Goal: Task Accomplishment & Management: Manage account settings

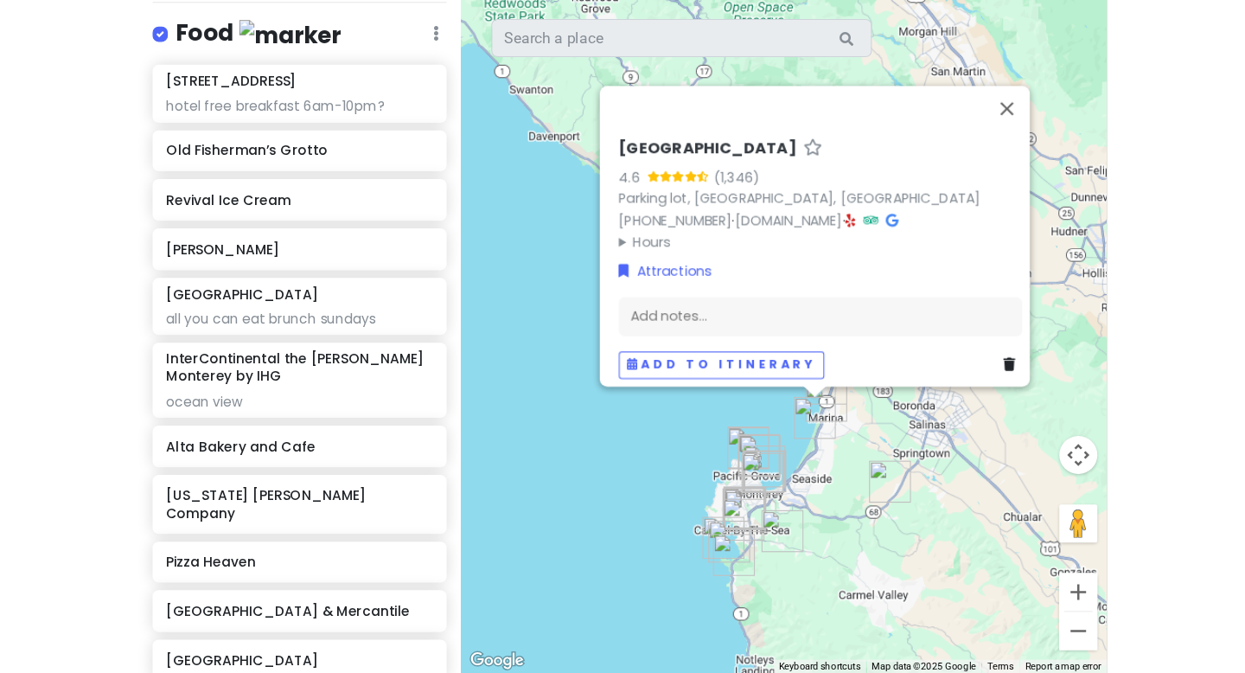
scroll to position [880, 0]
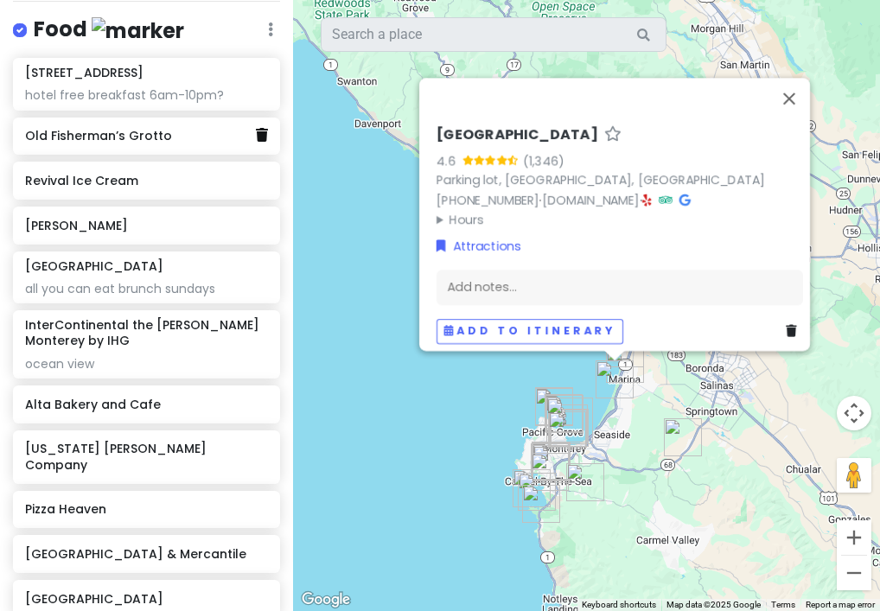
click at [262, 147] on link at bounding box center [262, 136] width 12 height 22
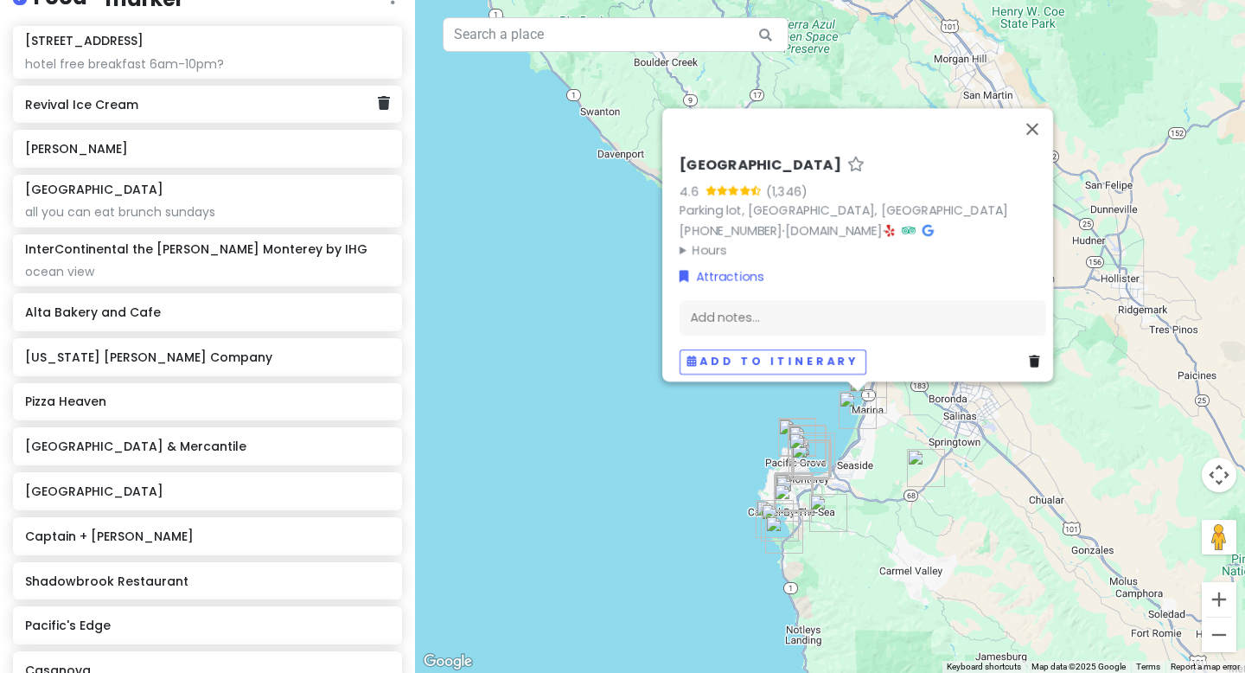
click at [112, 113] on div "Revival Ice Cream" at bounding box center [207, 105] width 389 height 38
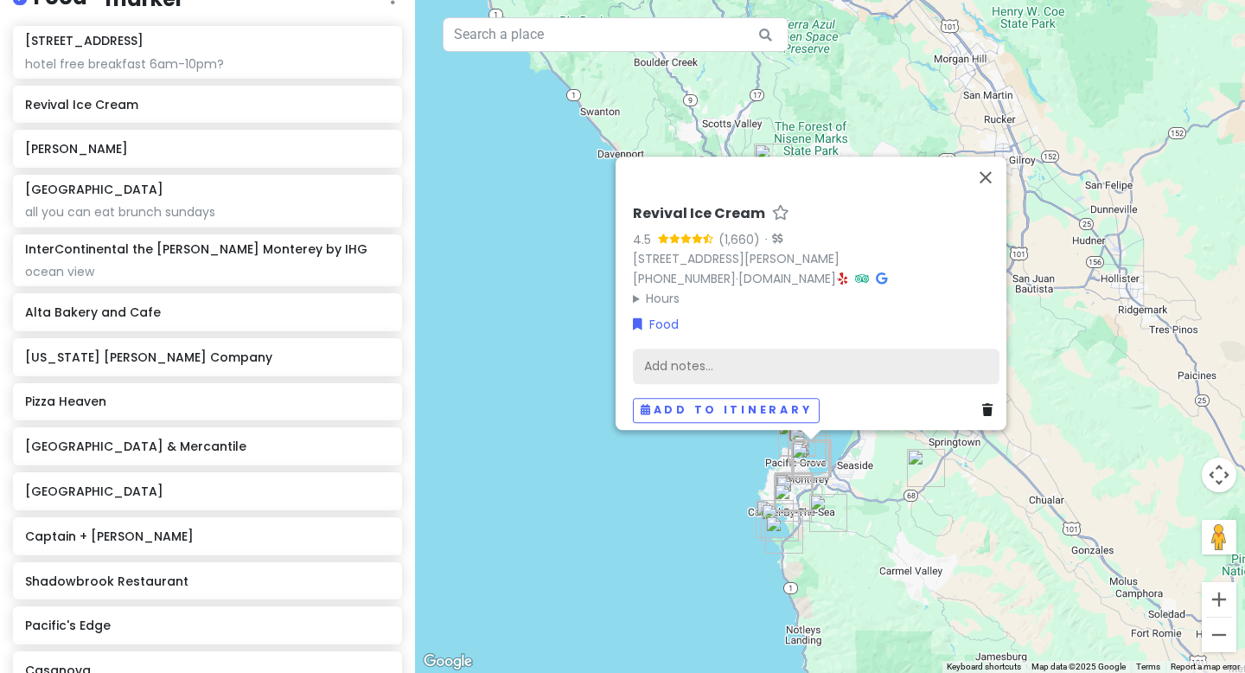
click at [687, 353] on div "Add notes..." at bounding box center [816, 366] width 367 height 36
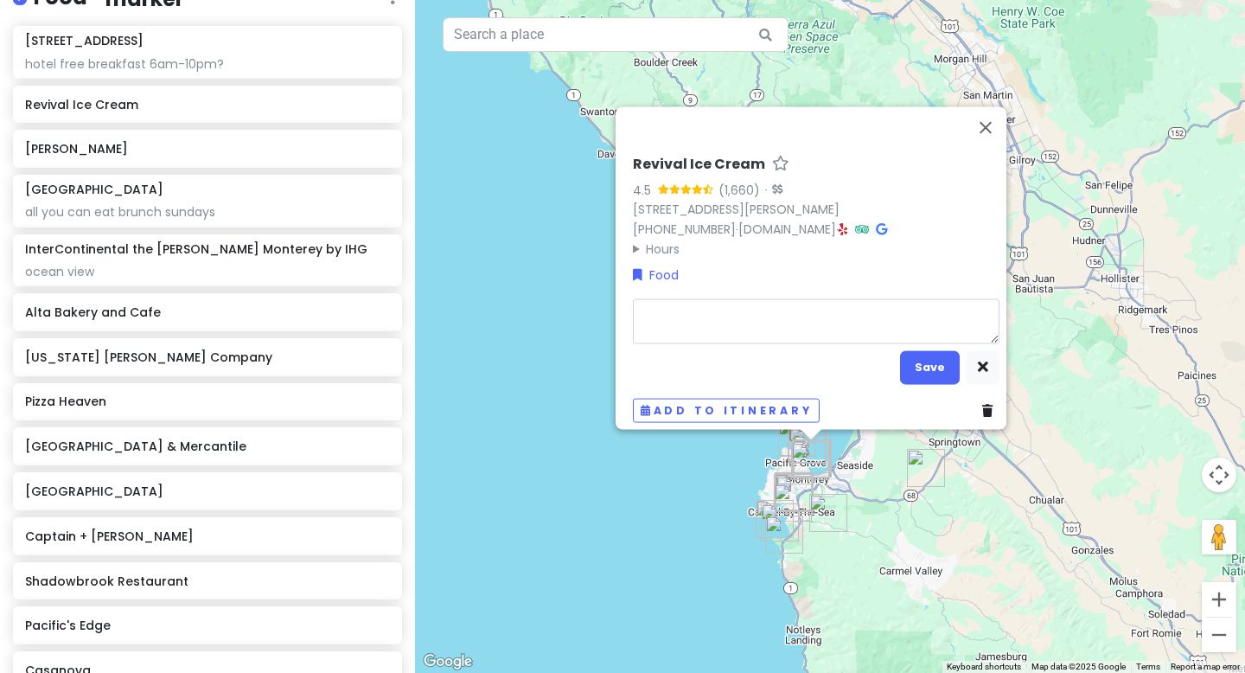
type textarea "x"
type textarea "%"
type textarea "x"
type textarea "$"
type textarea "x"
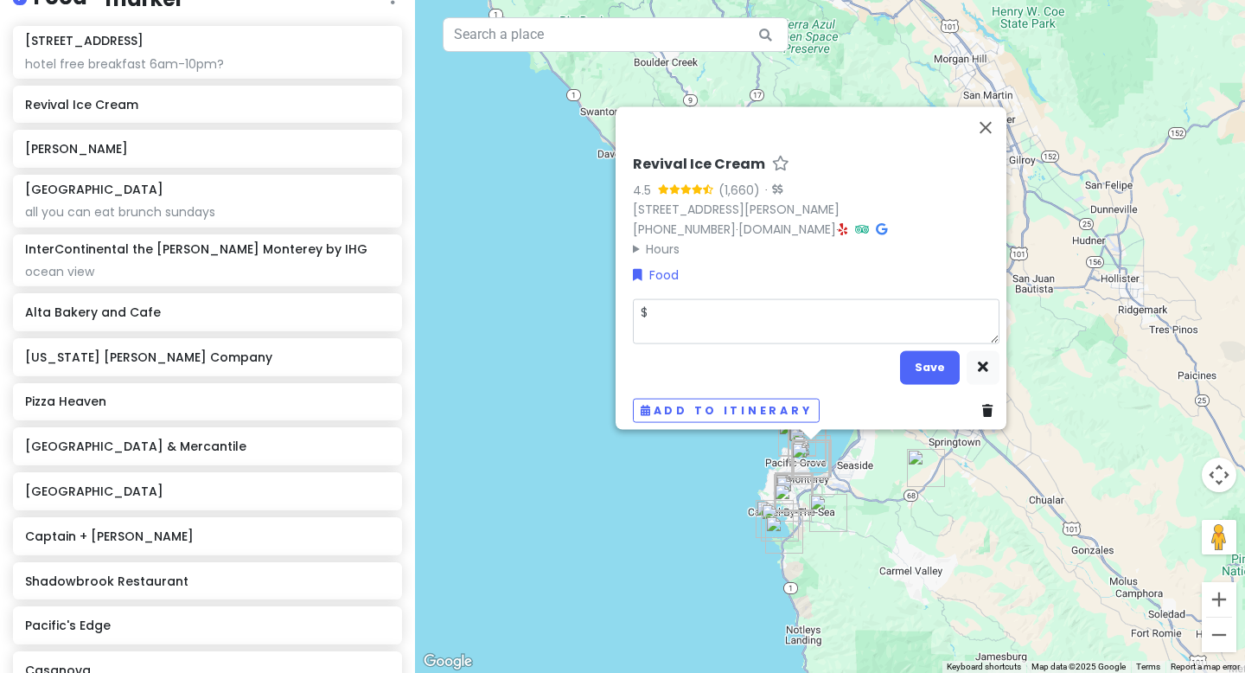
type textarea "$5"
type textarea "x"
type textarea "$5-"
type textarea "x"
type textarea "$5-1"
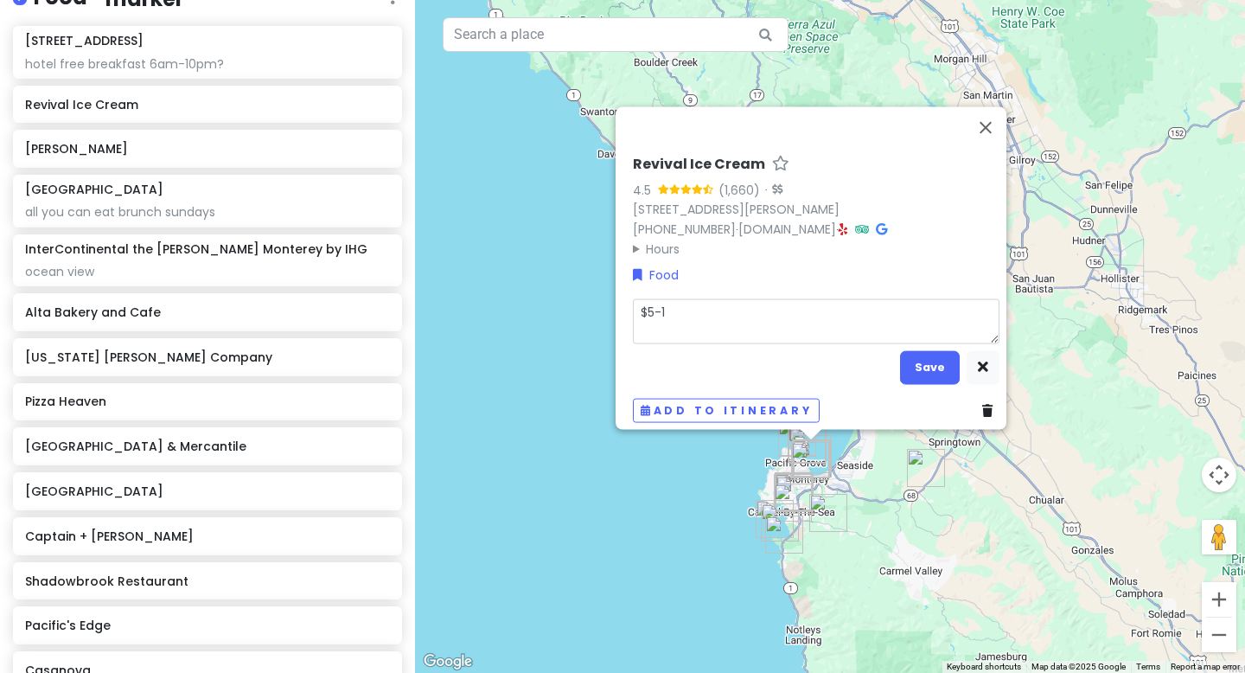
type textarea "x"
type textarea "$5-15"
type textarea "x"
type textarea "$5-1"
type textarea "x"
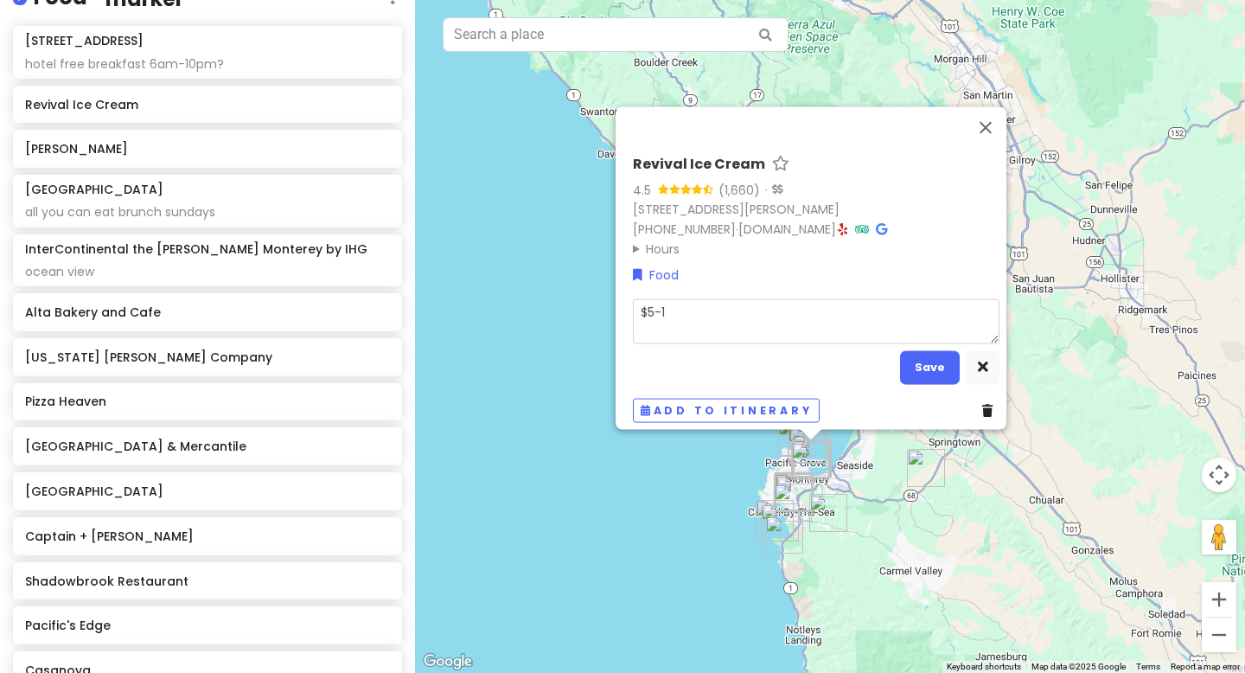
type textarea "$5-"
type textarea "x"
type textarea "$5-%"
type textarea "x"
type textarea "$5-%+"
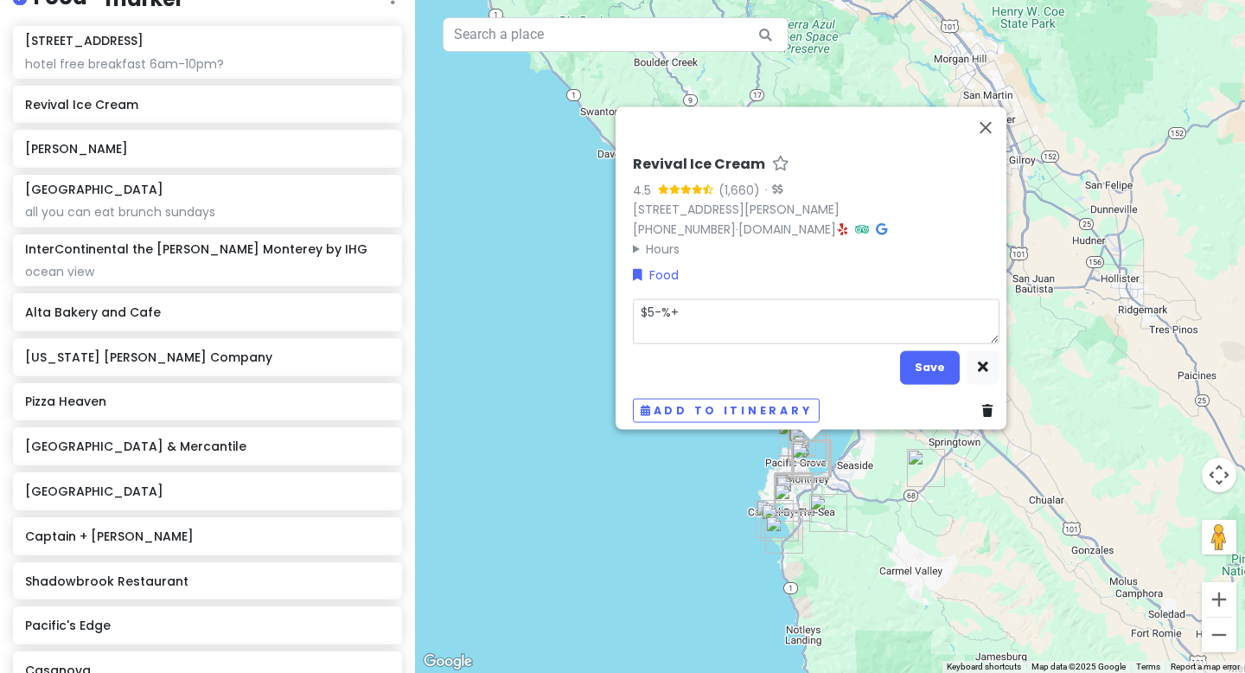
type textarea "x"
type textarea "$5-%"
type textarea "x"
type textarea "$5-"
type textarea "x"
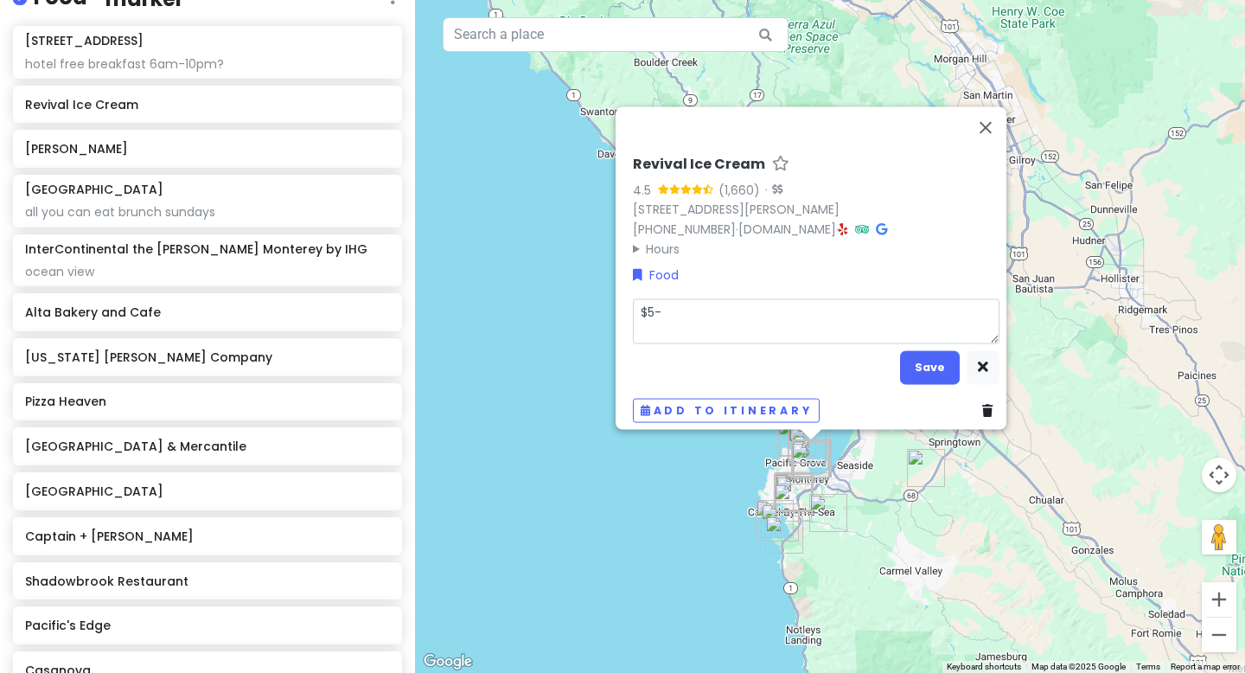
type textarea "$5-$"
type textarea "x"
type textarea "$5-$!"
type textarea "x"
type textarea "$5-$"
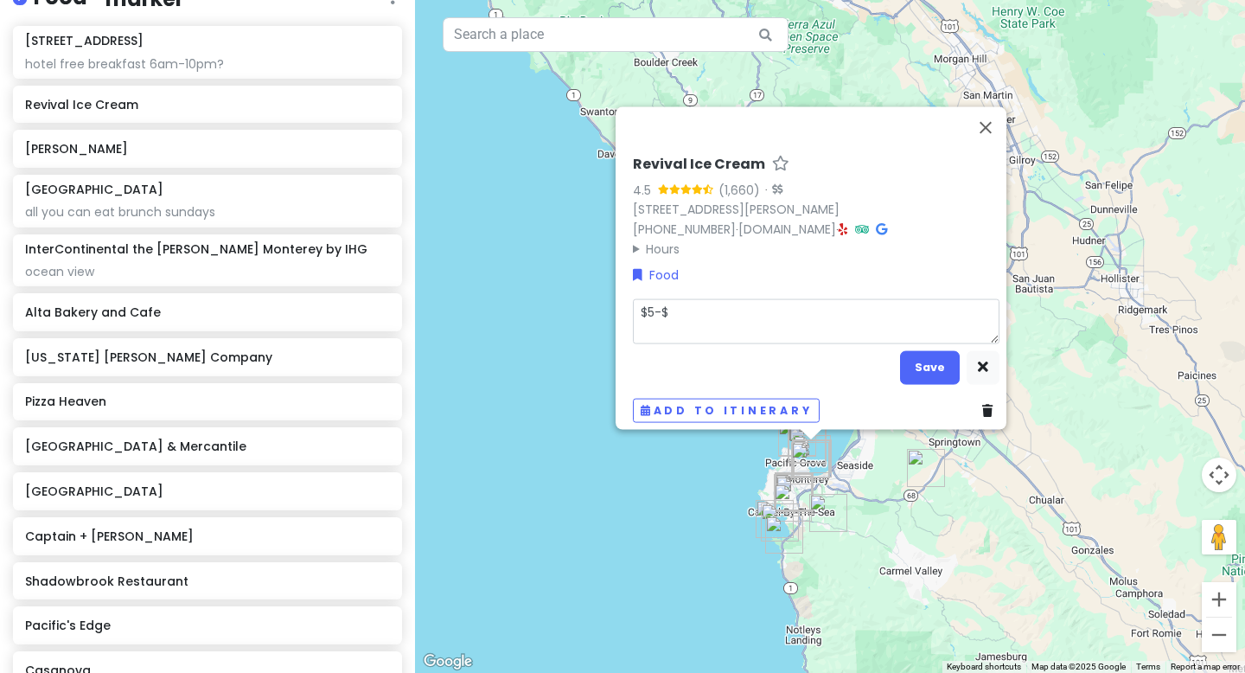
type textarea "x"
type textarea "$5-$1"
type textarea "x"
type textarea "$5-$15"
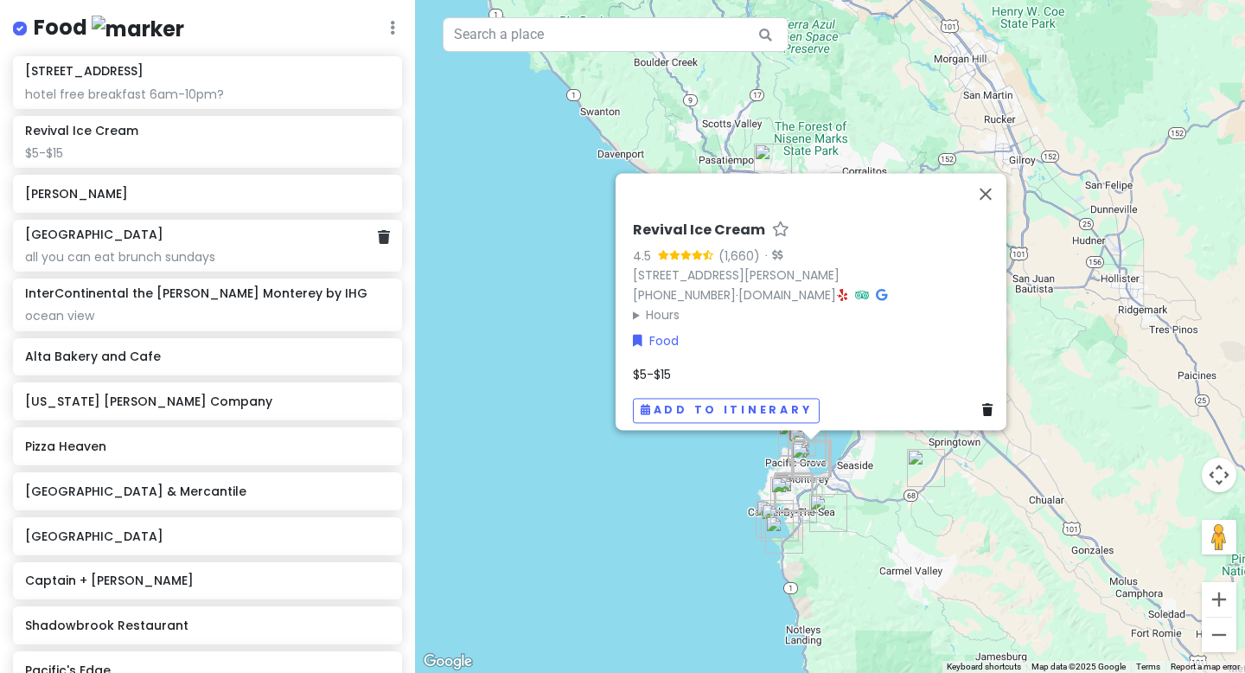
scroll to position [848, 0]
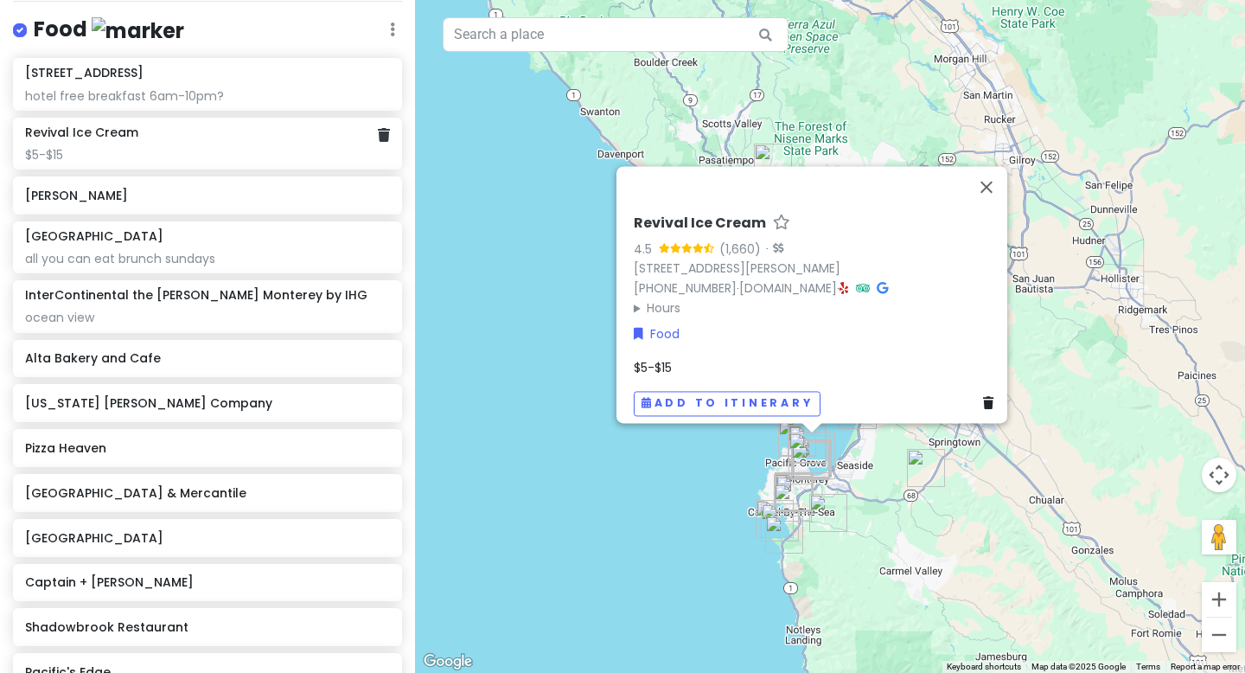
click at [128, 158] on div "$5-$15" at bounding box center [207, 155] width 364 height 16
click at [208, 157] on div "$5-$15" at bounding box center [207, 155] width 364 height 16
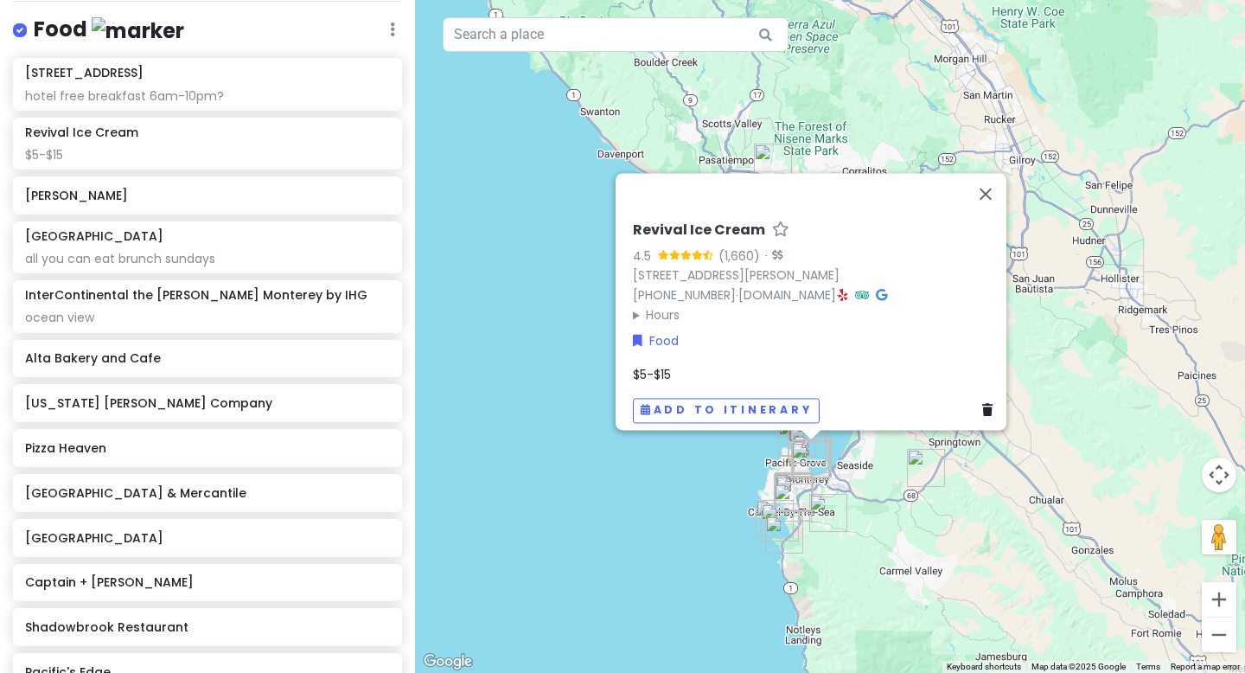
click at [675, 365] on div "$5-$15" at bounding box center [816, 374] width 367 height 19
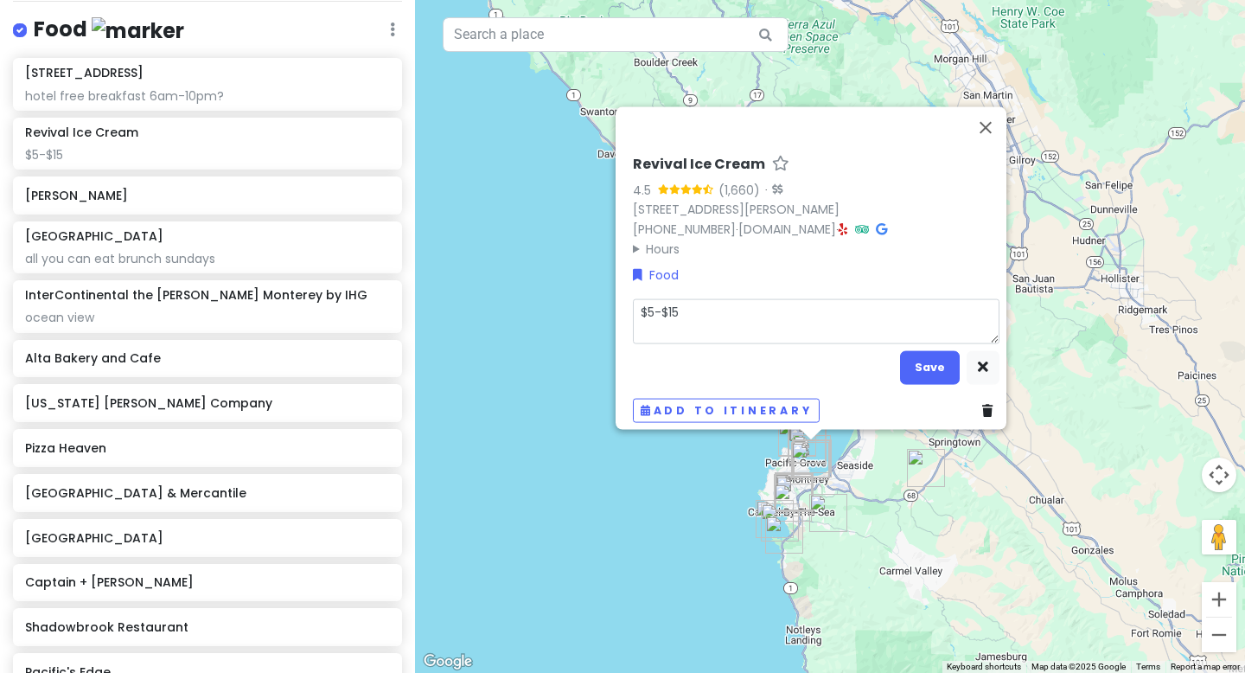
click at [642, 326] on textarea "$5-$15" at bounding box center [816, 320] width 367 height 45
type textarea "x"
type textarea "$5-$15"
type textarea "x"
type textarea "$5-$15 1"
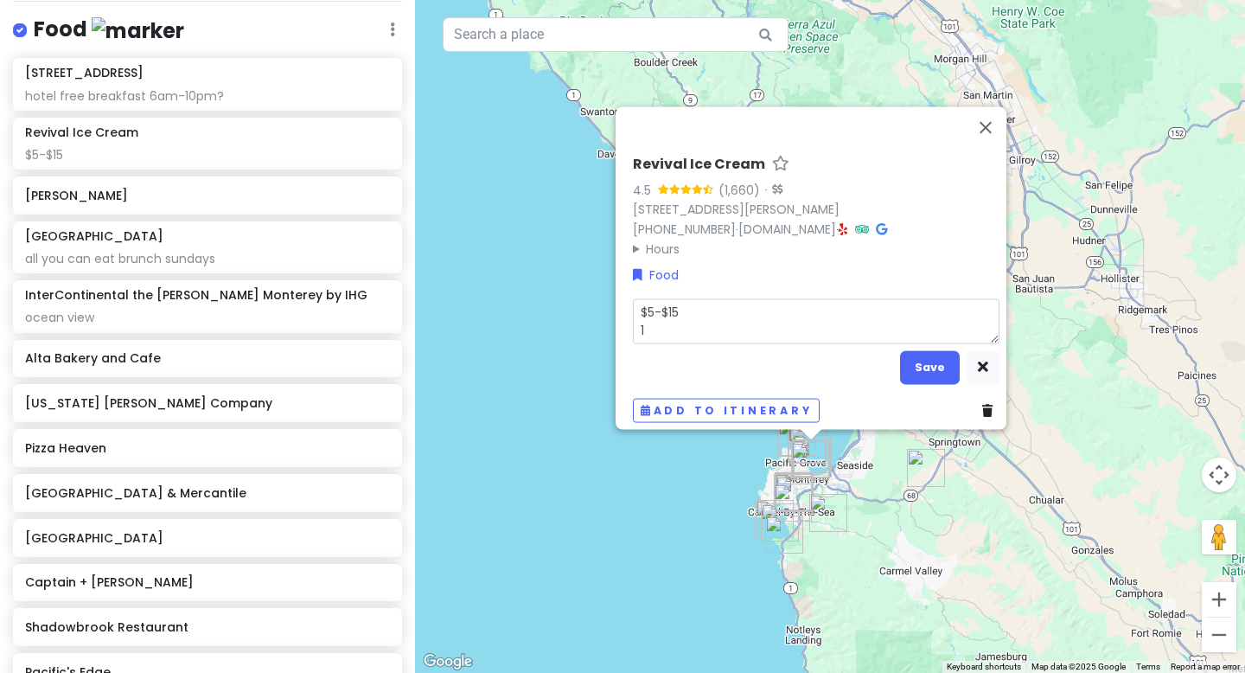
type textarea "x"
type textarea "$5-$15 12"
type textarea "x"
type textarea "$5-$15 12p"
type textarea "x"
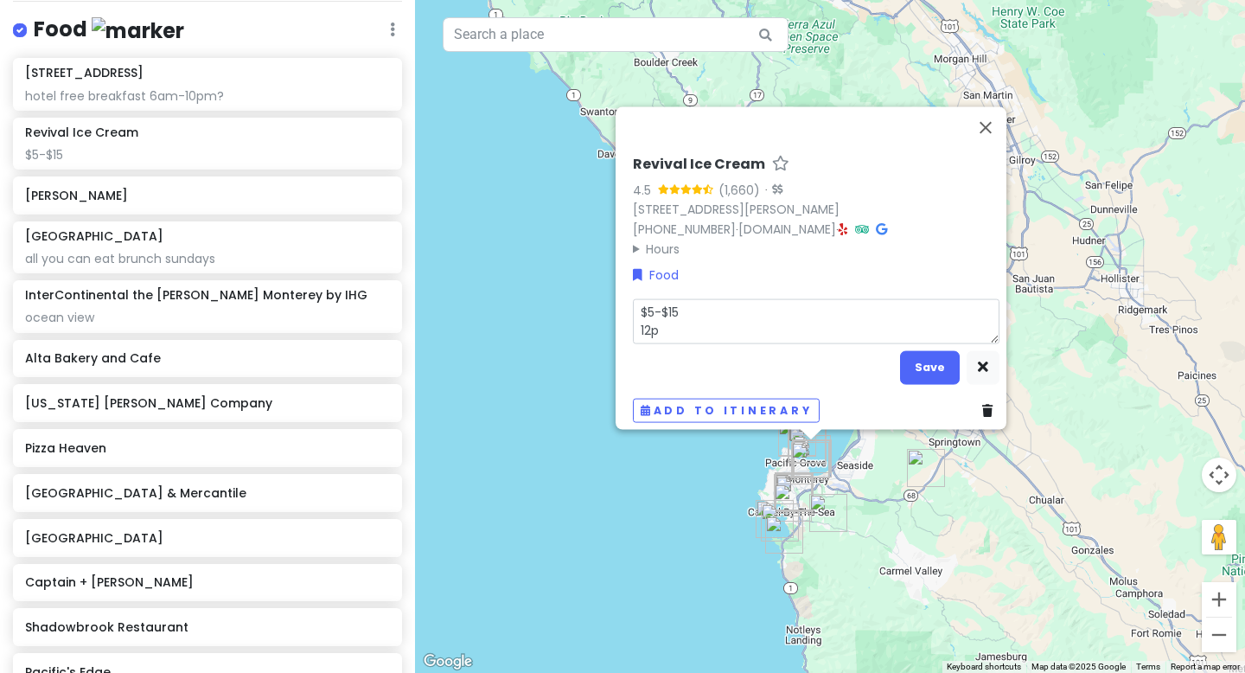
type textarea "$5-$15 12pm"
type textarea "x"
type textarea "$5-$15 12pm"
type textarea "x"
type textarea "$5-$15 12pm -"
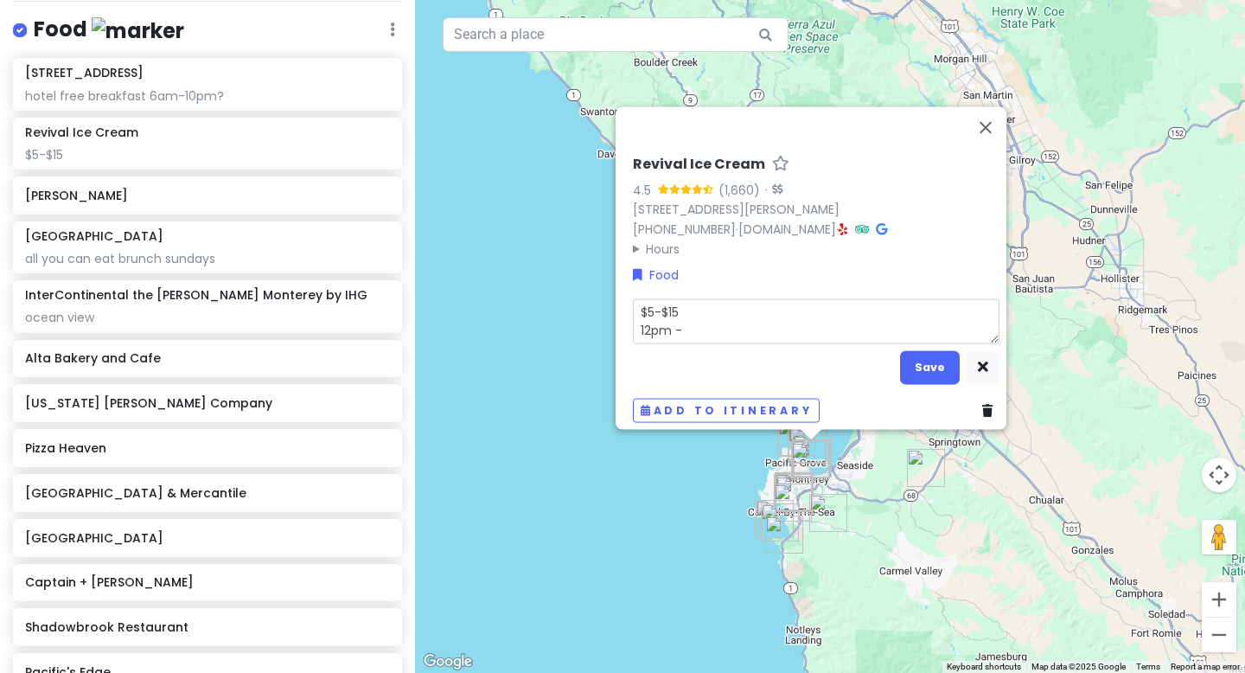
type textarea "x"
type textarea "$5-$15 12pm -"
type textarea "x"
type textarea "$5-$15 12pm - 1"
type textarea "x"
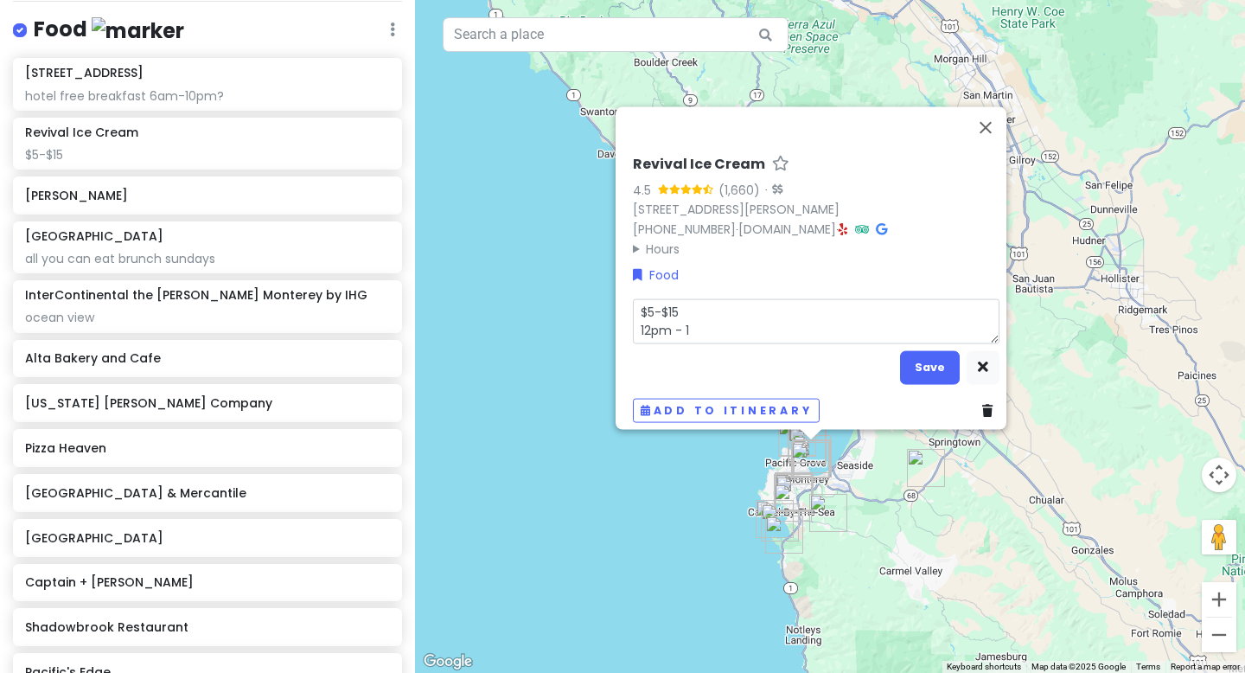
type textarea "$5-$15 12pm - 11"
type textarea "x"
type textarea "$5-$15 12pm - 11p"
type textarea "x"
type textarea "$5-$15 12pm - 11pm"
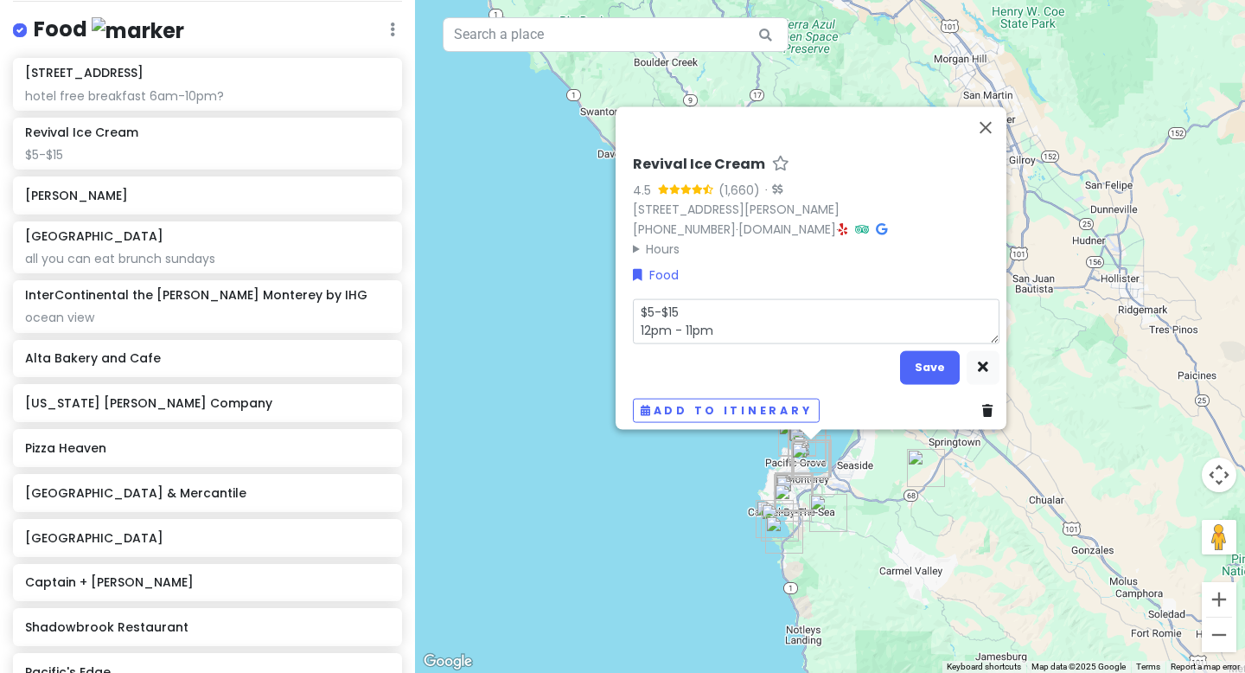
click at [656, 301] on textarea "$5-$15 12pm - 11pm" at bounding box center [816, 320] width 367 height 45
type textarea "x"
type textarea "$5- $15 12pm - 11pm"
click at [646, 299] on textarea "$5- $15 12pm - 11pm" at bounding box center [816, 320] width 367 height 45
type textarea "x"
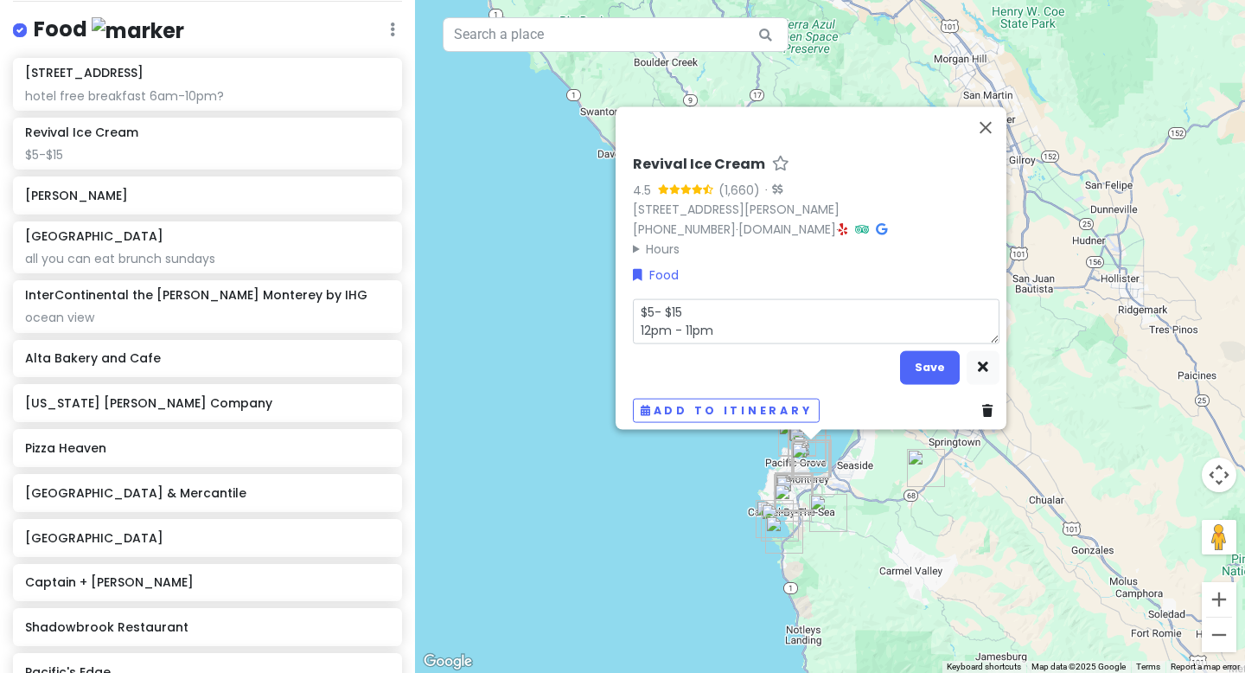
type textarea "$5 - $15 12pm - 11pm"
click at [879, 358] on button "Save" at bounding box center [930, 367] width 60 height 34
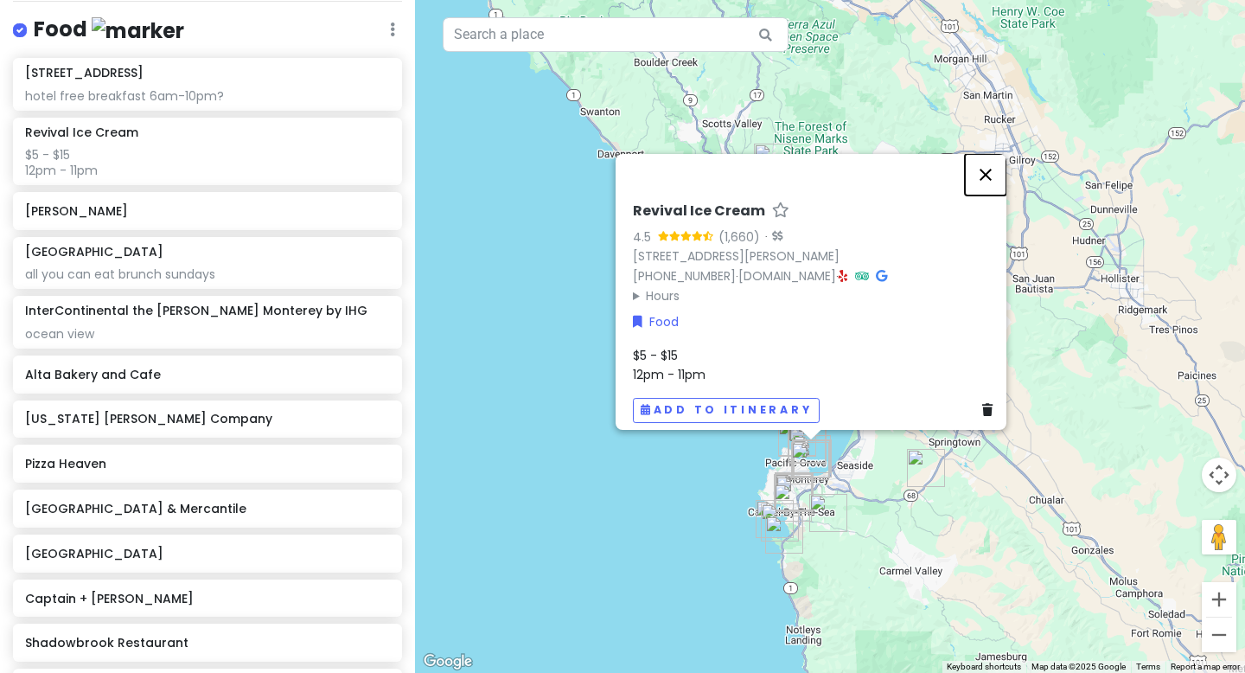
click at [879, 167] on button "Close" at bounding box center [986, 175] width 42 height 42
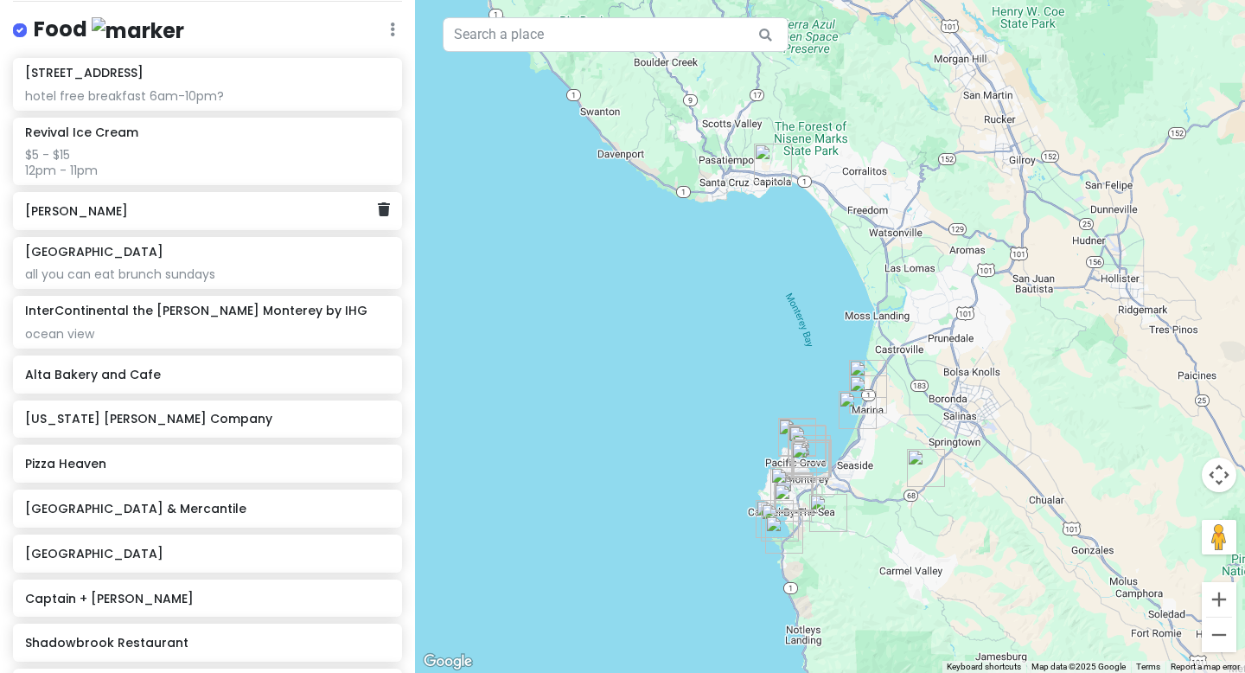
click at [91, 214] on h6 "[PERSON_NAME]" at bounding box center [201, 211] width 352 height 16
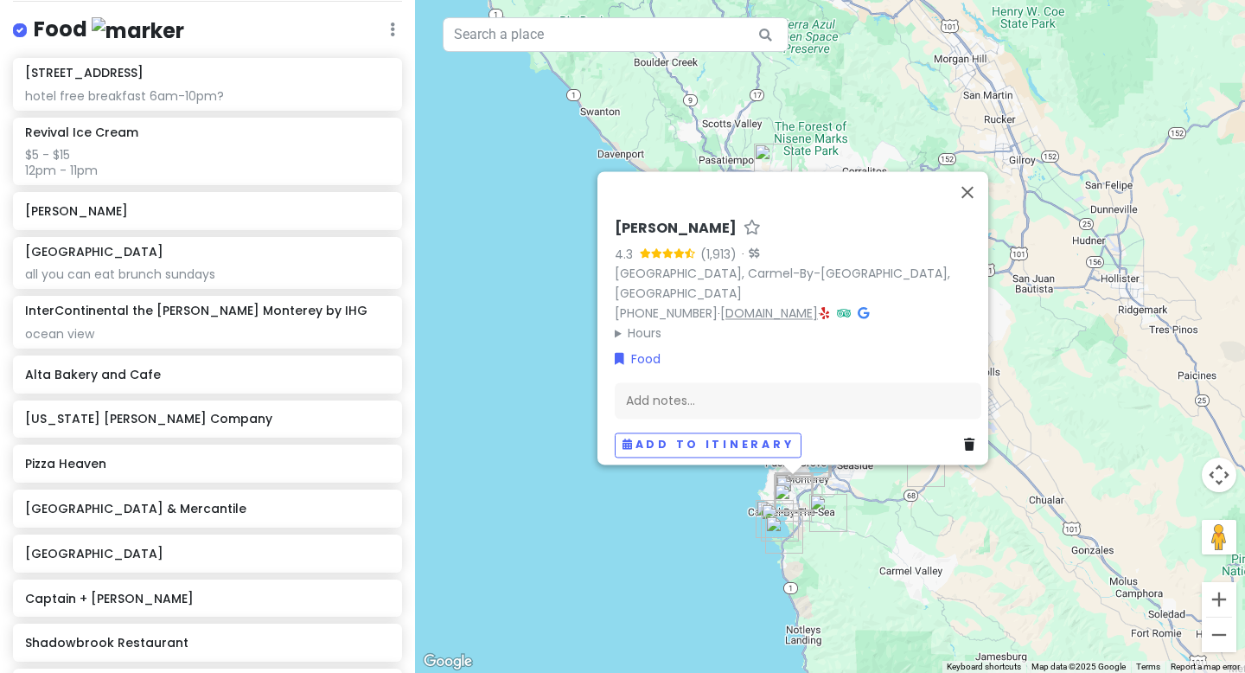
click at [732, 305] on link "[DOMAIN_NAME]" at bounding box center [769, 312] width 98 height 17
click at [821, 307] on icon at bounding box center [826, 313] width 10 height 12
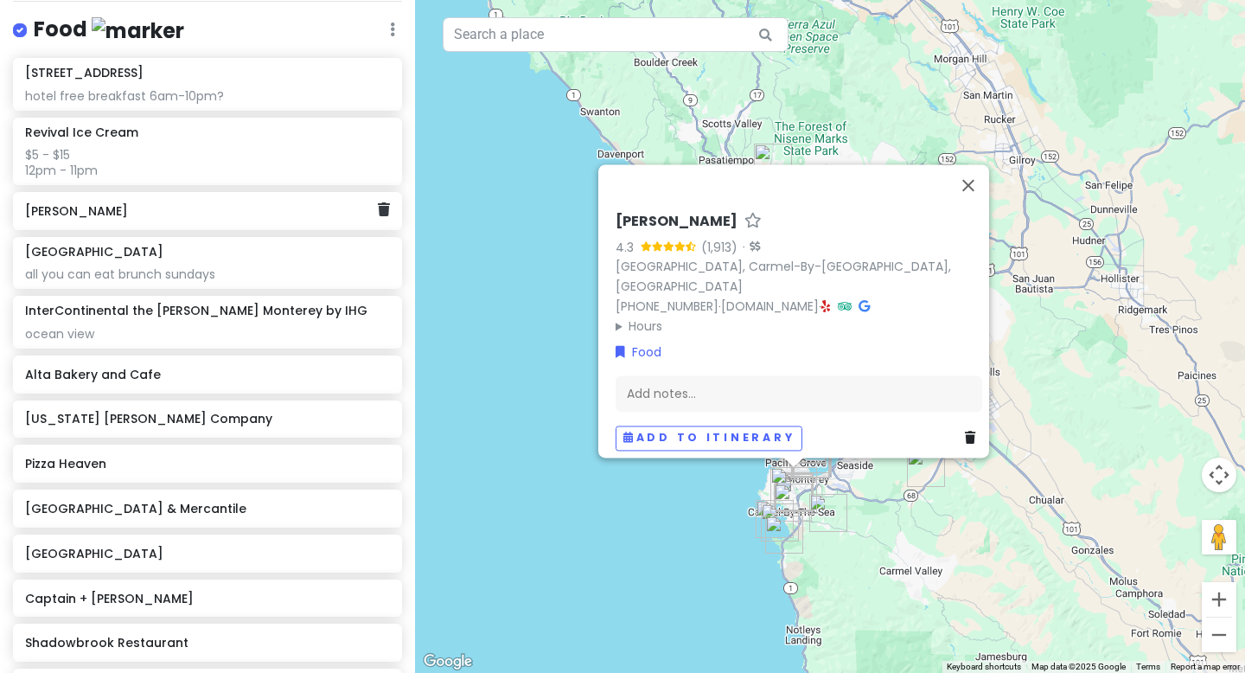
click at [130, 220] on div "[PERSON_NAME]" at bounding box center [201, 211] width 352 height 24
click at [117, 219] on div "[PERSON_NAME]" at bounding box center [201, 211] width 352 height 24
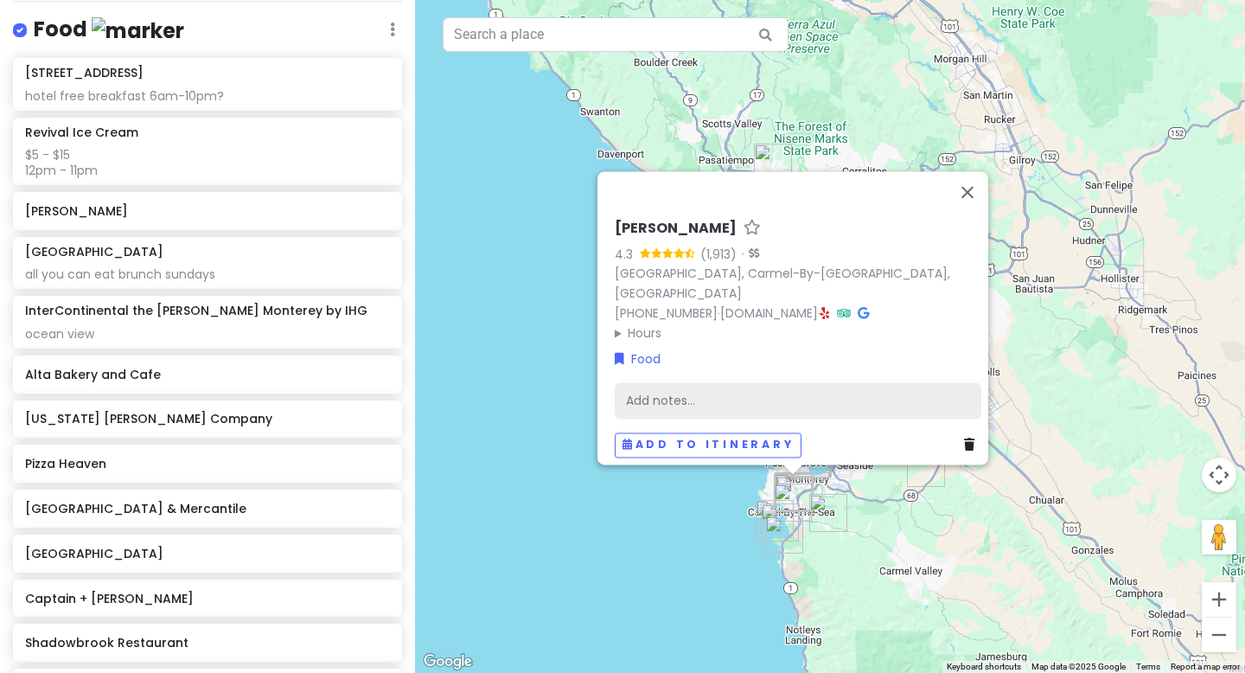
click at [645, 386] on div "Add notes..." at bounding box center [798, 401] width 367 height 36
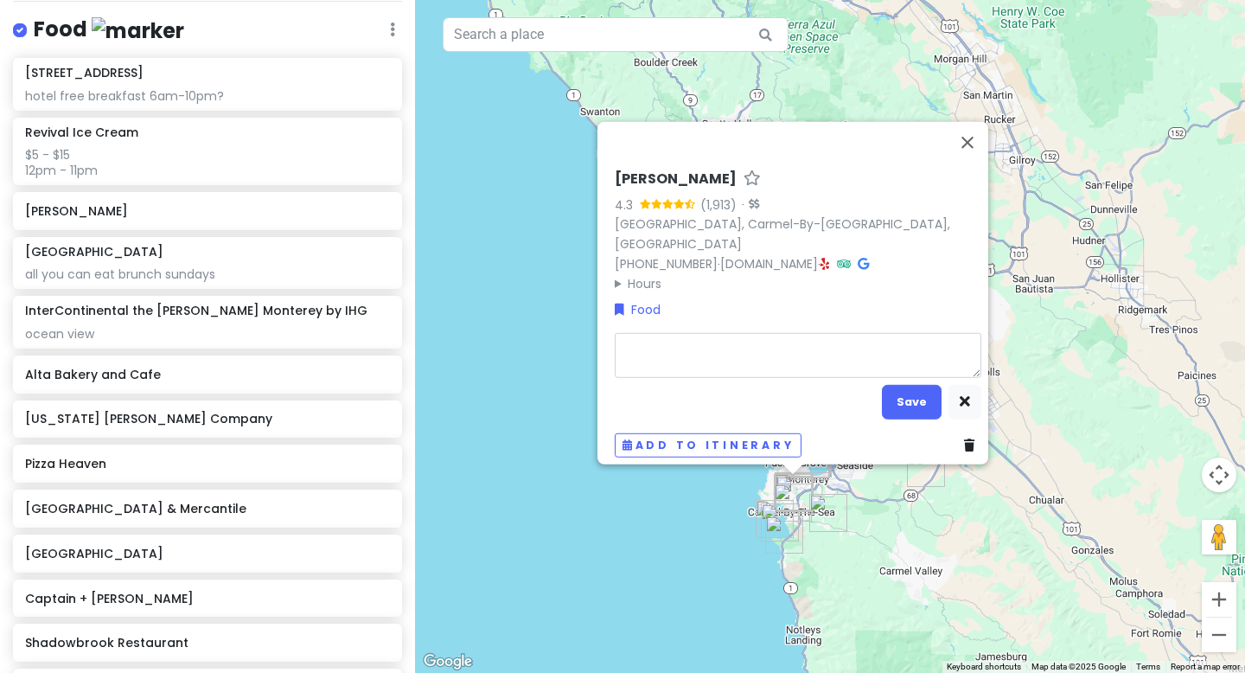
type textarea "x"
type textarea "c"
type textarea "x"
type textarea "co"
type textarea "x"
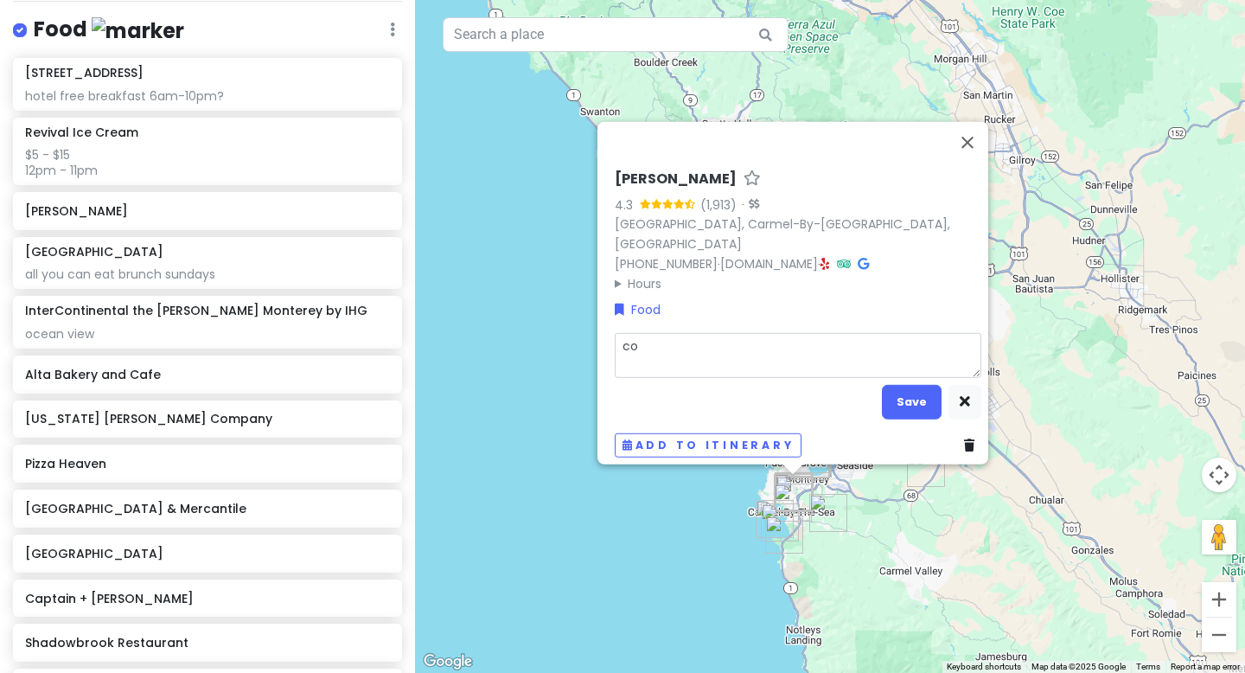
type textarea "cof"
type textarea "x"
type textarea "coff"
type textarea "x"
type textarea "coffe"
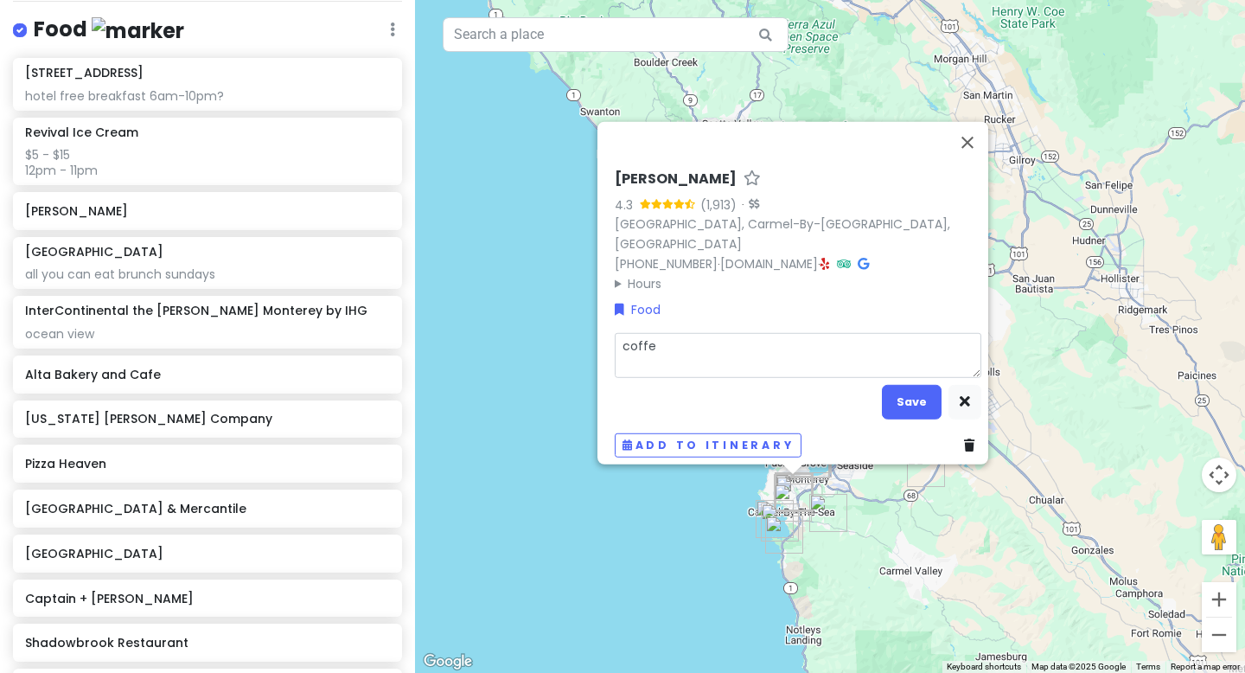
type textarea "x"
type textarea "coffee"
type textarea "x"
type textarea "coffee"
type textarea "x"
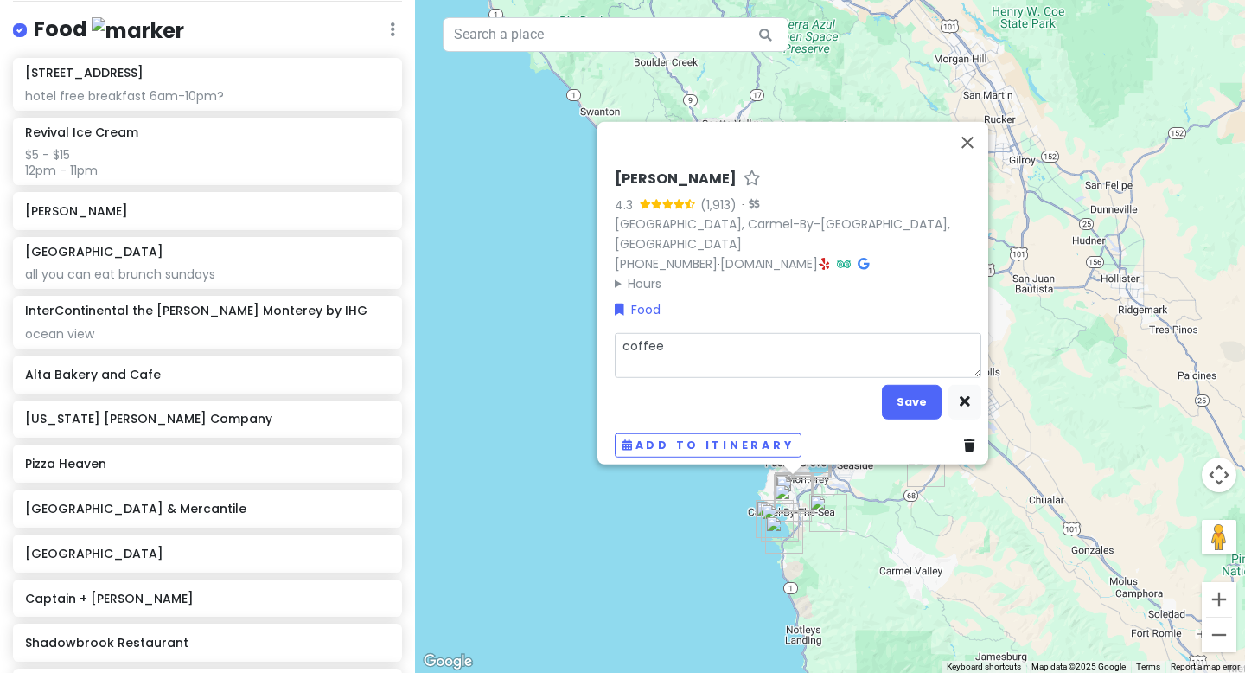
type textarea "coffee a"
type textarea "x"
type textarea "coffee an"
type textarea "x"
type textarea "coffee and"
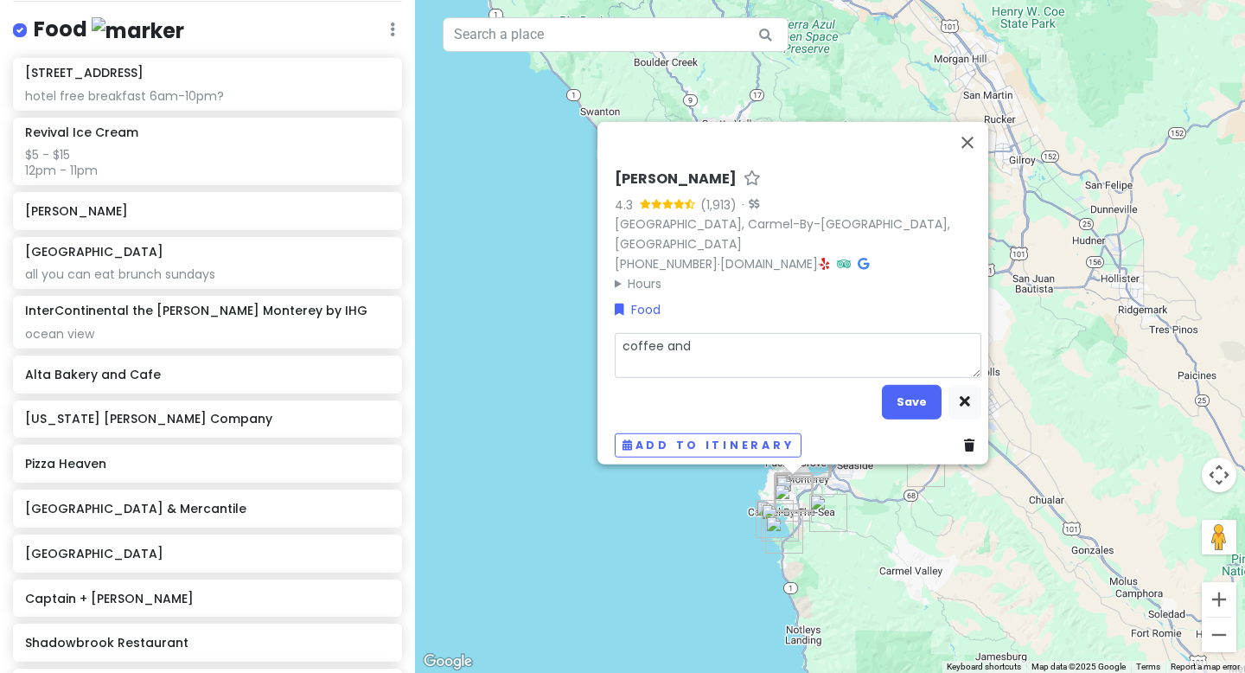
type textarea "x"
type textarea "coffee and"
type textarea "x"
type textarea "coffee and s"
type textarea "x"
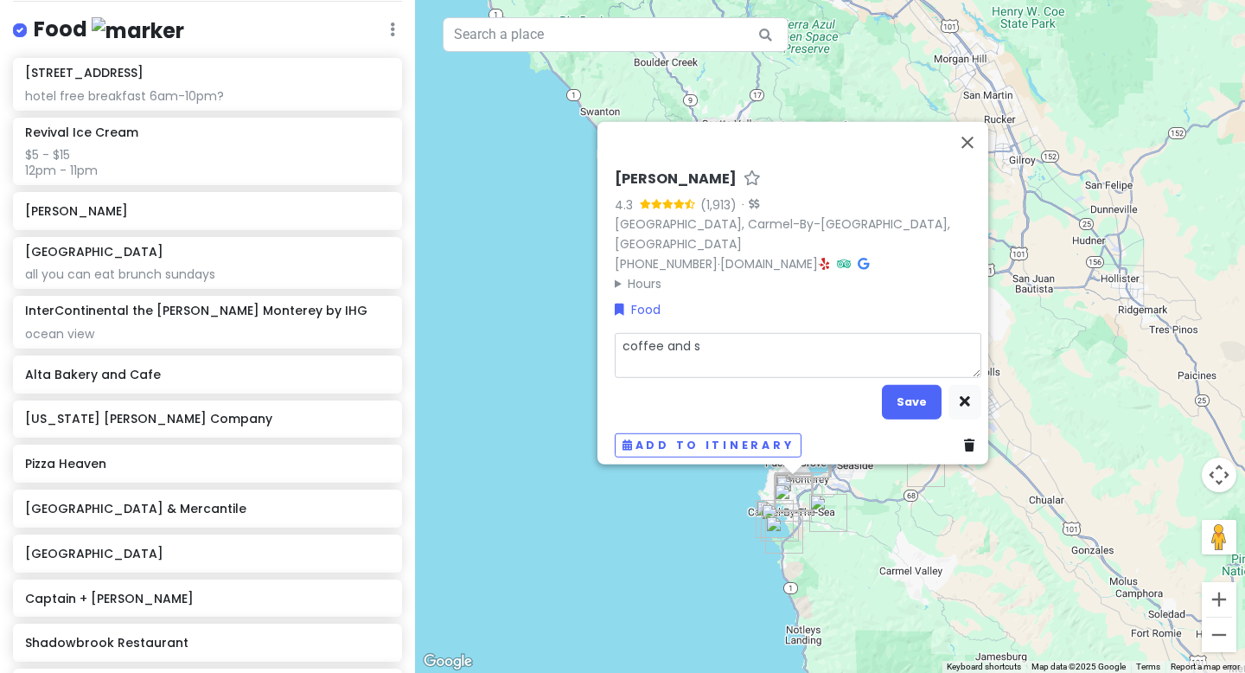
type textarea "coffee and sw"
type textarea "x"
type textarea "coffee and swe"
type textarea "x"
type textarea "coffee and swee"
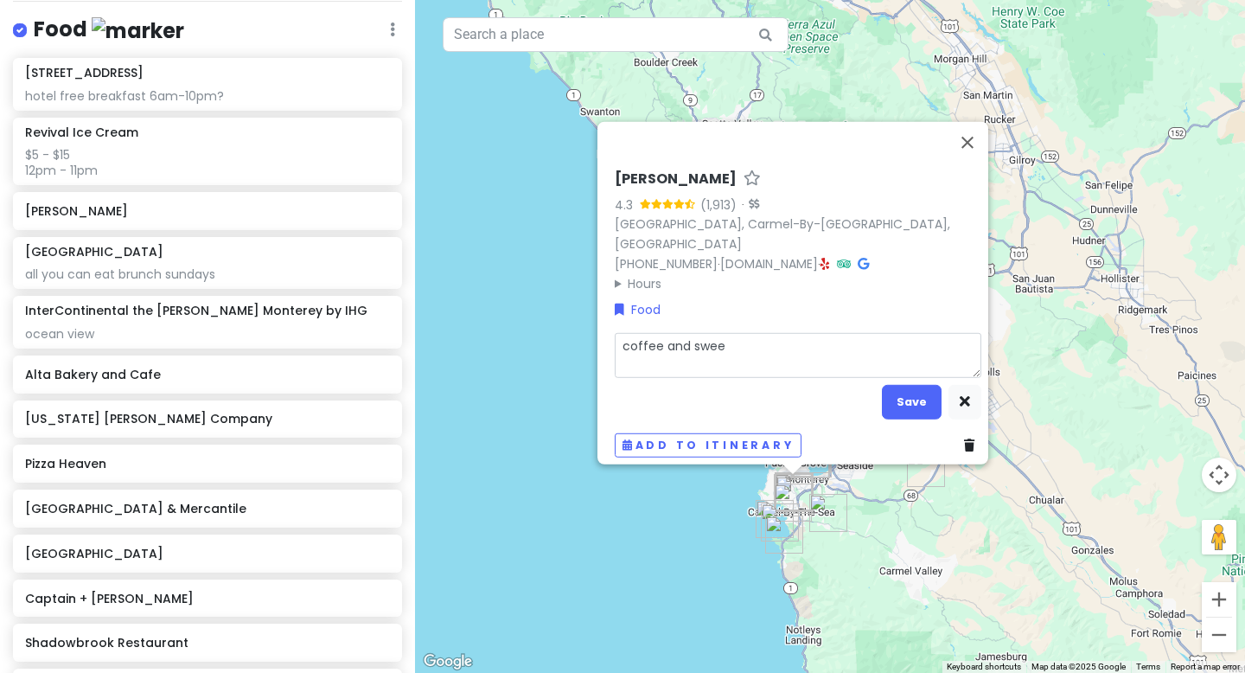
type textarea "x"
type textarea "coffee and sweet"
type textarea "x"
type textarea "coffee and swee"
type textarea "x"
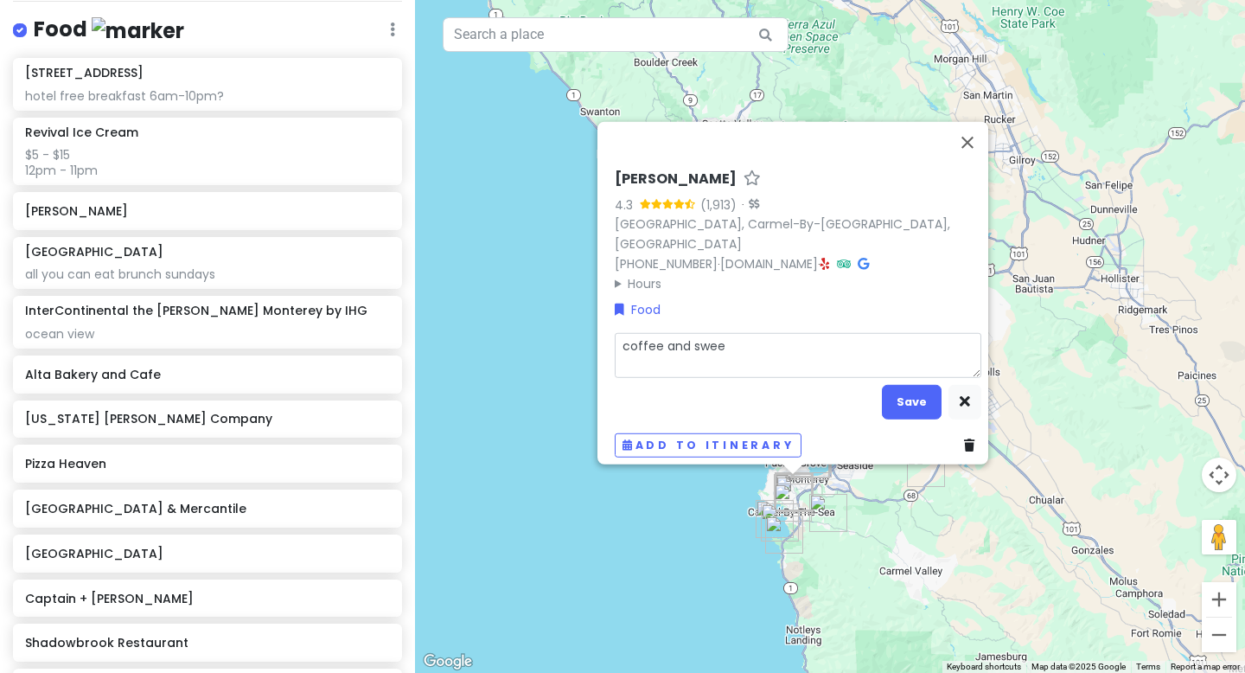
type textarea "coffee and swe"
type textarea "x"
type textarea "coffee and sw"
type textarea "x"
type textarea "coffee and s"
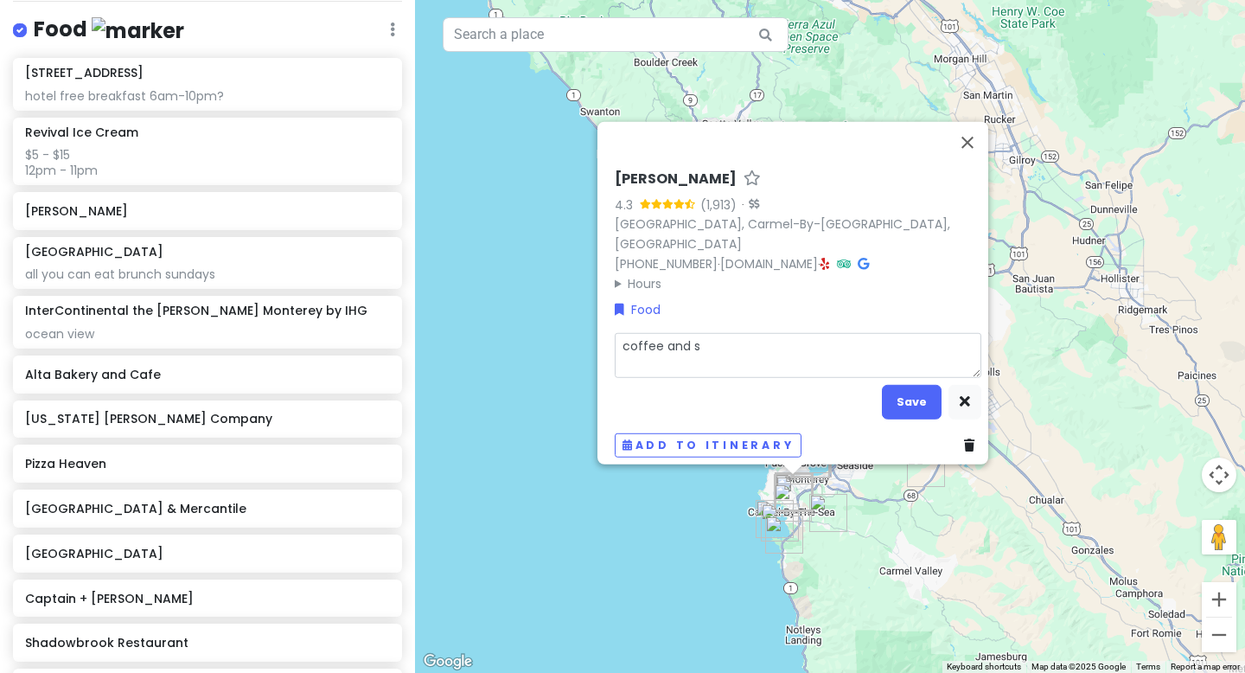
type textarea "x"
type textarea "coffee and"
type textarea "x"
type textarea "coffee and b"
type textarea "x"
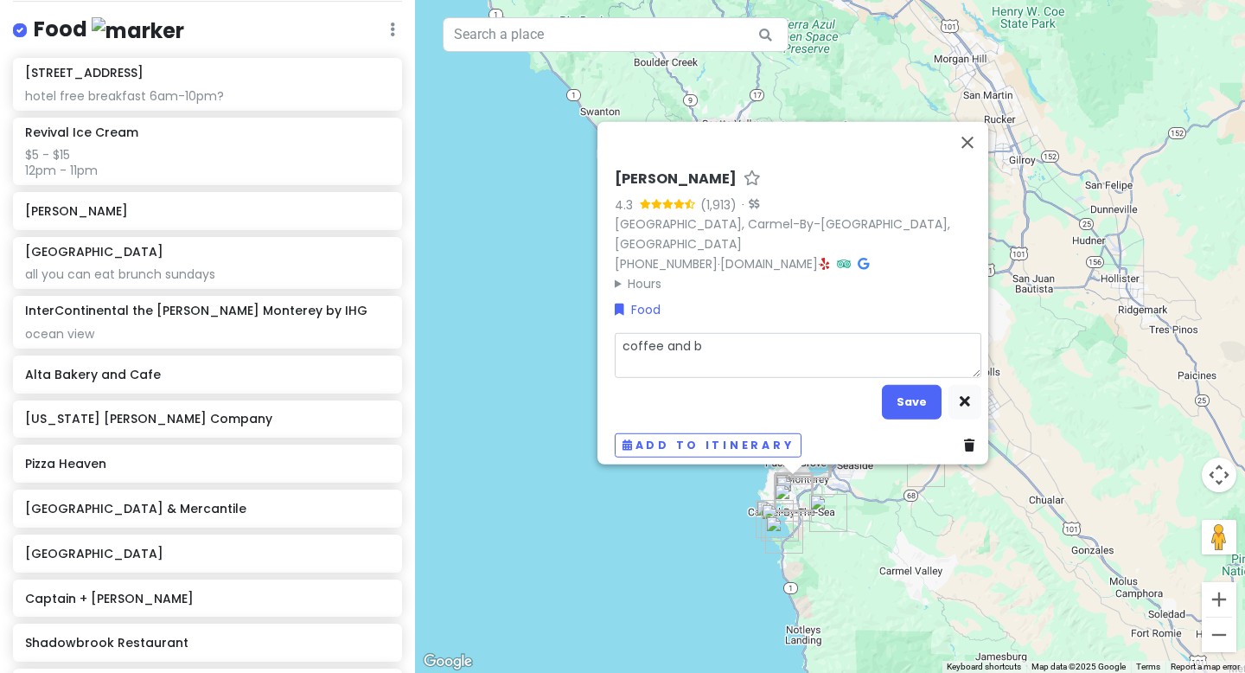
type textarea "coffee and br"
type textarea "x"
type textarea "coffee and bre"
type textarea "x"
type textarea "coffee and break"
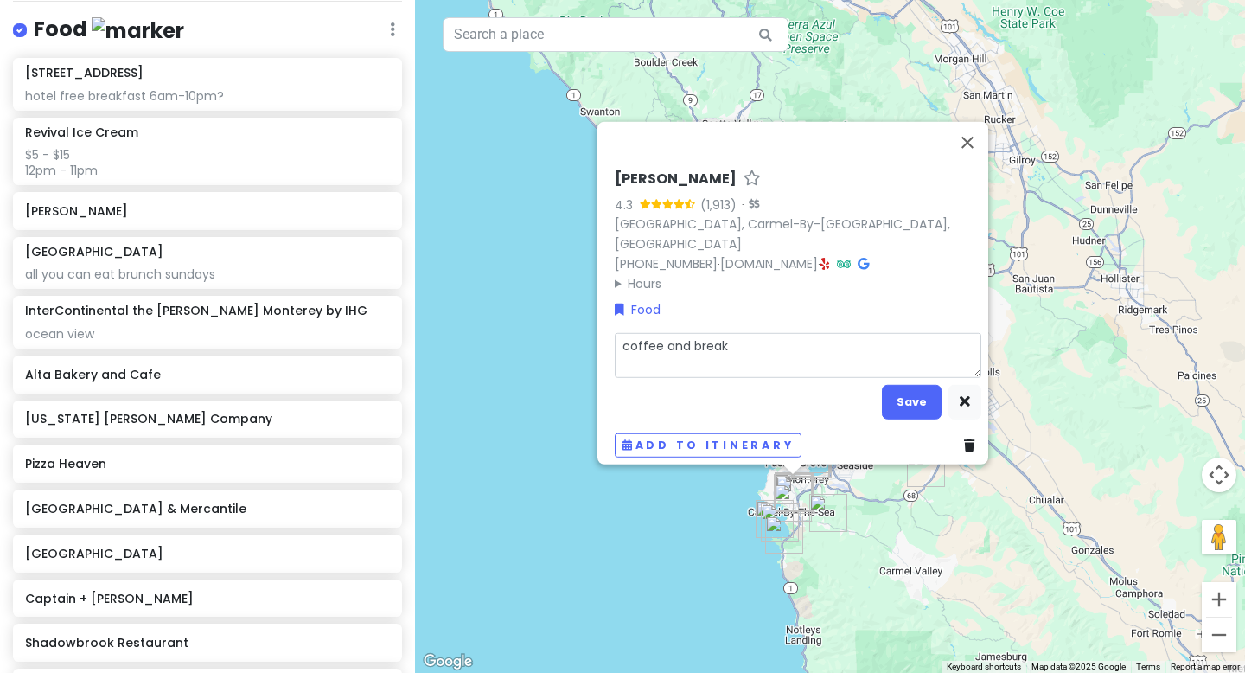
type textarea "x"
type textarea "coffee and breakf"
type textarea "x"
type textarea "coffee and breakfa"
type textarea "x"
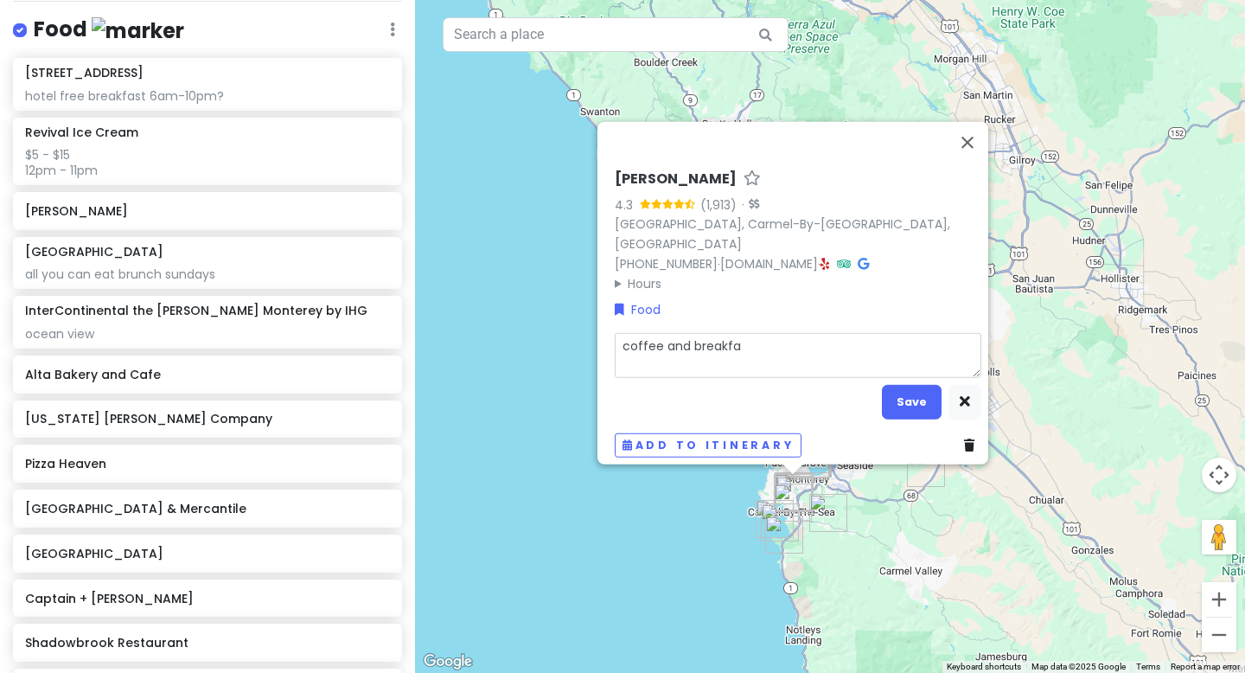
type textarea "coffee and breakfas"
type textarea "x"
type textarea "coffee and breakfast"
type textarea "x"
type textarea "coffee and breakfast"
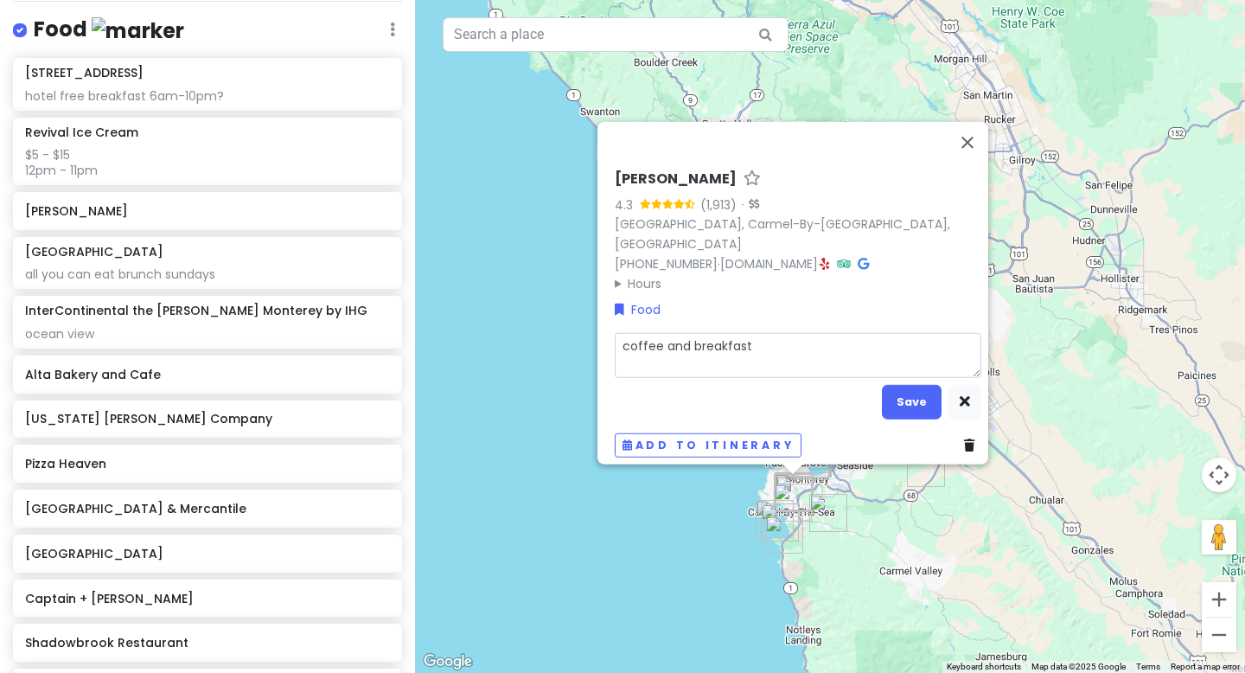
type textarea "x"
type textarea "coffee and breakfast s"
type textarea "x"
type textarea "coffee and breakfast sa"
type textarea "x"
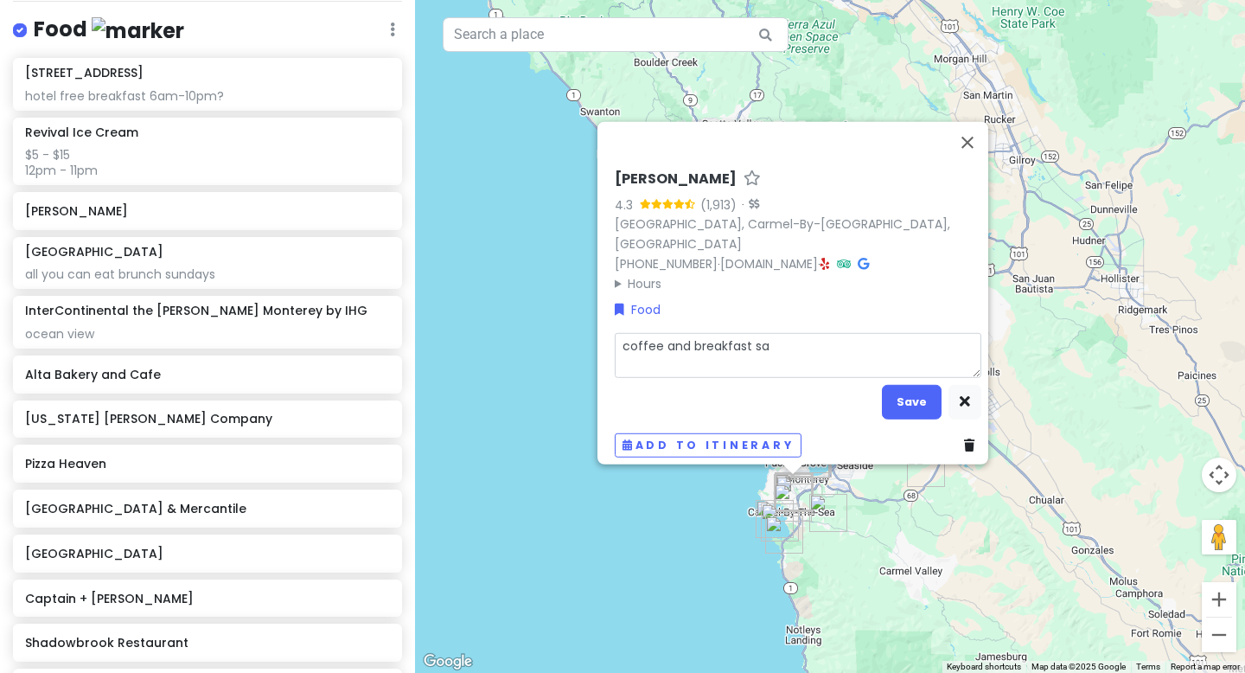
type textarea "coffee and breakfast san"
type textarea "x"
type textarea "coffee and breakfast sand"
type textarea "x"
type textarea "coffee and breakfast sandw"
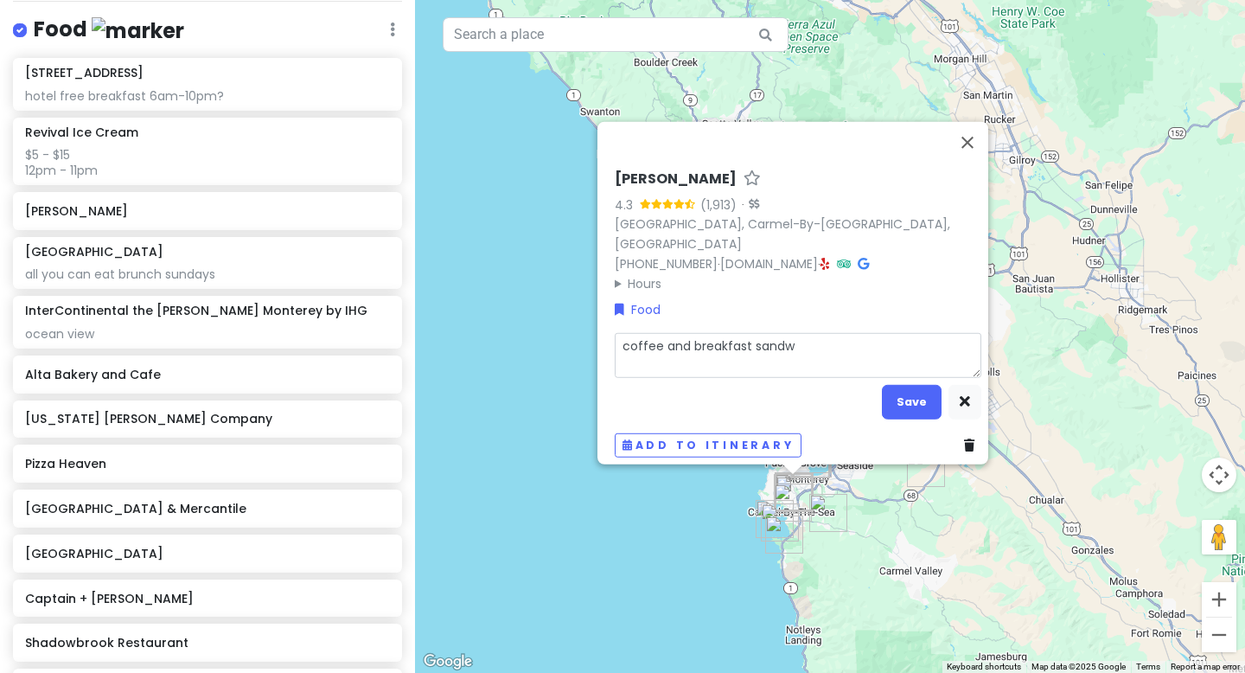
type textarea "x"
type textarea "coffee and breakfast sandwi"
type textarea "x"
type textarea "coffee and breakfast sandwic"
type textarea "x"
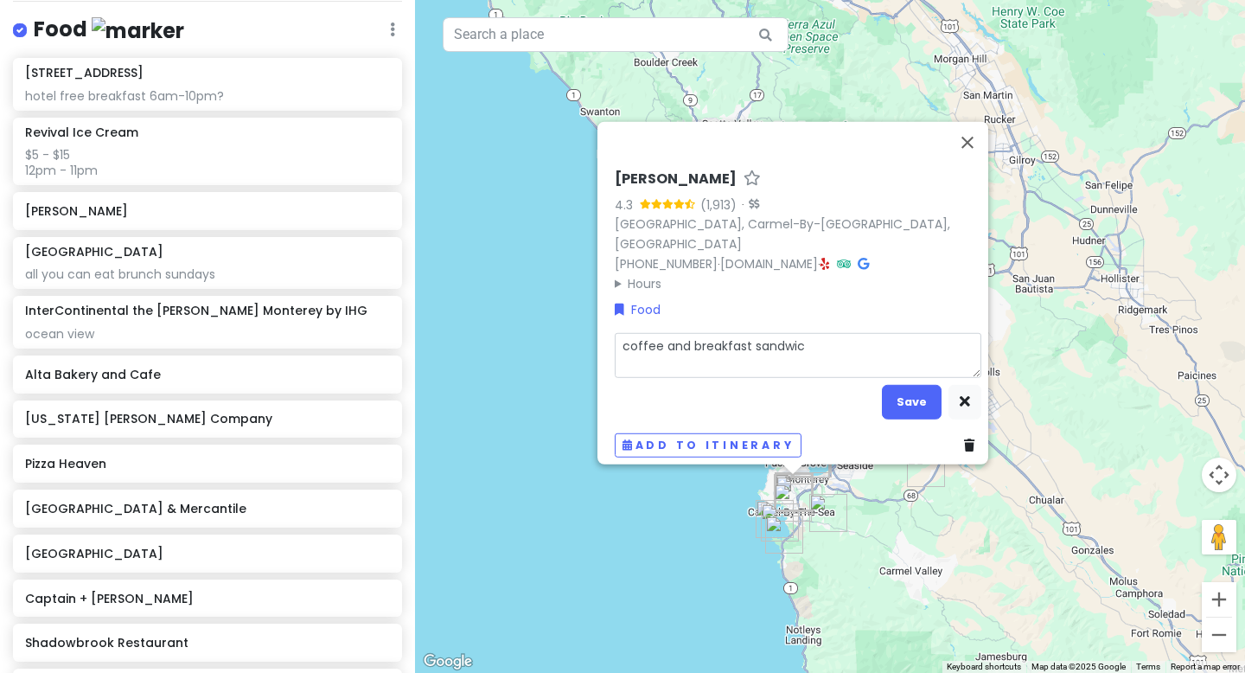
type textarea "coffee and breakfast sandwich"
type textarea "x"
type textarea "coffee and breakfast sandwiche"
type textarea "x"
type textarea "coffee and breakfast sandwiches"
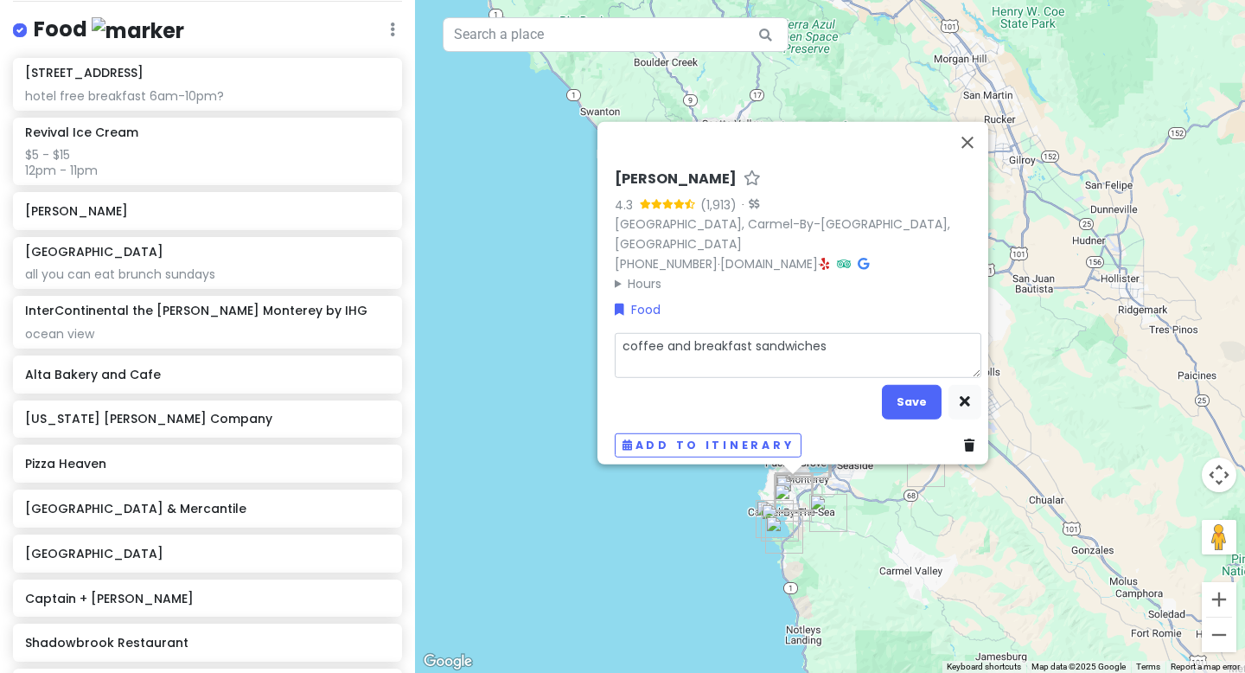
type textarea "x"
type textarea "coffee and breakfast sandwiches"
type textarea "x"
type textarea "coffee and breakfast sandwiches a"
type textarea "x"
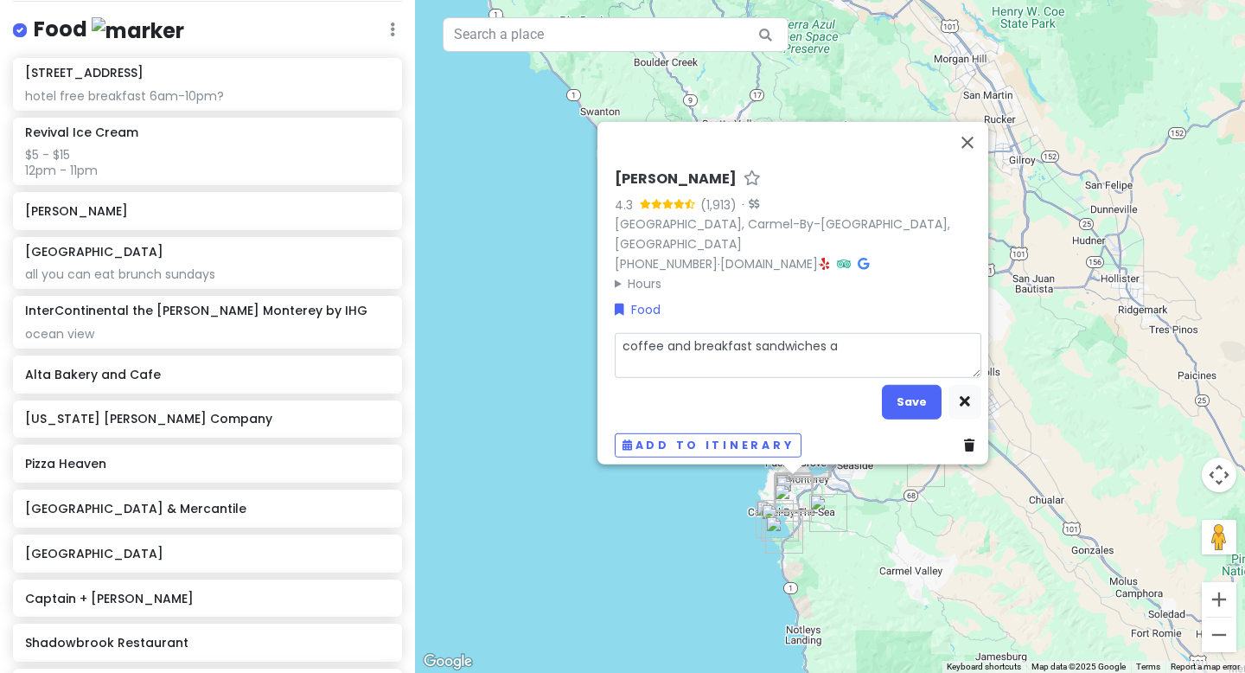
type textarea "coffee and breakfast sandwiches an"
type textarea "x"
type textarea "coffee and breakfast sandwiches and"
type textarea "x"
type textarea "coffee and breakfast sandwiches and"
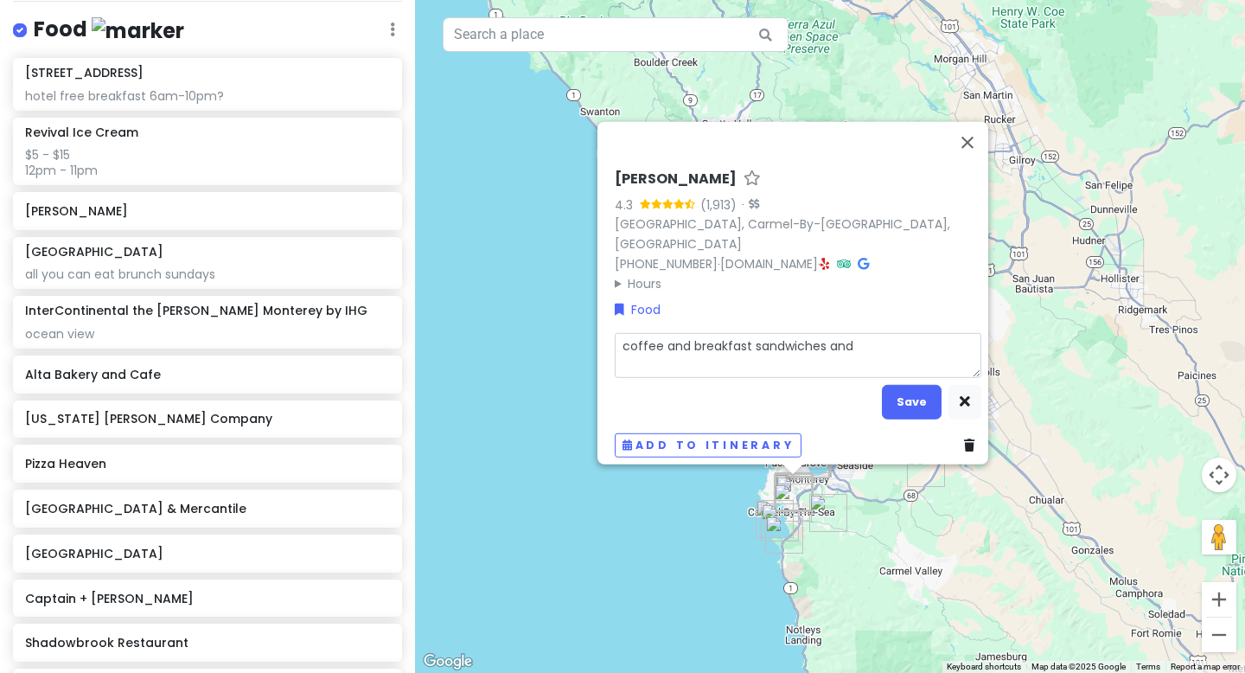
type textarea "x"
type textarea "coffee and breakfast sandwiches and b"
type textarea "x"
type textarea "coffee and breakfast sandwiches and ba"
type textarea "x"
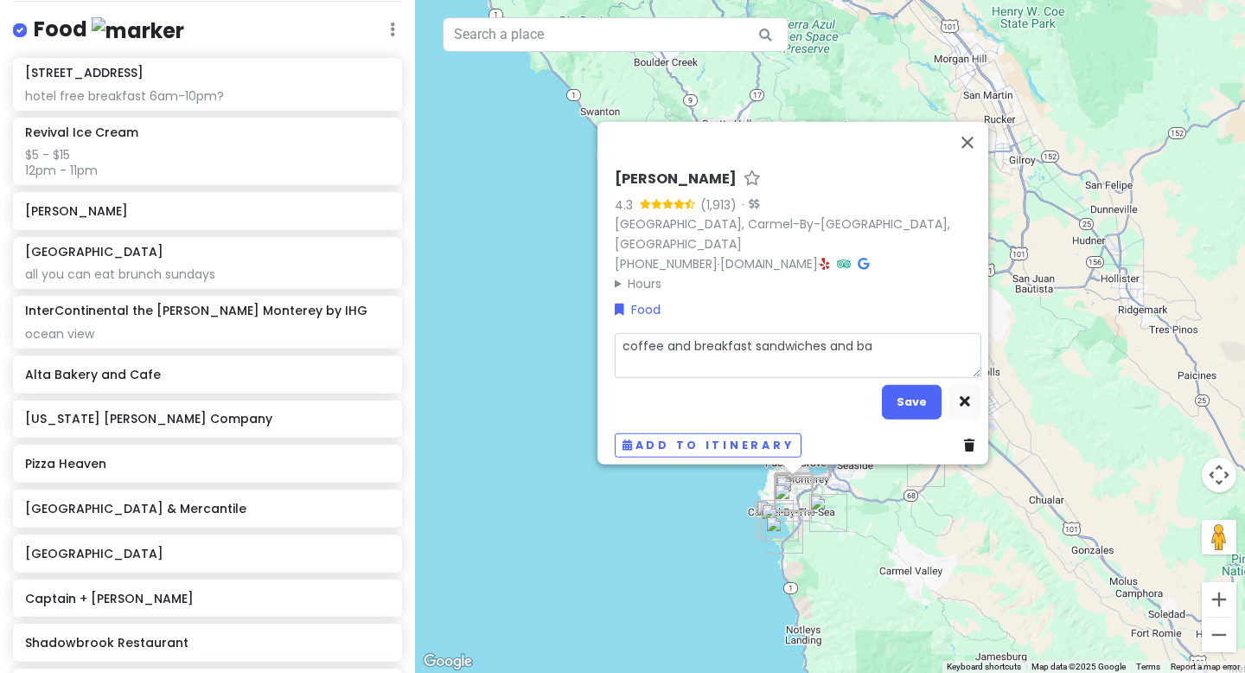
type textarea "coffee and breakfast sandwiches and bak"
type textarea "x"
type textarea "coffee and breakfast sandwiches and bake"
type textarea "x"
type textarea "coffee and breakfast sandwiches and [PERSON_NAME]"
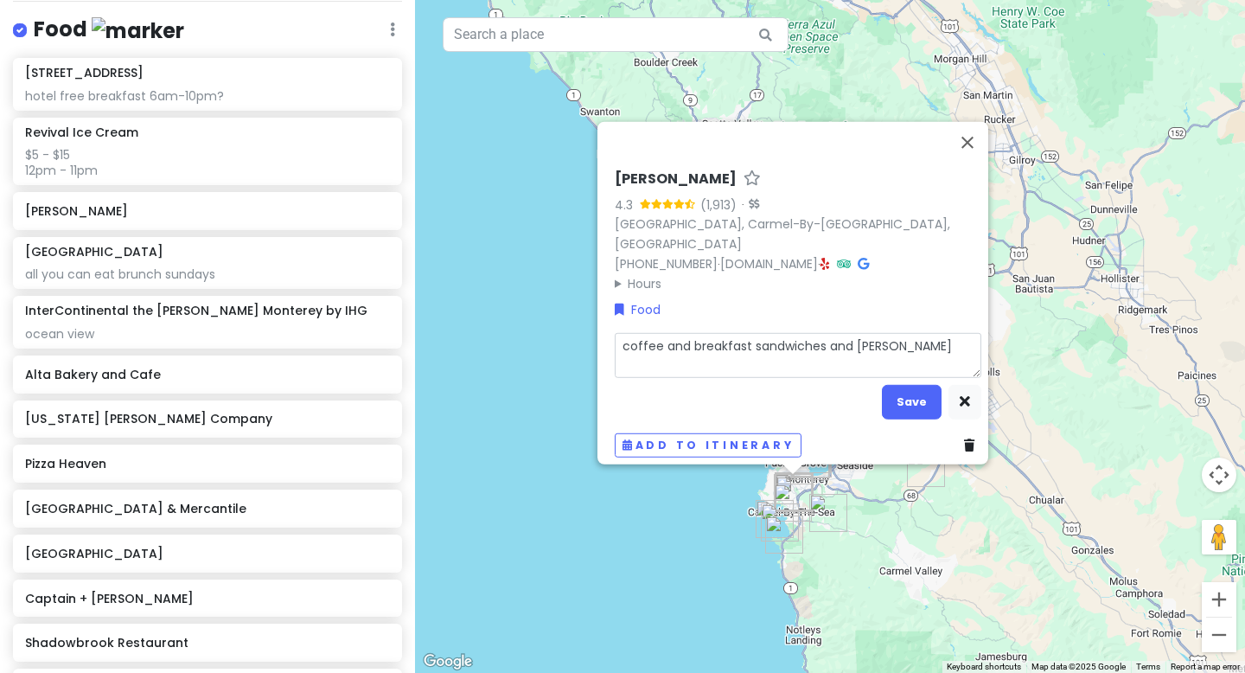
type textarea "x"
type textarea "coffee and breakfast sandwiches and bakery"
type textarea "x"
type textarea "coffee and breakfast sandwiches and bakery"
type textarea "x"
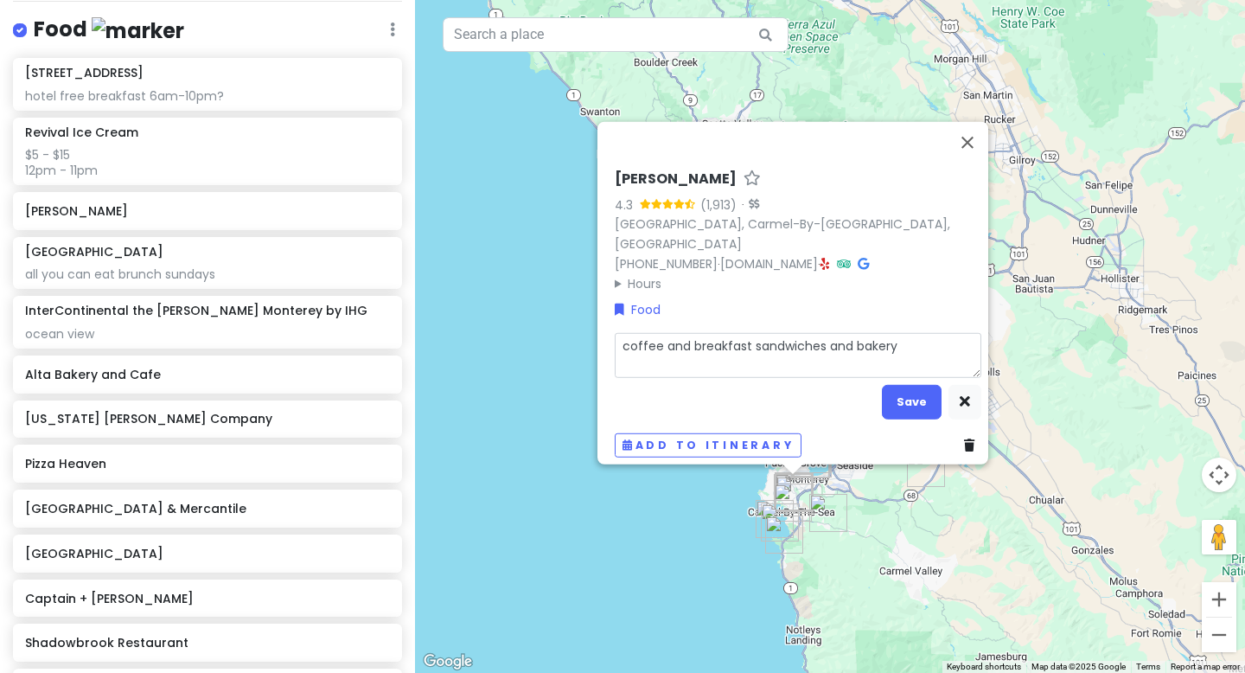
type textarea "coffee and breakfast sandwiches and bakery i"
type textarea "x"
type textarea "coffee and breakfast sandwiches and bakery it"
type textarea "x"
type textarea "coffee and breakfast sandwiches and bakery ite"
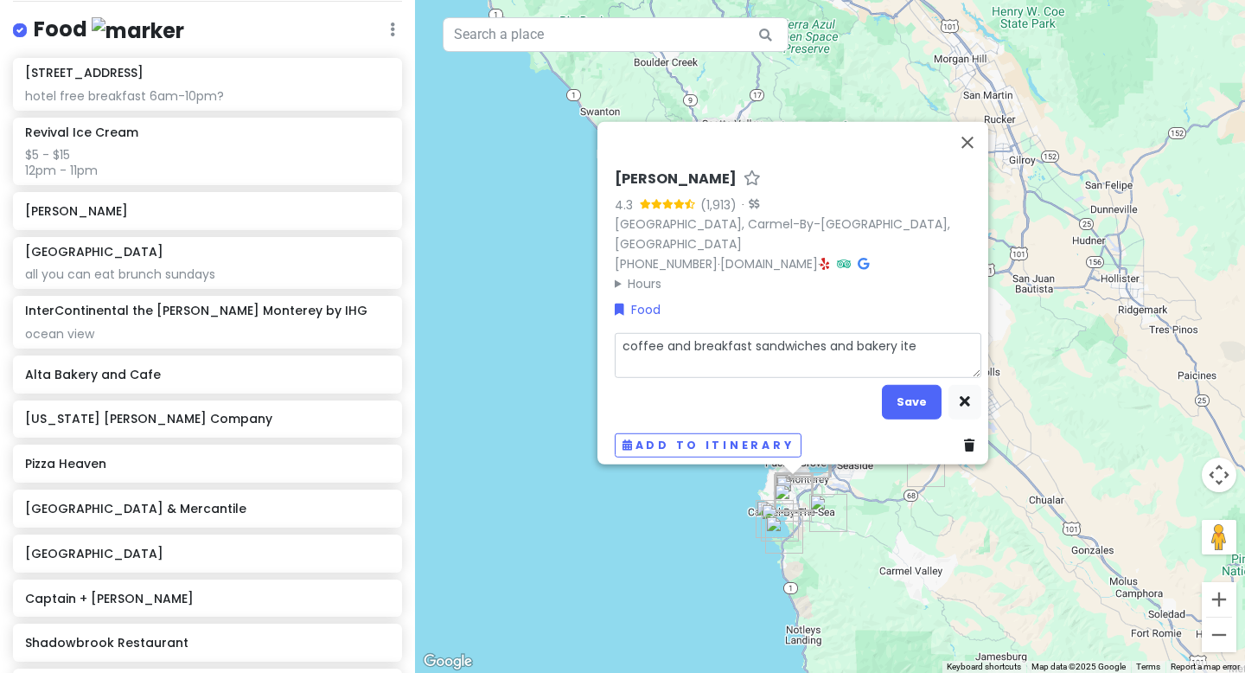
type textarea "x"
type textarea "coffee and breakfast sandwiches and bakery item"
type textarea "x"
type textarea "coffee and breakfast sandwiches and bakery items"
click at [616, 335] on textarea "coffee and breakfast sandwiches and bakery items" at bounding box center [798, 355] width 367 height 45
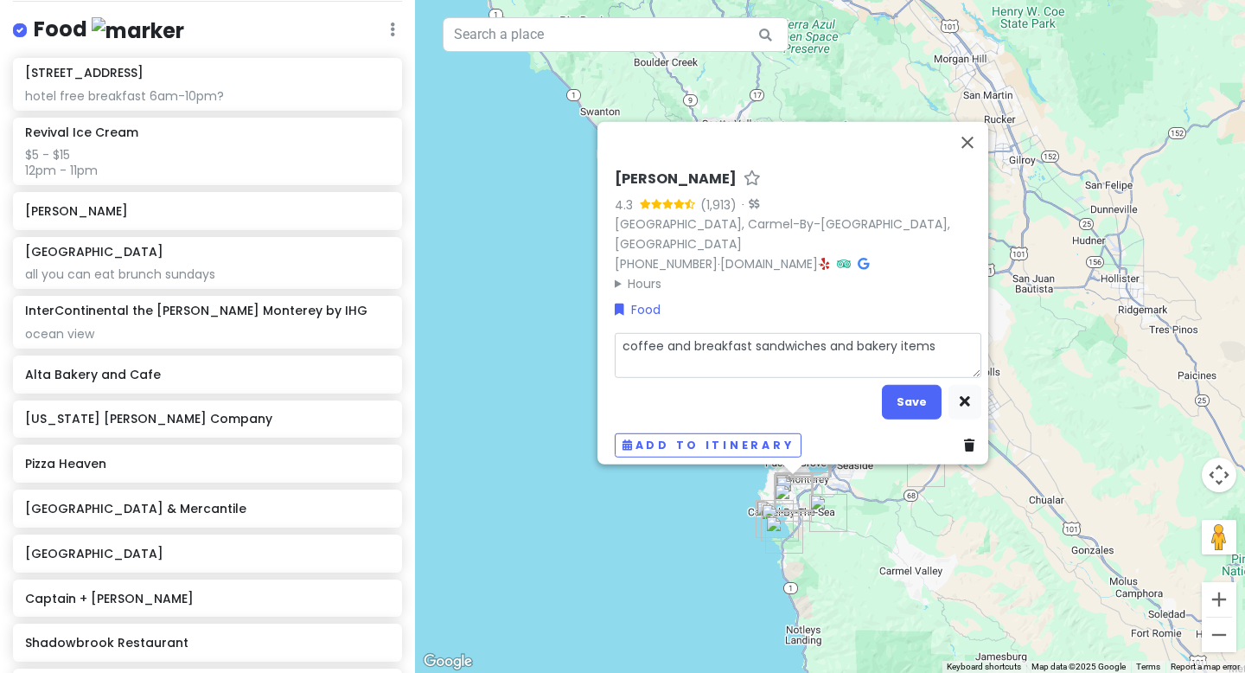
type textarea "x"
type textarea "coffee and breakfast sandwiches and bakery items"
click at [628, 335] on textarea "coffee and breakfast sandwiches and bakery items" at bounding box center [798, 355] width 367 height 45
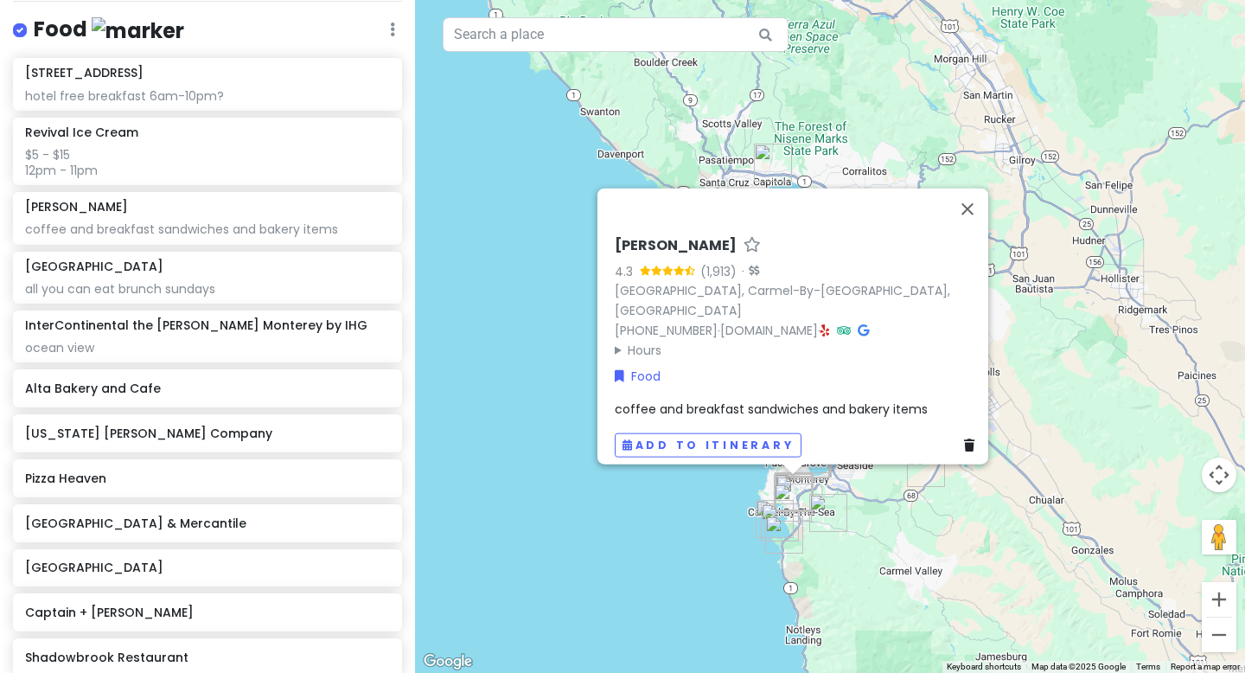
click at [662, 401] on span "coffee and breakfast sandwiches and bakery items" at bounding box center [771, 408] width 313 height 17
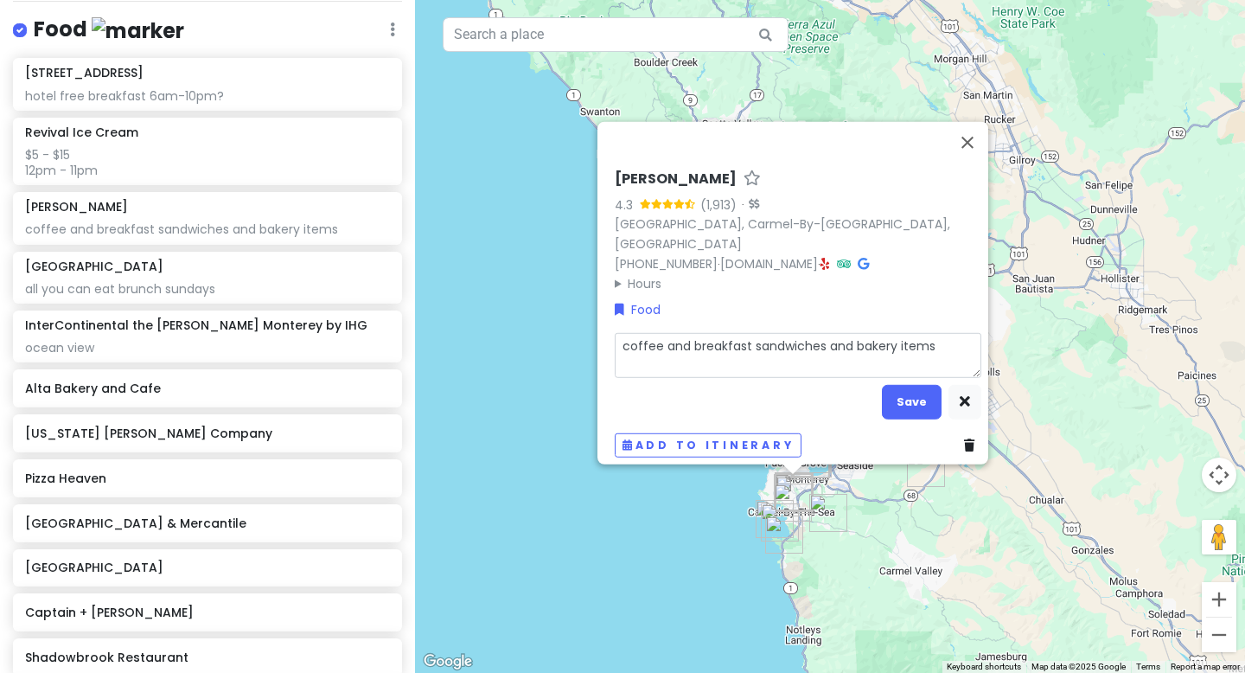
type textarea "x"
type textarea "$coffee and breakfast sandwiches and bakery items"
type textarea "x"
type textarea "$4coffee and breakfast sandwiches and bakery items"
type textarea "x"
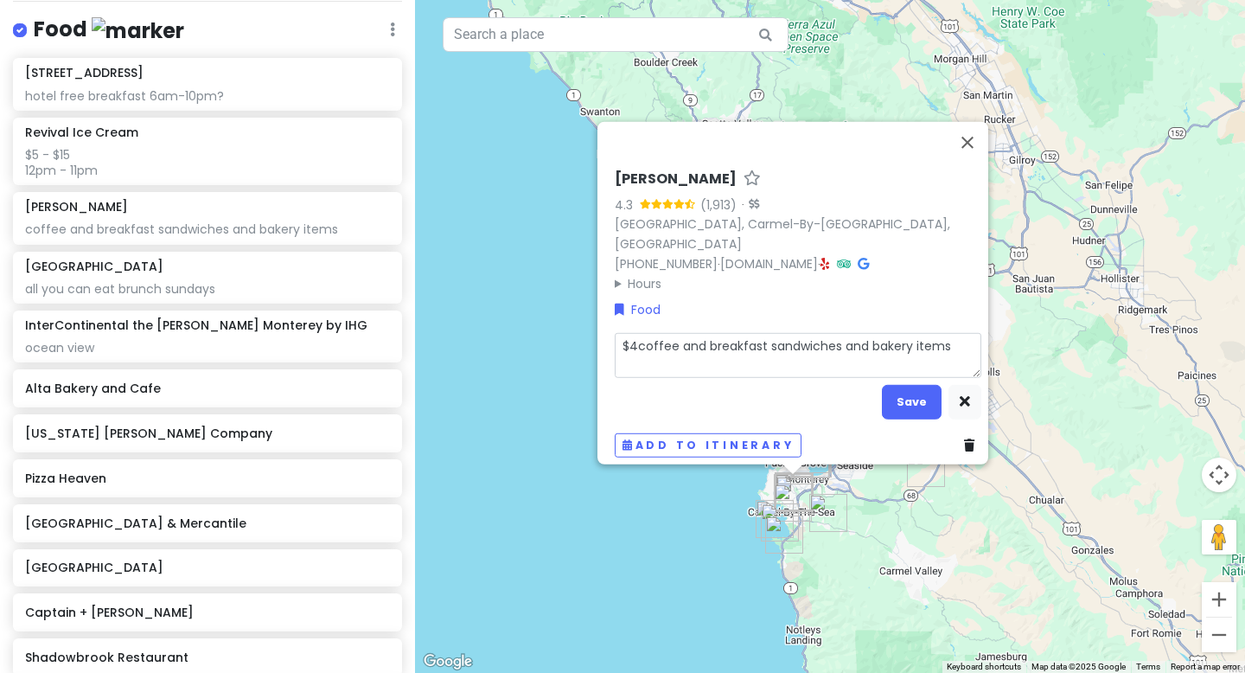
type textarea "$4 coffee and breakfast sandwiches and bakery items"
type textarea "x"
type textarea "$4 -coffee and breakfast sandwiches and bakery items"
type textarea "x"
type textarea "$4 - coffee and breakfast sandwiches and bakery items"
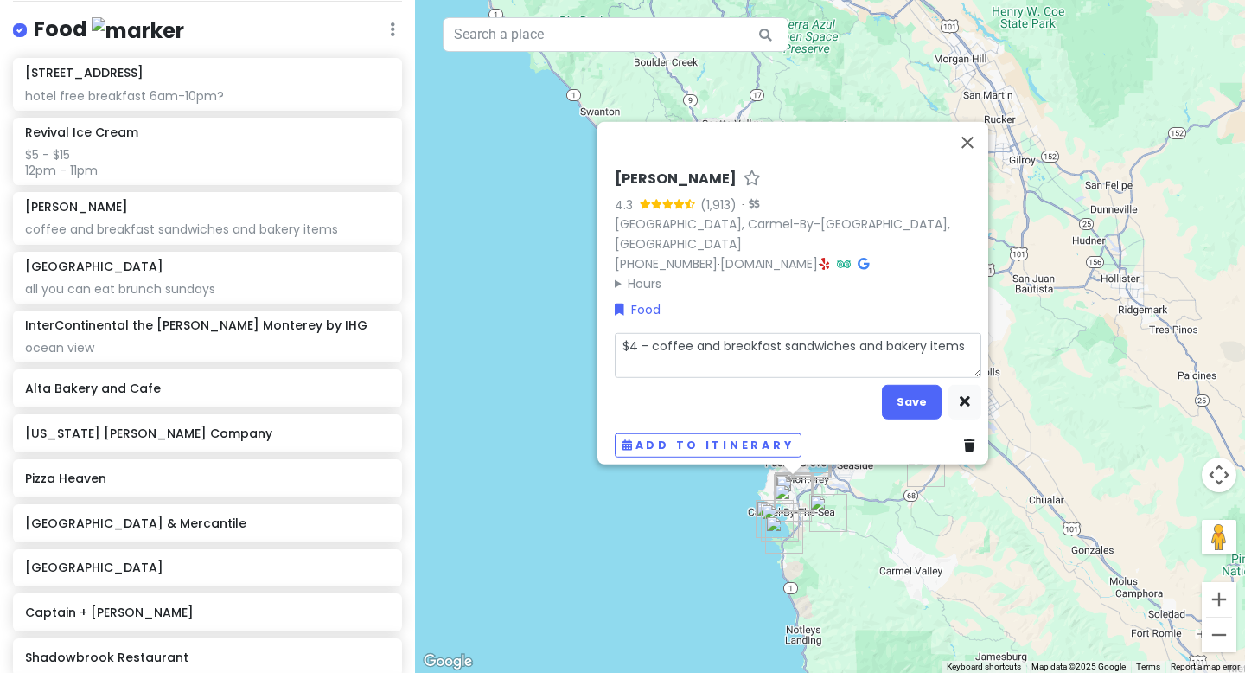
type textarea "x"
type textarea "$4 - !coffee and breakfast sandwiches and bakery items"
type textarea "x"
type textarea "$4 - coffee and breakfast sandwiches and bakery items"
type textarea "x"
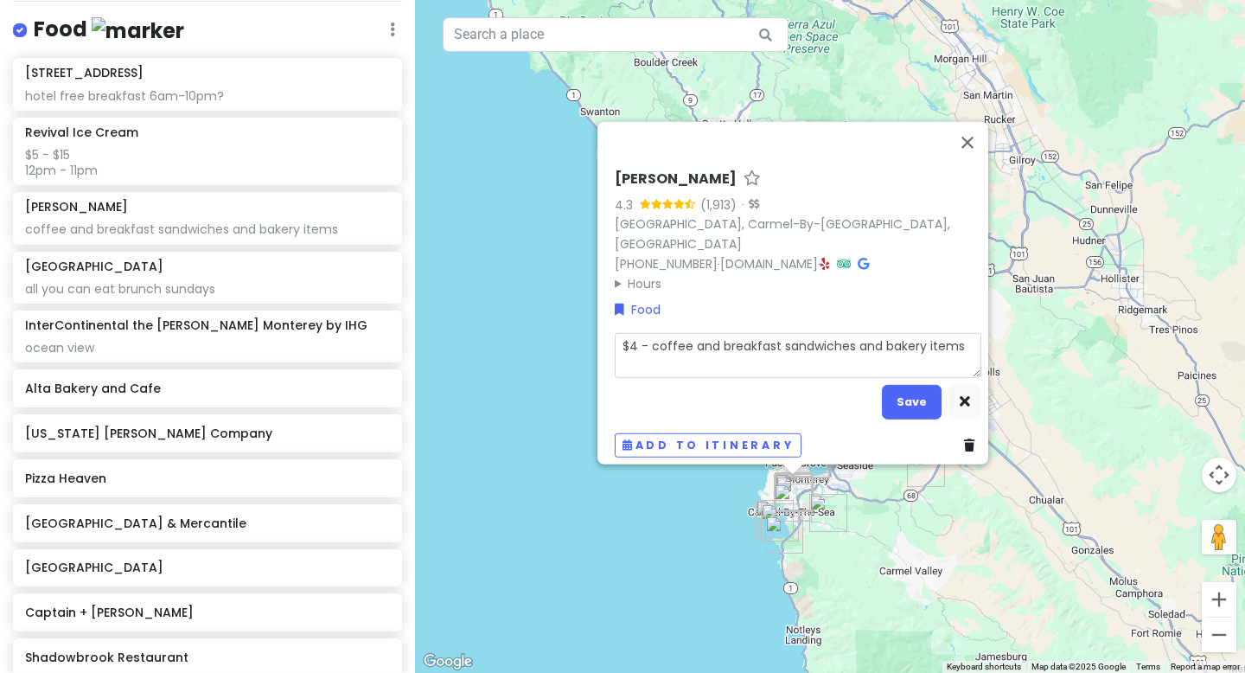
type textarea "$4 - $coffee and breakfast sandwiches and bakery items"
type textarea "x"
type textarea "$4 - $1coffee and breakfast sandwiches and bakery items"
type textarea "x"
type textarea "$4 - $15coffee and breakfast sandwiches and bakery items"
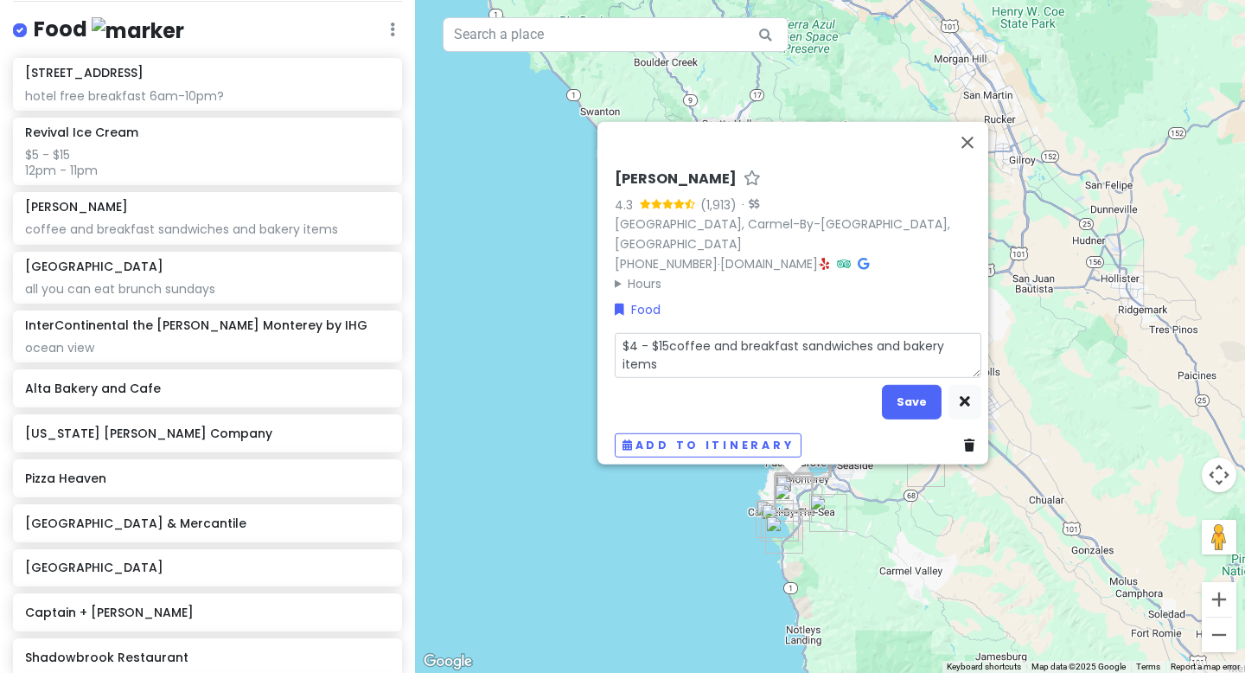
type textarea "x"
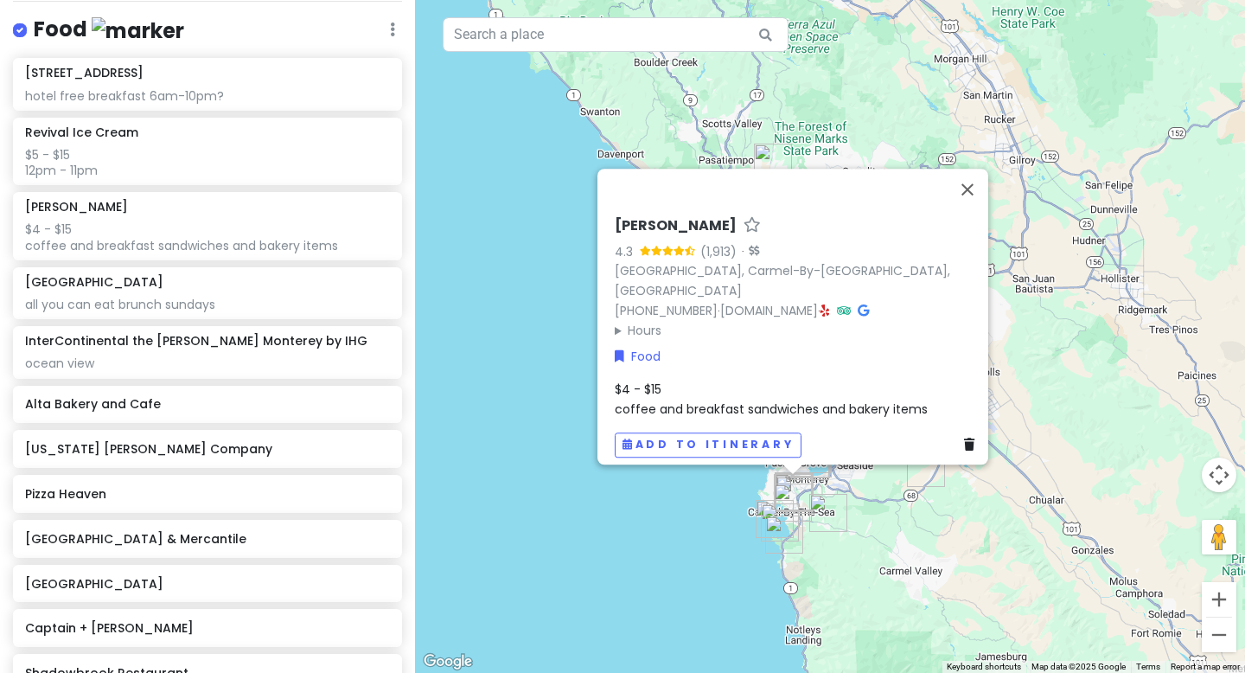
click at [754, 388] on div "$4 - $15 coffee and breakfast sandwiches and bakery items" at bounding box center [798, 399] width 367 height 39
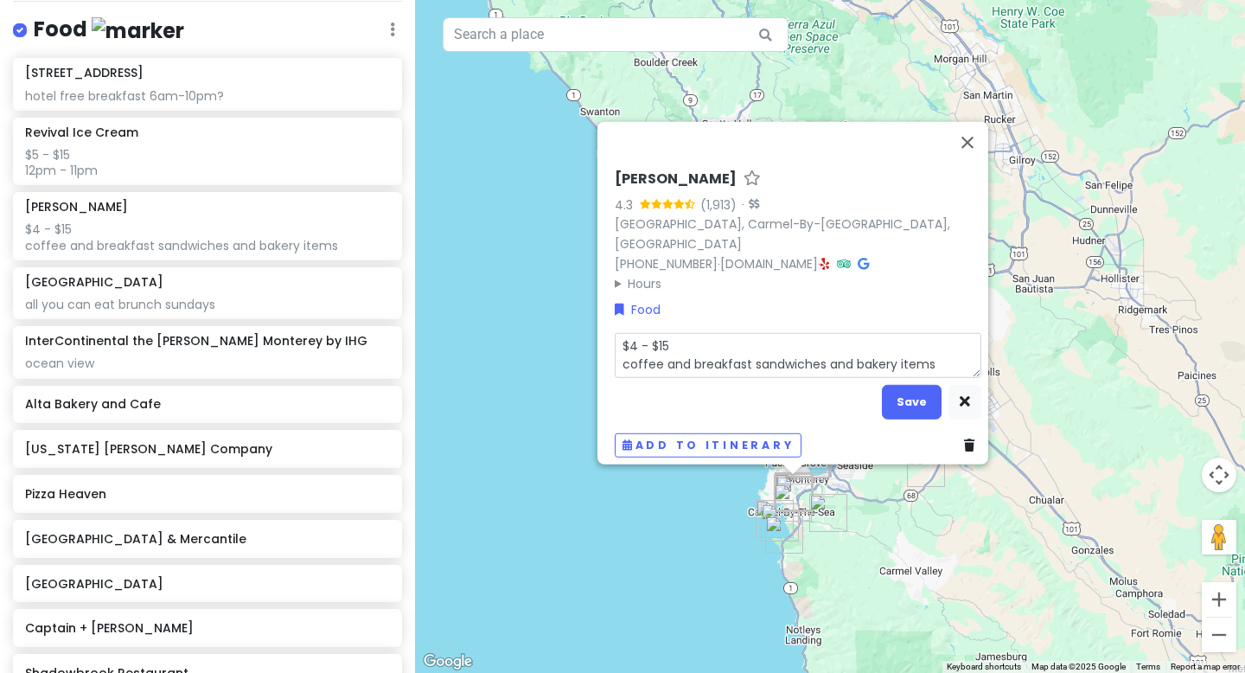
click at [879, 356] on textarea "$4 - $15 coffee and breakfast sandwiches and bakery items" at bounding box center [798, 355] width 367 height 45
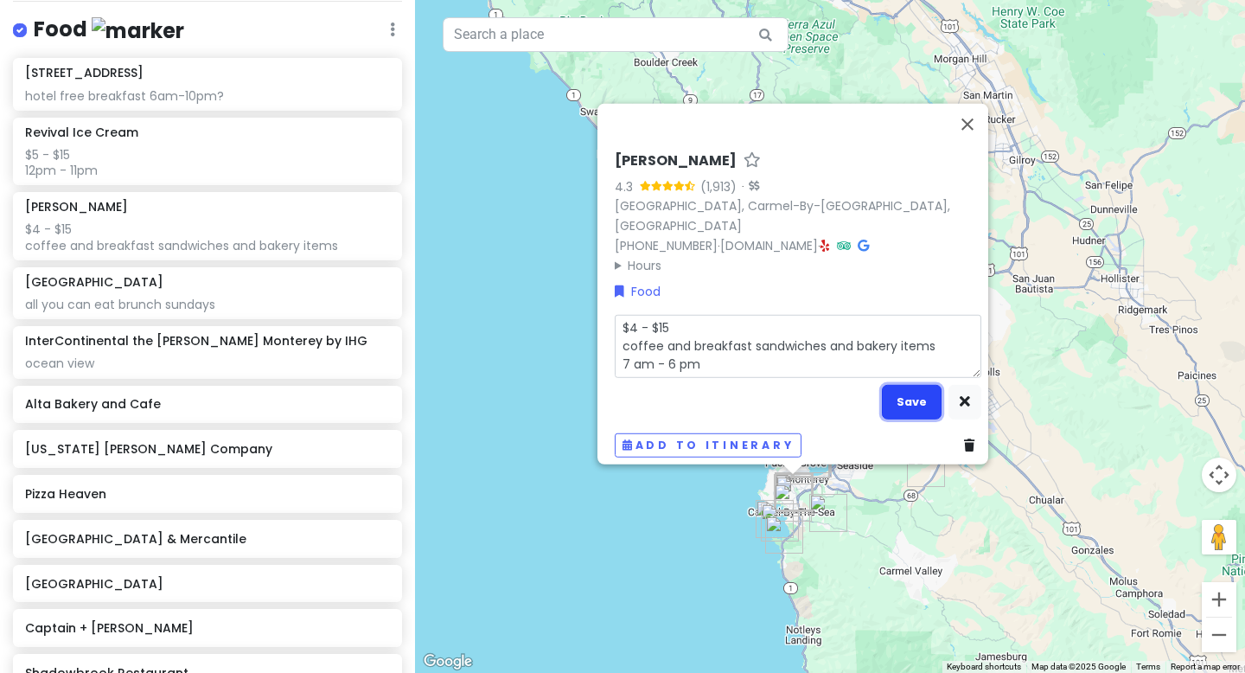
click at [879, 397] on button "Save" at bounding box center [912, 402] width 60 height 34
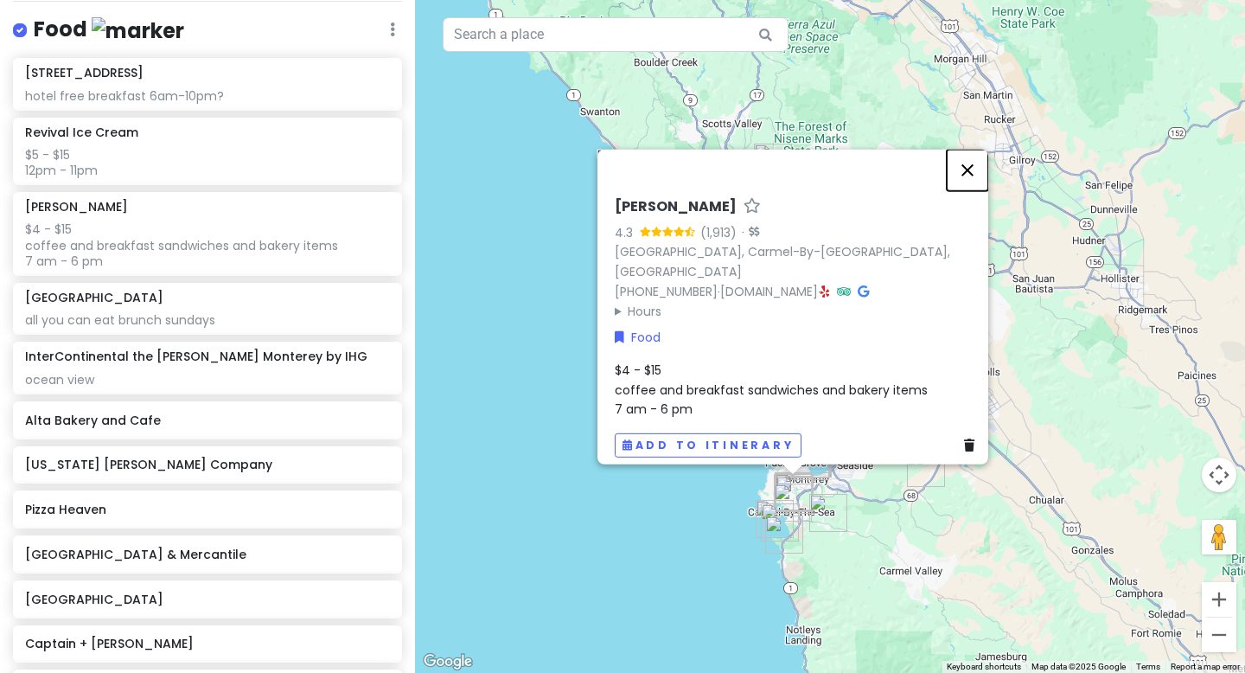
click at [879, 186] on button "Close" at bounding box center [968, 171] width 42 height 42
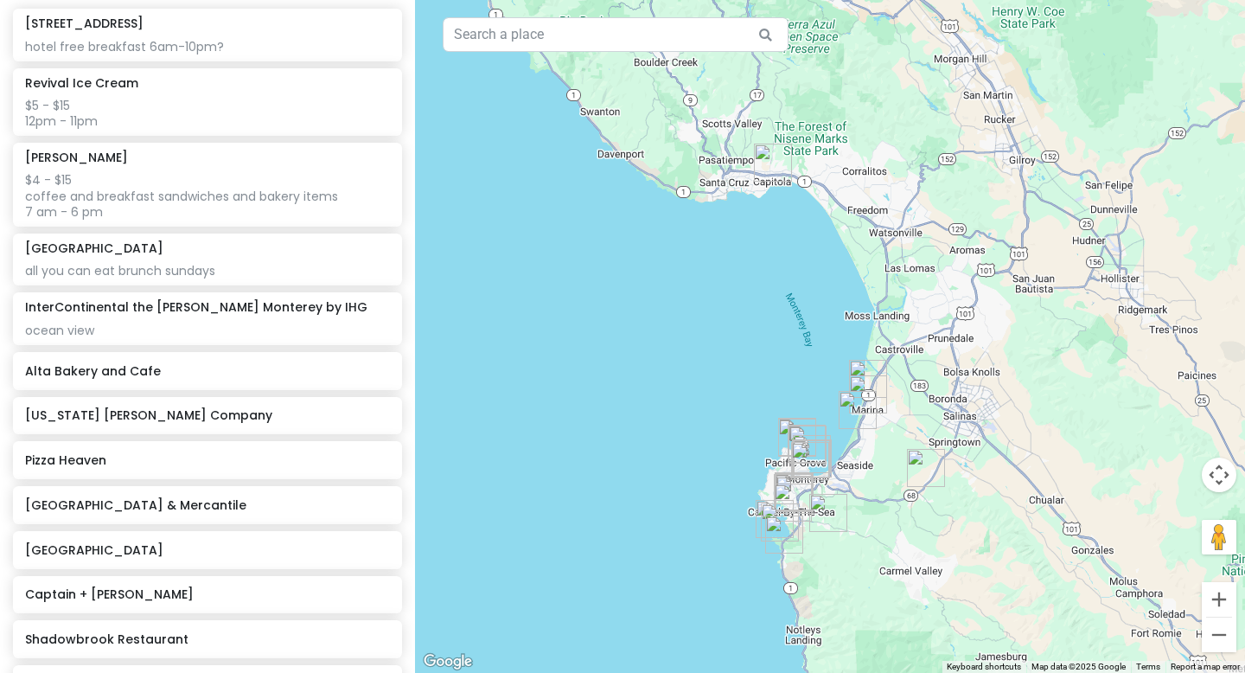
scroll to position [908, 0]
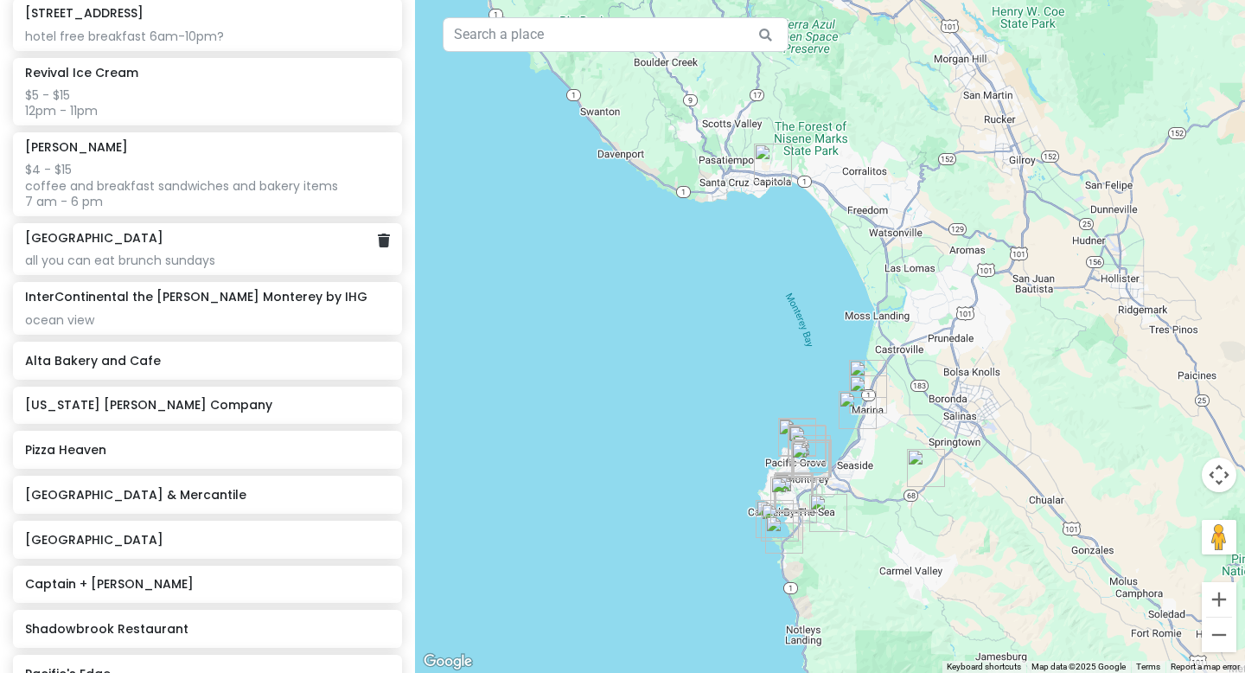
click at [224, 253] on div "all you can eat brunch sundays" at bounding box center [207, 260] width 364 height 16
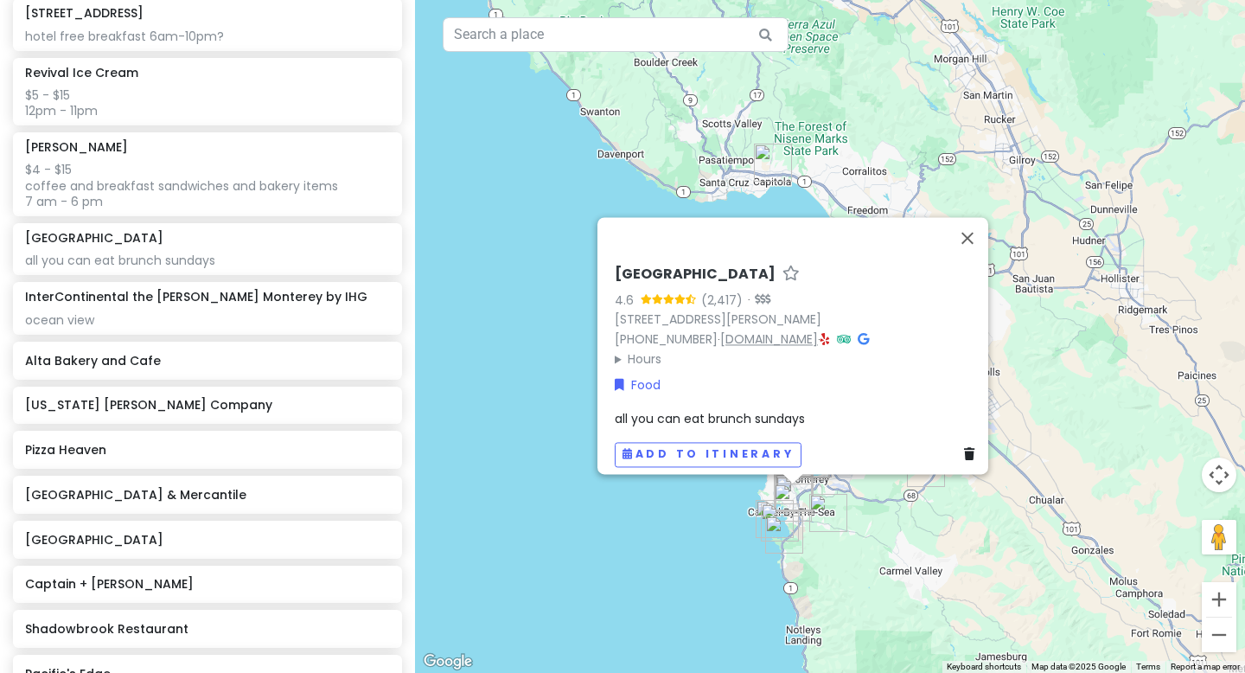
click at [818, 330] on link "[DOMAIN_NAME]" at bounding box center [769, 338] width 98 height 17
click at [674, 413] on span "all you can eat brunch sundays" at bounding box center [710, 418] width 190 height 17
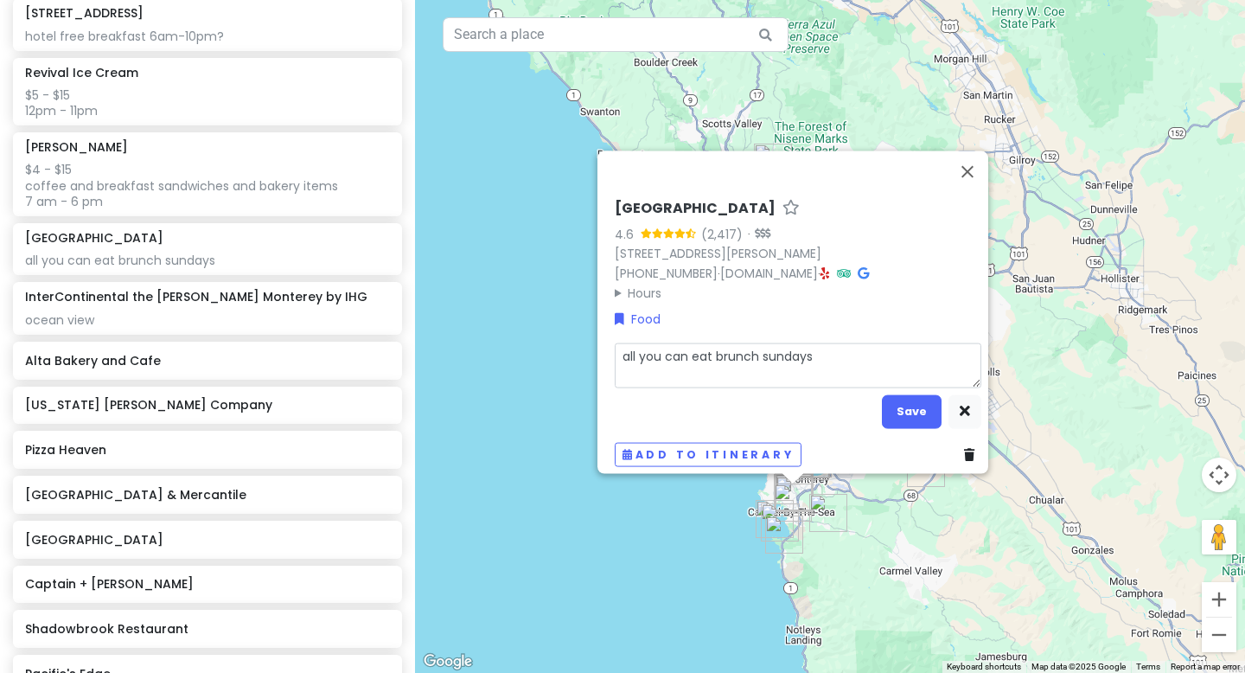
click at [666, 345] on textarea "all you can eat brunch sundays" at bounding box center [798, 364] width 367 height 45
click at [615, 345] on textarea "10am - 1:30pm" at bounding box center [798, 364] width 367 height 45
click at [621, 346] on textarea "10am - 1:30pm" at bounding box center [798, 364] width 367 height 45
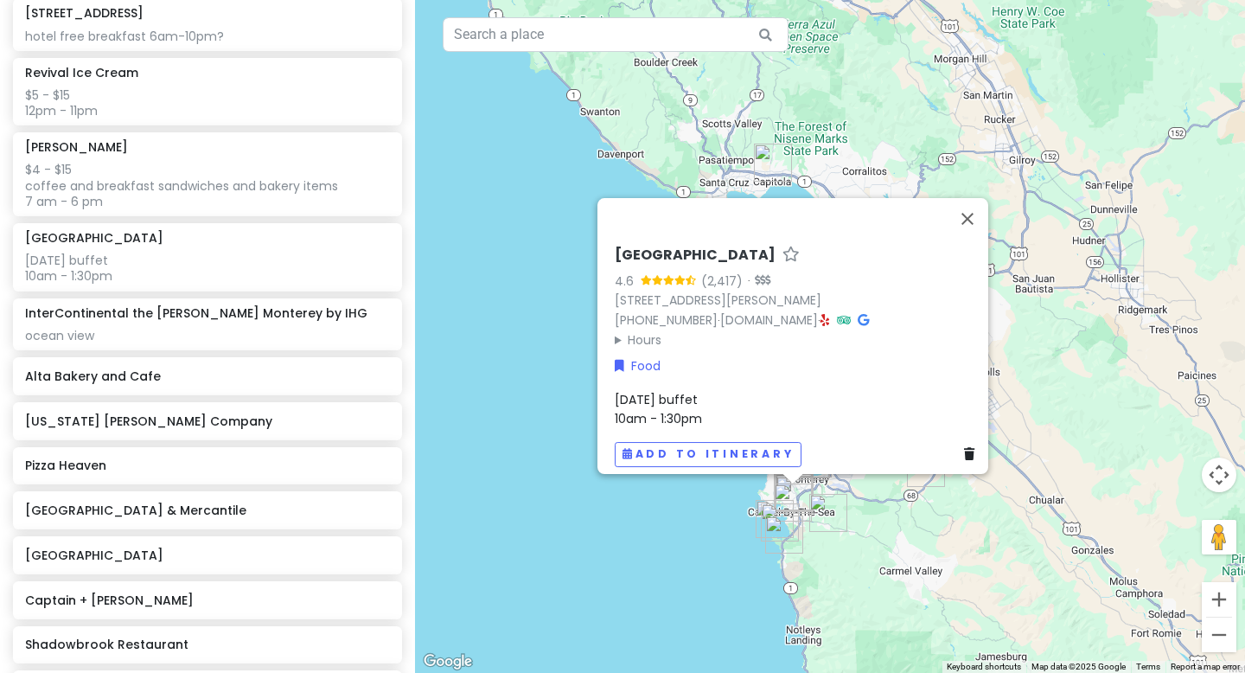
click at [686, 391] on span "[DATE] buffet 10am - 1:30pm" at bounding box center [658, 409] width 87 height 36
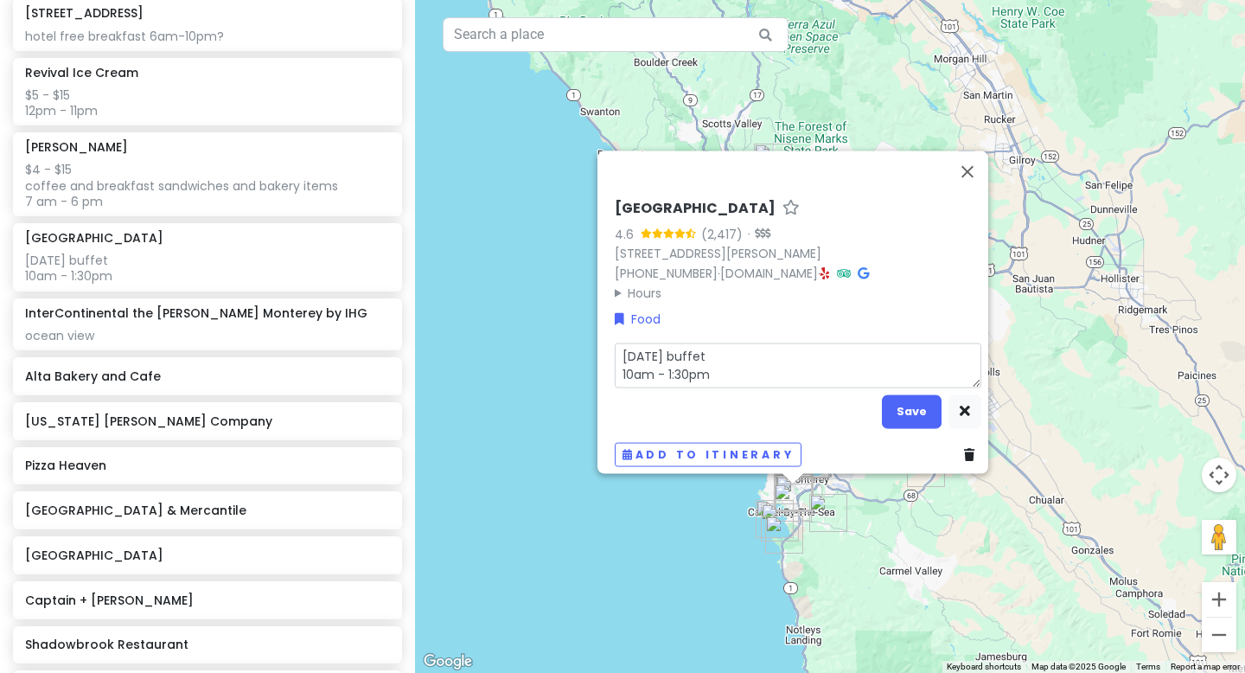
click at [706, 348] on textarea "[DATE] buffet 10am - 1:30pm" at bounding box center [798, 364] width 367 height 45
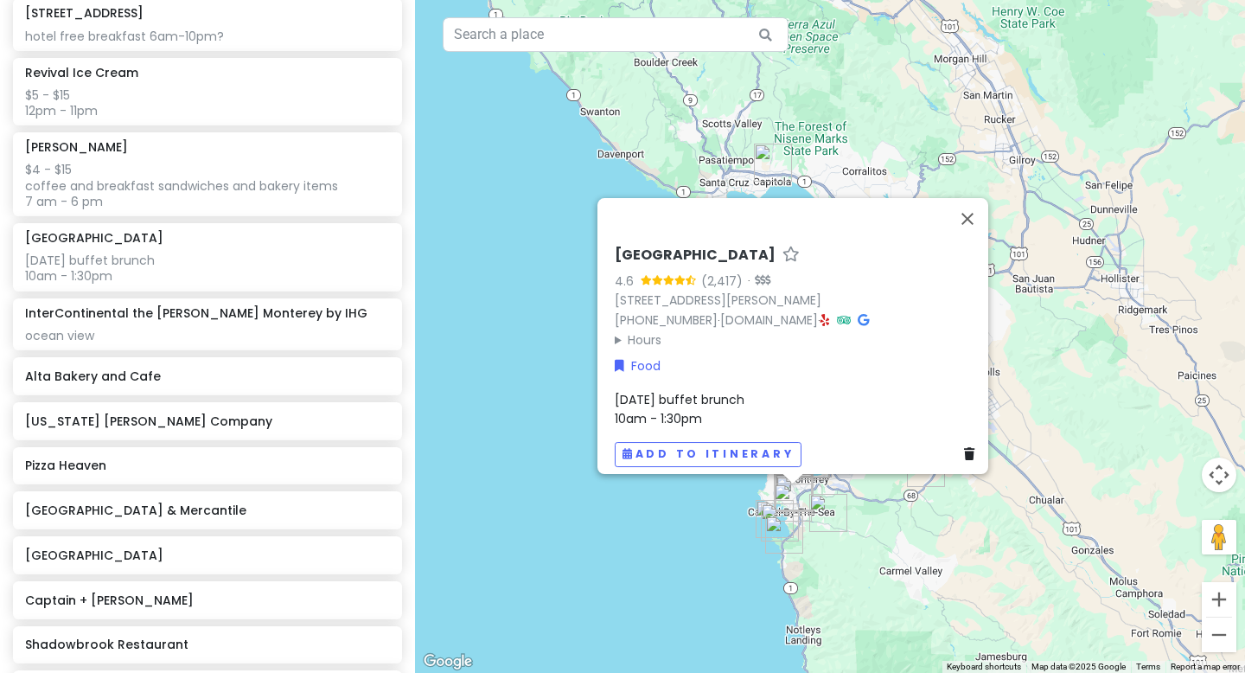
click at [663, 391] on span "[DATE] buffet brunch 10am - 1:30pm" at bounding box center [680, 409] width 130 height 36
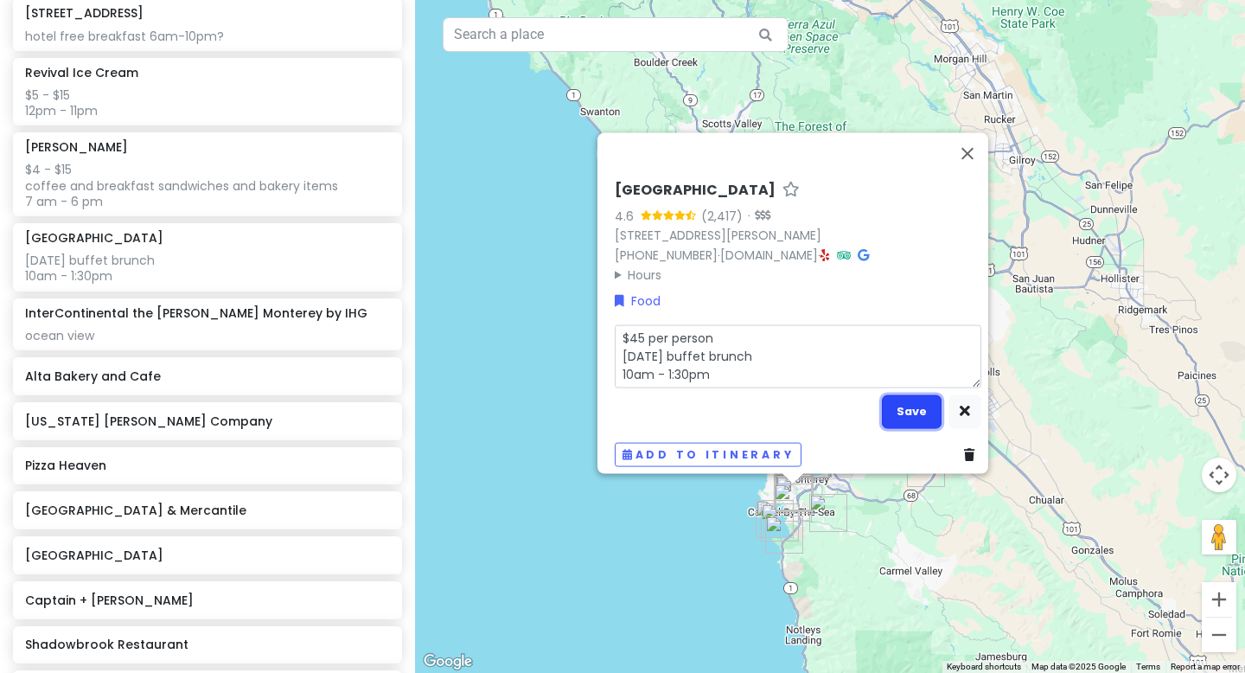
click at [879, 399] on button "Save" at bounding box center [912, 411] width 60 height 34
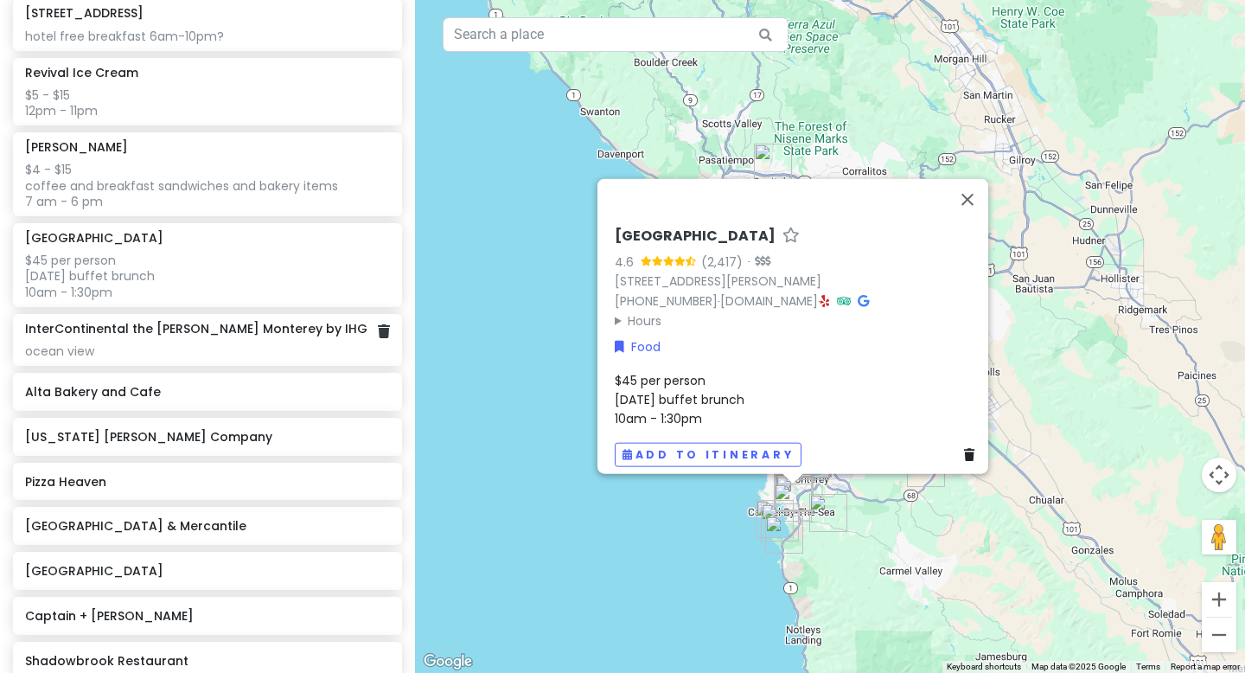
click at [205, 343] on div "ocean view" at bounding box center [207, 351] width 364 height 16
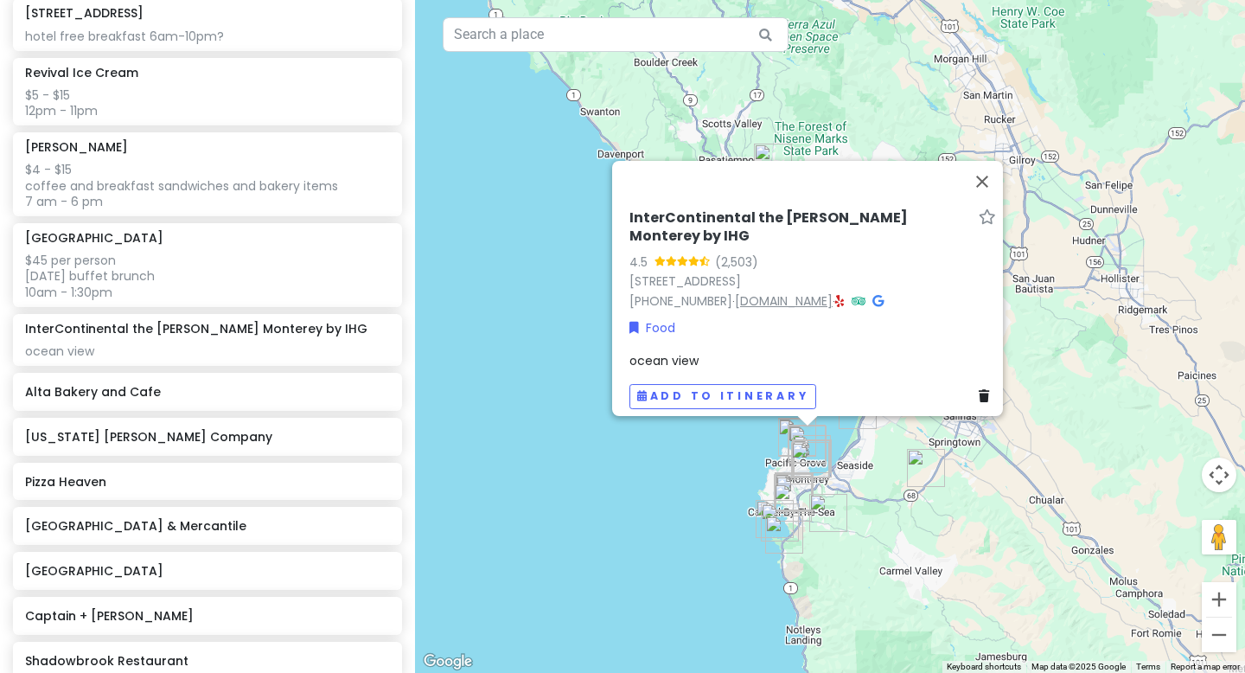
click at [759, 292] on link "[DOMAIN_NAME]" at bounding box center [784, 300] width 98 height 17
click at [671, 352] on span "ocean view" at bounding box center [663, 360] width 69 height 17
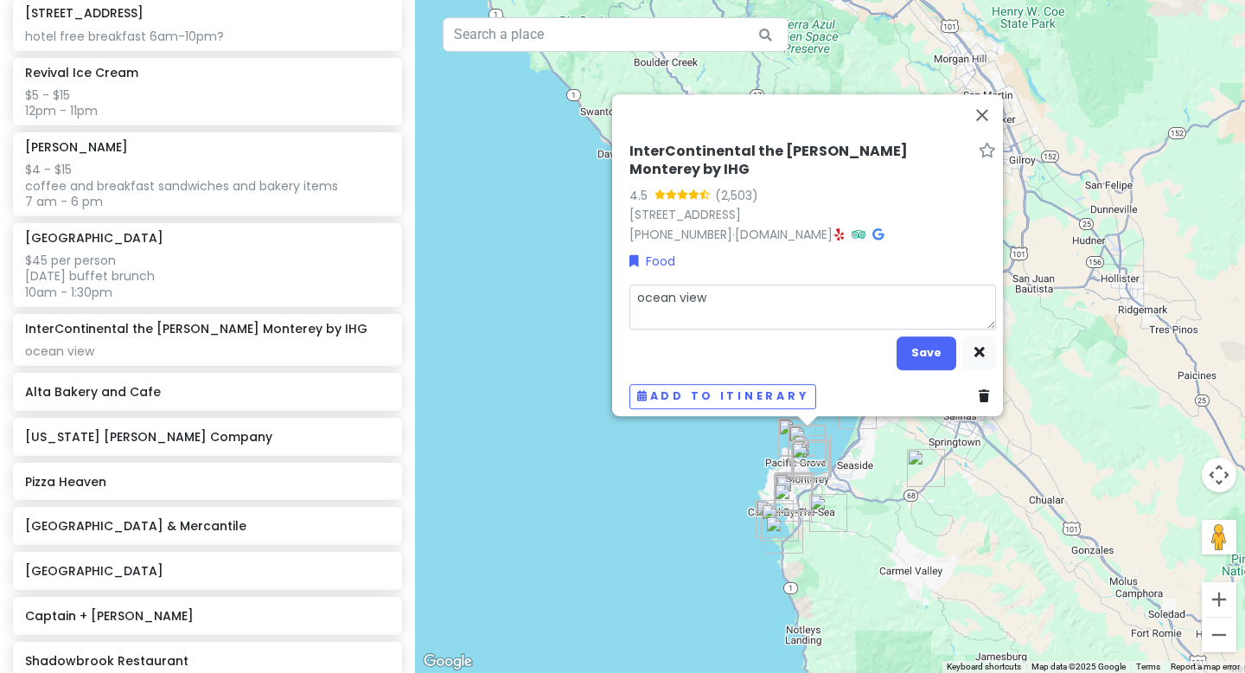
click at [724, 286] on textarea "ocean view" at bounding box center [812, 306] width 367 height 45
click at [629, 284] on textarea "ocean view dining if we get lucky lol" at bounding box center [812, 306] width 367 height 45
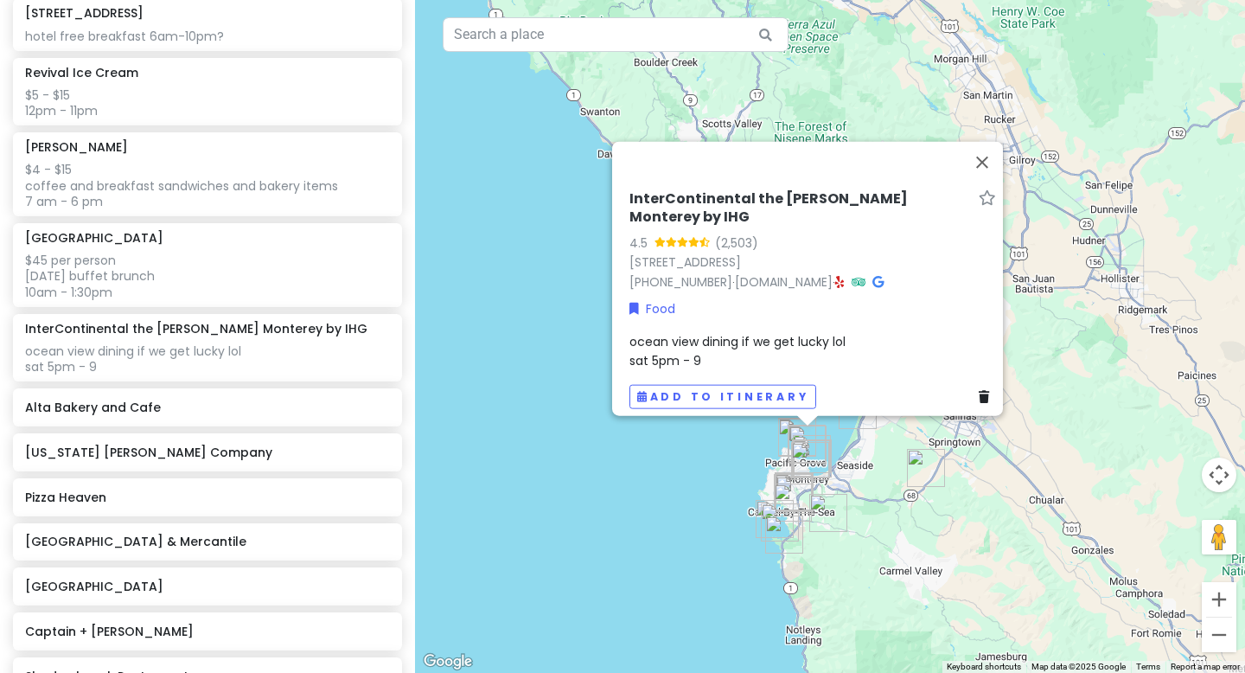
click at [703, 342] on div "ocean view dining if we get lucky lol sat 5pm - 9" at bounding box center [812, 351] width 367 height 39
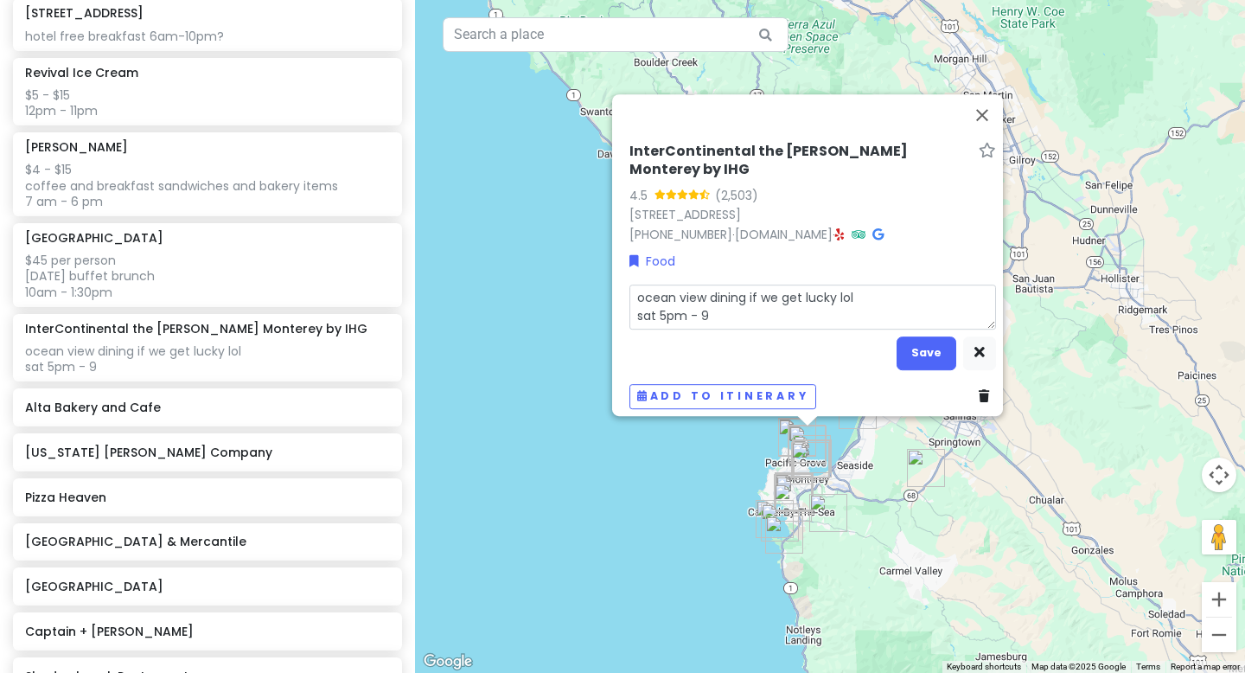
click at [707, 310] on textarea "ocean view dining if we get lucky lol sat 5pm - 9" at bounding box center [812, 306] width 367 height 45
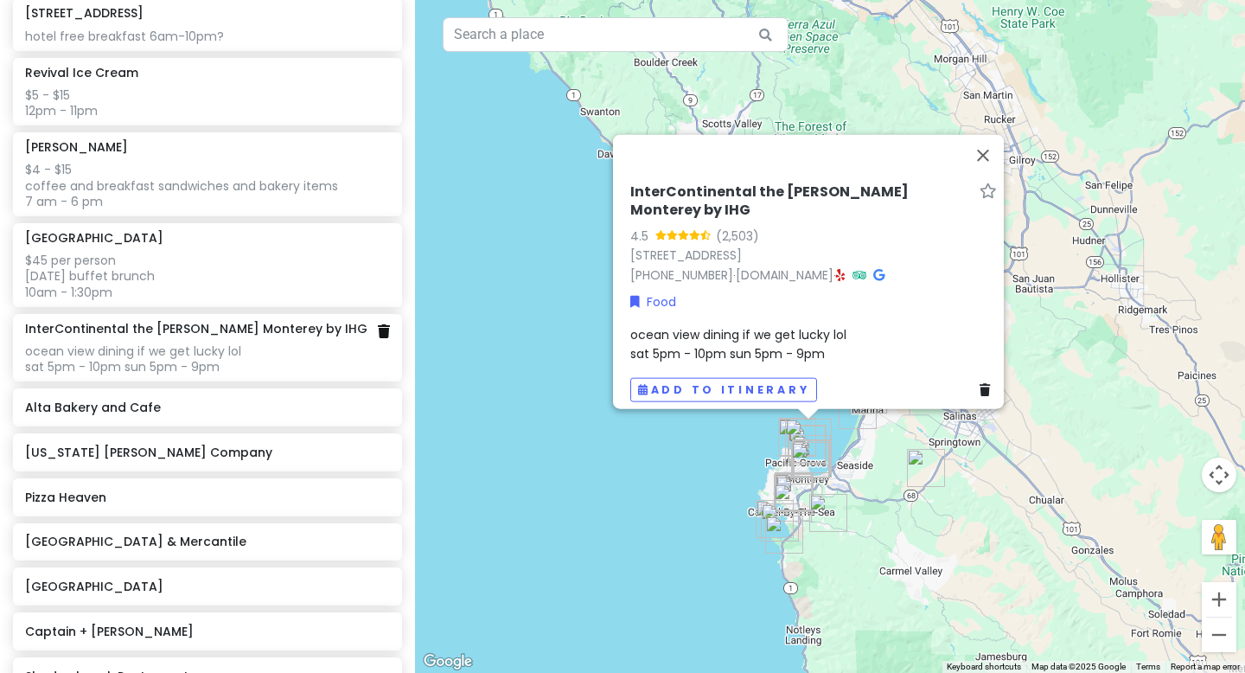
click at [385, 334] on icon at bounding box center [384, 331] width 12 height 14
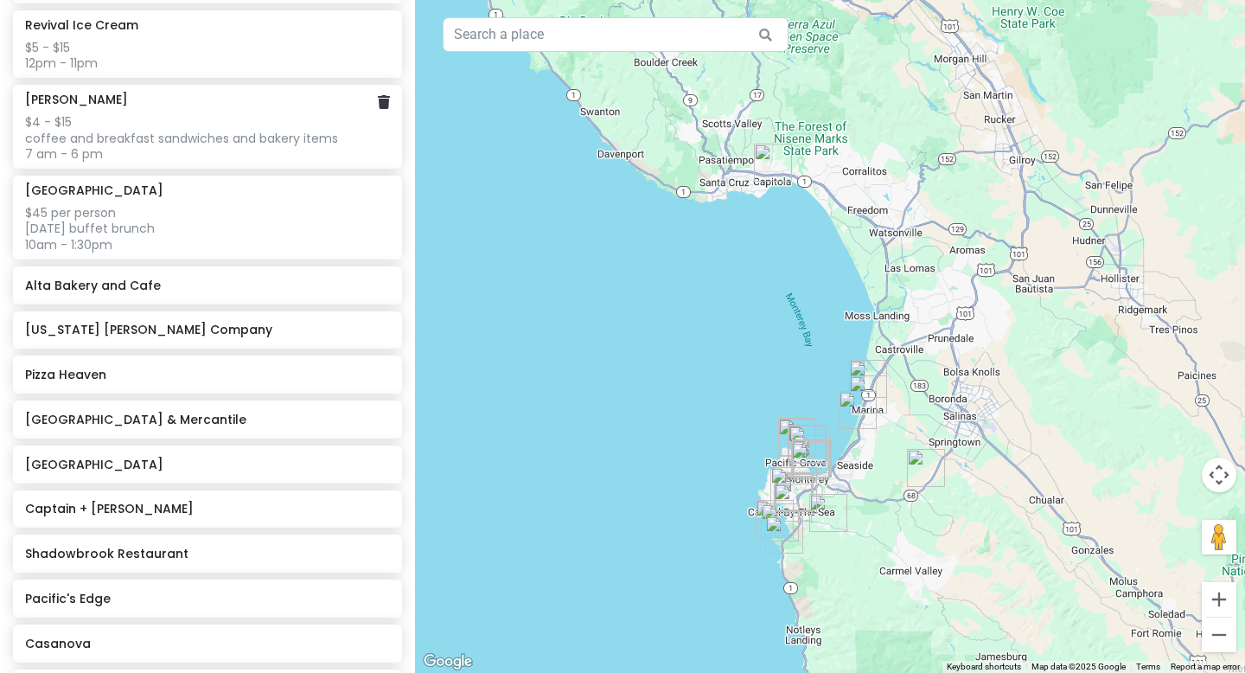
scroll to position [956, 0]
click at [126, 290] on div "Alta Bakery and Cafe" at bounding box center [201, 284] width 352 height 24
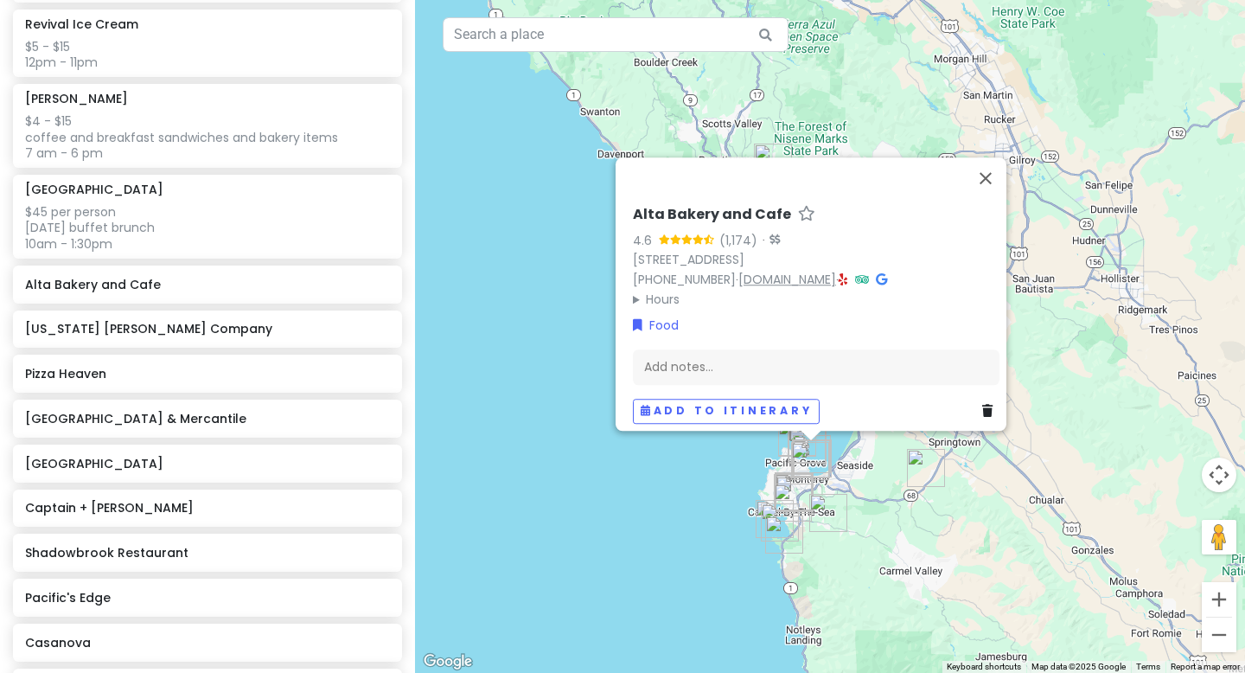
click at [783, 271] on link "[DOMAIN_NAME]" at bounding box center [787, 279] width 98 height 17
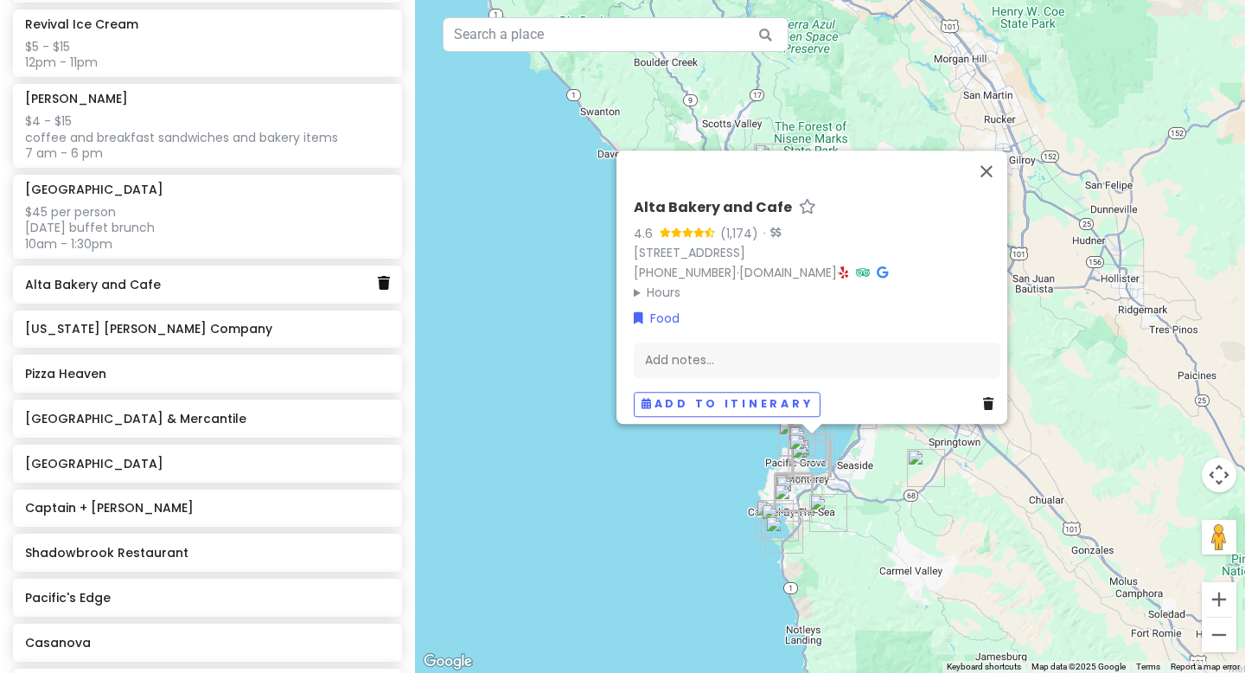
click at [386, 287] on link at bounding box center [384, 283] width 12 height 22
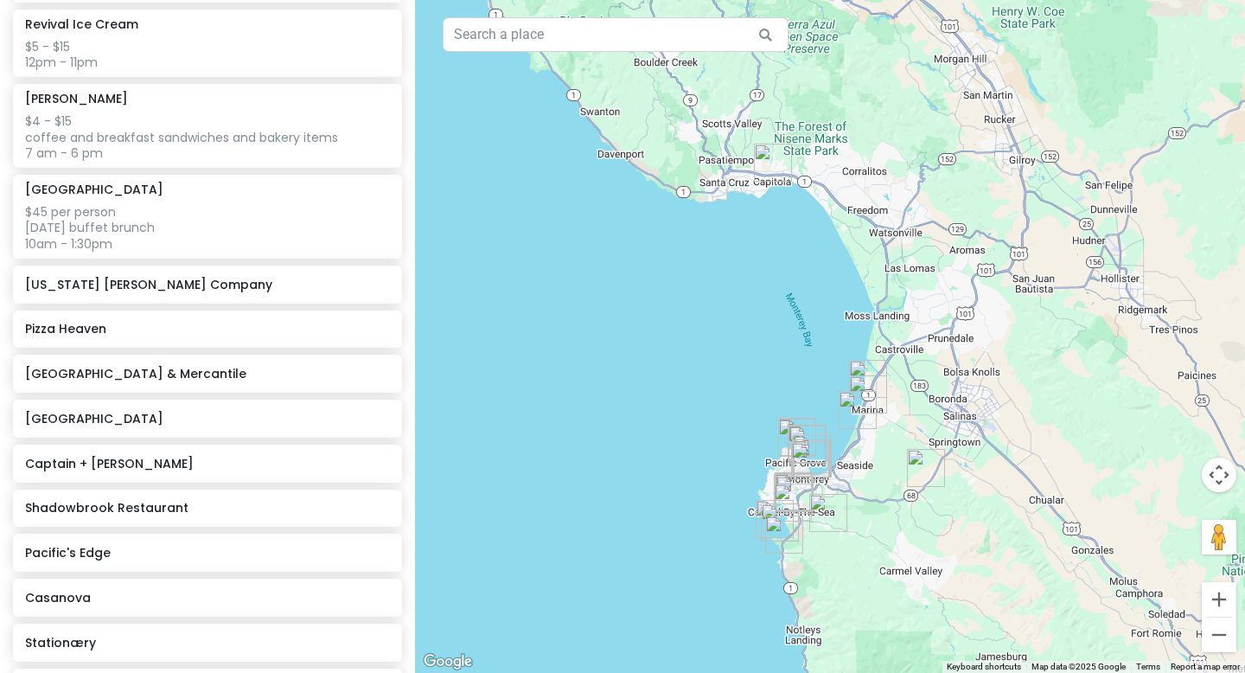
click at [212, 293] on div "[US_STATE] [PERSON_NAME] Company" at bounding box center [207, 284] width 364 height 24
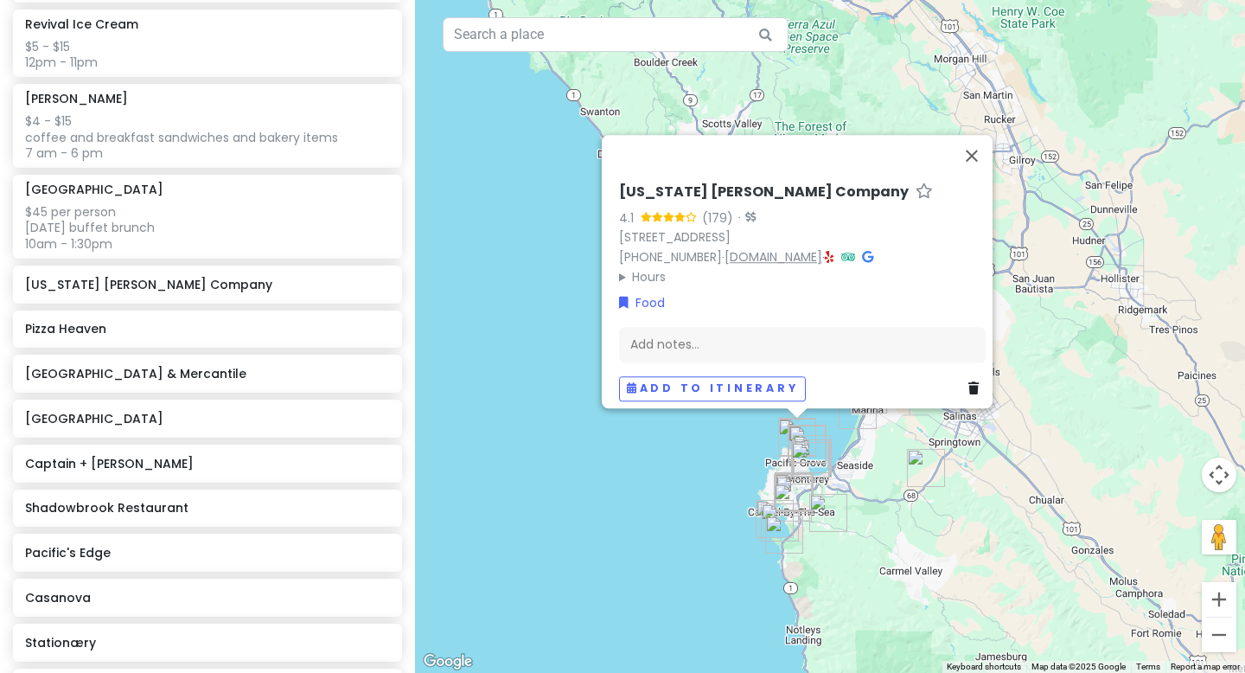
click at [785, 248] on link "[DOMAIN_NAME]" at bounding box center [774, 256] width 98 height 17
click at [664, 334] on div "Add notes..." at bounding box center [802, 345] width 367 height 36
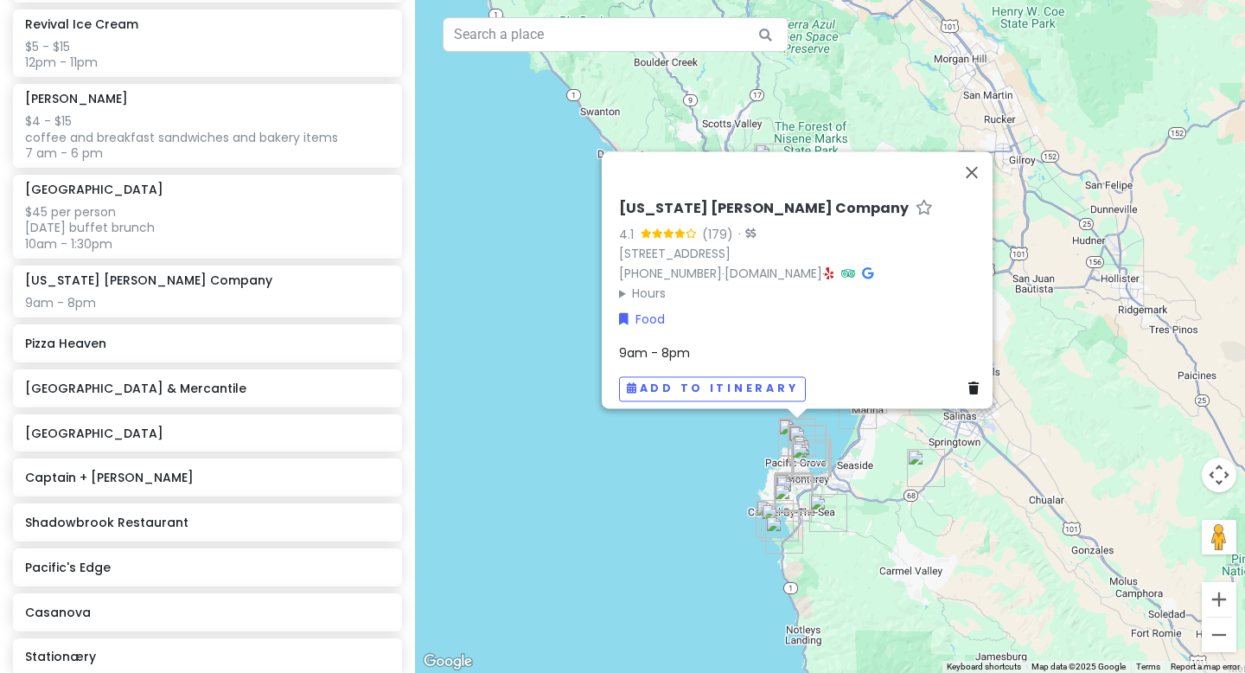
click at [640, 344] on span "9am - 8pm" at bounding box center [654, 352] width 71 height 17
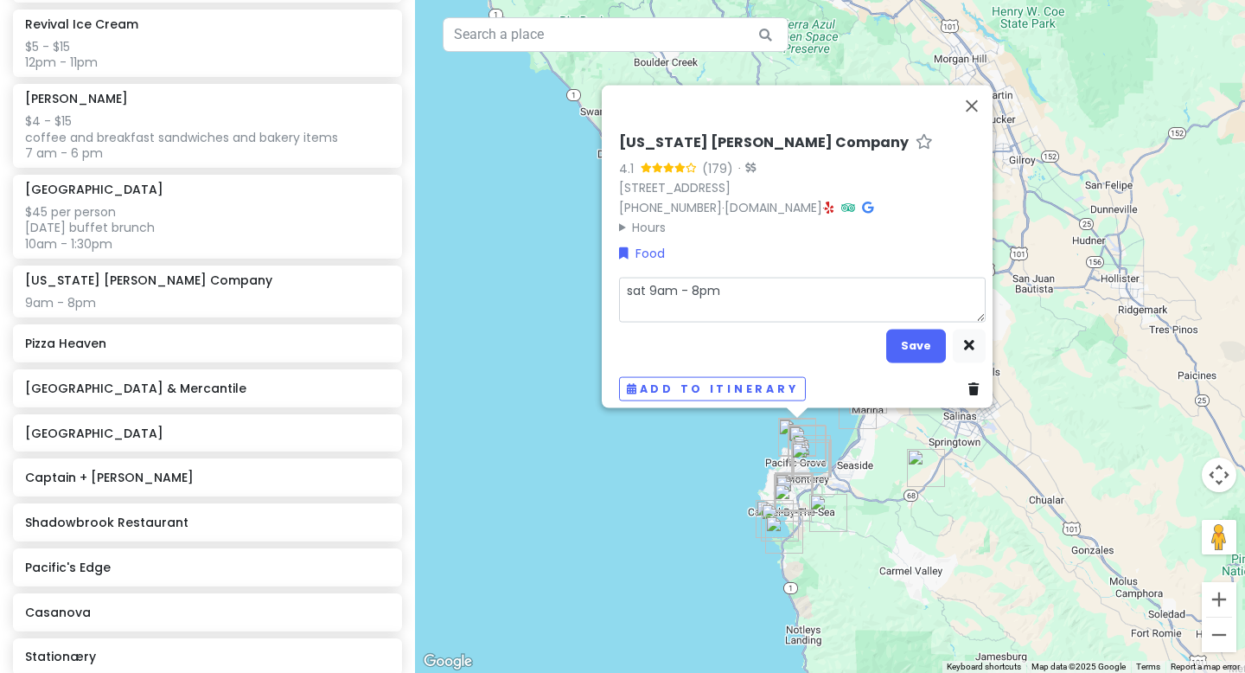
click at [744, 280] on textarea "sat 9am - 8pm" at bounding box center [802, 299] width 367 height 45
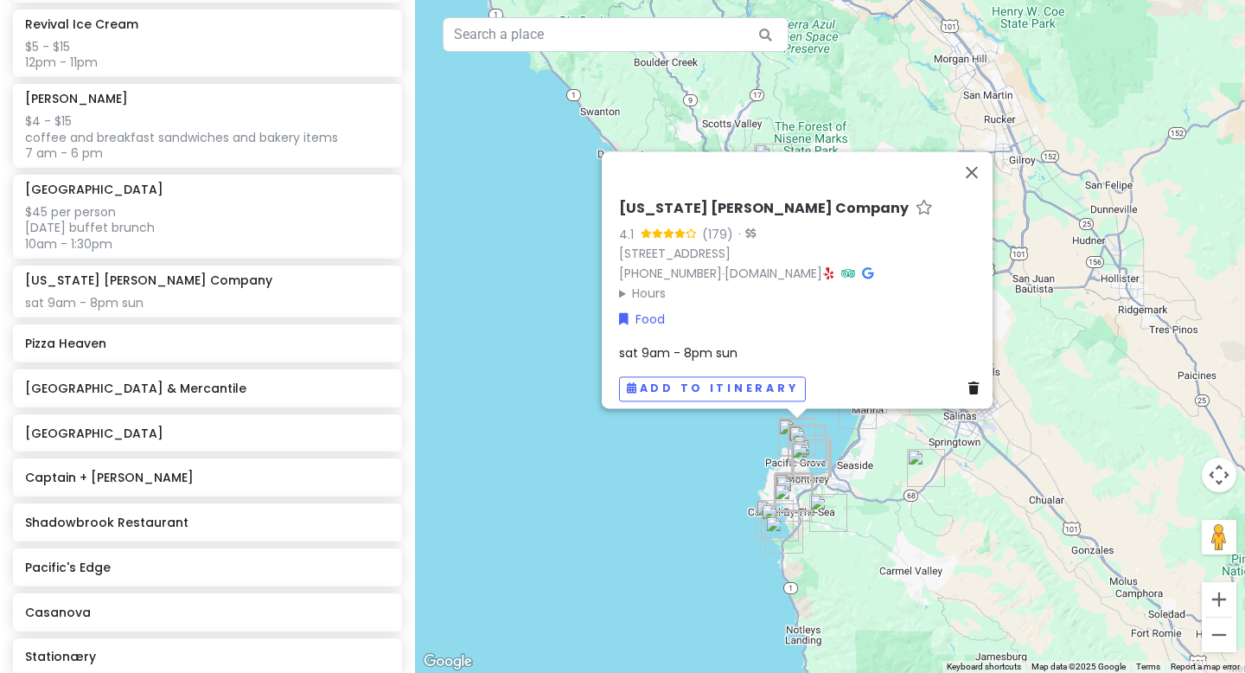
click at [737, 343] on div "sat 9am - 8pm sun" at bounding box center [802, 352] width 367 height 19
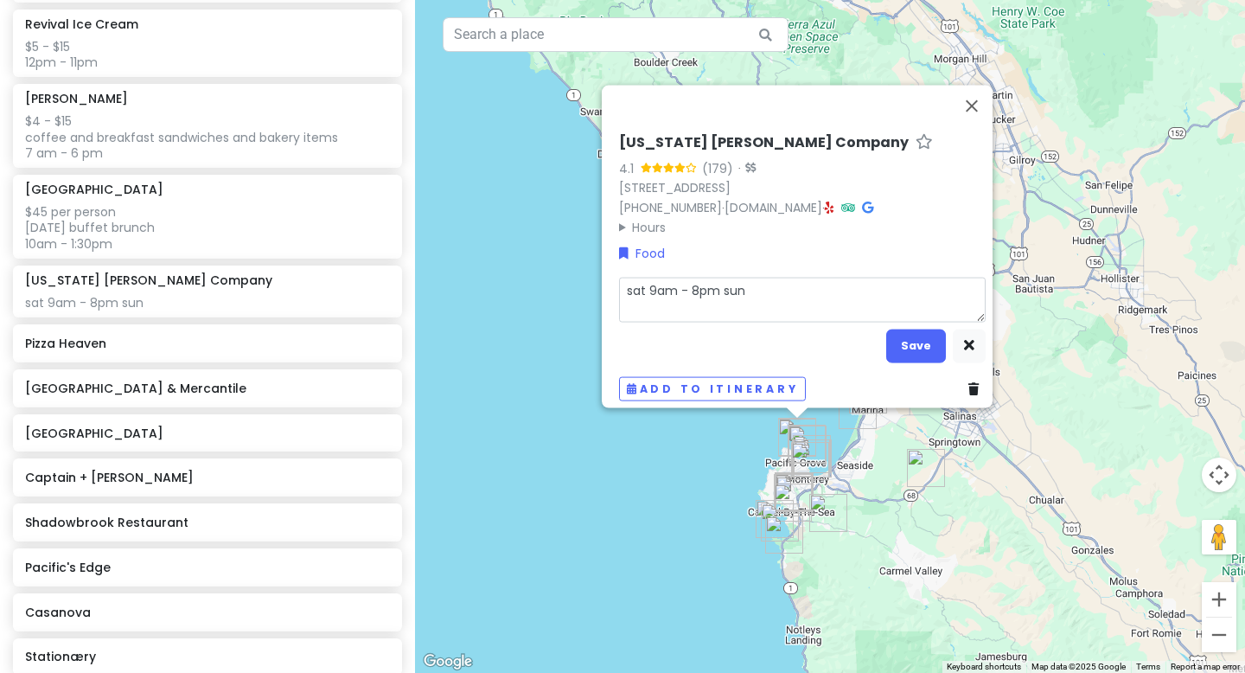
click at [770, 283] on textarea "sat 9am - 8pm sun" at bounding box center [802, 299] width 367 height 45
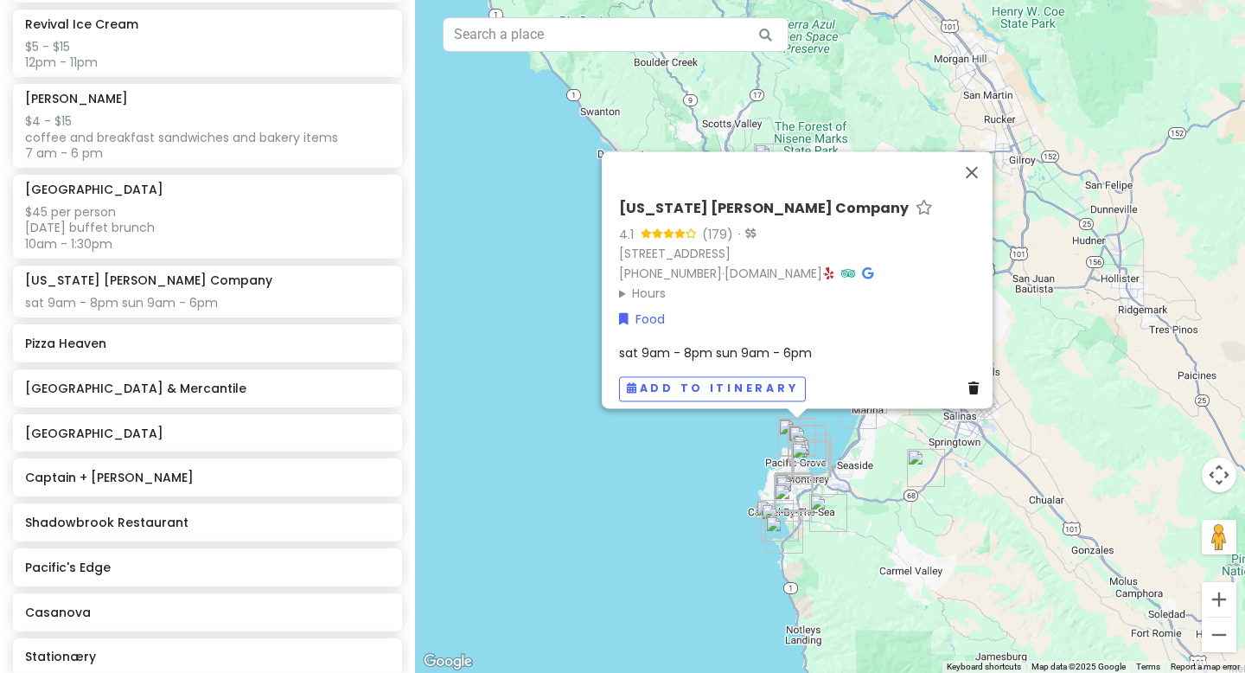
click at [811, 343] on div "sat 9am - 8pm sun 9am - 6pm" at bounding box center [802, 352] width 367 height 19
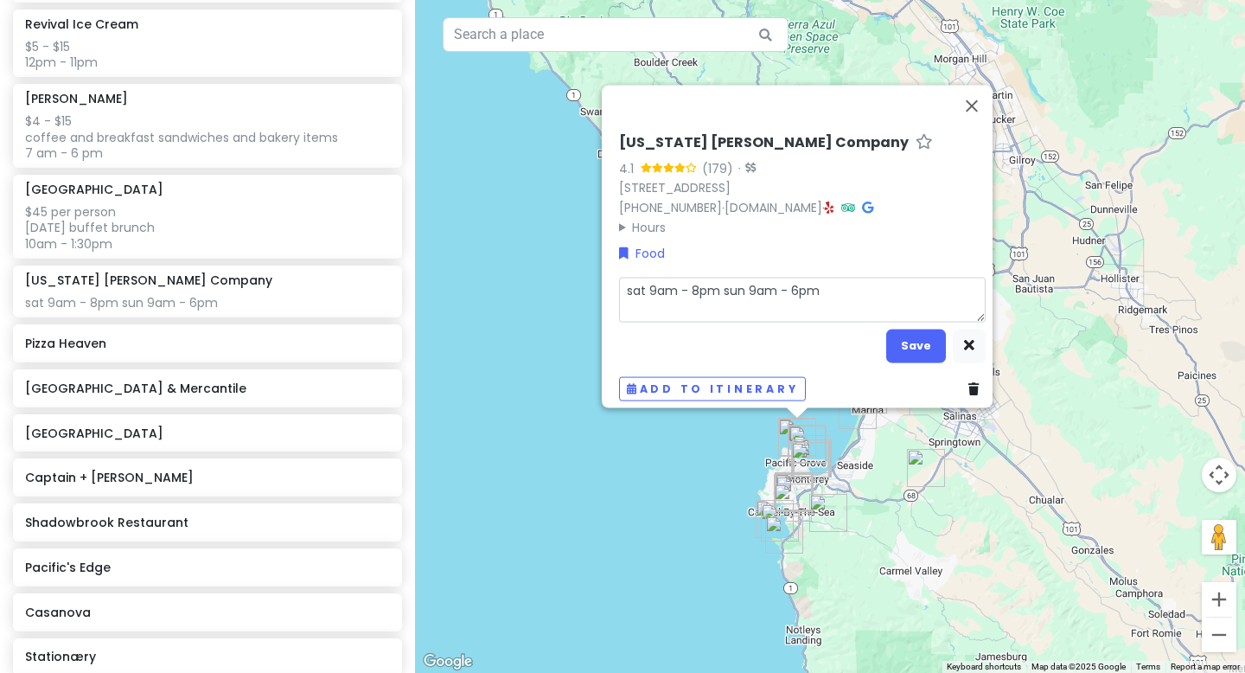
click at [800, 300] on textarea "sat 9am - 8pm sun 9am - 6pm" at bounding box center [802, 299] width 367 height 45
click at [619, 284] on textarea "sat 9am - 8pm sun 9am - 6pm" at bounding box center [802, 299] width 367 height 45
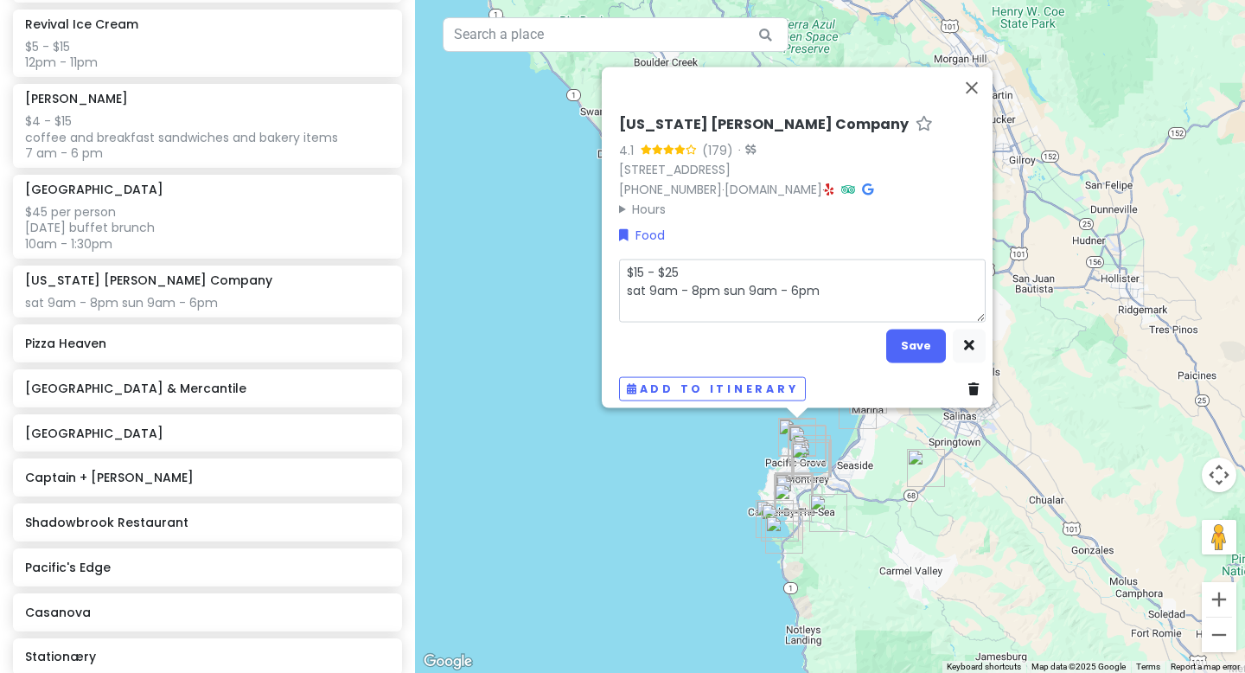
click at [654, 296] on textarea "$15 - $25 sat 9am - 8pm sun 9am - 6pm" at bounding box center [802, 290] width 367 height 63
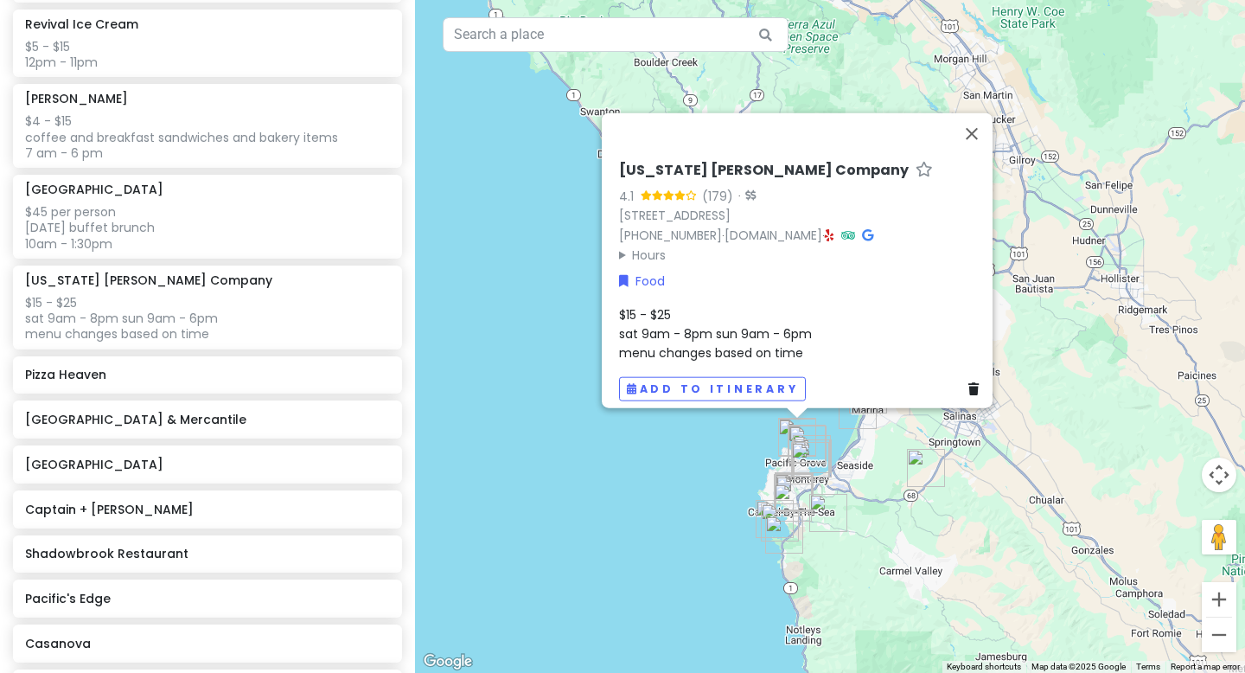
click at [734, 320] on span "$15 - $25 sat 9am - 8pm sun 9am - 6pm menu changes based on time" at bounding box center [715, 333] width 193 height 56
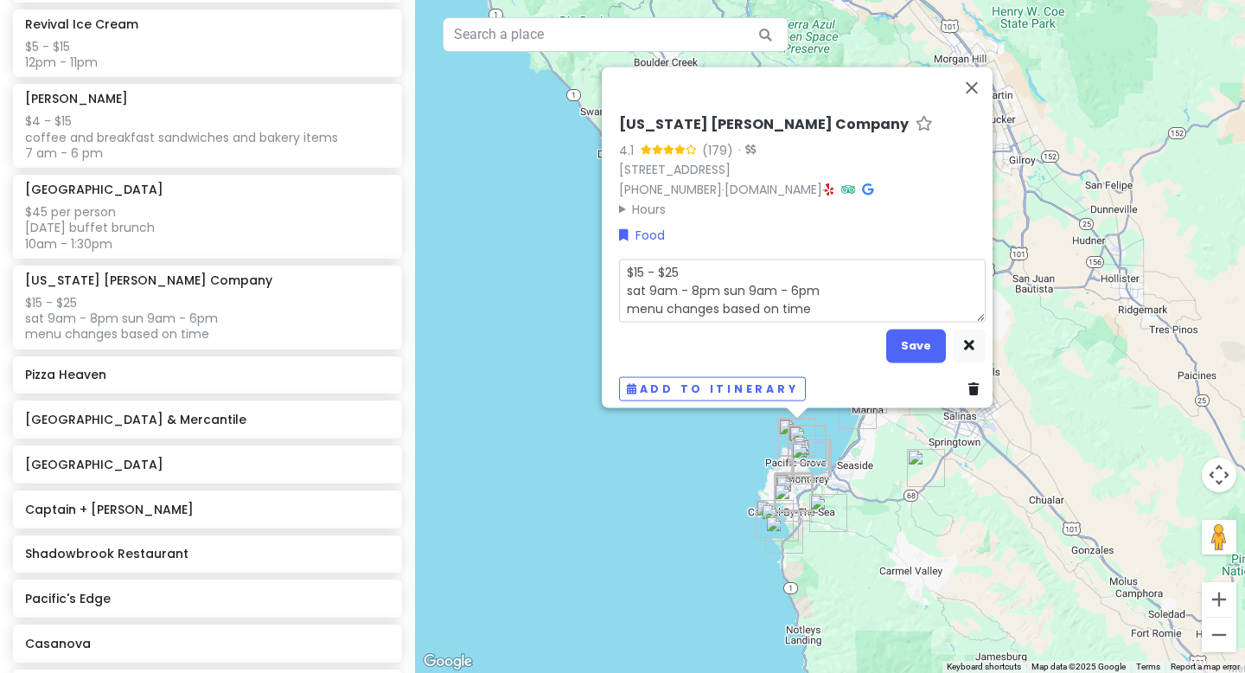
drag, startPoint x: 815, startPoint y: 279, endPoint x: 618, endPoint y: 283, distance: 197.2
click at [619, 283] on textarea "$15 - $25 sat 9am - 8pm sun 9am - 6pm menu changes based on time" at bounding box center [802, 290] width 367 height 63
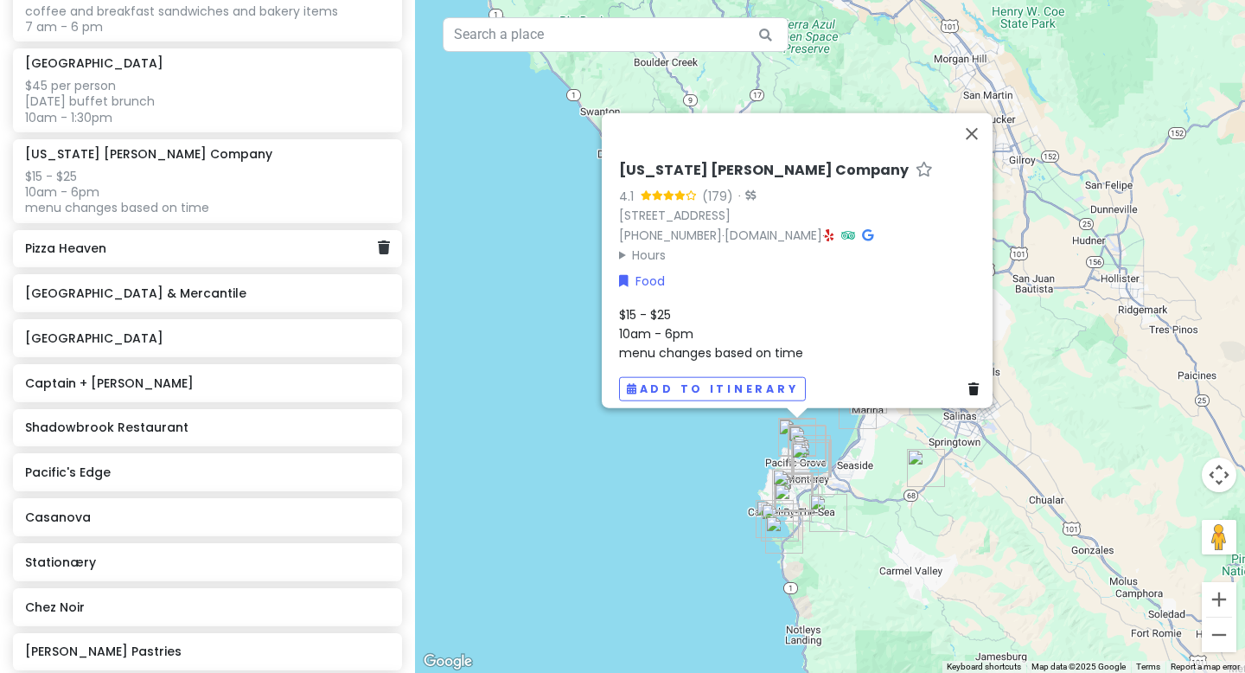
scroll to position [1125, 0]
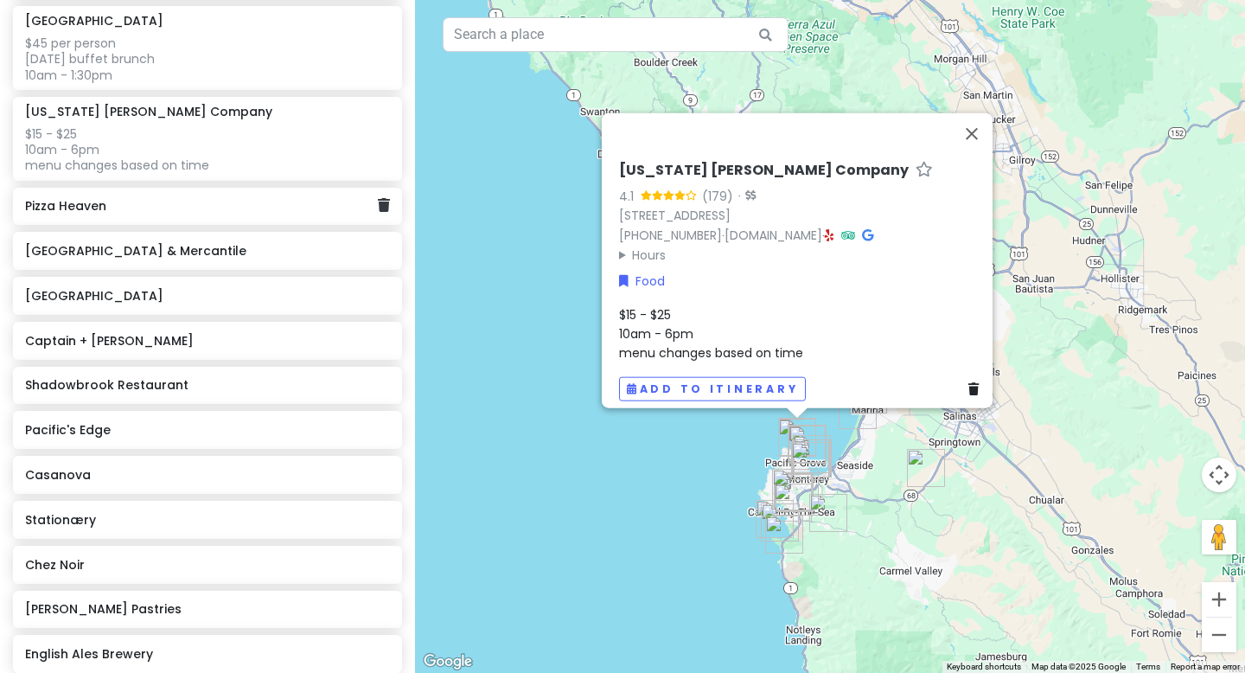
click at [188, 215] on div "Pizza Heaven" at bounding box center [207, 207] width 389 height 38
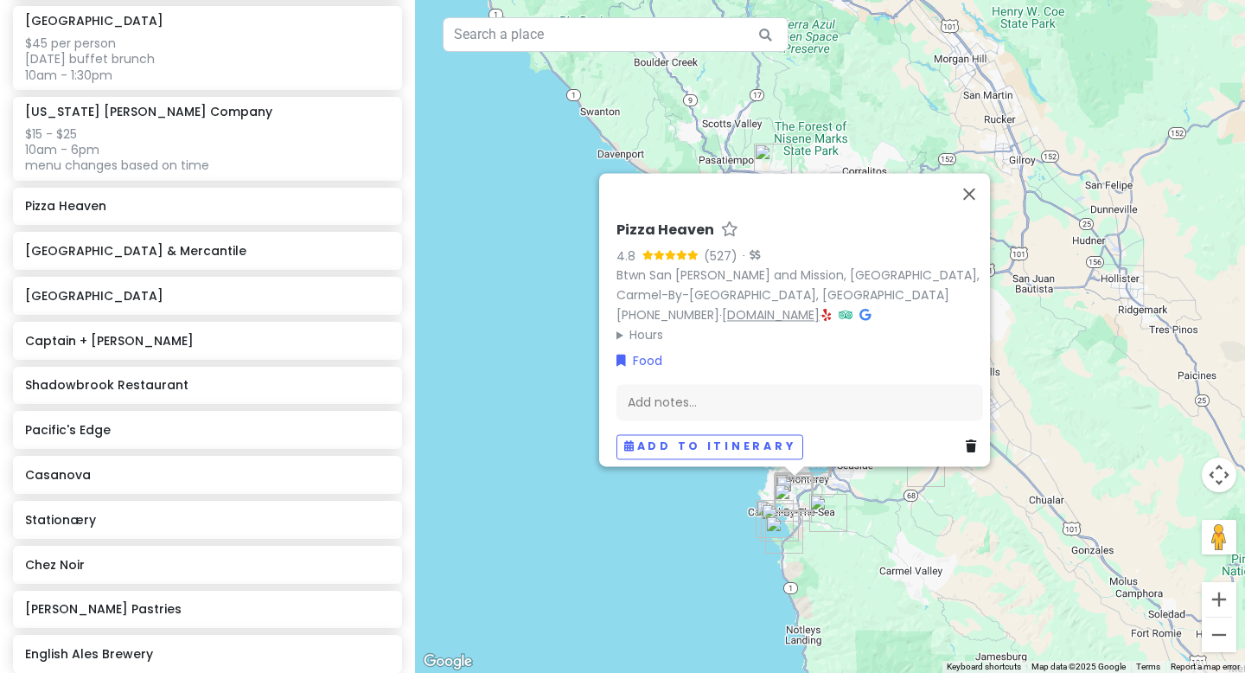
click at [770, 307] on link "[DOMAIN_NAME]" at bounding box center [771, 314] width 98 height 17
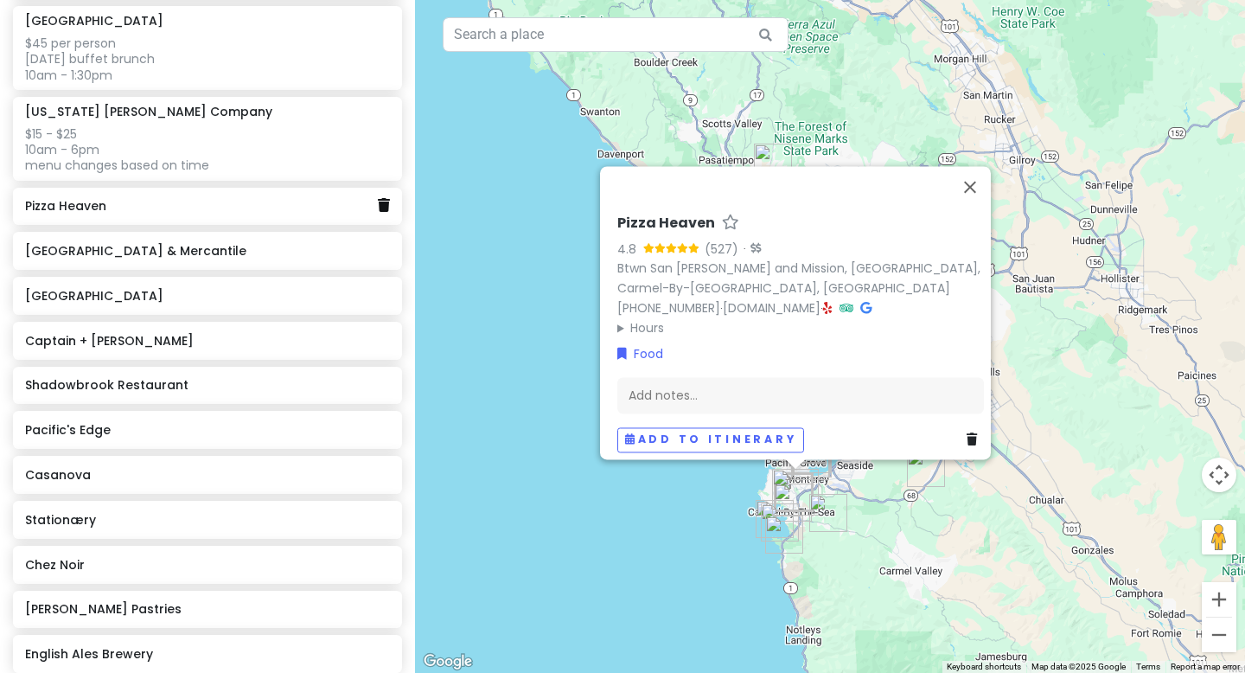
click at [387, 200] on icon at bounding box center [384, 205] width 12 height 14
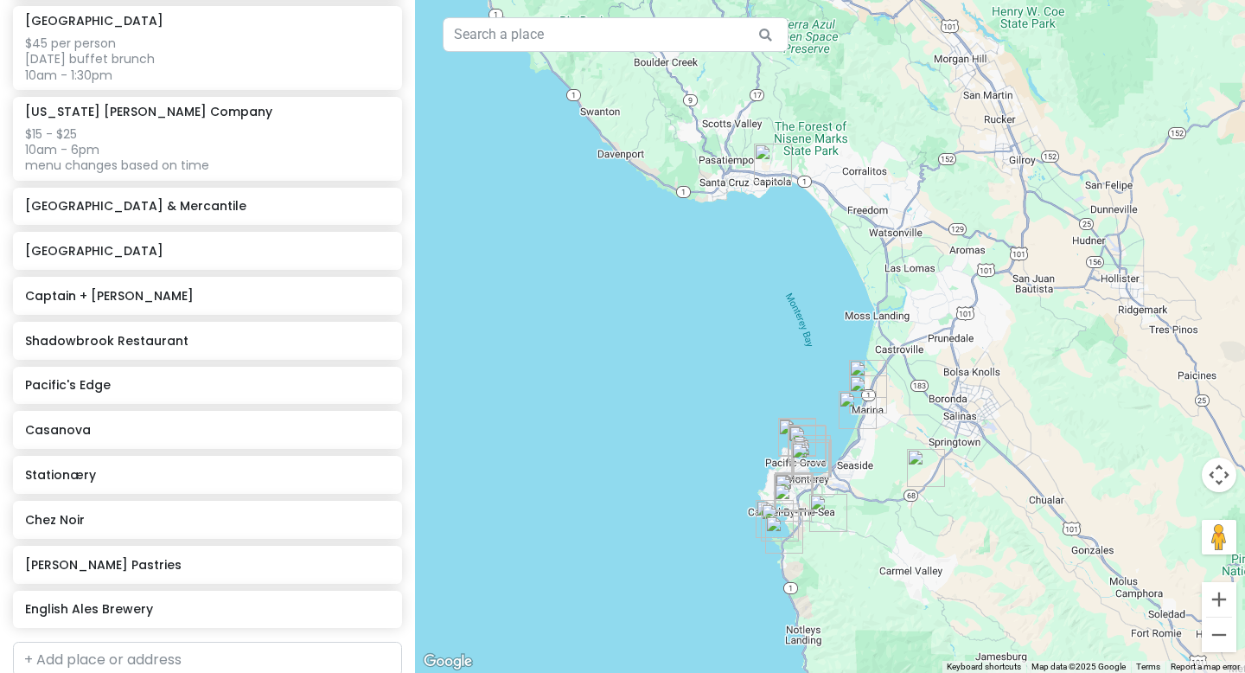
click at [144, 212] on div "[GEOGRAPHIC_DATA] & Mercantile" at bounding box center [207, 207] width 364 height 24
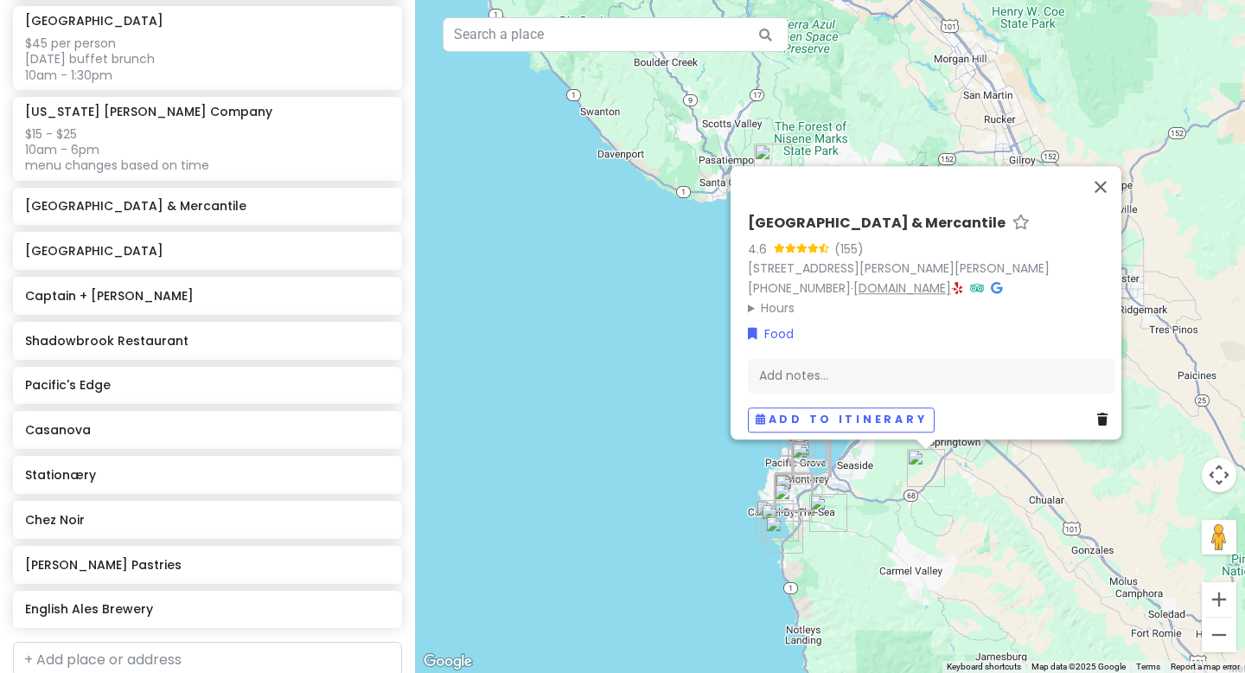
click at [877, 279] on link "[DOMAIN_NAME]" at bounding box center [902, 287] width 98 height 17
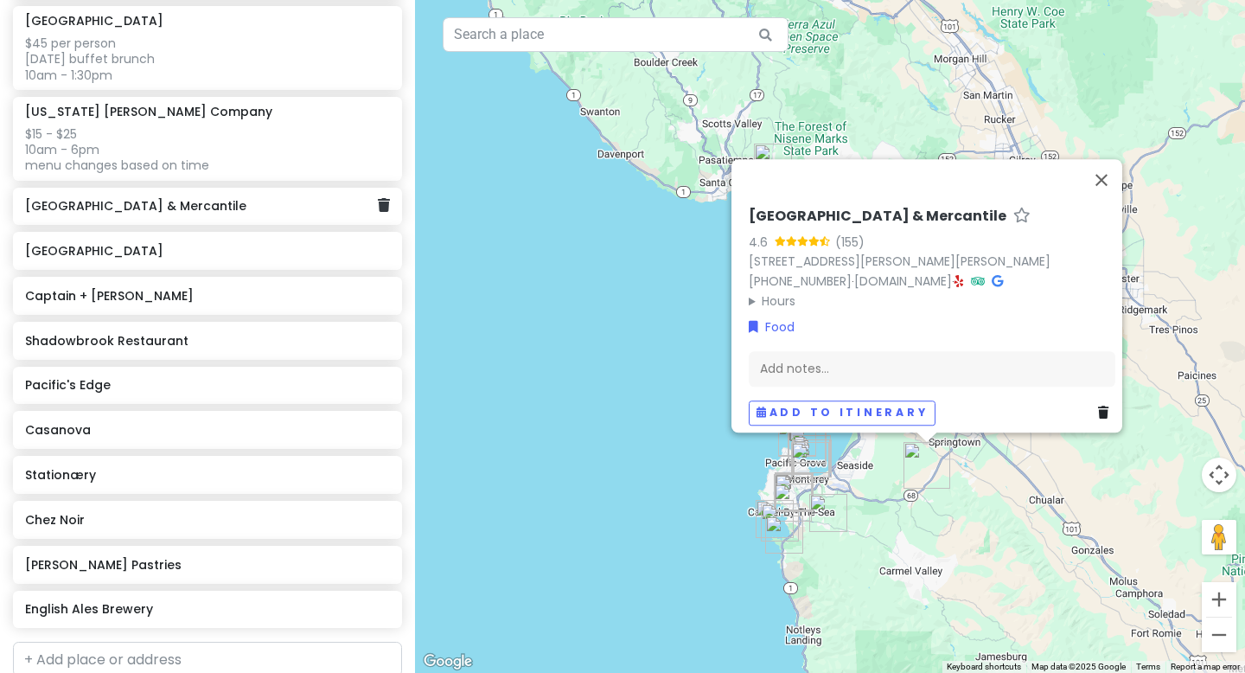
click at [170, 213] on div "[GEOGRAPHIC_DATA] & Mercantile" at bounding box center [201, 207] width 352 height 24
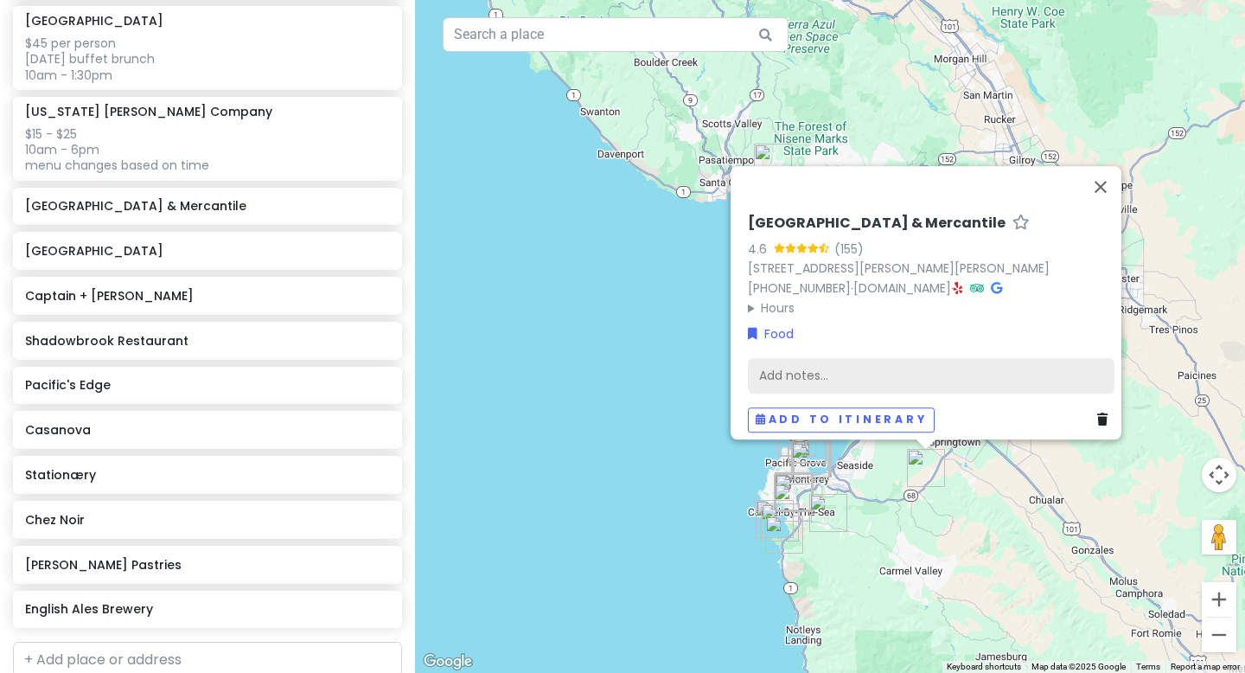
click at [827, 365] on div "Add notes..." at bounding box center [931, 376] width 367 height 36
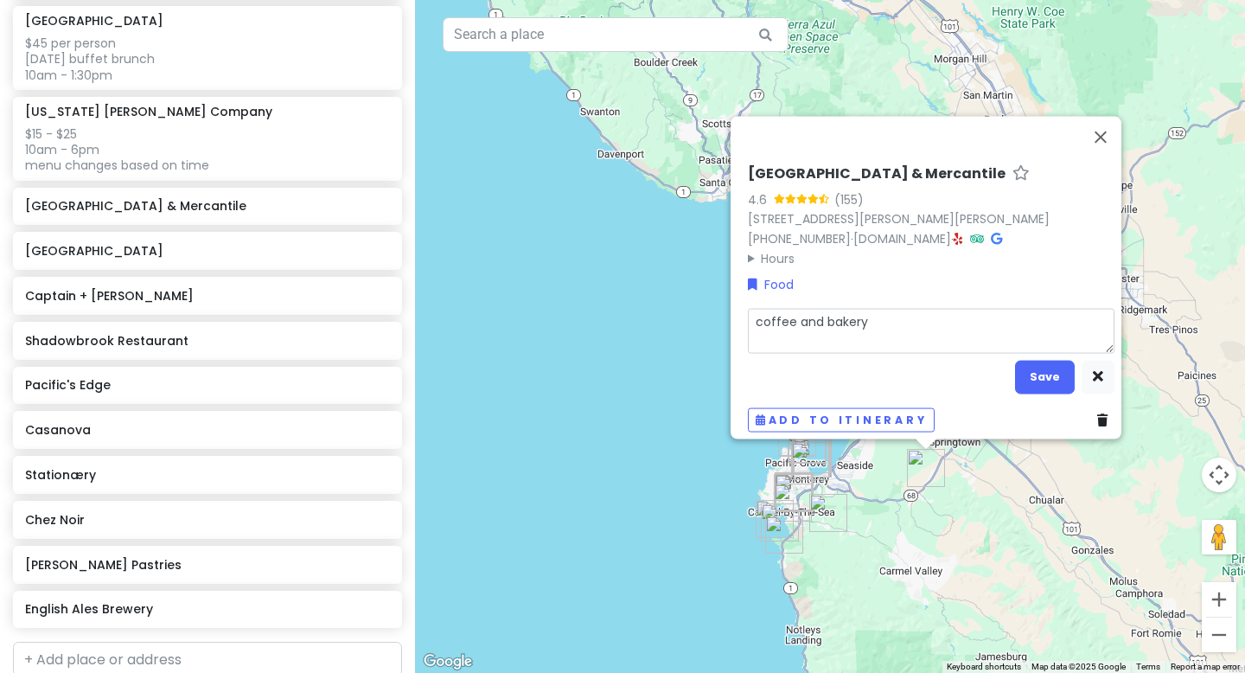
click at [749, 312] on textarea "coffee and bakery" at bounding box center [931, 330] width 367 height 45
click at [766, 308] on textarea "coffee and bakery" at bounding box center [931, 330] width 367 height 45
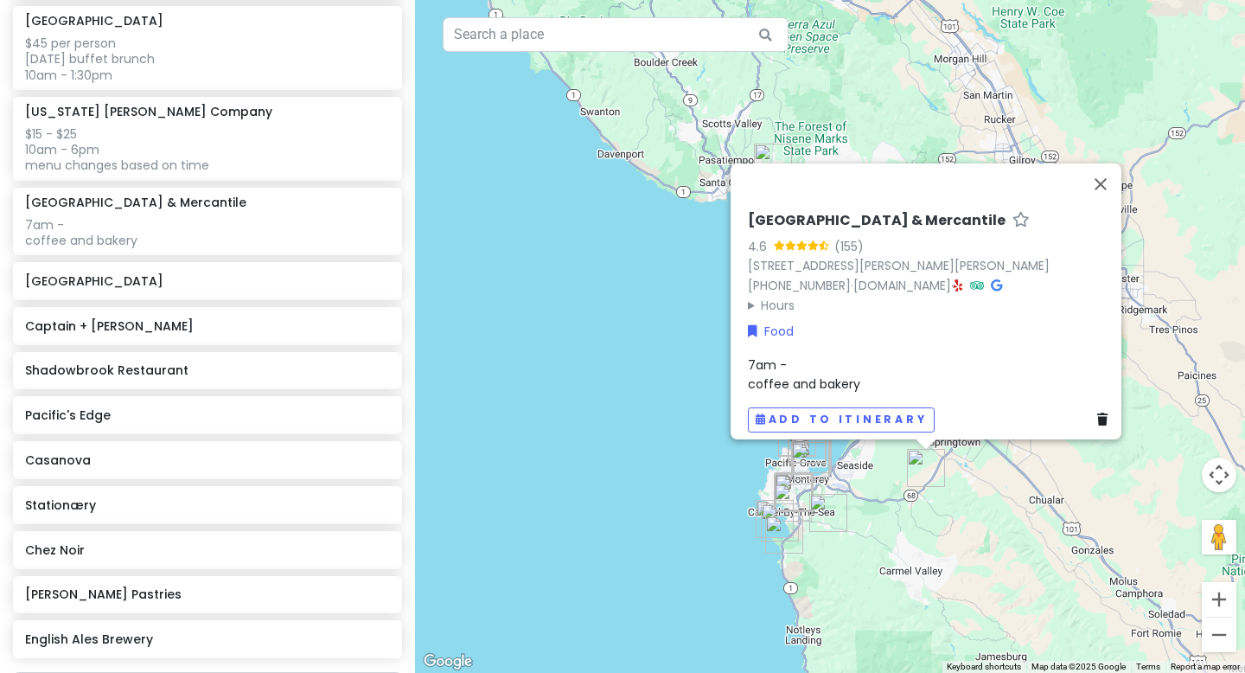
scroll to position [1155, 0]
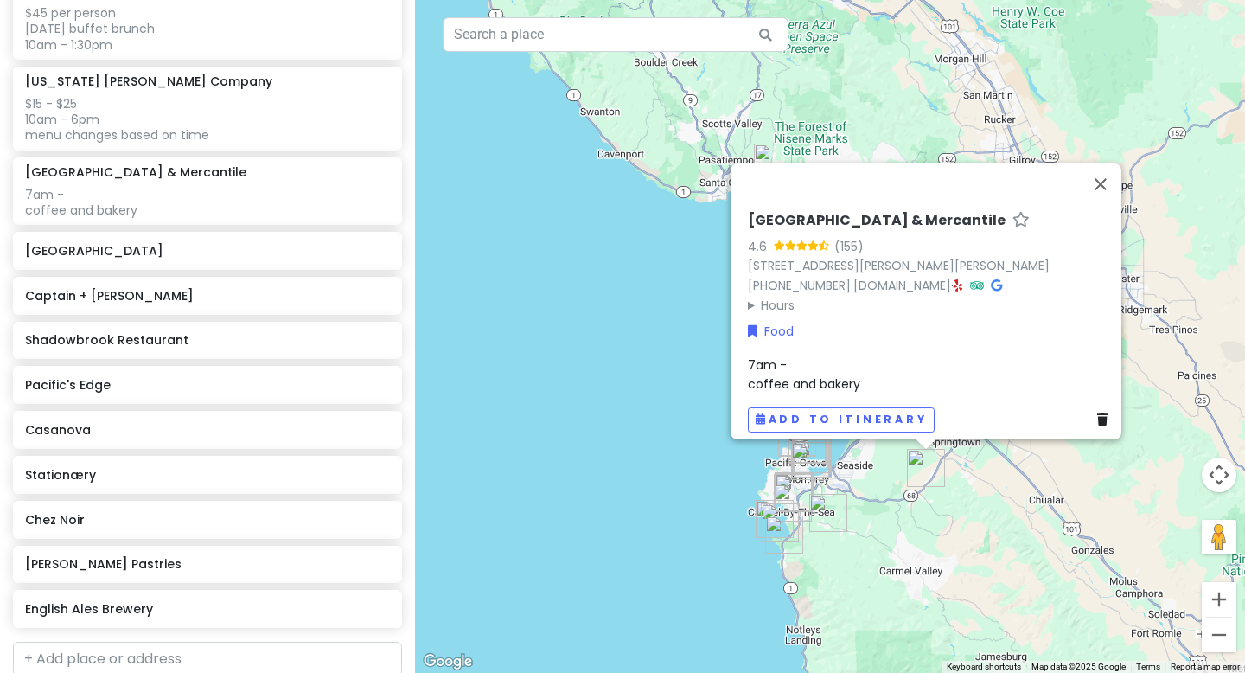
click at [788, 355] on div "7am - coffee and bakery" at bounding box center [931, 374] width 367 height 39
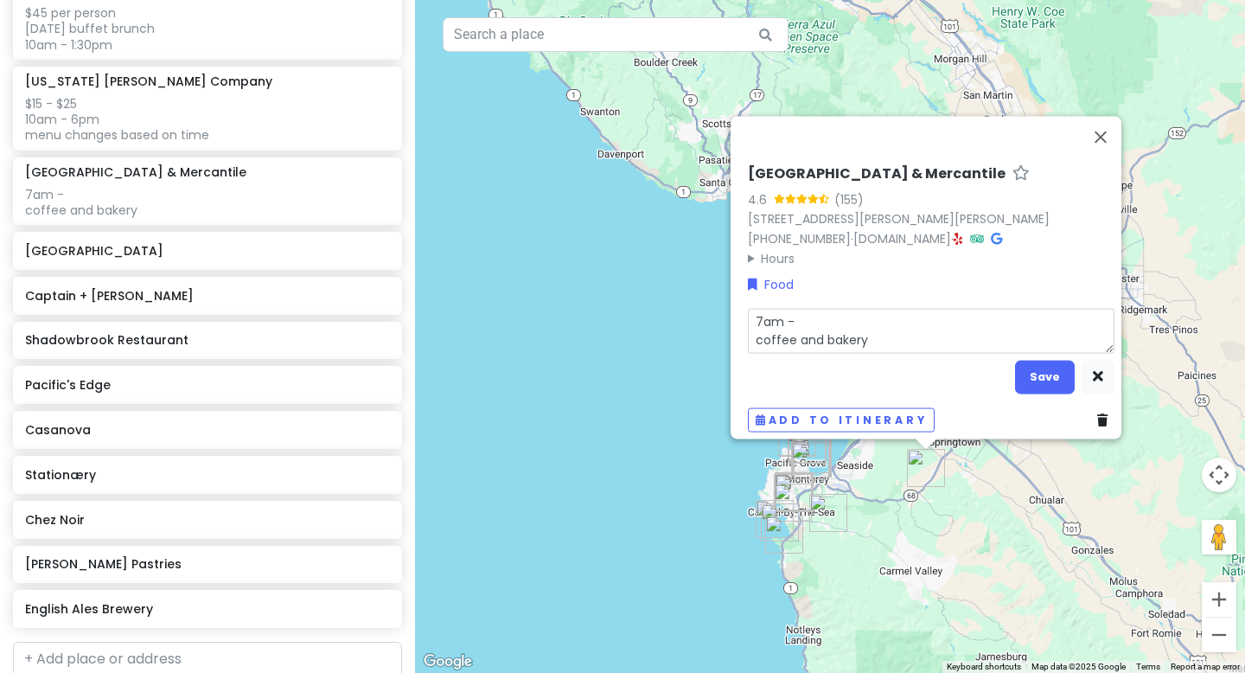
click at [799, 310] on textarea "7am - coffee and bakery" at bounding box center [931, 330] width 367 height 45
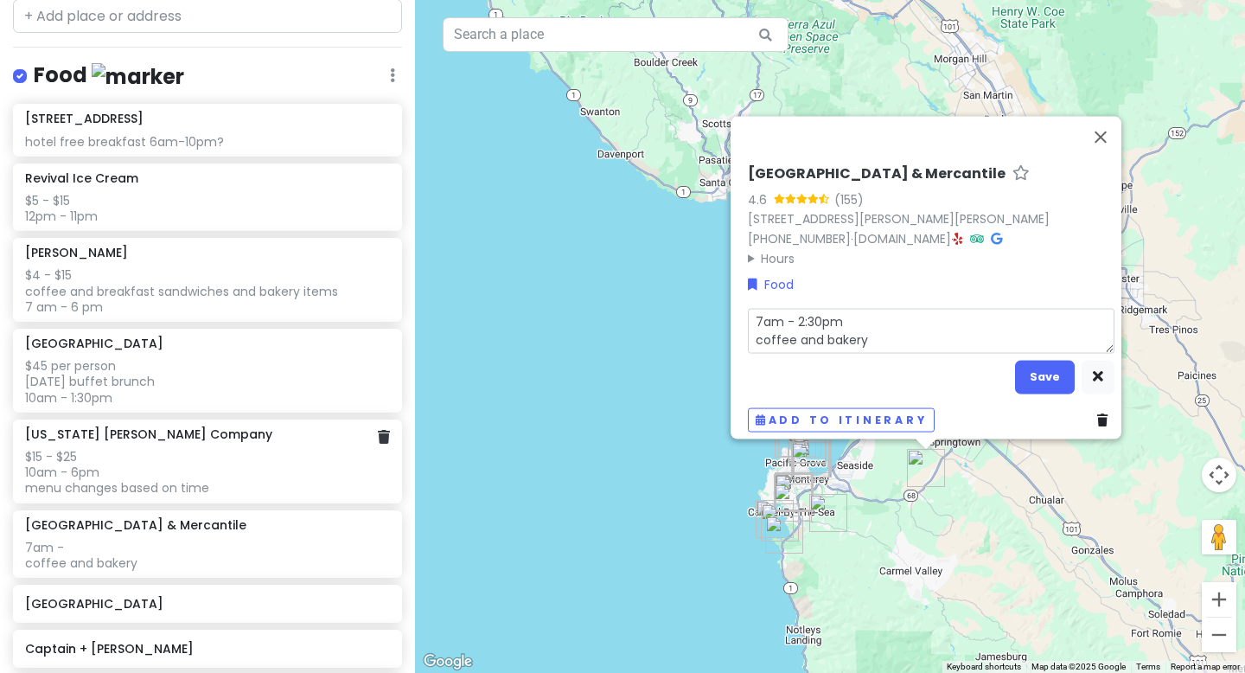
scroll to position [907, 0]
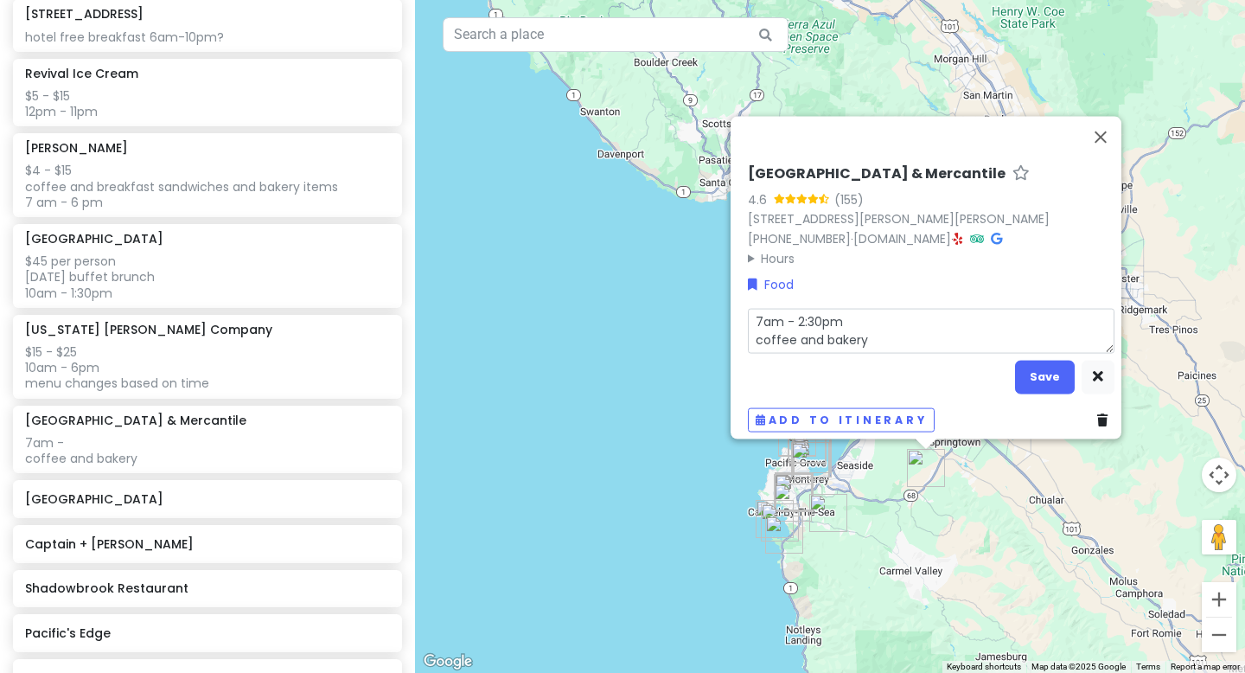
click at [748, 308] on textarea "7am - 2:30pm coffee and bakery" at bounding box center [931, 330] width 367 height 45
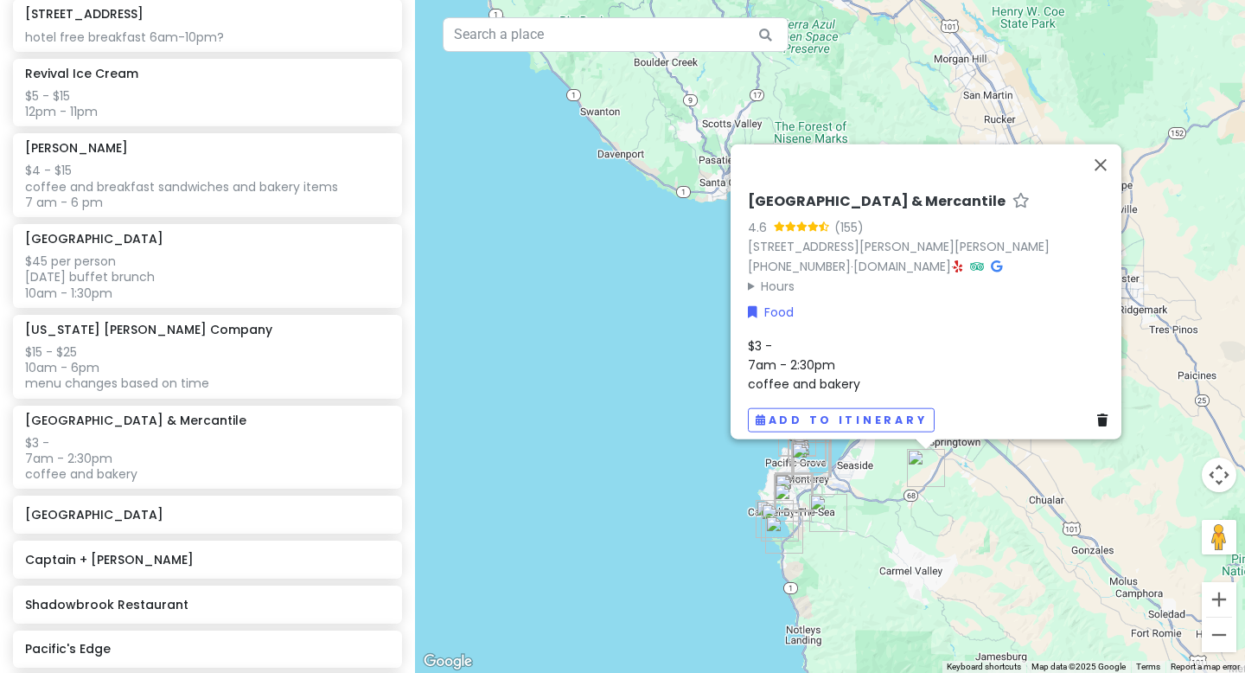
click at [773, 341] on div "$3 - 7am - 2:30pm coffee and bakery" at bounding box center [931, 364] width 367 height 58
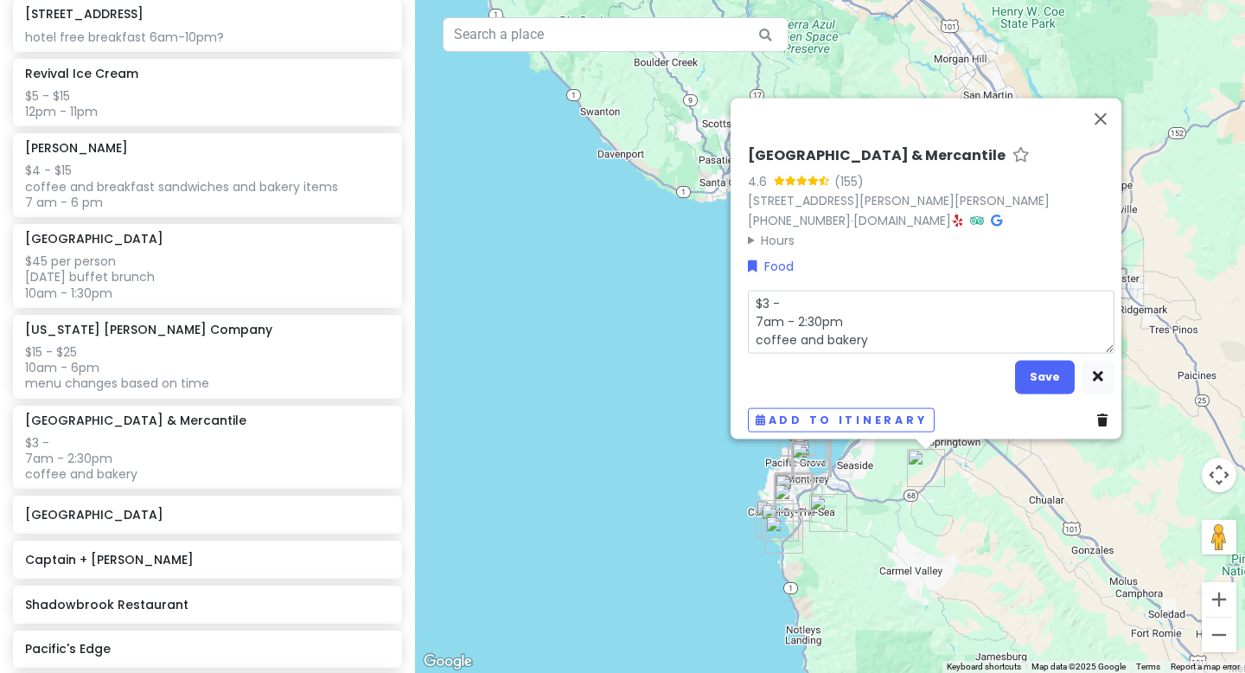
click at [790, 294] on textarea "$3 - 7am - 2:30pm coffee and bakery" at bounding box center [931, 321] width 367 height 63
click at [879, 368] on button "Save" at bounding box center [1045, 377] width 60 height 34
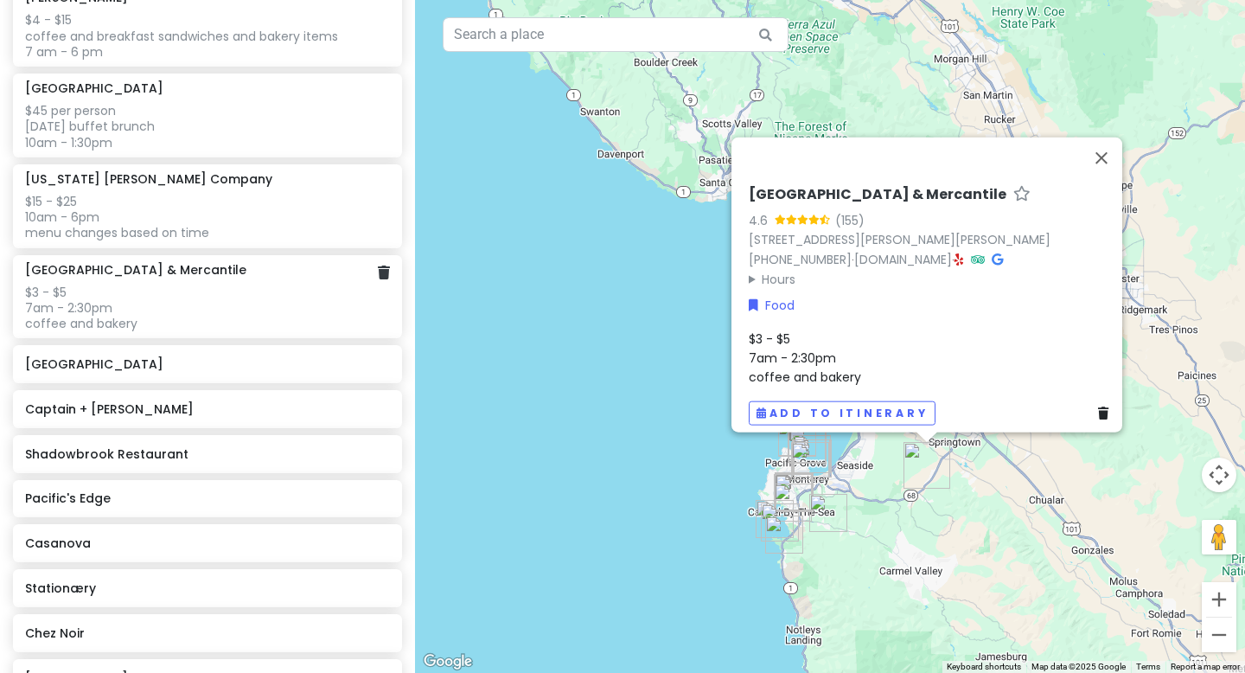
scroll to position [1060, 0]
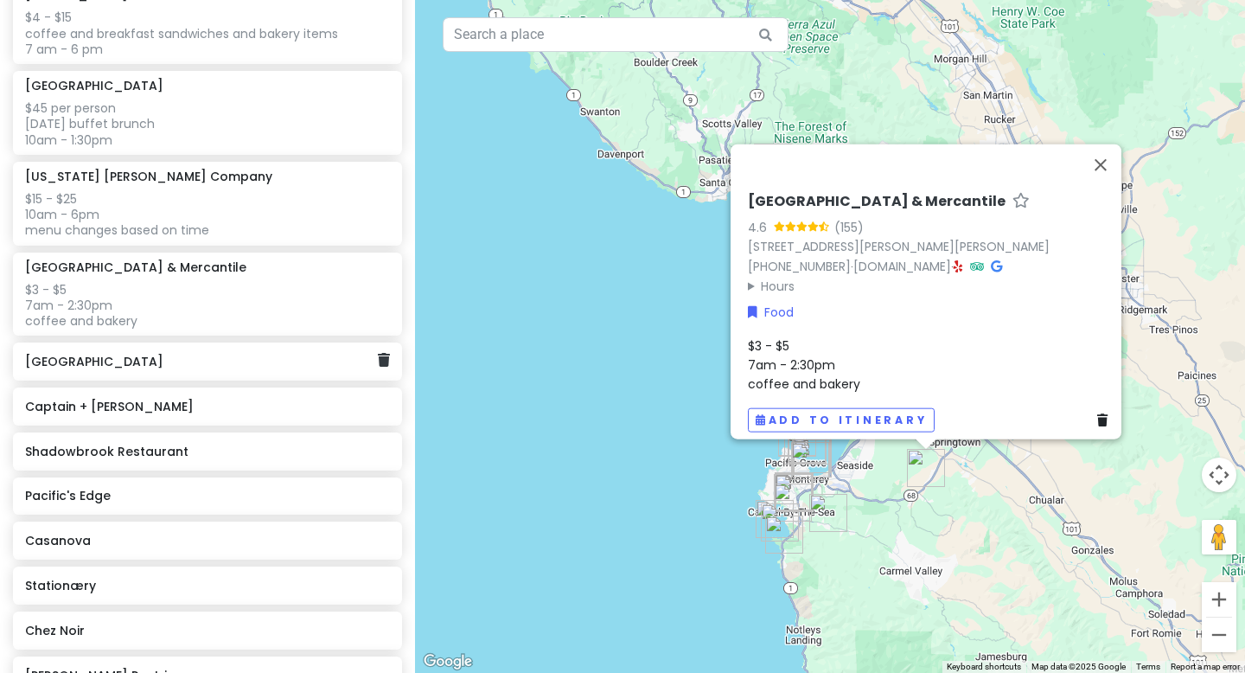
click at [142, 368] on div "[GEOGRAPHIC_DATA]" at bounding box center [201, 361] width 352 height 24
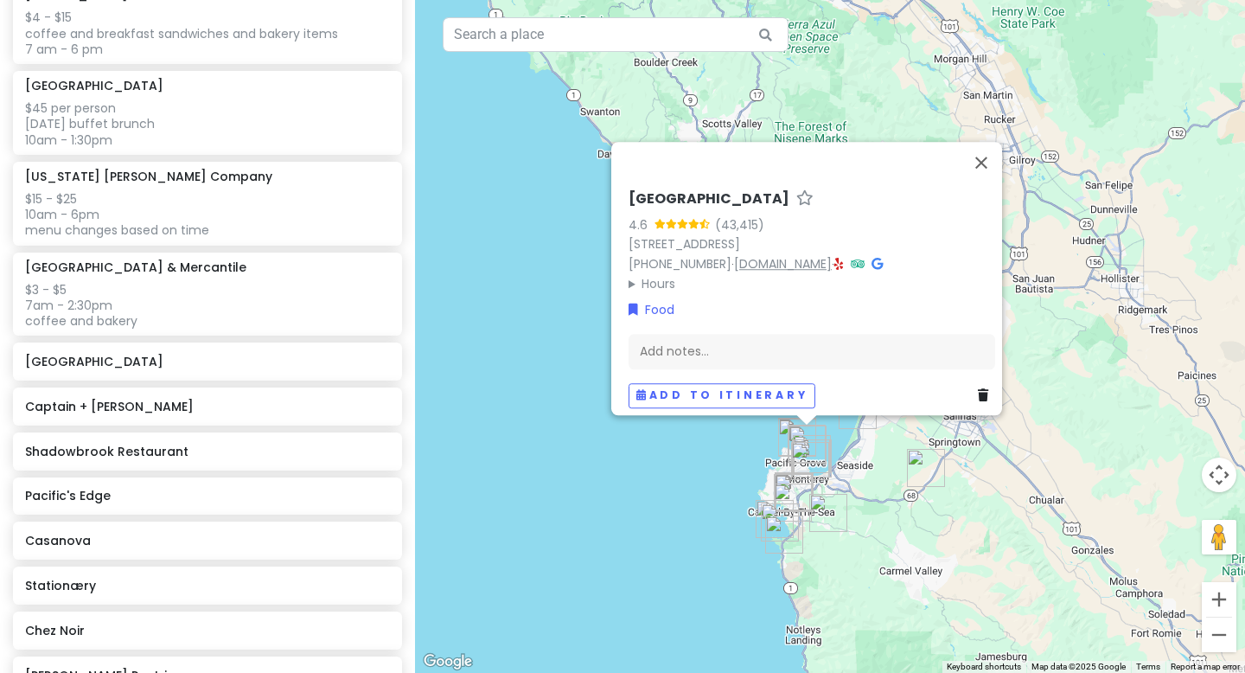
click at [763, 255] on link "[DOMAIN_NAME]" at bounding box center [783, 263] width 98 height 17
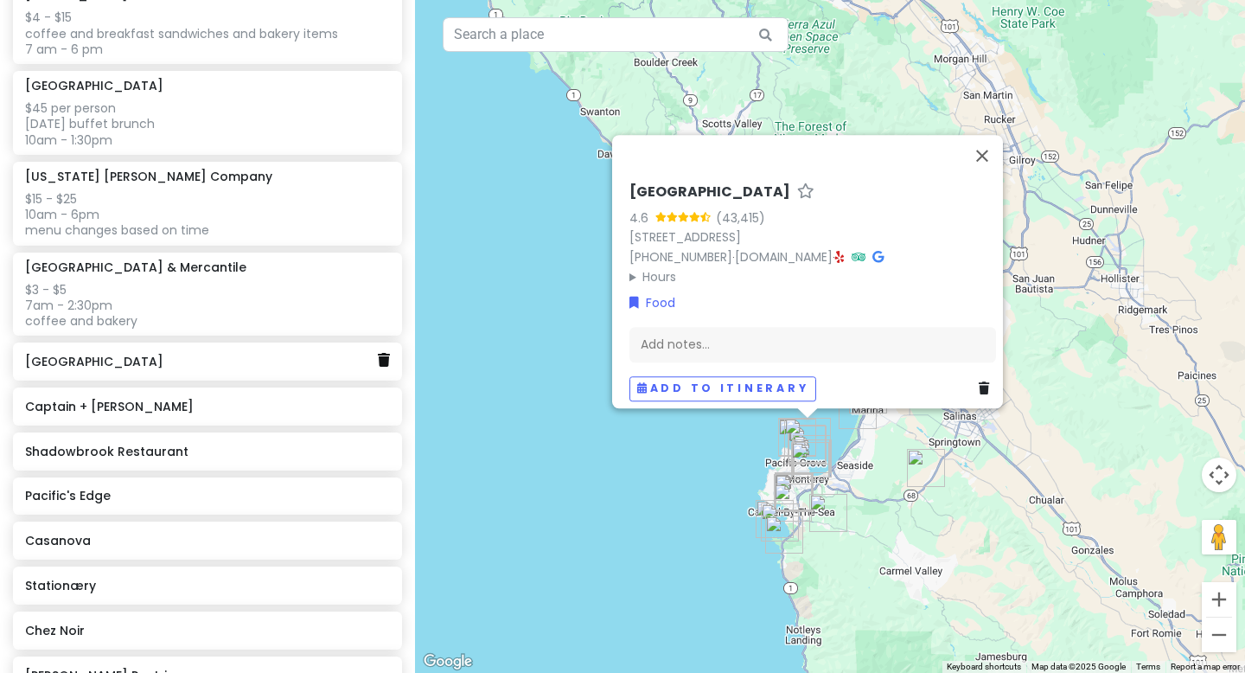
click at [382, 357] on icon at bounding box center [384, 360] width 12 height 14
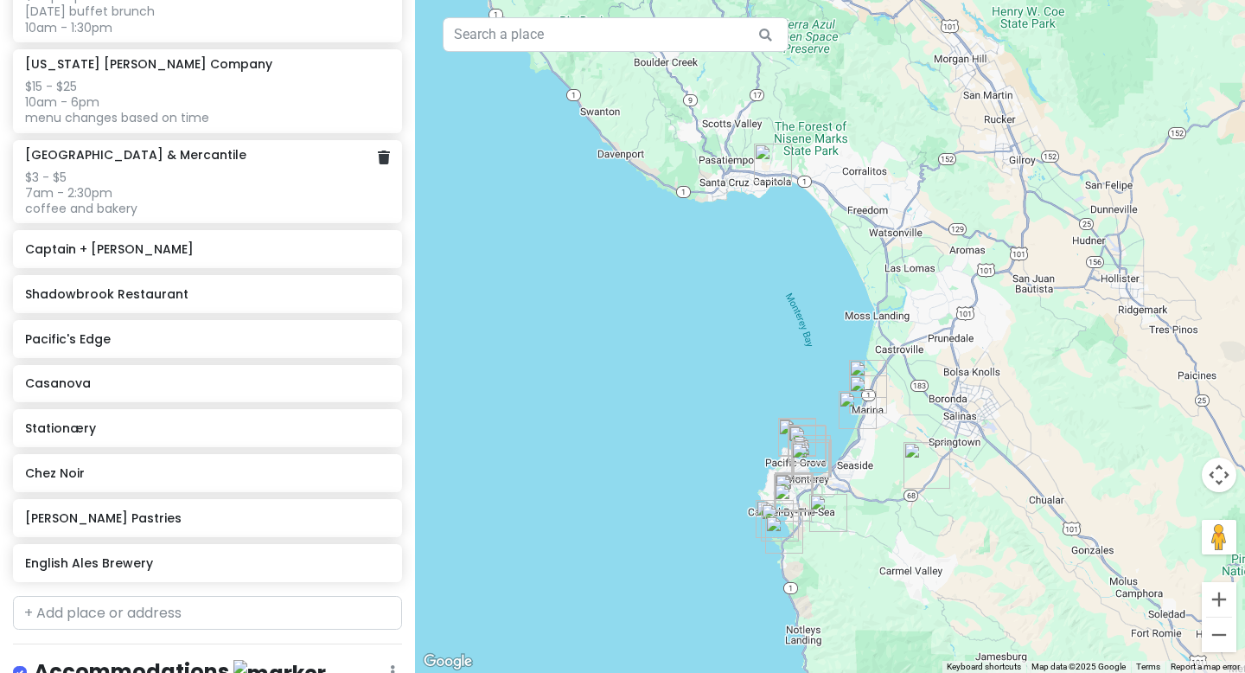
scroll to position [1179, 0]
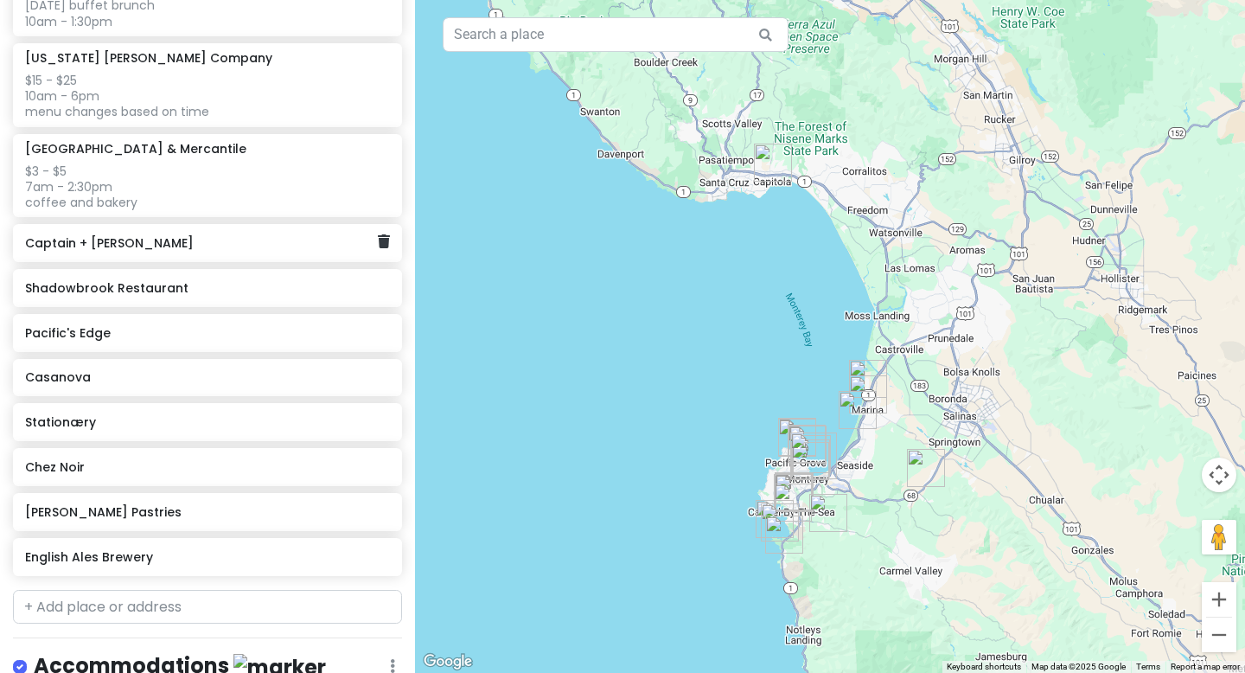
click at [197, 244] on h6 "Captain + [PERSON_NAME]" at bounding box center [201, 243] width 352 height 16
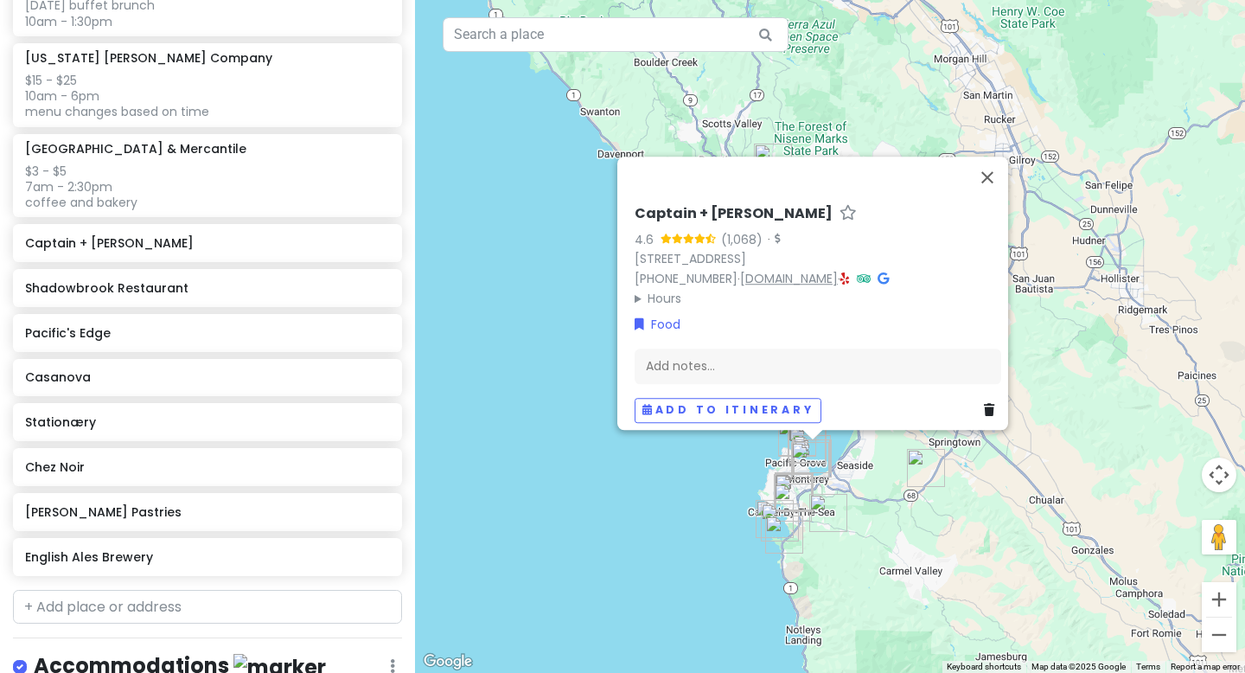
click at [794, 270] on link "[DOMAIN_NAME]" at bounding box center [789, 278] width 98 height 17
click at [707, 355] on div "Add notes..." at bounding box center [818, 366] width 367 height 36
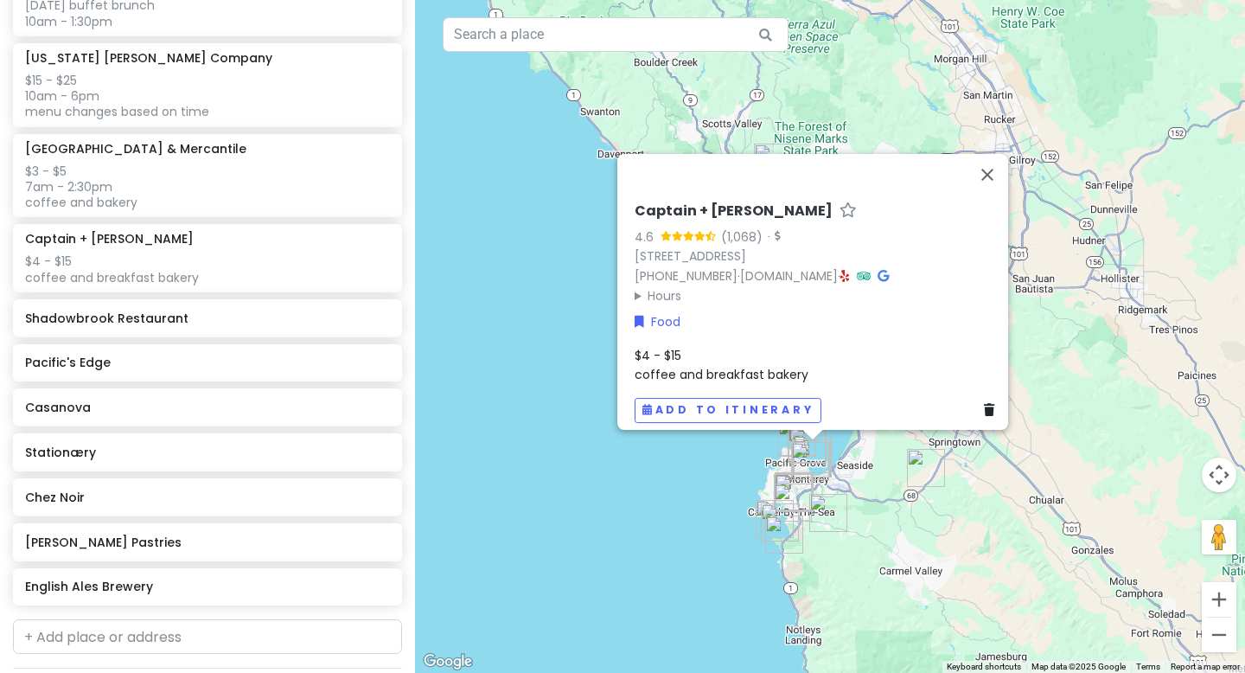
scroll to position [1209, 0]
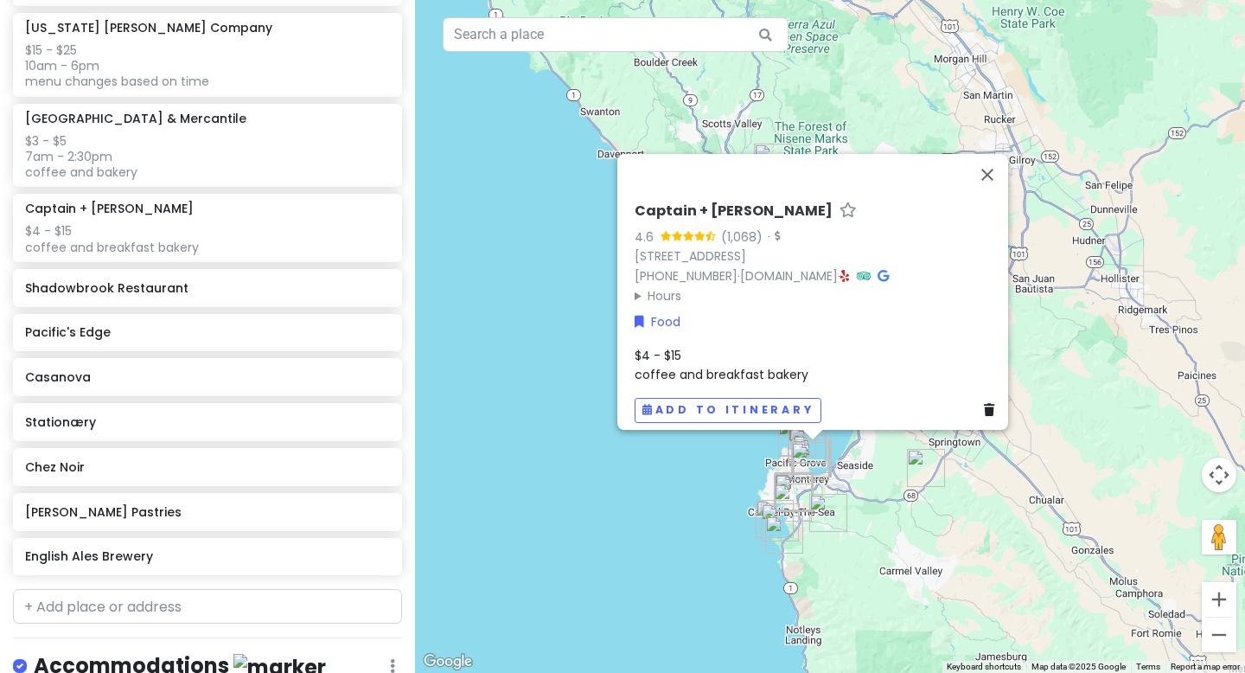
click at [716, 363] on span "$4 - $15 coffee and breakfast bakery" at bounding box center [722, 365] width 174 height 36
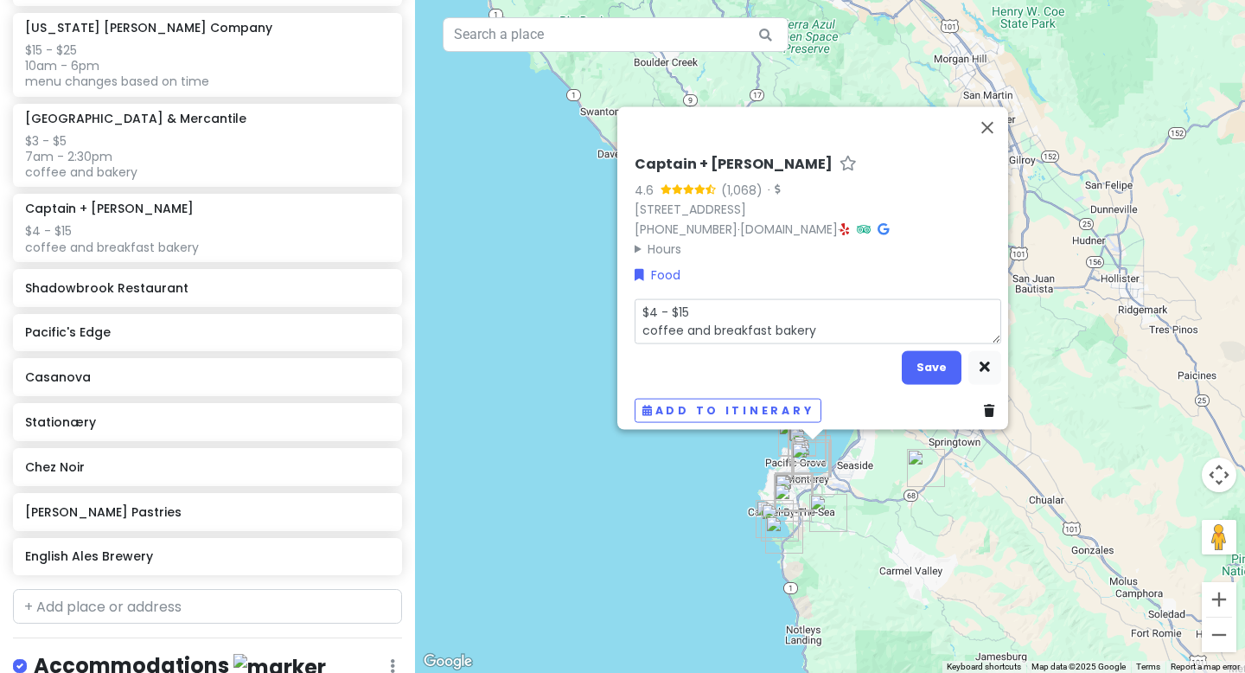
click at [693, 303] on textarea "$4 - $15 coffee and breakfast bakery" at bounding box center [818, 320] width 367 height 45
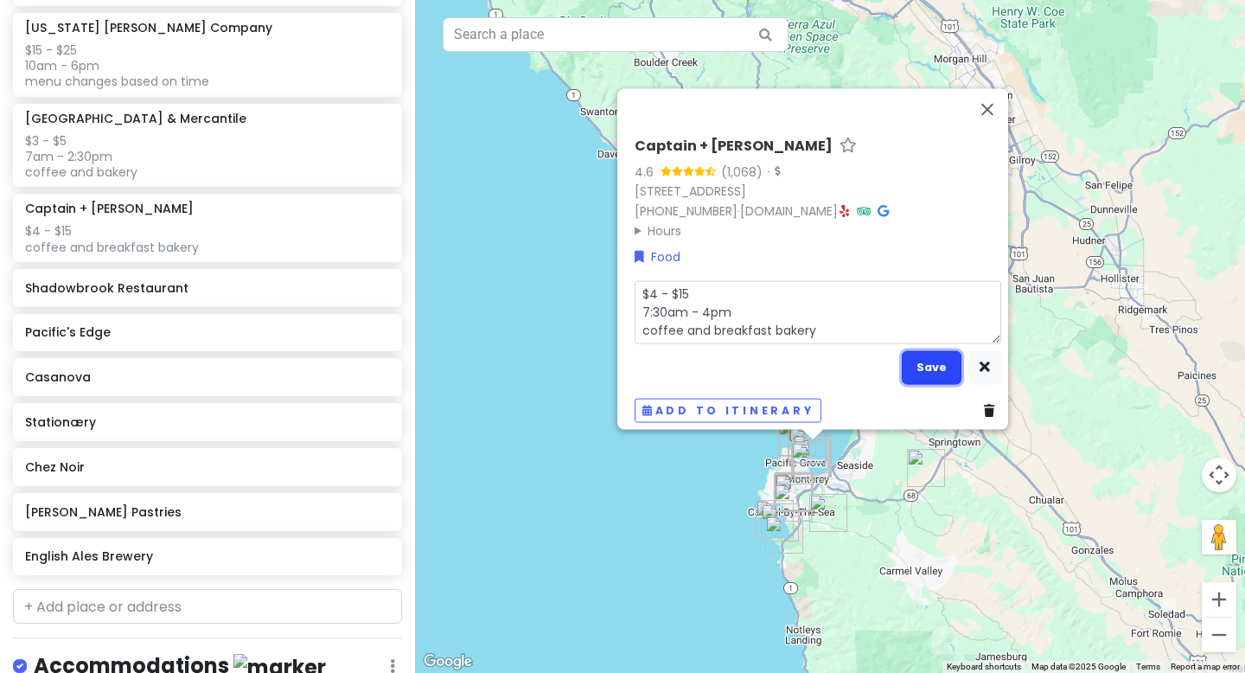
click at [879, 364] on button "Save" at bounding box center [932, 367] width 60 height 34
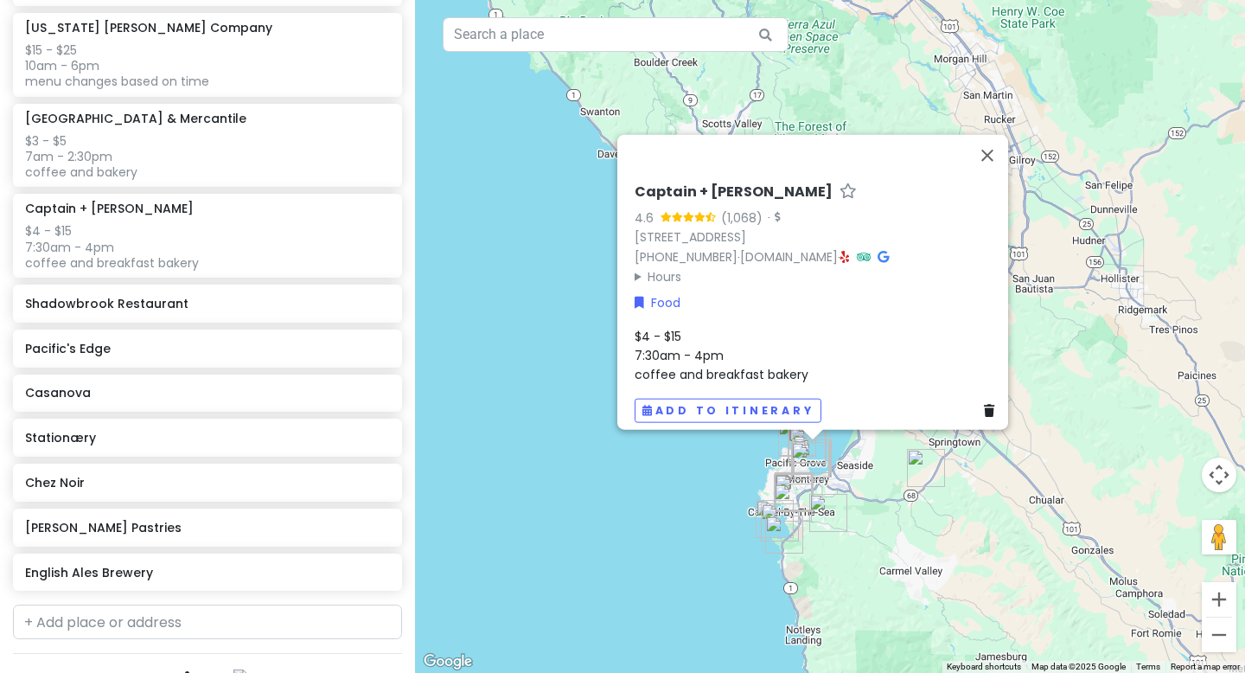
scroll to position [1224, 0]
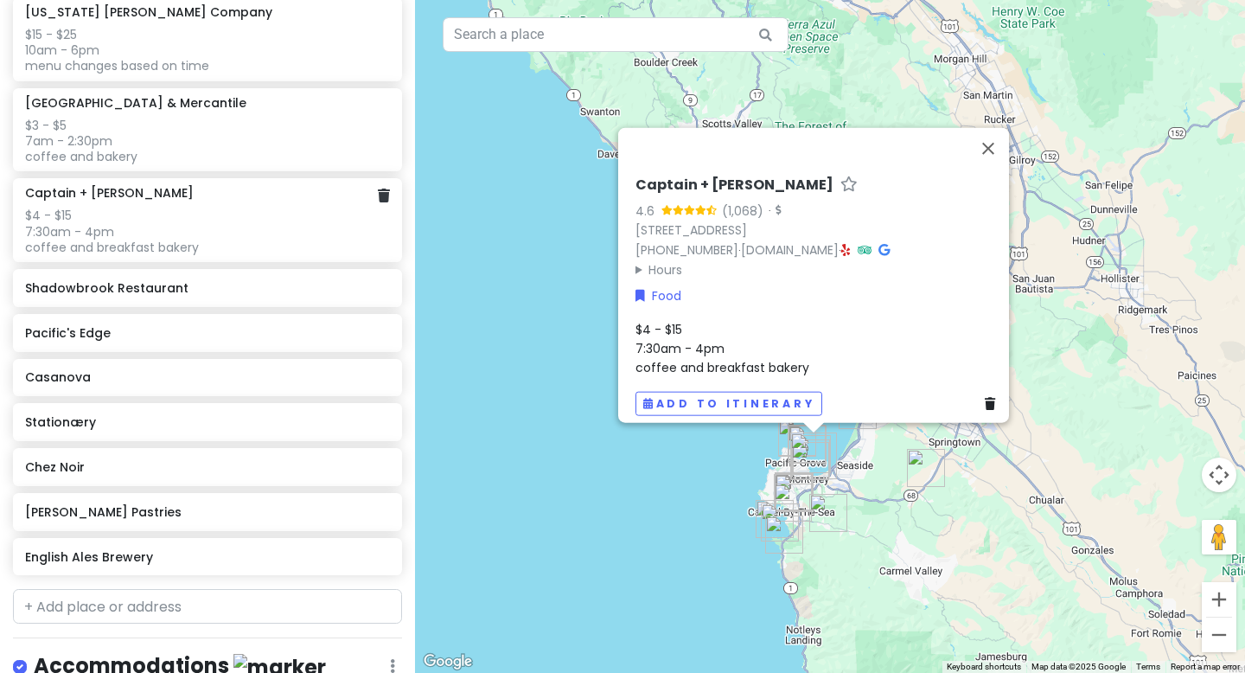
click at [158, 208] on div "$4 - $15 7:30am - 4pm coffee and breakfast bakery" at bounding box center [207, 232] width 364 height 48
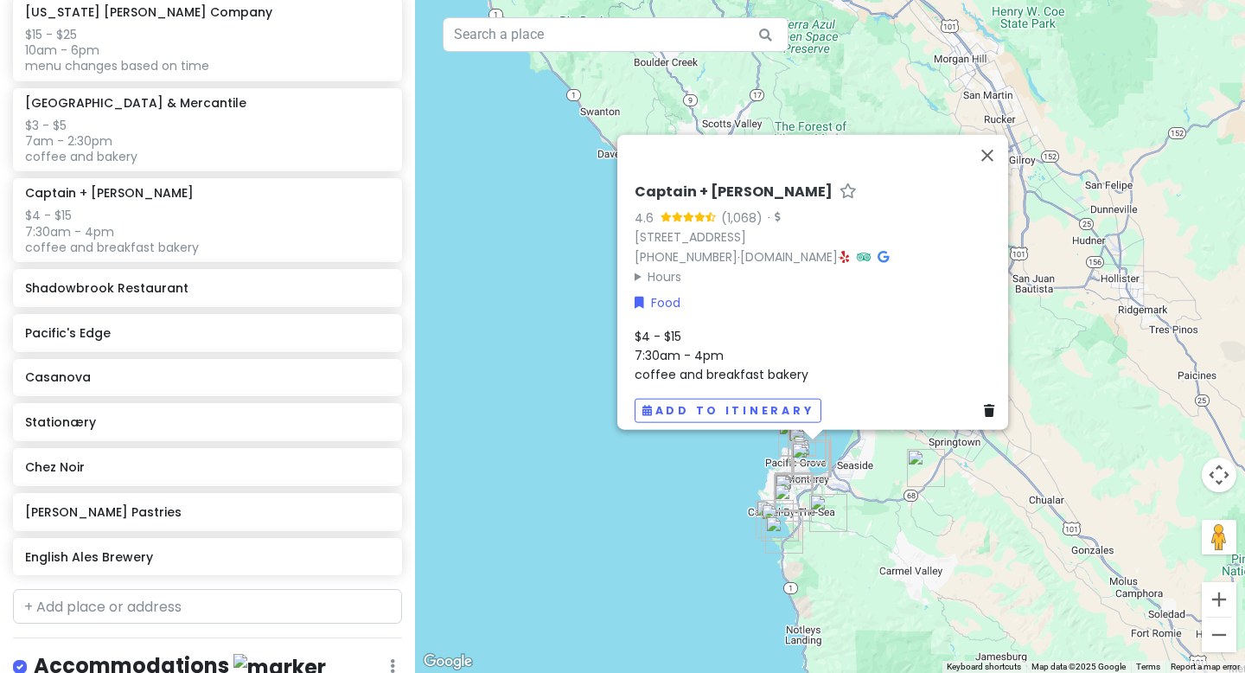
click at [698, 311] on div "Captain + [PERSON_NAME] 4.6 (1,068) · [STREET_ADDRESS] [PHONE_NUMBER] · [DOMAIN…" at bounding box center [818, 302] width 380 height 253
click at [635, 328] on span "$4 - $15 7:30am - 4pm coffee and breakfast bakery" at bounding box center [722, 355] width 174 height 56
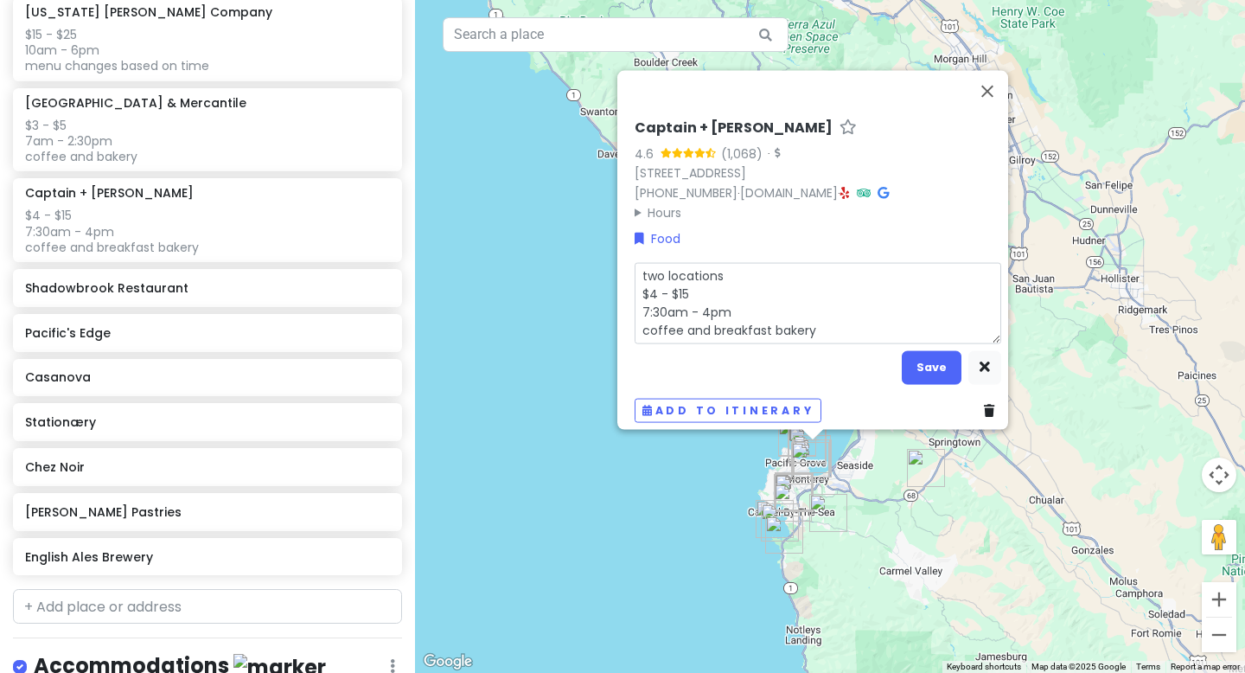
drag, startPoint x: 728, startPoint y: 265, endPoint x: 591, endPoint y: 259, distance: 137.6
click at [591, 259] on div "Captain + [PERSON_NAME] 4.6 (1,068) · [STREET_ADDRESS] [PHONE_NUMBER] · [DOMAIN…" at bounding box center [830, 336] width 830 height 673
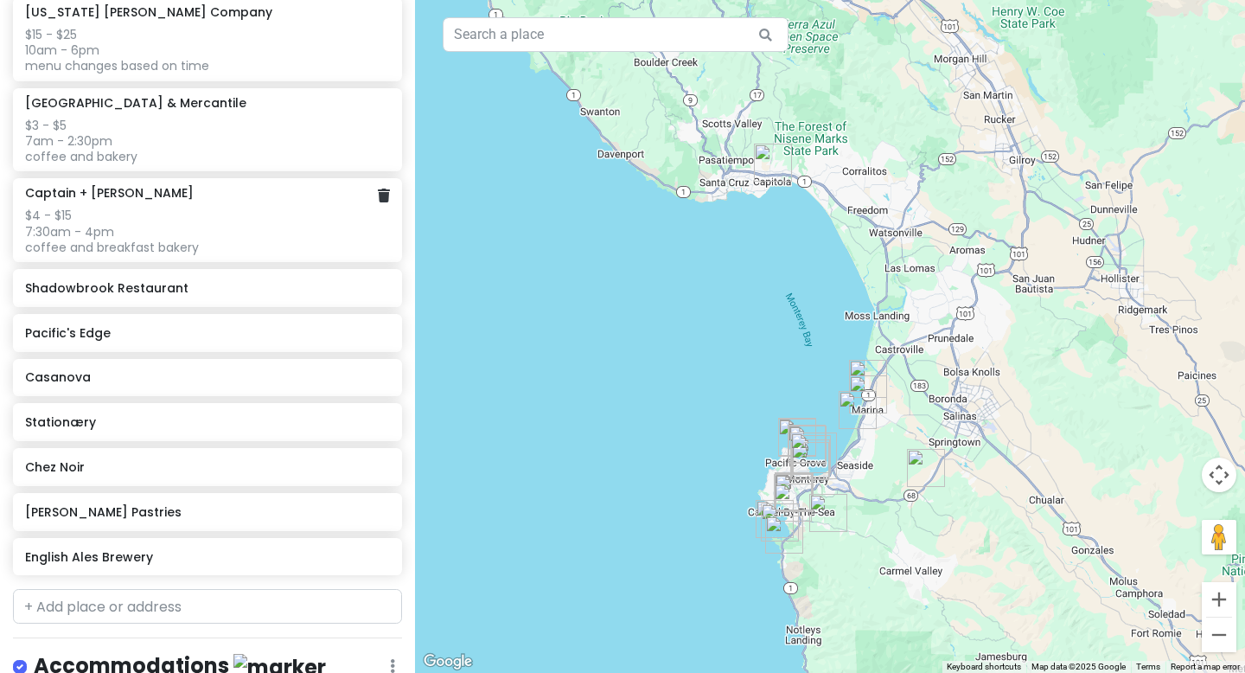
click at [220, 208] on div "$4 - $15 7:30am - 4pm coffee and breakfast bakery" at bounding box center [207, 232] width 364 height 48
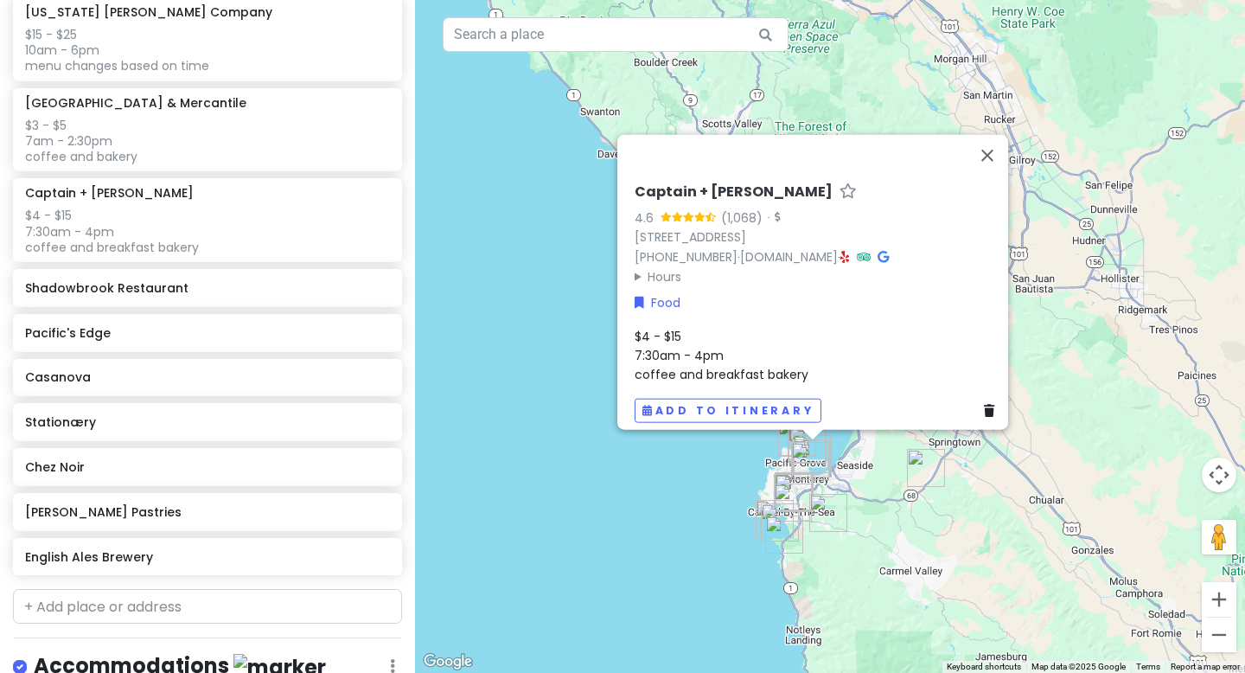
click at [646, 313] on div "Captain + [PERSON_NAME] 4.6 (1,068) · [STREET_ADDRESS] [PHONE_NUMBER] · [DOMAIN…" at bounding box center [818, 302] width 380 height 253
click at [661, 333] on span "$4 - $15 7:30am - 4pm coffee and breakfast bakery" at bounding box center [722, 355] width 174 height 56
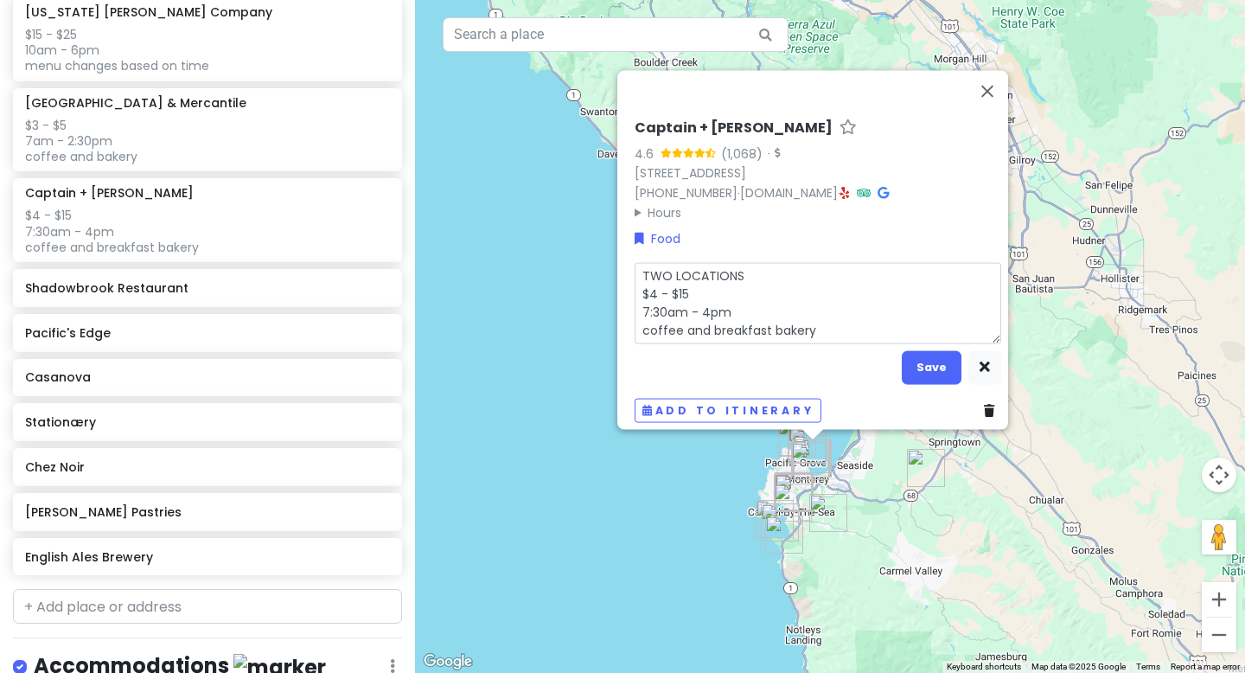
click at [757, 265] on textarea "TWO LOCATIONS $4 - $15 7:30am - 4pm coffee and breakfast bakery" at bounding box center [818, 302] width 367 height 81
click at [879, 350] on button "Save" at bounding box center [932, 367] width 60 height 34
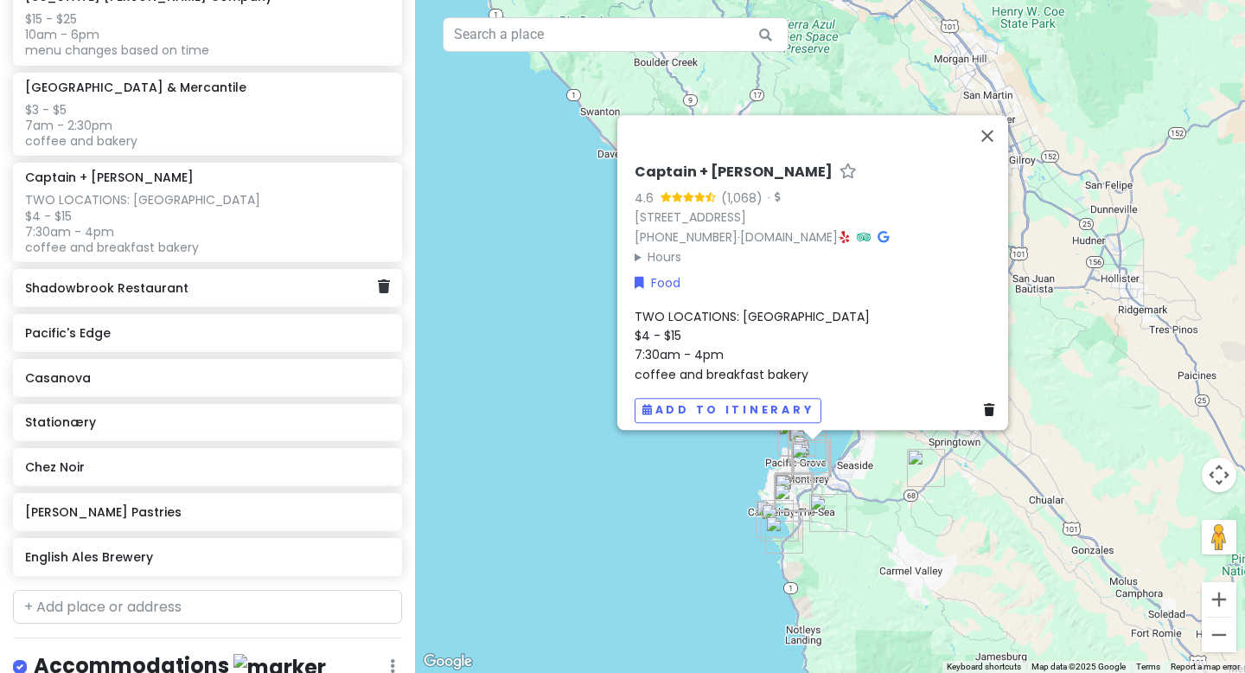
click at [170, 300] on div "Shadowbrook Restaurant" at bounding box center [207, 288] width 389 height 38
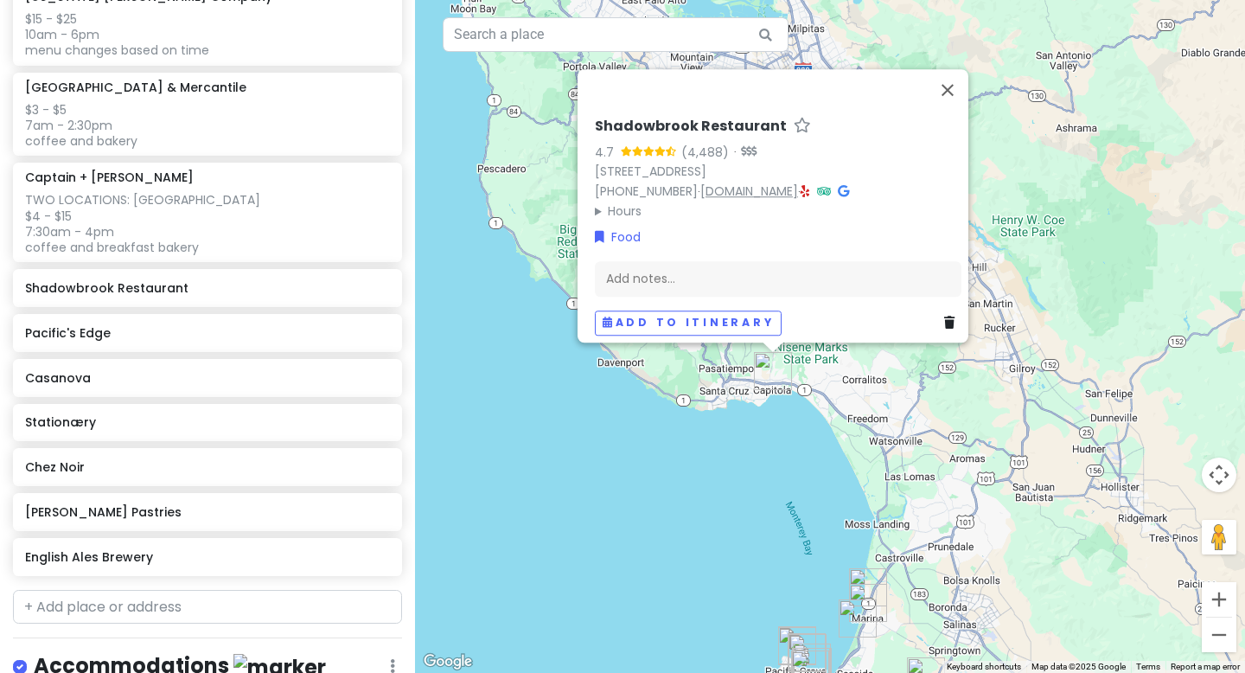
click at [737, 182] on link "[DOMAIN_NAME]" at bounding box center [749, 190] width 98 height 17
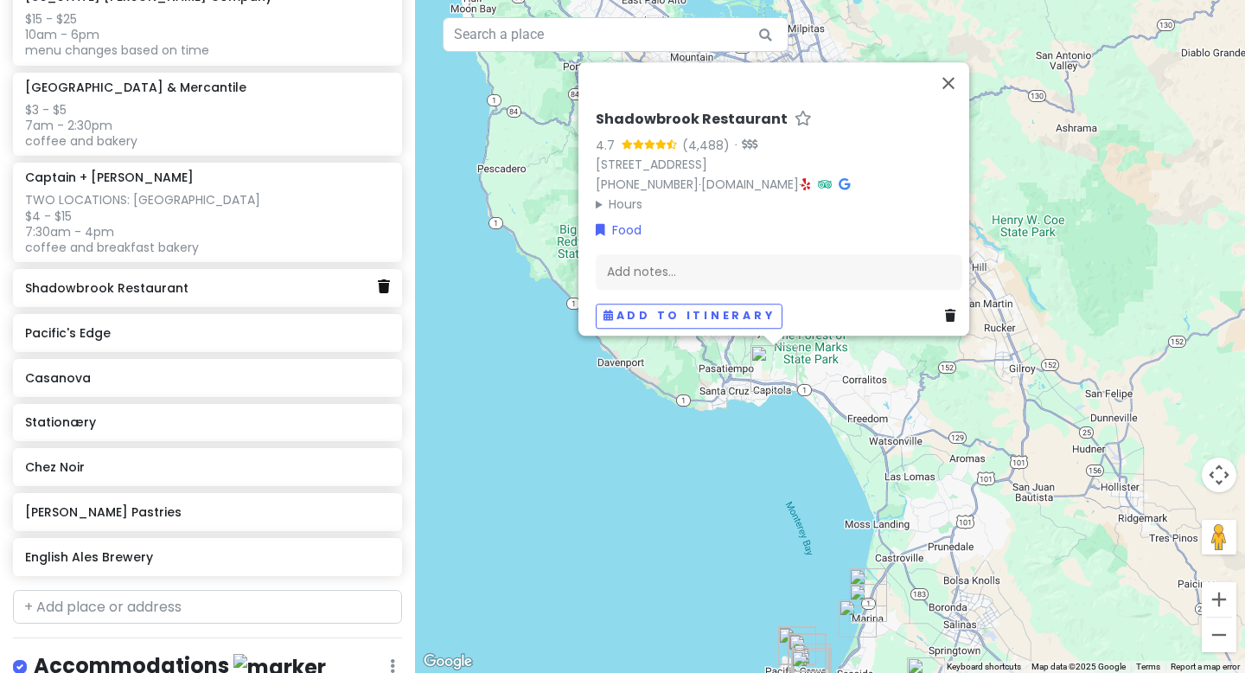
click at [384, 291] on link at bounding box center [384, 287] width 12 height 22
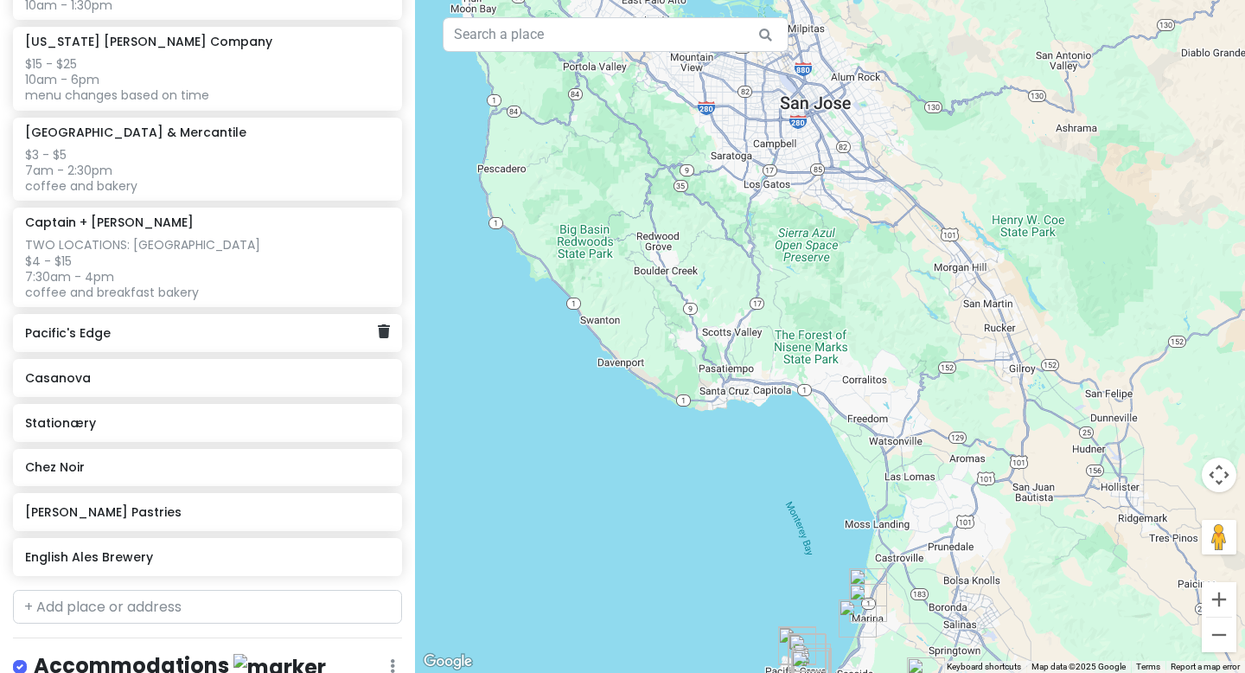
click at [101, 337] on h6 "Pacific's Edge" at bounding box center [201, 333] width 352 height 16
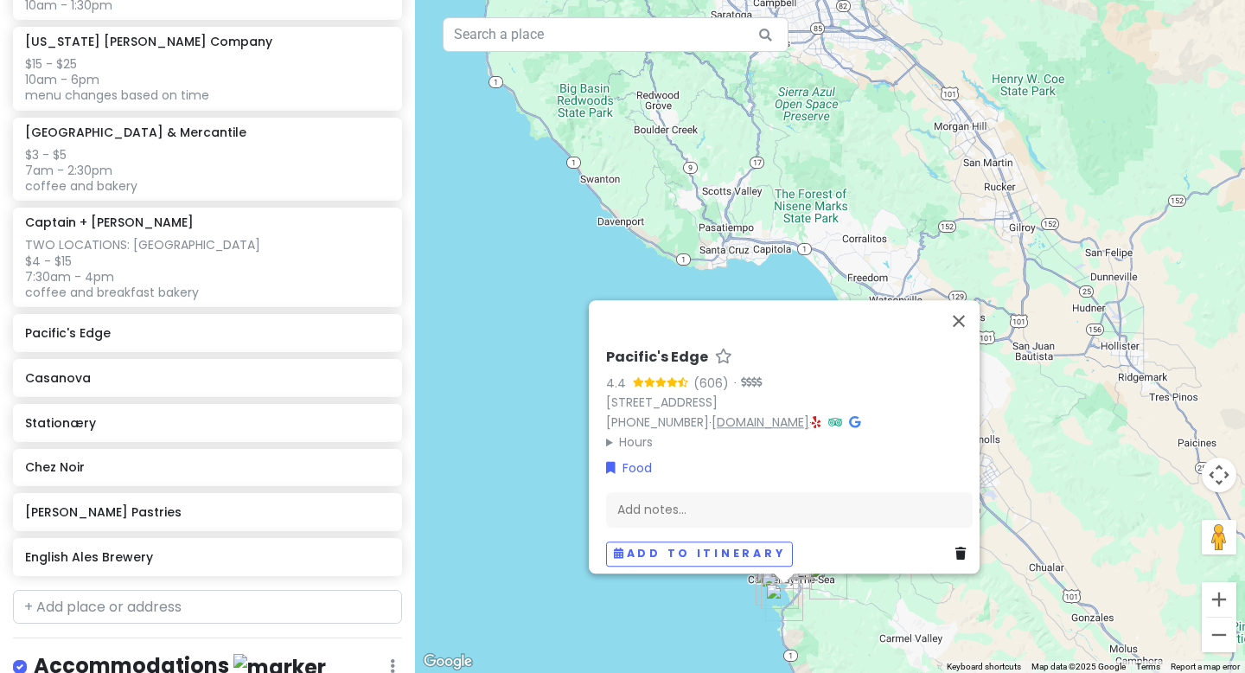
click at [735, 416] on link "[DOMAIN_NAME]" at bounding box center [761, 421] width 98 height 17
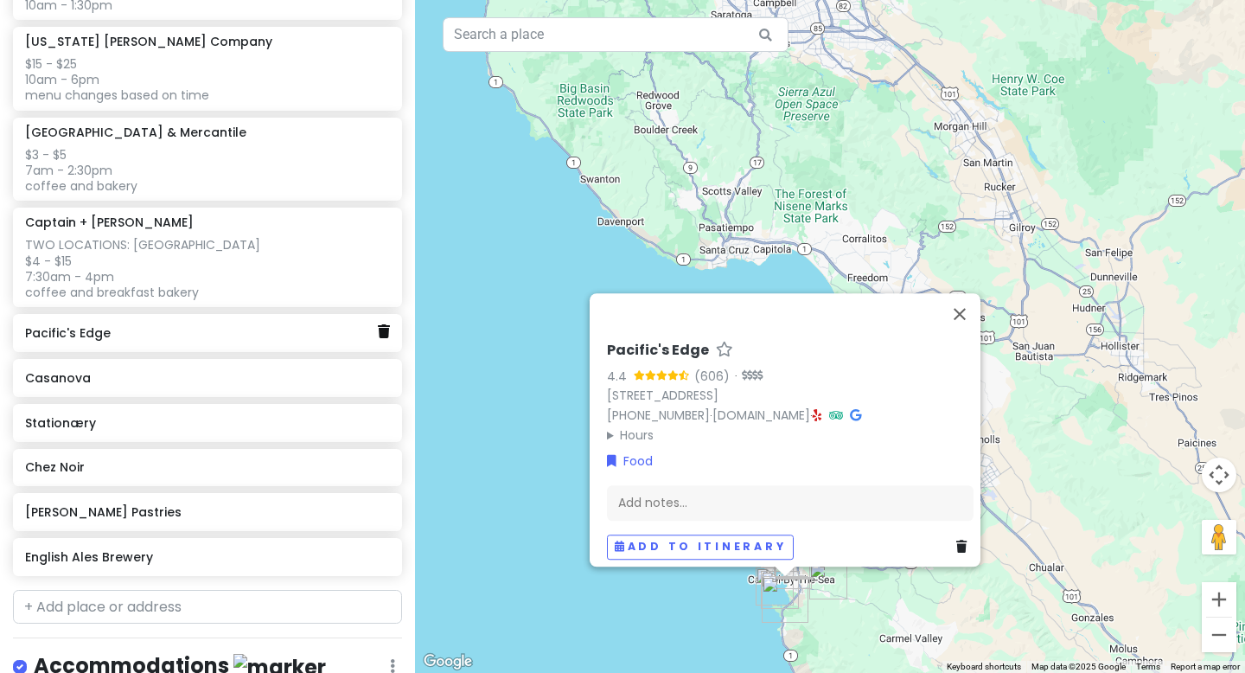
click at [382, 337] on link at bounding box center [384, 332] width 12 height 22
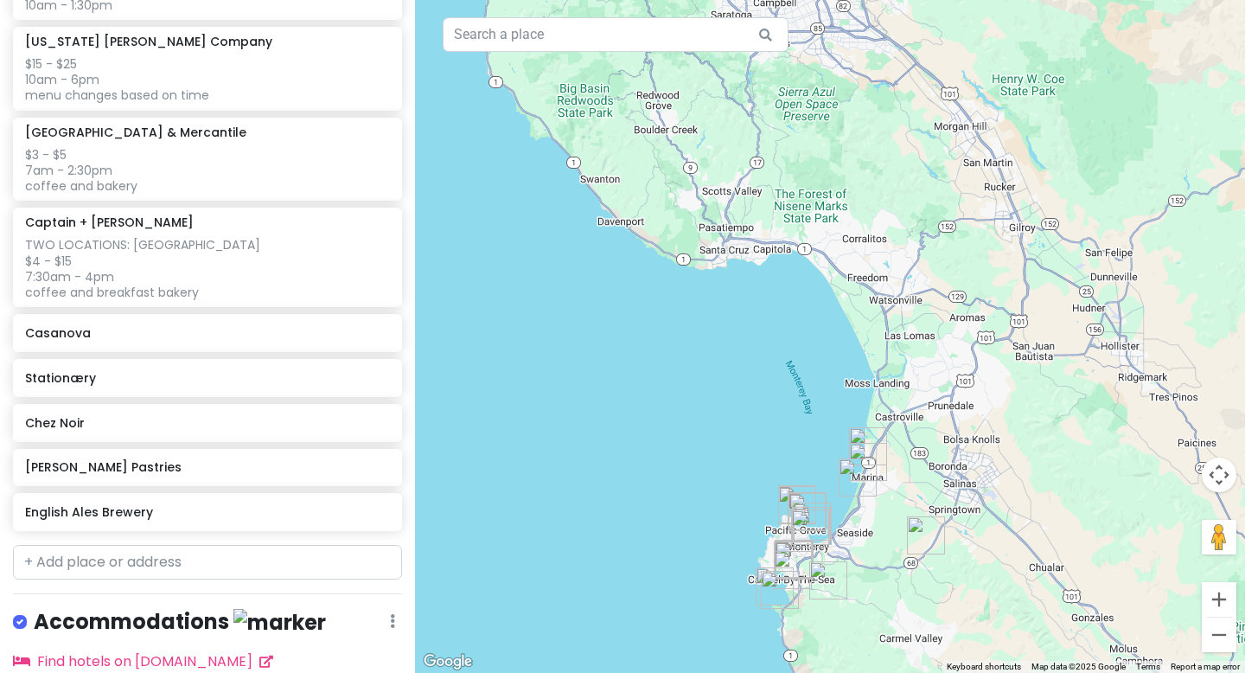
scroll to position [1151, 0]
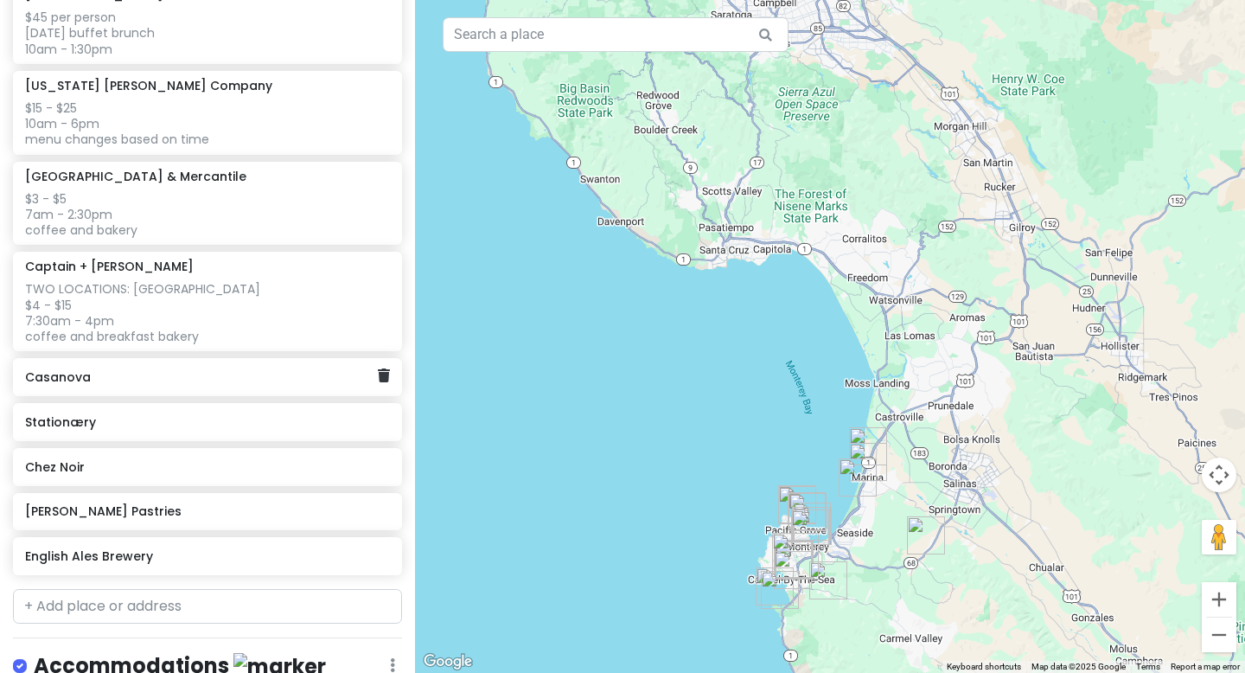
click at [118, 380] on h6 "Casanova" at bounding box center [201, 377] width 352 height 16
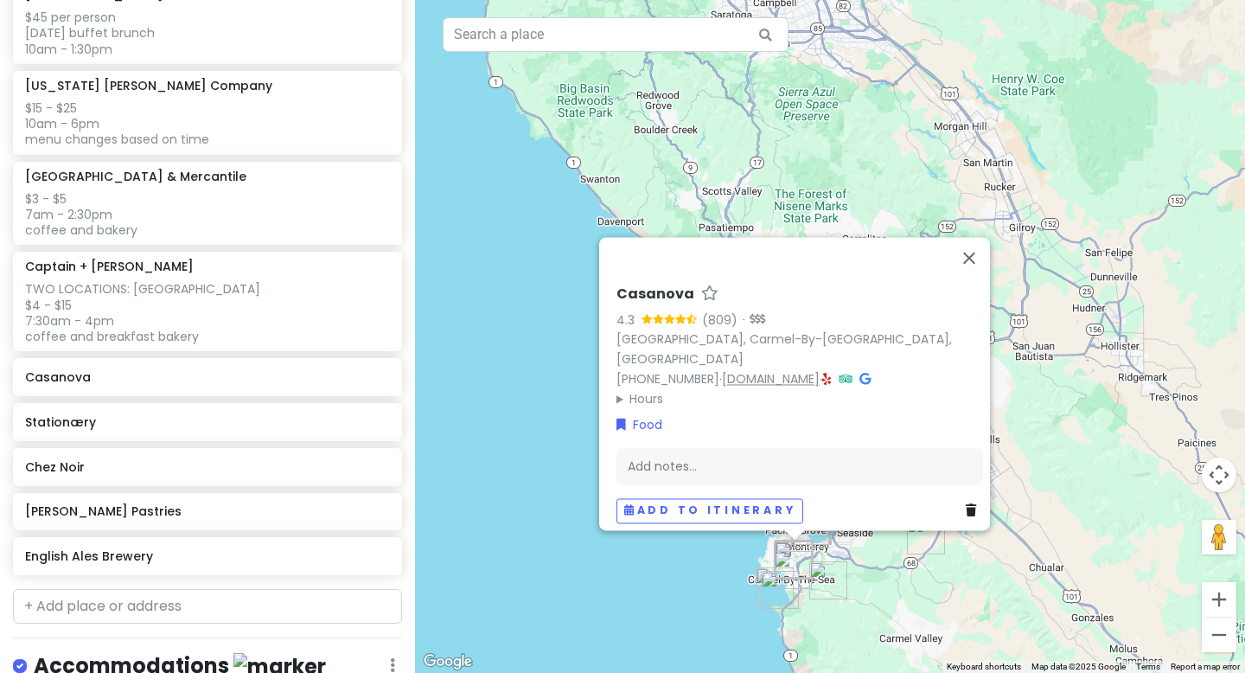
click at [758, 370] on link "[DOMAIN_NAME]" at bounding box center [771, 378] width 98 height 17
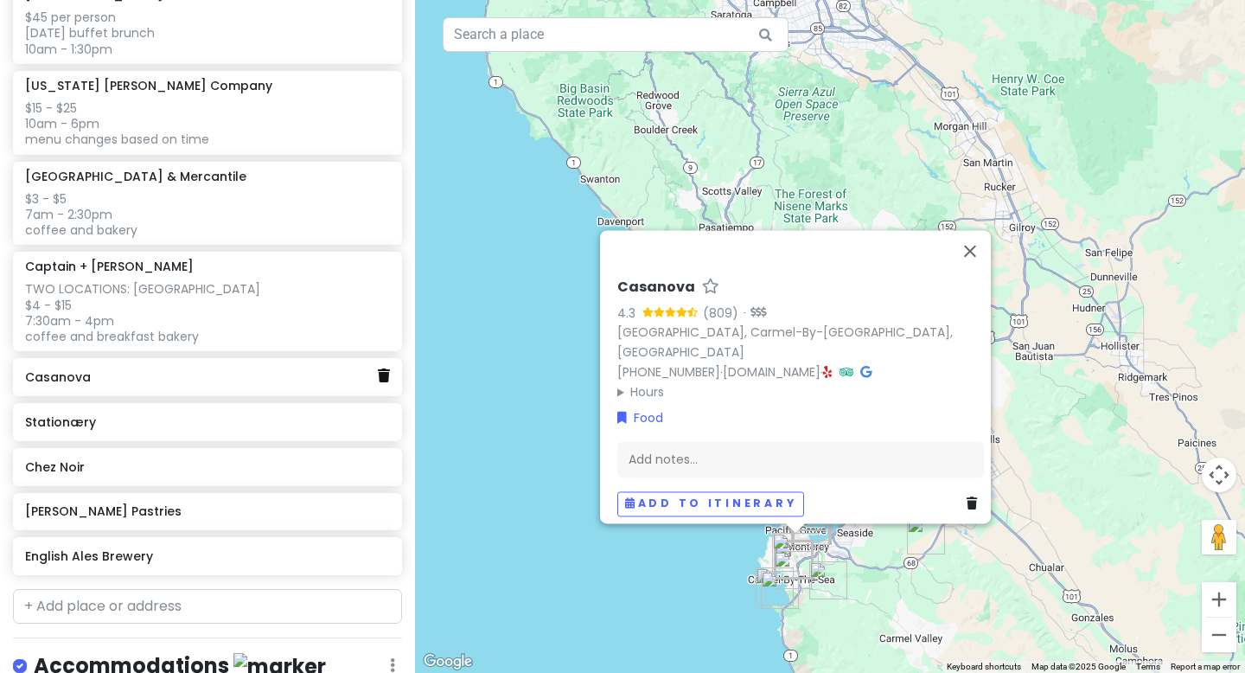
click at [384, 380] on link at bounding box center [384, 376] width 12 height 22
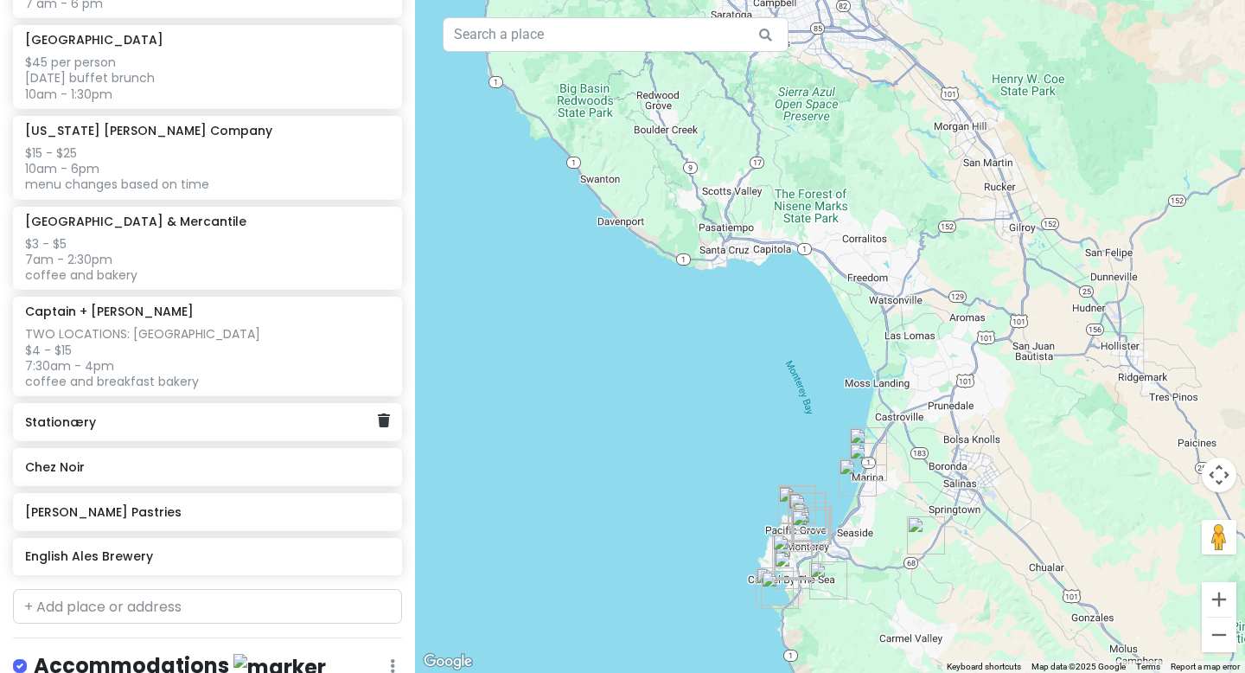
click at [146, 426] on h6 "Stationæry" at bounding box center [201, 422] width 352 height 16
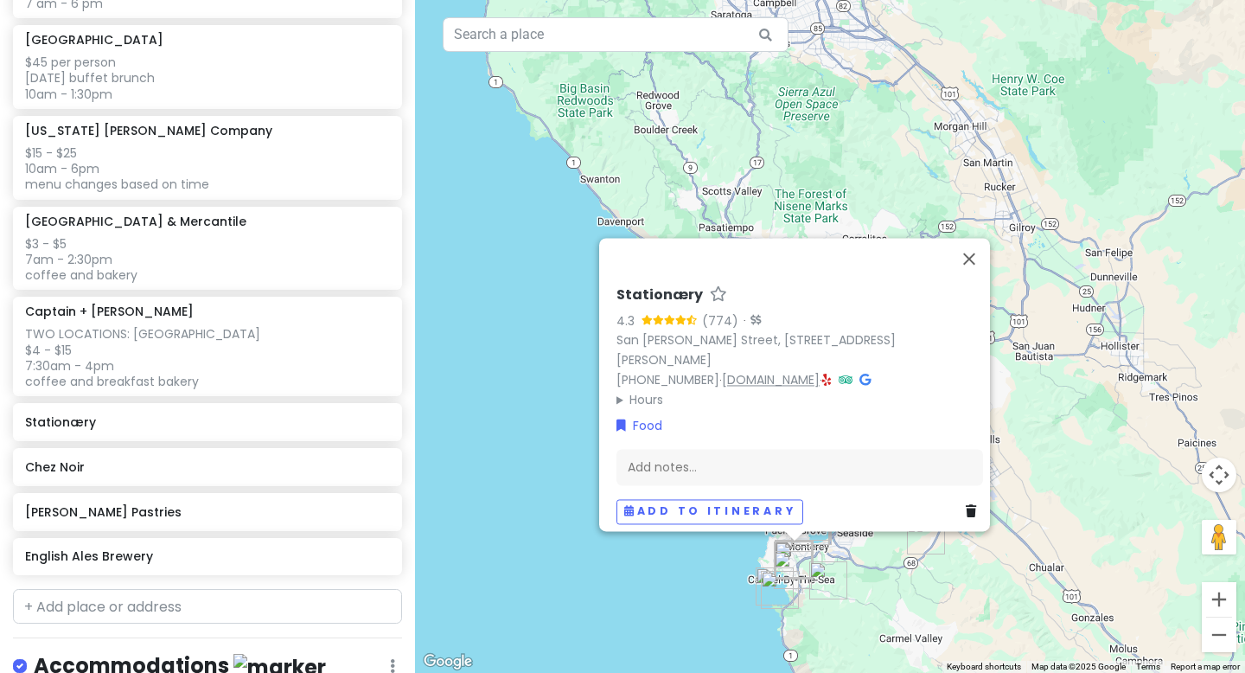
click at [790, 371] on link "[DOMAIN_NAME]" at bounding box center [771, 379] width 98 height 17
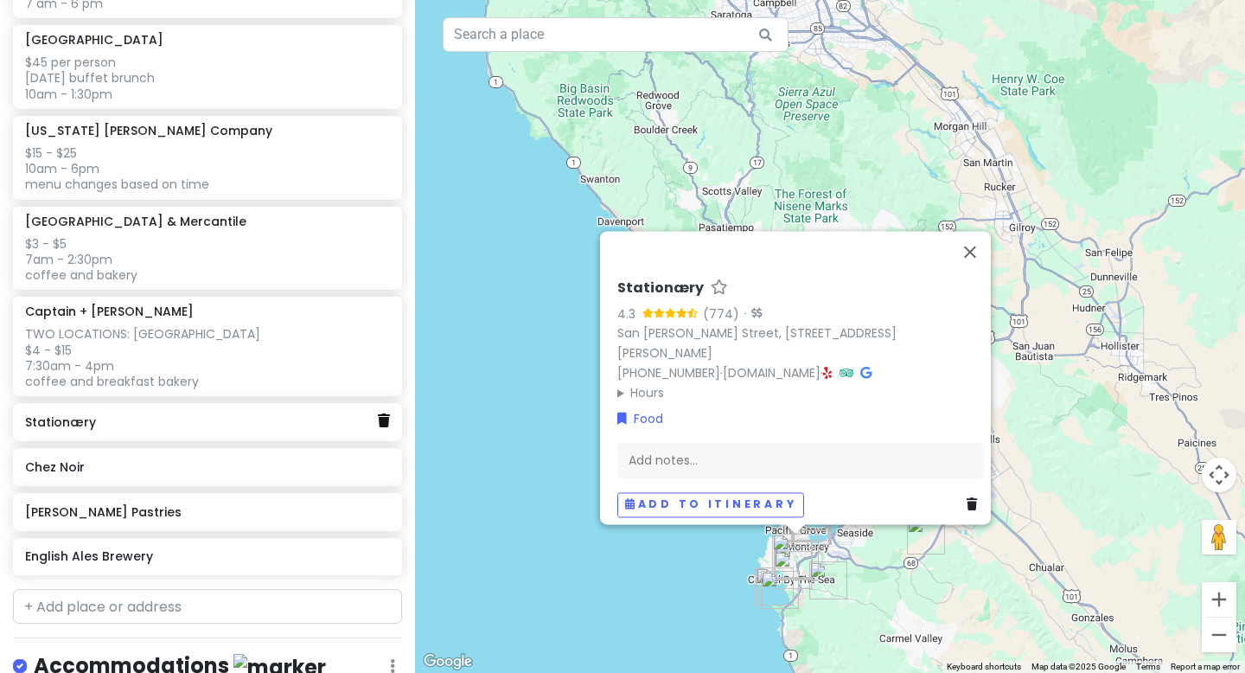
click at [383, 425] on link at bounding box center [384, 421] width 12 height 22
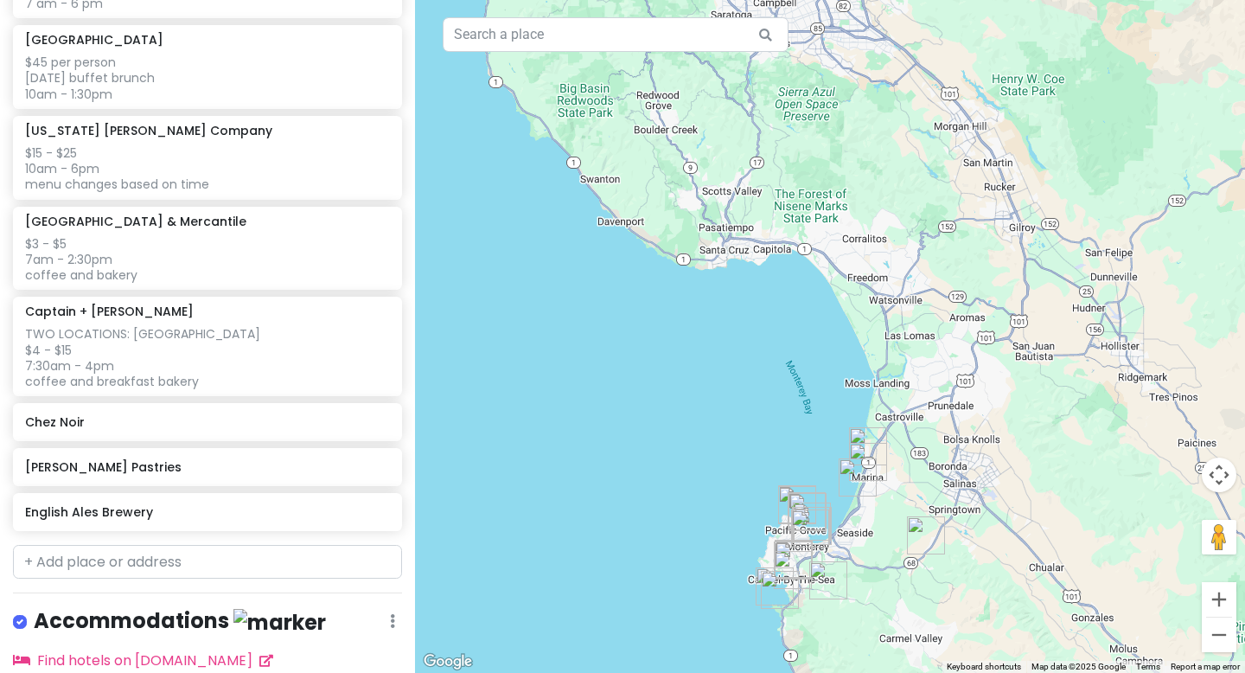
scroll to position [1061, 0]
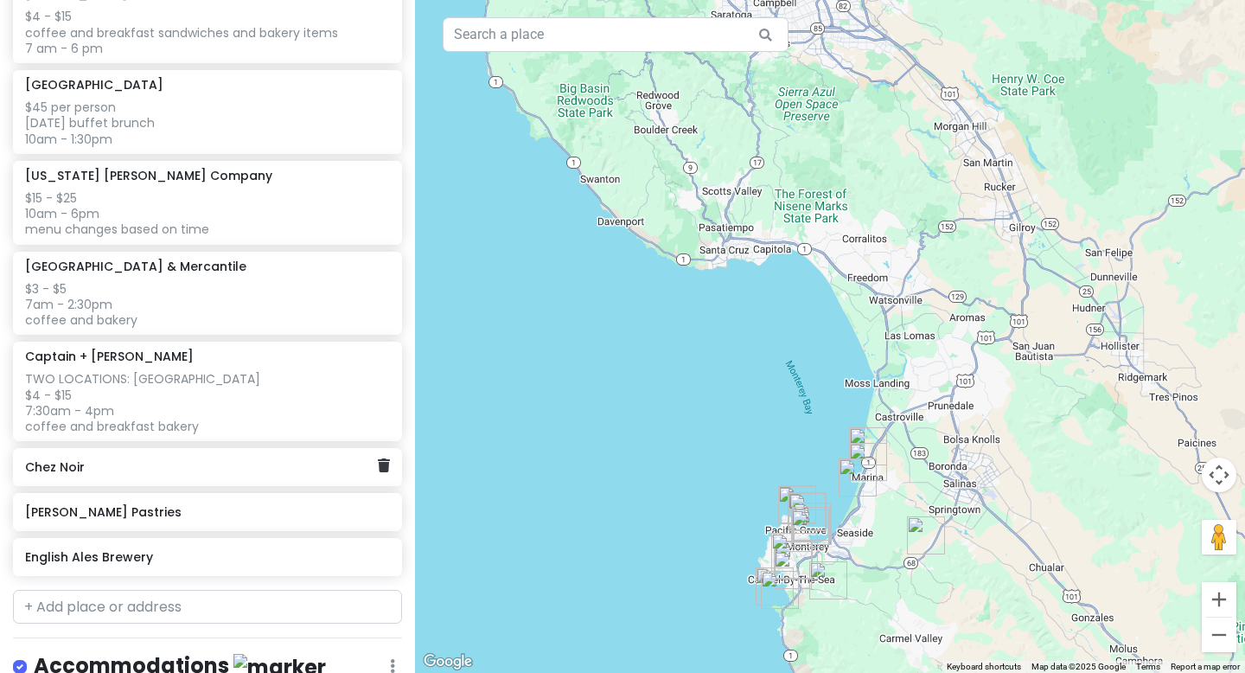
click at [141, 473] on div "Chez Noir" at bounding box center [201, 467] width 352 height 24
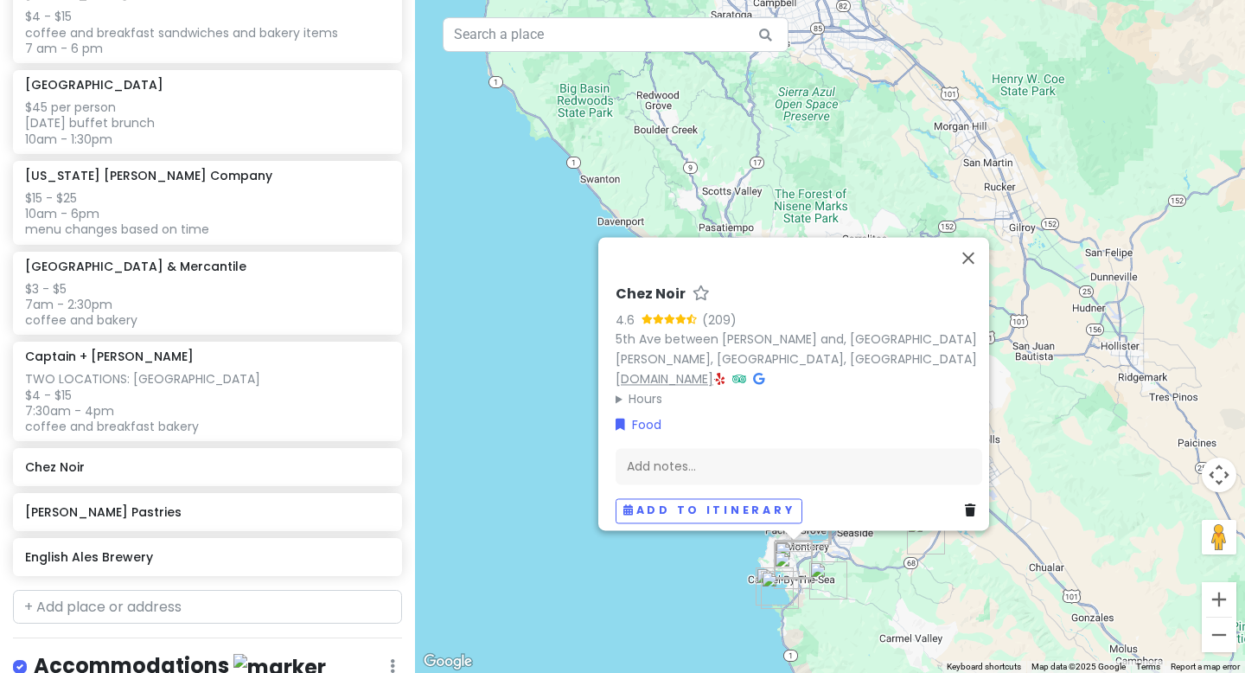
click at [687, 370] on link "[DOMAIN_NAME]" at bounding box center [665, 378] width 98 height 17
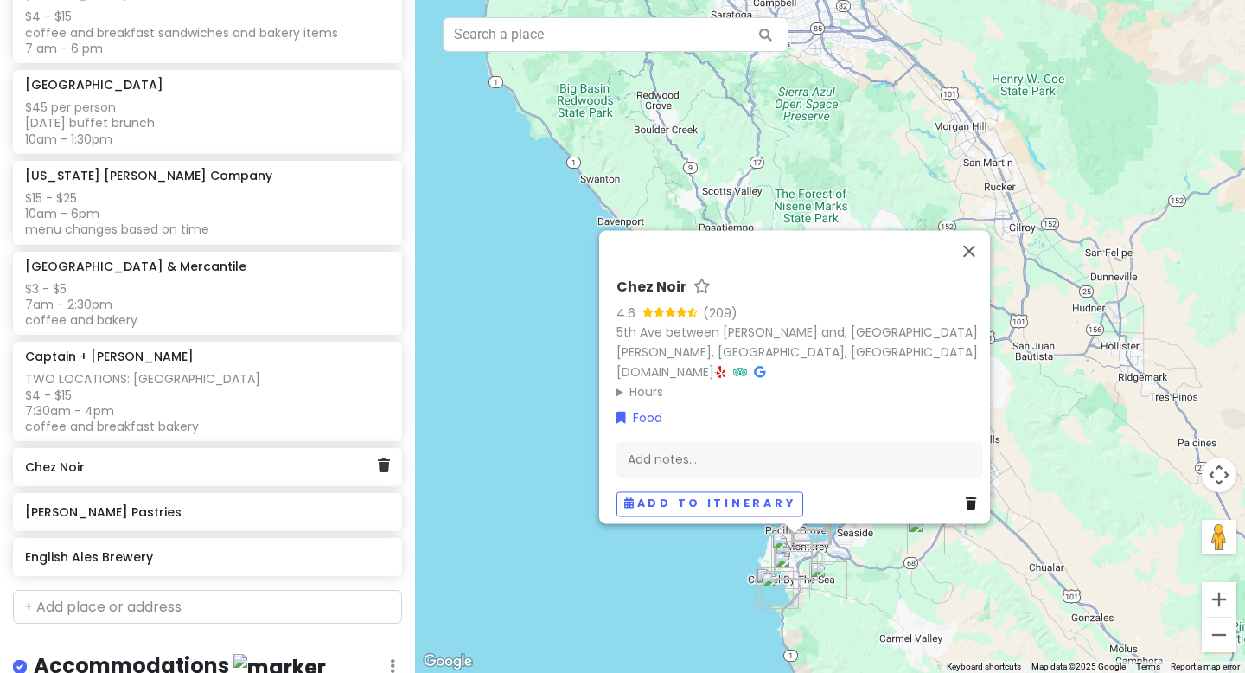
click at [390, 467] on div "Chez Noir" at bounding box center [207, 467] width 389 height 38
click at [382, 464] on icon at bounding box center [384, 465] width 12 height 14
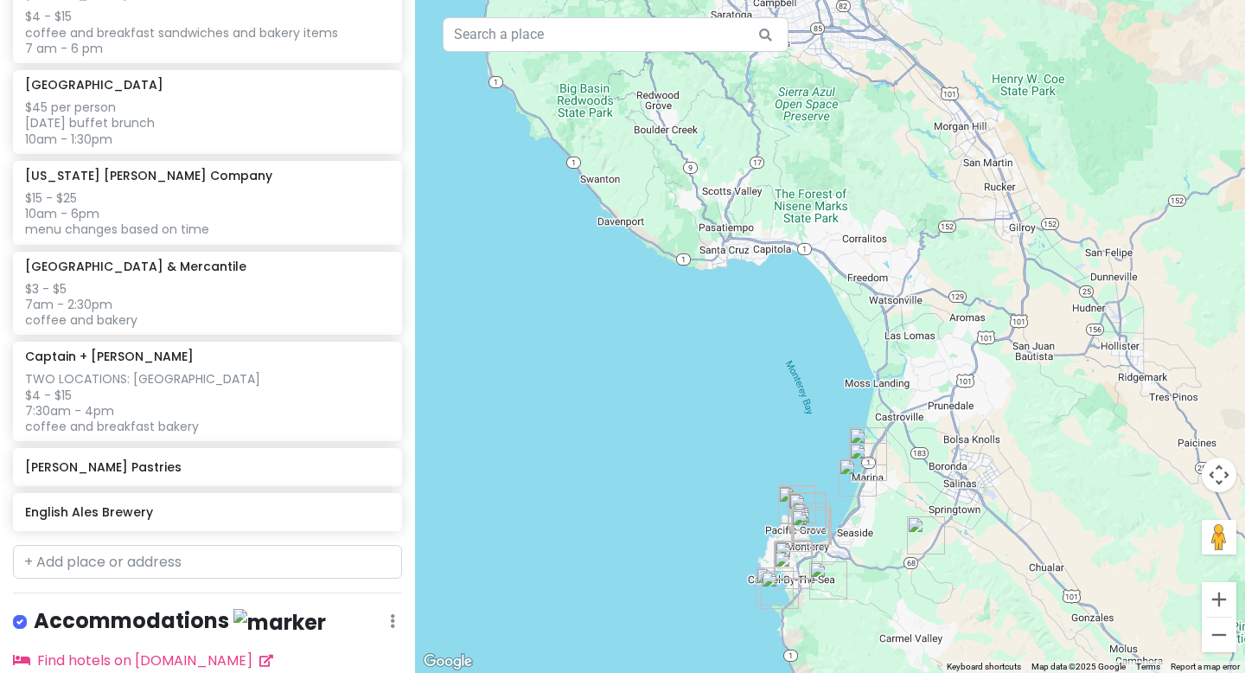
scroll to position [1016, 0]
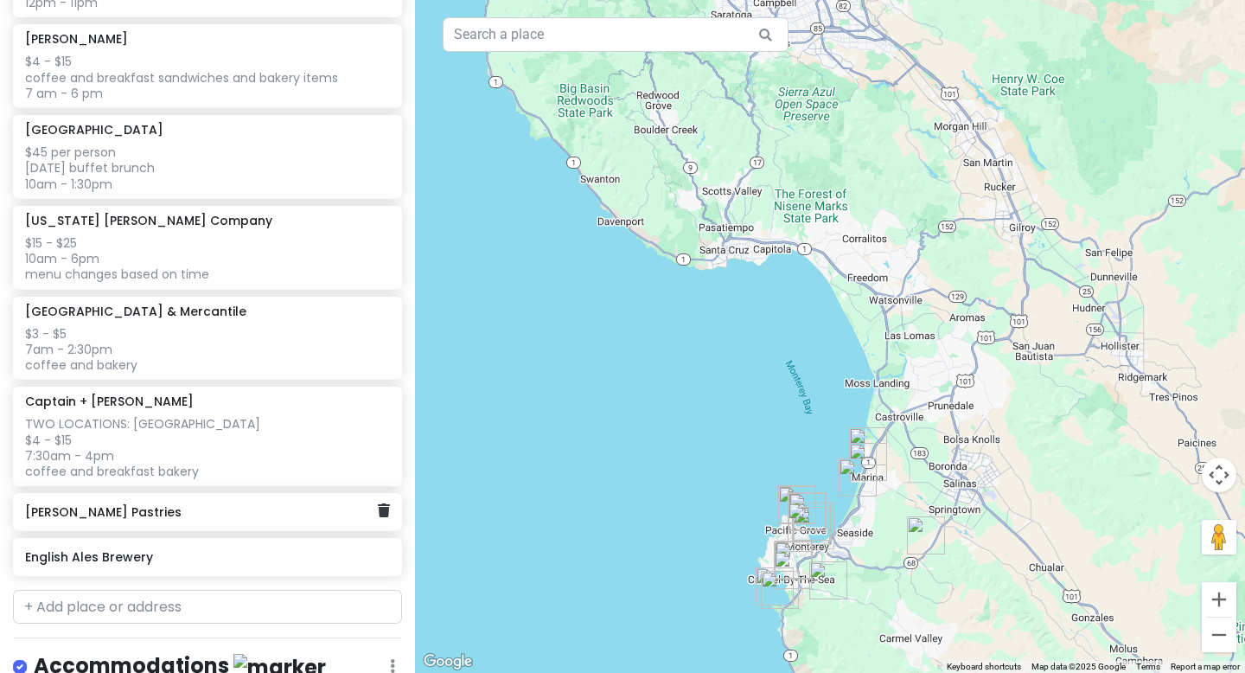
click at [198, 514] on h6 "[PERSON_NAME] Pastries" at bounding box center [201, 512] width 352 height 16
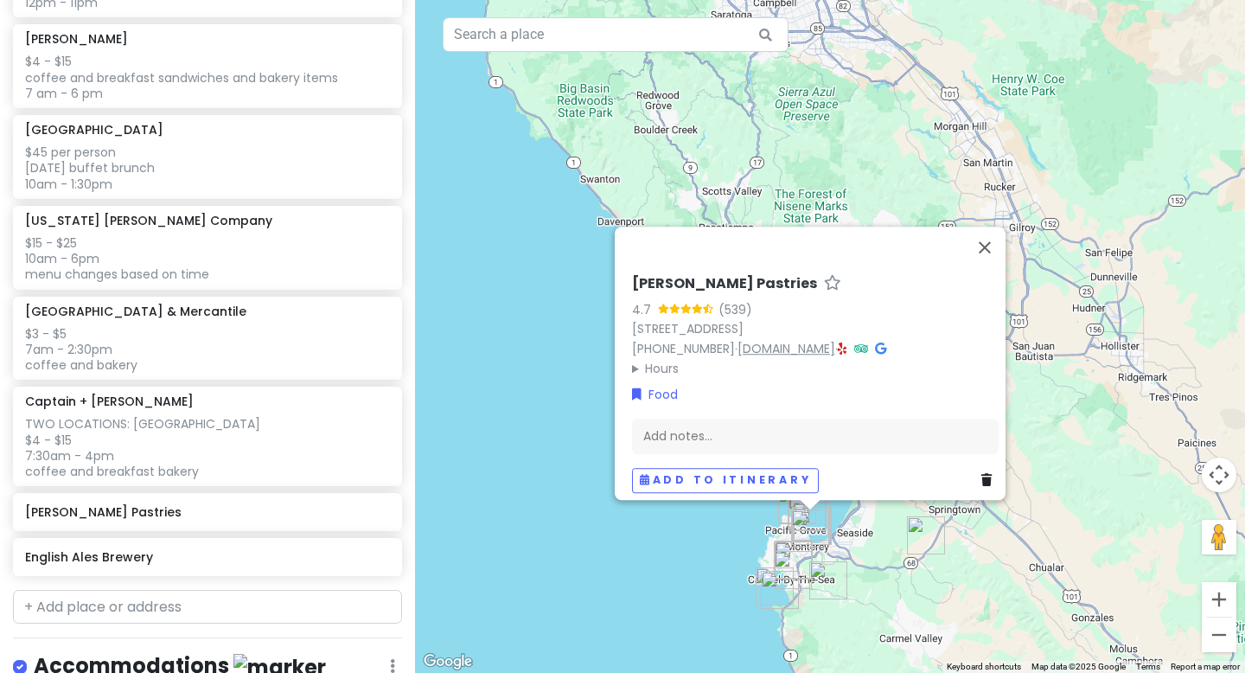
click at [782, 343] on link "[DOMAIN_NAME]" at bounding box center [787, 348] width 98 height 17
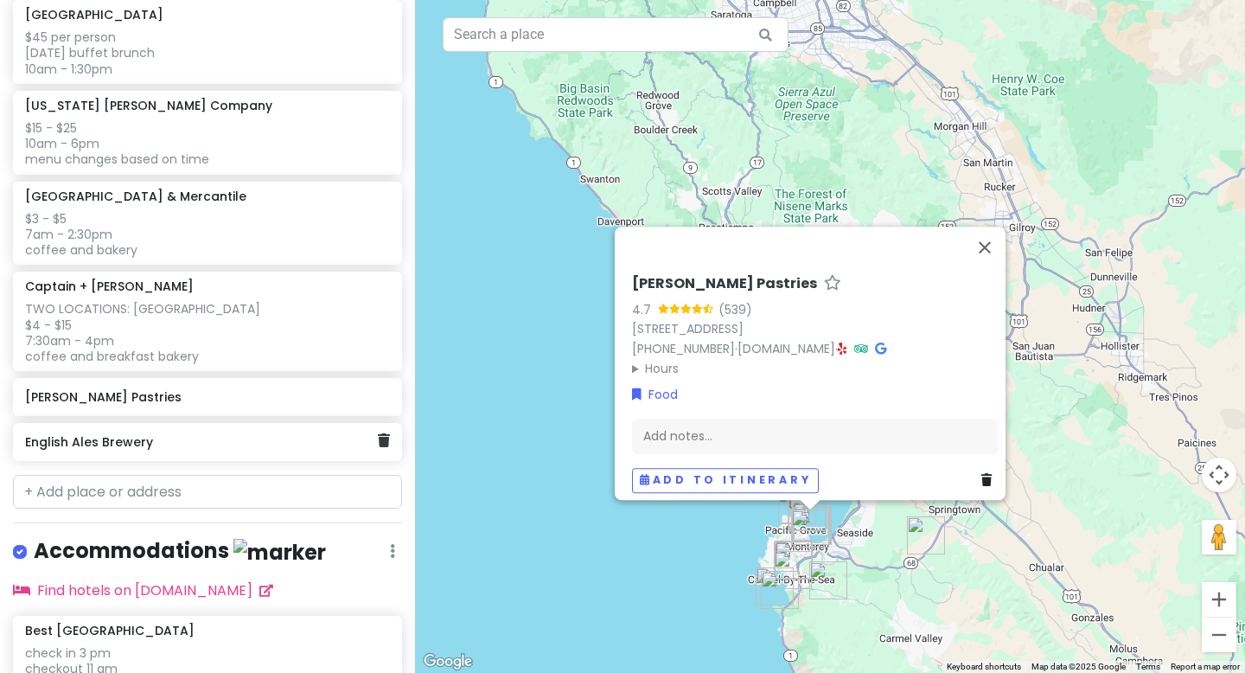
scroll to position [1132, 0]
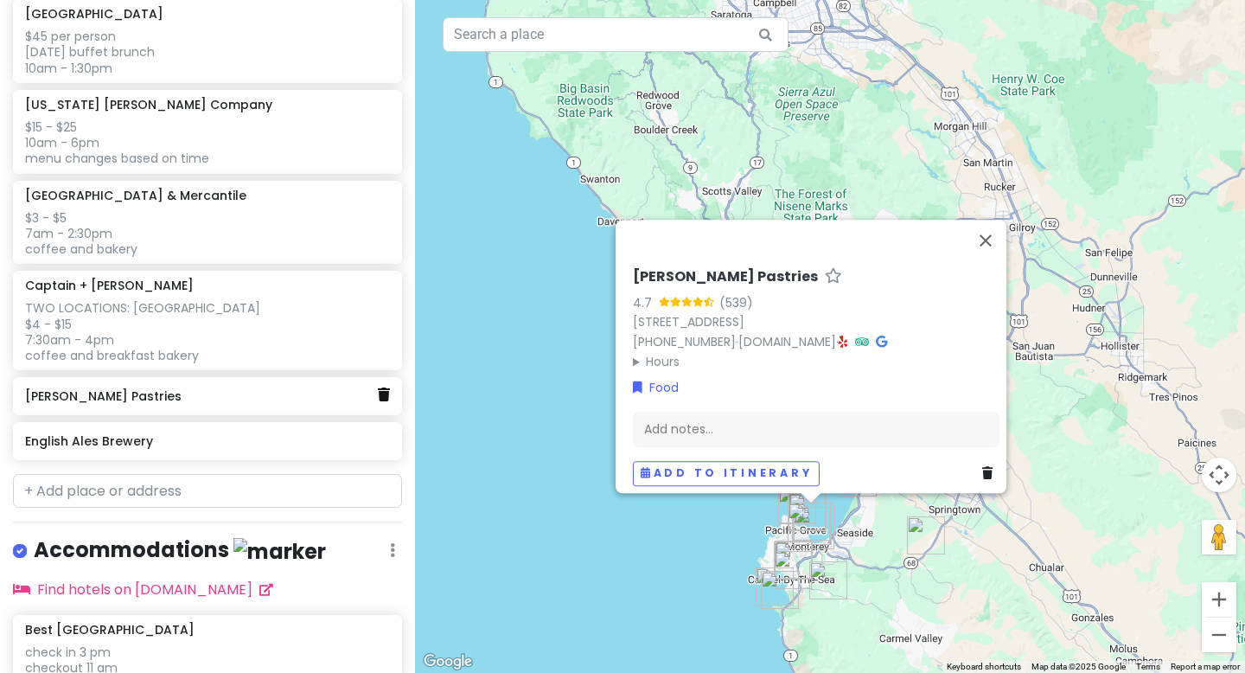
click at [384, 395] on icon at bounding box center [384, 394] width 12 height 14
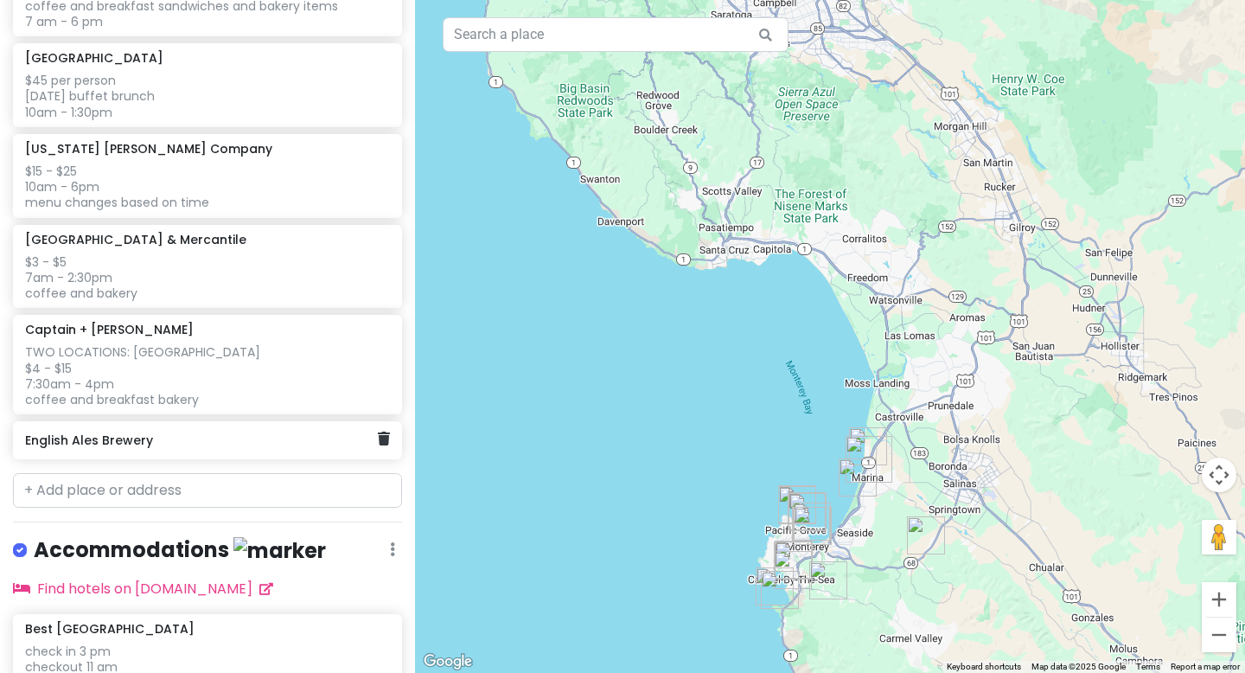
click at [244, 441] on h6 "English Ales Brewery" at bounding box center [201, 440] width 352 height 16
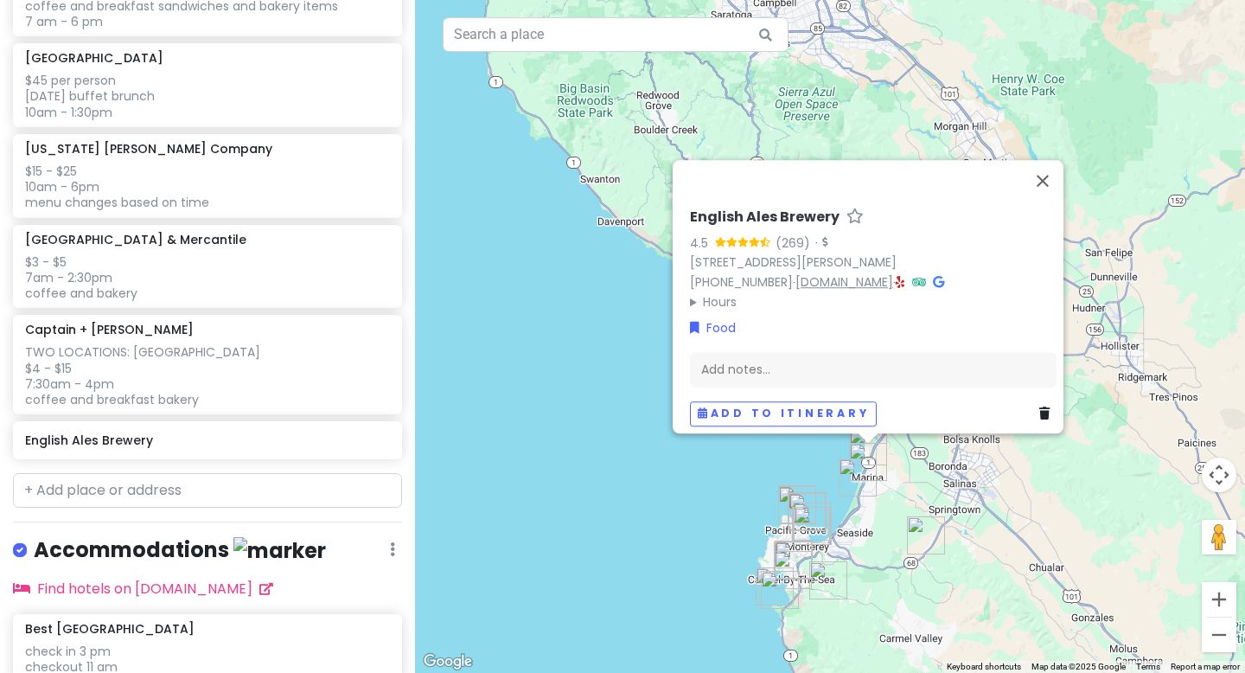
click at [866, 273] on link "[DOMAIN_NAME]" at bounding box center [844, 281] width 98 height 17
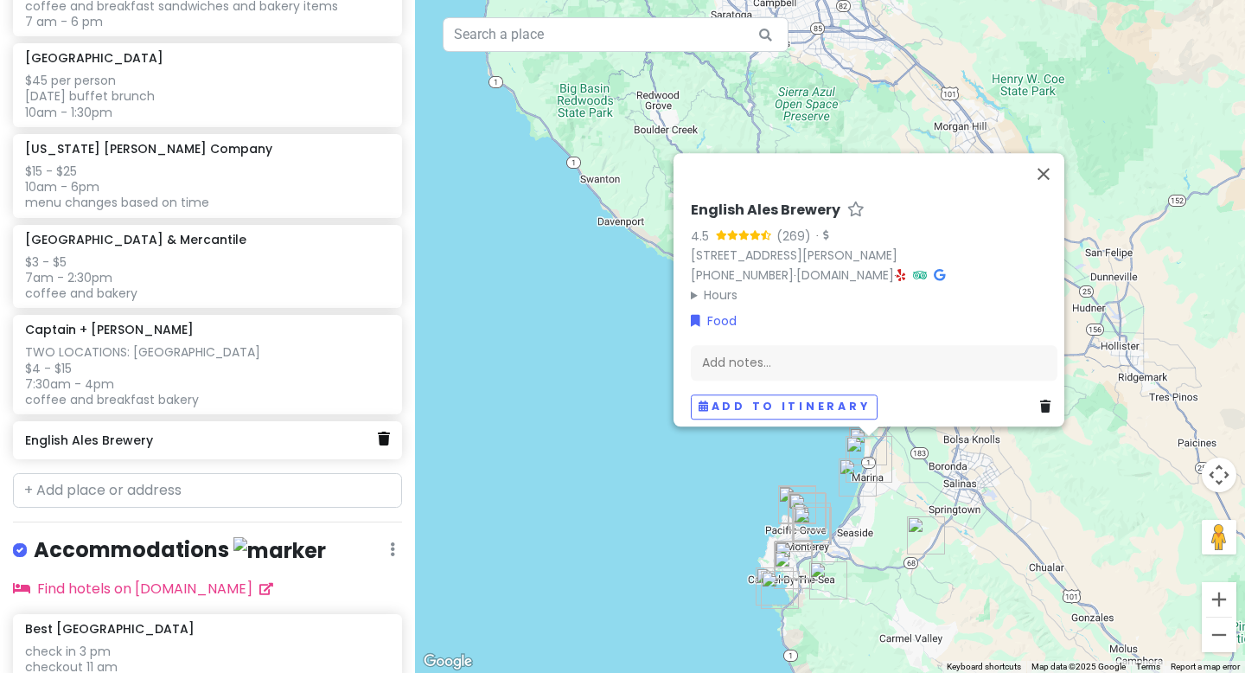
click at [384, 440] on icon at bounding box center [384, 438] width 12 height 14
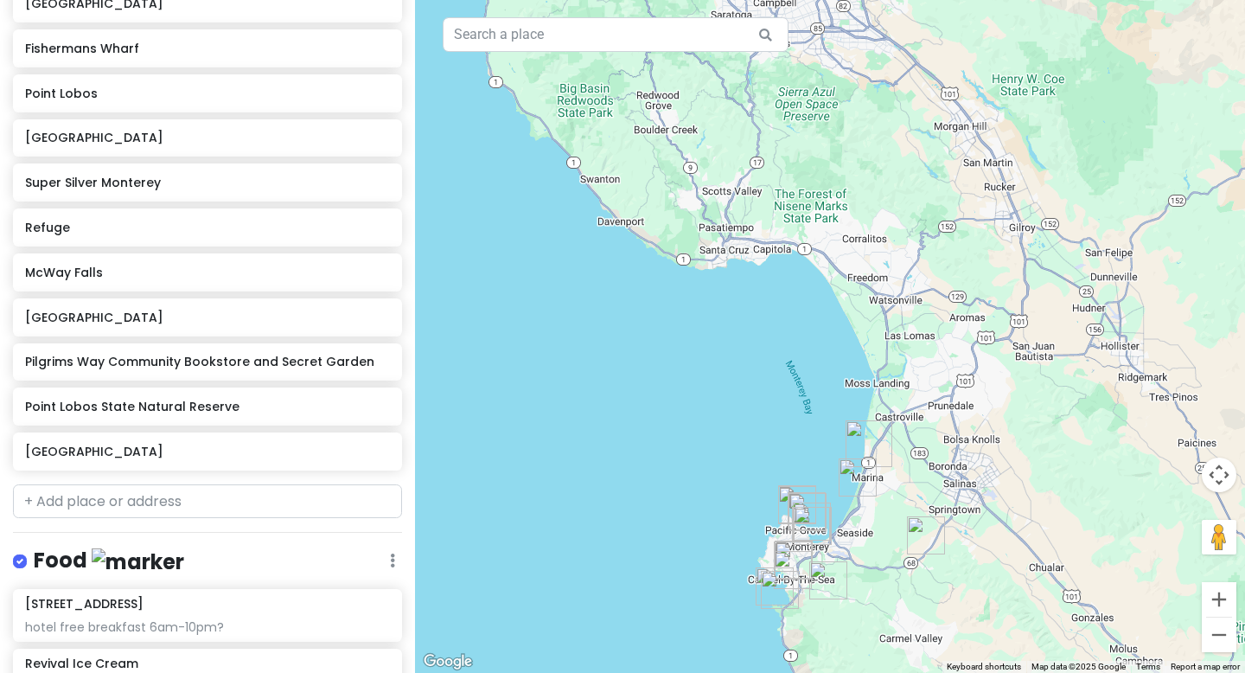
scroll to position [310, 0]
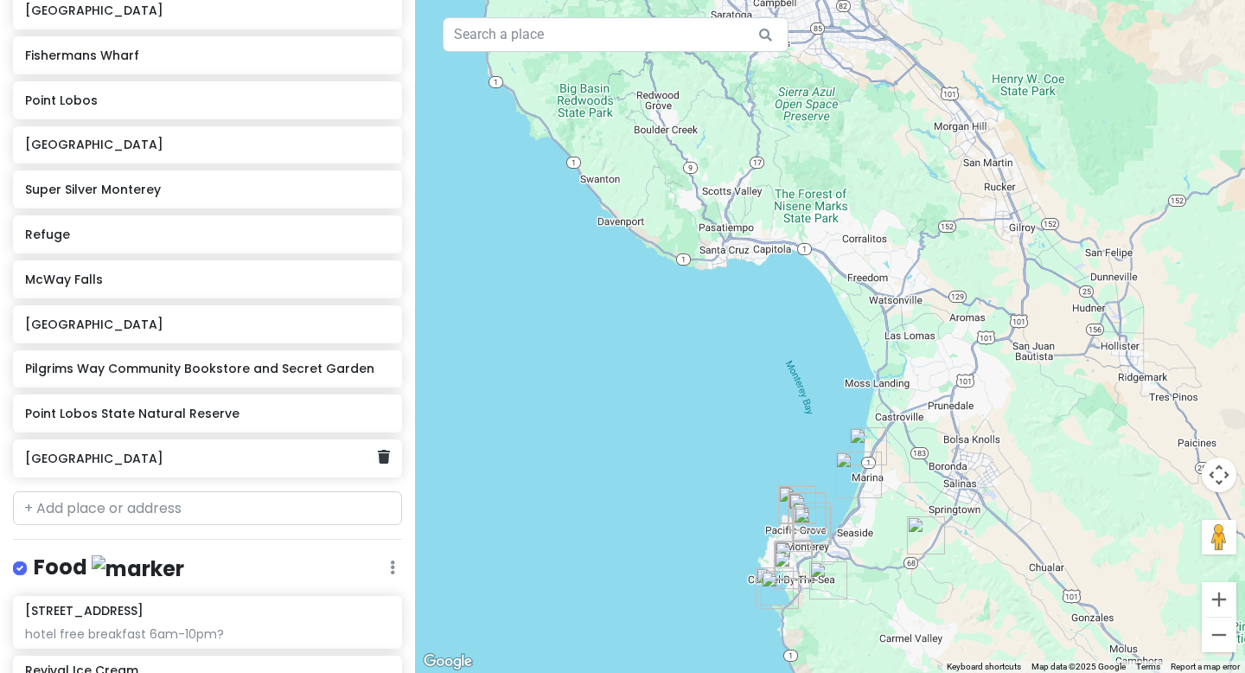
click at [154, 458] on h6 "[GEOGRAPHIC_DATA]" at bounding box center [201, 458] width 352 height 16
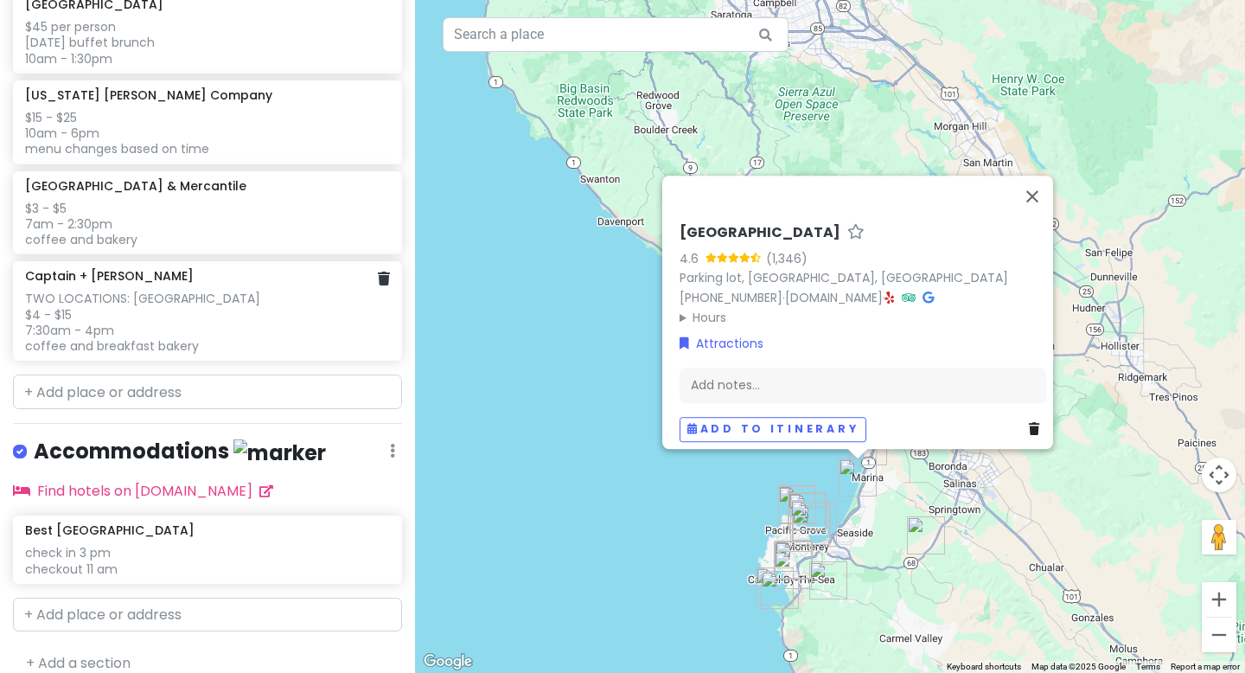
scroll to position [1160, 0]
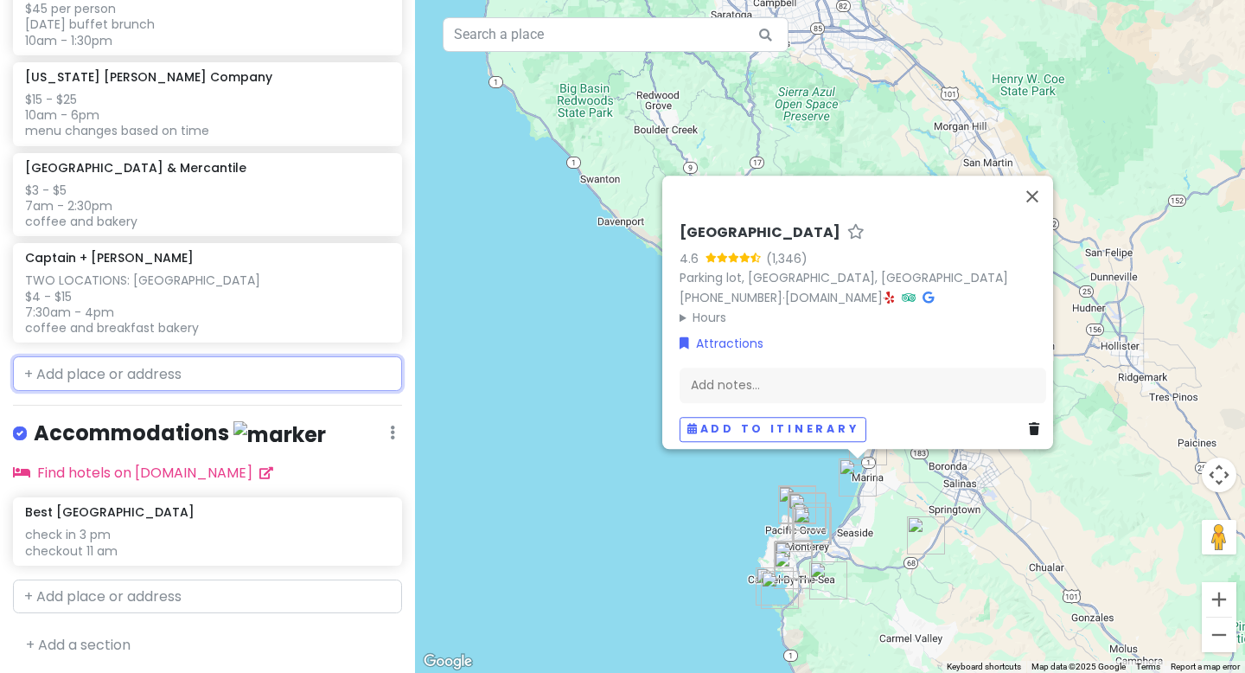
click at [120, 368] on input "text" at bounding box center [207, 373] width 389 height 35
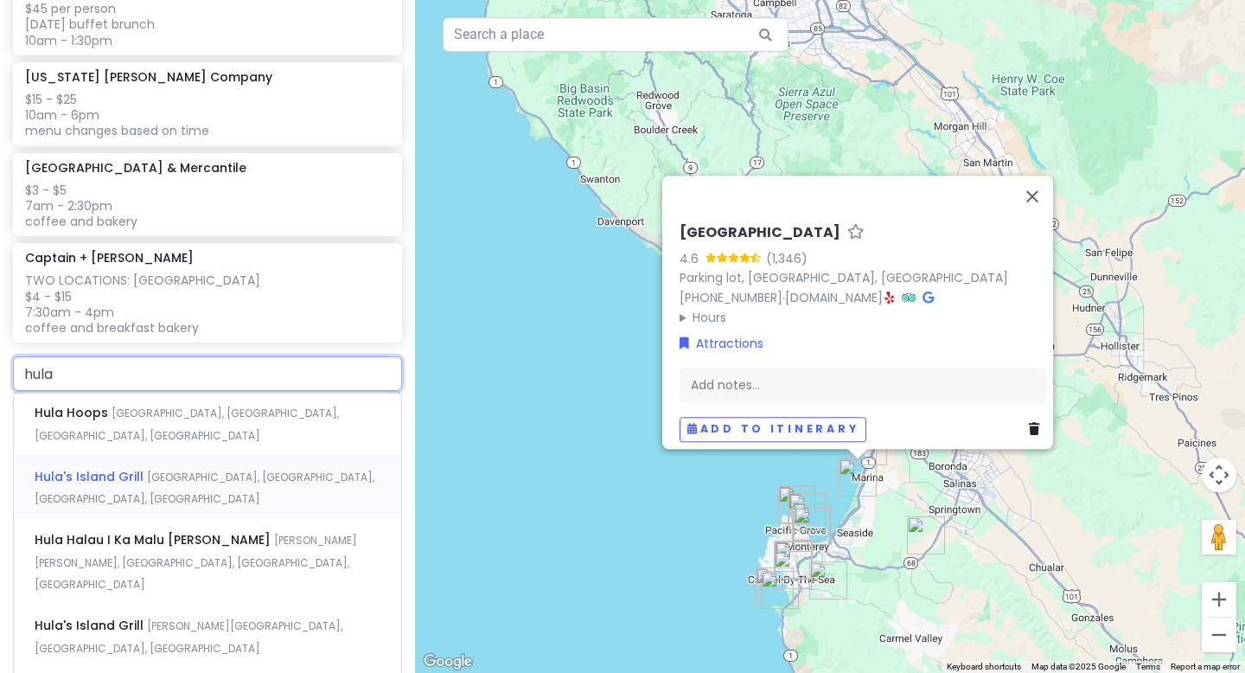
click at [142, 470] on span "[GEOGRAPHIC_DATA], [GEOGRAPHIC_DATA], [GEOGRAPHIC_DATA], [GEOGRAPHIC_DATA]" at bounding box center [205, 488] width 340 height 37
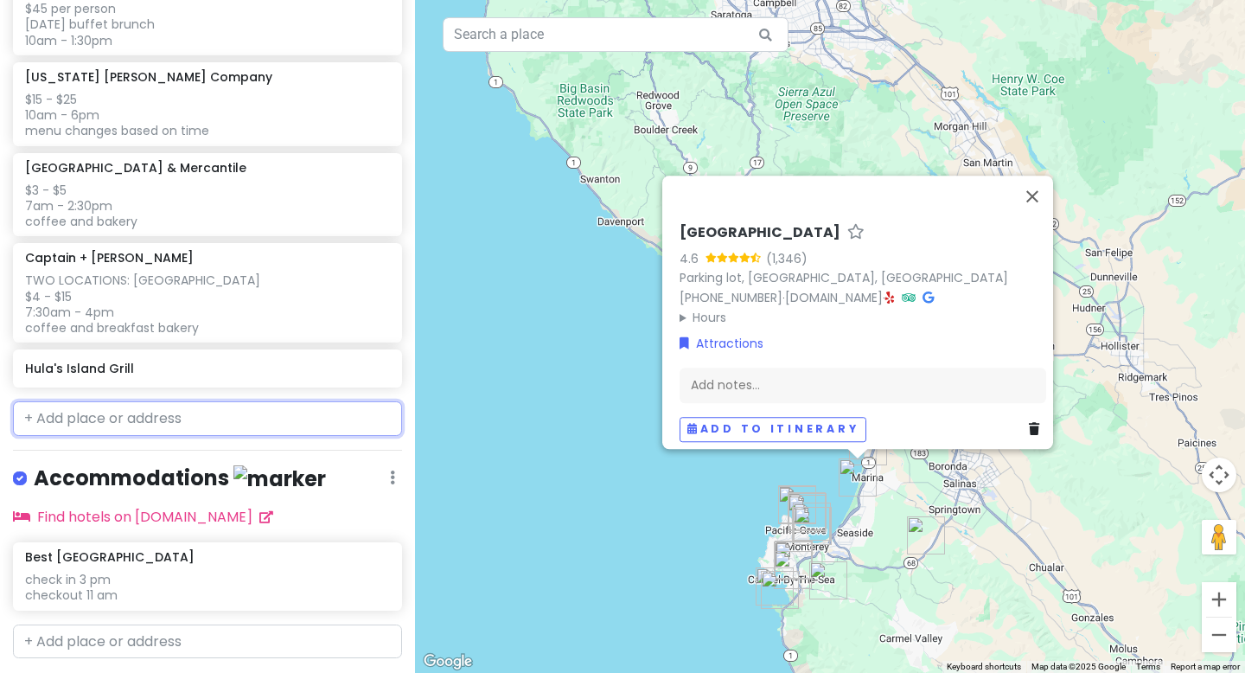
scroll to position [1204, 0]
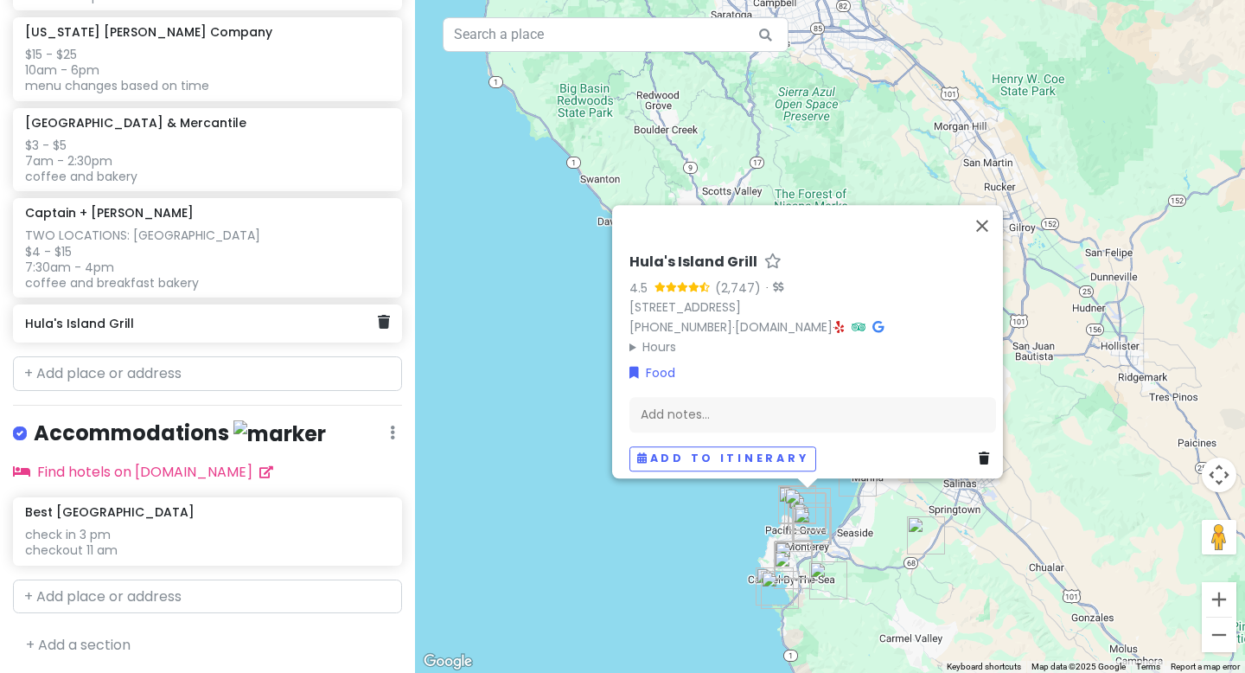
click at [201, 316] on h6 "Hula's Island Grill" at bounding box center [201, 324] width 352 height 16
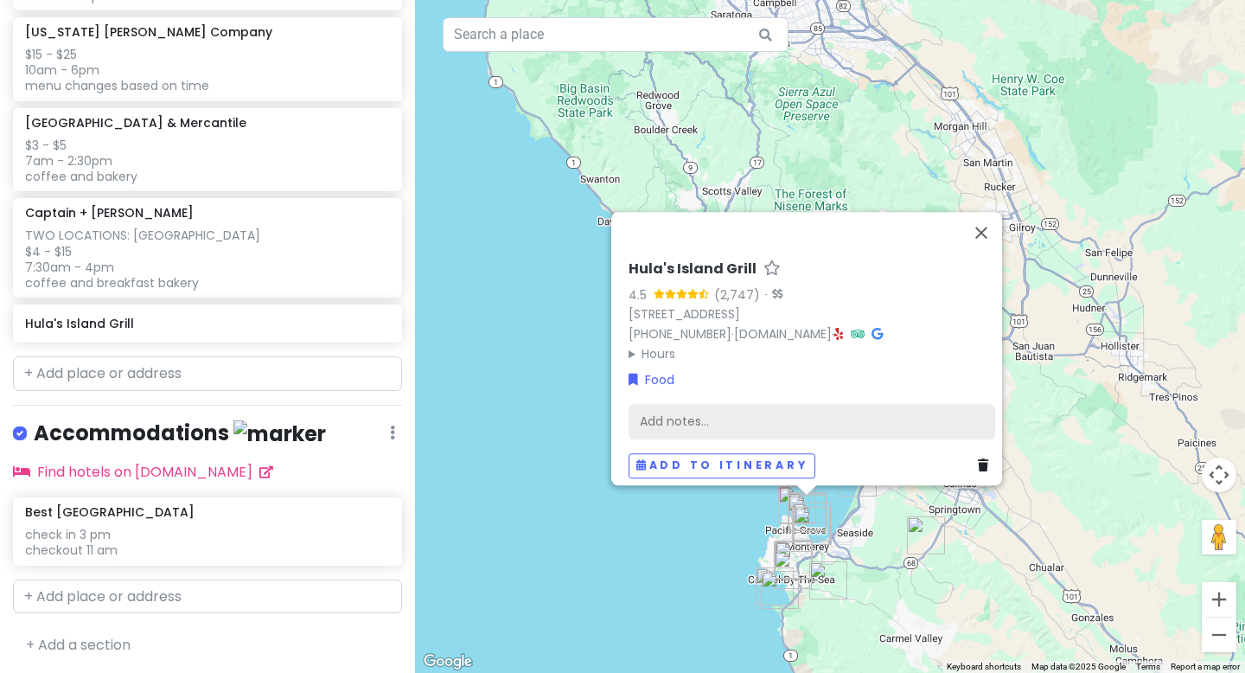
click at [677, 411] on div "Add notes..." at bounding box center [812, 422] width 367 height 36
click at [710, 406] on div "Add notes..." at bounding box center [812, 422] width 367 height 36
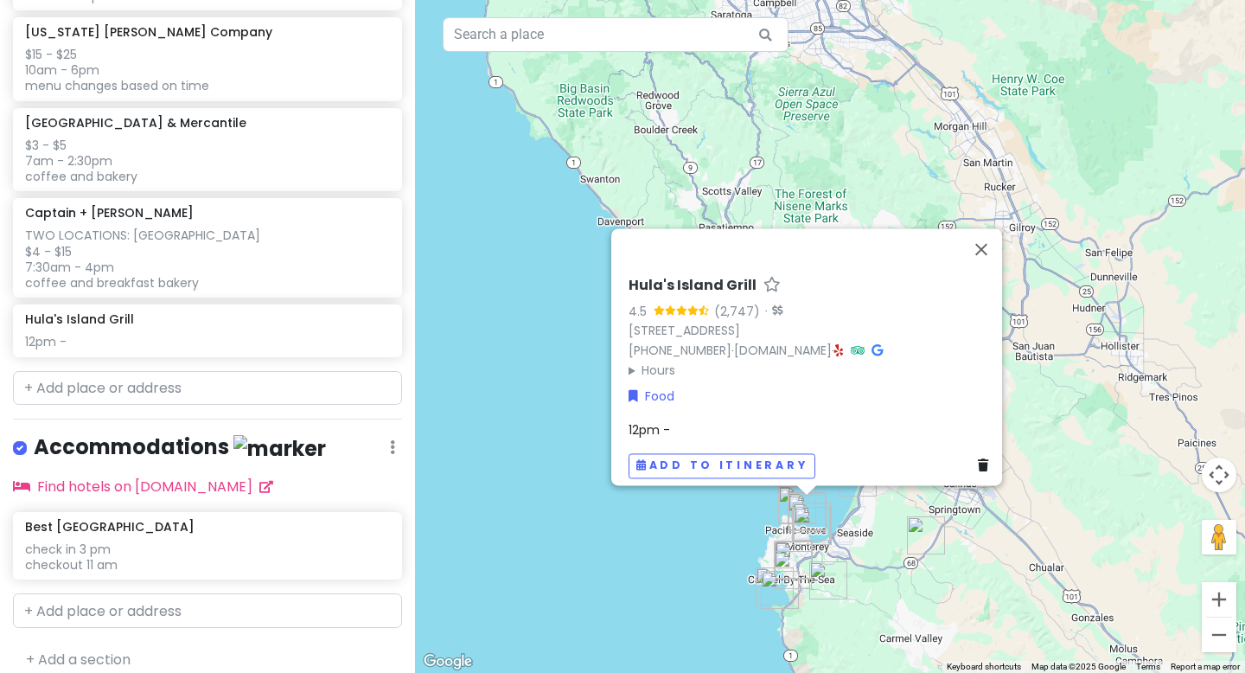
scroll to position [1218, 0]
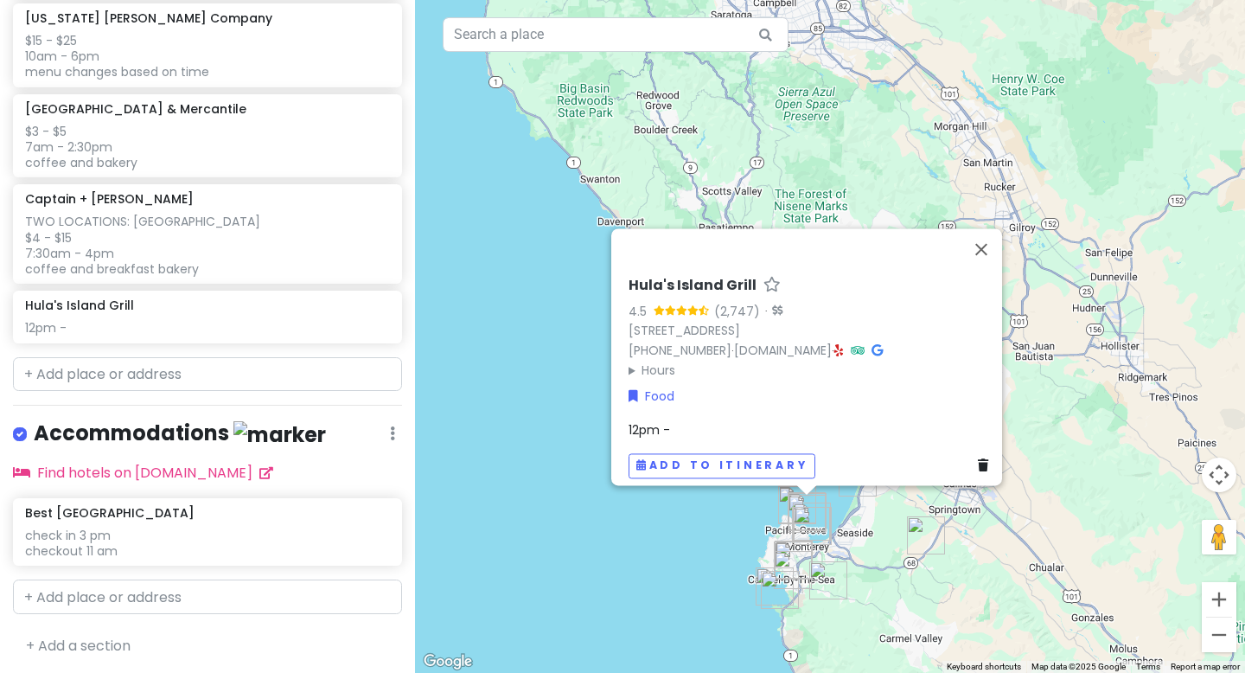
click at [693, 420] on div "12pm -" at bounding box center [812, 429] width 367 height 19
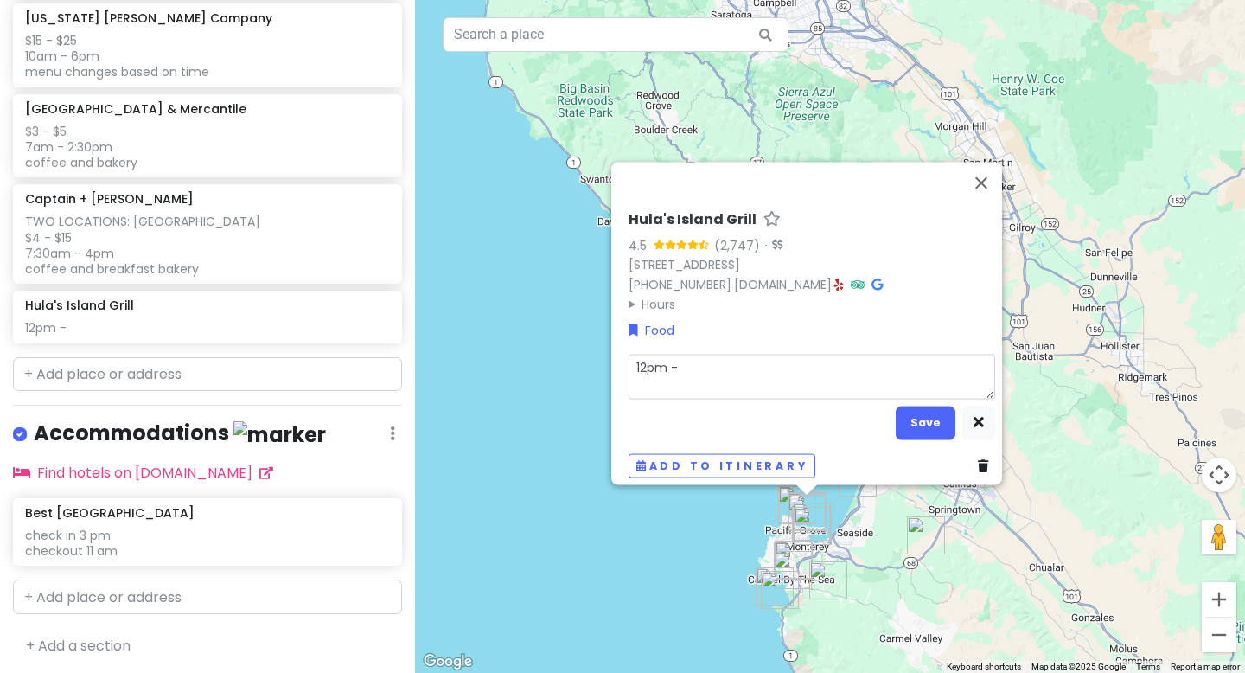
click at [700, 358] on textarea "12pm -" at bounding box center [812, 376] width 367 height 45
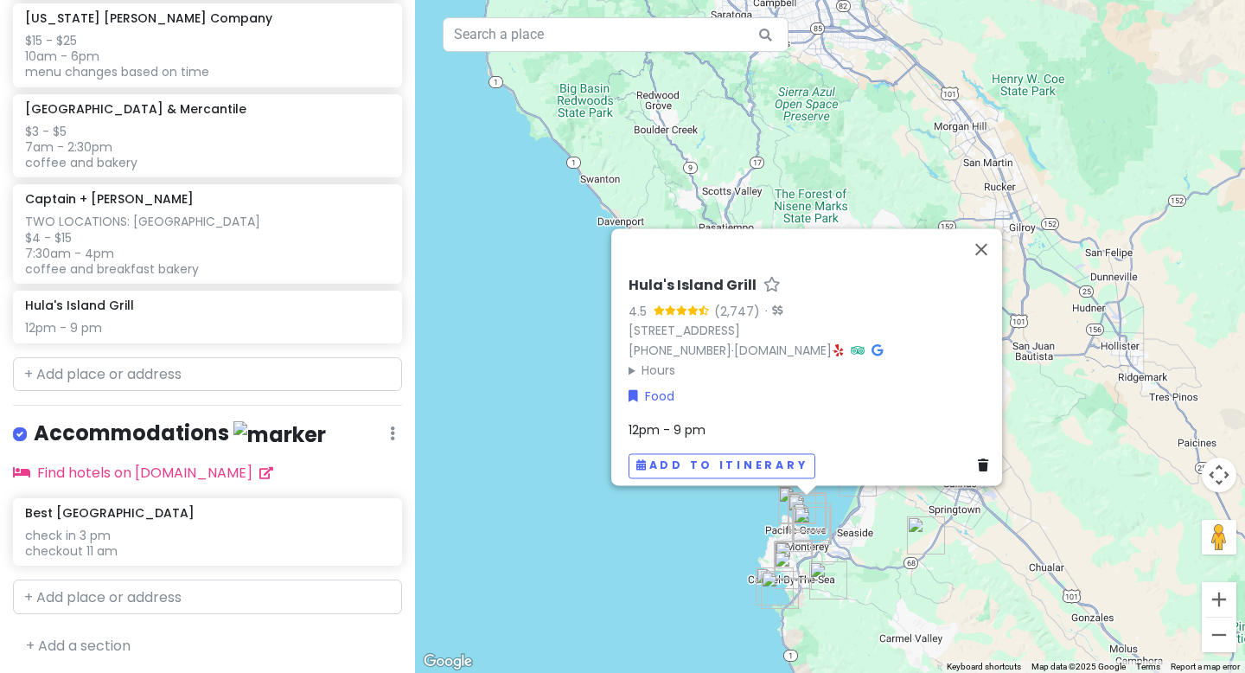
click at [711, 420] on div "12pm - 9 pm" at bounding box center [812, 429] width 367 height 19
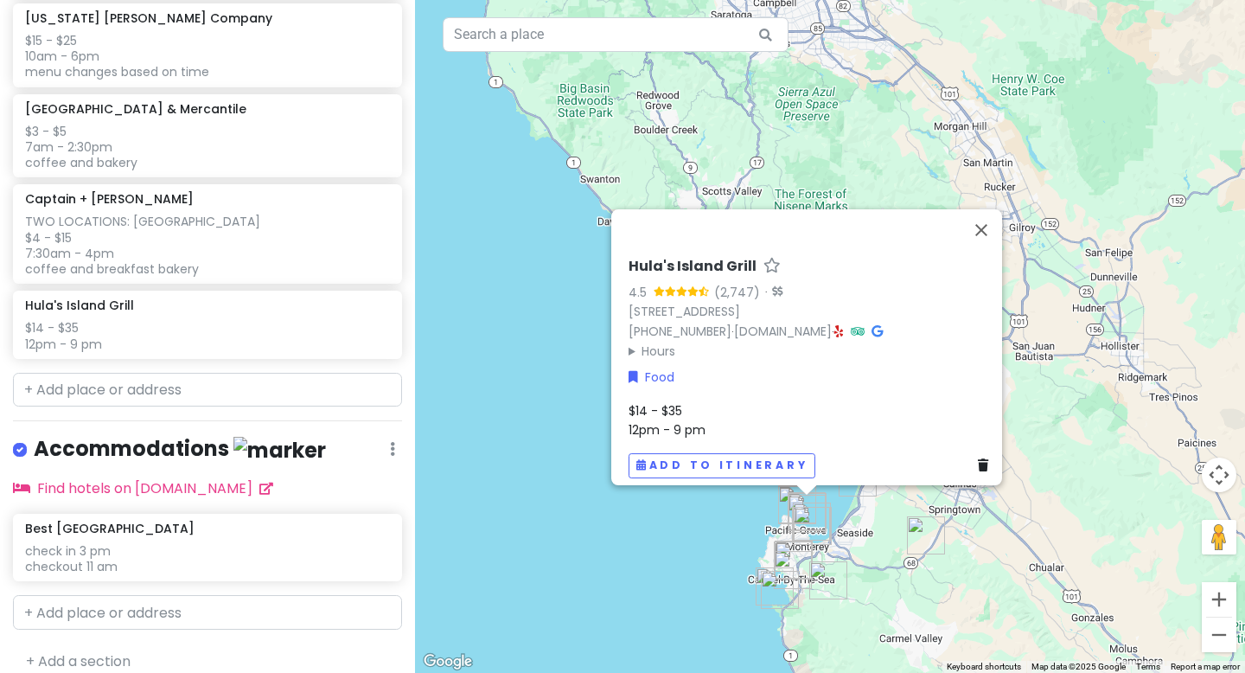
scroll to position [1234, 0]
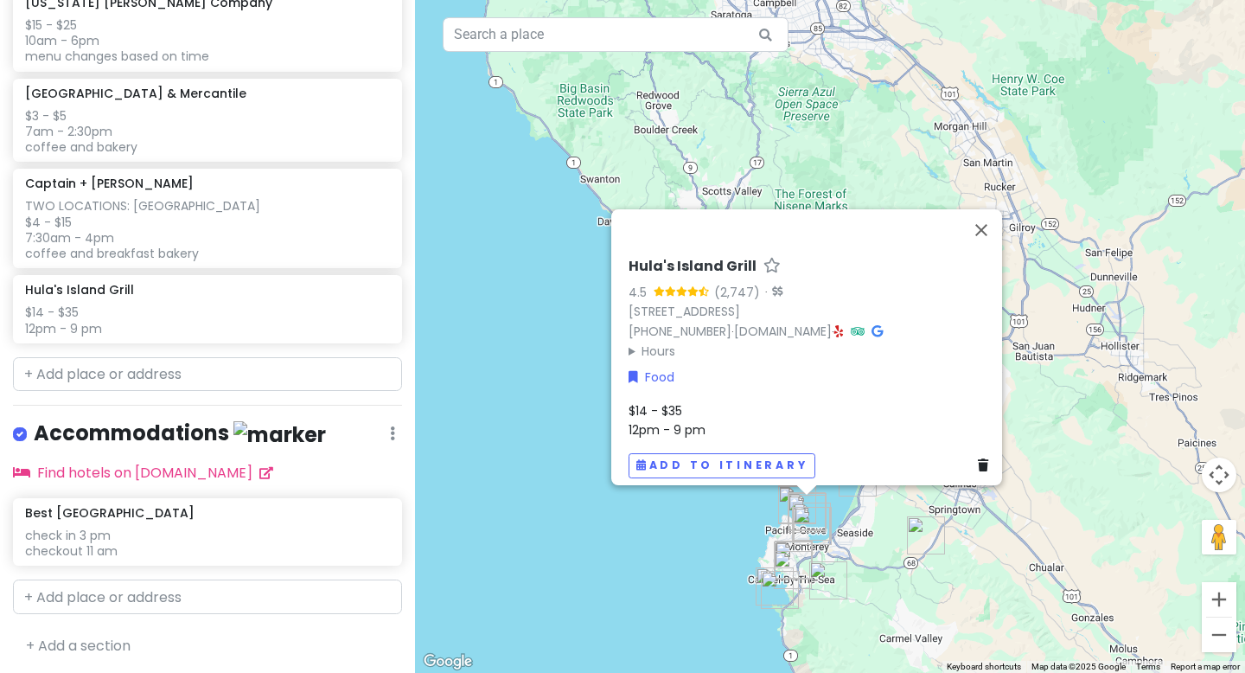
click at [721, 416] on div "$14 - $35 12pm - 9 pm" at bounding box center [812, 420] width 367 height 39
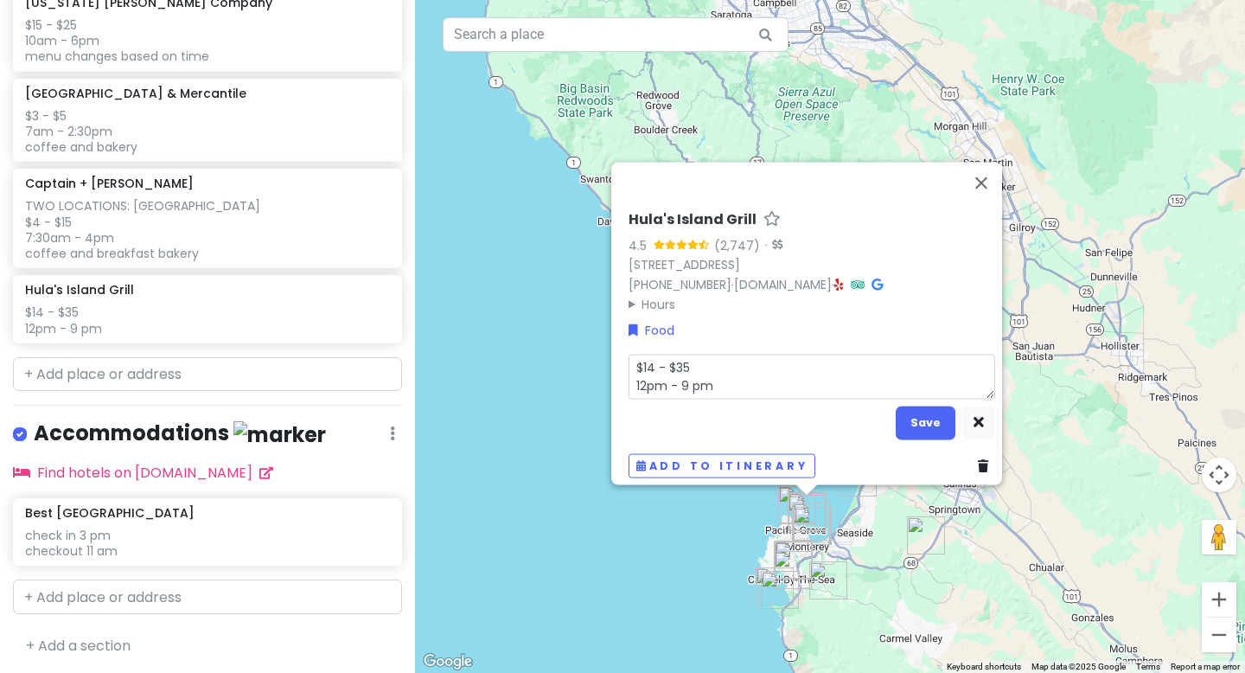
click at [719, 385] on textarea "$14 - $35 12pm - 9 pm" at bounding box center [812, 376] width 367 height 45
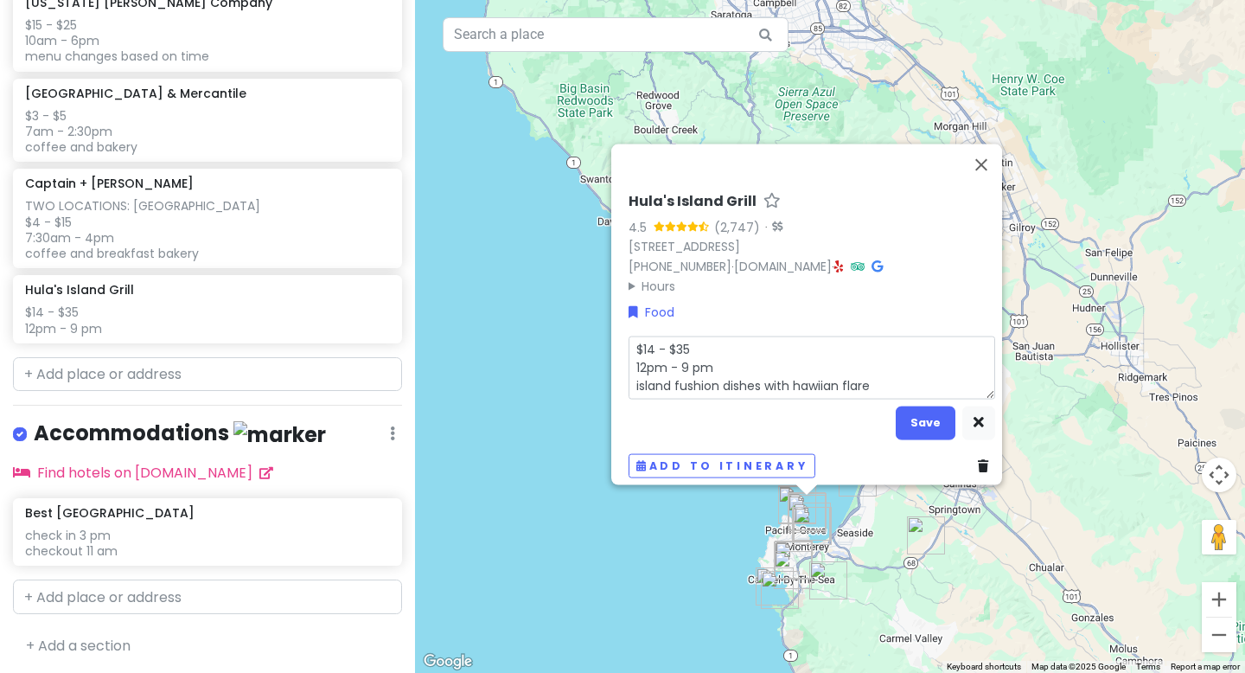
click at [688, 374] on textarea "$14 - $35 12pm - 9 pm island fushion dishes with hawiian flare" at bounding box center [812, 366] width 367 height 63
click at [879, 406] on button "Save" at bounding box center [926, 423] width 60 height 34
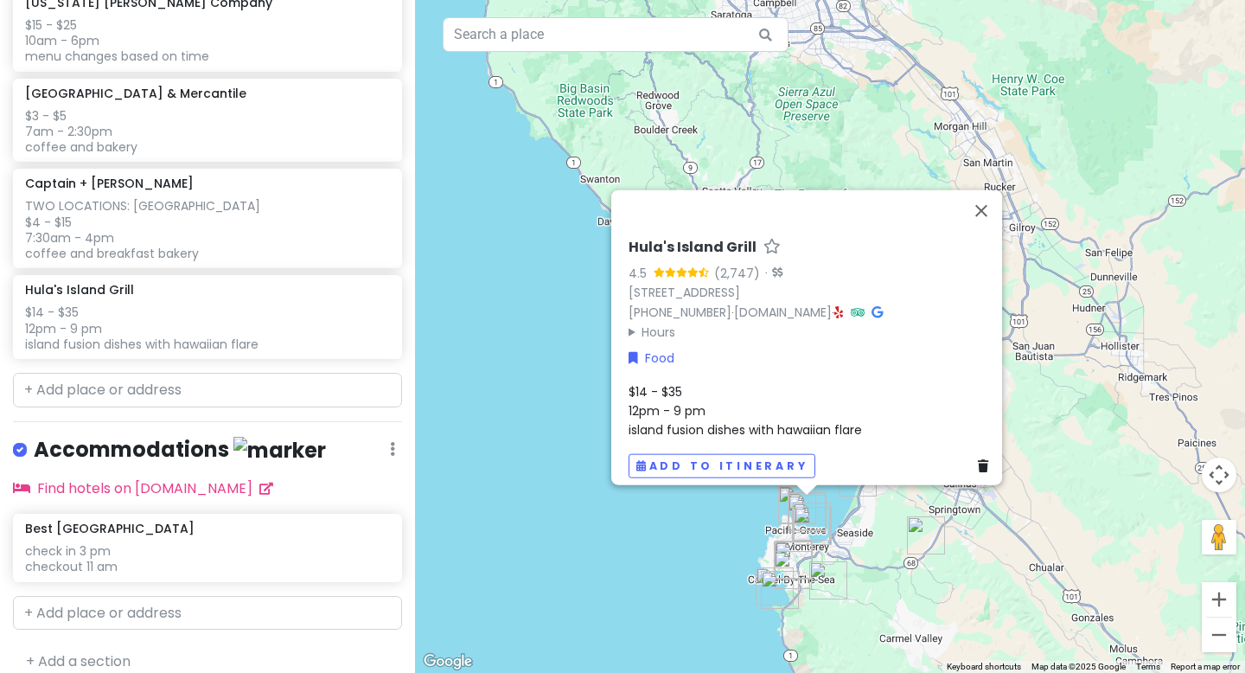
scroll to position [1250, 0]
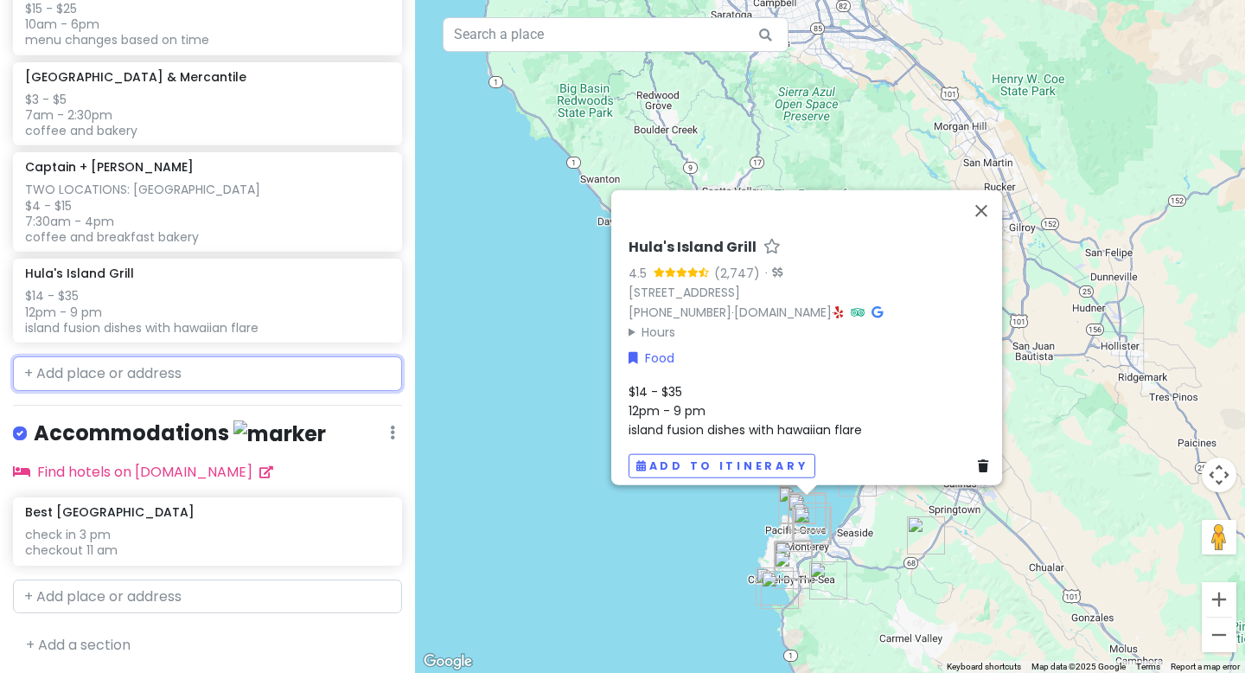
click at [164, 378] on input "text" at bounding box center [207, 373] width 389 height 35
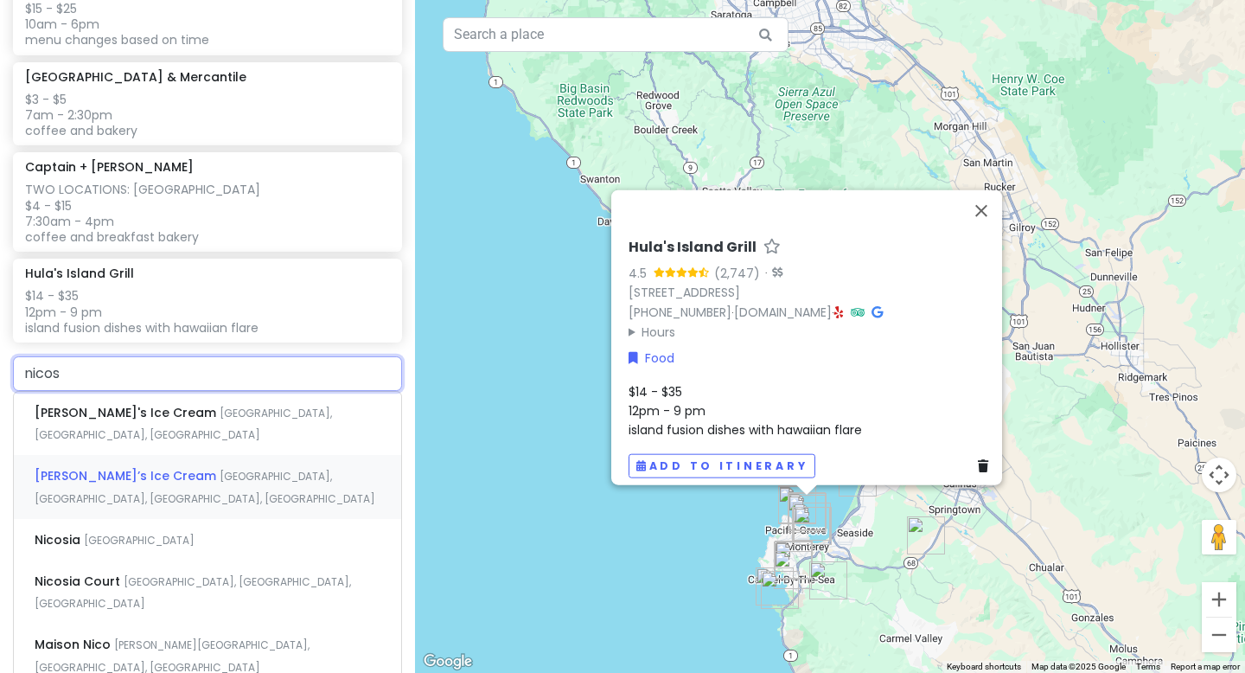
click at [218, 469] on span "[GEOGRAPHIC_DATA], [GEOGRAPHIC_DATA], [GEOGRAPHIC_DATA], [GEOGRAPHIC_DATA]" at bounding box center [205, 487] width 341 height 37
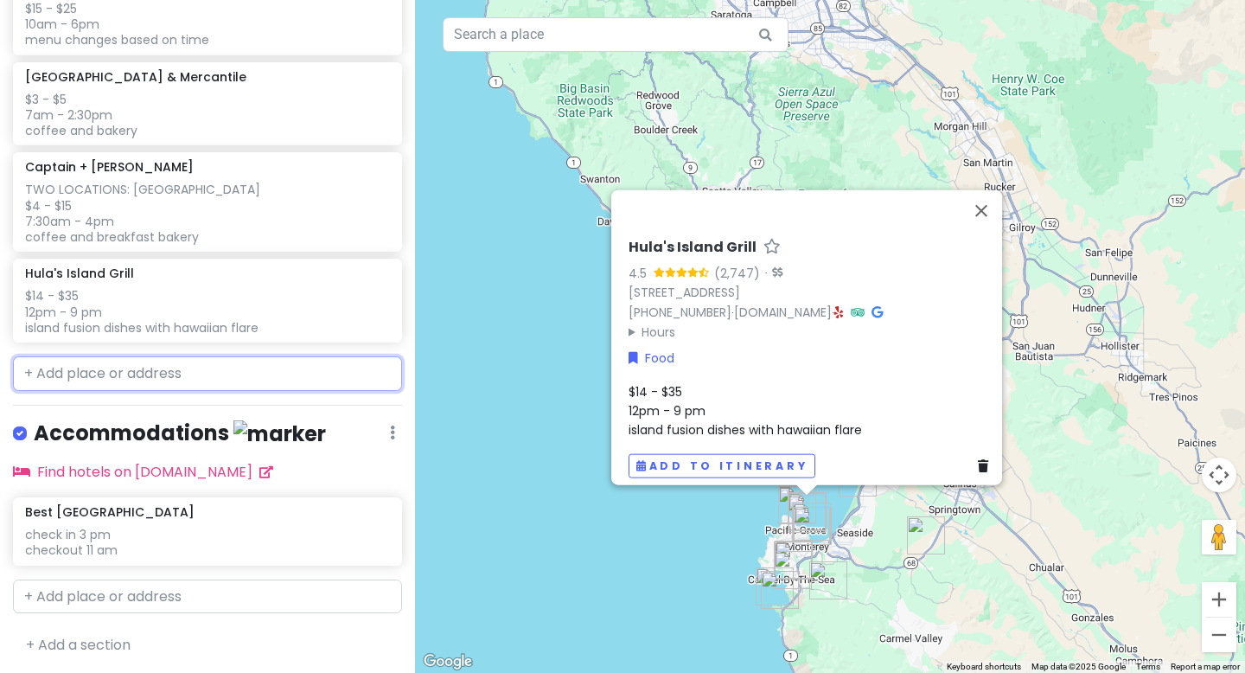
scroll to position [1294, 0]
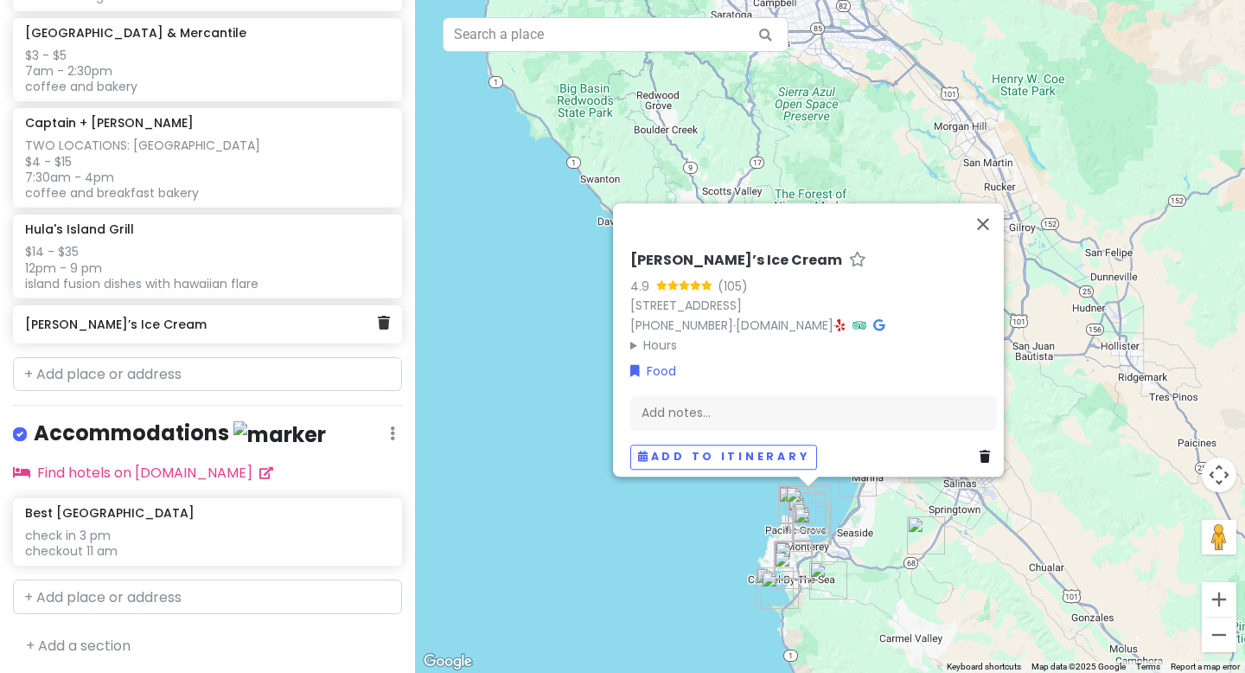
click at [214, 320] on h6 "[PERSON_NAME]’s Ice Cream" at bounding box center [201, 324] width 352 height 16
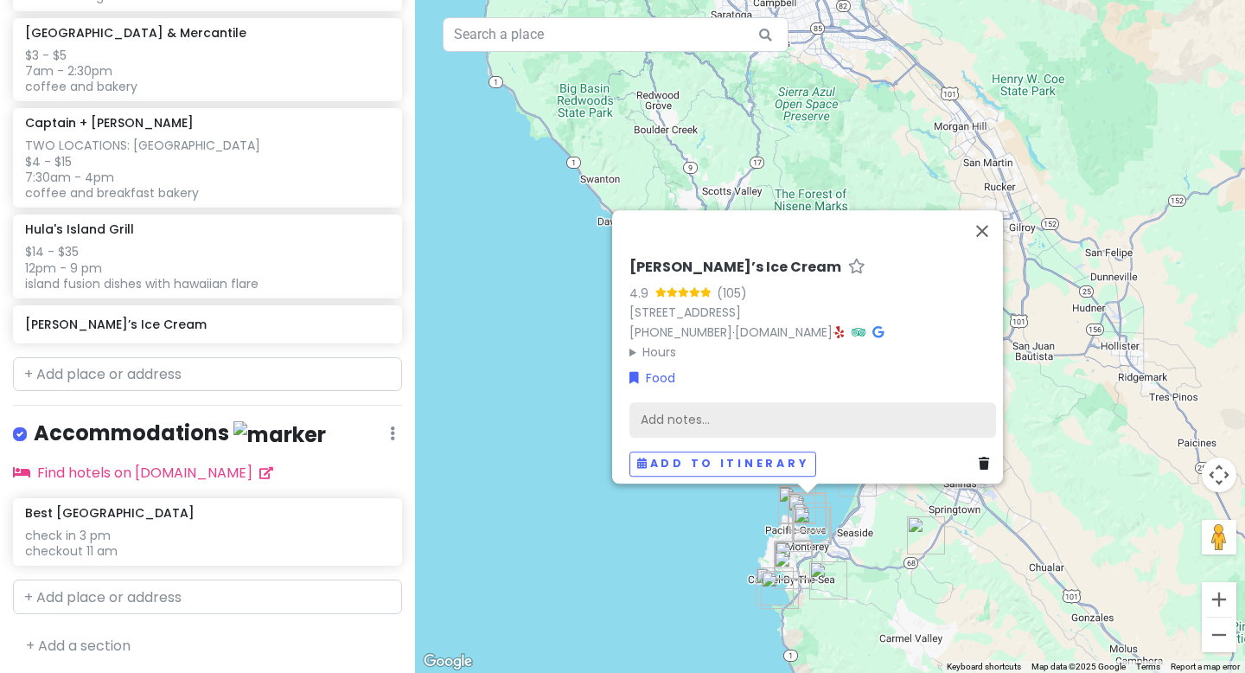
click at [650, 406] on div "Add notes..." at bounding box center [812, 420] width 367 height 36
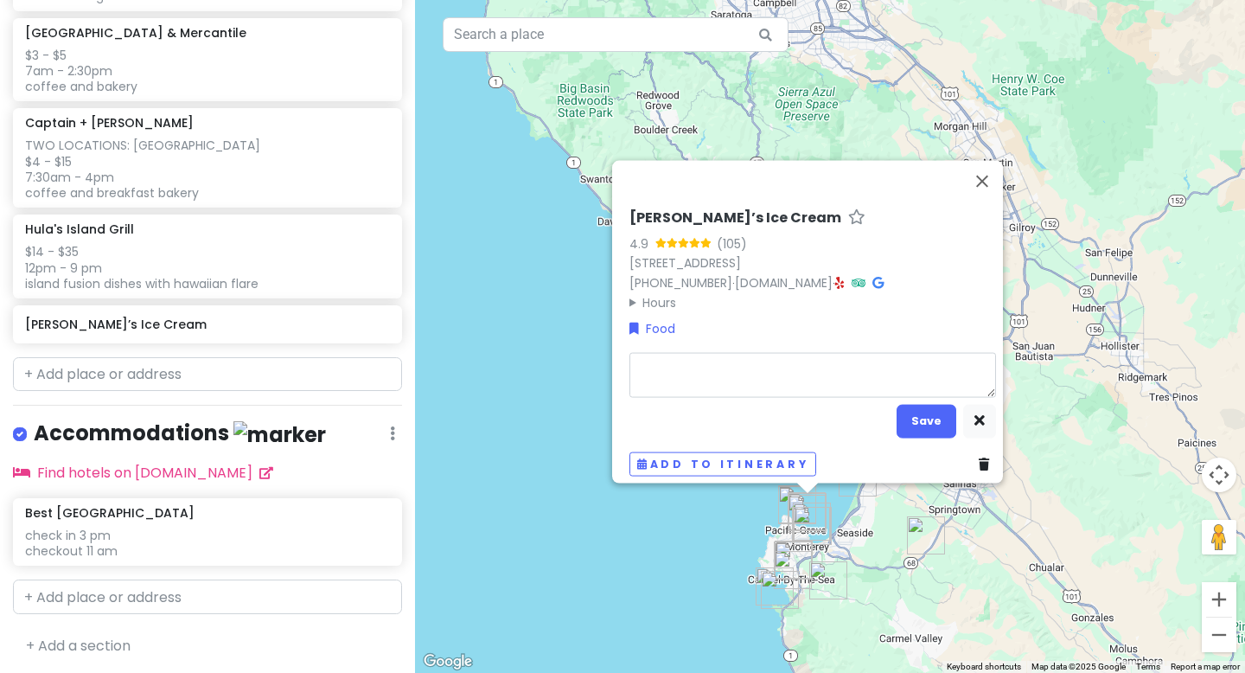
click at [666, 355] on textarea at bounding box center [812, 374] width 367 height 45
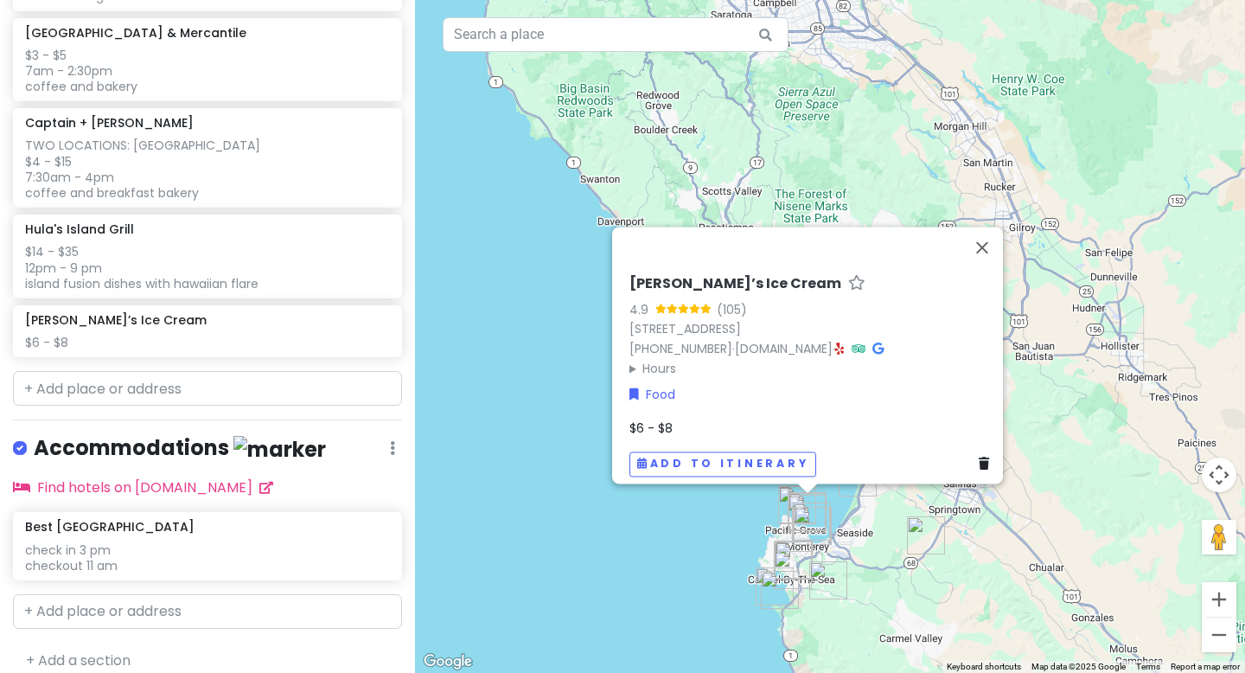
scroll to position [1309, 0]
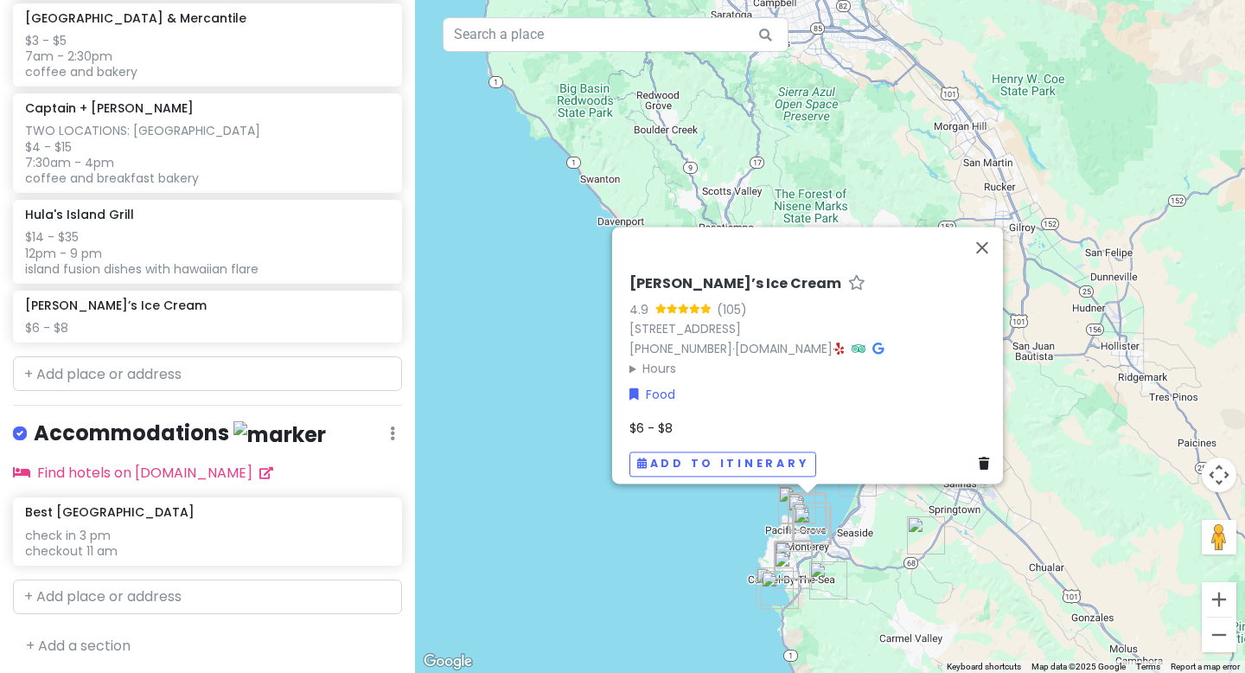
click at [674, 418] on div "$6 - $8" at bounding box center [812, 427] width 367 height 19
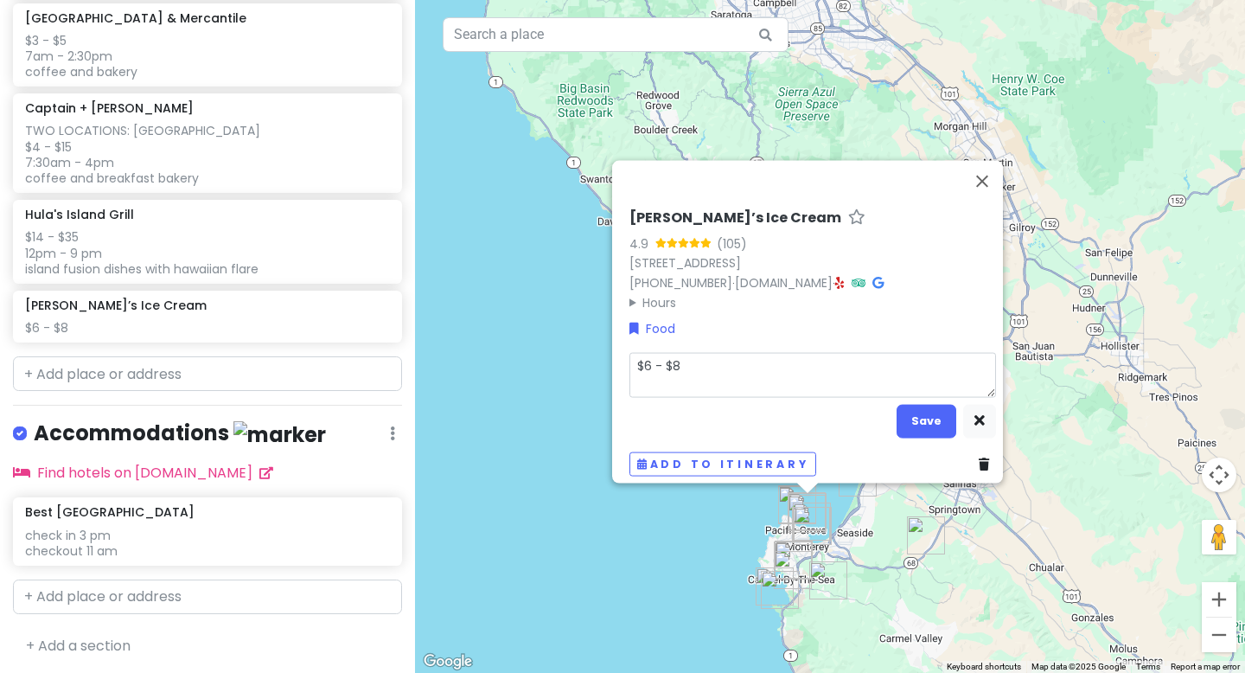
click at [639, 374] on textarea "$6 - $8" at bounding box center [812, 374] width 367 height 45
click at [629, 377] on textarea "$6 - $8" at bounding box center [812, 374] width 367 height 45
click at [879, 411] on button "Save" at bounding box center [927, 421] width 60 height 34
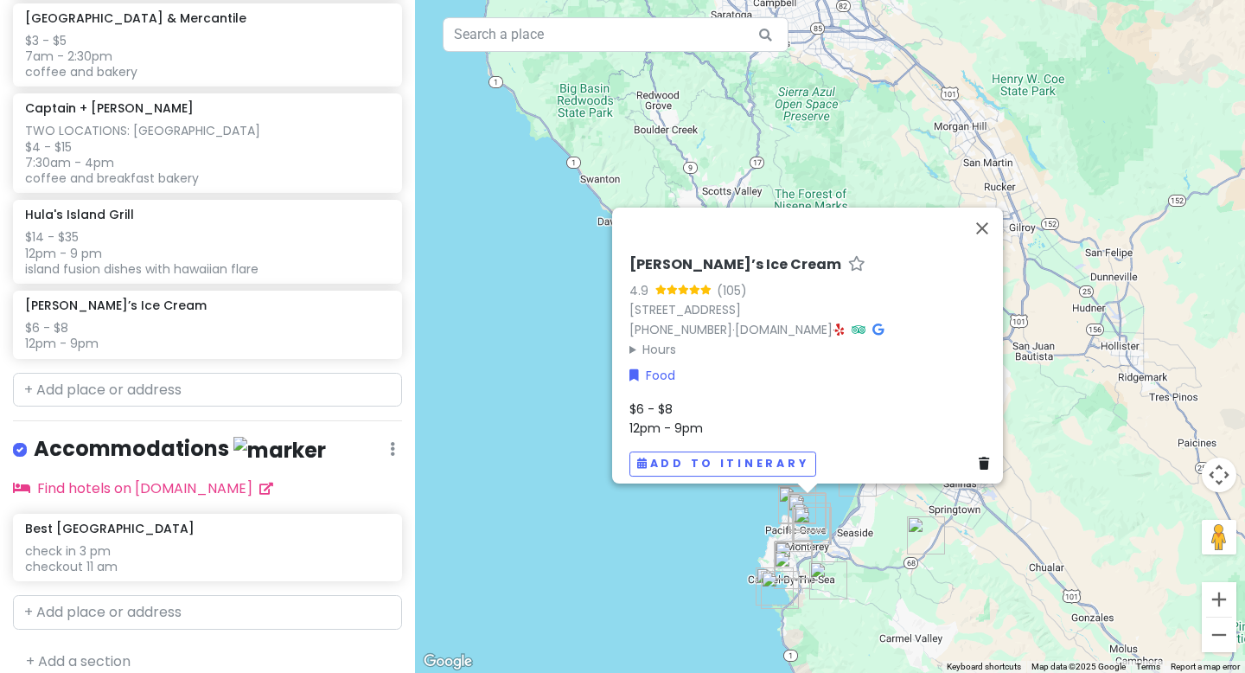
scroll to position [1325, 0]
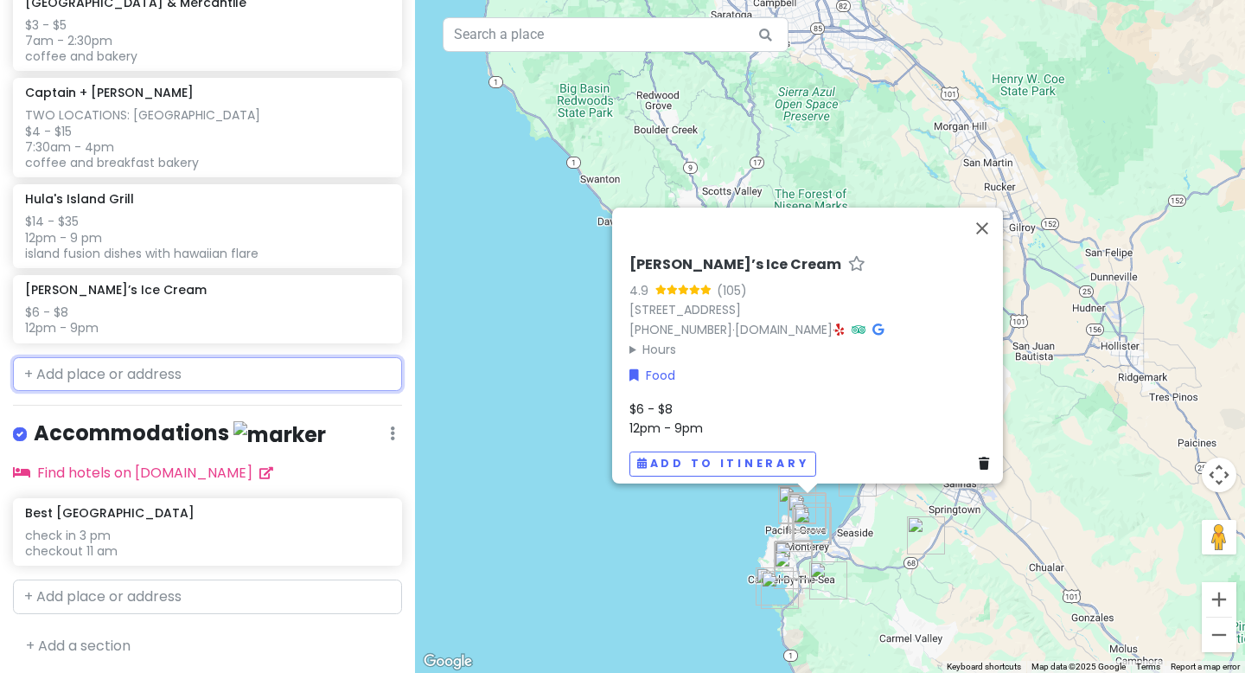
click at [119, 369] on input "text" at bounding box center [207, 374] width 389 height 35
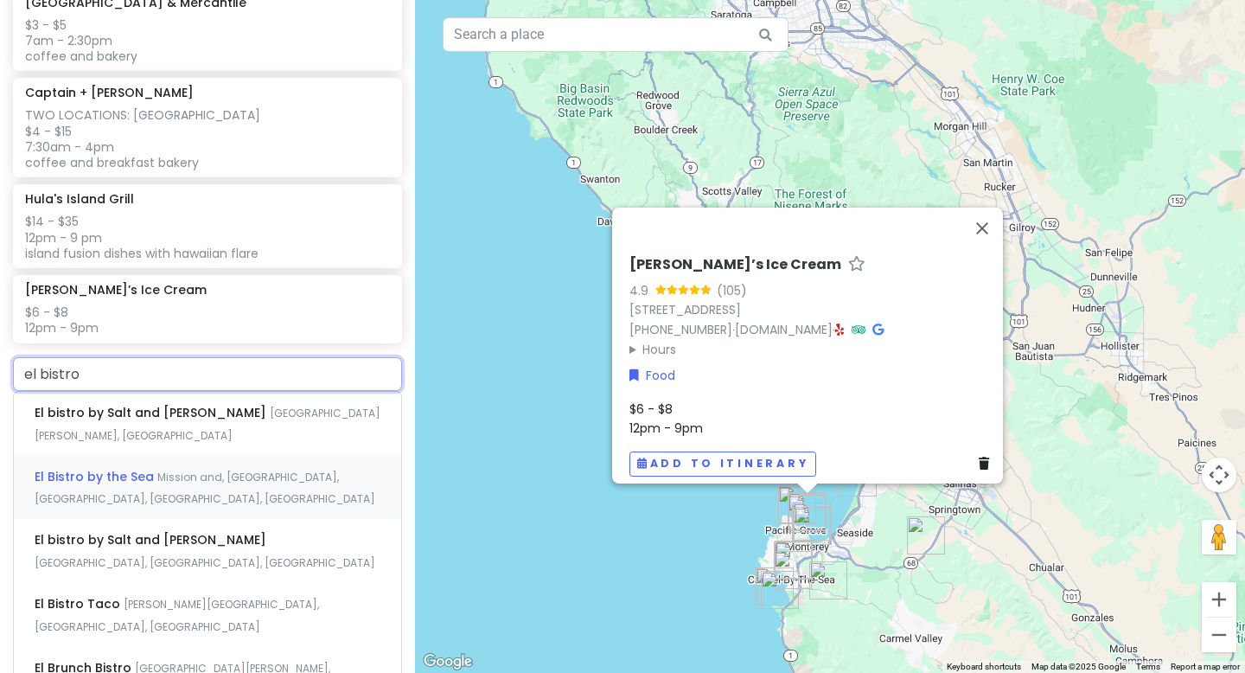
click at [164, 485] on div "El Bistro by the Sea Mission and, [GEOGRAPHIC_DATA], [GEOGRAPHIC_DATA], [GEOGRA…" at bounding box center [207, 488] width 387 height 64
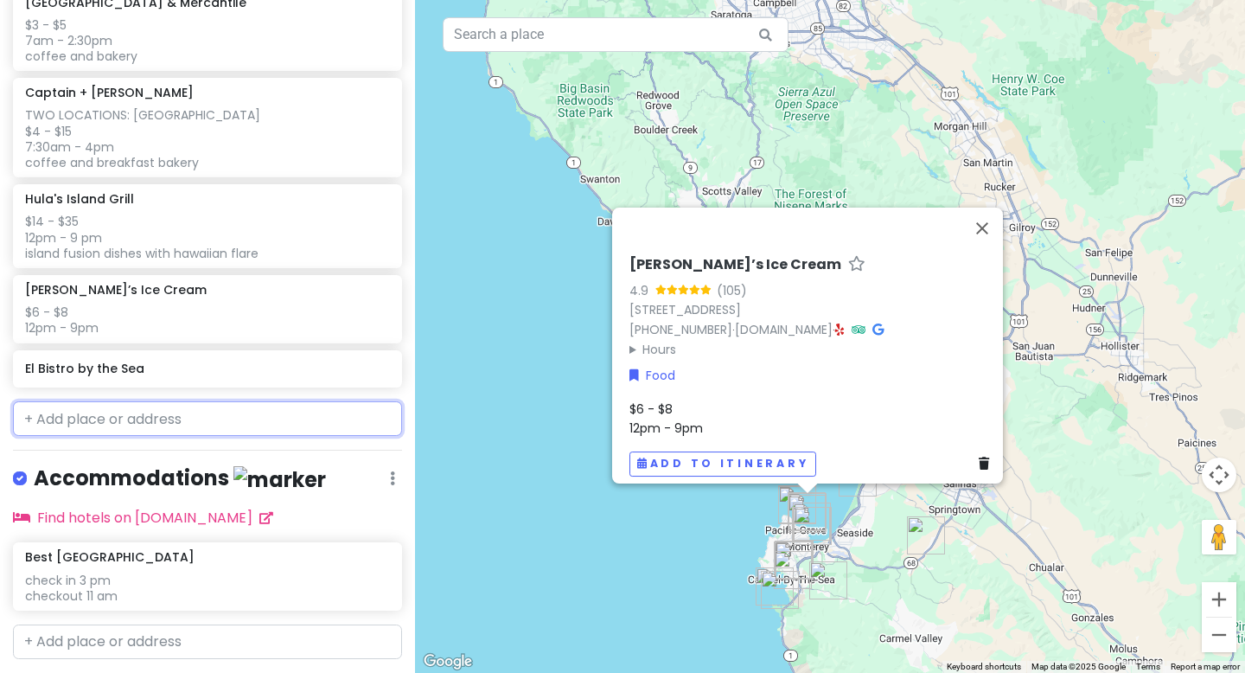
scroll to position [1370, 0]
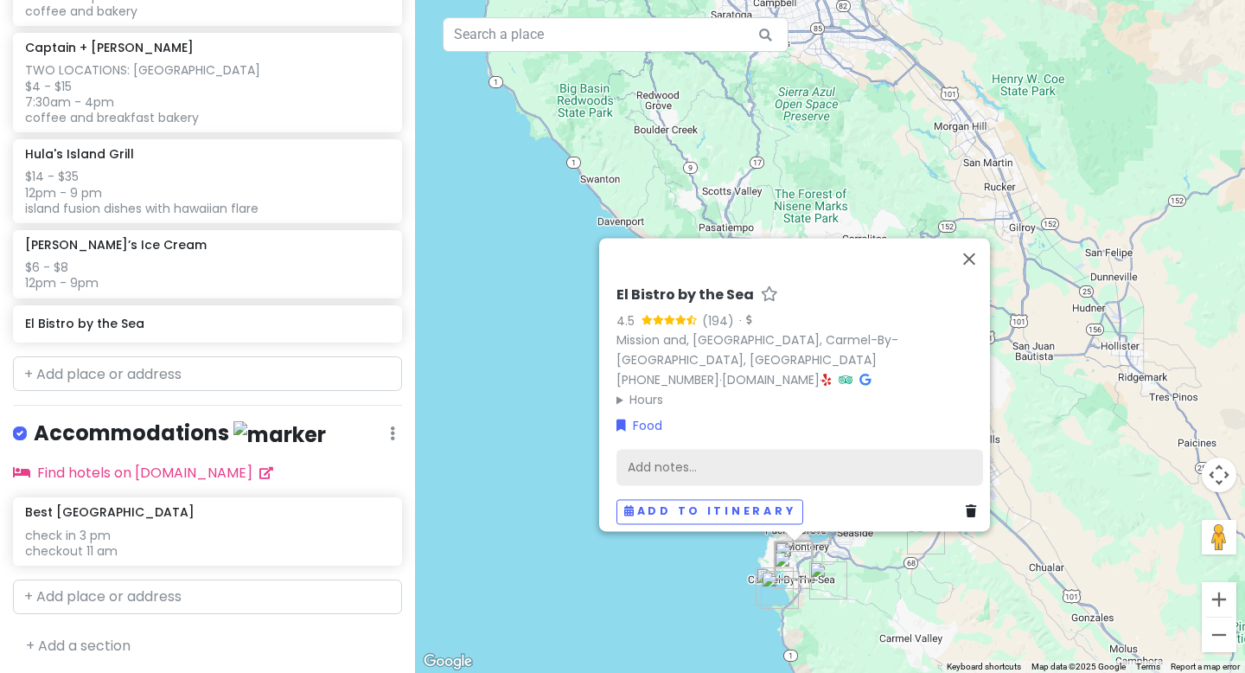
click at [643, 450] on div "Add notes..." at bounding box center [800, 468] width 367 height 36
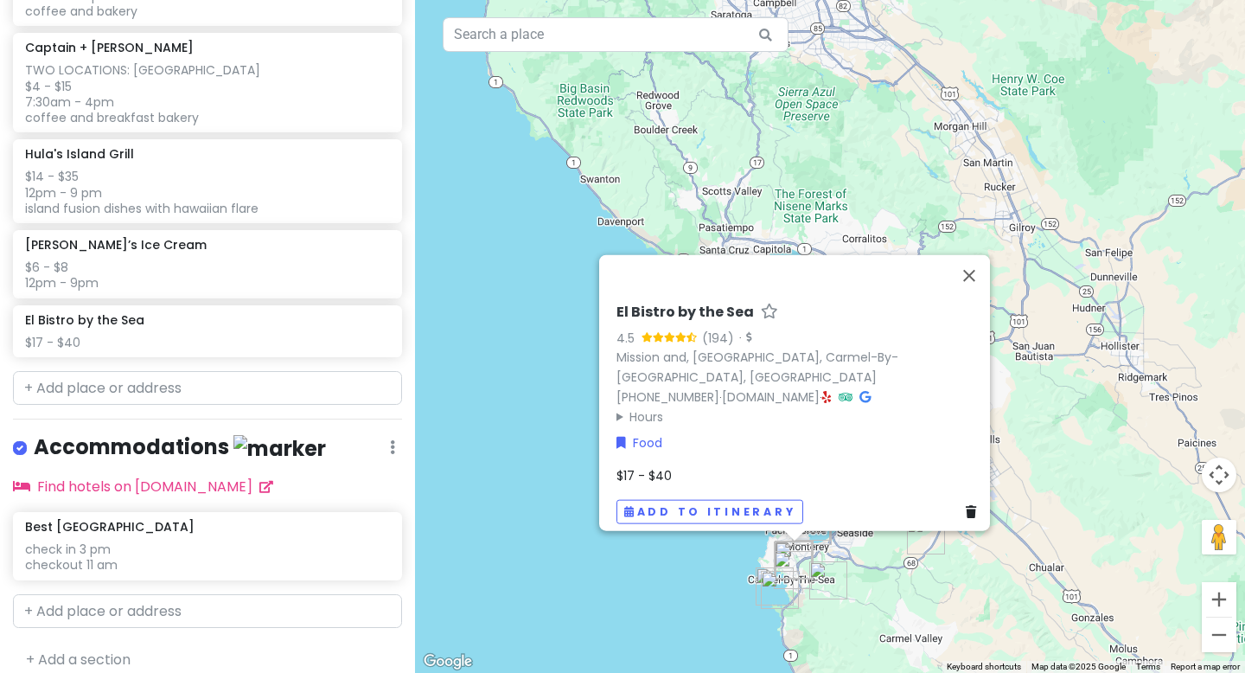
scroll to position [1383, 0]
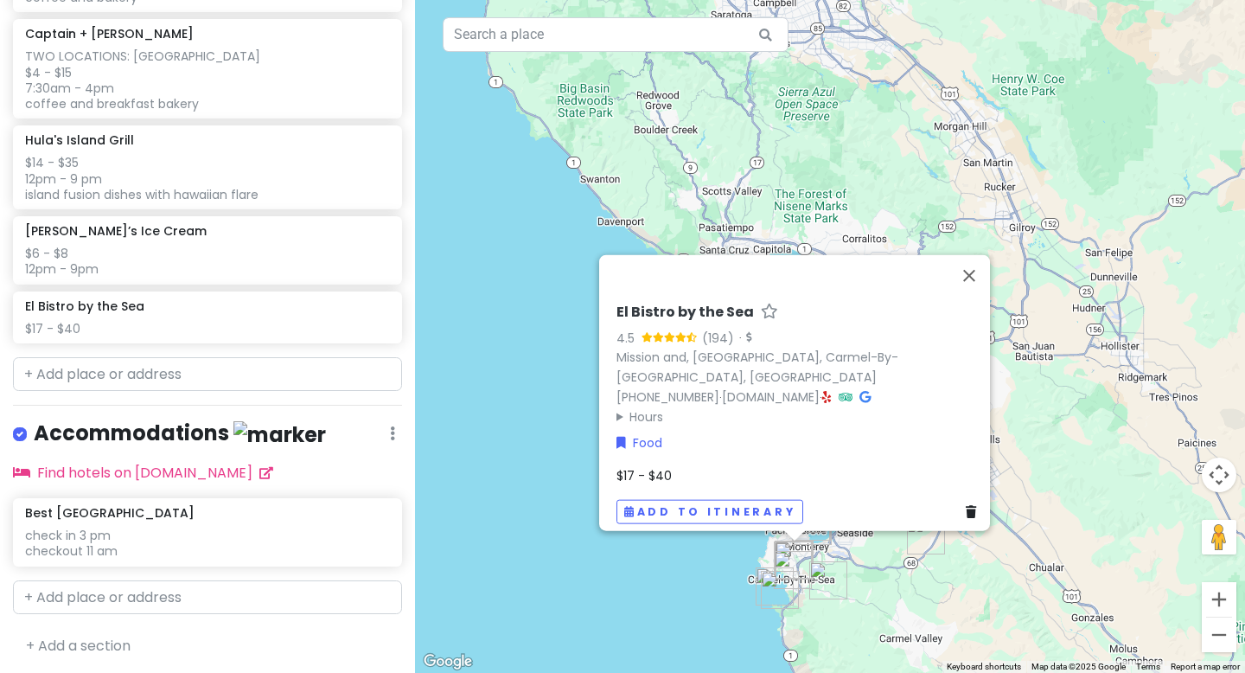
click at [690, 467] on div "$17 - $40" at bounding box center [800, 475] width 367 height 19
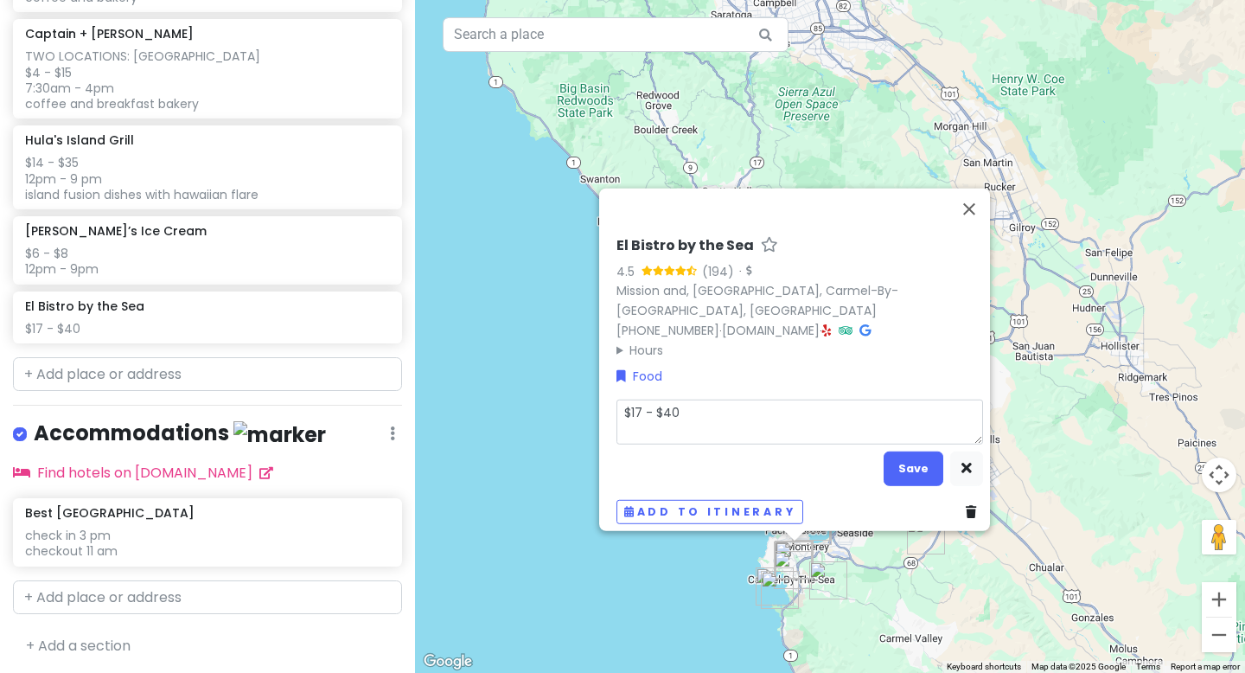
click at [641, 421] on textarea "$17 - $40" at bounding box center [800, 421] width 367 height 45
click at [639, 418] on textarea "$17 - $40 s" at bounding box center [800, 421] width 367 height 45
click at [879, 462] on button "Save" at bounding box center [914, 468] width 60 height 34
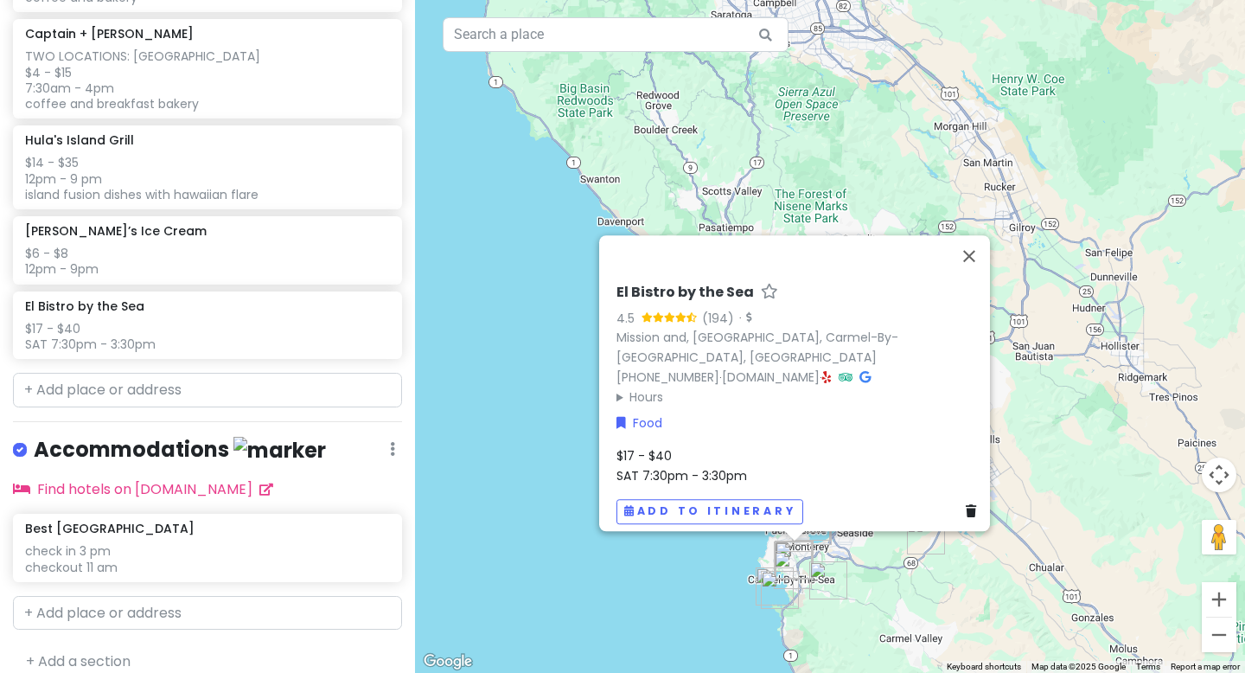
scroll to position [1400, 0]
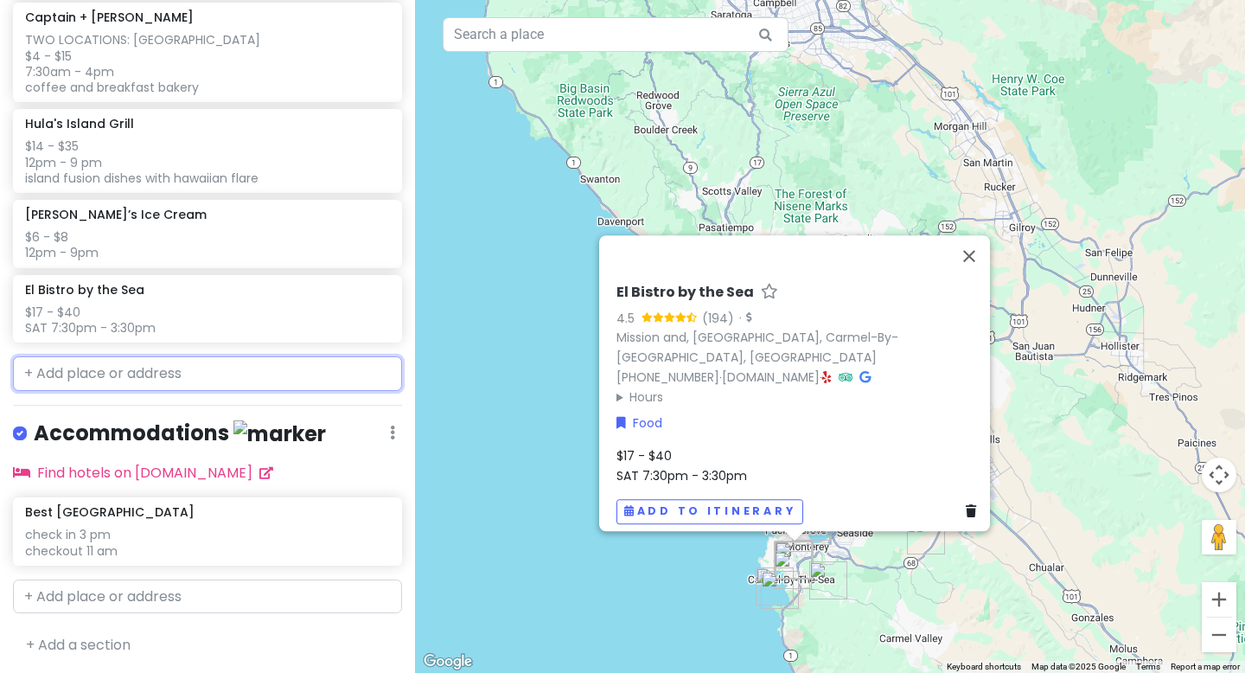
click at [120, 373] on input "text" at bounding box center [207, 373] width 389 height 35
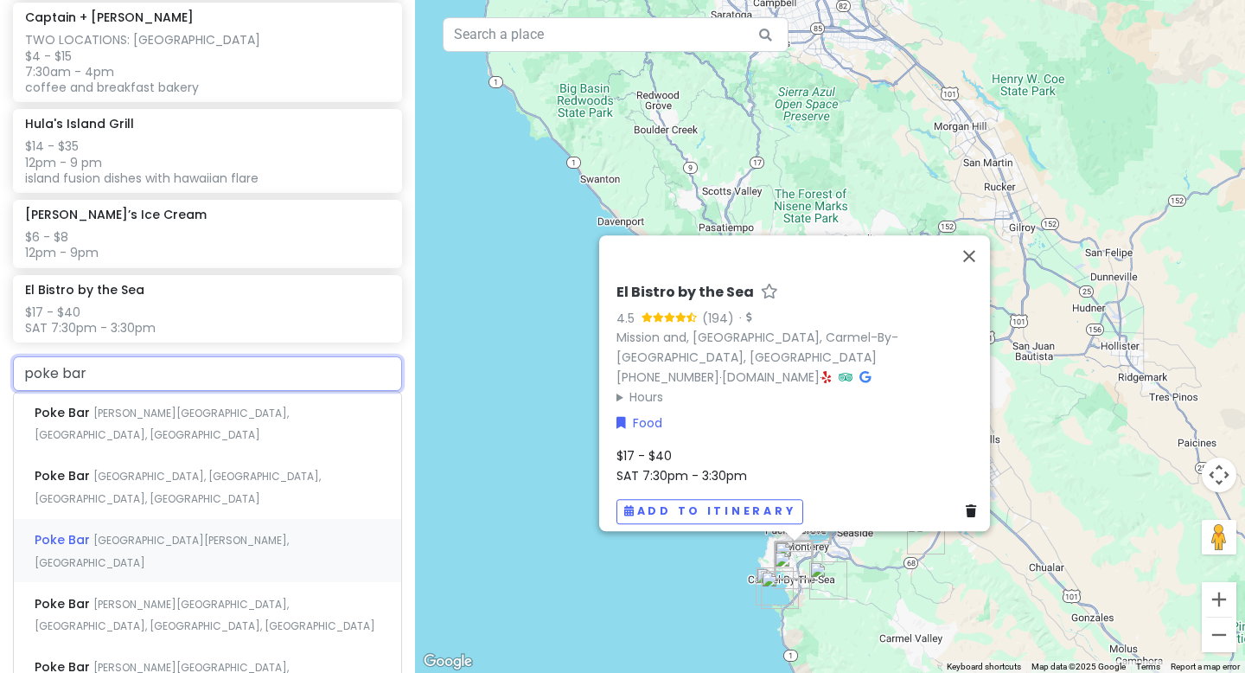
click at [276, 533] on span "[GEOGRAPHIC_DATA][PERSON_NAME], [GEOGRAPHIC_DATA]" at bounding box center [162, 551] width 254 height 37
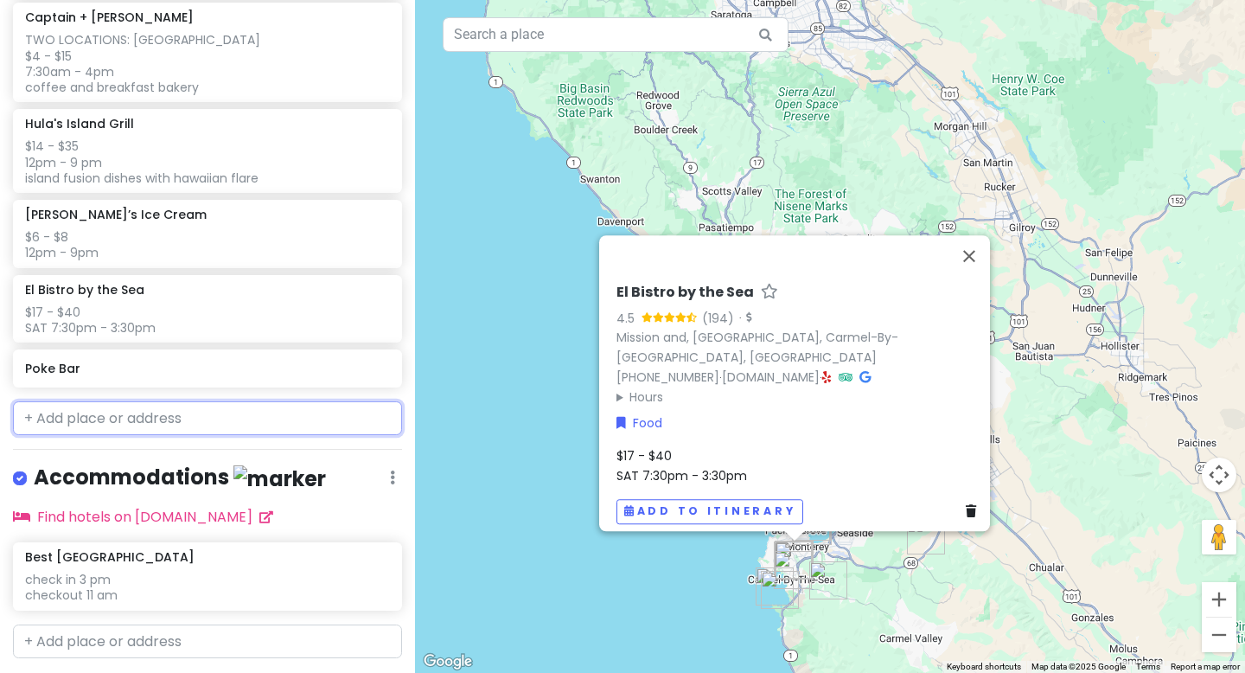
scroll to position [1444, 0]
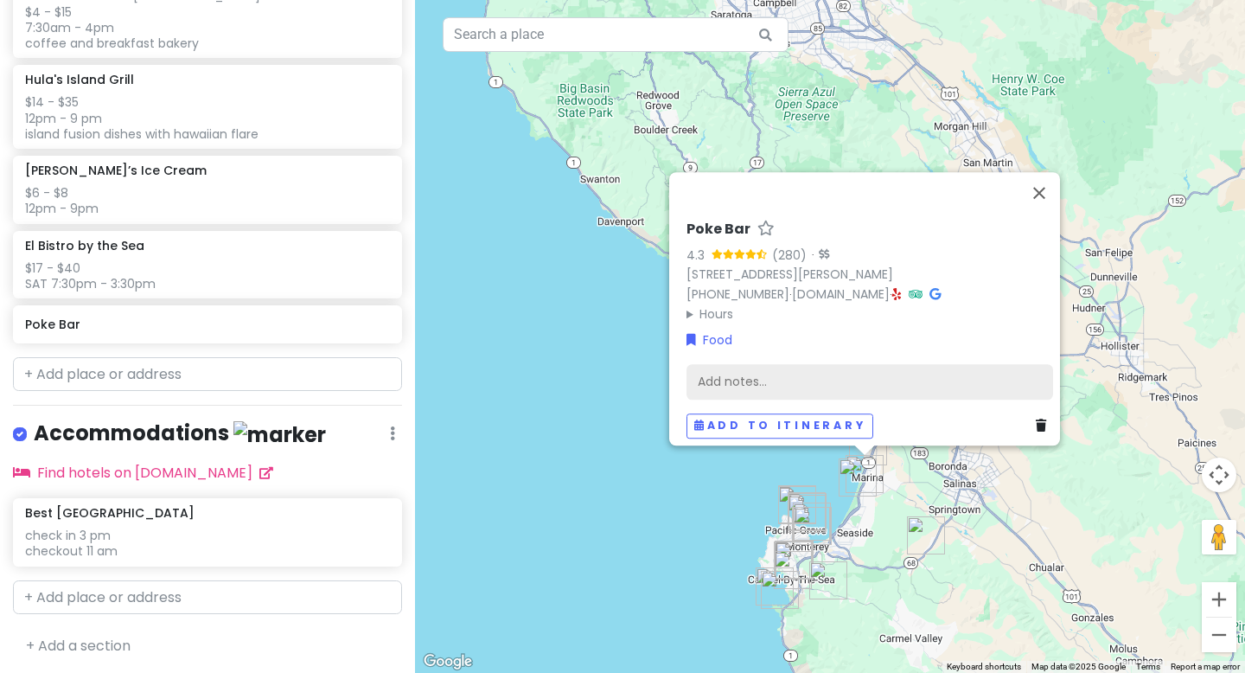
click at [728, 364] on div "Add notes..." at bounding box center [870, 382] width 367 height 36
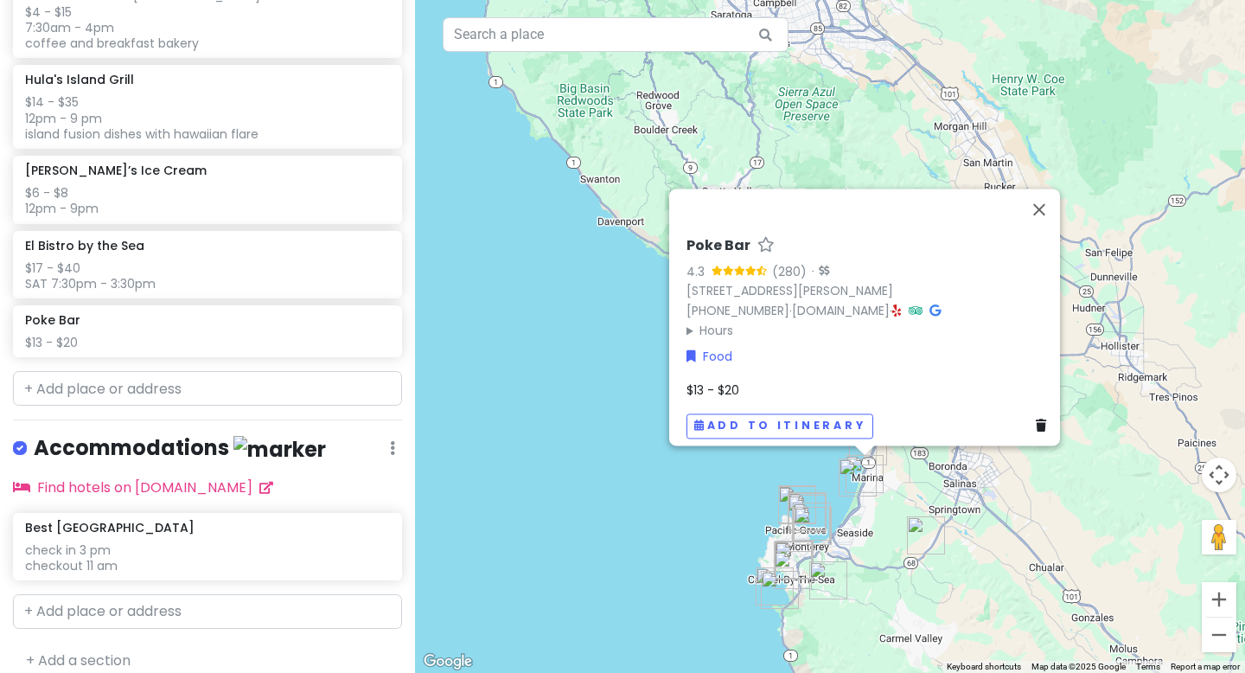
scroll to position [1459, 0]
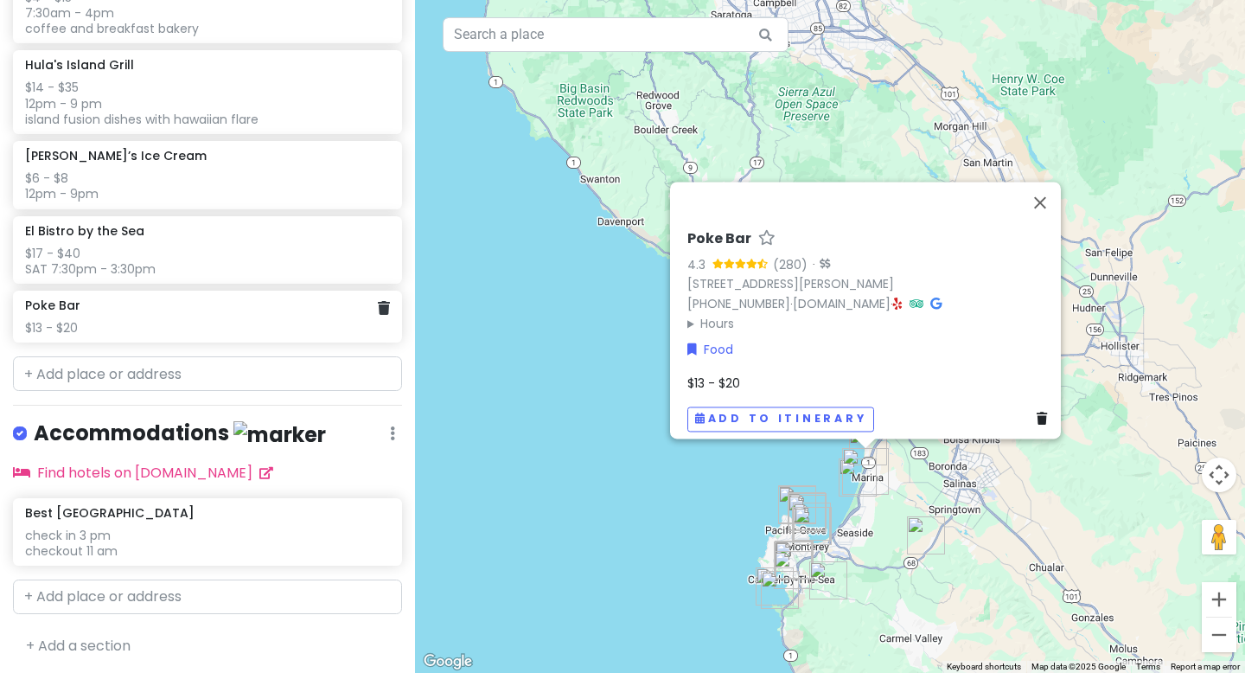
click at [145, 320] on div "$13 - $20" at bounding box center [207, 328] width 364 height 16
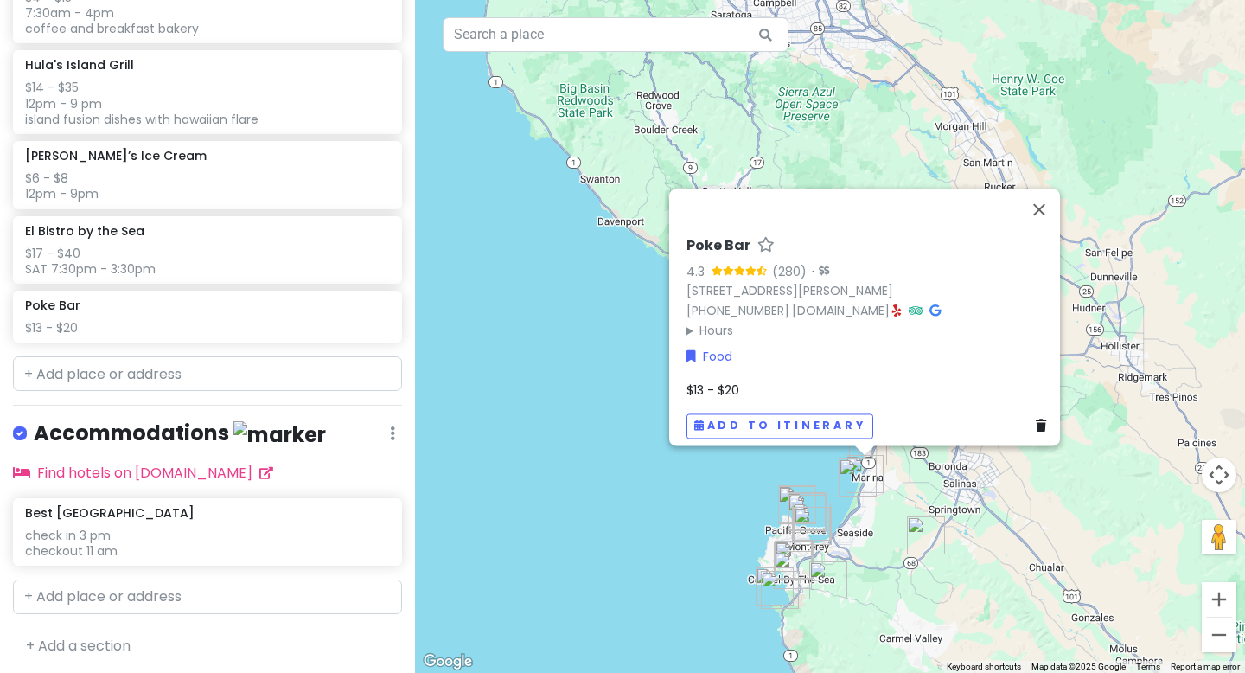
click at [744, 386] on div "$13 - $20" at bounding box center [870, 389] width 367 height 19
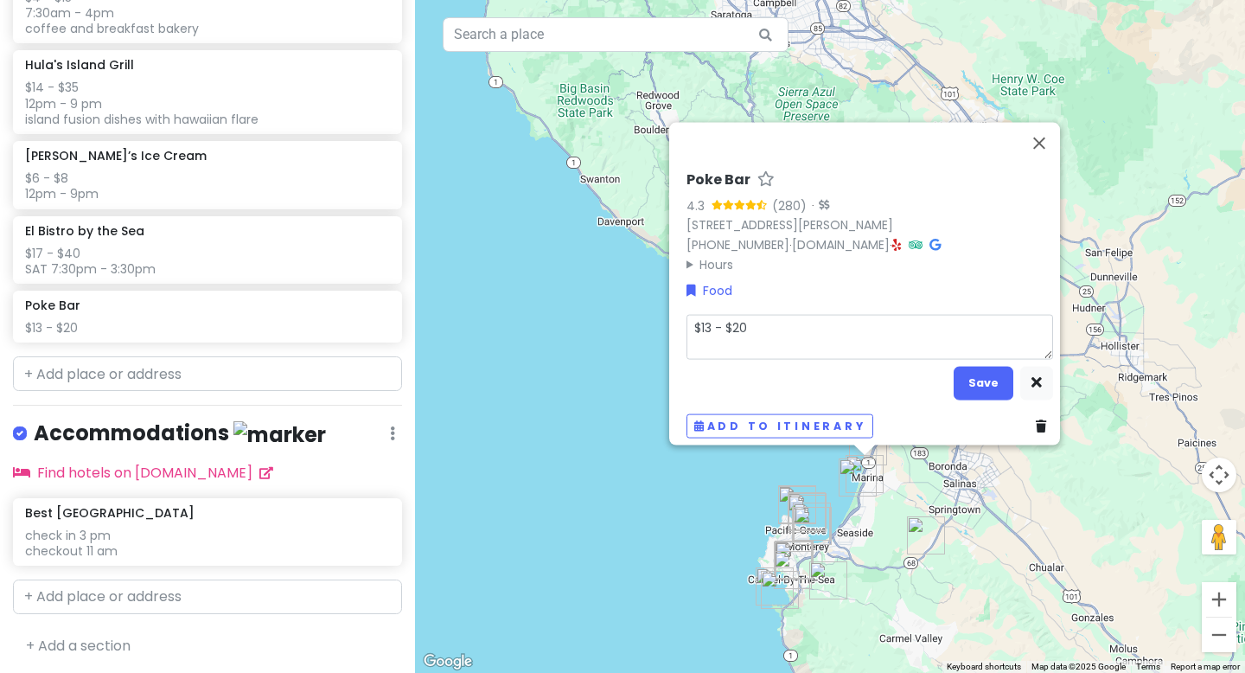
click at [700, 335] on textarea "$13 - $20" at bounding box center [870, 336] width 367 height 45
click at [879, 374] on button "Save" at bounding box center [984, 383] width 60 height 34
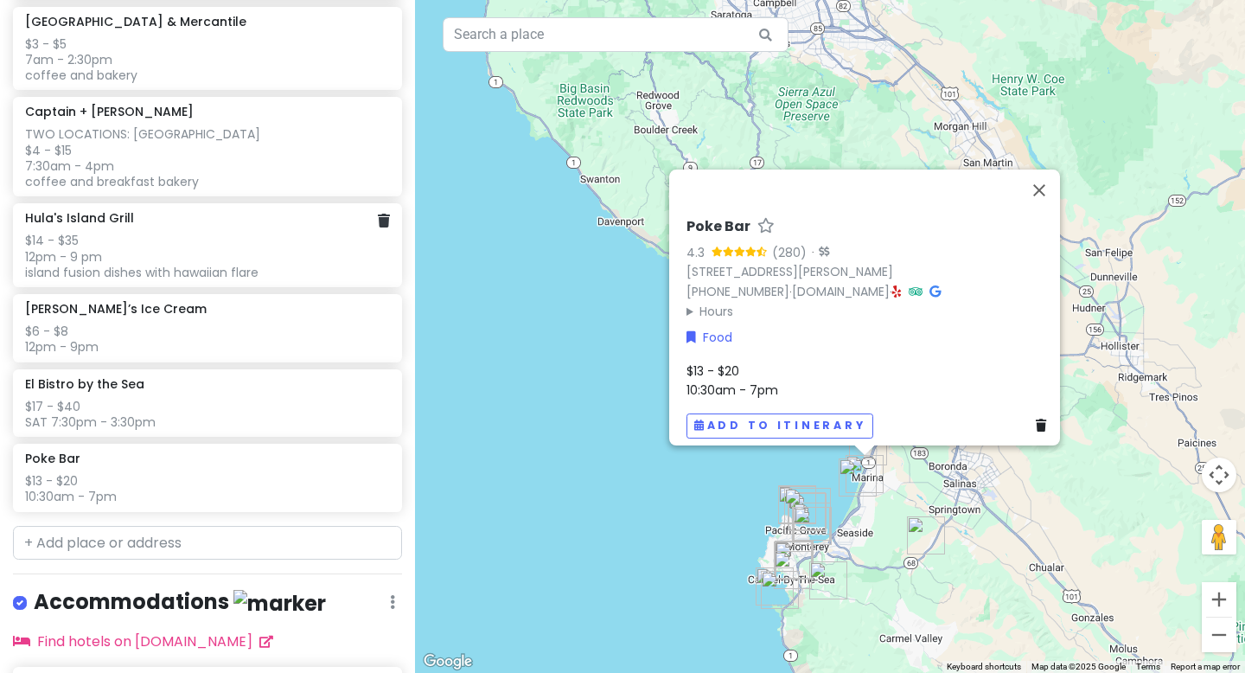
scroll to position [1319, 0]
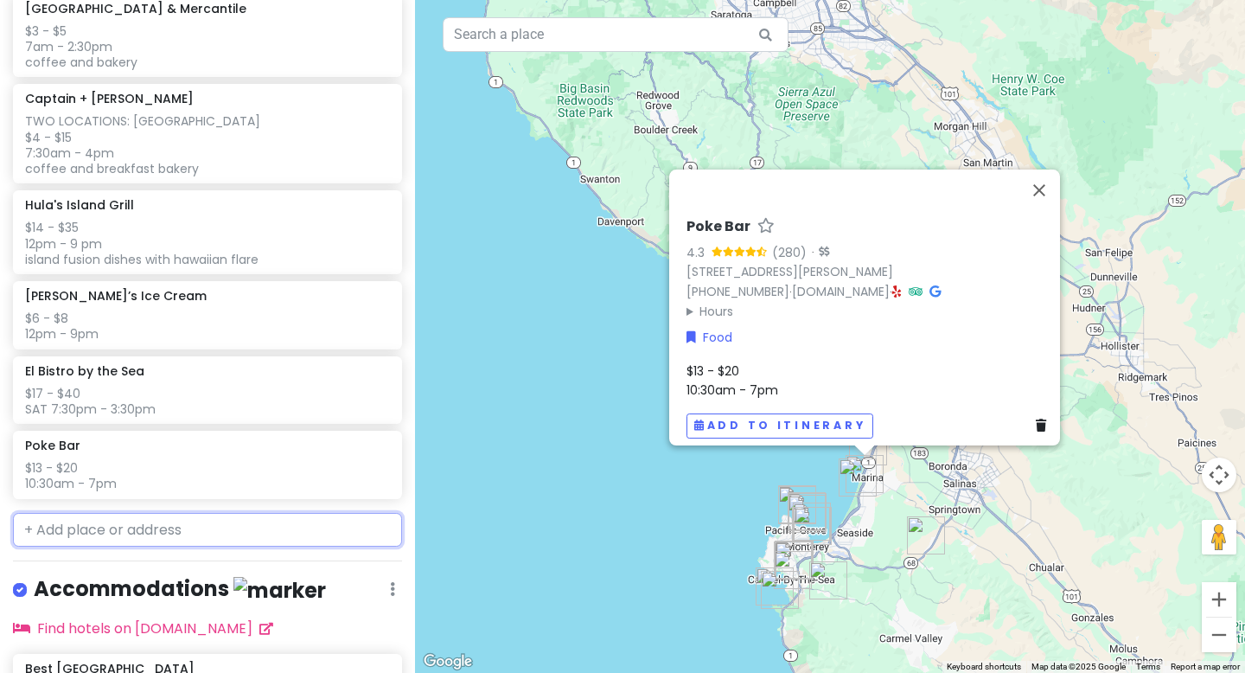
click at [176, 537] on input "text" at bounding box center [207, 530] width 389 height 35
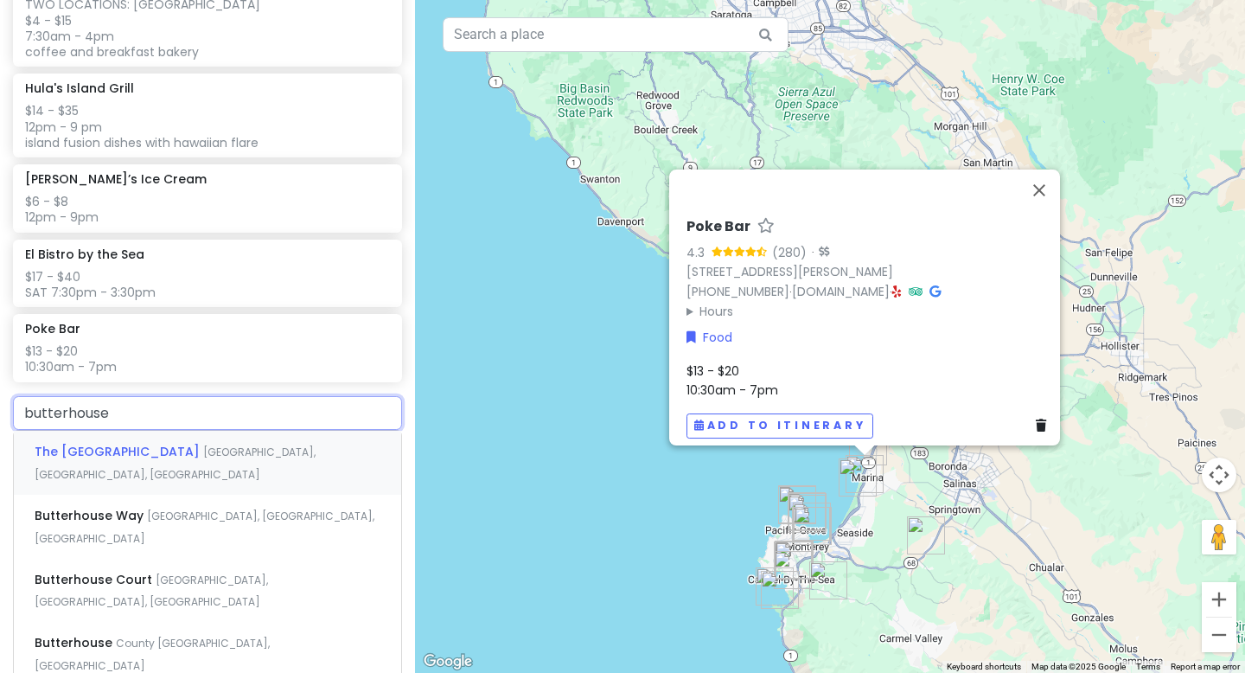
scroll to position [1452, 0]
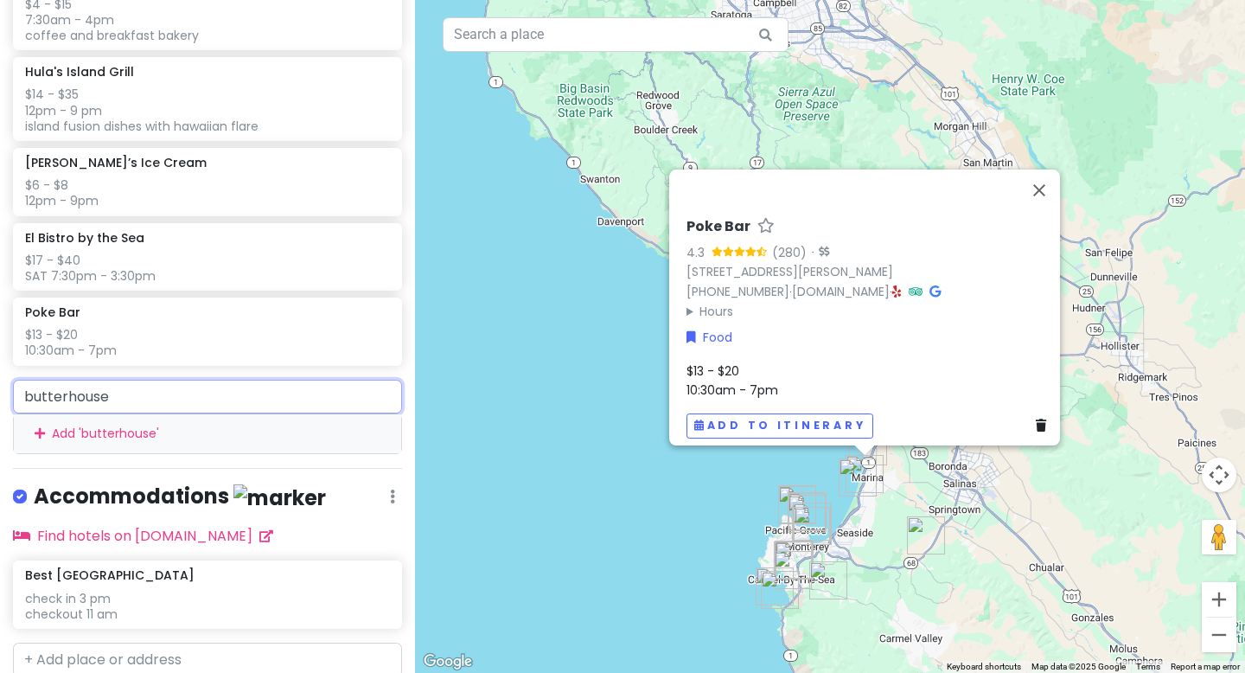
click at [70, 396] on input "butterhouse" at bounding box center [207, 397] width 389 height 35
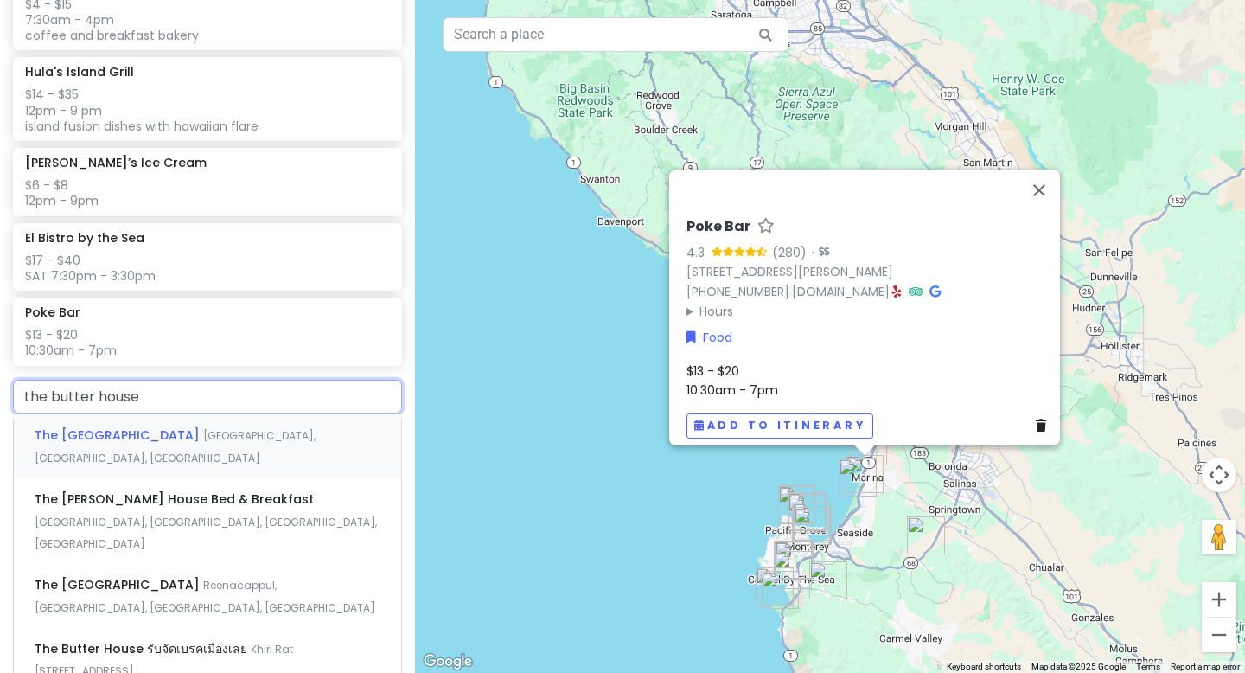
click at [170, 432] on span "[GEOGRAPHIC_DATA], [GEOGRAPHIC_DATA], [GEOGRAPHIC_DATA]" at bounding box center [175, 446] width 281 height 37
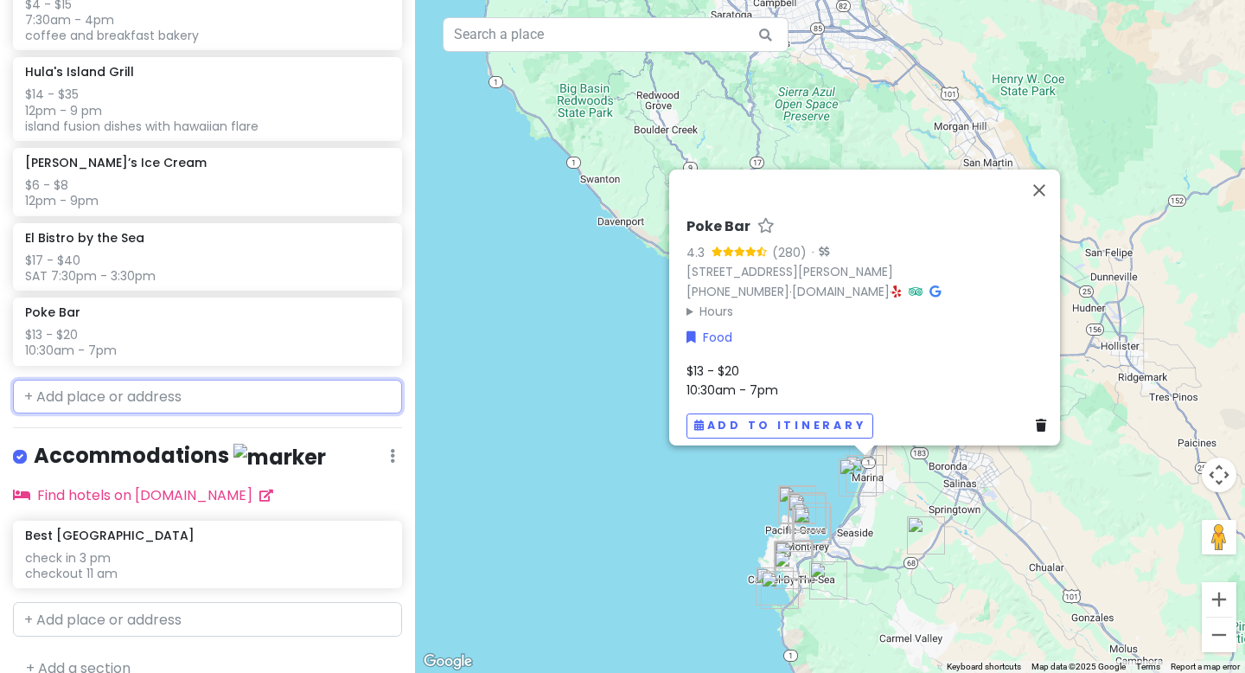
scroll to position [1497, 0]
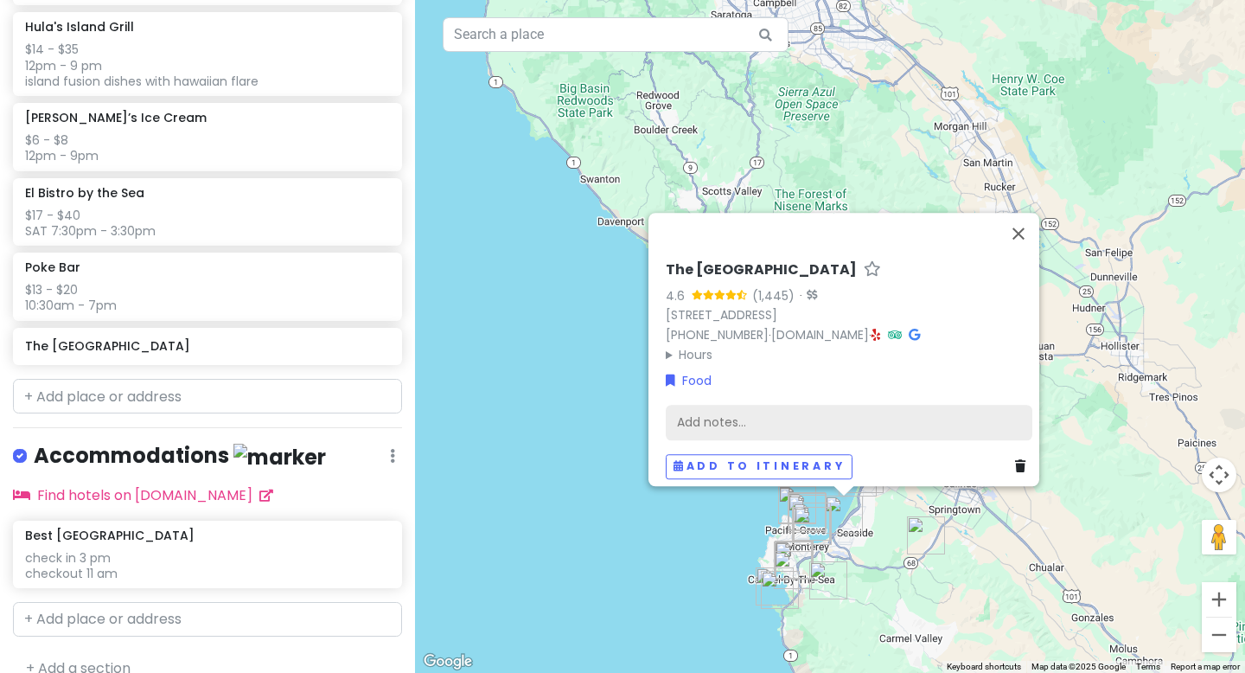
click at [720, 410] on div "Add notes..." at bounding box center [849, 423] width 367 height 36
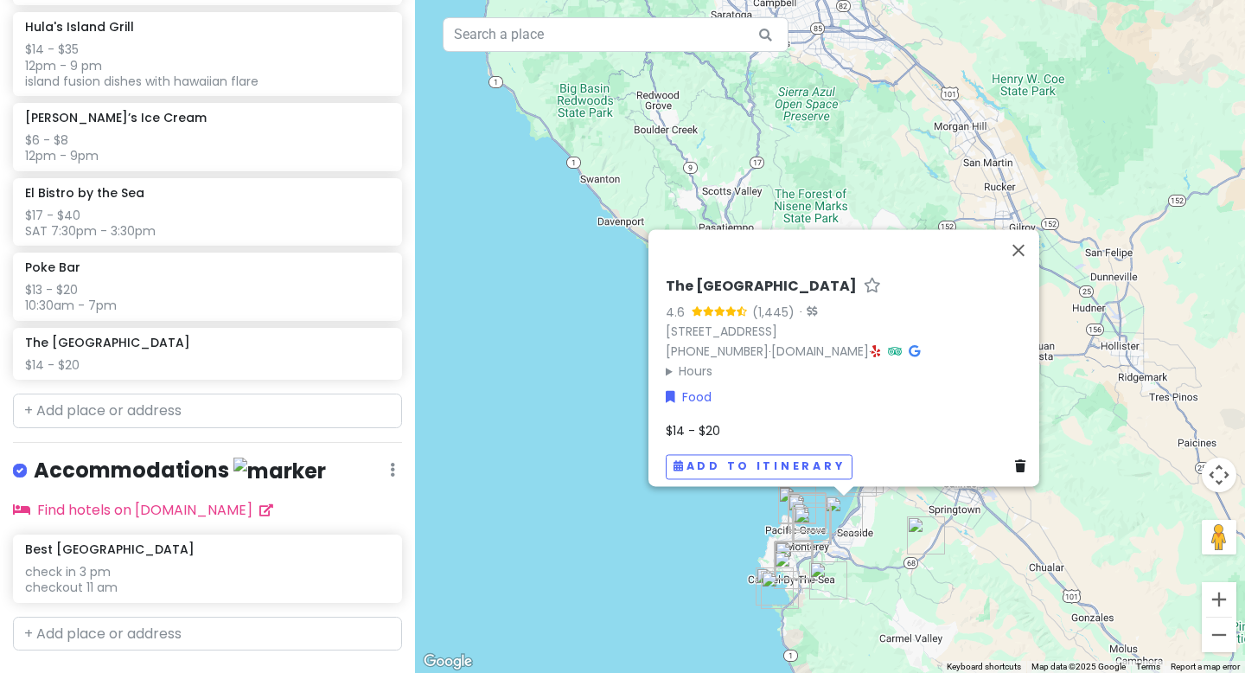
scroll to position [1511, 0]
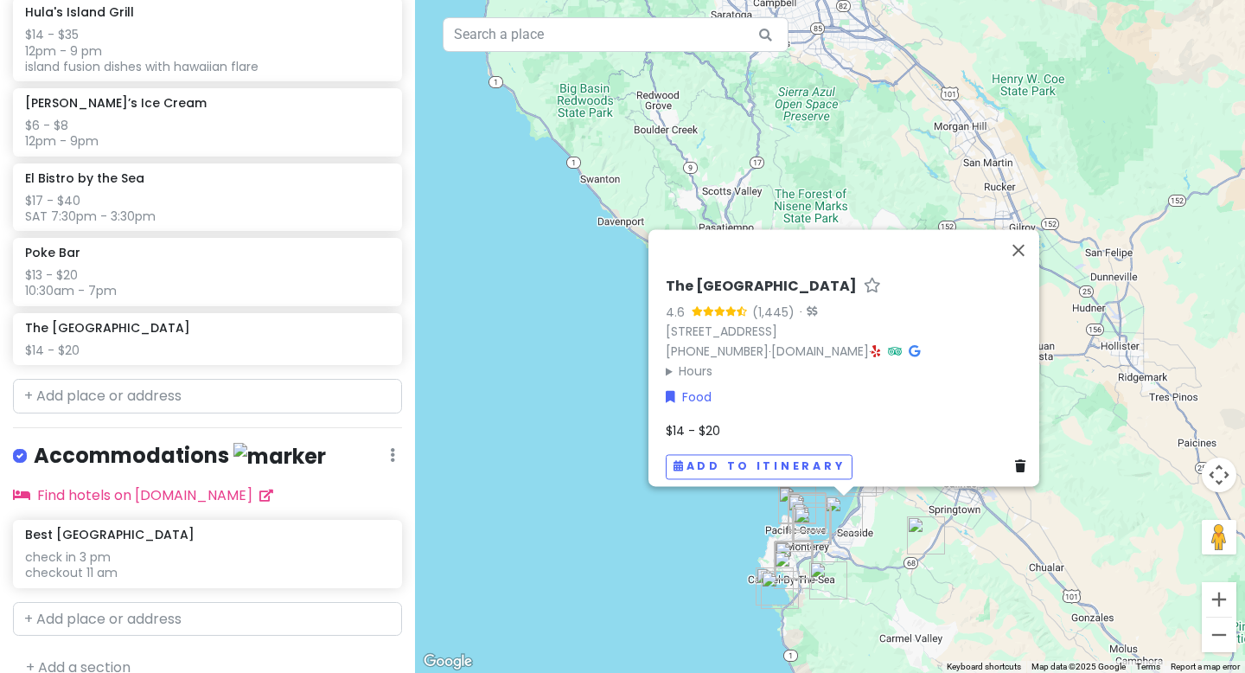
click at [727, 421] on div "$14 - $20" at bounding box center [849, 430] width 367 height 19
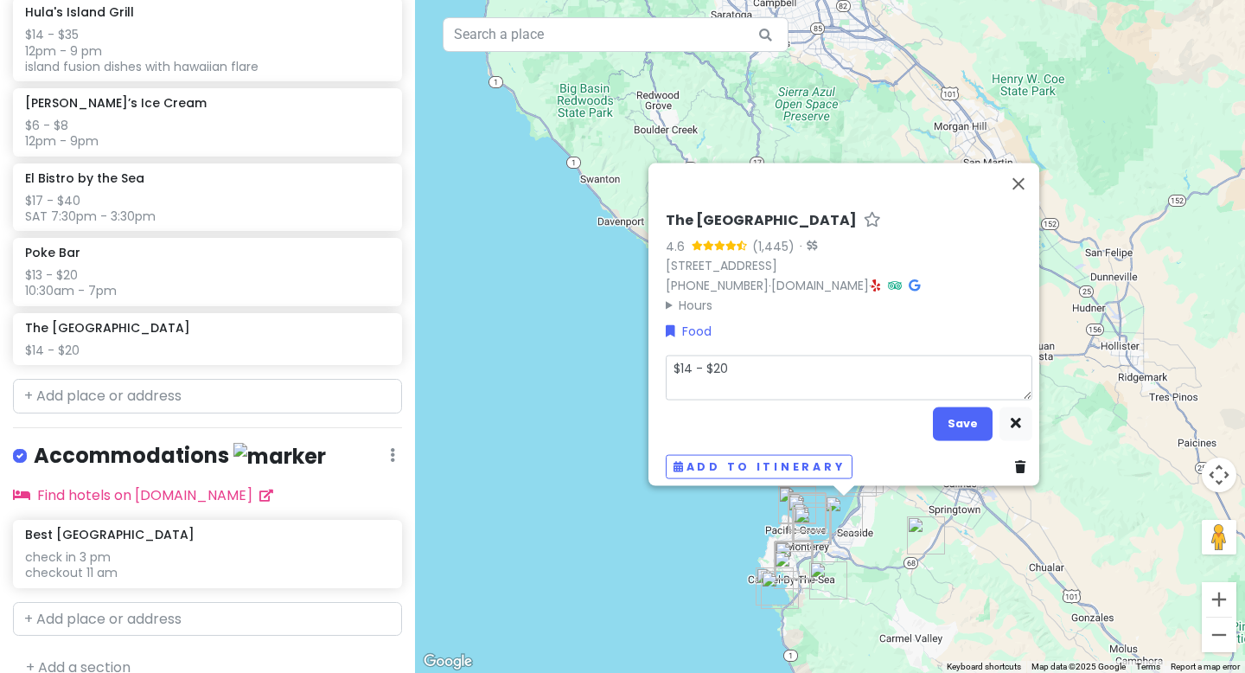
click at [693, 379] on textarea "$14 - $20" at bounding box center [849, 377] width 367 height 45
click at [751, 361] on textarea "$14 - $20 6am - 2pm" at bounding box center [849, 377] width 367 height 45
click at [879, 416] on button "Save" at bounding box center [963, 423] width 60 height 34
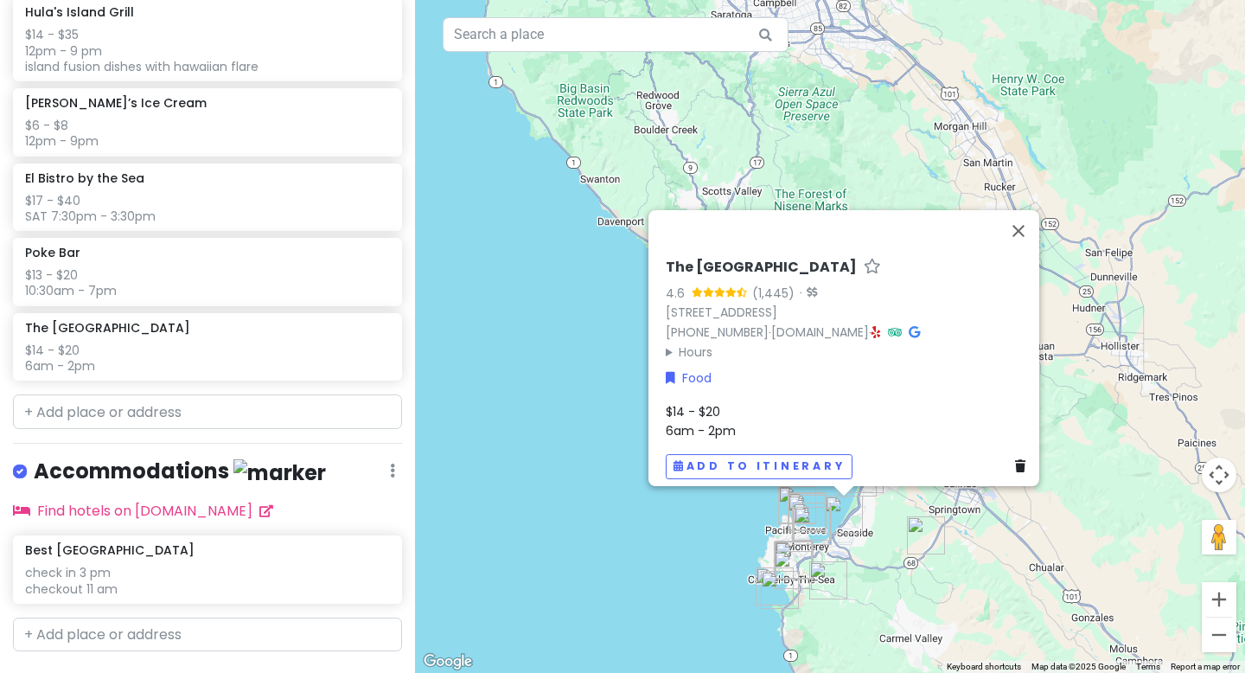
scroll to position [1527, 0]
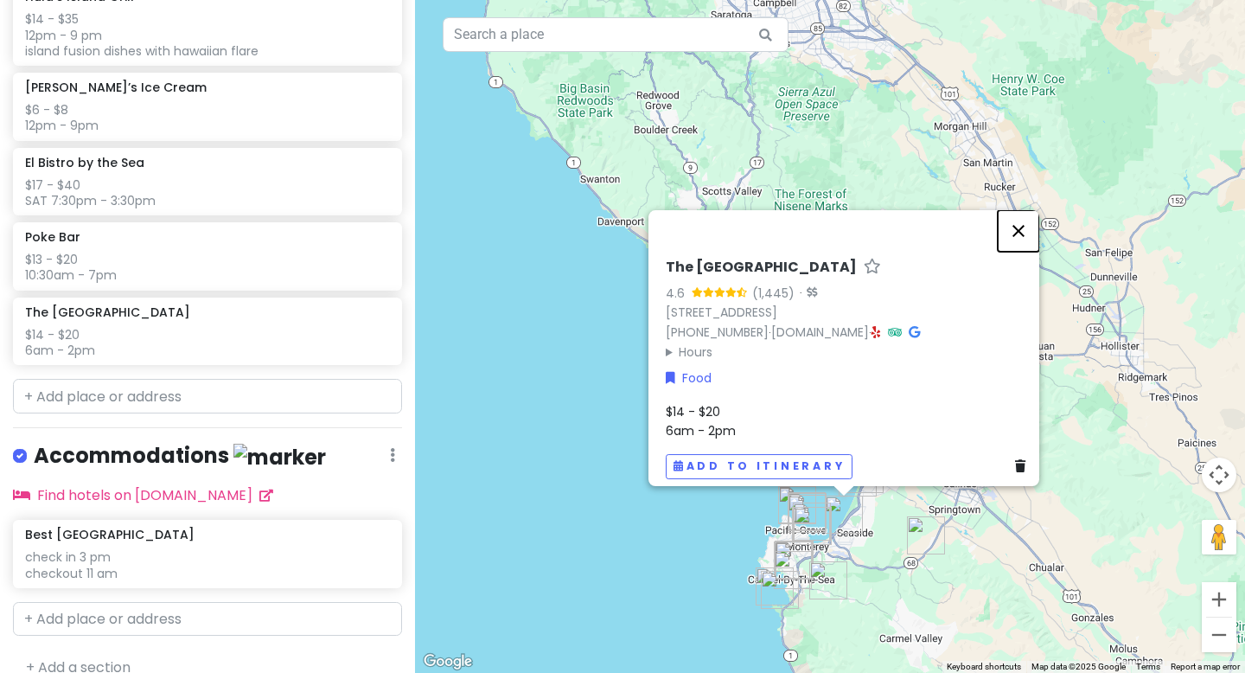
click at [879, 224] on button "Close" at bounding box center [1019, 231] width 42 height 42
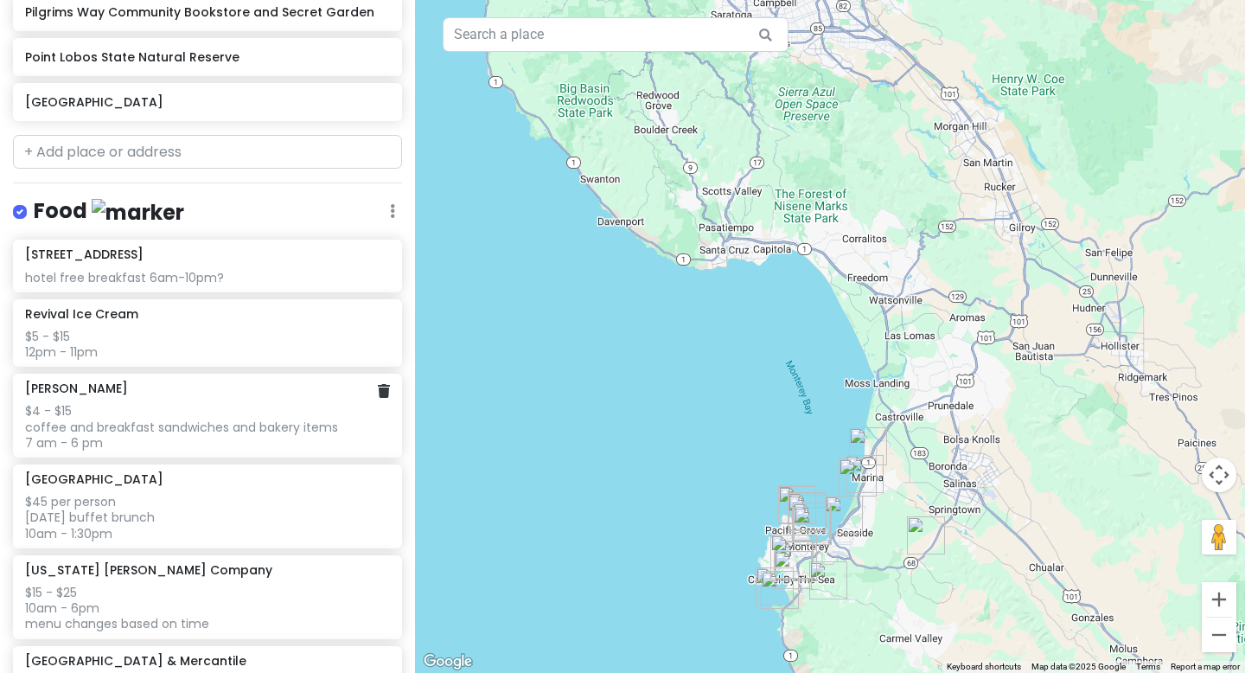
scroll to position [693, 0]
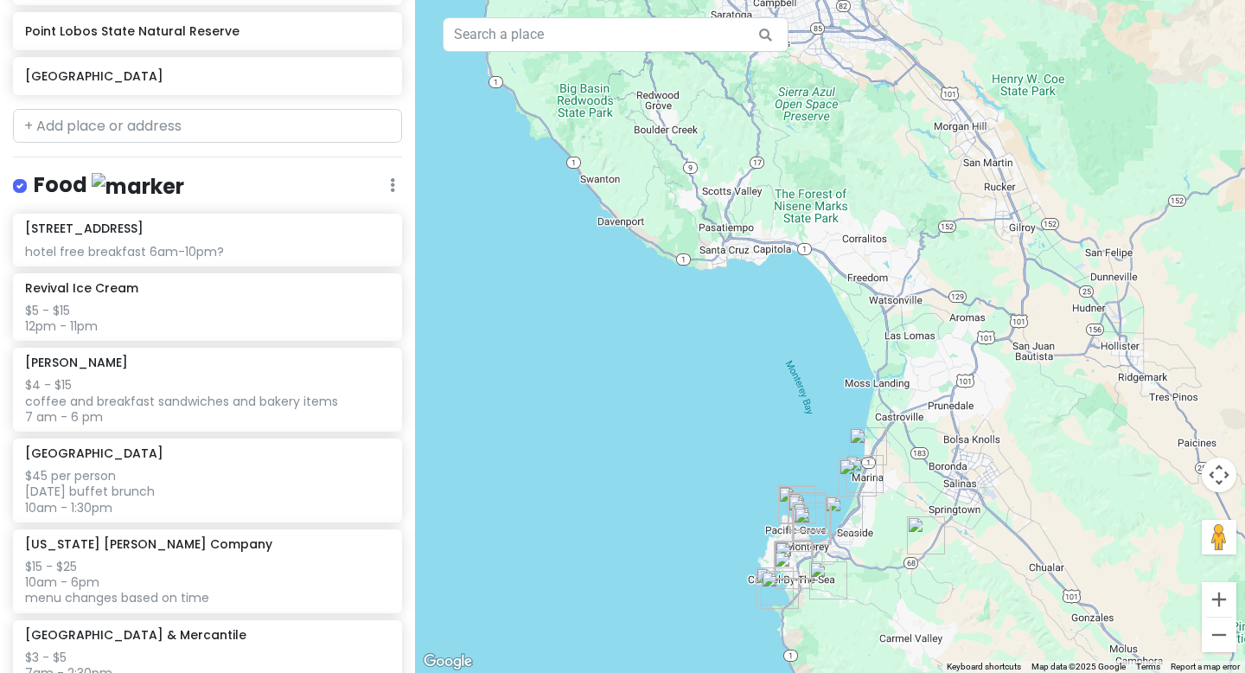
click at [390, 182] on icon at bounding box center [392, 185] width 5 height 14
click at [335, 181] on div "Food Edit Reorder Delete List" at bounding box center [207, 188] width 389 height 35
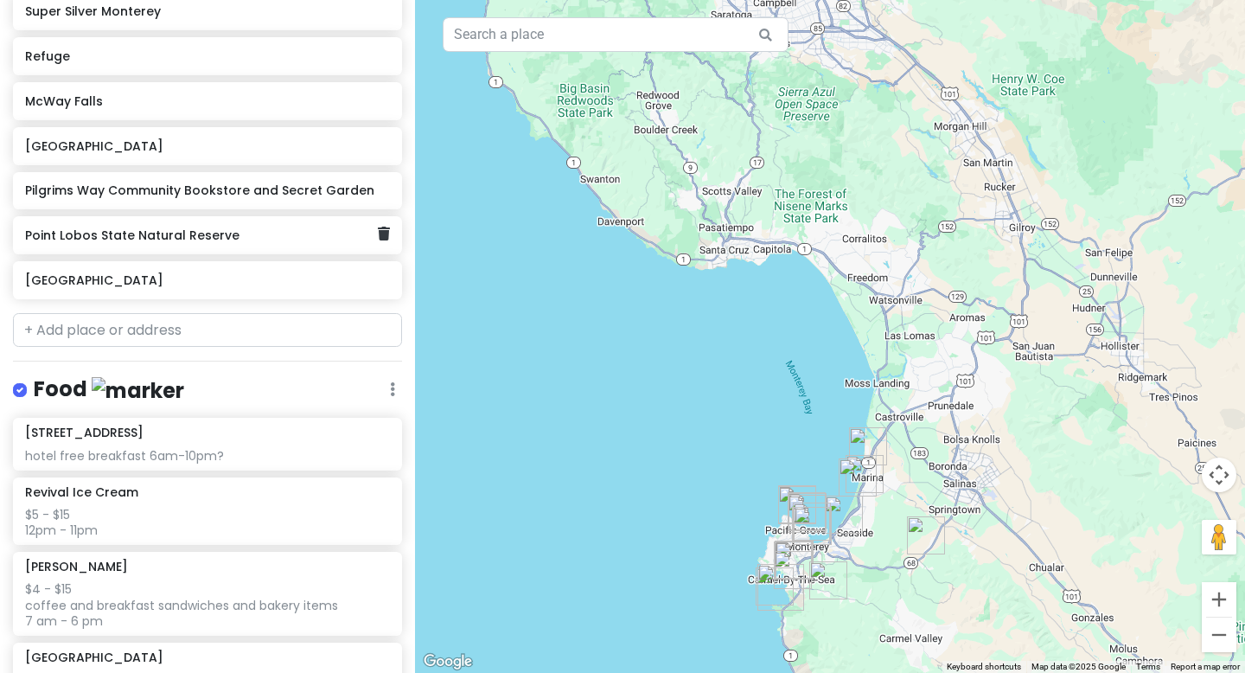
scroll to position [490, 0]
click at [221, 453] on div "hotel free breakfast 6am-10pm?" at bounding box center [207, 454] width 364 height 16
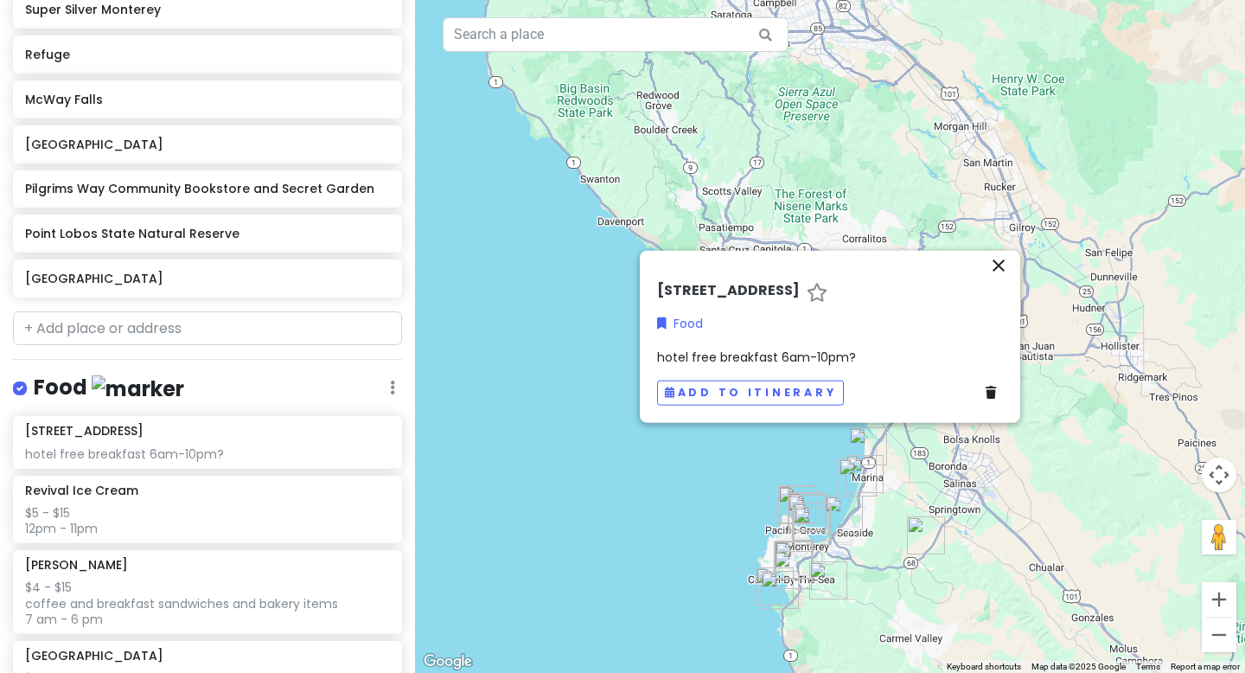
click at [778, 365] on span "hotel free breakfast 6am-10pm?" at bounding box center [756, 356] width 199 height 17
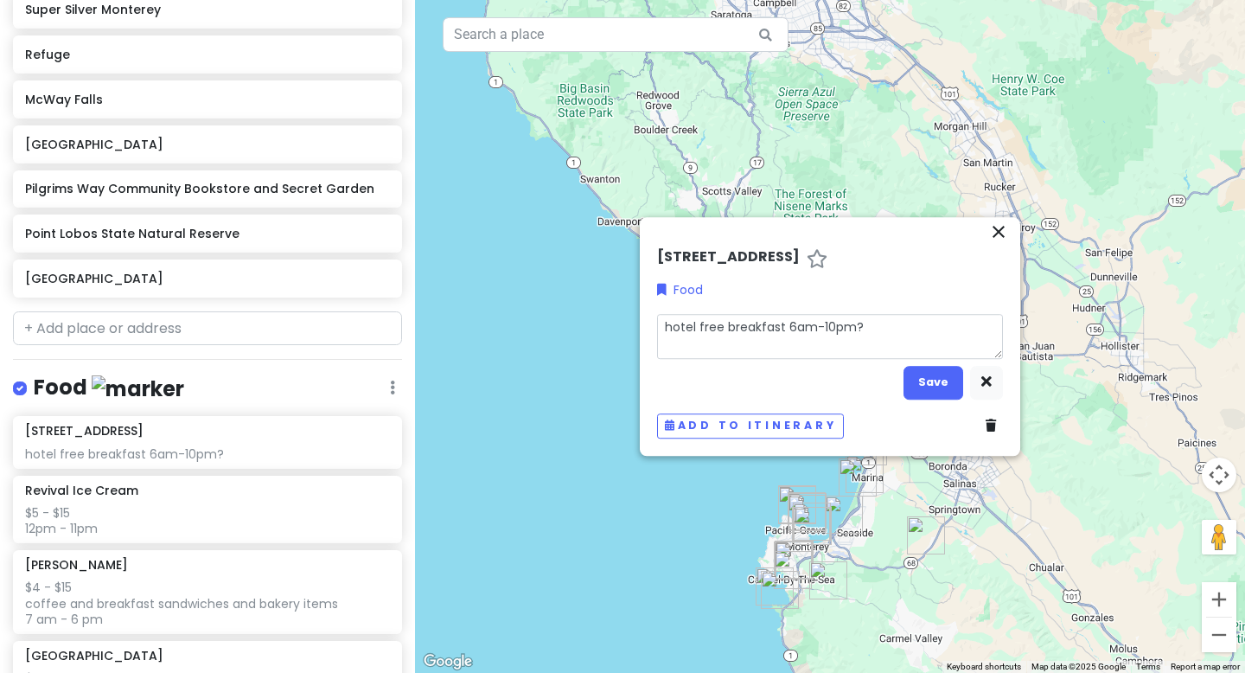
click at [841, 335] on textarea "hotel free breakfast 6am-10pm?" at bounding box center [830, 336] width 346 height 45
click at [879, 394] on button "Save" at bounding box center [934, 383] width 60 height 34
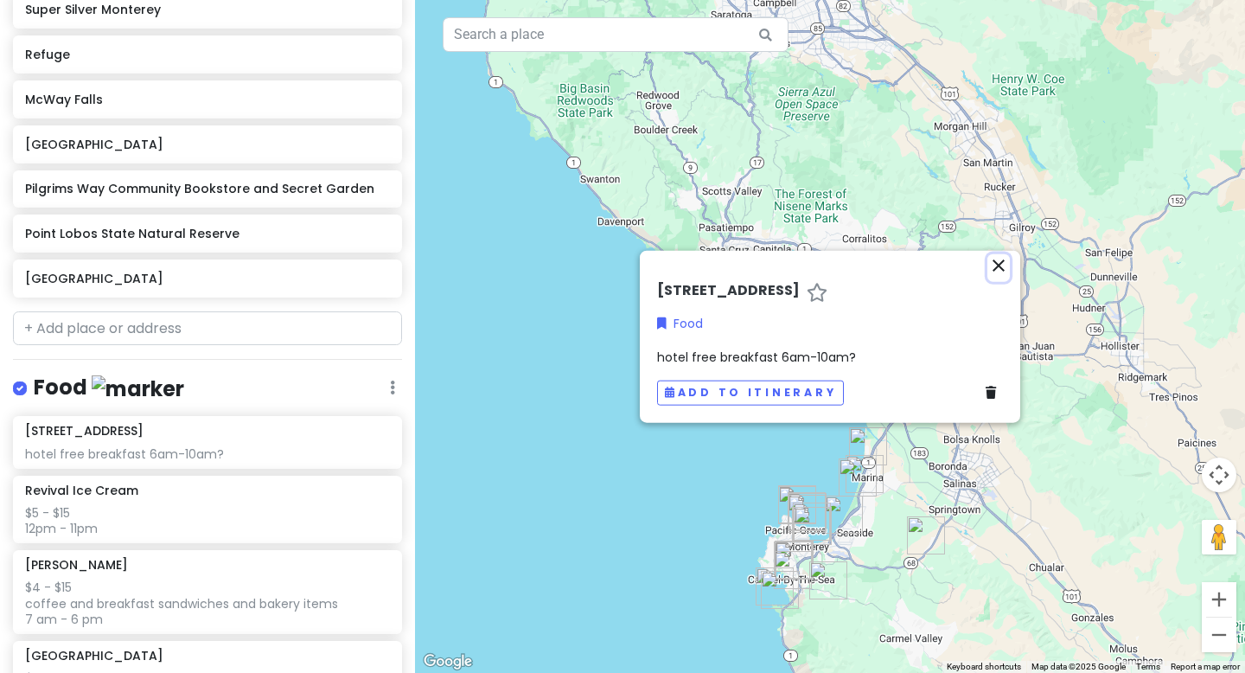
click at [879, 255] on icon "close" at bounding box center [998, 265] width 21 height 21
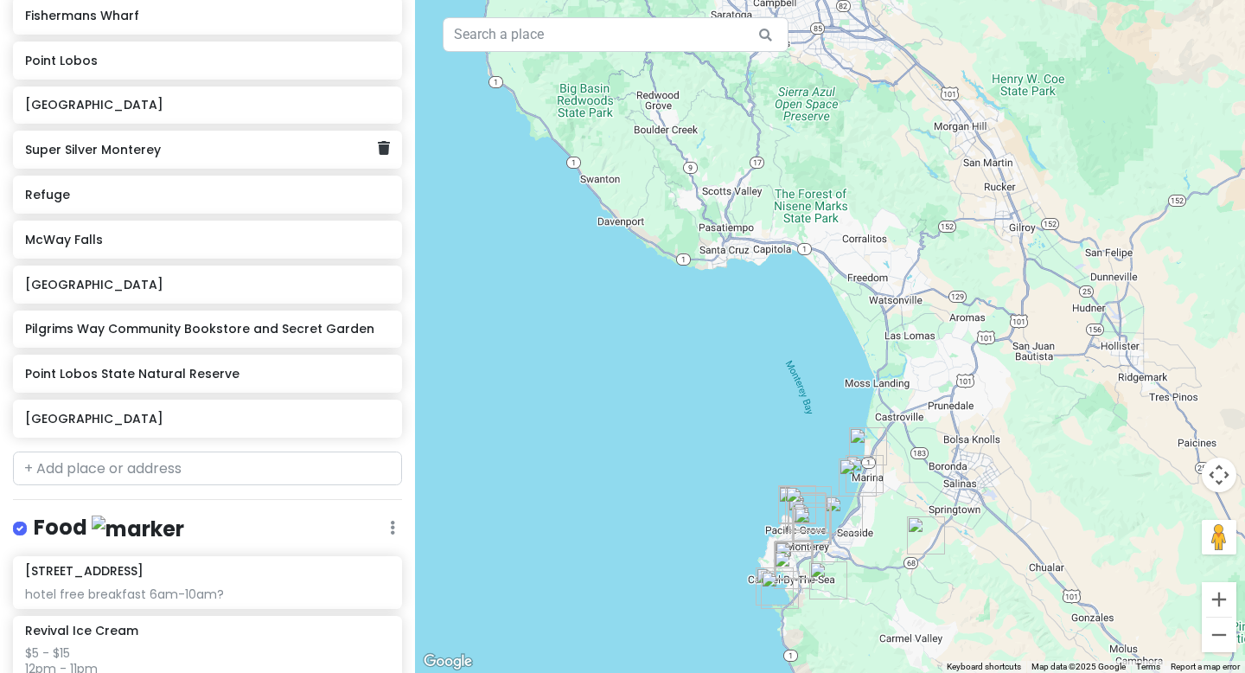
scroll to position [351, 0]
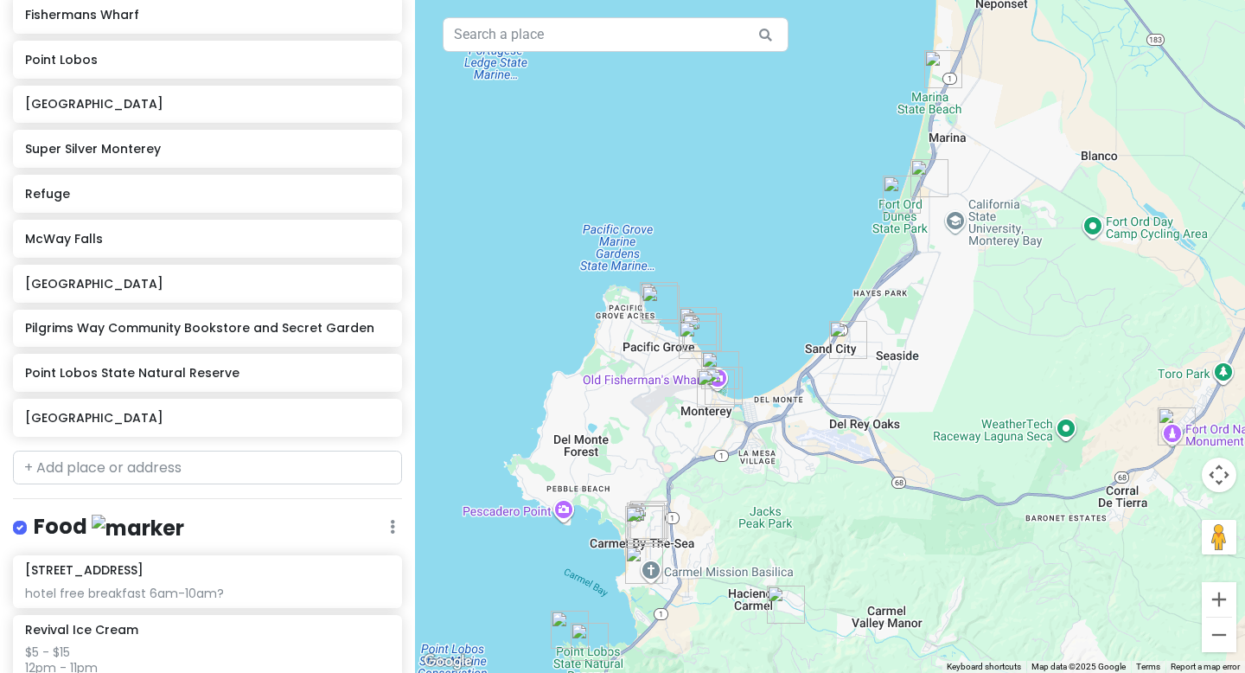
drag, startPoint x: 876, startPoint y: 416, endPoint x: 654, endPoint y: -105, distance: 566.8
click at [654, 0] on html "Monterey Trip Private Change Dates Make a Copy Delete Trip Go Pro ⚡️ Give Feedb…" at bounding box center [622, 336] width 1245 height 673
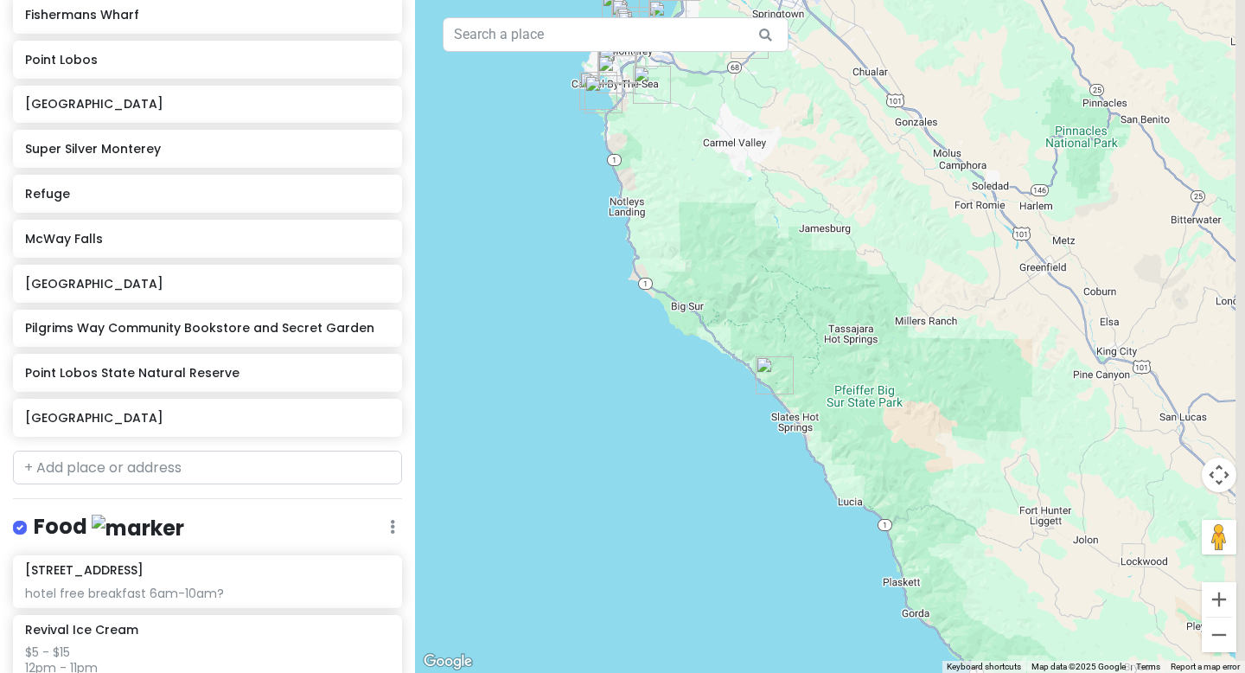
drag, startPoint x: 791, startPoint y: 348, endPoint x: 680, endPoint y: 143, distance: 233.7
click at [680, 143] on div at bounding box center [830, 336] width 830 height 673
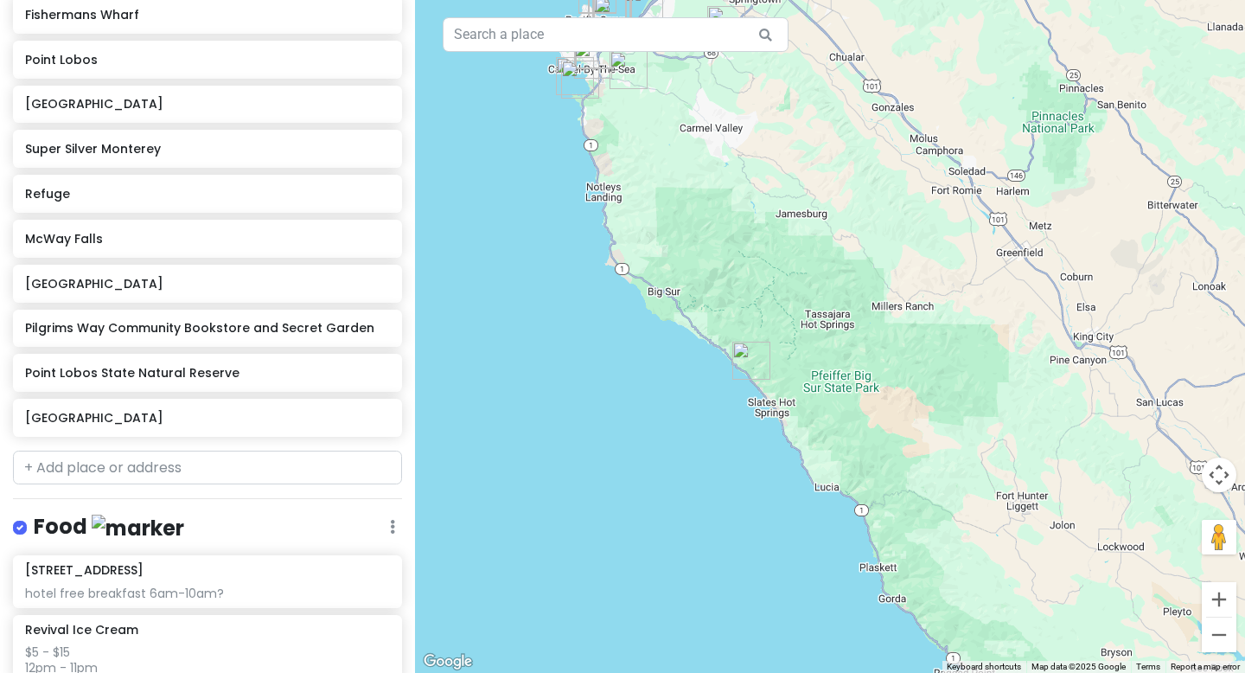
click at [748, 364] on img "McWay Falls" at bounding box center [751, 361] width 38 height 38
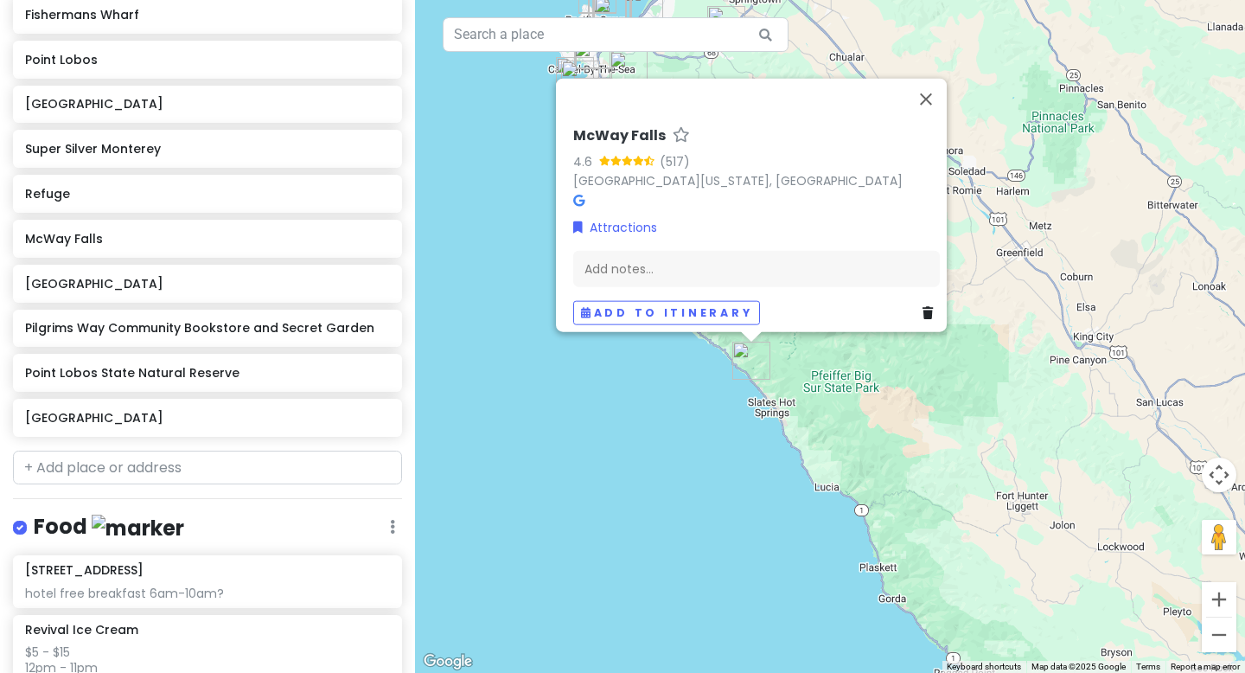
click at [689, 417] on div "McWay Falls 4.6 (517) [GEOGRAPHIC_DATA][US_STATE], [GEOGRAPHIC_DATA] Attraction…" at bounding box center [830, 336] width 830 height 673
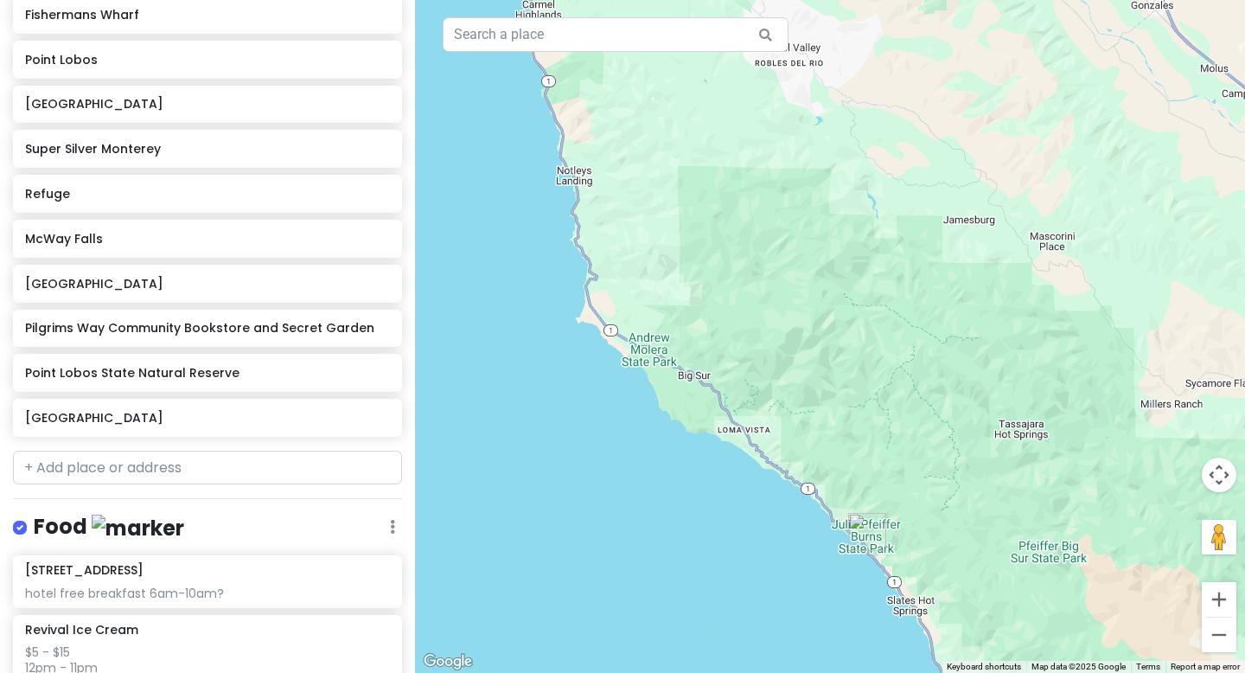
drag, startPoint x: 660, startPoint y: 206, endPoint x: 725, endPoint y: 414, distance: 218.5
click at [725, 414] on div at bounding box center [830, 336] width 830 height 673
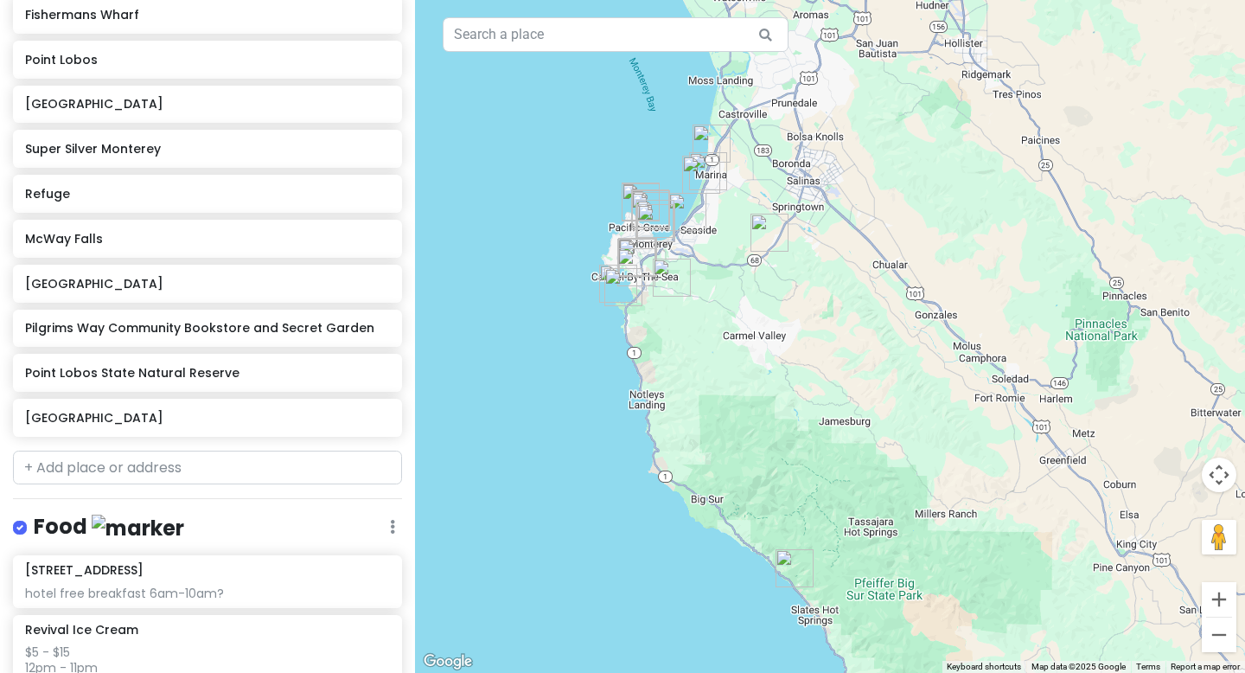
drag, startPoint x: 750, startPoint y: 246, endPoint x: 747, endPoint y: 354, distance: 108.1
click at [747, 354] on div at bounding box center [830, 336] width 830 height 673
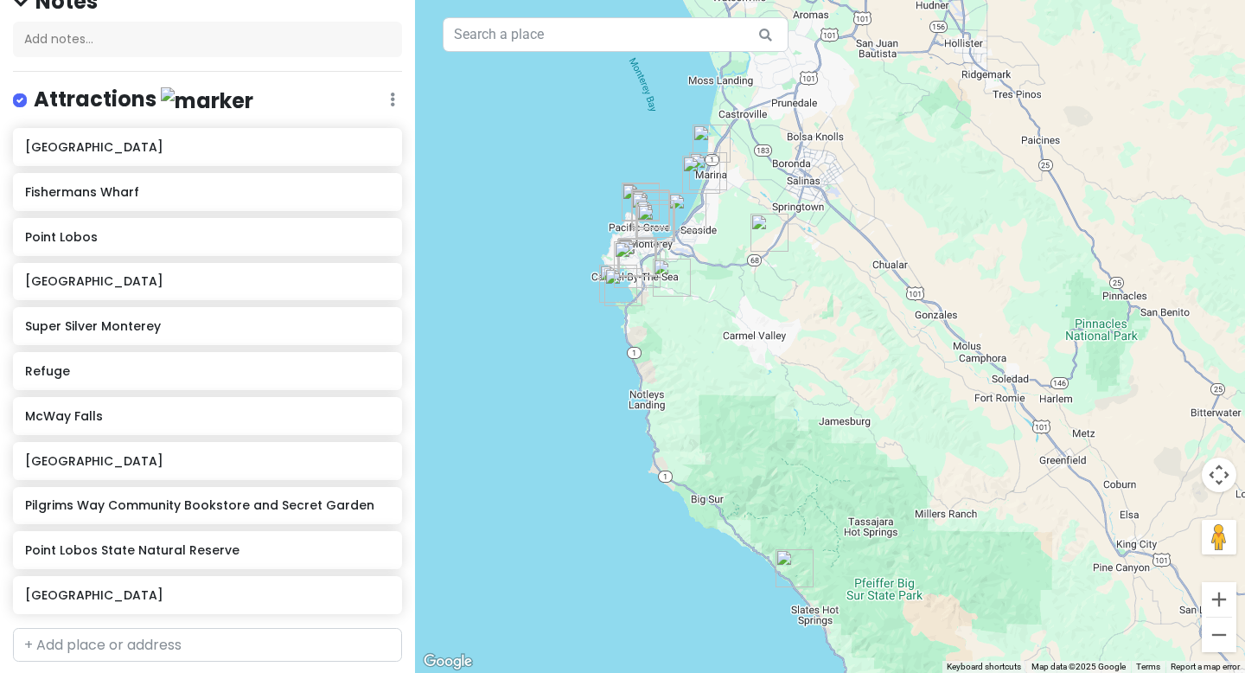
scroll to position [0, 0]
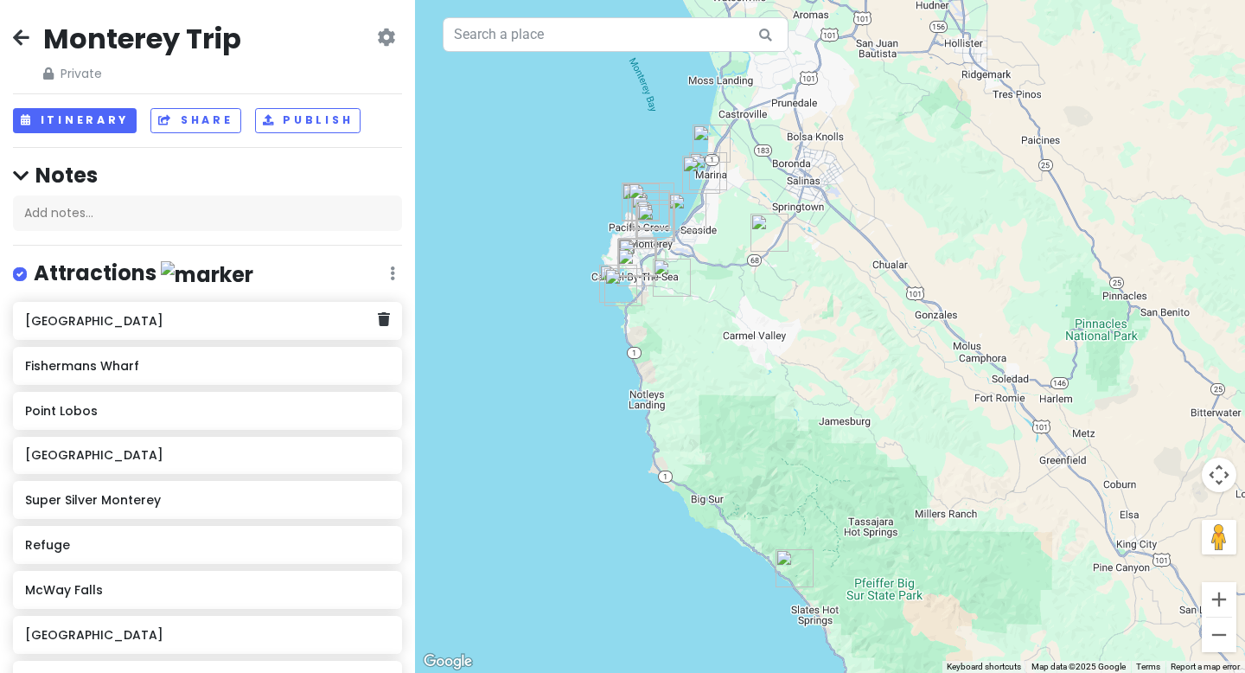
click at [214, 317] on h6 "[GEOGRAPHIC_DATA]" at bounding box center [201, 321] width 352 height 16
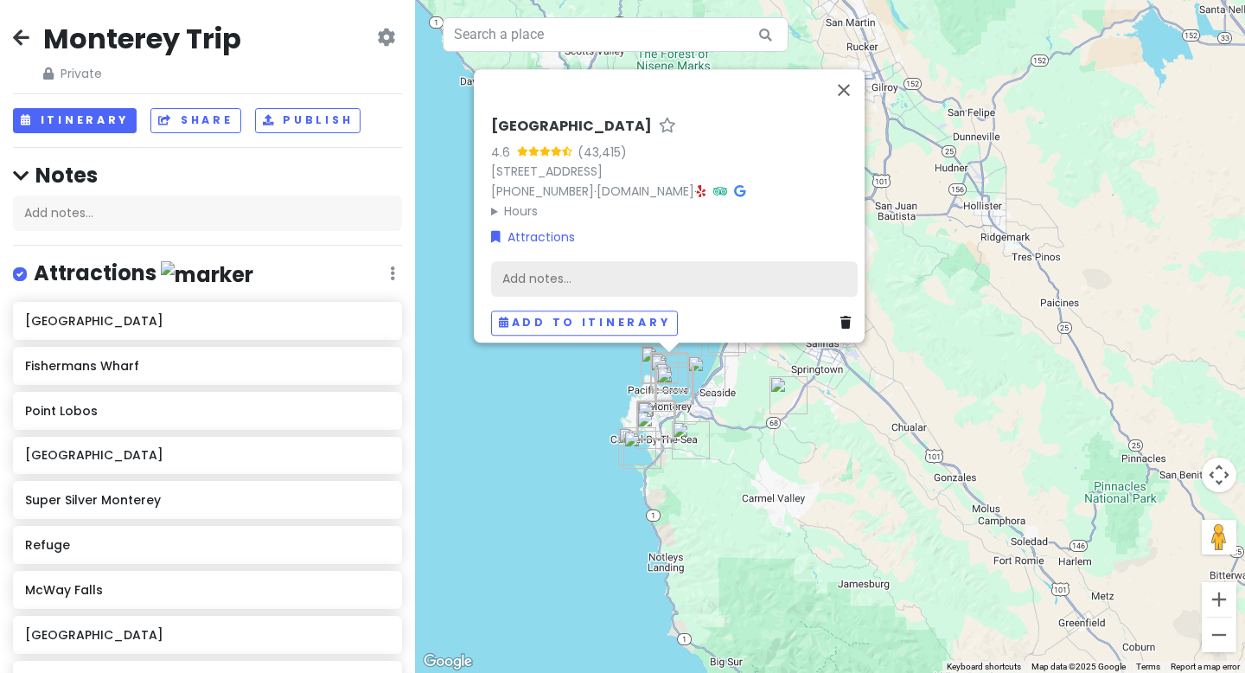
click at [552, 276] on div "Add notes..." at bounding box center [674, 279] width 367 height 36
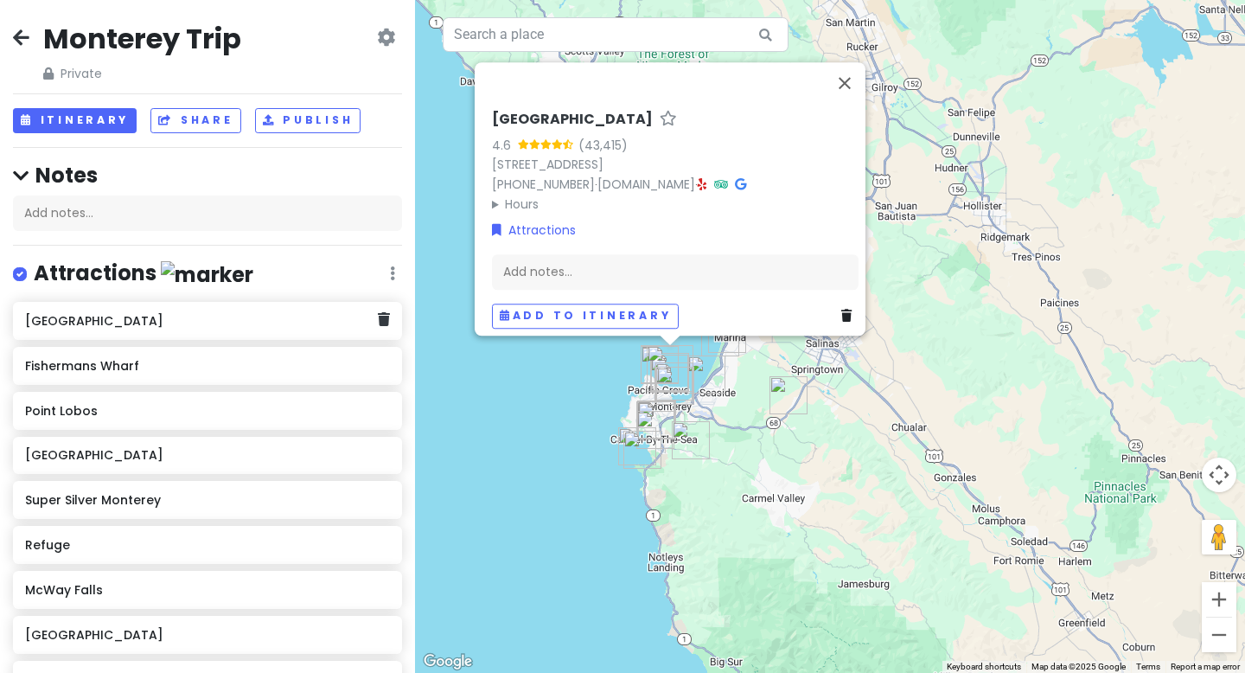
click at [144, 318] on h6 "[GEOGRAPHIC_DATA]" at bounding box center [201, 321] width 352 height 16
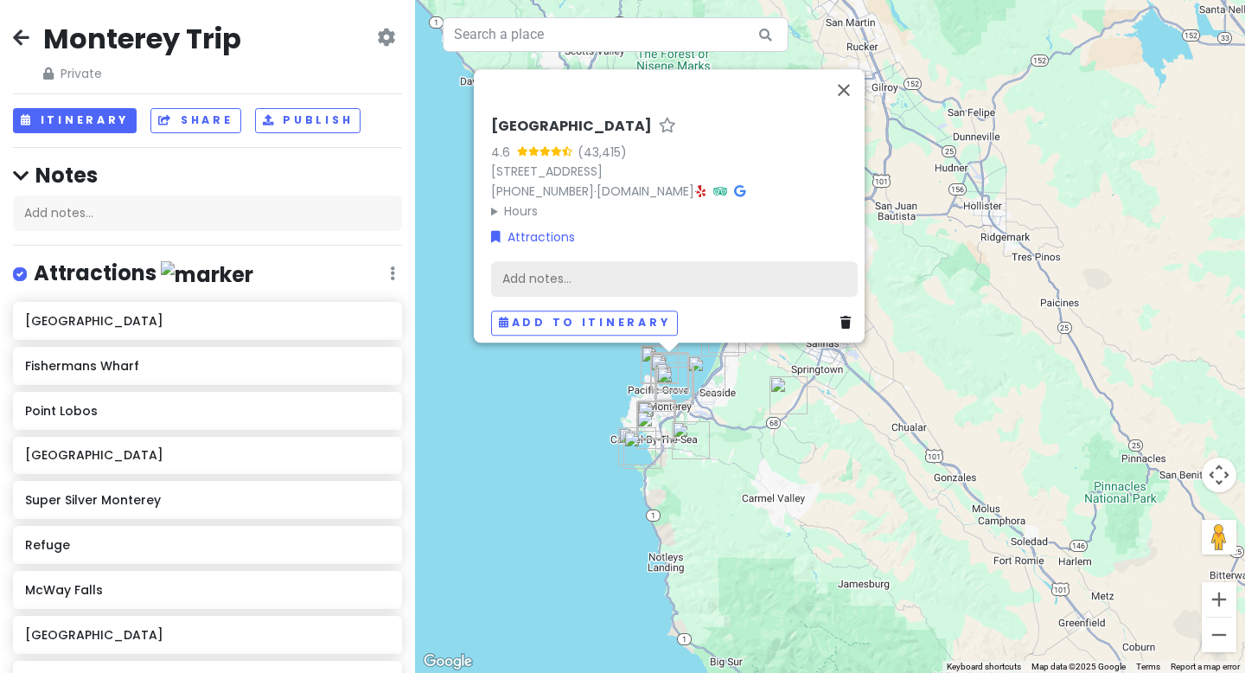
click at [588, 271] on div "Add notes..." at bounding box center [674, 279] width 367 height 36
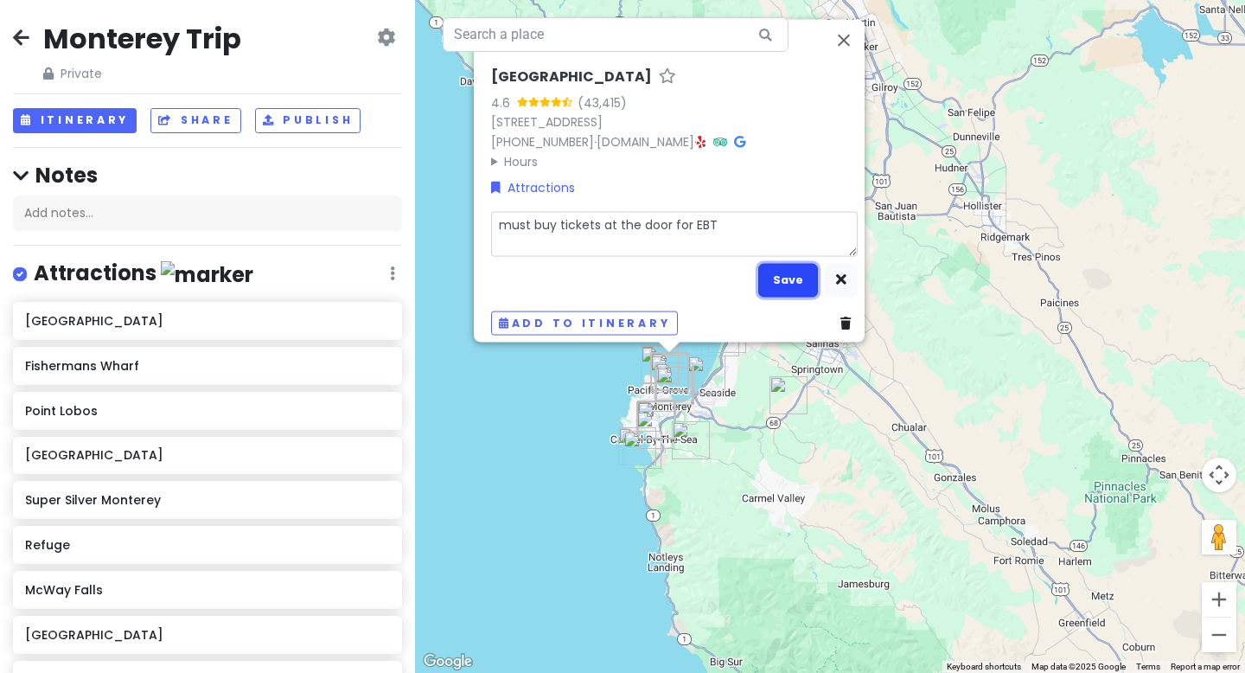
click at [774, 276] on button "Save" at bounding box center [788, 280] width 60 height 34
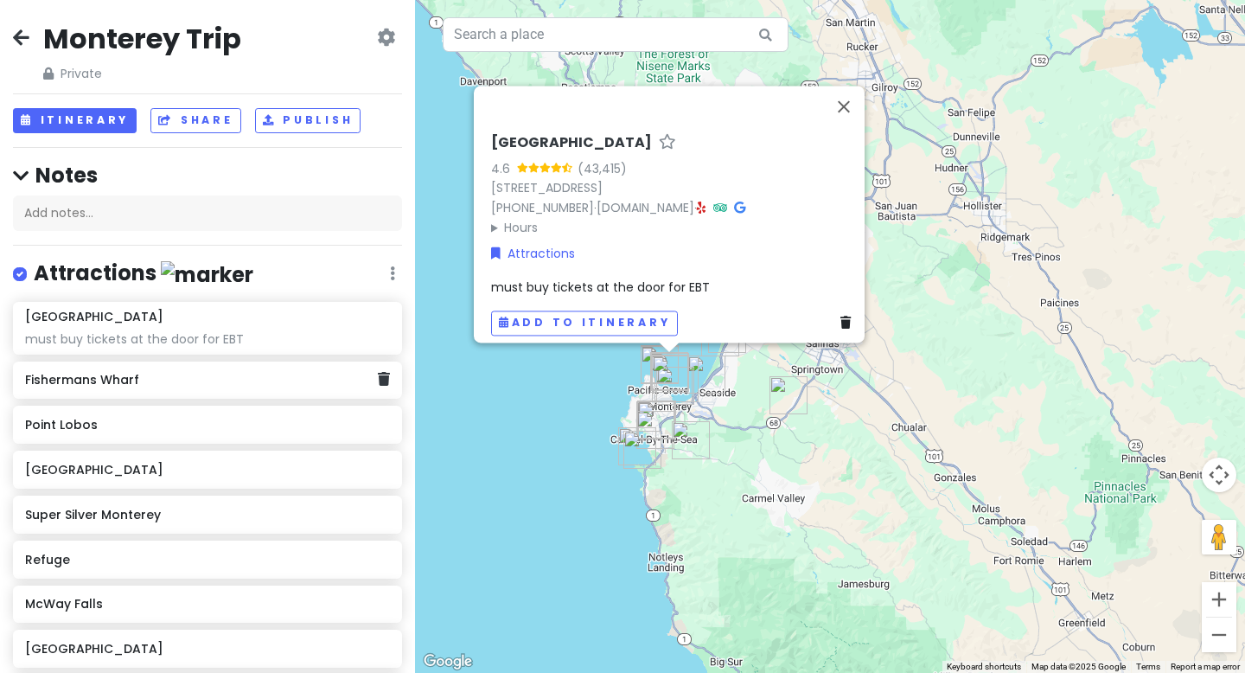
click at [126, 384] on h6 "Fishermans Wharf" at bounding box center [201, 380] width 352 height 16
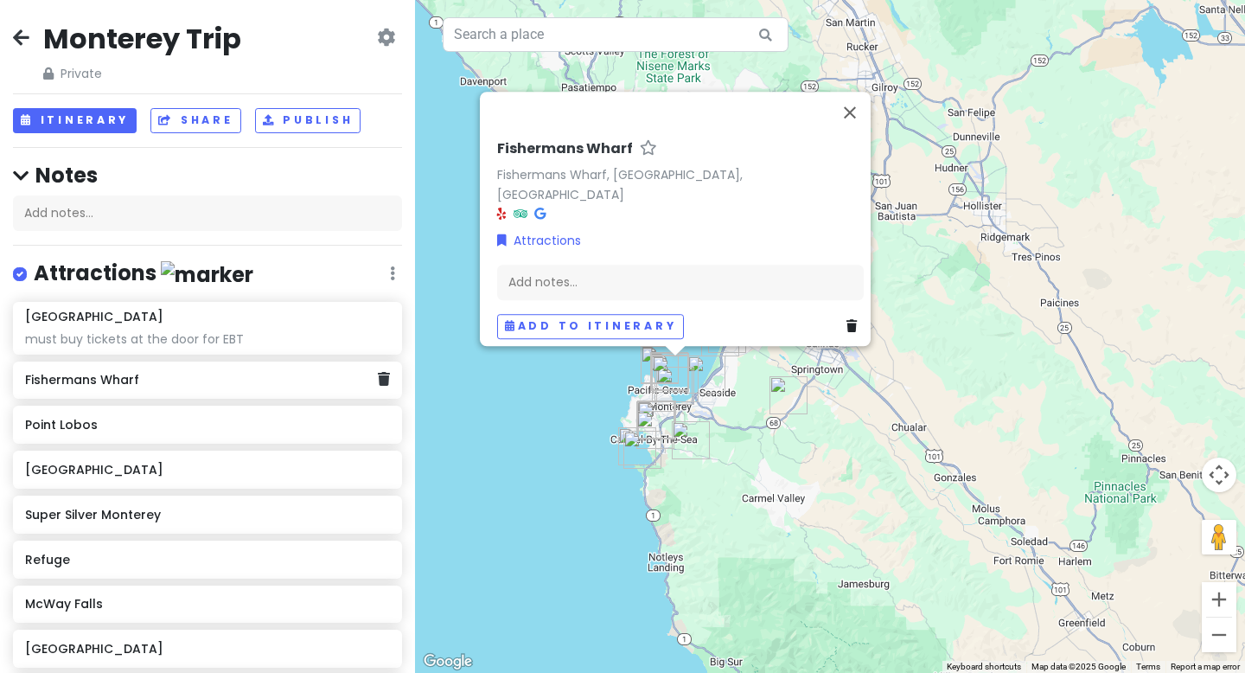
click at [80, 382] on h6 "Fishermans Wharf" at bounding box center [201, 380] width 352 height 16
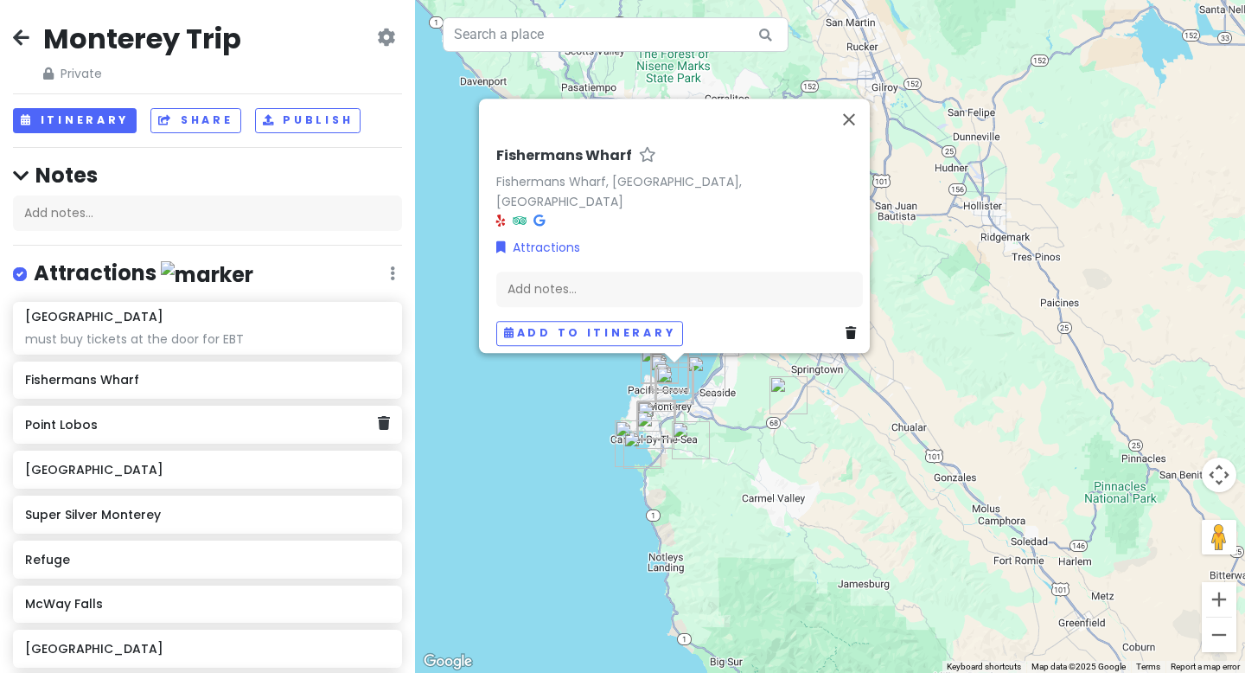
click at [65, 425] on h6 "Point Lobos" at bounding box center [201, 425] width 352 height 16
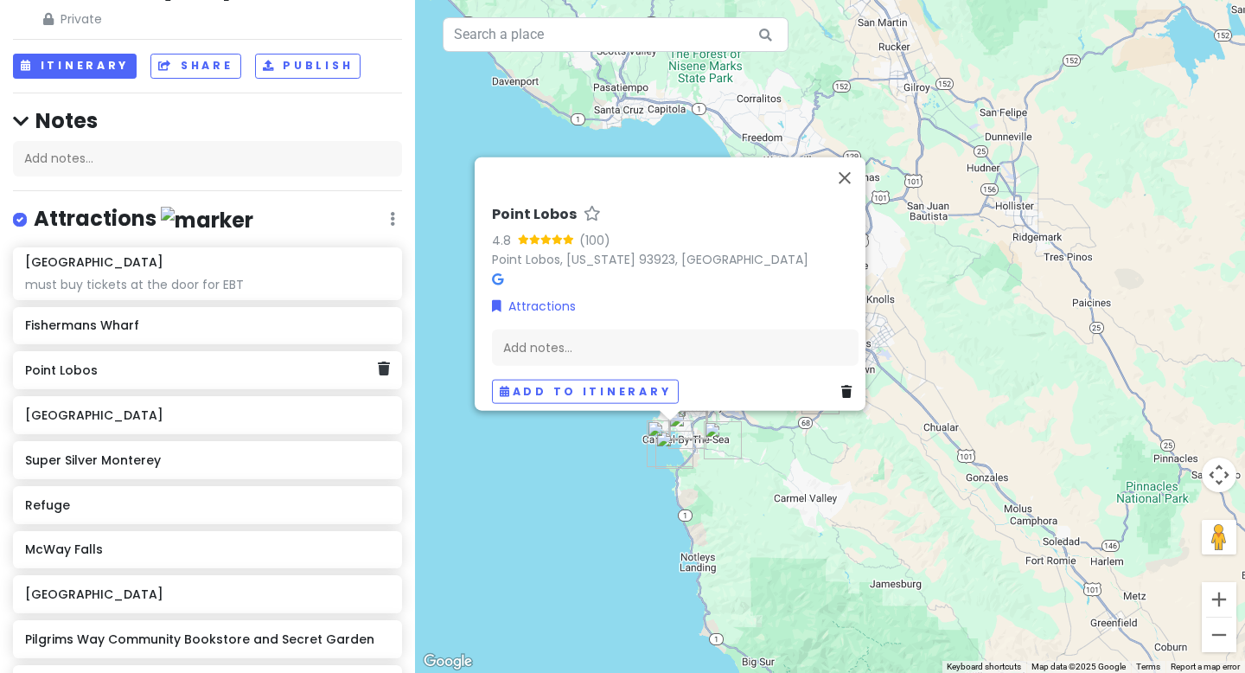
scroll to position [56, 0]
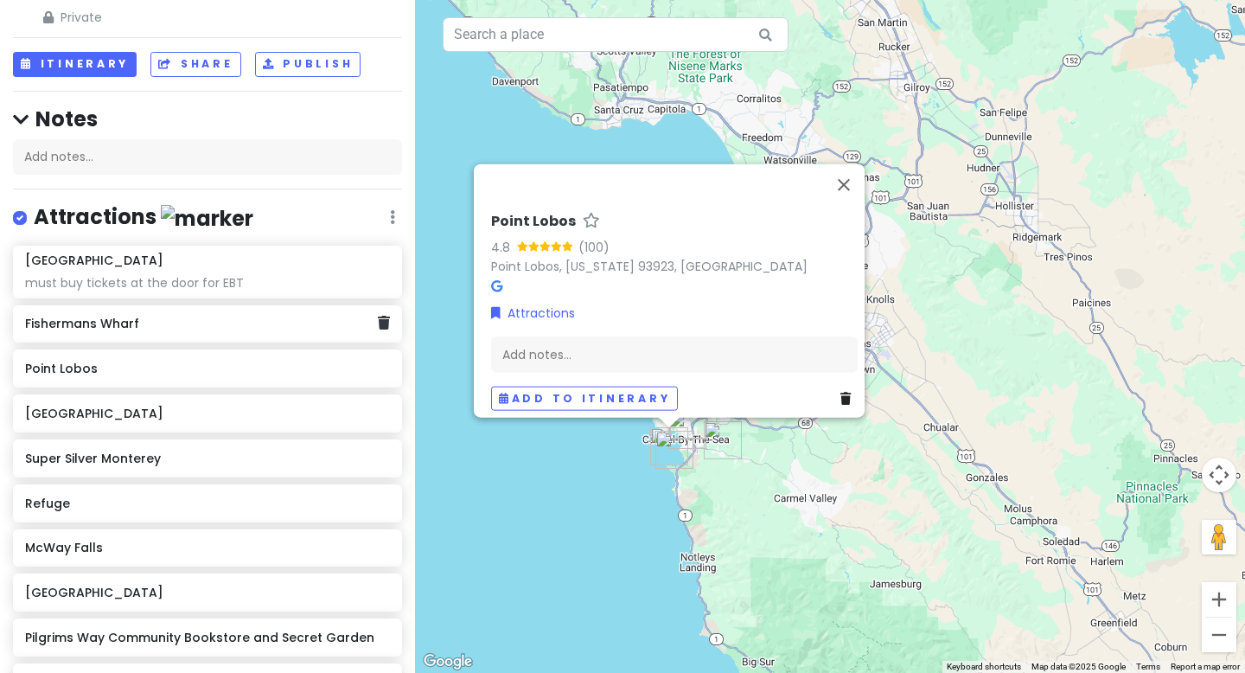
click at [110, 326] on h6 "Fishermans Wharf" at bounding box center [201, 324] width 352 height 16
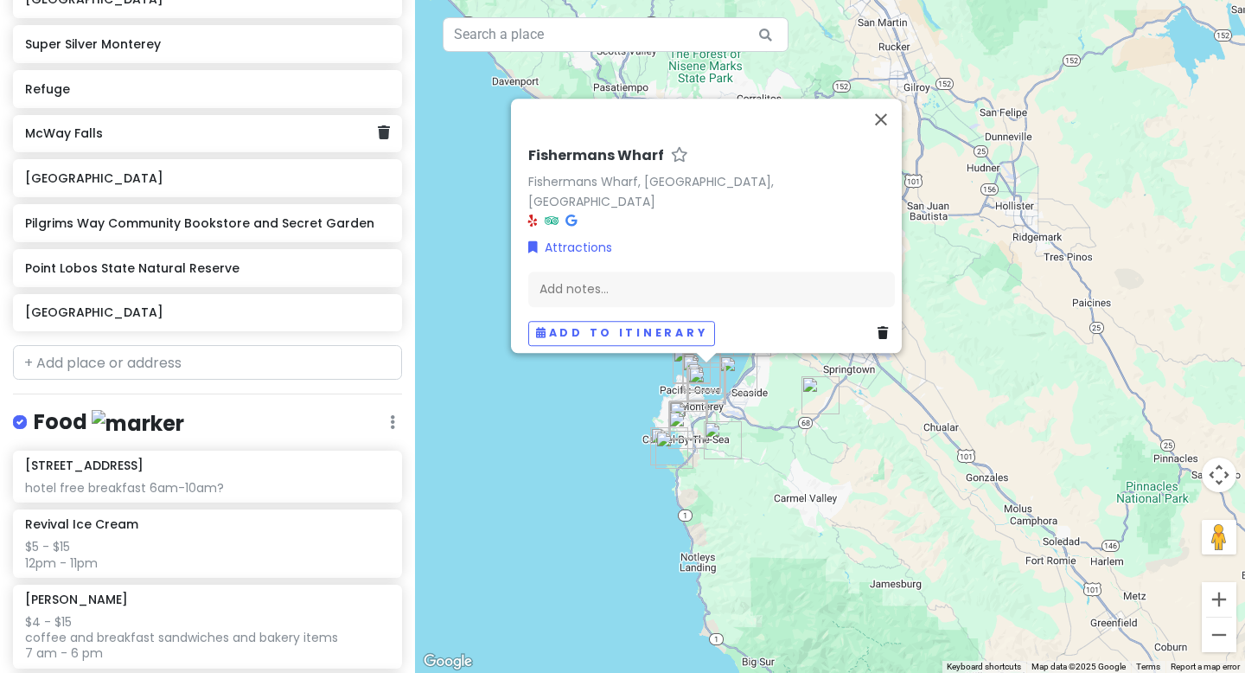
scroll to position [474, 0]
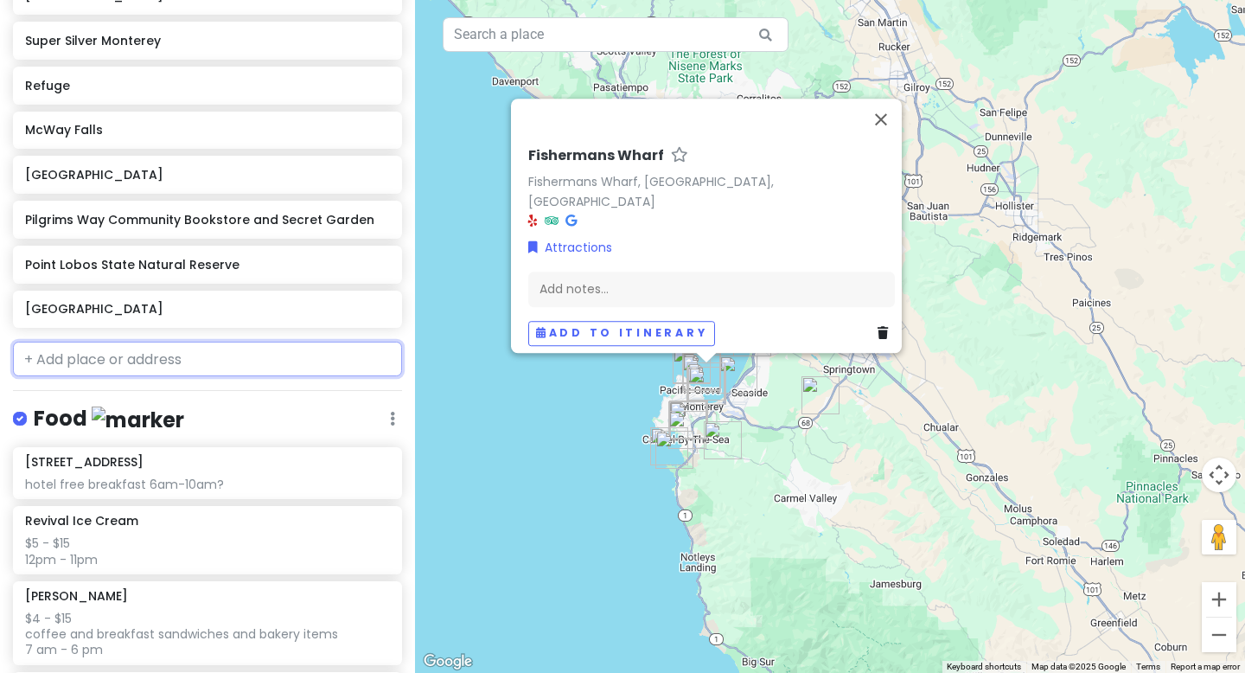
click at [96, 362] on input "text" at bounding box center [207, 359] width 389 height 35
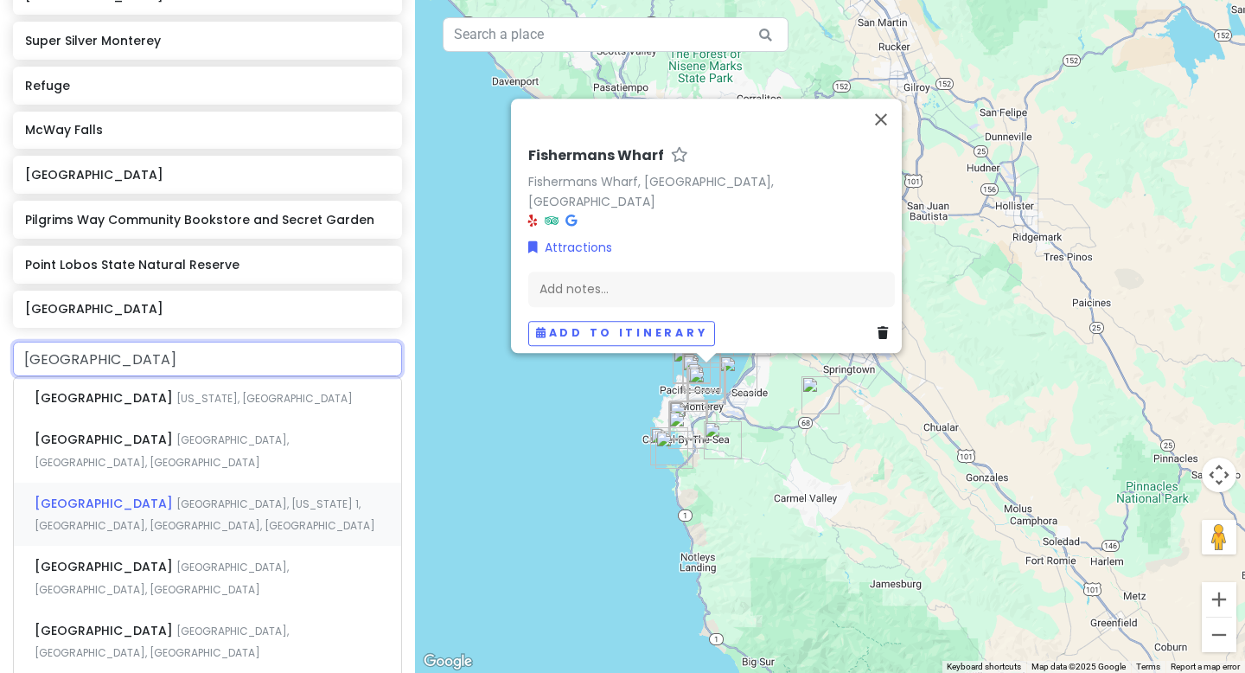
click at [158, 496] on span "[GEOGRAPHIC_DATA], [US_STATE] 1, [GEOGRAPHIC_DATA], [GEOGRAPHIC_DATA], [GEOGRAP…" at bounding box center [205, 514] width 341 height 37
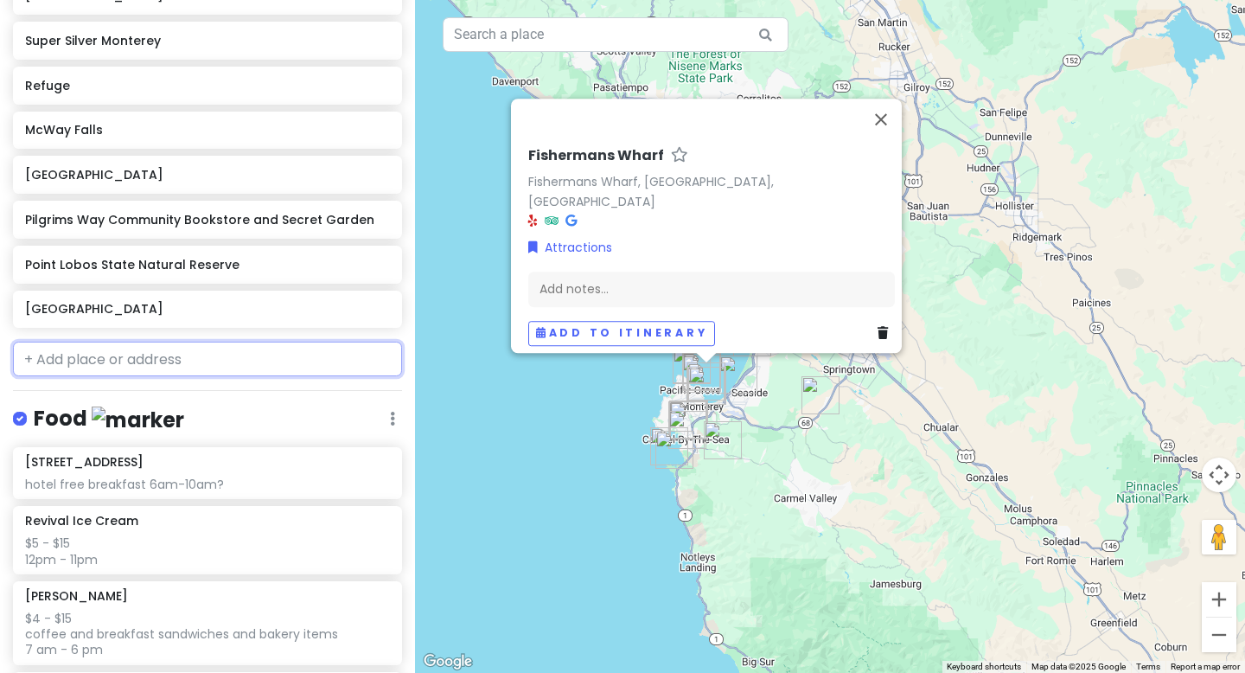
scroll to position [519, 0]
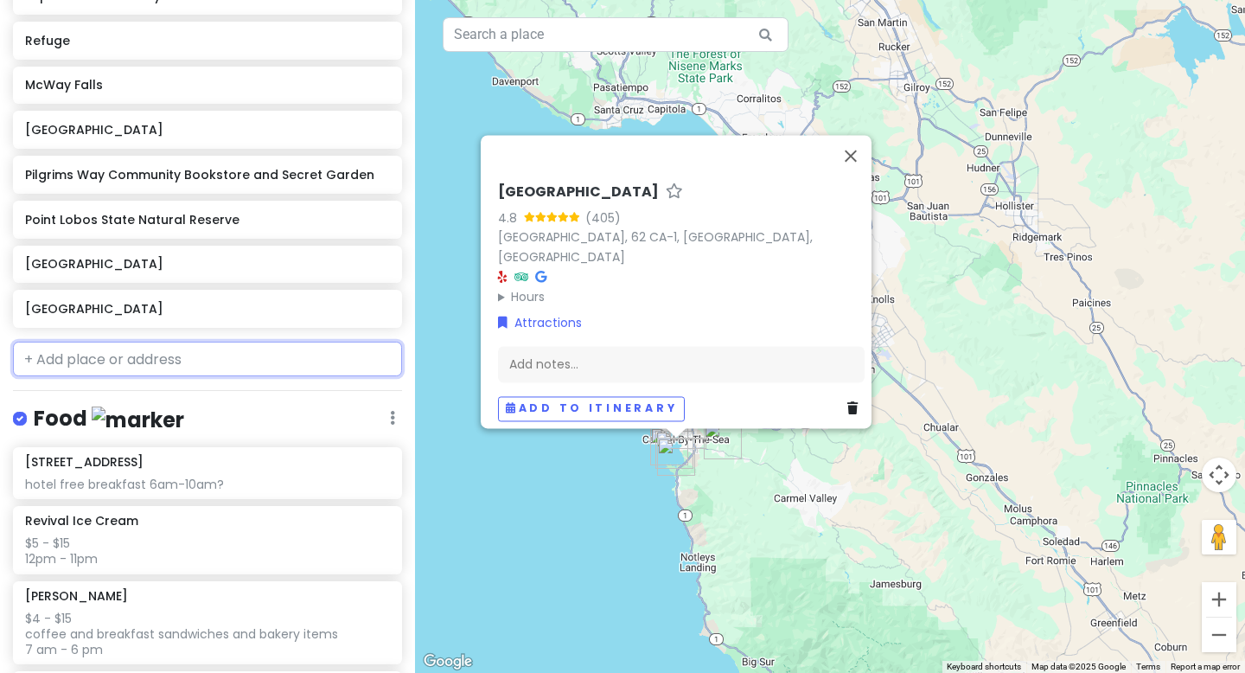
click at [147, 350] on input "text" at bounding box center [207, 359] width 389 height 35
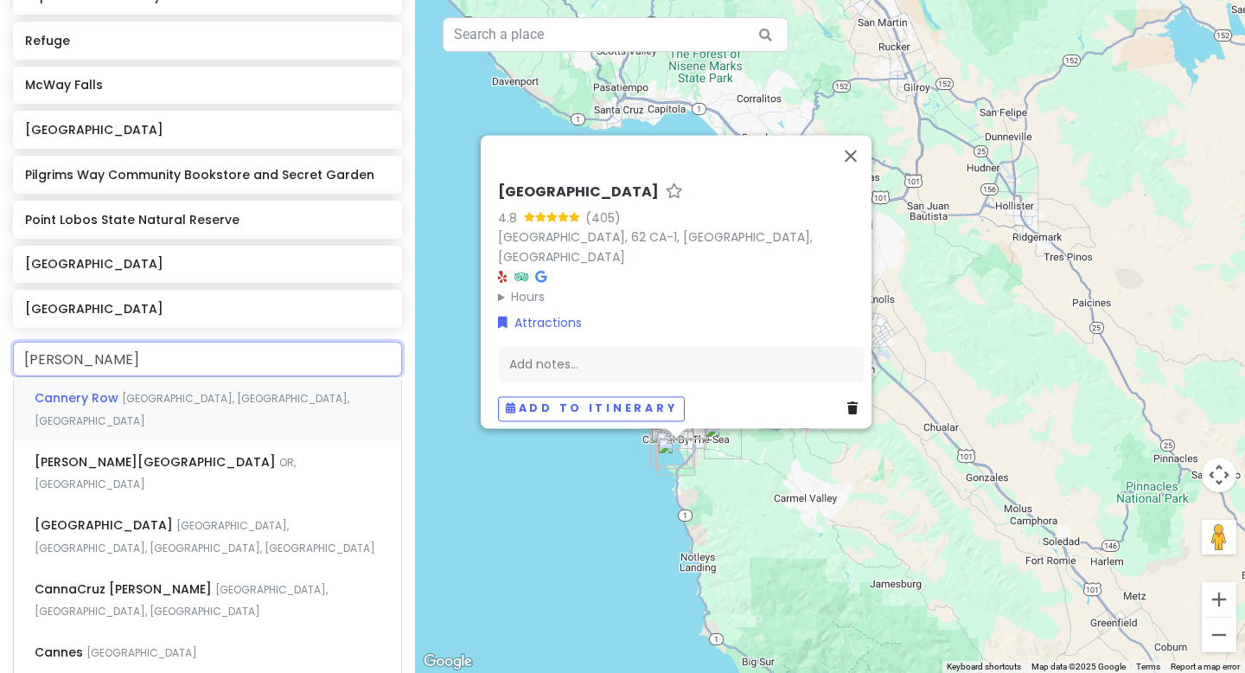
click at [191, 393] on span "[GEOGRAPHIC_DATA], [GEOGRAPHIC_DATA], [GEOGRAPHIC_DATA]" at bounding box center [192, 409] width 315 height 37
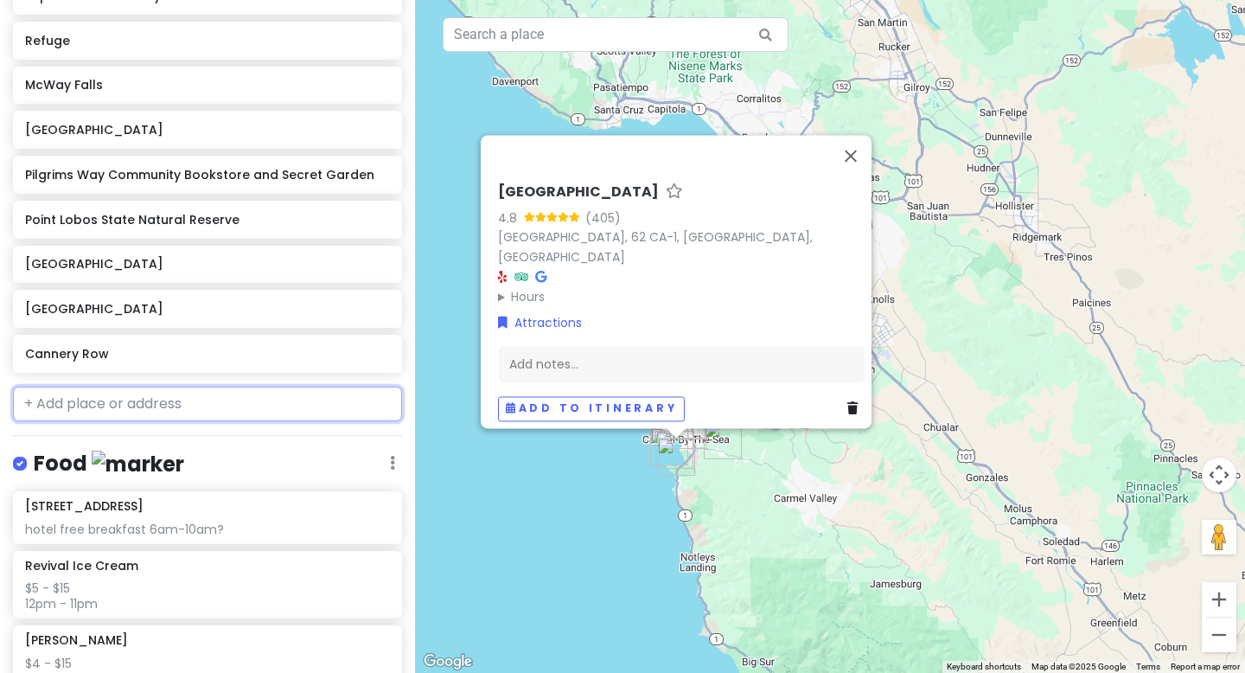
scroll to position [563, 0]
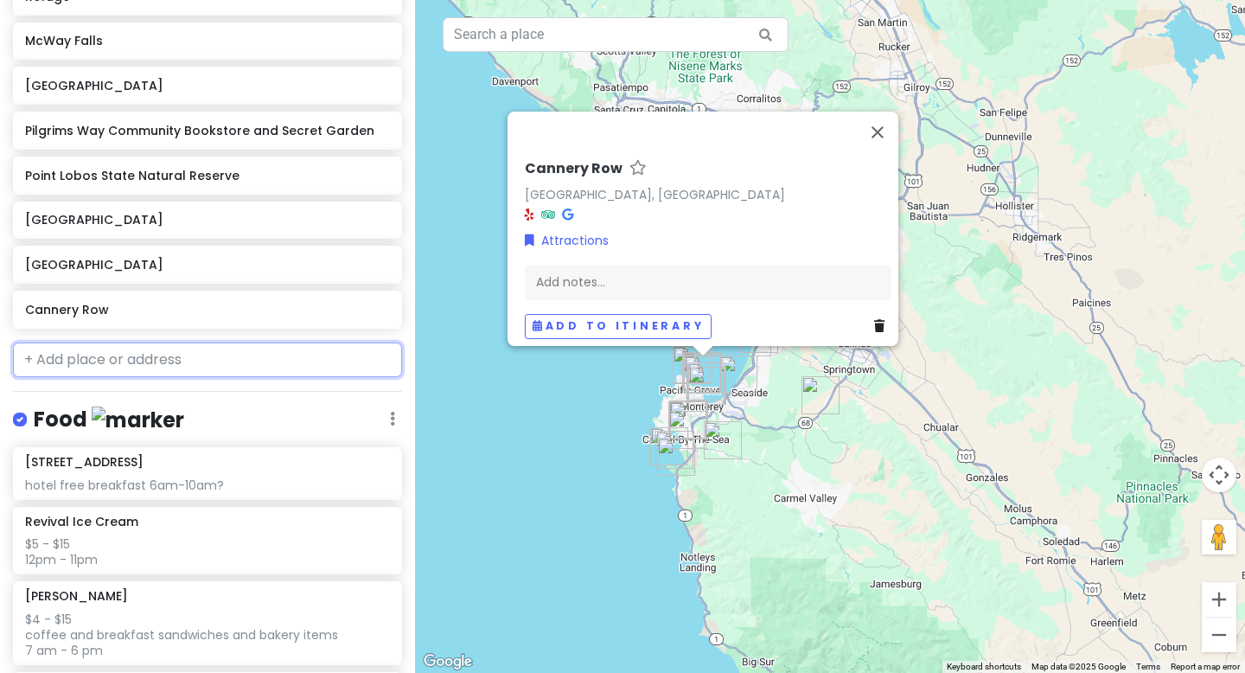
click at [303, 354] on input "text" at bounding box center [207, 359] width 389 height 35
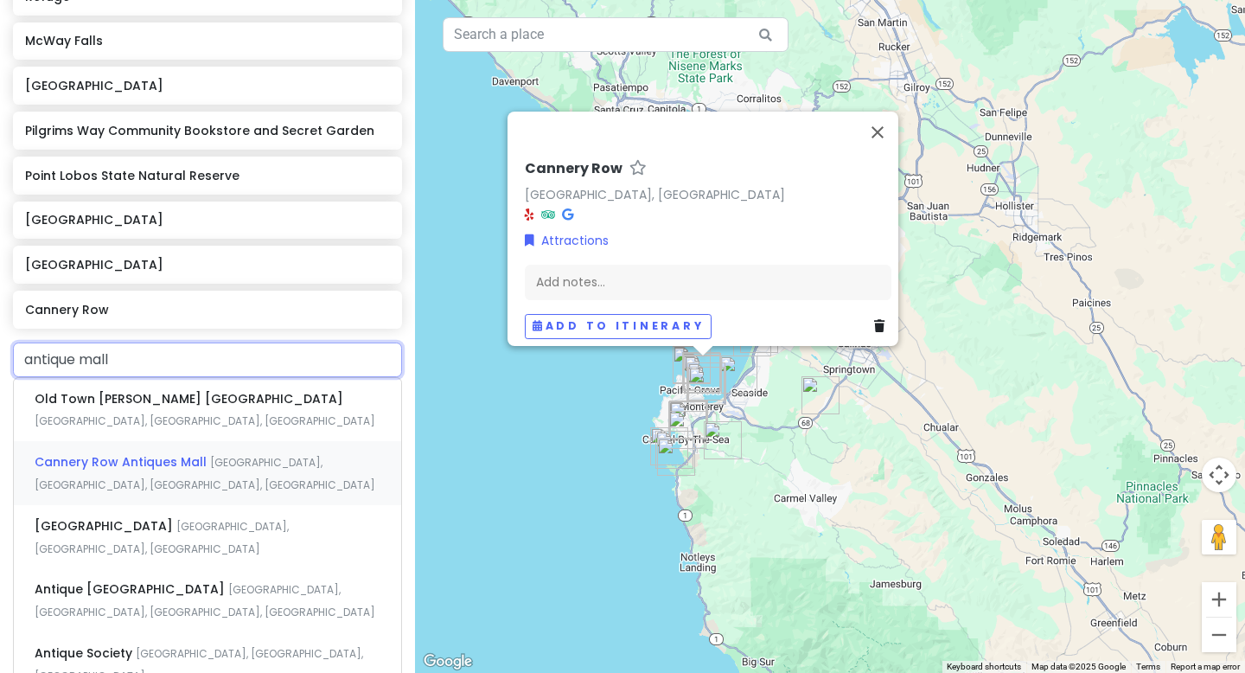
click at [283, 457] on span "[GEOGRAPHIC_DATA], [GEOGRAPHIC_DATA], [GEOGRAPHIC_DATA], [GEOGRAPHIC_DATA]" at bounding box center [205, 473] width 341 height 37
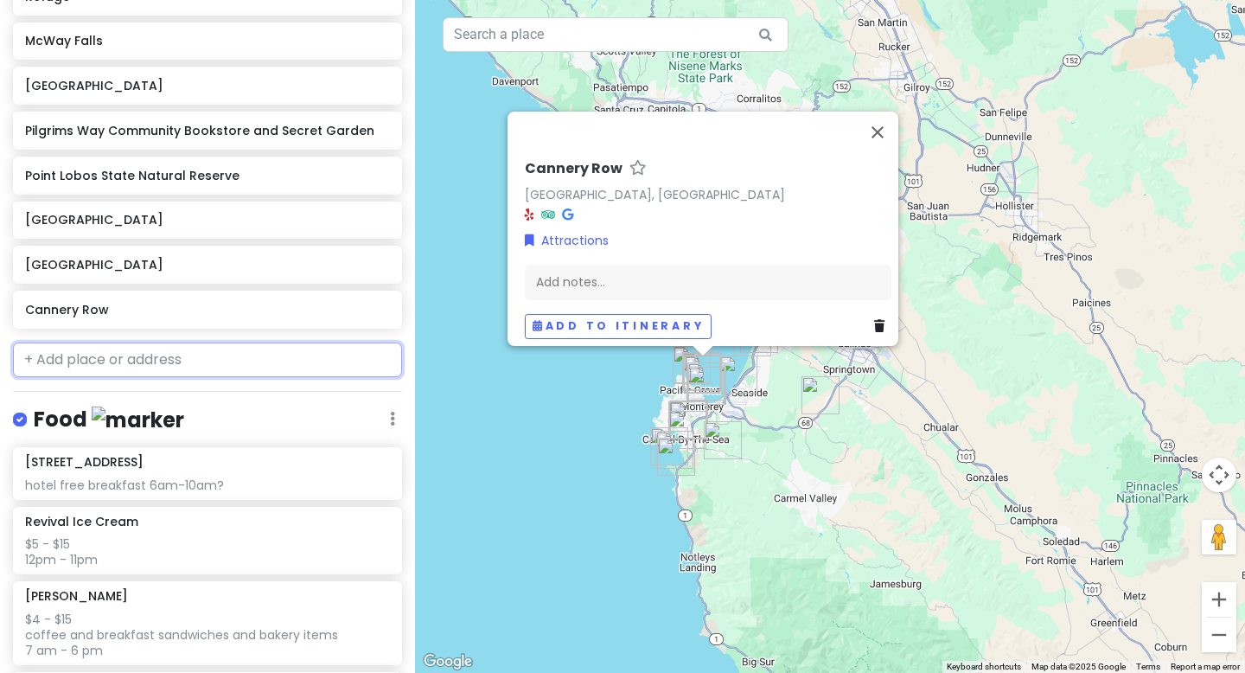
scroll to position [608, 0]
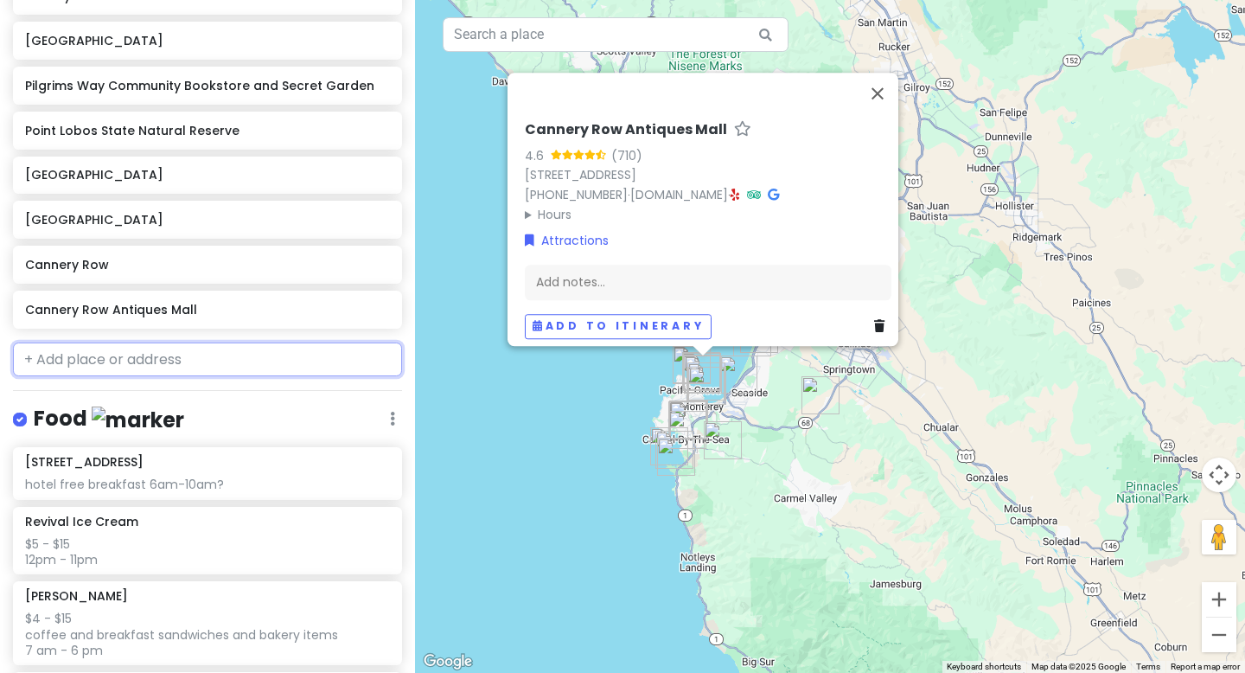
click at [210, 371] on input "text" at bounding box center [207, 359] width 389 height 35
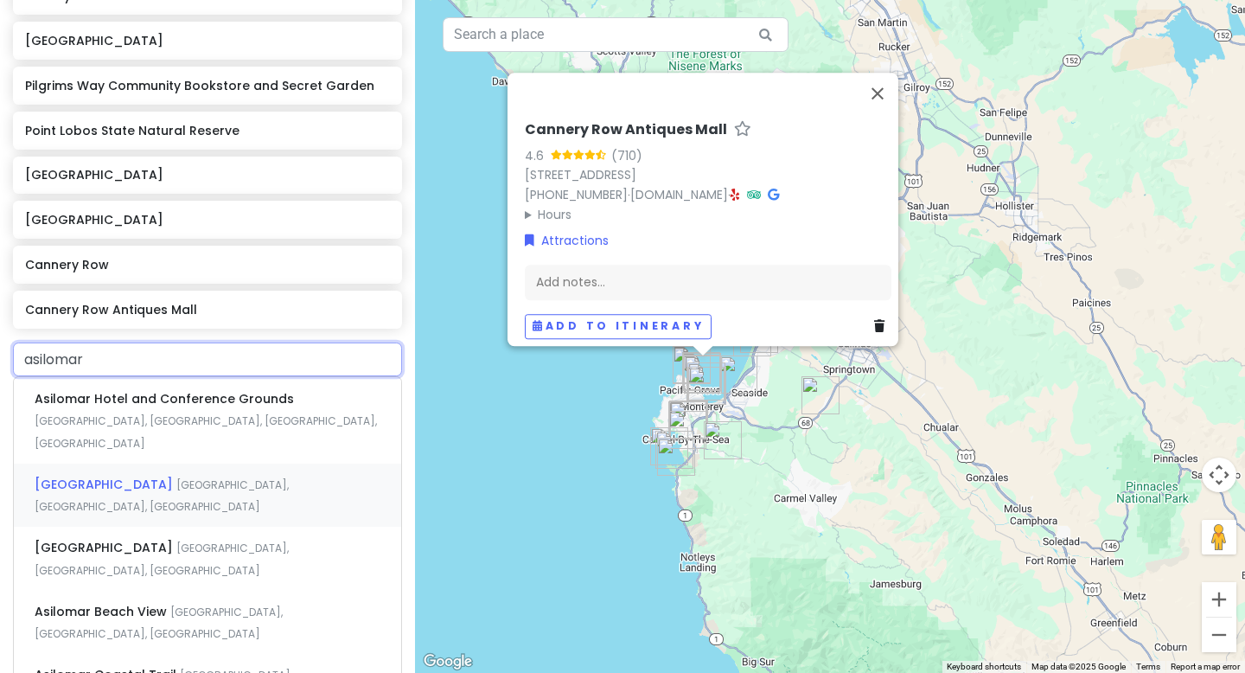
click at [213, 477] on span "[GEOGRAPHIC_DATA], [GEOGRAPHIC_DATA], [GEOGRAPHIC_DATA]" at bounding box center [162, 495] width 254 height 37
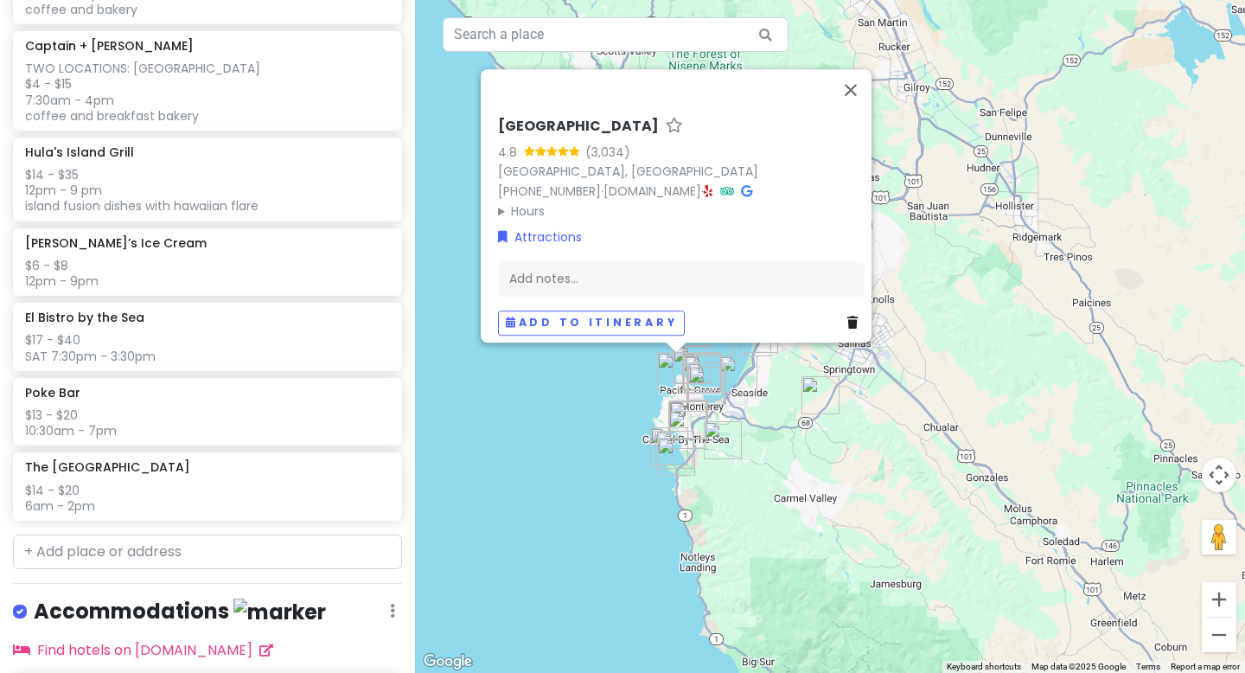
scroll to position [1743, 0]
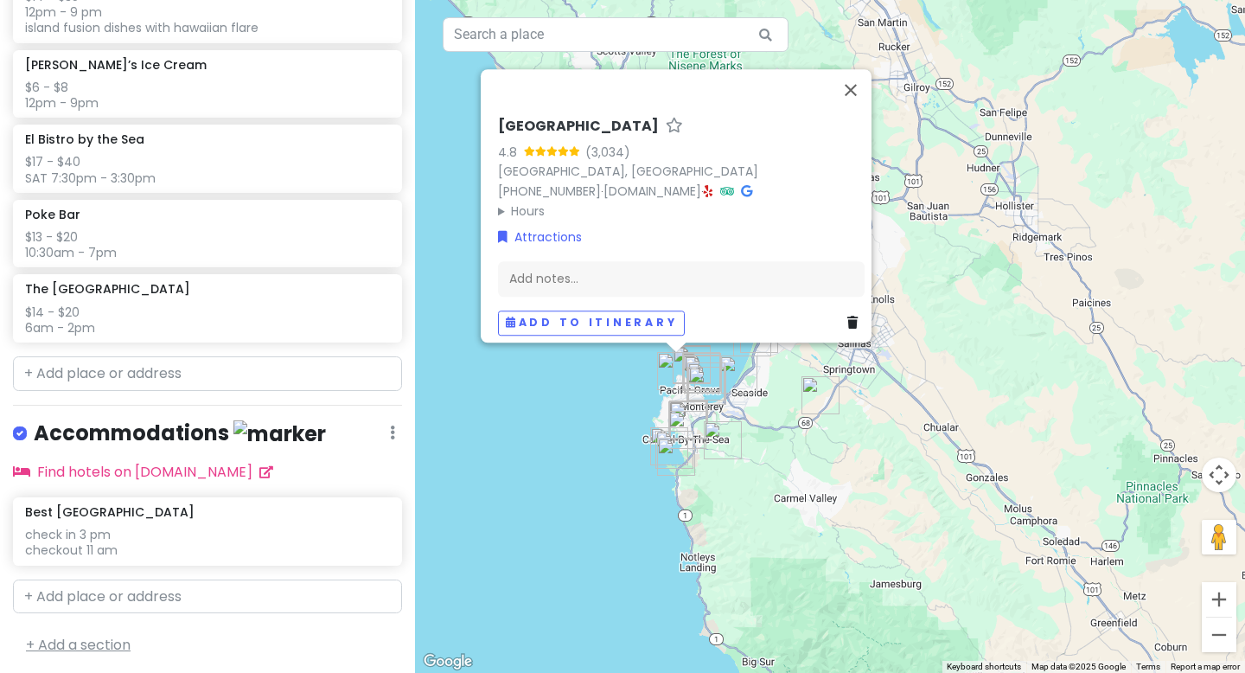
click at [82, 610] on link "+ Add a section" at bounding box center [78, 645] width 105 height 20
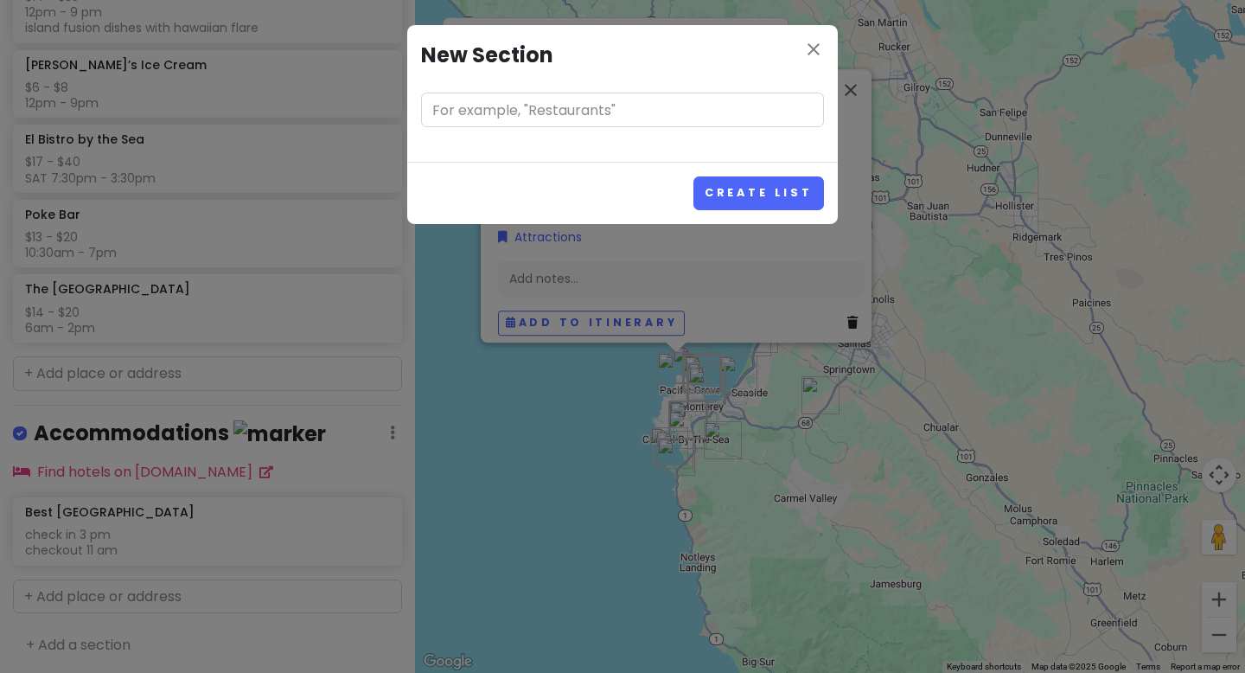
click at [572, 104] on input "text" at bounding box center [622, 110] width 403 height 35
click at [814, 47] on icon "close" at bounding box center [813, 49] width 21 height 21
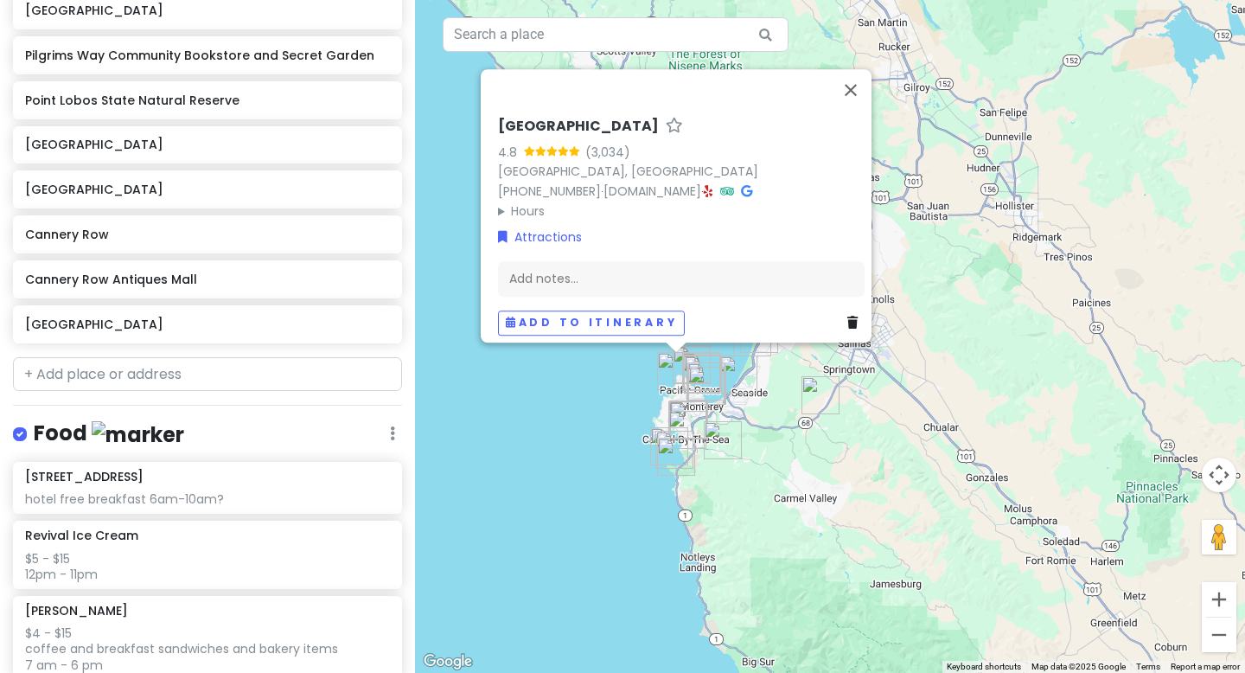
scroll to position [578, 0]
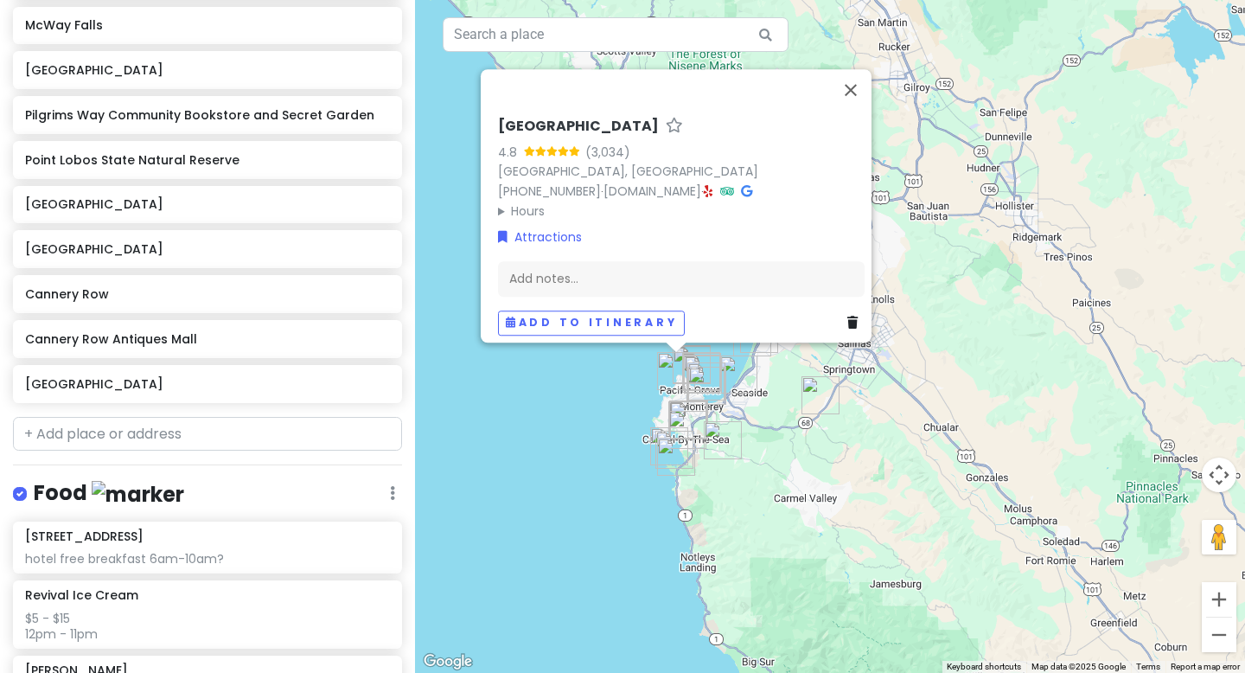
click at [96, 493] on img at bounding box center [138, 494] width 93 height 27
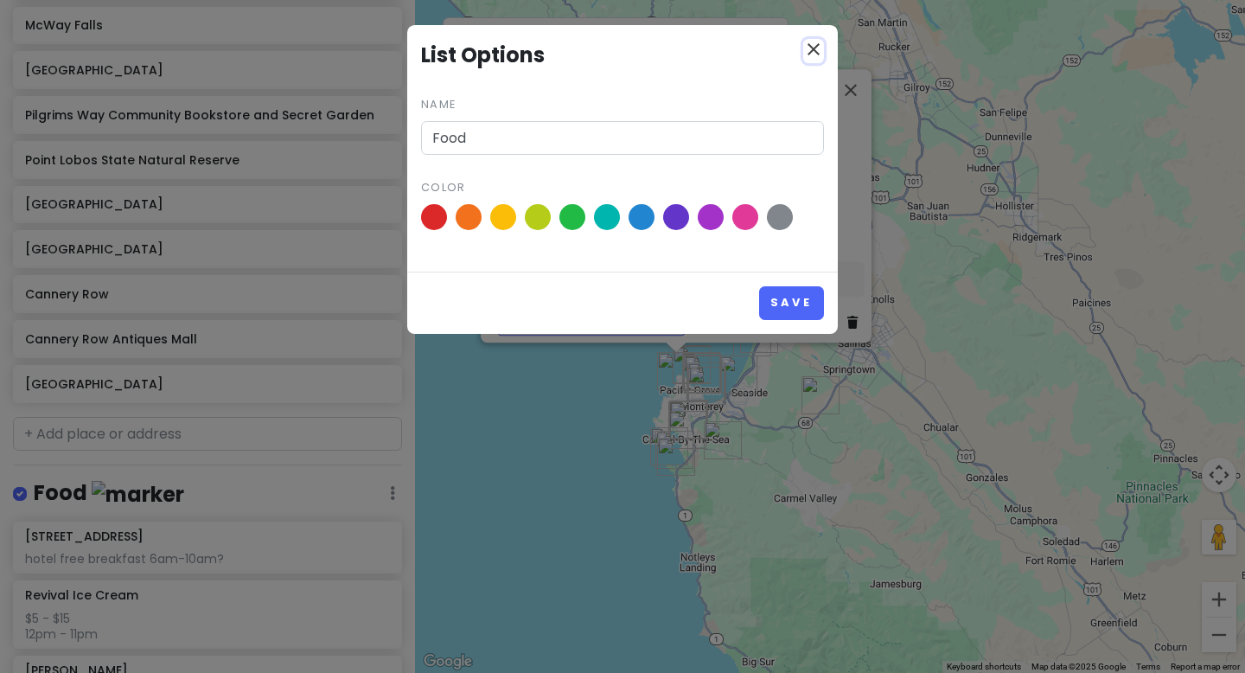
click at [812, 49] on icon "close" at bounding box center [813, 49] width 21 height 21
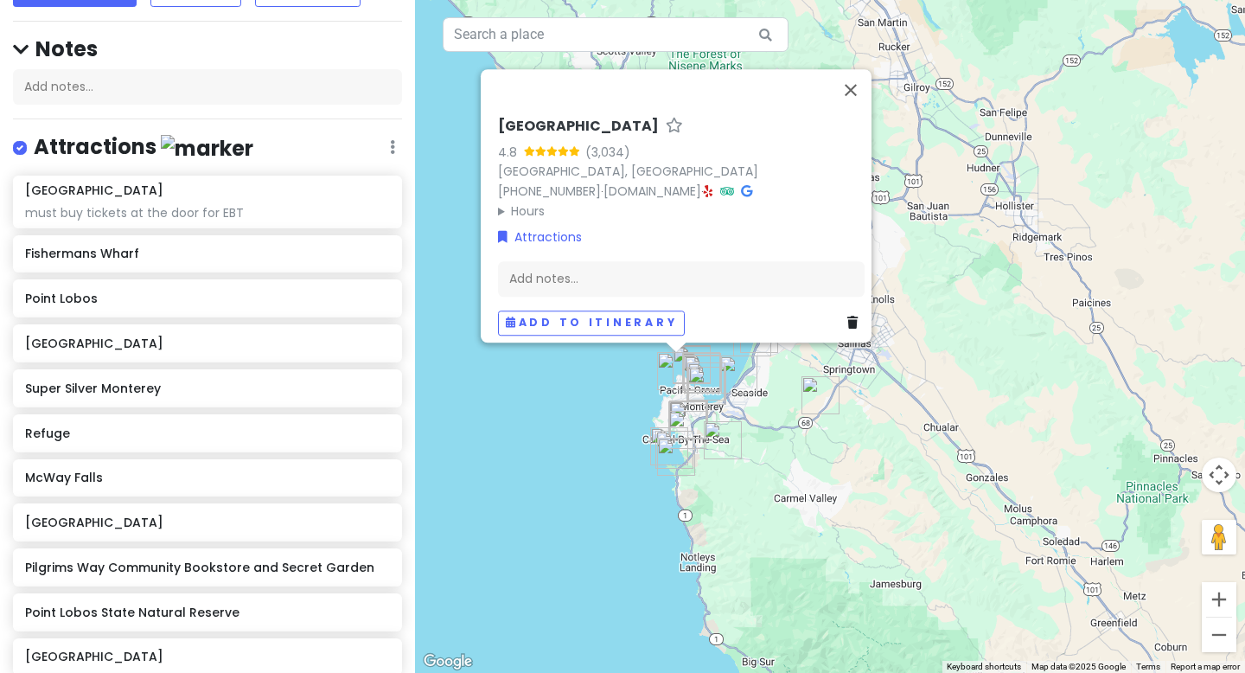
scroll to position [122, 0]
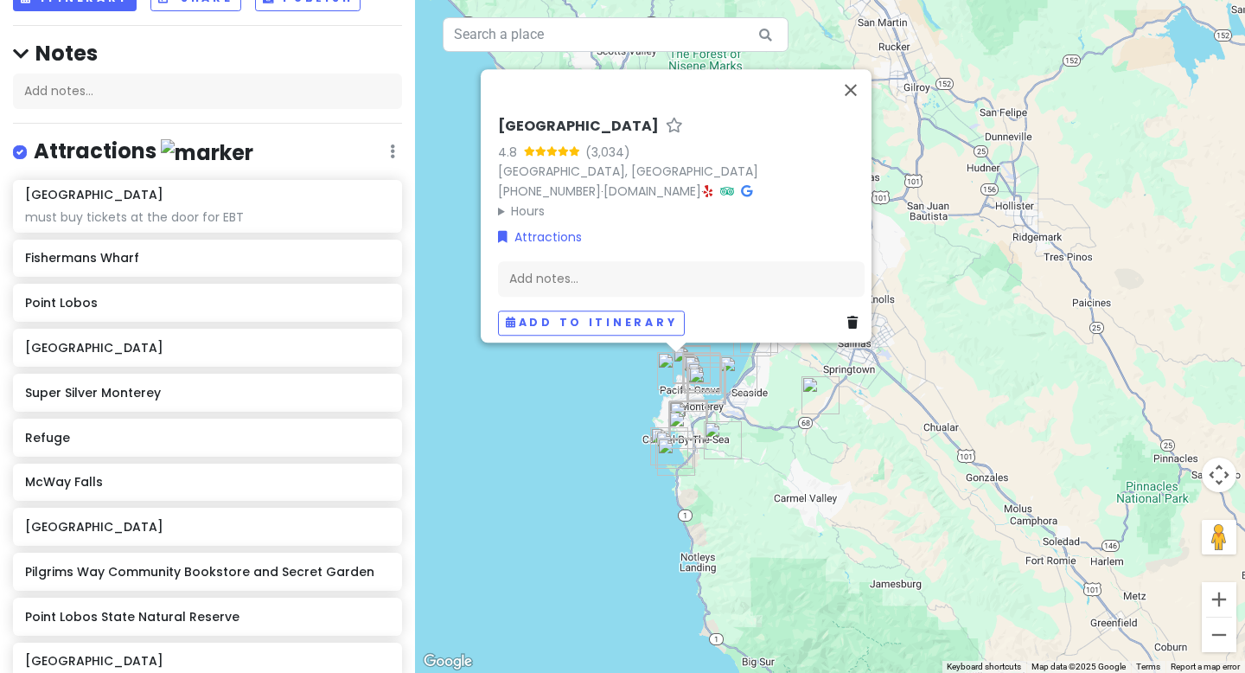
click at [166, 157] on img at bounding box center [207, 152] width 93 height 27
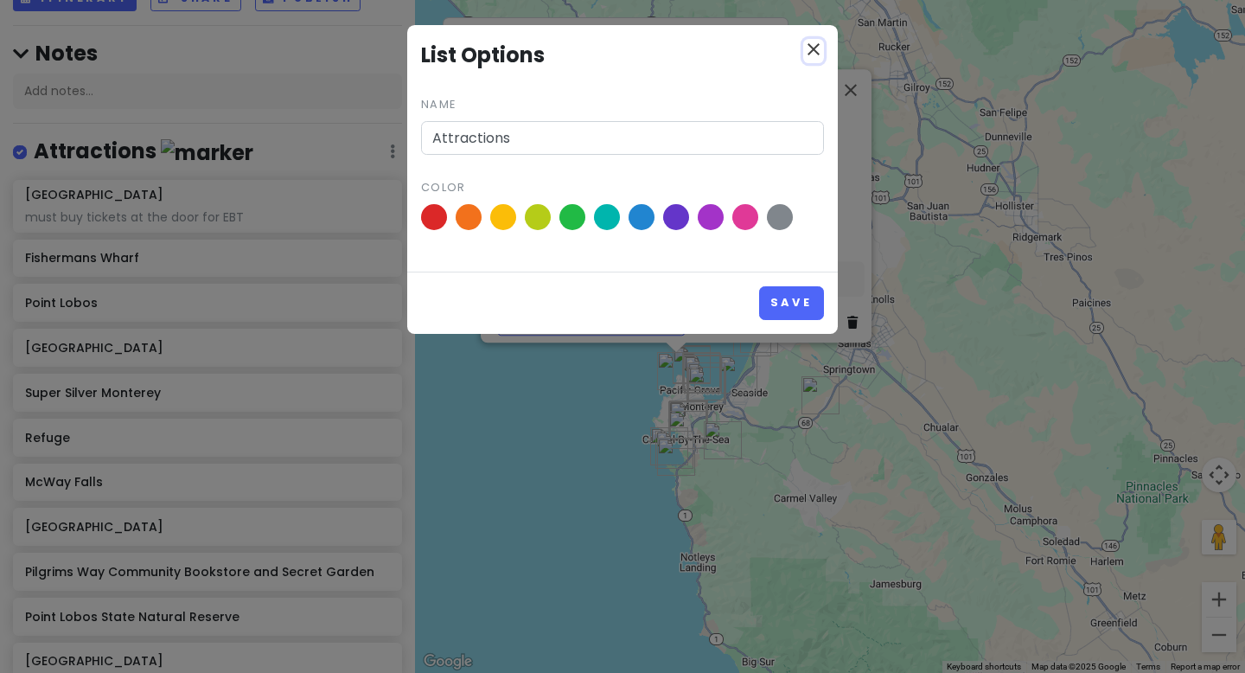
click at [815, 50] on icon "close" at bounding box center [813, 49] width 21 height 21
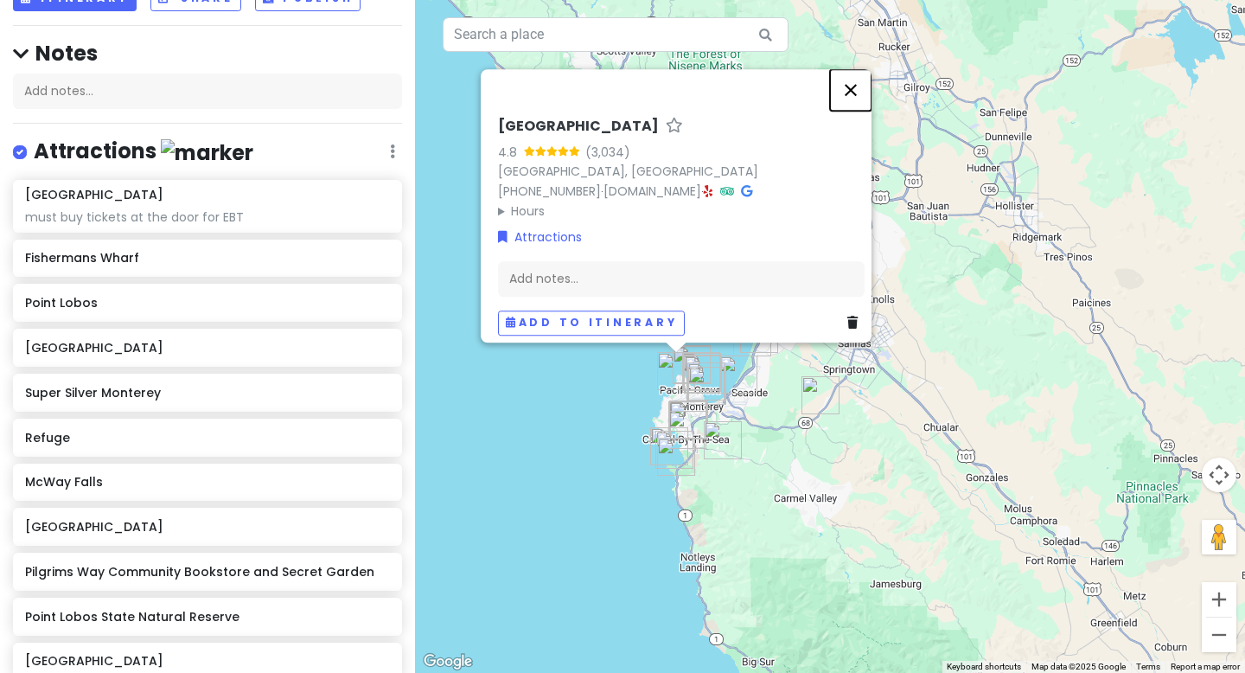
click at [862, 86] on button "Close" at bounding box center [851, 90] width 42 height 42
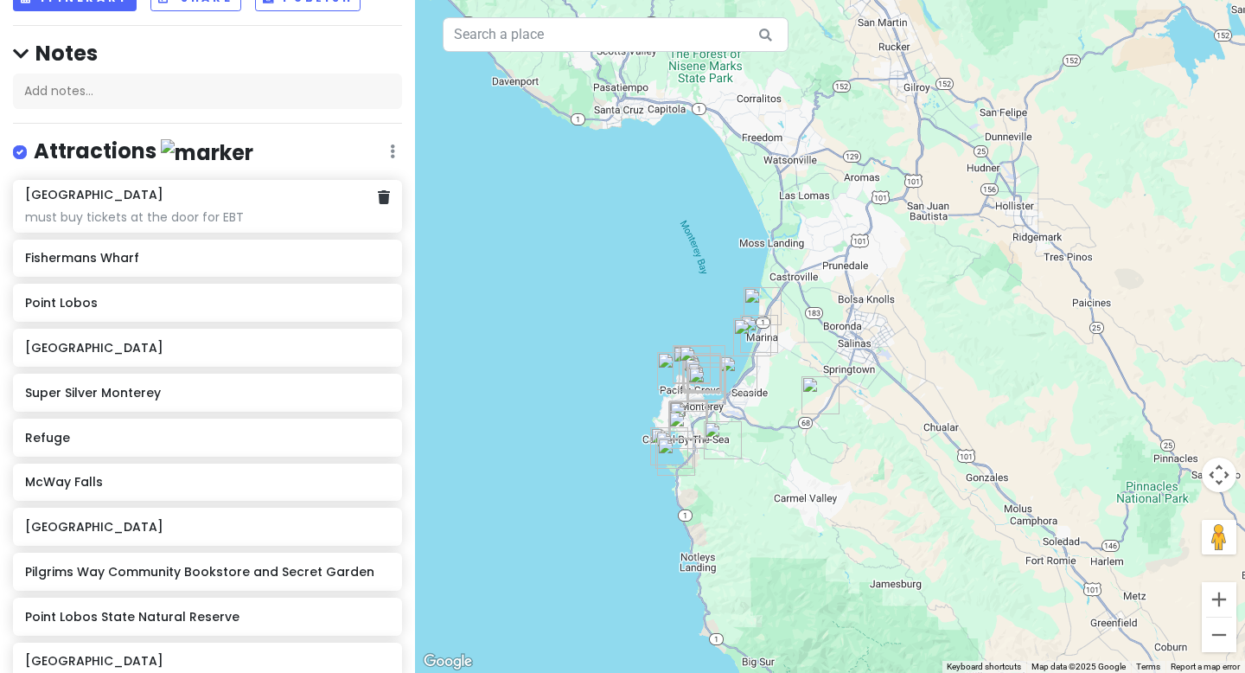
click at [154, 222] on div "must buy tickets at the door for EBT" at bounding box center [207, 217] width 364 height 16
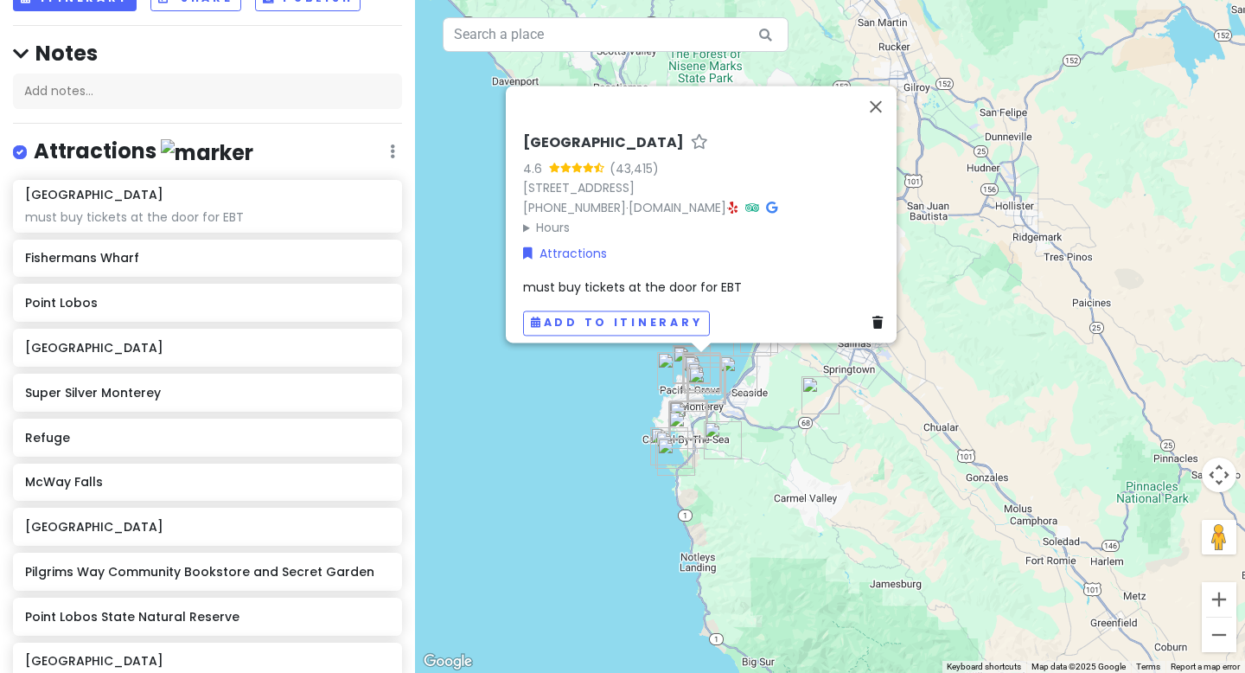
click at [603, 278] on span "must buy tickets at the door for EBT" at bounding box center [632, 286] width 219 height 17
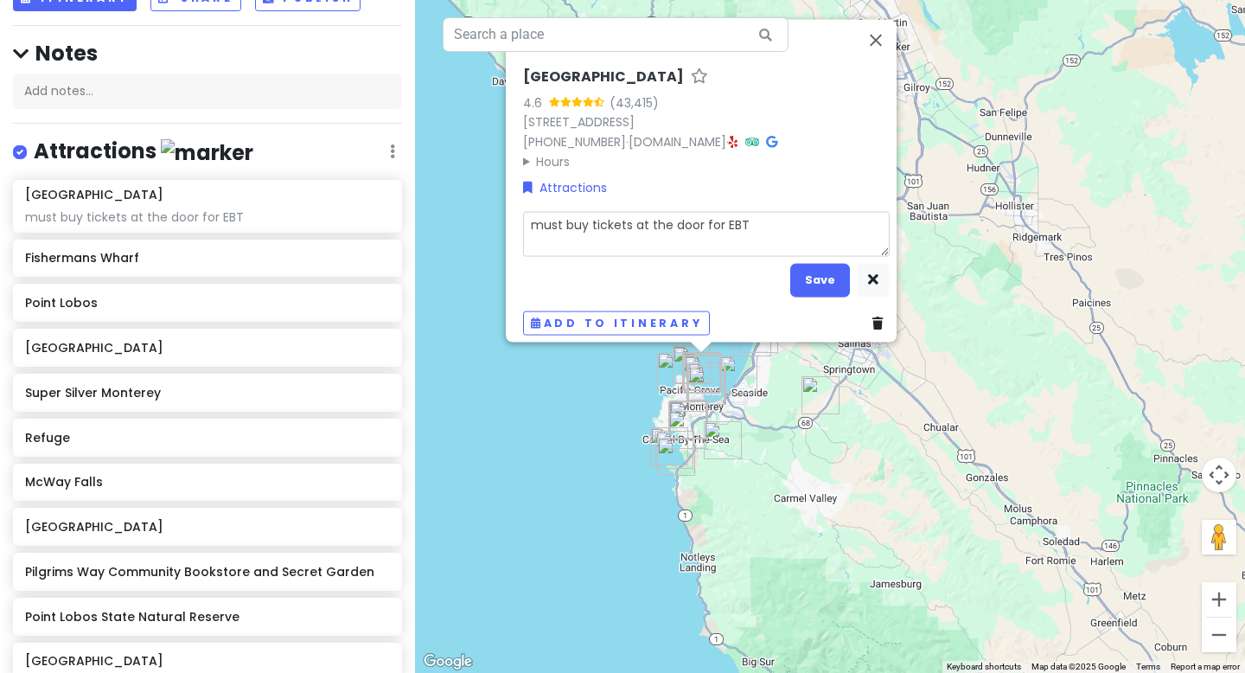
click at [535, 214] on textarea "must buy tickets at the door for EBT" at bounding box center [706, 233] width 367 height 45
click at [815, 266] on button "Save" at bounding box center [820, 280] width 60 height 34
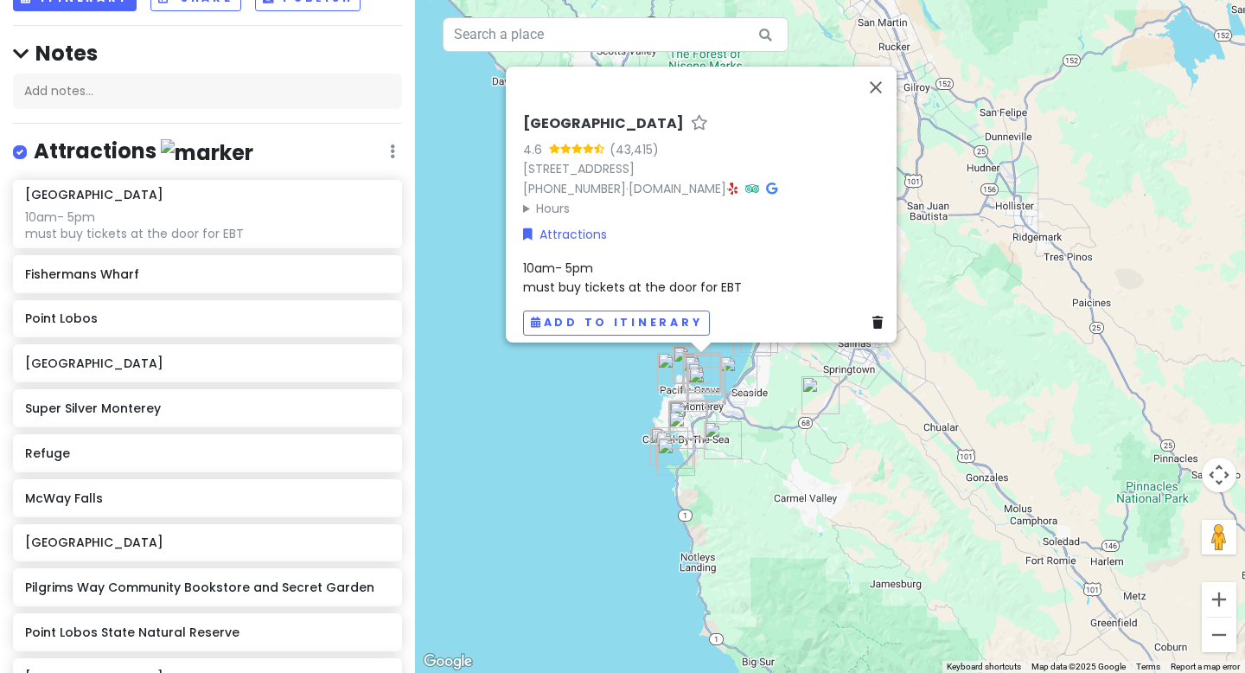
click at [319, 154] on div "Attractions Edit Reorder Delete List" at bounding box center [207, 154] width 389 height 35
click at [879, 77] on button "Close" at bounding box center [876, 88] width 42 height 42
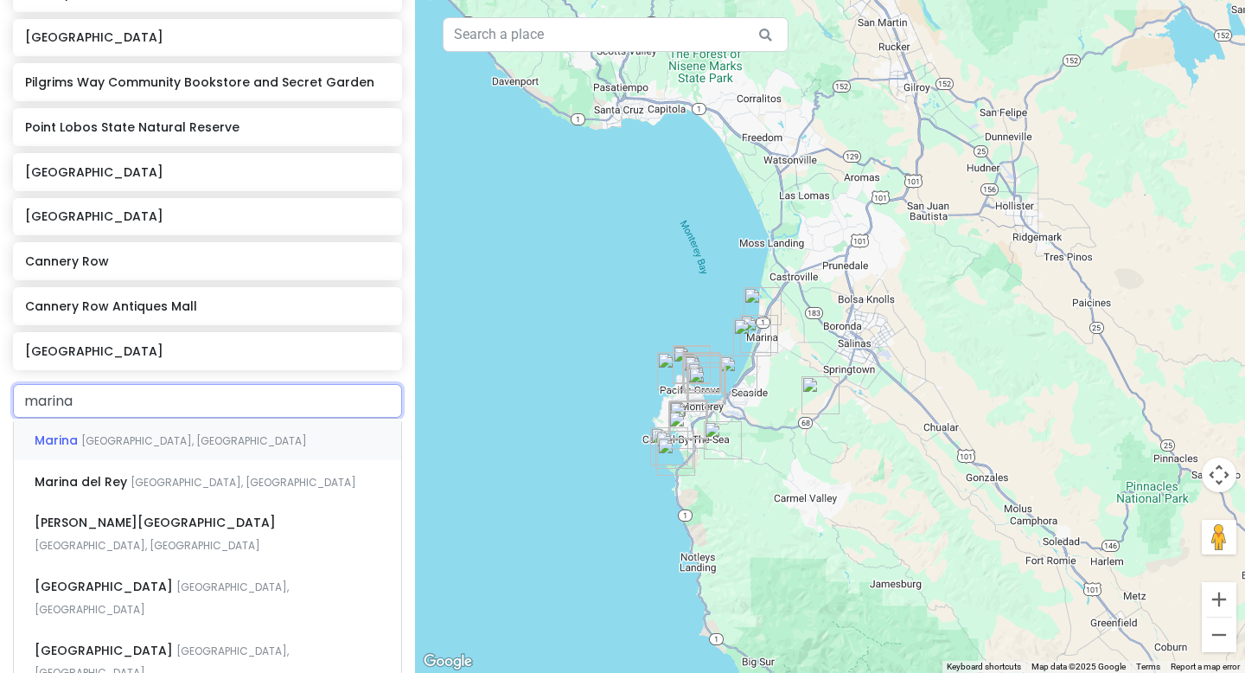
scroll to position [642, 0]
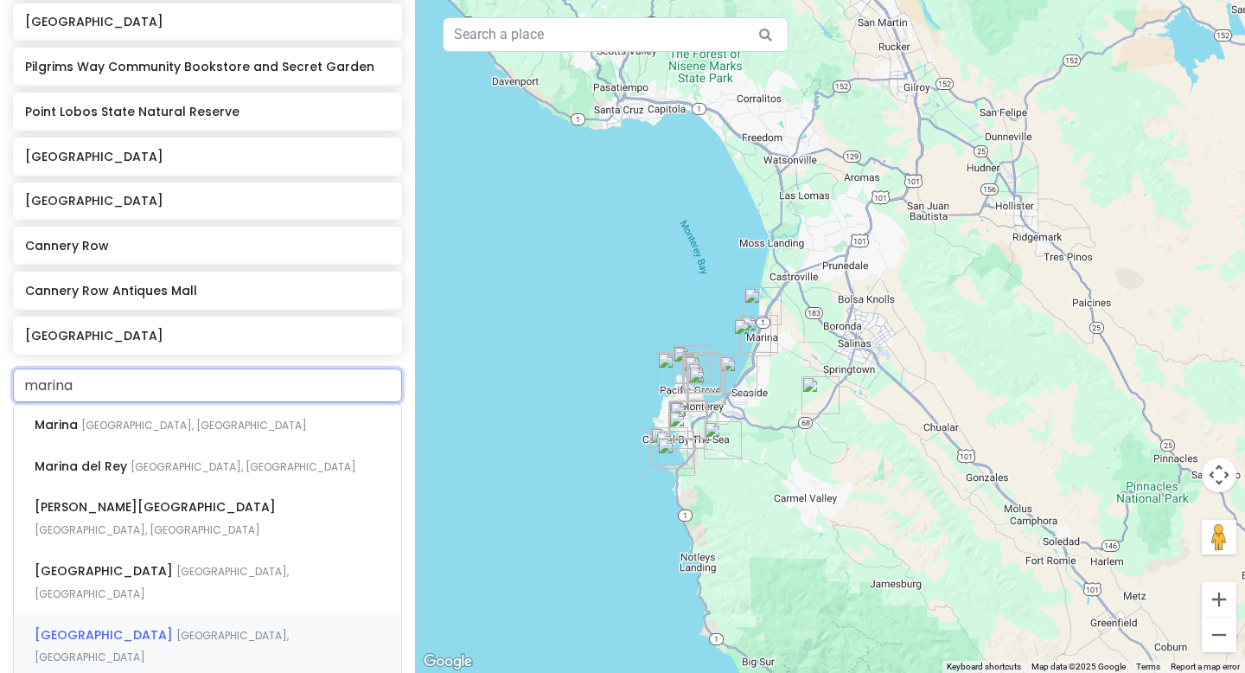
click at [249, 610] on span "[GEOGRAPHIC_DATA], [GEOGRAPHIC_DATA]" at bounding box center [162, 646] width 254 height 37
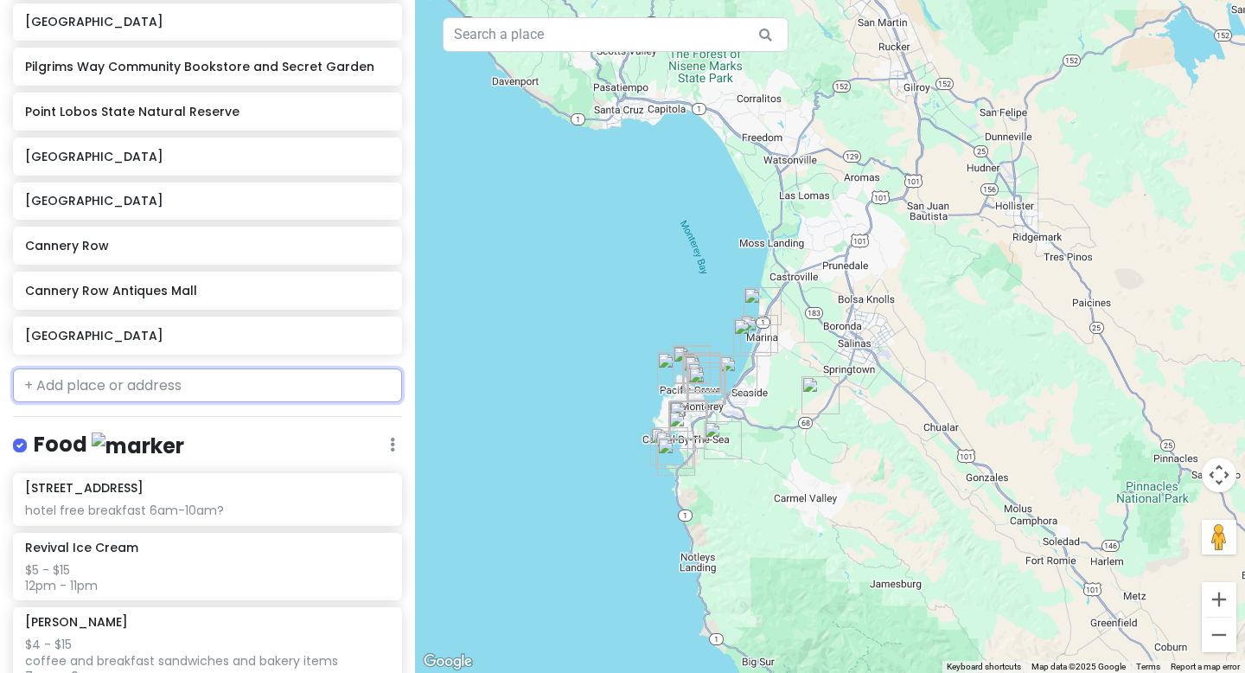
scroll to position [687, 0]
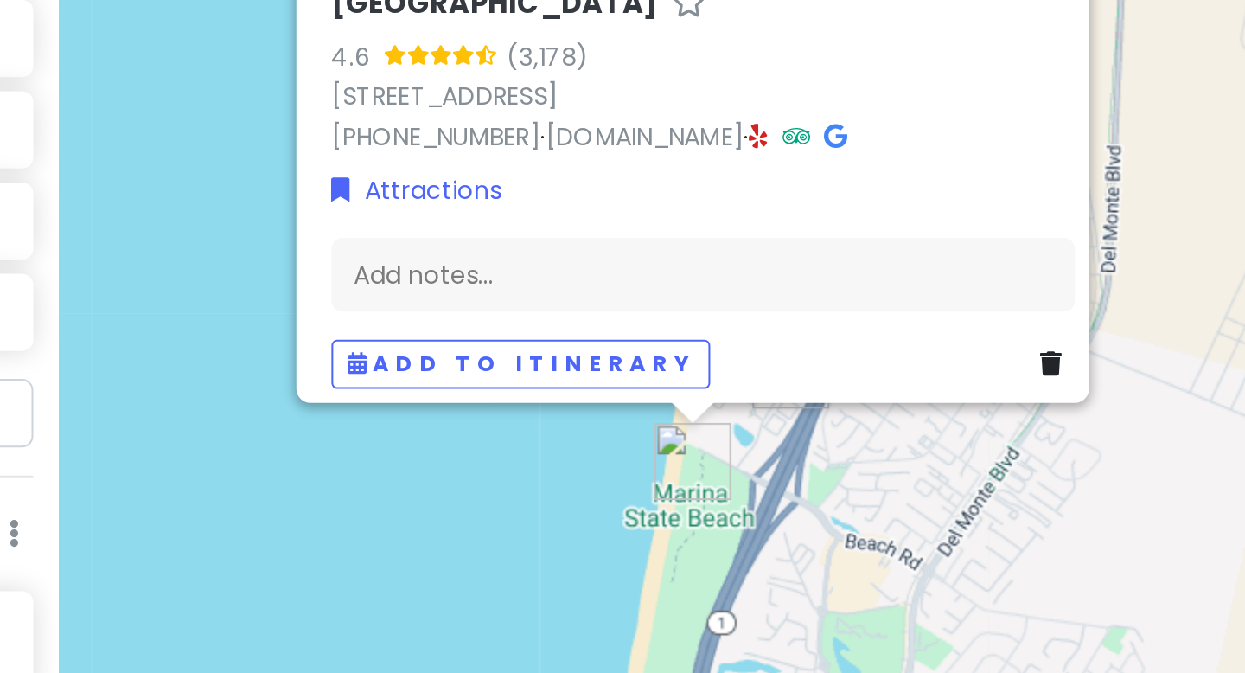
click at [699, 453] on div "[GEOGRAPHIC_DATA] 4.6 (3,178) [STREET_ADDRESS] [PHONE_NUMBER] · [DOMAIN_NAME] ·…" at bounding box center [830, 336] width 830 height 673
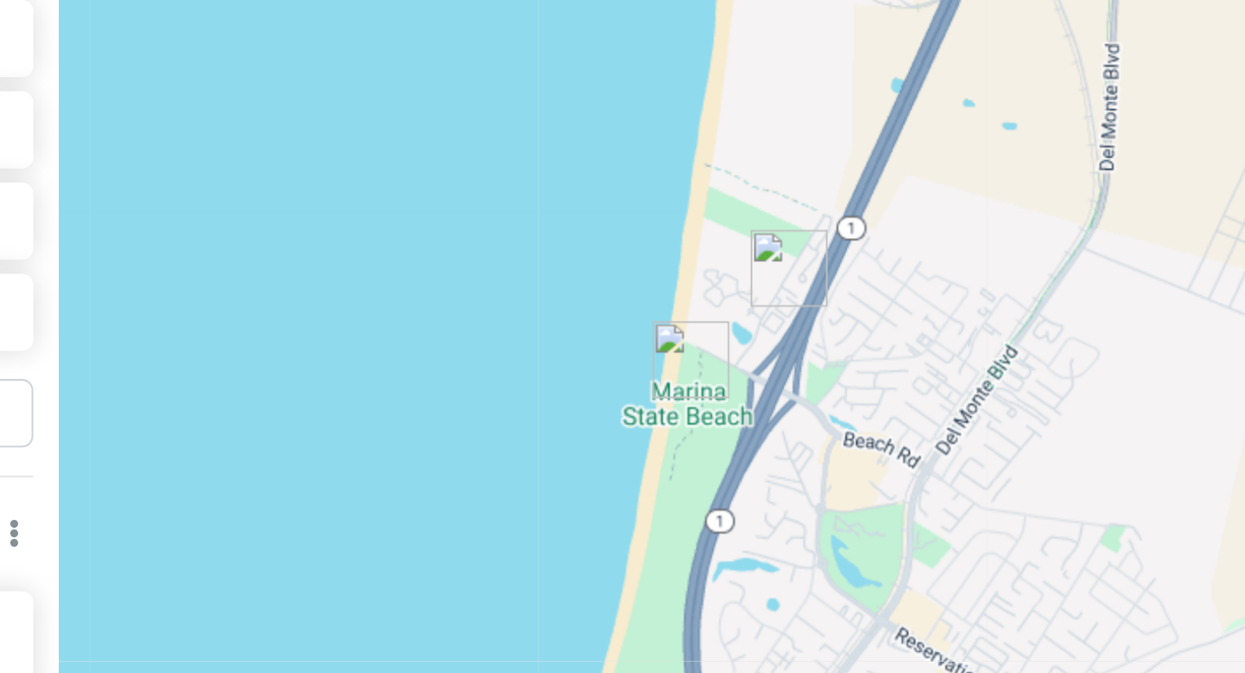
drag, startPoint x: 730, startPoint y: 400, endPoint x: 729, endPoint y: 350, distance: 50.2
click at [729, 349] on img "Marina State Beach" at bounding box center [726, 359] width 38 height 38
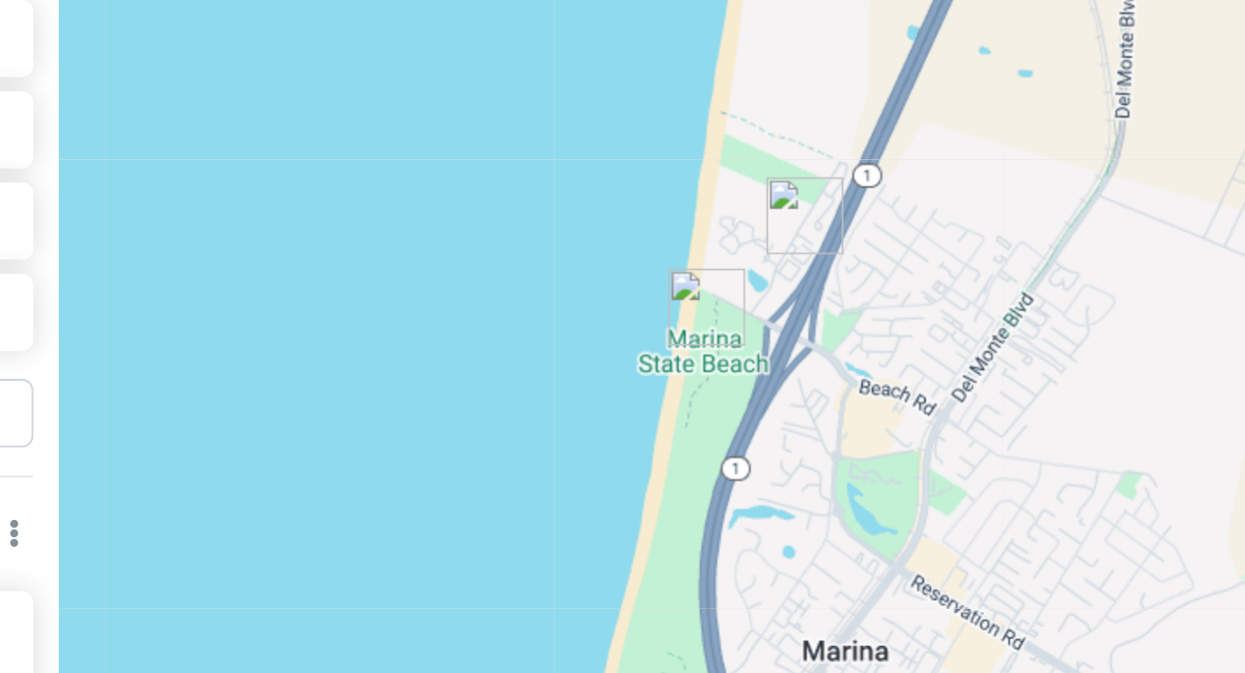
click at [724, 352] on img "Marina State Beach" at bounding box center [734, 333] width 38 height 38
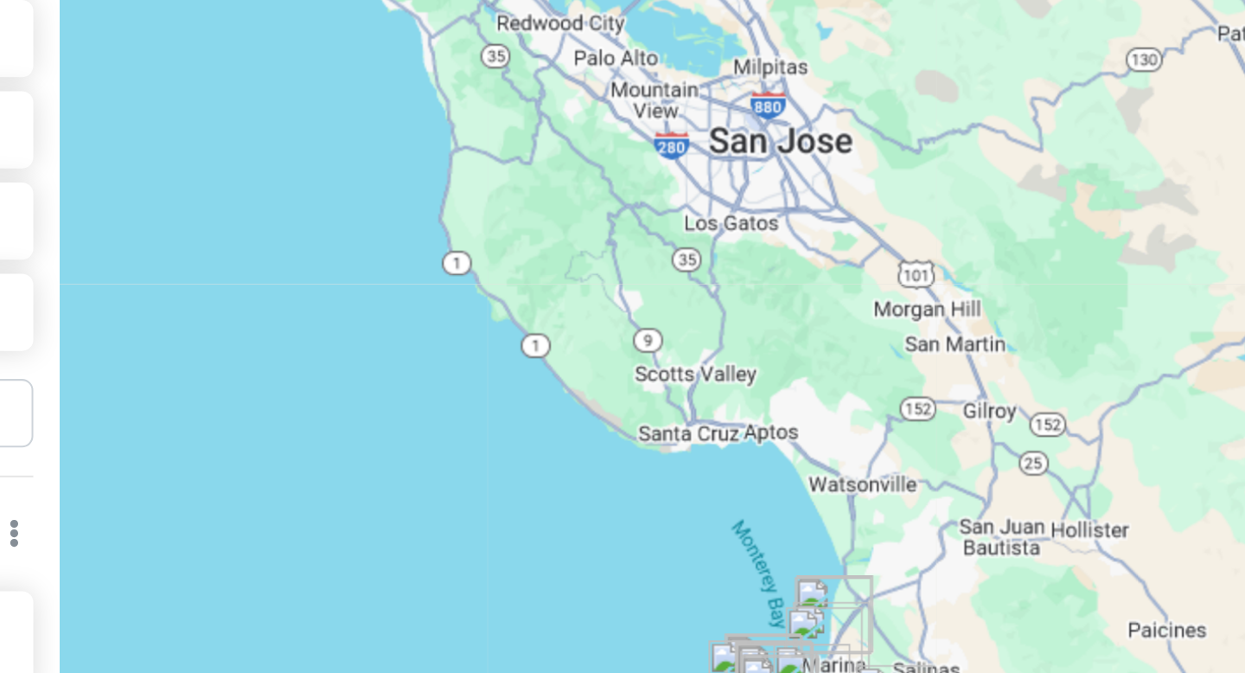
drag, startPoint x: 770, startPoint y: 332, endPoint x: 846, endPoint y: 491, distance: 176.4
click at [844, 487] on div at bounding box center [830, 336] width 830 height 673
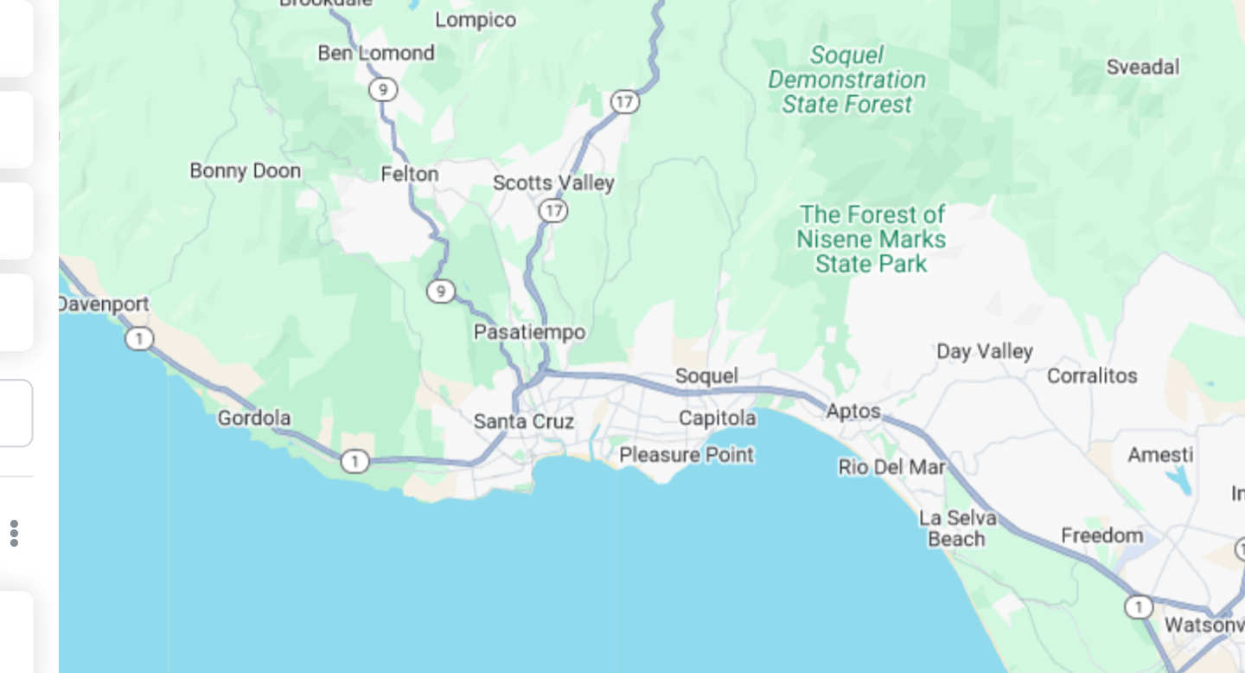
drag, startPoint x: 733, startPoint y: 383, endPoint x: 556, endPoint y: 134, distance: 305.7
click at [556, 134] on div at bounding box center [830, 336] width 830 height 673
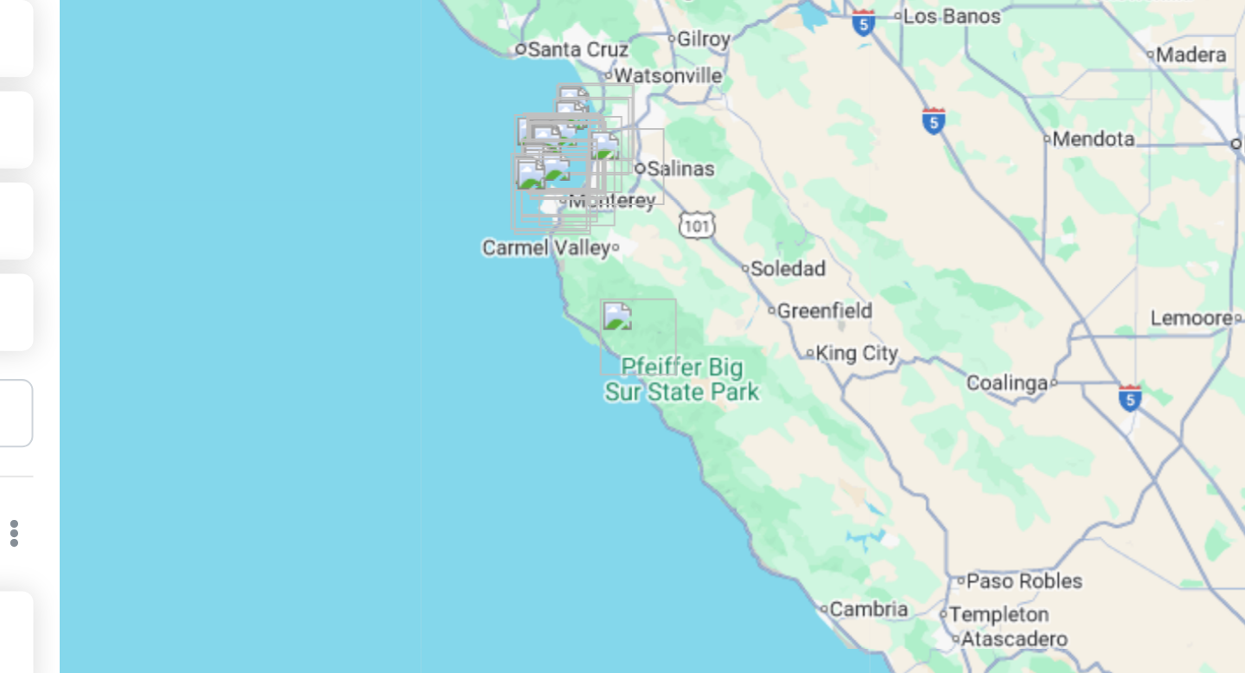
drag, startPoint x: 763, startPoint y: 356, endPoint x: 706, endPoint y: 236, distance: 133.0
click at [706, 236] on div at bounding box center [830, 336] width 830 height 673
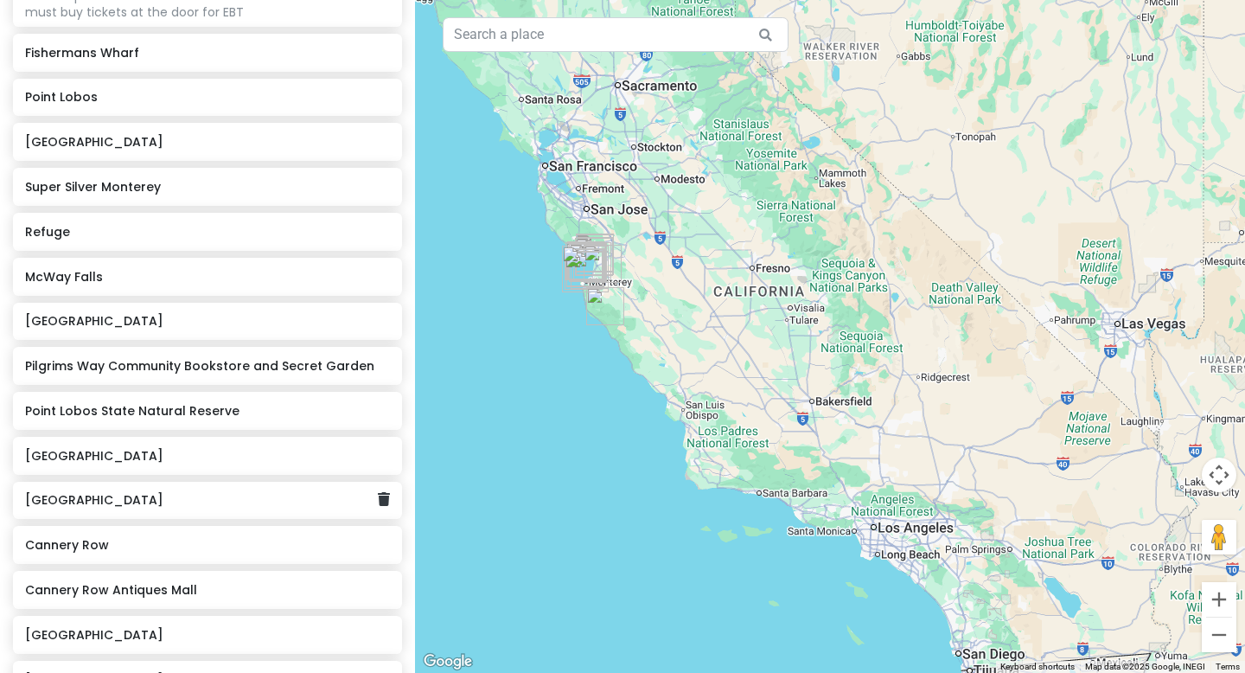
scroll to position [342, 0]
click at [111, 191] on h6 "Super Silver Monterey" at bounding box center [201, 189] width 352 height 16
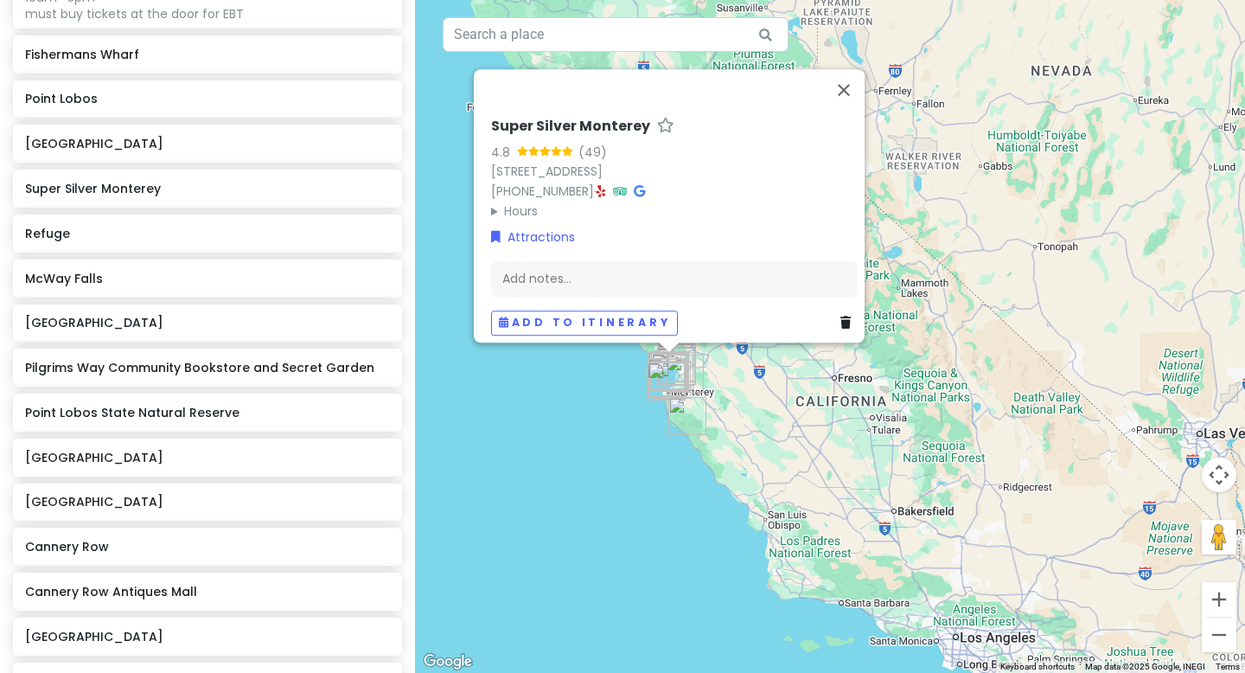
click at [508, 202] on summary "Hours" at bounding box center [674, 210] width 367 height 19
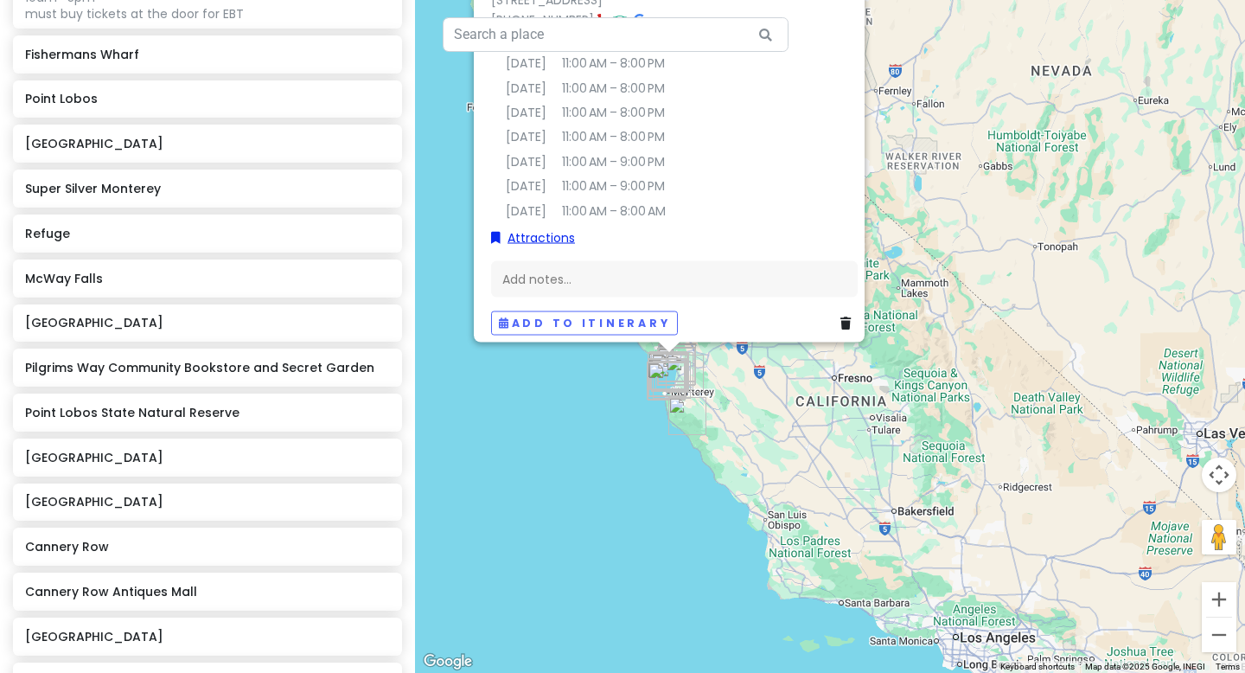
click at [533, 227] on link "Attractions" at bounding box center [533, 236] width 84 height 19
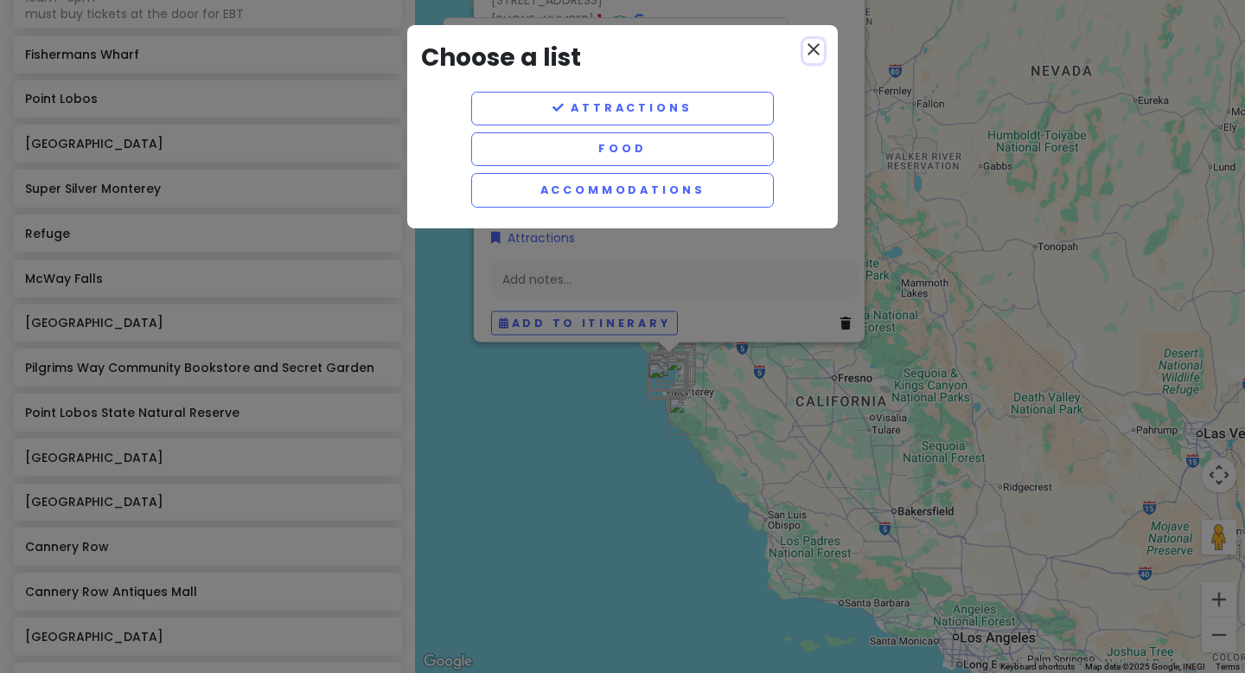
click at [812, 48] on icon "close" at bounding box center [813, 49] width 21 height 21
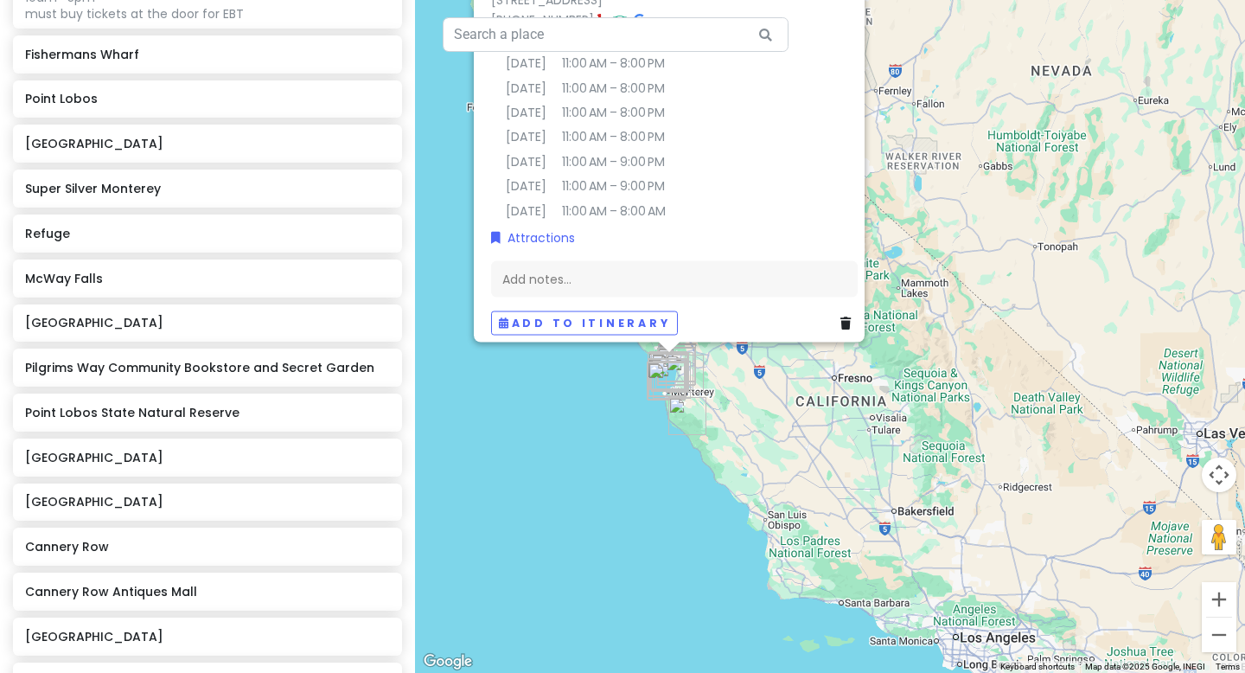
click at [628, 157] on small "11:00 AM – 9:00 PM" at bounding box center [614, 160] width 104 height 19
click at [597, 14] on icon at bounding box center [602, 20] width 10 height 12
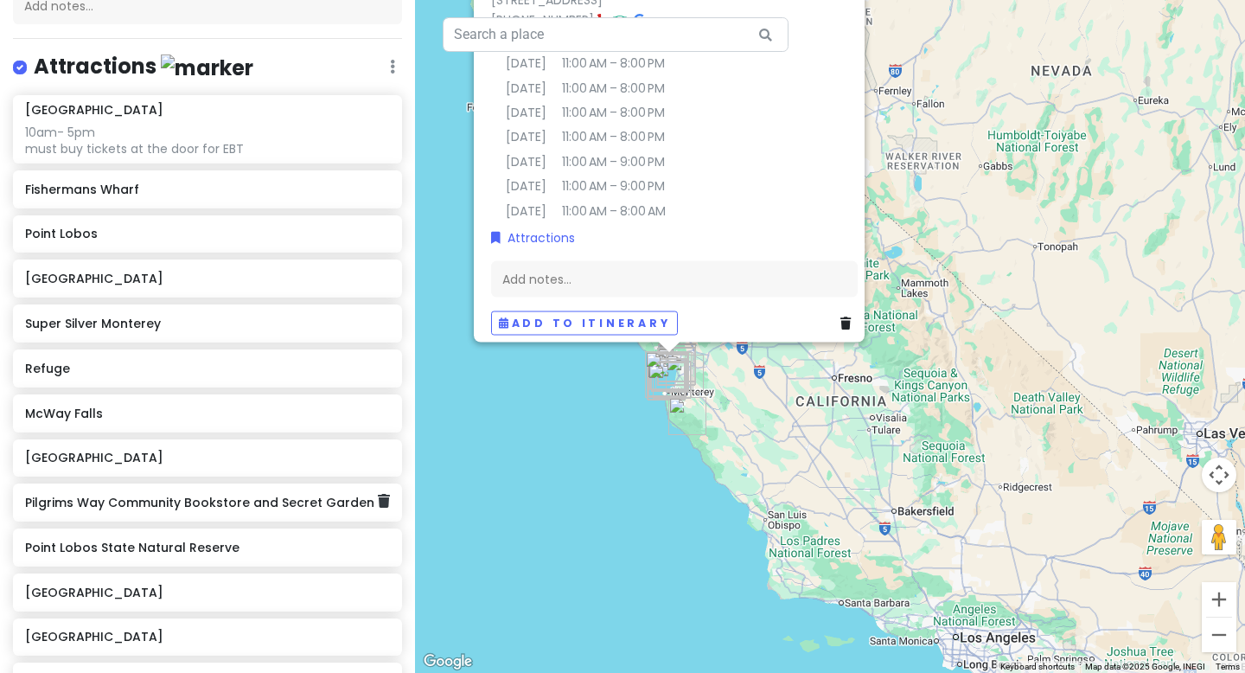
scroll to position [202, 0]
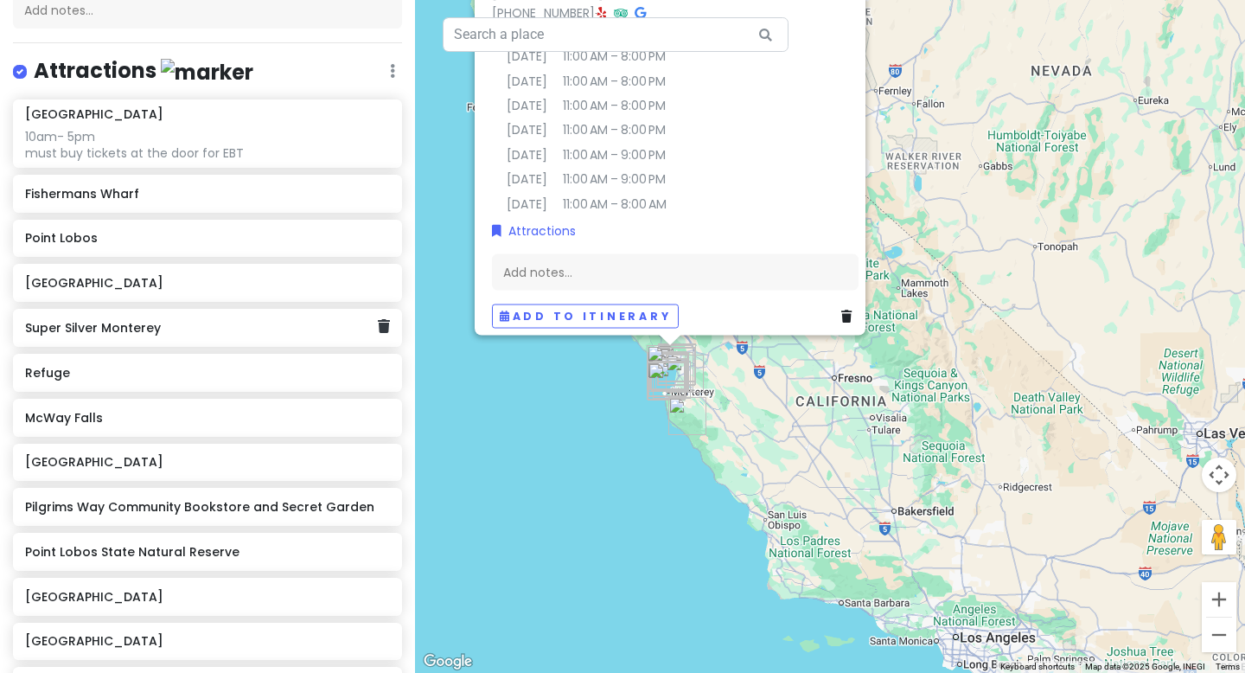
click at [149, 335] on div "Super Silver Monterey" at bounding box center [201, 328] width 352 height 24
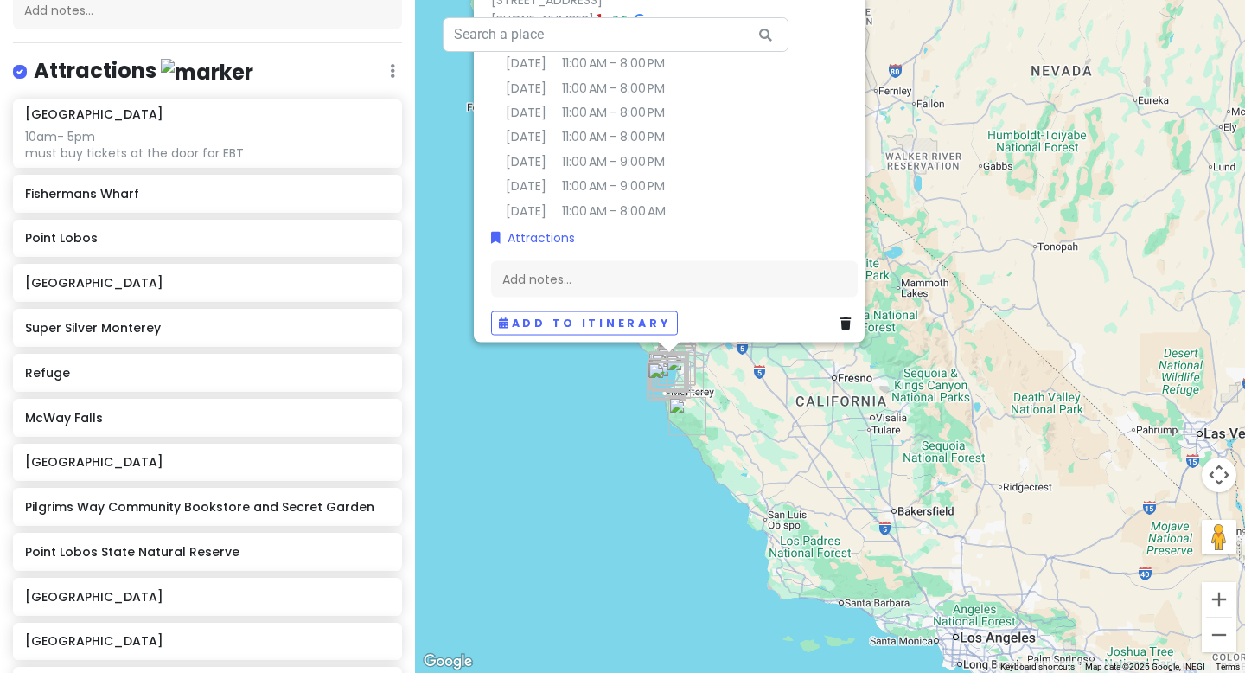
click at [521, 11] on link "[PHONE_NUMBER]" at bounding box center [542, 19] width 103 height 17
click at [613, 14] on icon at bounding box center [620, 20] width 14 height 12
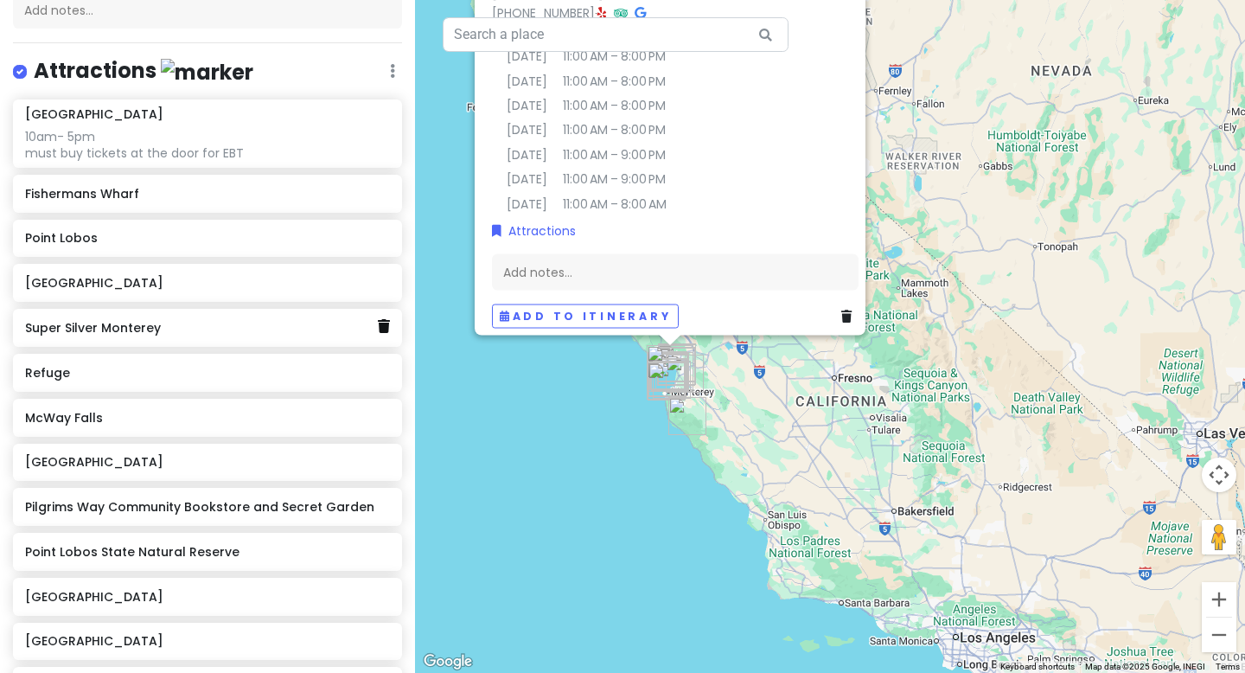
click at [380, 326] on icon at bounding box center [384, 326] width 12 height 14
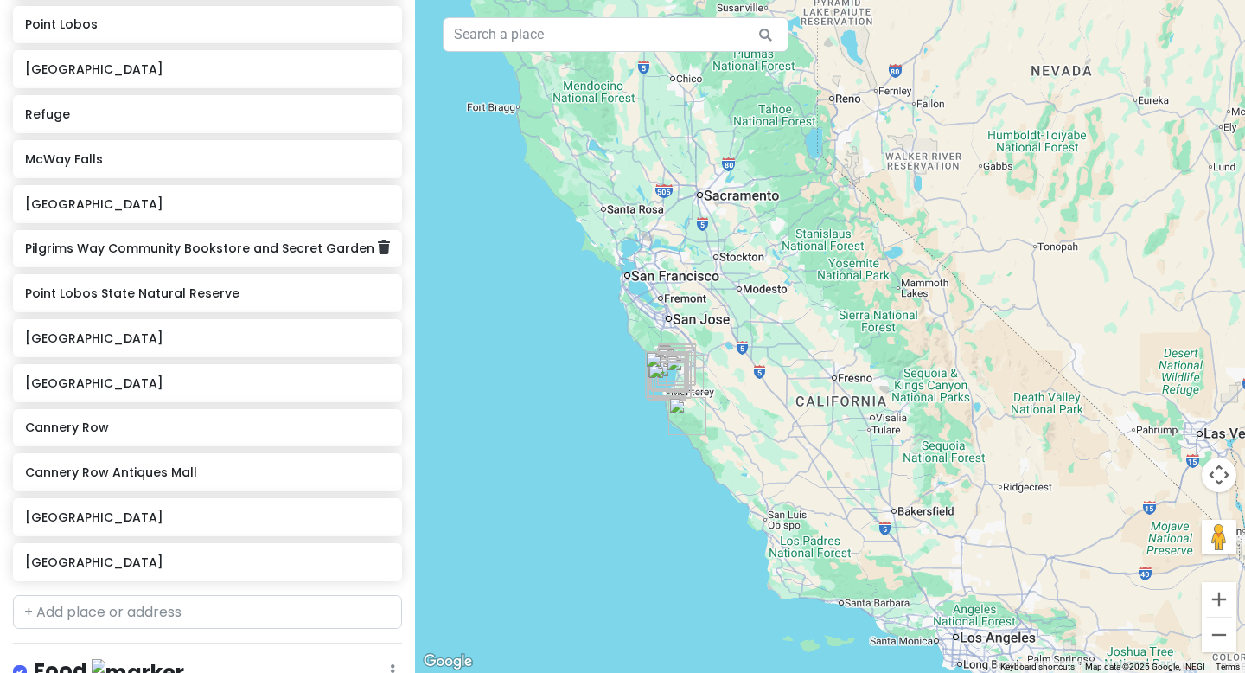
scroll to position [417, 0]
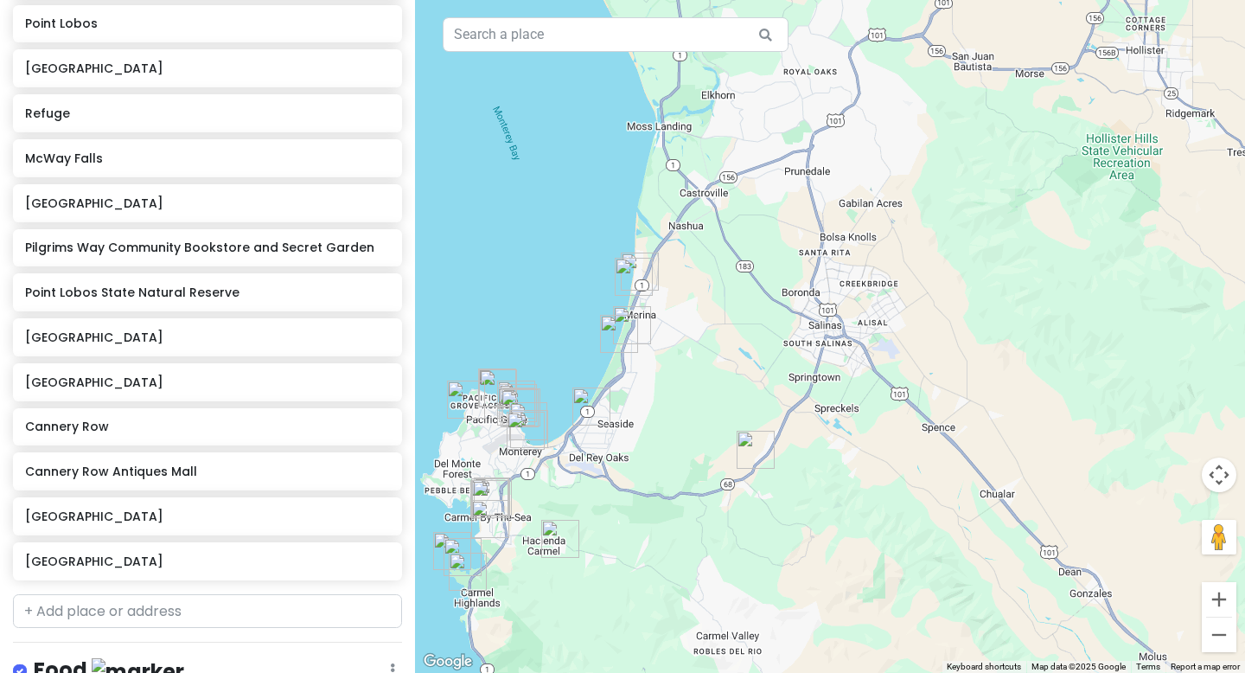
drag, startPoint x: 581, startPoint y: 568, endPoint x: 649, endPoint y: 290, distance: 286.7
click at [649, 289] on img "Marina State Beach" at bounding box center [634, 277] width 38 height 38
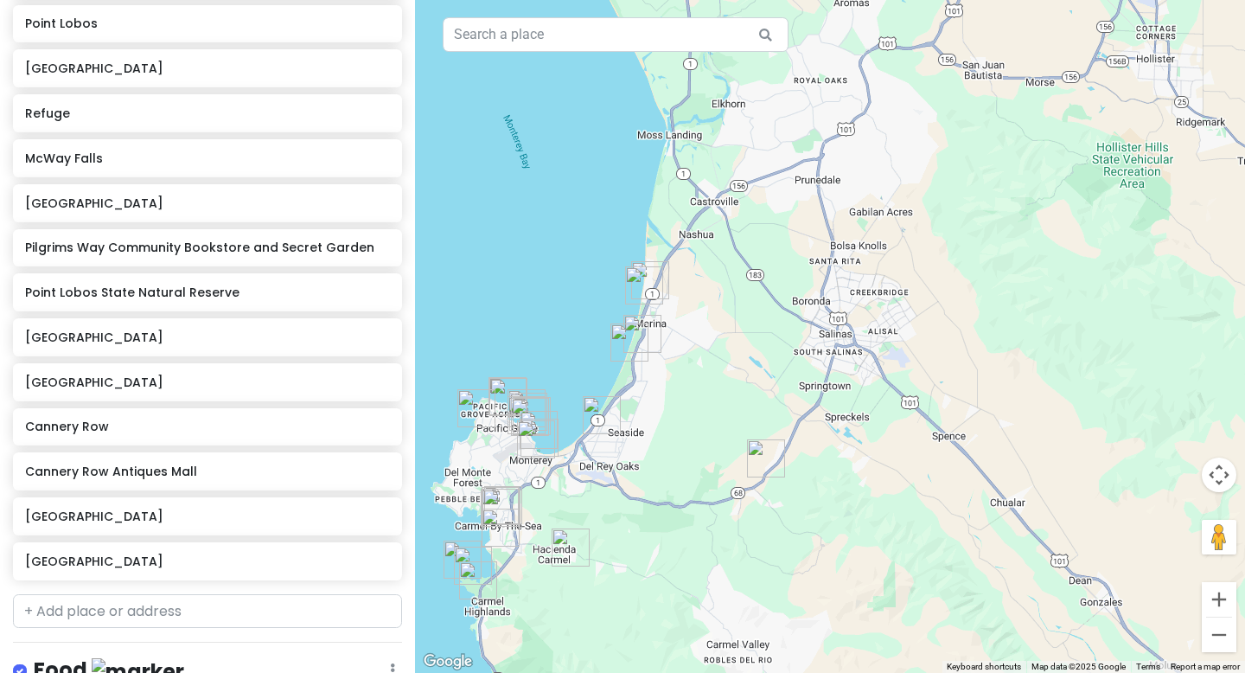
click at [761, 463] on img "Castle Rock Cafe & Mercantile" at bounding box center [766, 458] width 38 height 38
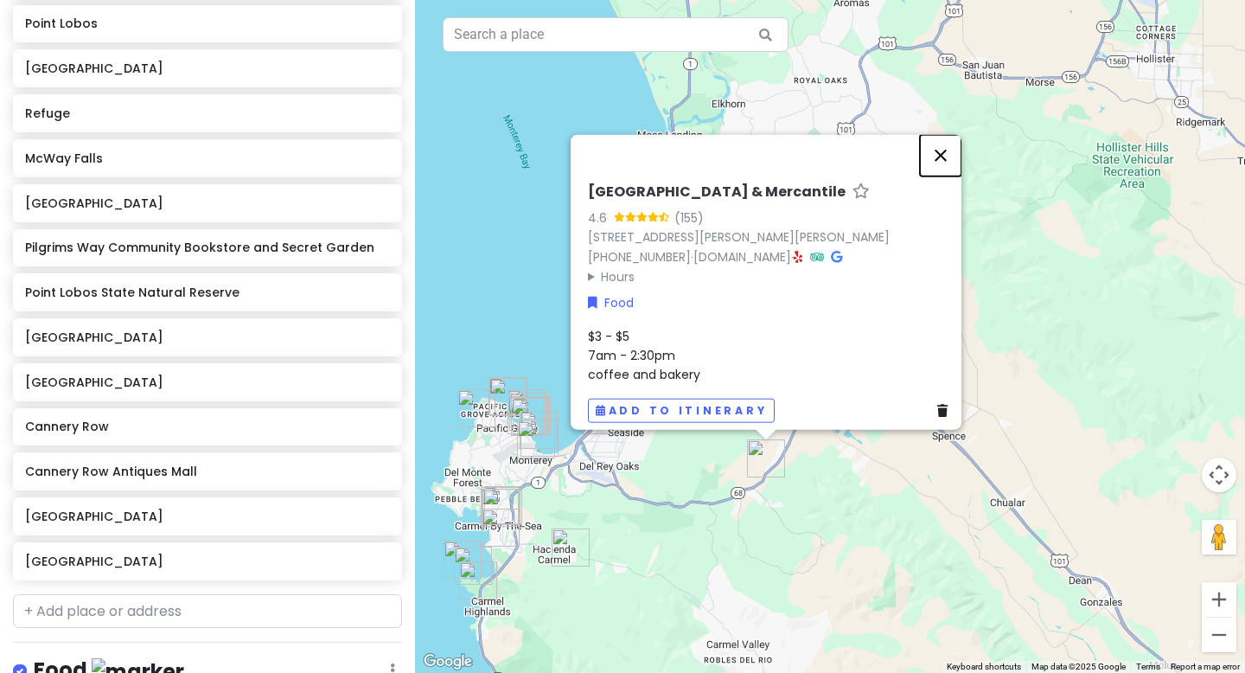
click at [879, 139] on button "Close" at bounding box center [941, 156] width 42 height 42
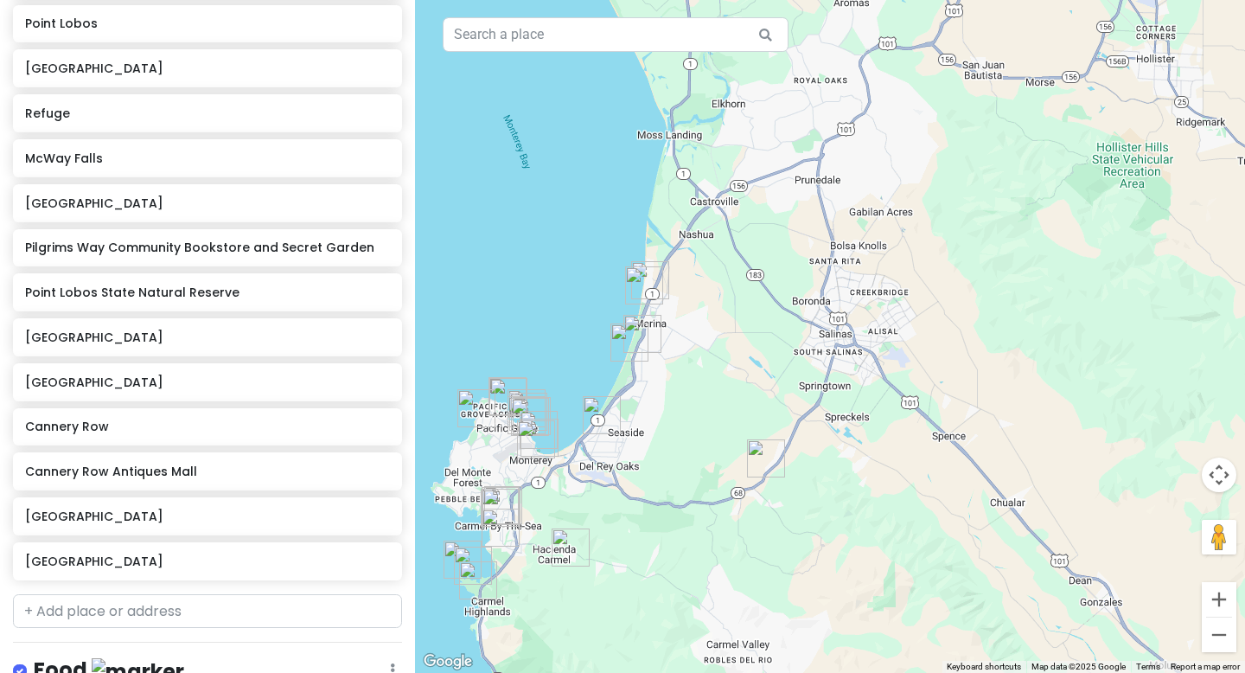
click at [763, 464] on img "Castle Rock Cafe & Mercantile" at bounding box center [766, 458] width 38 height 38
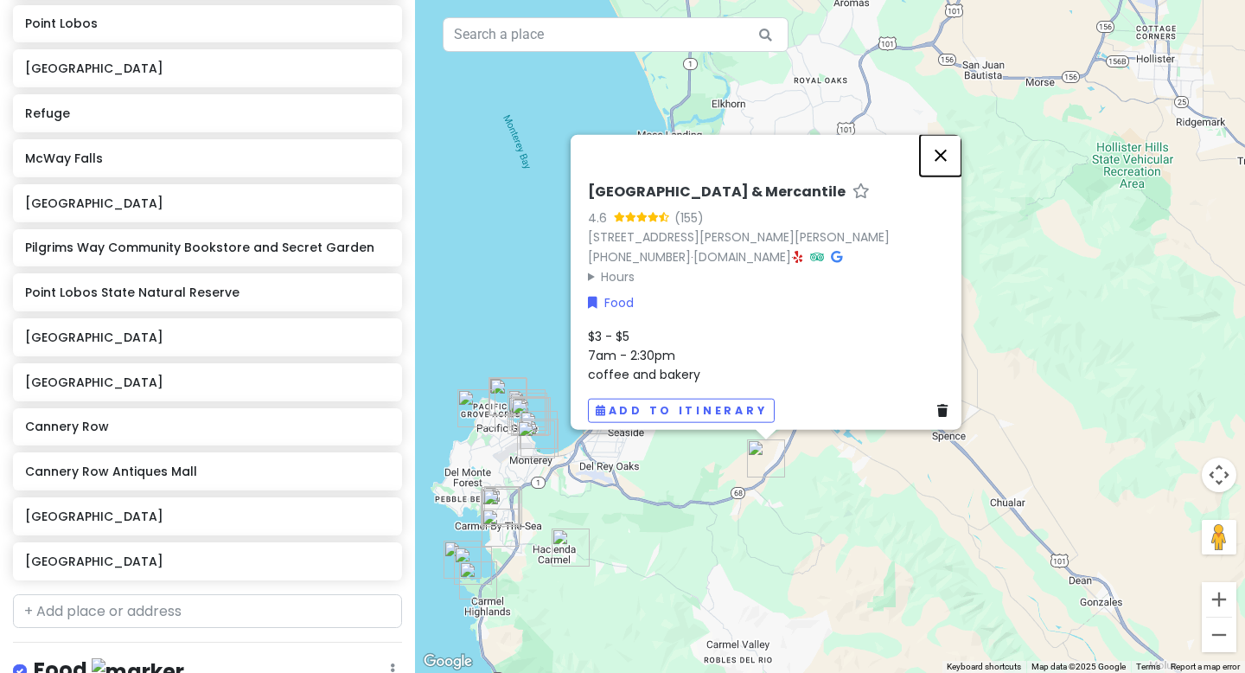
click at [879, 144] on button "Close" at bounding box center [941, 156] width 42 height 42
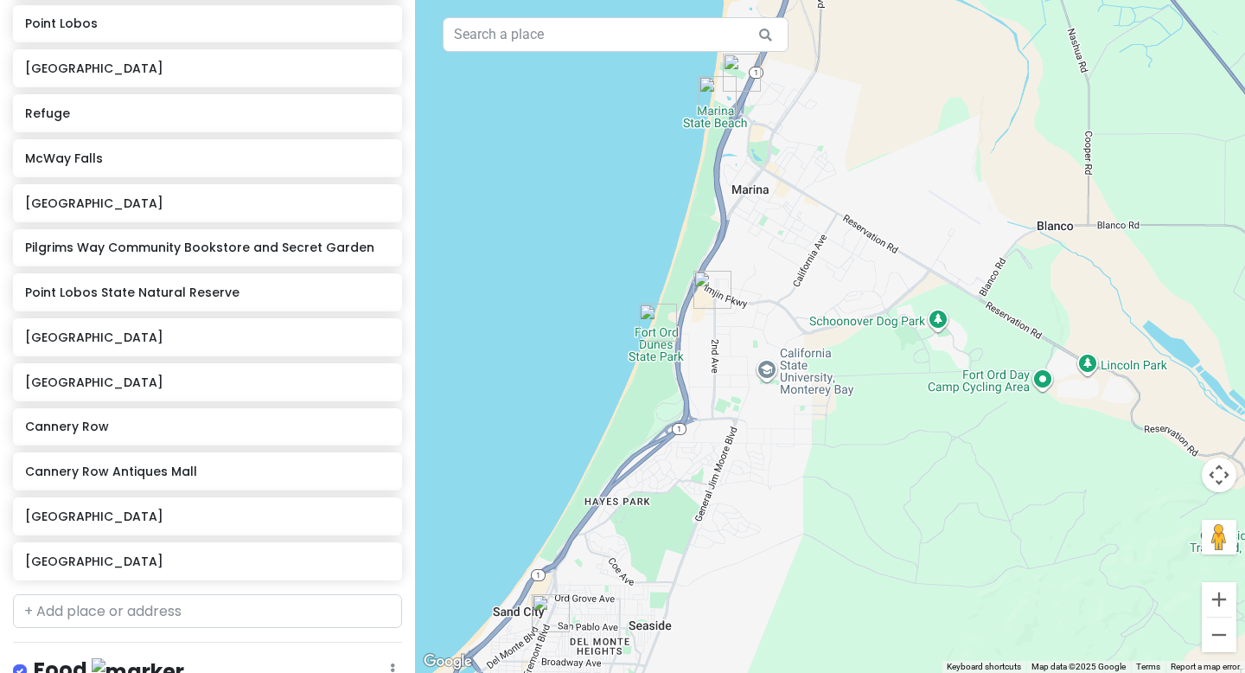
drag, startPoint x: 687, startPoint y: 376, endPoint x: 634, endPoint y: 562, distance: 193.5
click at [634, 562] on div at bounding box center [830, 336] width 830 height 673
click at [654, 322] on img "Fort Ord Dunes State Park" at bounding box center [658, 322] width 38 height 38
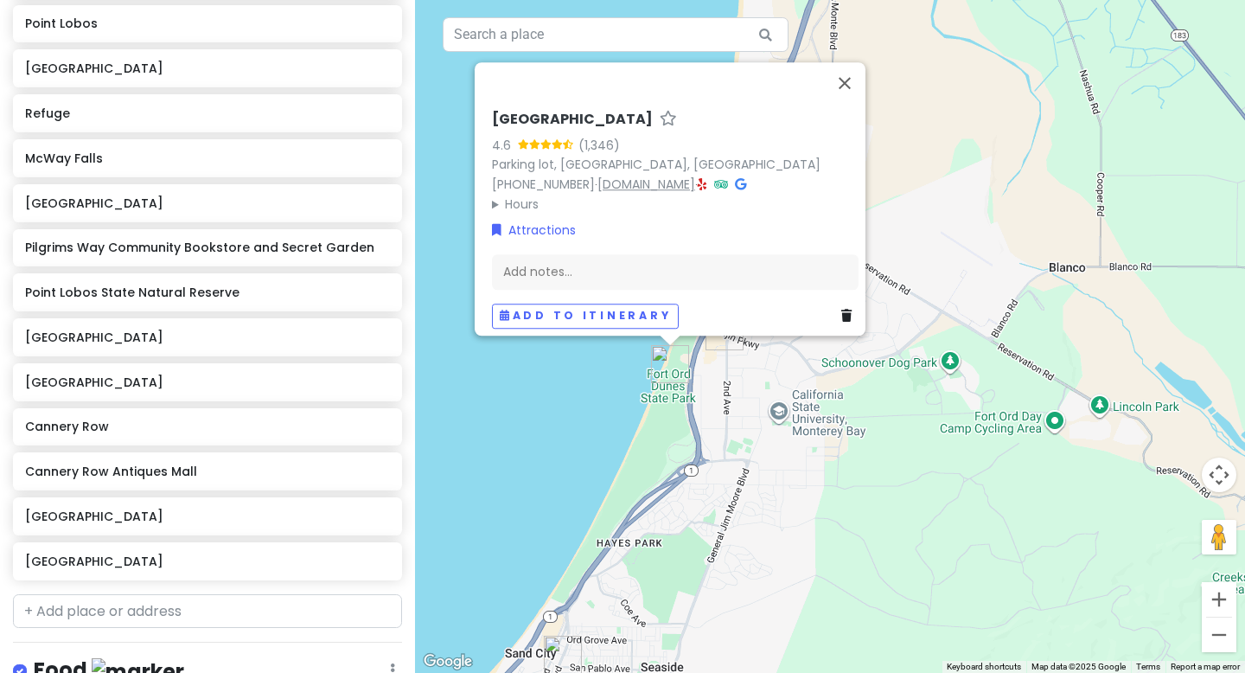
click at [632, 177] on link "[DOMAIN_NAME]" at bounding box center [646, 184] width 98 height 17
click at [841, 310] on icon at bounding box center [846, 316] width 10 height 12
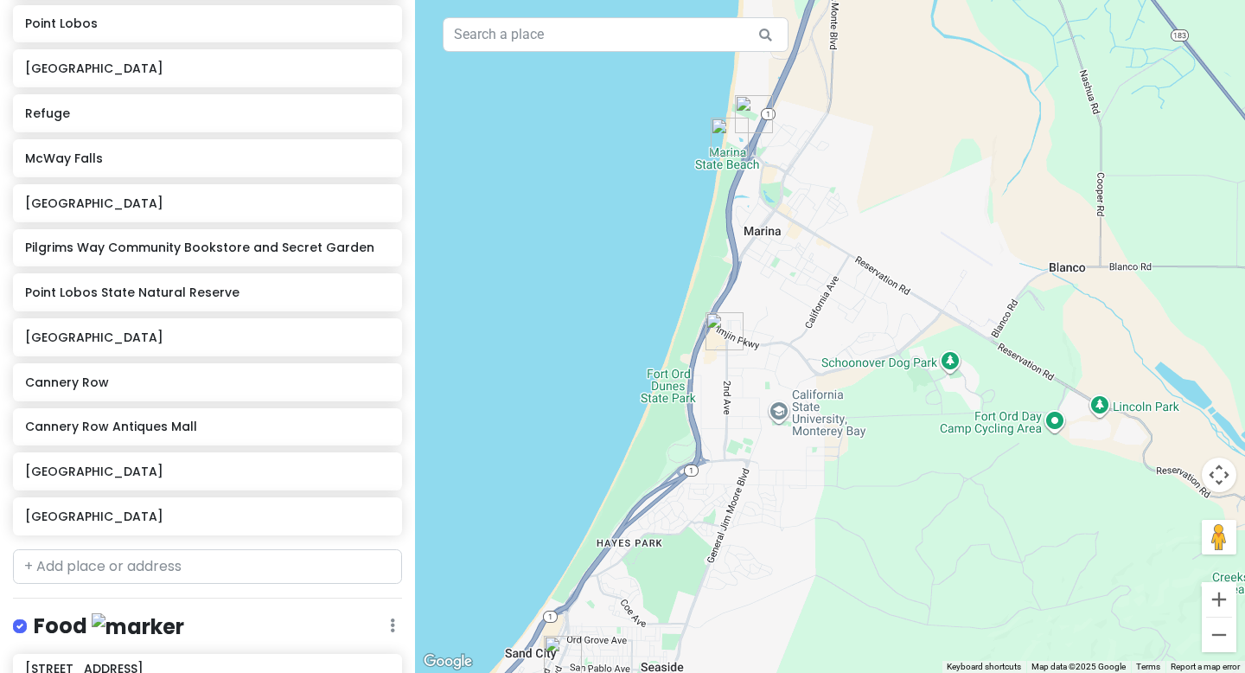
scroll to position [372, 0]
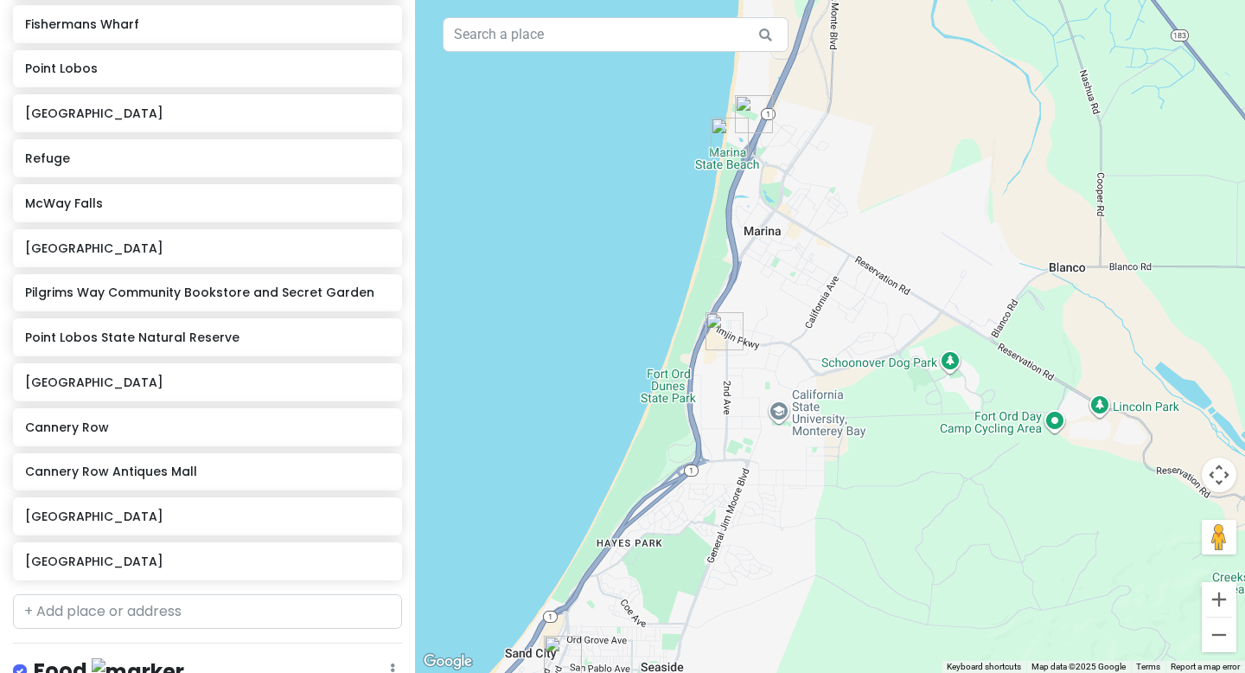
click at [726, 334] on img "Poke Bar" at bounding box center [725, 331] width 38 height 38
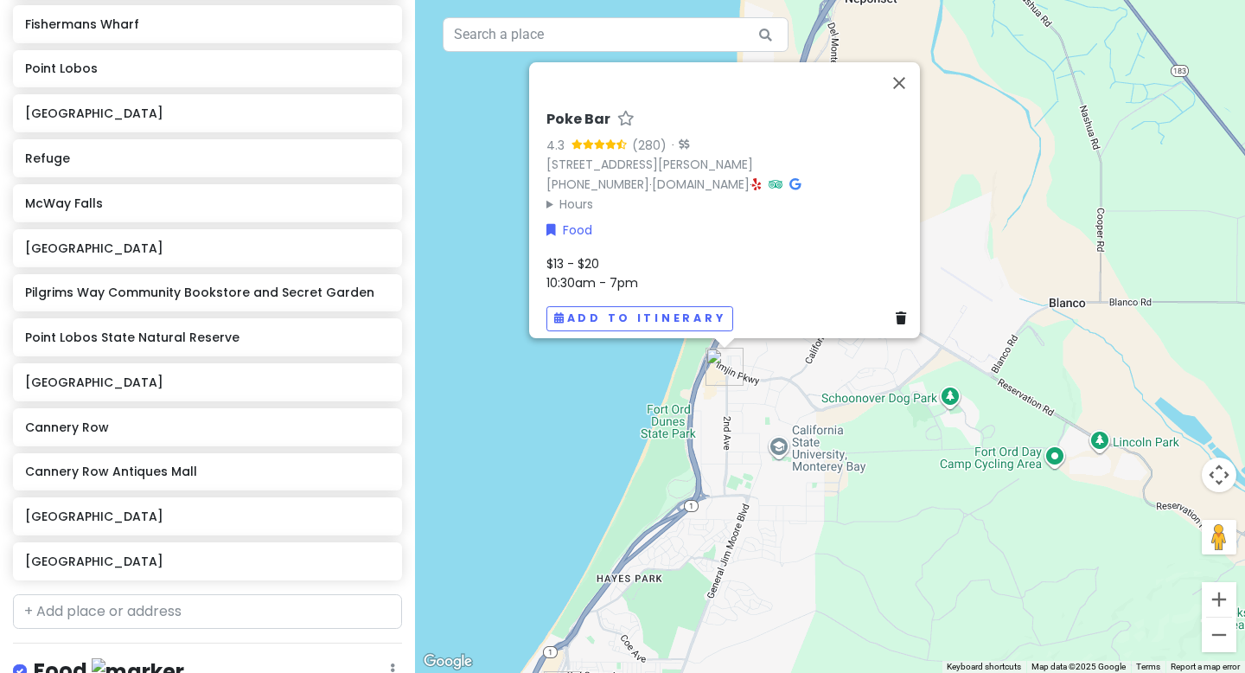
click at [780, 451] on div "Poke Bar 4.3 (280) · [STREET_ADDRESS][PERSON_NAME][PERSON_NAME] [PHONE_NUMBER] …" at bounding box center [830, 336] width 830 height 673
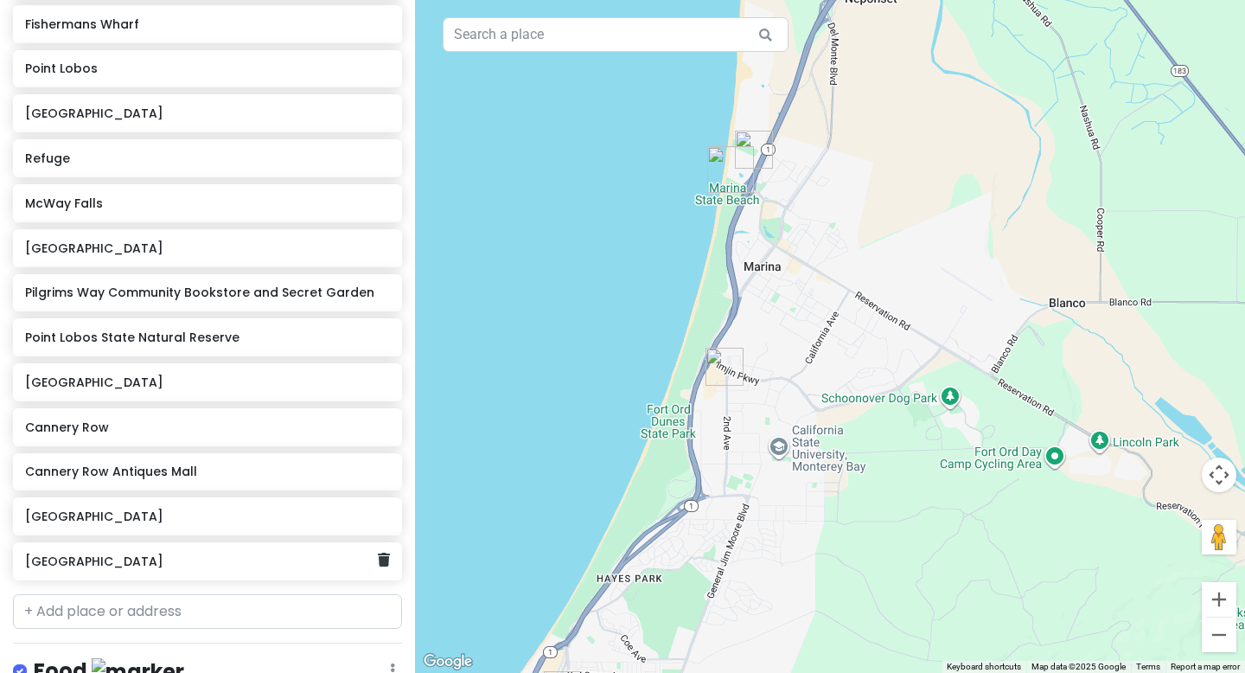
click at [188, 564] on h6 "[GEOGRAPHIC_DATA]" at bounding box center [201, 561] width 352 height 16
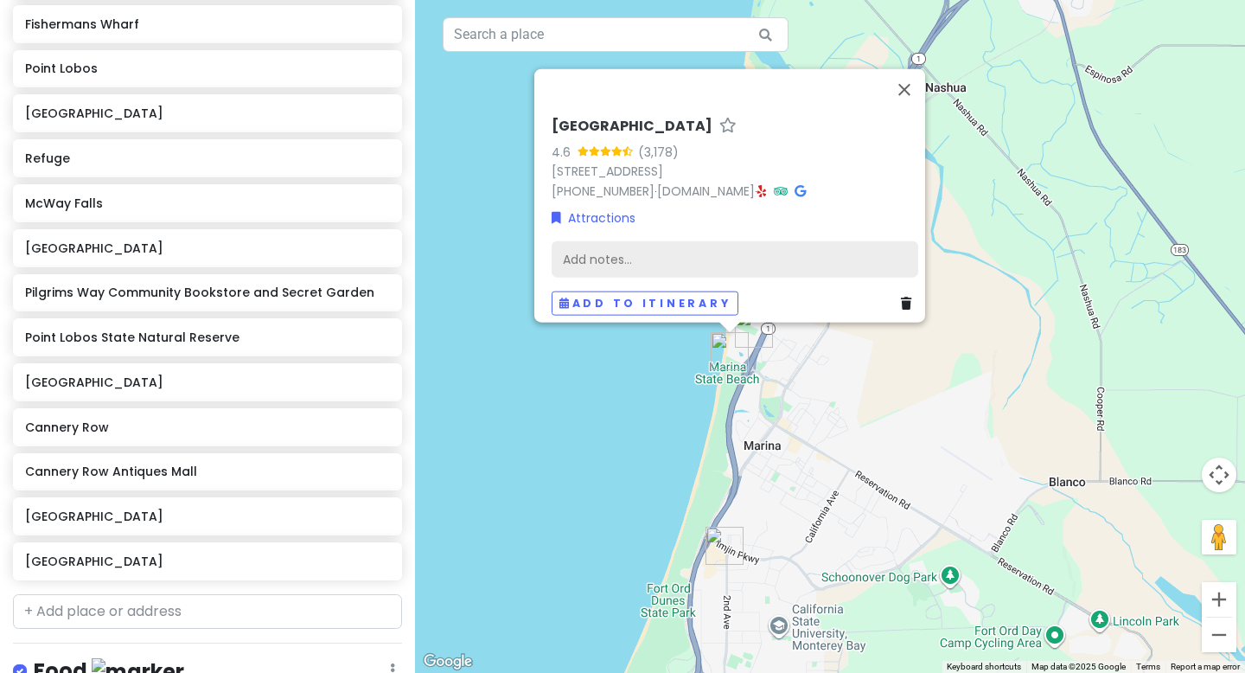
click at [606, 255] on div "Add notes..." at bounding box center [735, 259] width 367 height 36
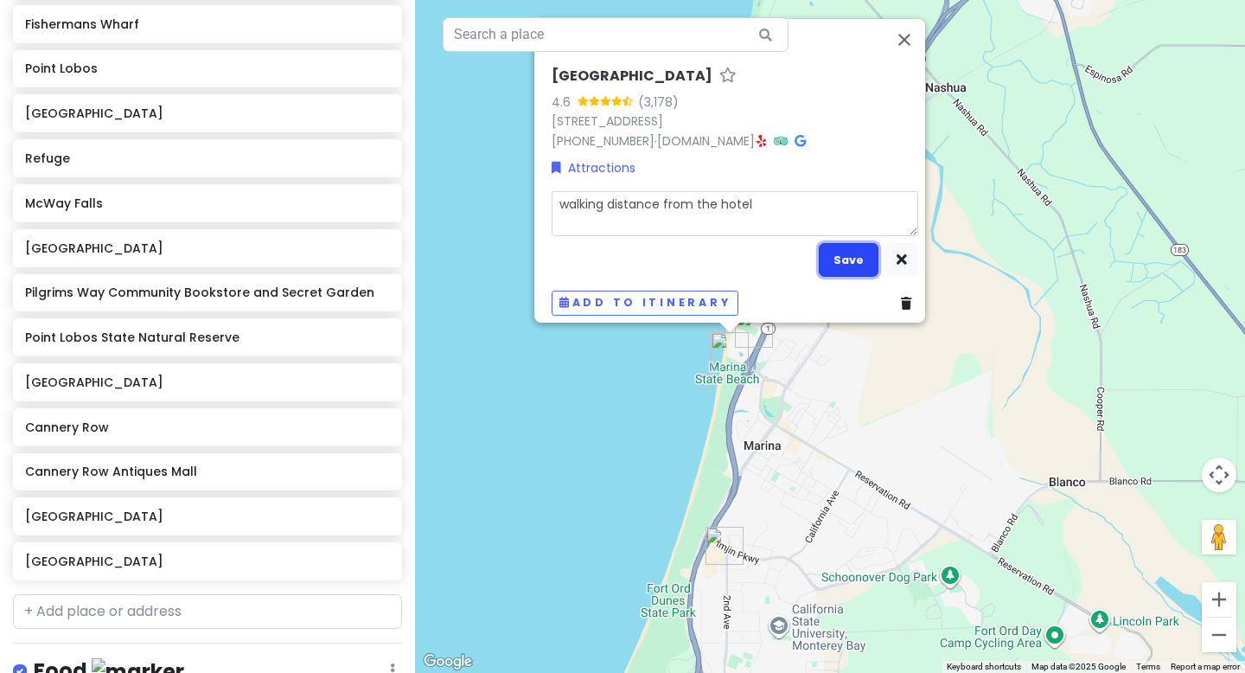
click at [835, 252] on button "Save" at bounding box center [849, 260] width 60 height 34
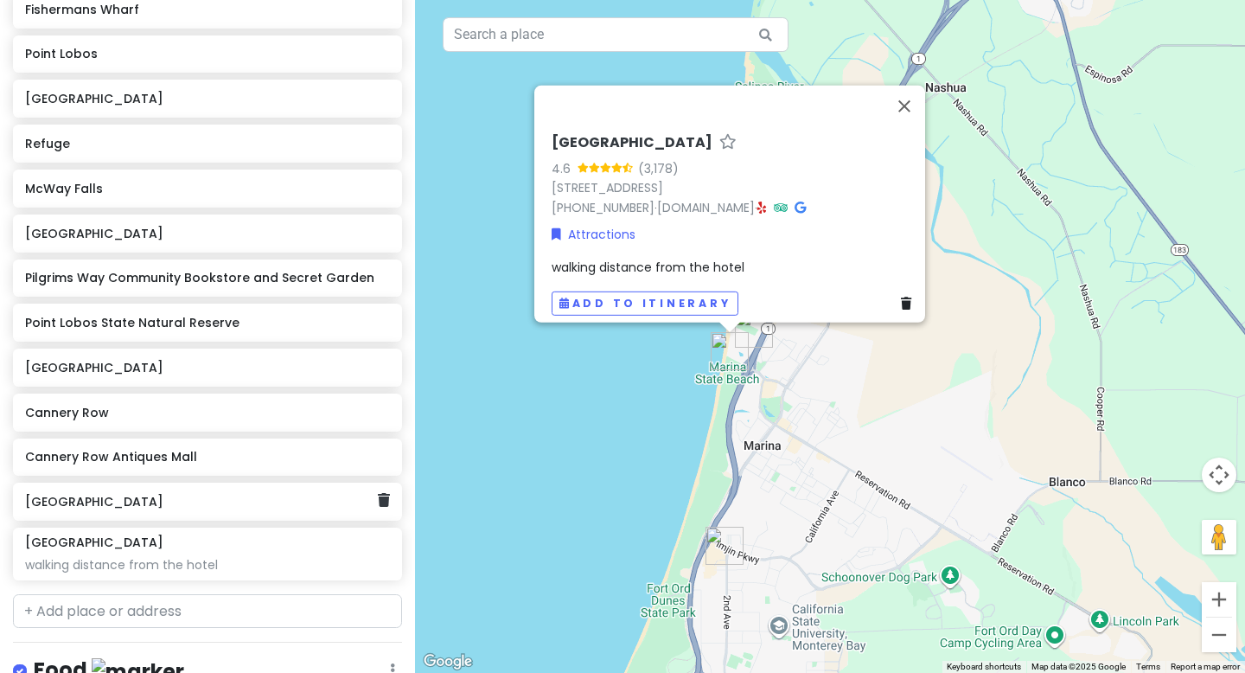
click at [188, 509] on div "[GEOGRAPHIC_DATA]" at bounding box center [201, 501] width 352 height 24
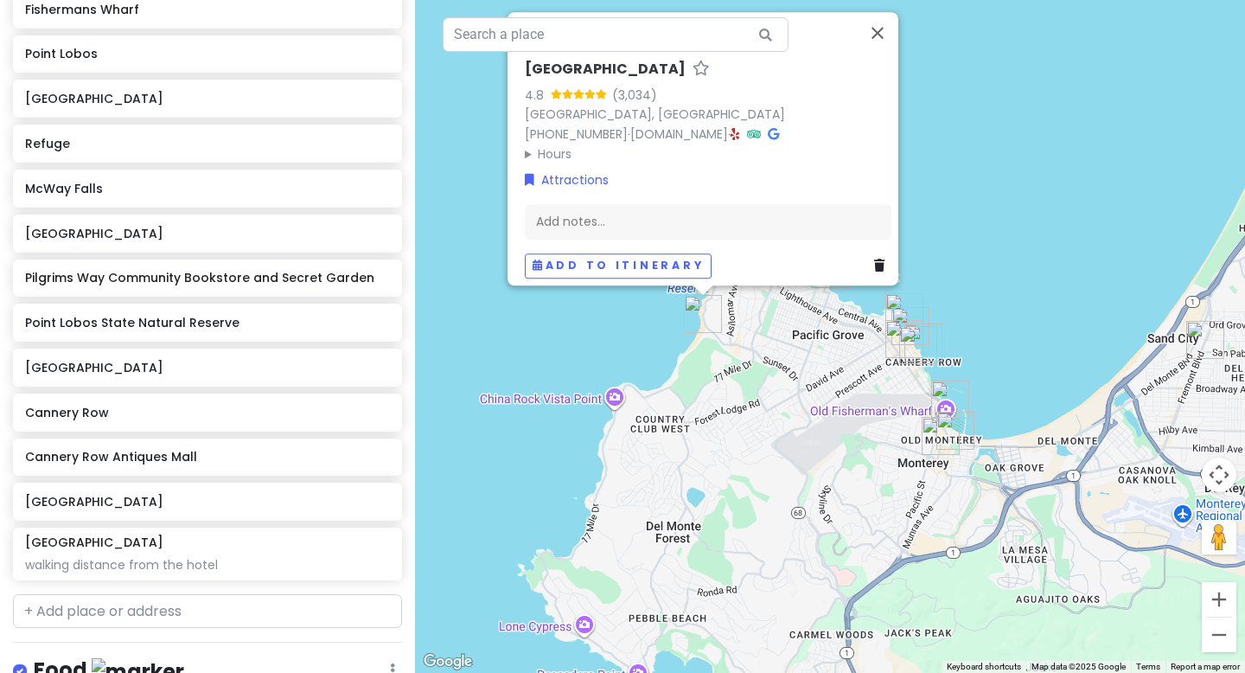
drag, startPoint x: 727, startPoint y: 633, endPoint x: 766, endPoint y: 368, distance: 267.4
click at [766, 368] on div "[GEOGRAPHIC_DATA] 4.8 (3,034) [GEOGRAPHIC_DATA], [GEOGRAPHIC_DATA] [PHONE_NUMBE…" at bounding box center [830, 336] width 830 height 673
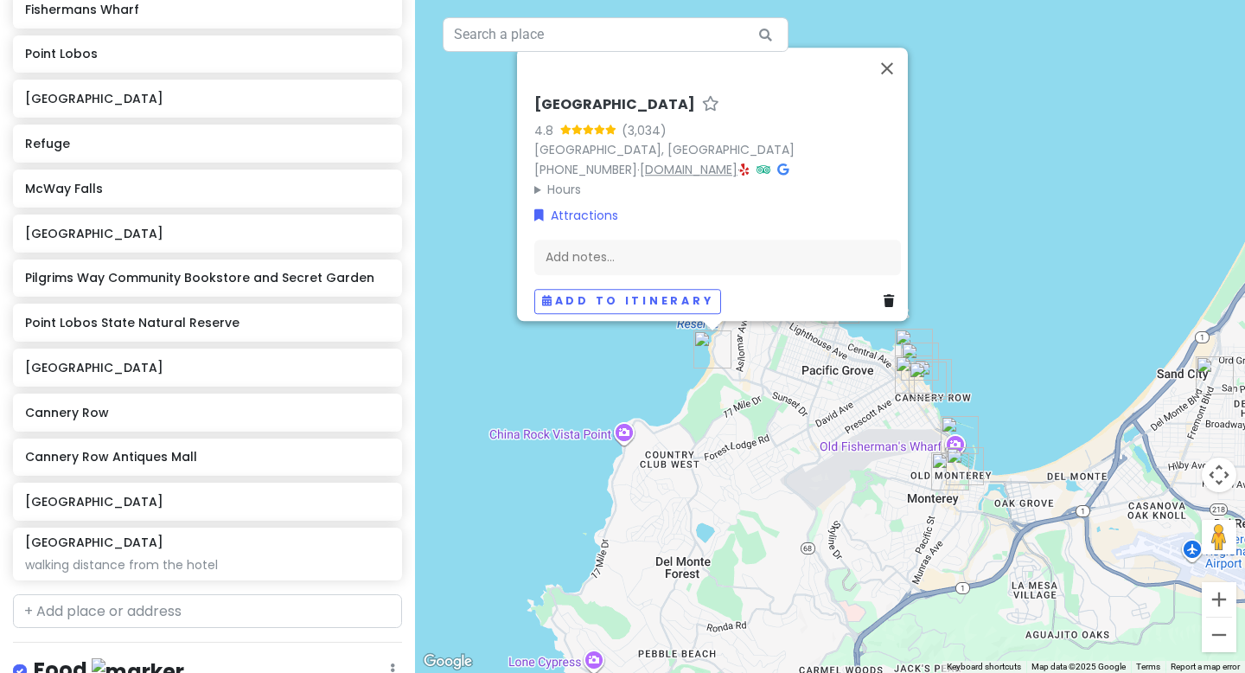
click at [675, 161] on link "[DOMAIN_NAME]" at bounding box center [689, 169] width 98 height 17
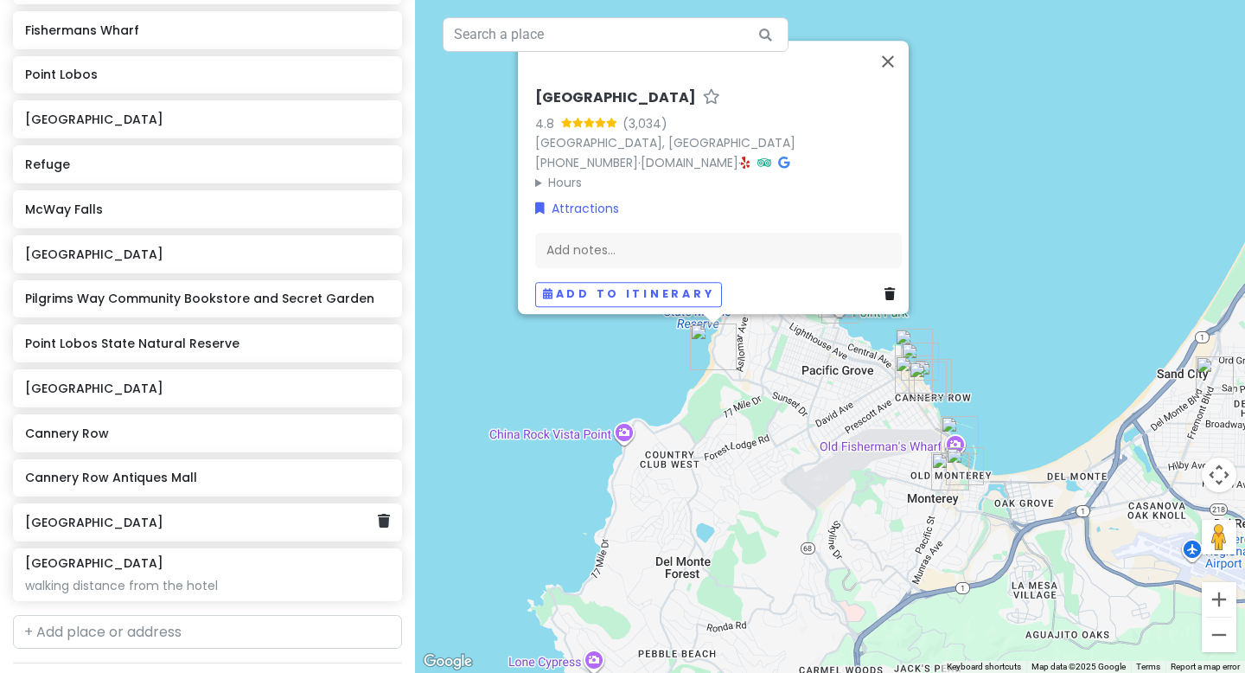
scroll to position [359, 0]
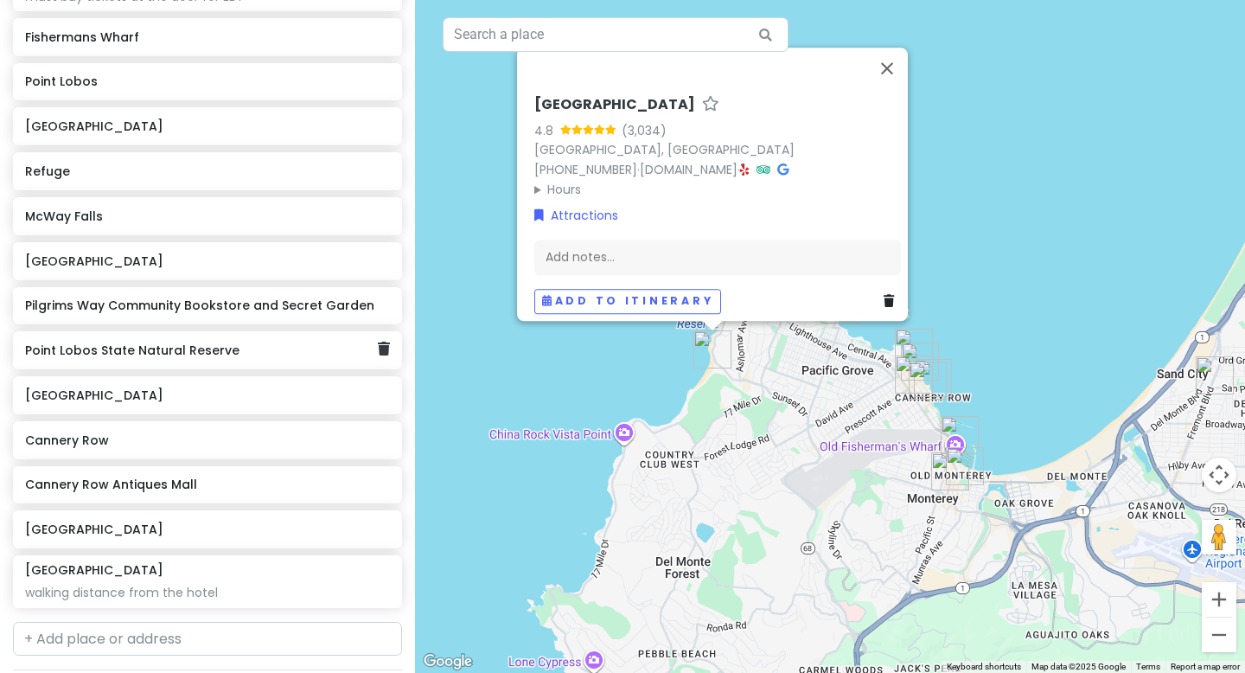
click at [171, 358] on div "Point Lobos State Natural Reserve" at bounding box center [201, 350] width 352 height 24
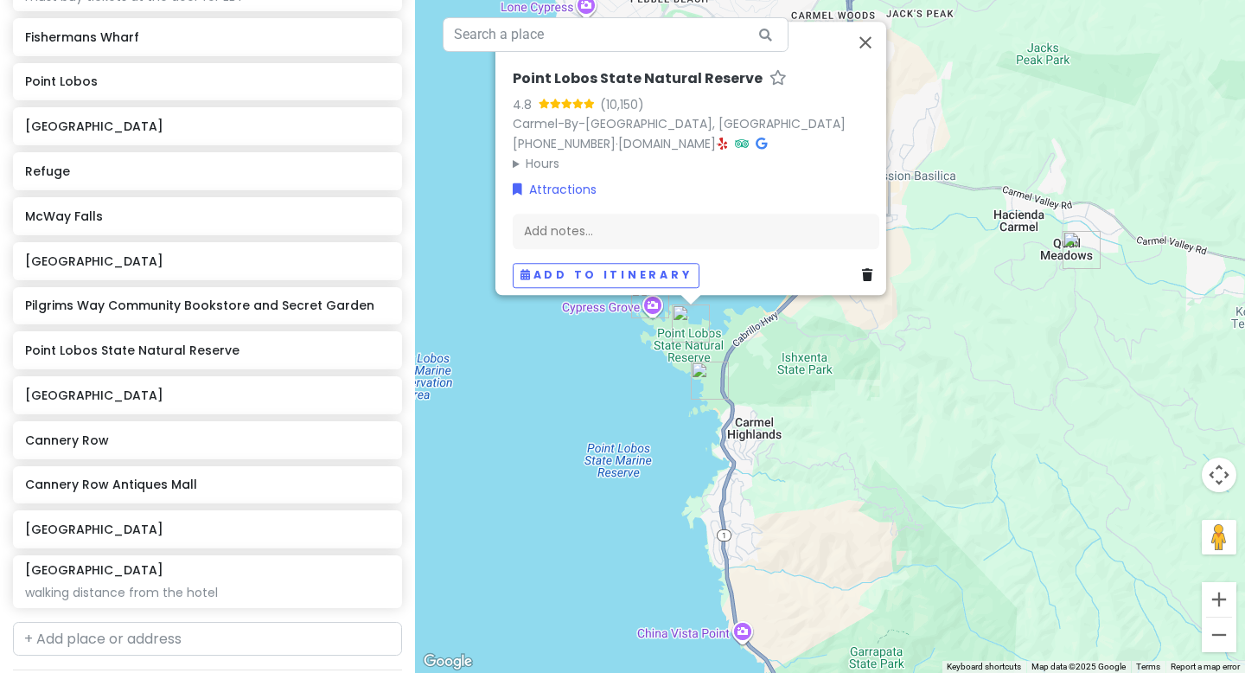
drag, startPoint x: 795, startPoint y: 622, endPoint x: 787, endPoint y: 335, distance: 286.3
click at [787, 335] on div "Point Lobos State Natural Reserve 4.8 (10,150) Carmel-By-[GEOGRAPHIC_DATA], [GE…" at bounding box center [830, 336] width 830 height 673
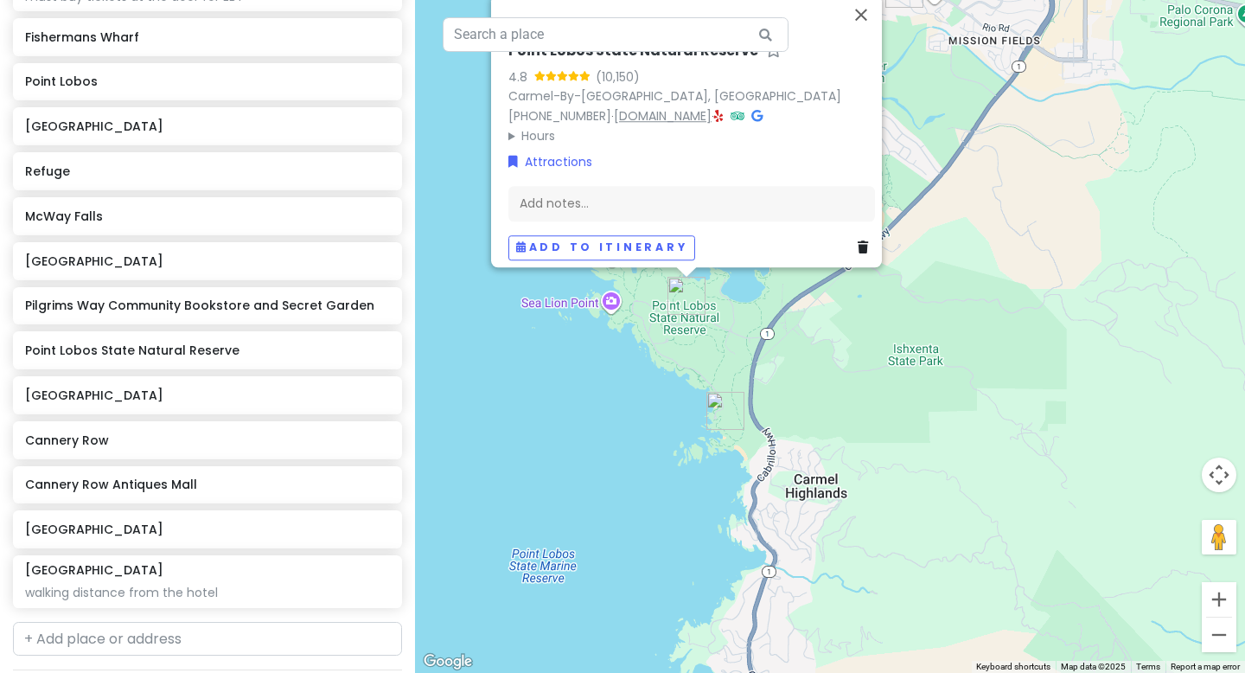
click at [646, 108] on link "[DOMAIN_NAME]" at bounding box center [663, 115] width 98 height 17
click at [386, 535] on link at bounding box center [384, 528] width 12 height 22
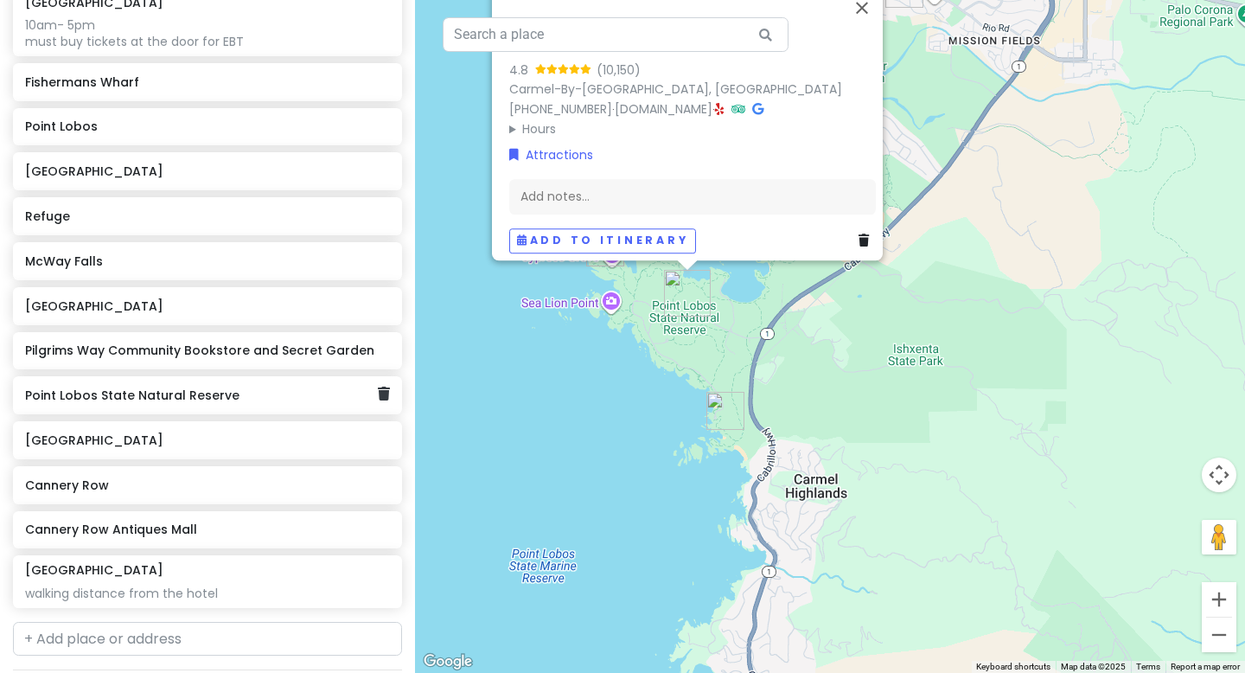
click at [213, 406] on div "Point Lobos State Natural Reserve" at bounding box center [201, 395] width 352 height 24
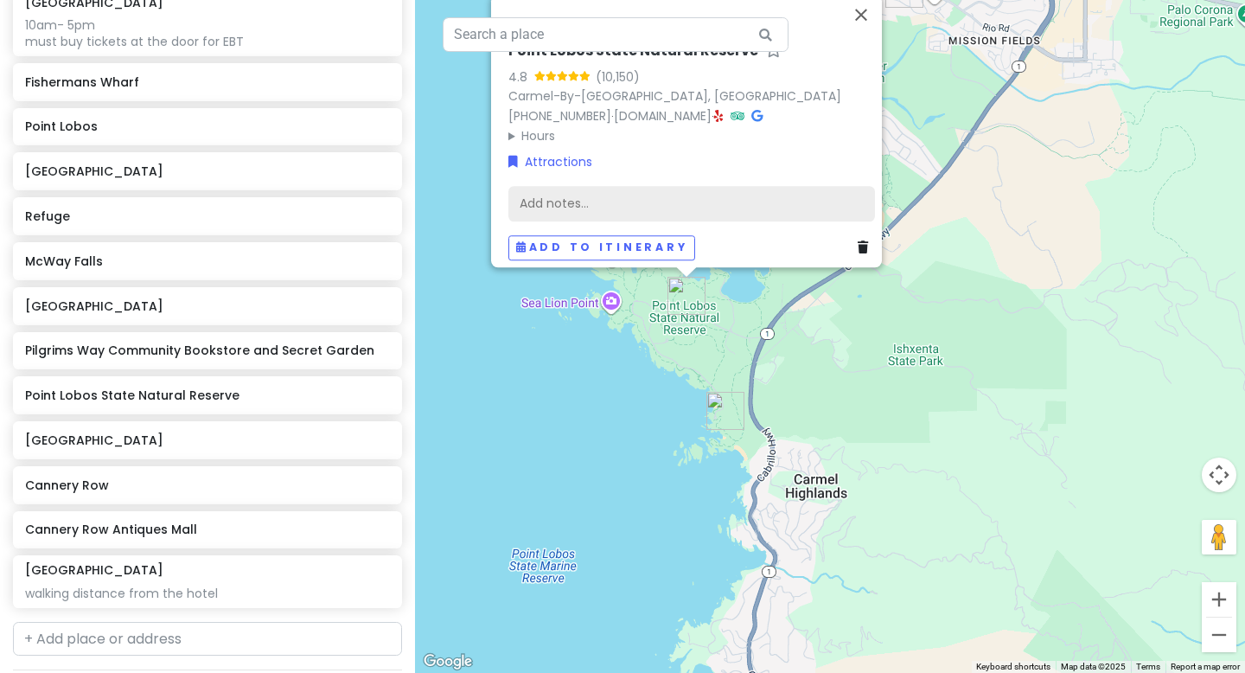
click at [643, 188] on div "Add notes..." at bounding box center [691, 204] width 367 height 36
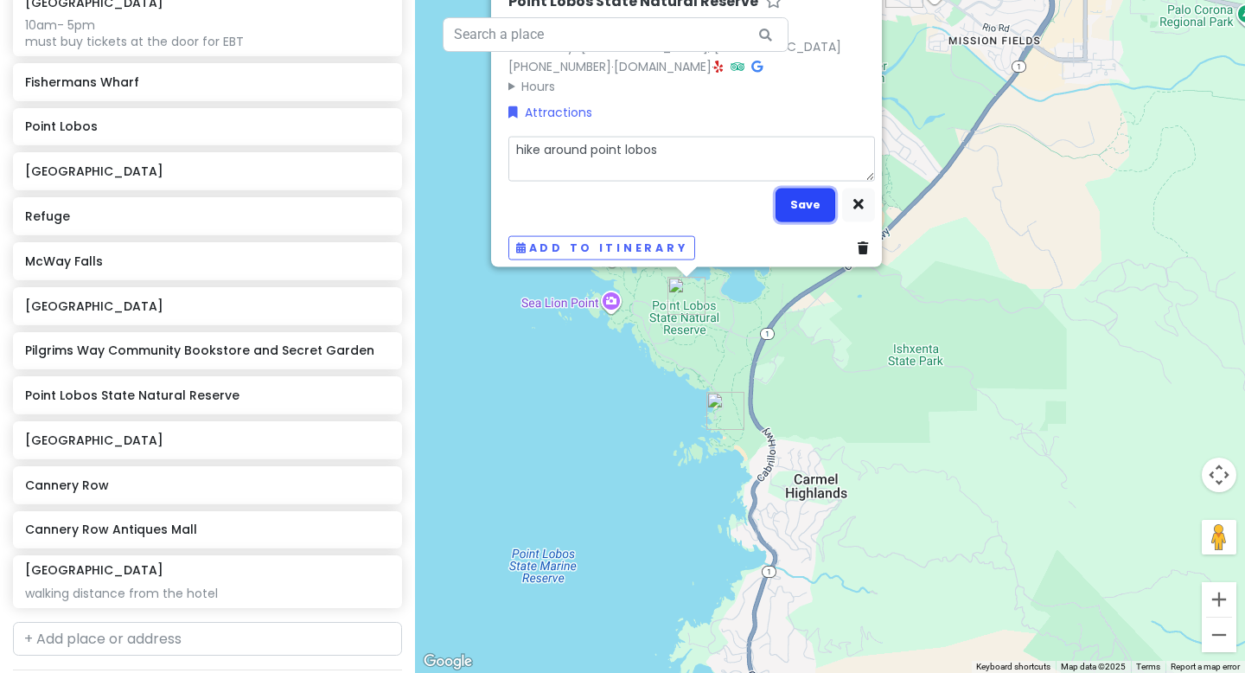
click at [795, 200] on button "Save" at bounding box center [806, 205] width 60 height 34
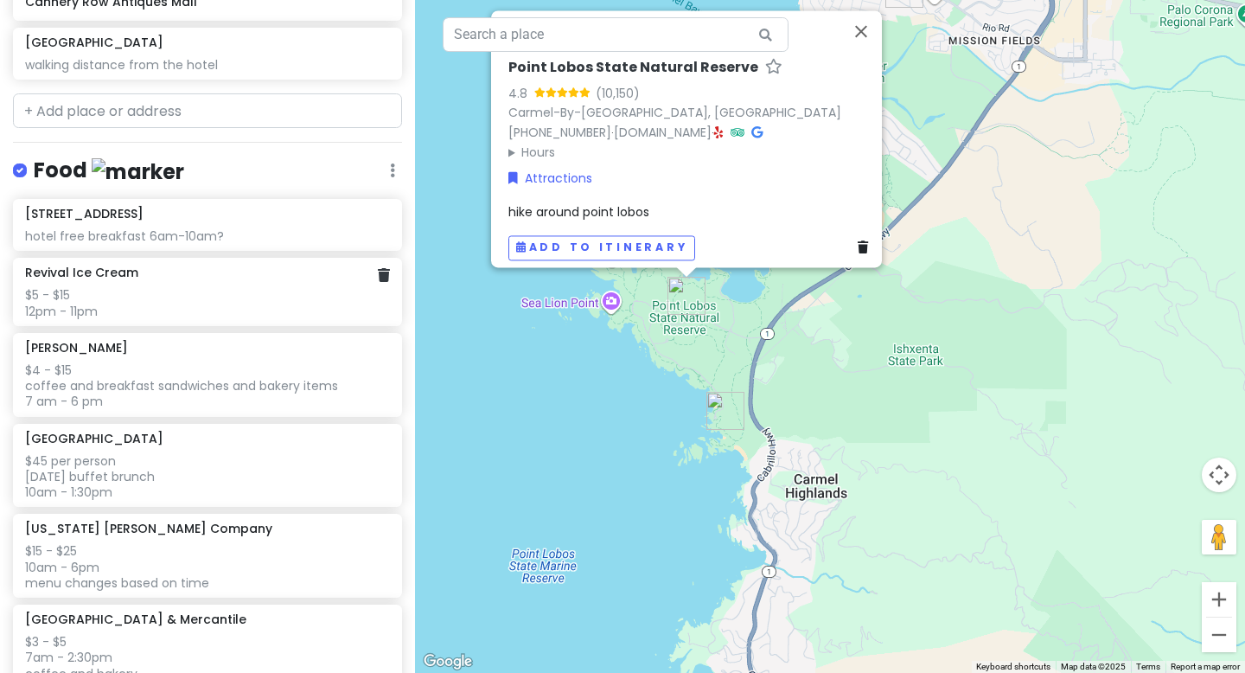
scroll to position [862, 0]
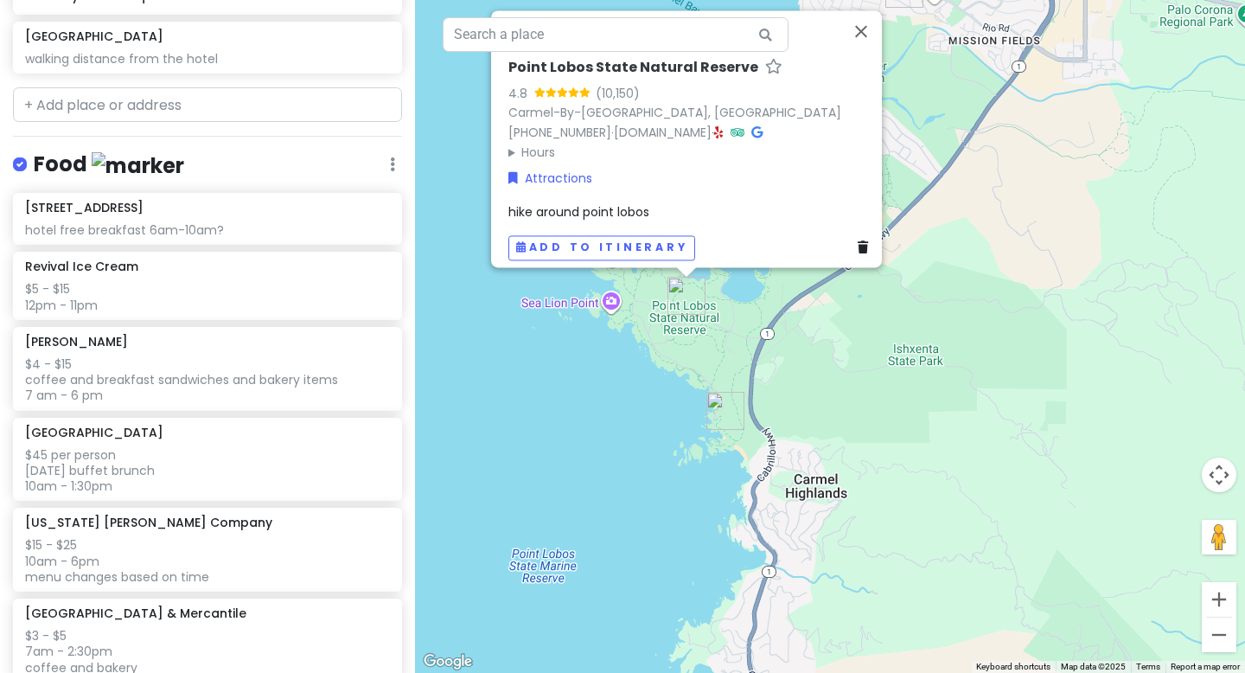
click at [692, 341] on div "Point Lobos State Natural Reserve 4.8 (10,150) Carmel-By-[GEOGRAPHIC_DATA], [GE…" at bounding box center [830, 336] width 830 height 673
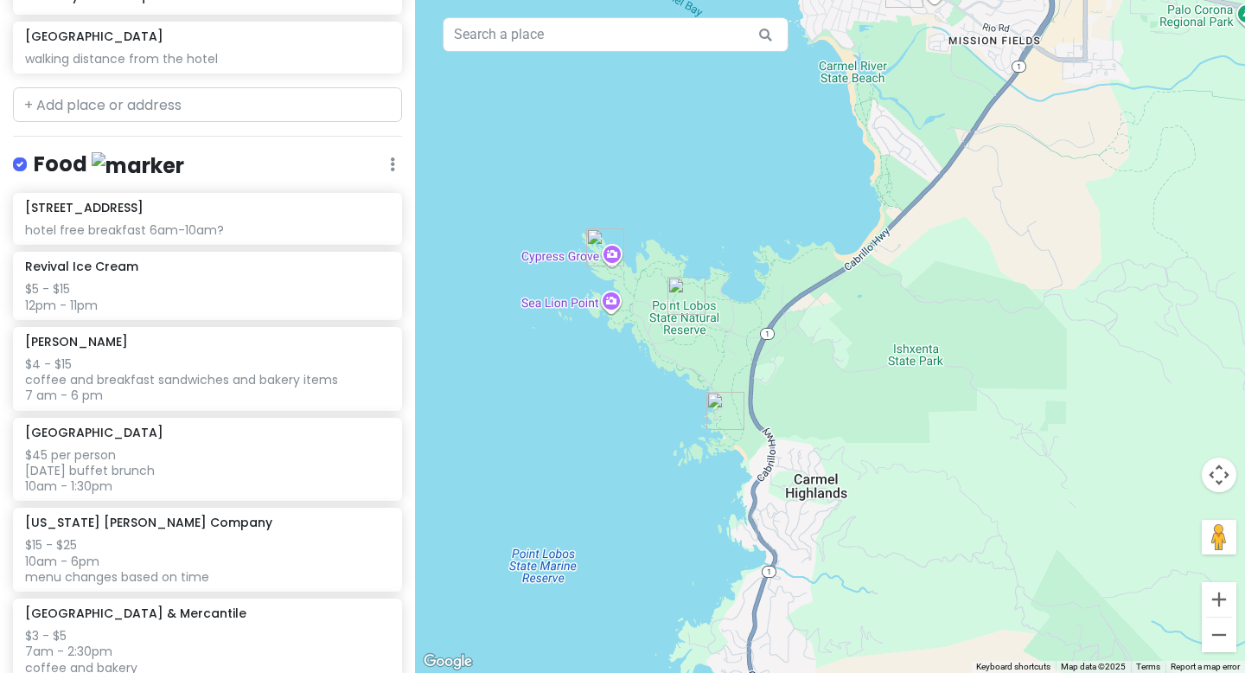
click at [602, 249] on img "Point Lobos" at bounding box center [605, 247] width 38 height 38
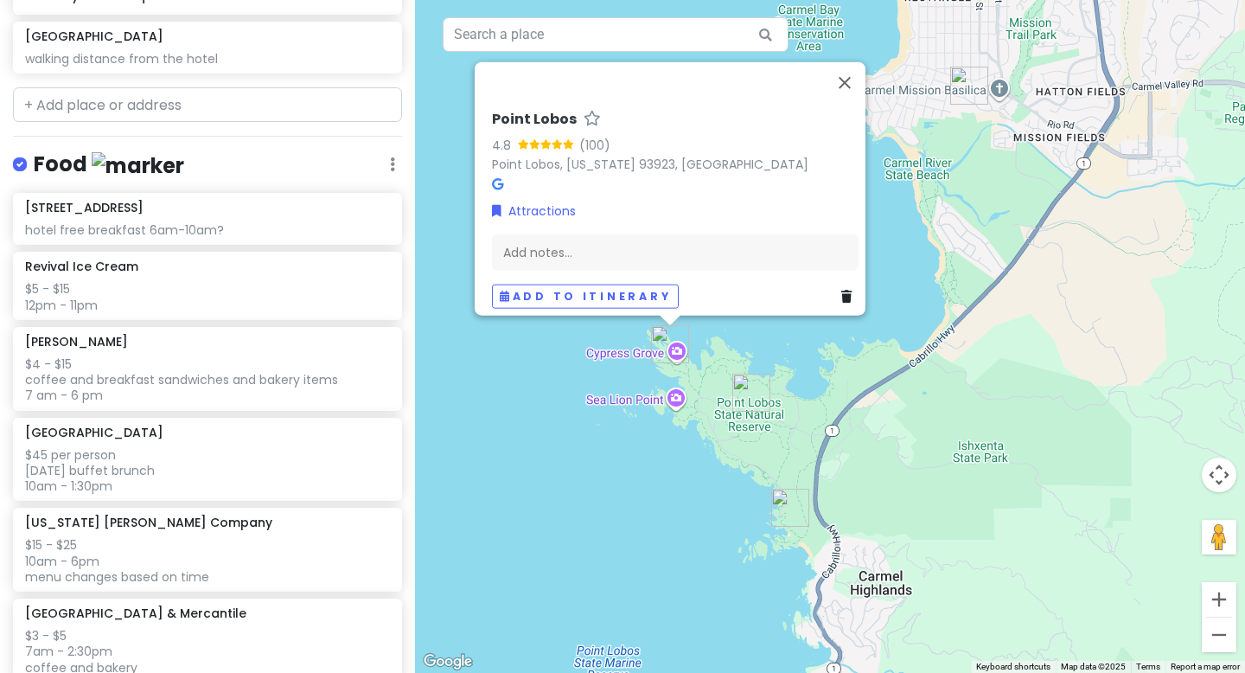
click at [748, 398] on img "Point Lobos State Natural Reserve" at bounding box center [751, 393] width 38 height 38
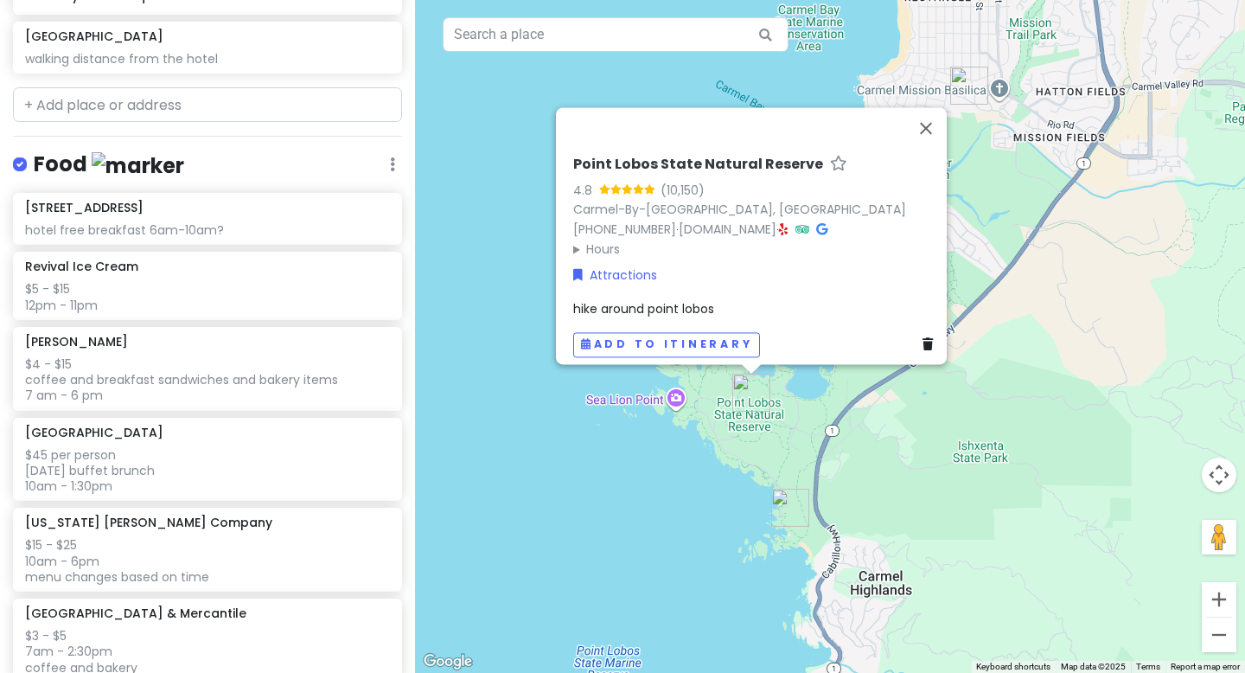
click at [787, 512] on img "China Cove" at bounding box center [790, 508] width 38 height 38
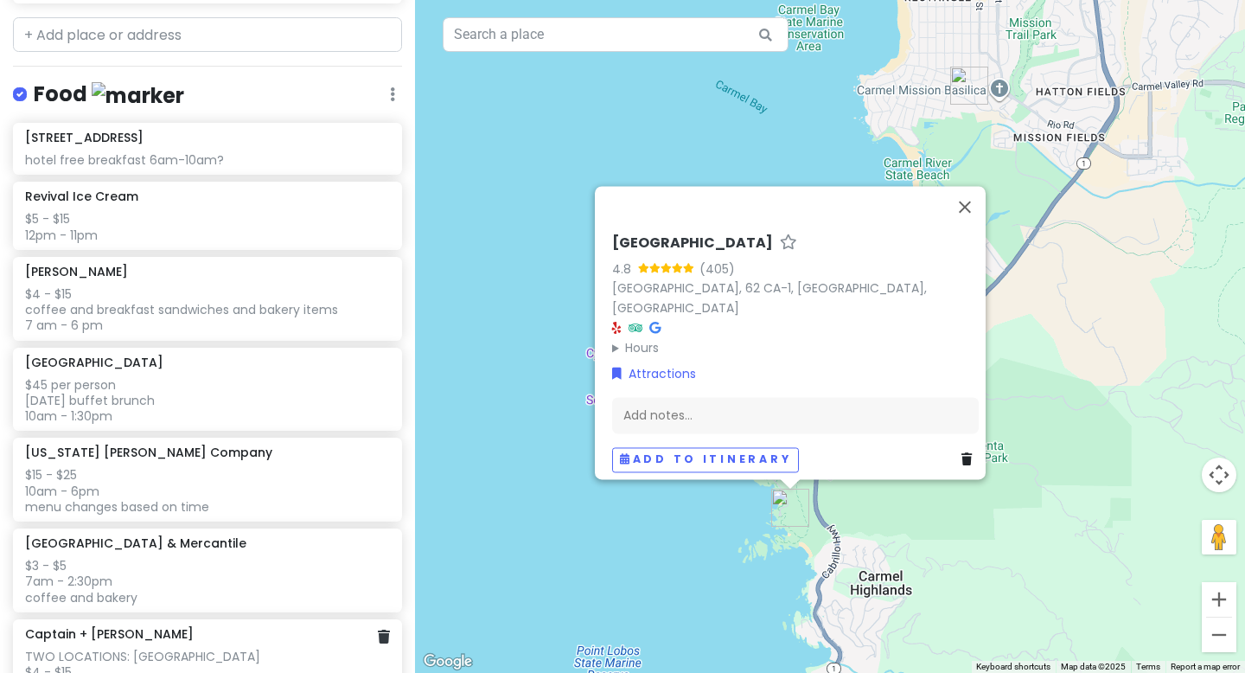
scroll to position [930, 0]
click at [879, 196] on button "Close" at bounding box center [965, 207] width 42 height 42
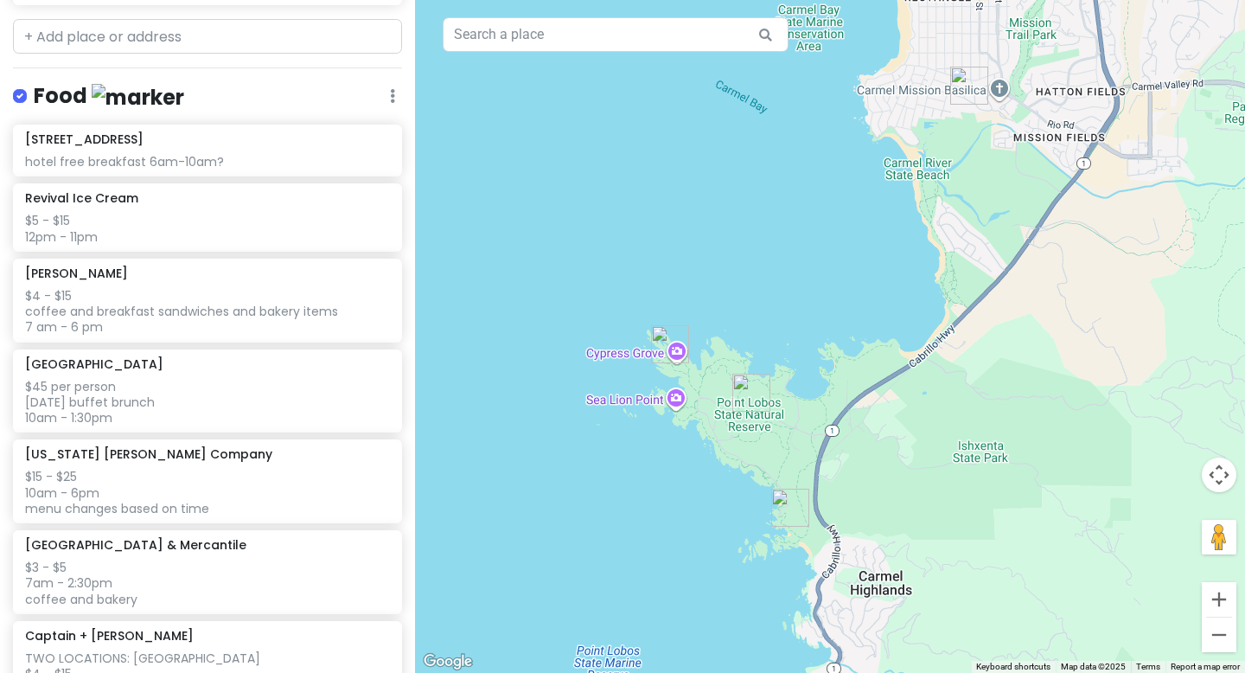
click at [670, 341] on img "Point Lobos" at bounding box center [670, 344] width 38 height 38
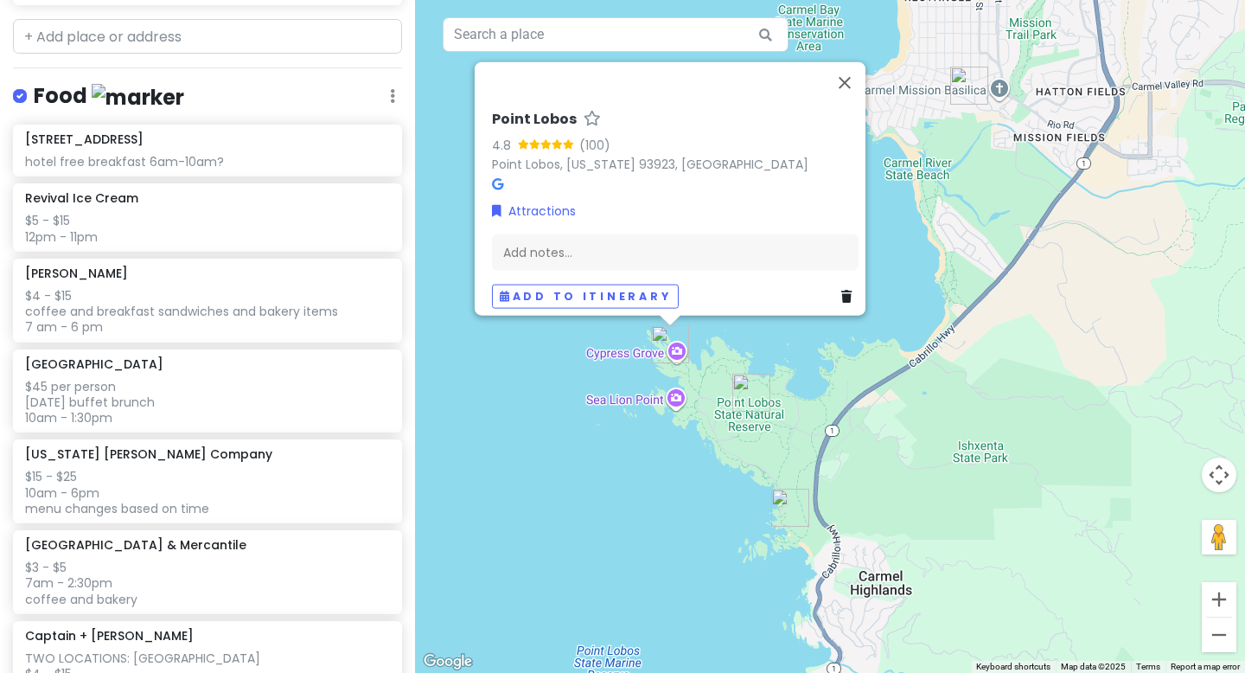
click at [841, 291] on icon at bounding box center [846, 297] width 10 height 12
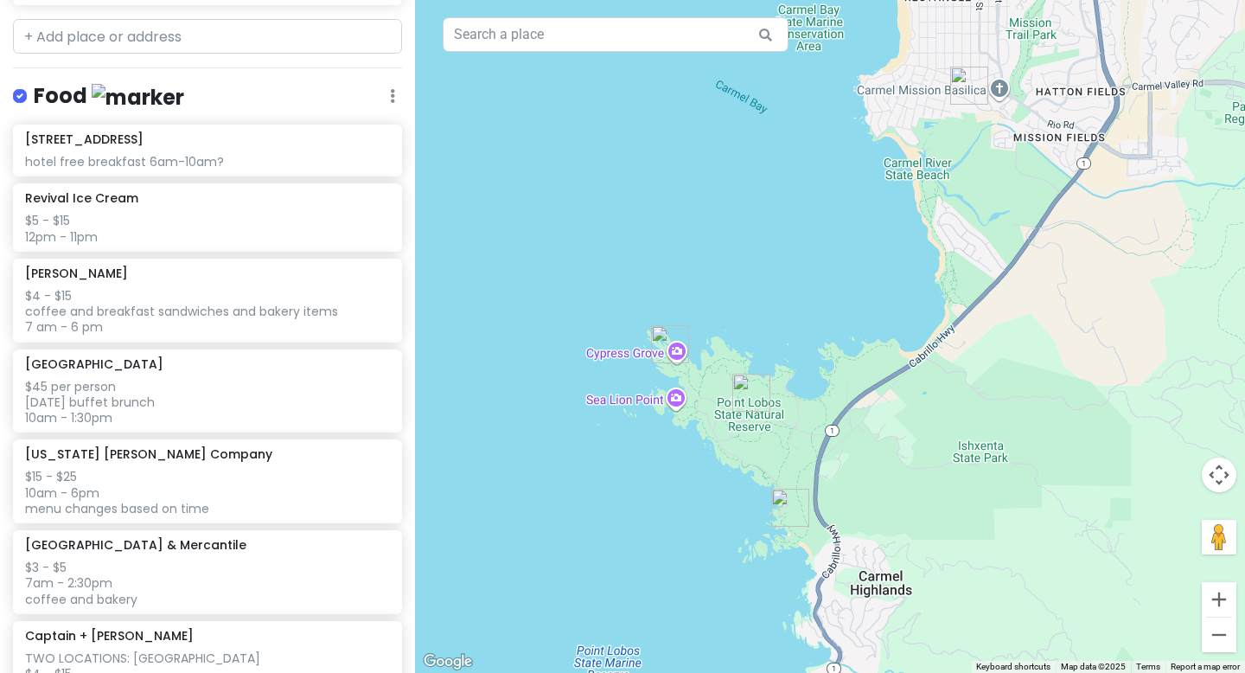
scroll to position [885, 0]
click at [785, 510] on img "China Cove" at bounding box center [790, 508] width 38 height 38
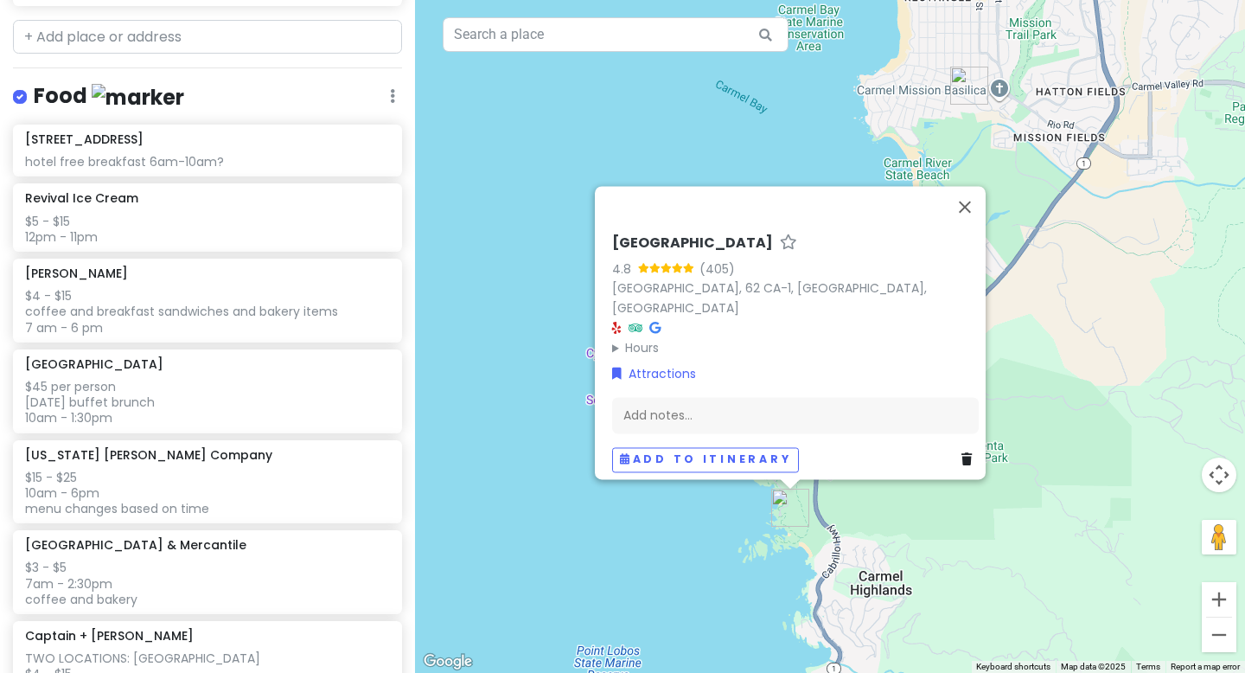
click at [879, 454] on icon at bounding box center [967, 460] width 10 height 12
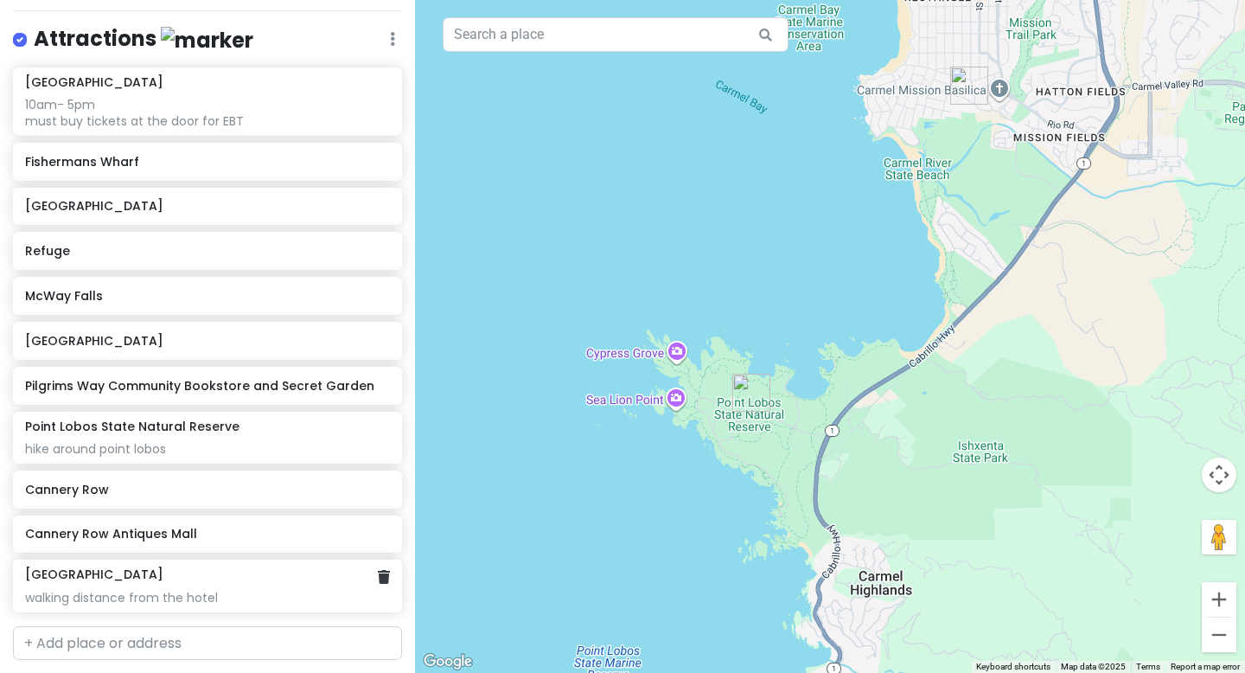
scroll to position [233, 0]
click at [169, 219] on div "[GEOGRAPHIC_DATA]" at bounding box center [207, 207] width 389 height 38
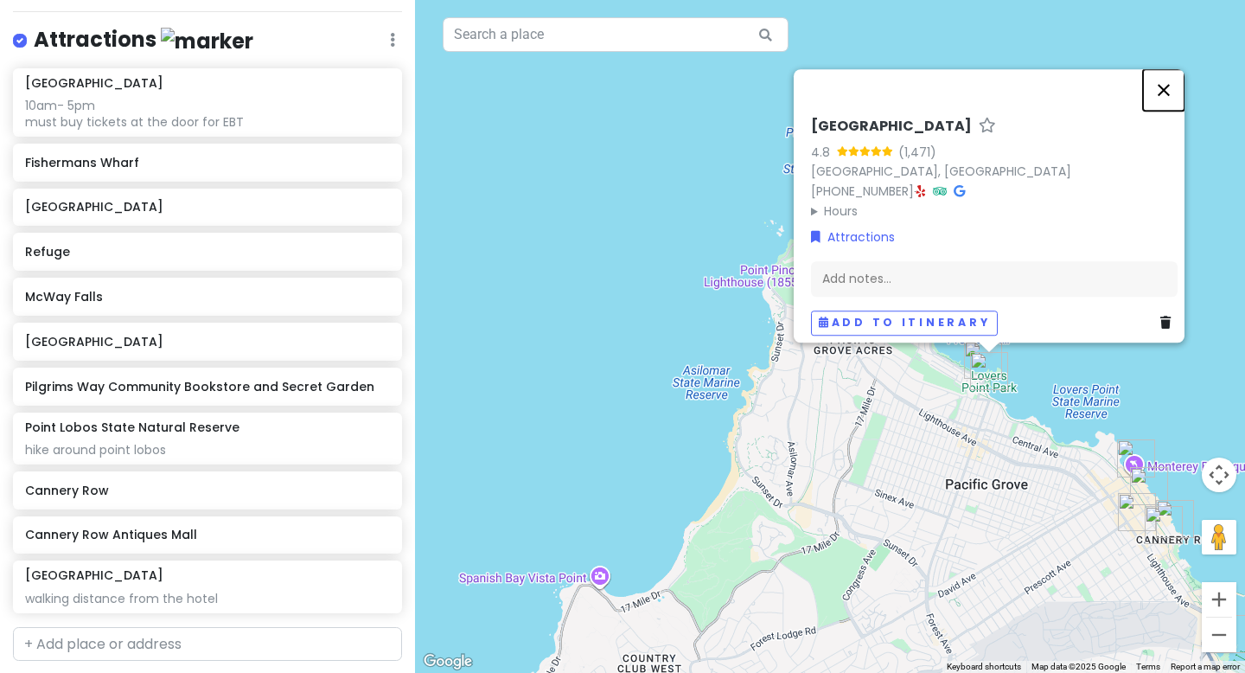
click at [879, 81] on button "Close" at bounding box center [1164, 90] width 42 height 42
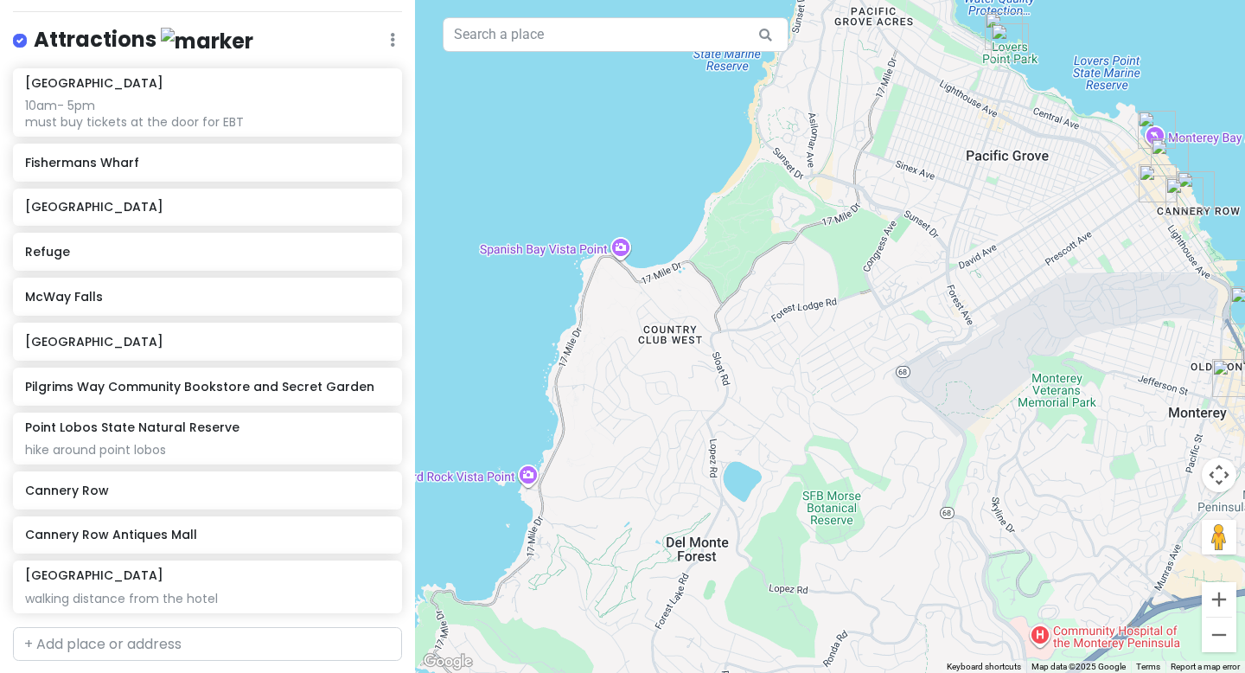
drag, startPoint x: 712, startPoint y: 495, endPoint x: 732, endPoint y: 165, distance: 331.0
click at [732, 165] on div at bounding box center [830, 336] width 830 height 673
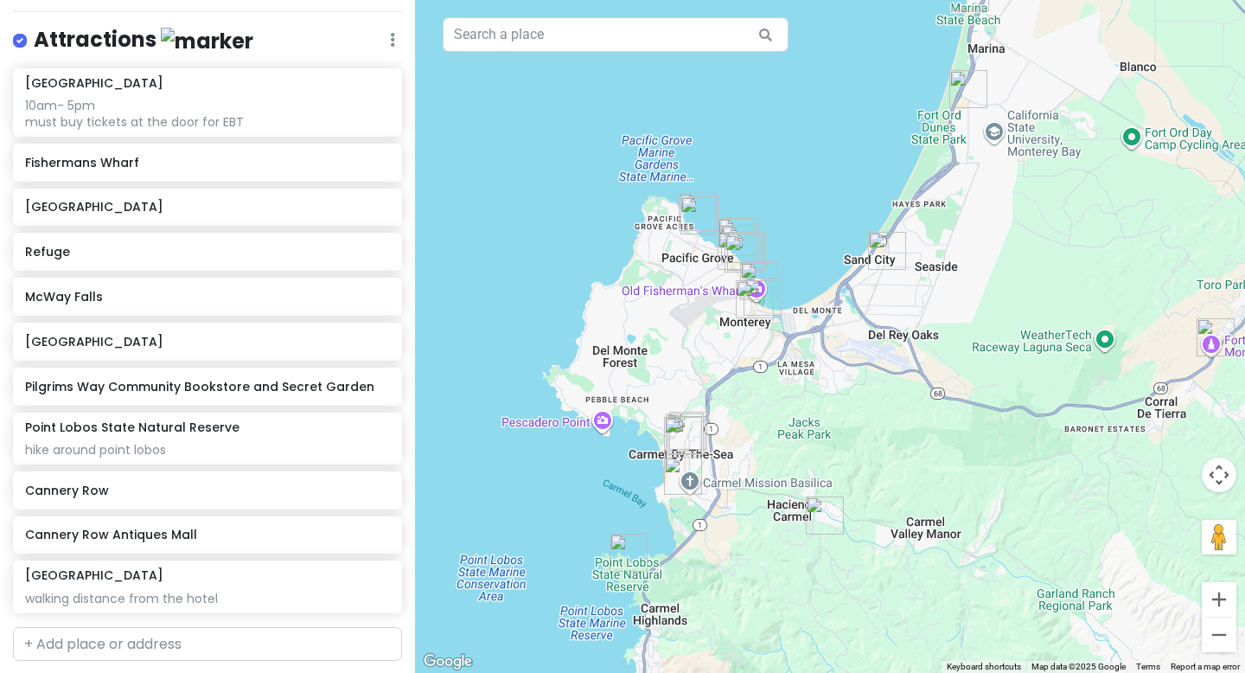
drag, startPoint x: 876, startPoint y: 423, endPoint x: 740, endPoint y: 546, distance: 183.0
click at [763, 521] on div at bounding box center [830, 336] width 830 height 673
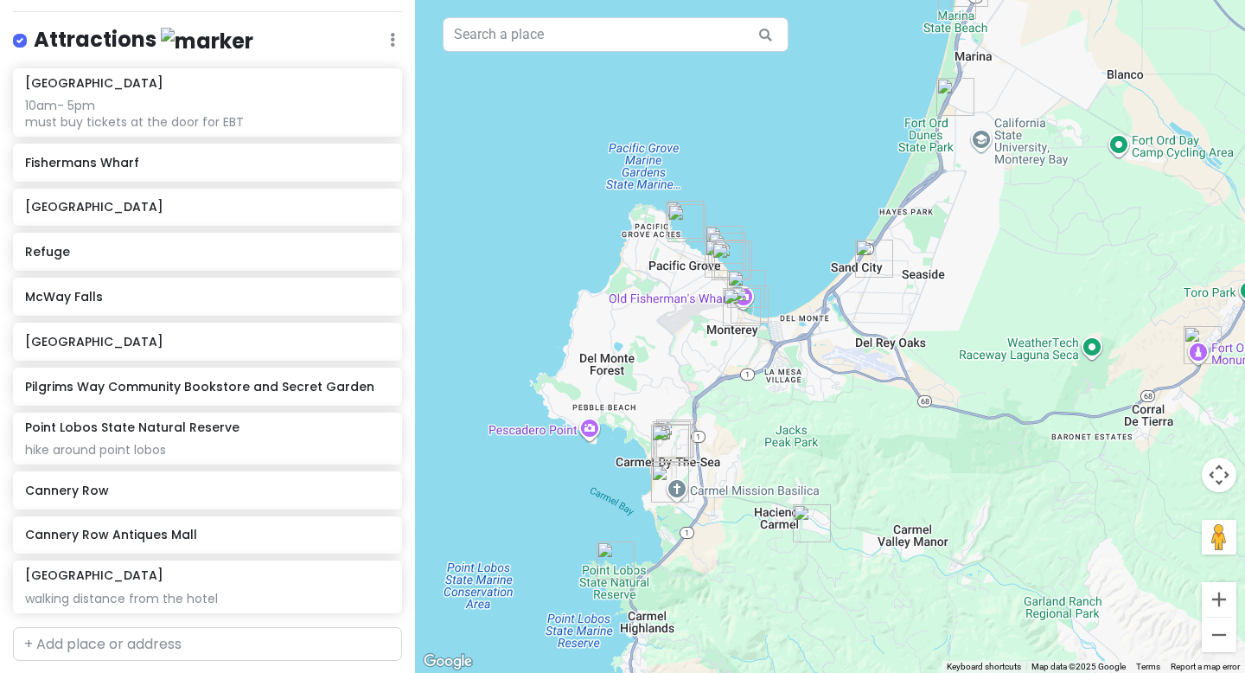
click at [879, 346] on img "Castle Rock Cafe & Mercantile" at bounding box center [1203, 345] width 38 height 38
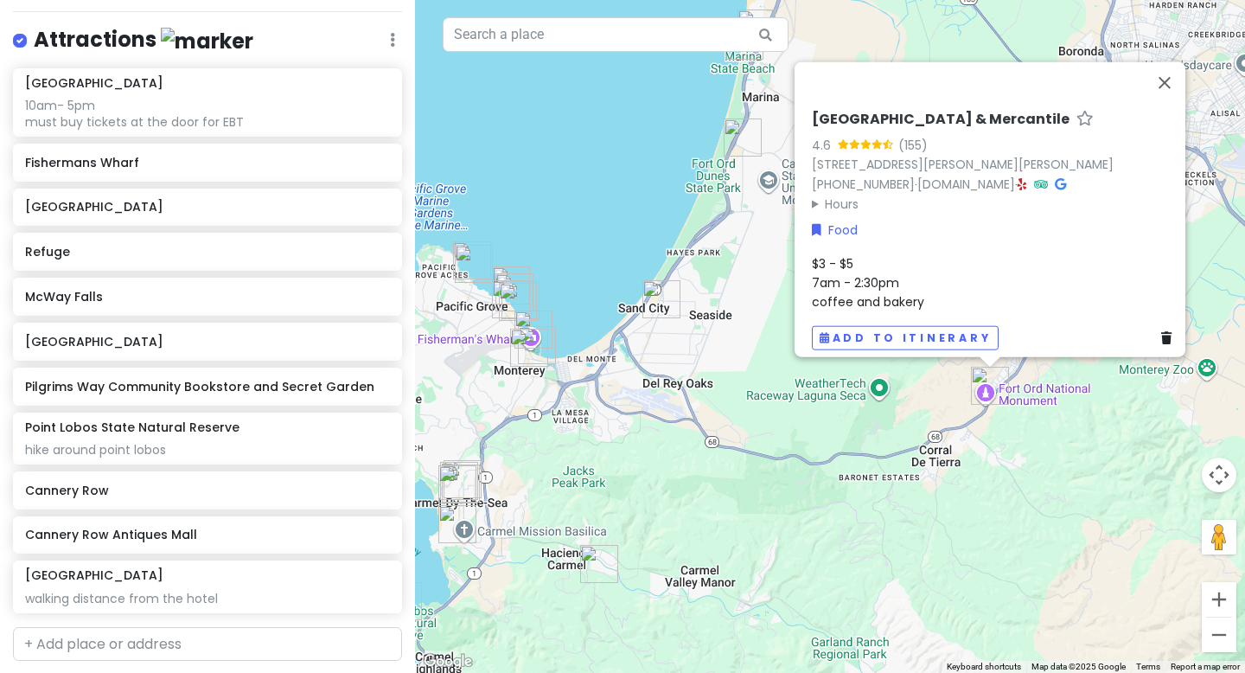
click at [879, 332] on icon at bounding box center [1166, 338] width 10 height 12
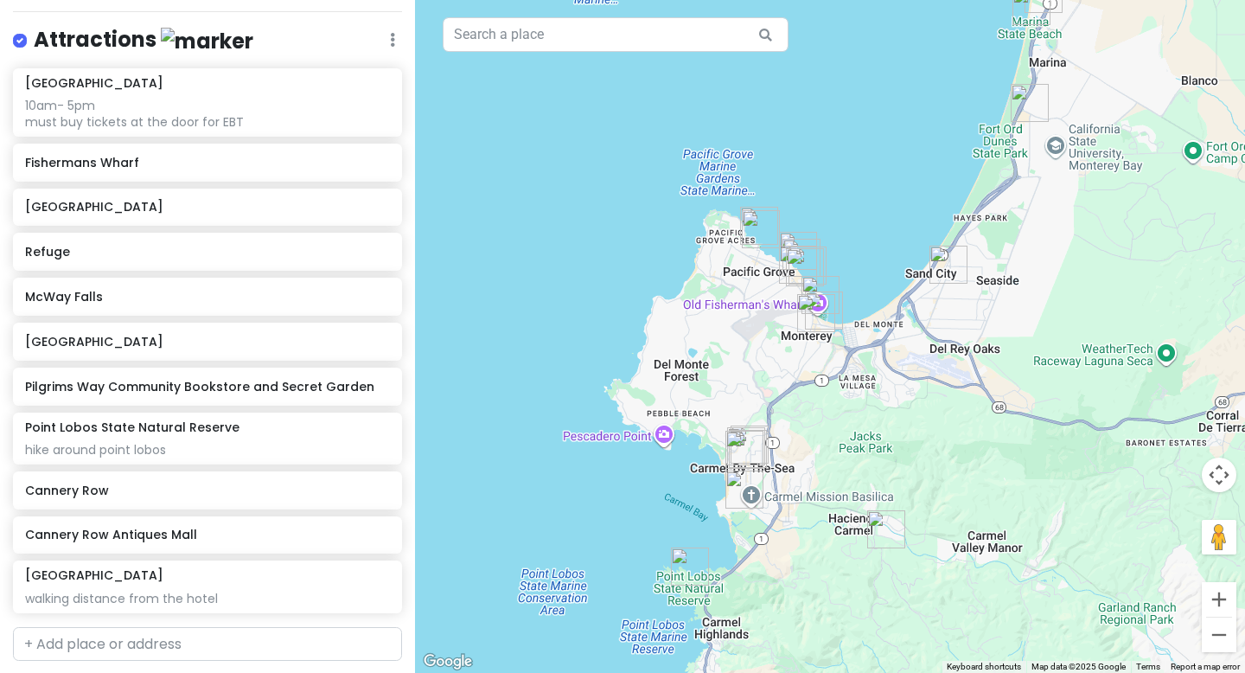
drag, startPoint x: 673, startPoint y: 491, endPoint x: 955, endPoint y: 462, distance: 283.4
click at [879, 462] on div at bounding box center [830, 336] width 830 height 673
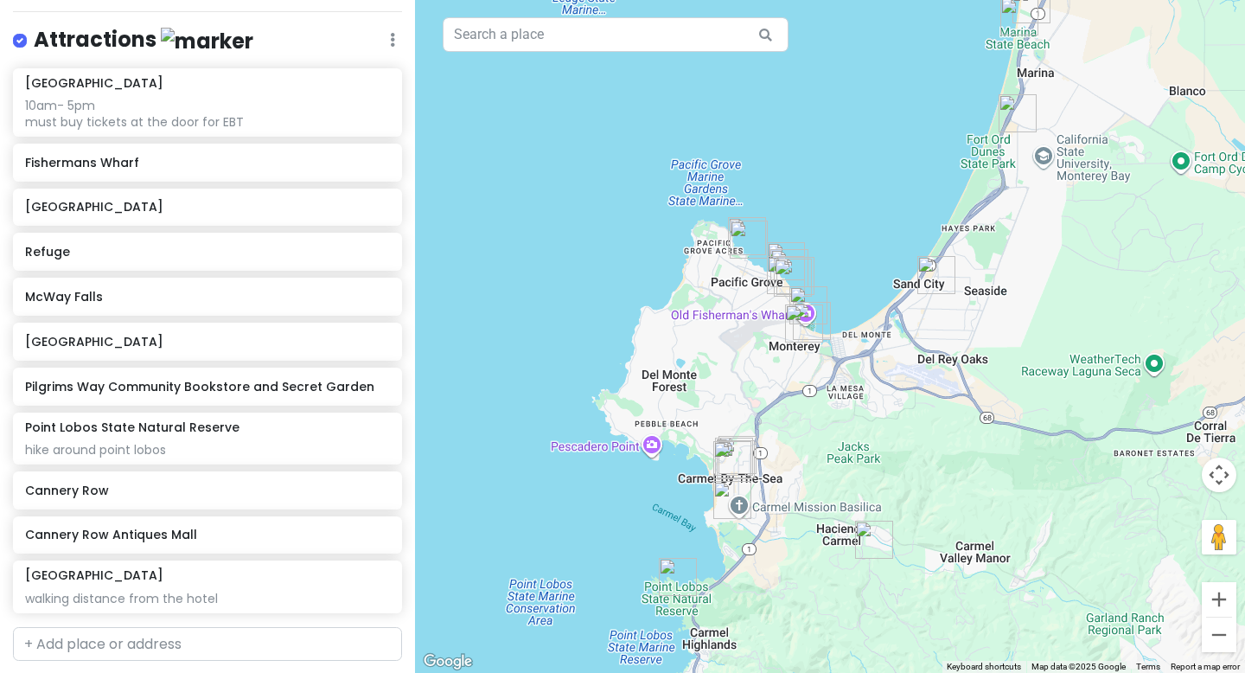
click at [869, 539] on img "Refuge" at bounding box center [874, 540] width 38 height 38
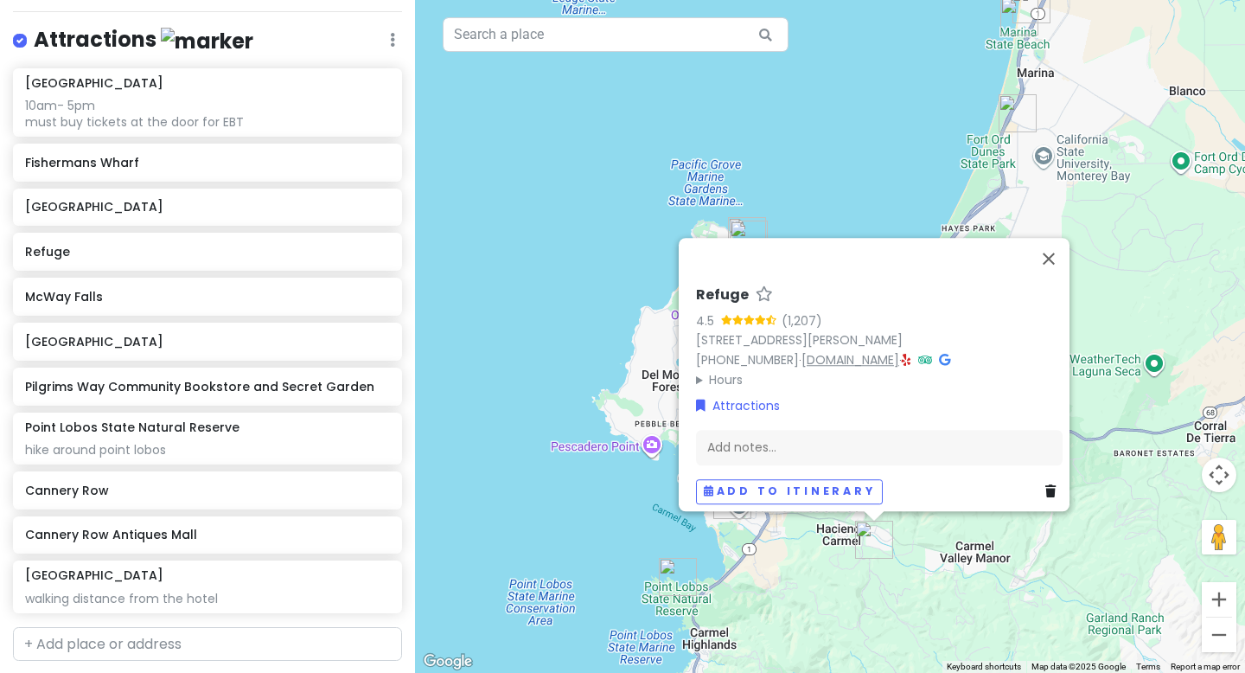
click at [809, 351] on link "[DOMAIN_NAME]" at bounding box center [851, 359] width 98 height 17
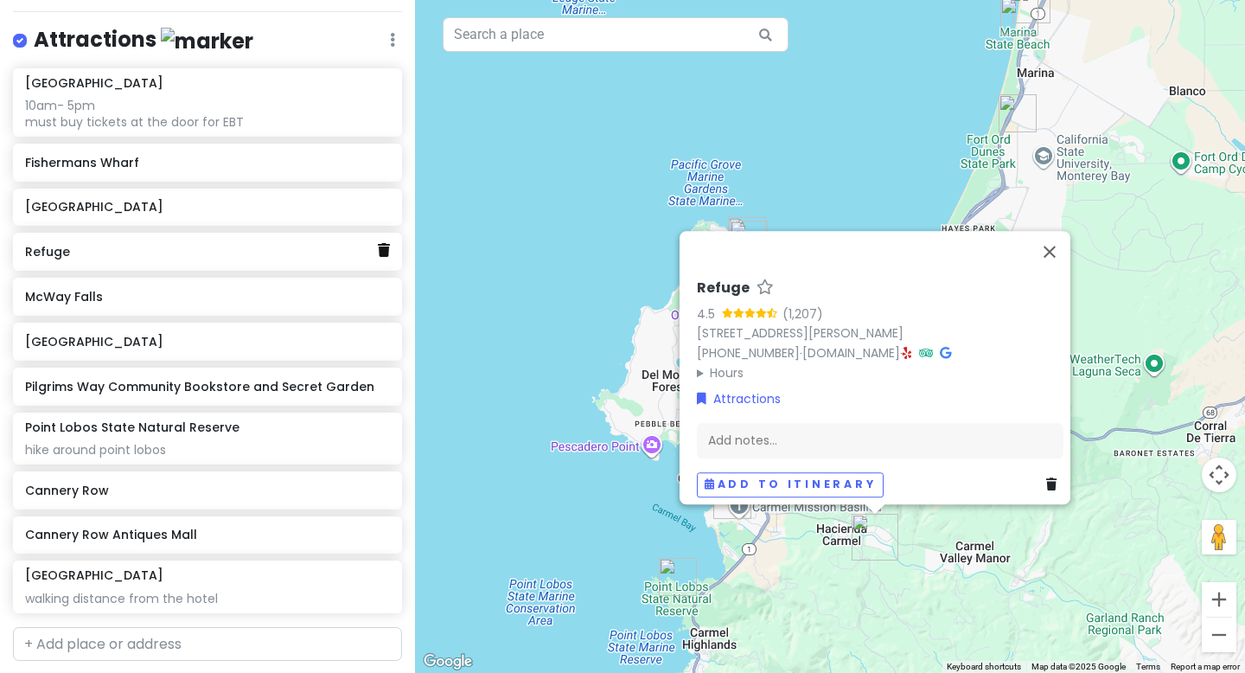
click at [385, 253] on icon at bounding box center [384, 250] width 12 height 14
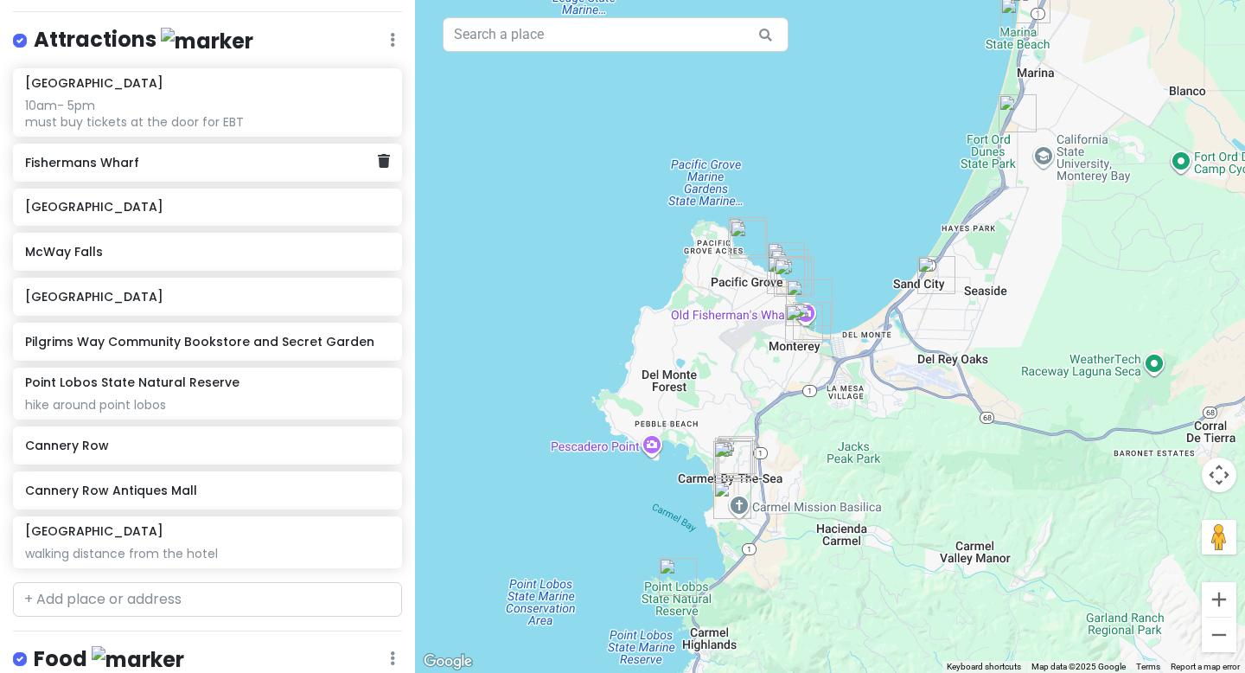
click at [180, 165] on h6 "Fishermans Wharf" at bounding box center [201, 163] width 352 height 16
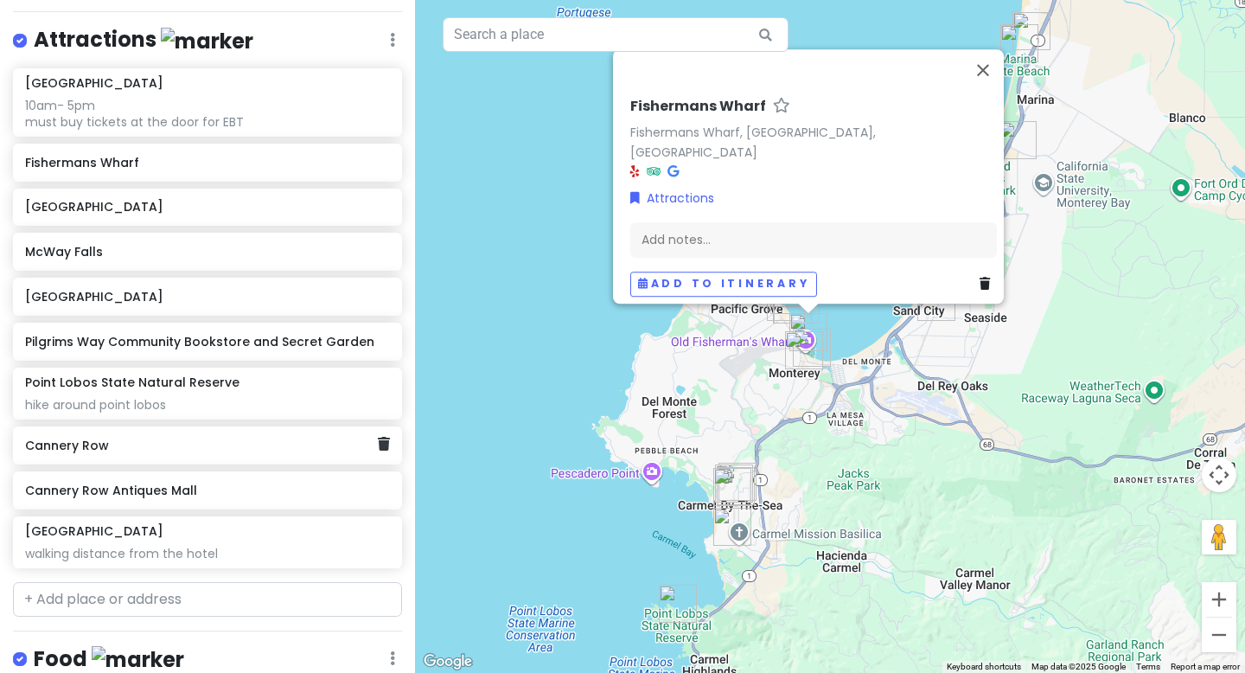
click at [149, 447] on h6 "Cannery Row" at bounding box center [201, 446] width 352 height 16
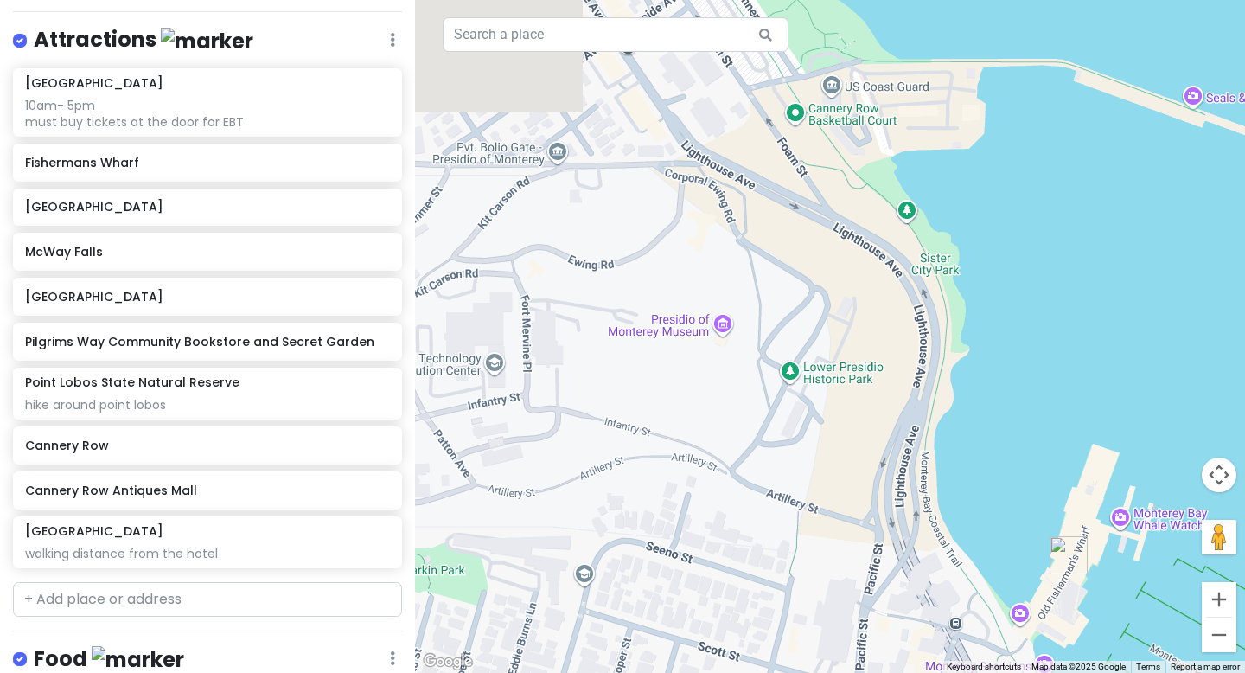
drag, startPoint x: 963, startPoint y: 247, endPoint x: 790, endPoint y: 672, distance: 458.4
click at [790, 610] on div "[GEOGRAPHIC_DATA], [GEOGRAPHIC_DATA] Attractions Add notes... Add to itinerary" at bounding box center [830, 336] width 830 height 673
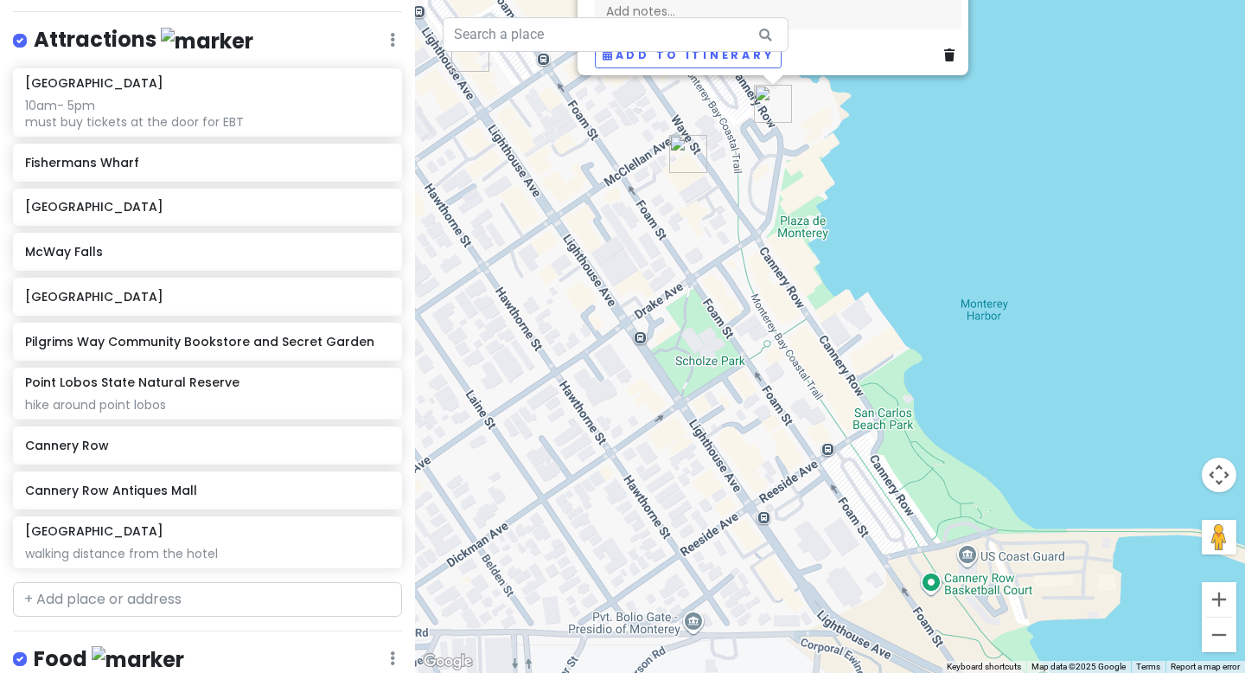
drag, startPoint x: 738, startPoint y: 175, endPoint x: 873, endPoint y: 649, distance: 493.7
click at [873, 610] on div "[GEOGRAPHIC_DATA], [GEOGRAPHIC_DATA] Attractions Add notes... Add to itinerary" at bounding box center [830, 336] width 830 height 673
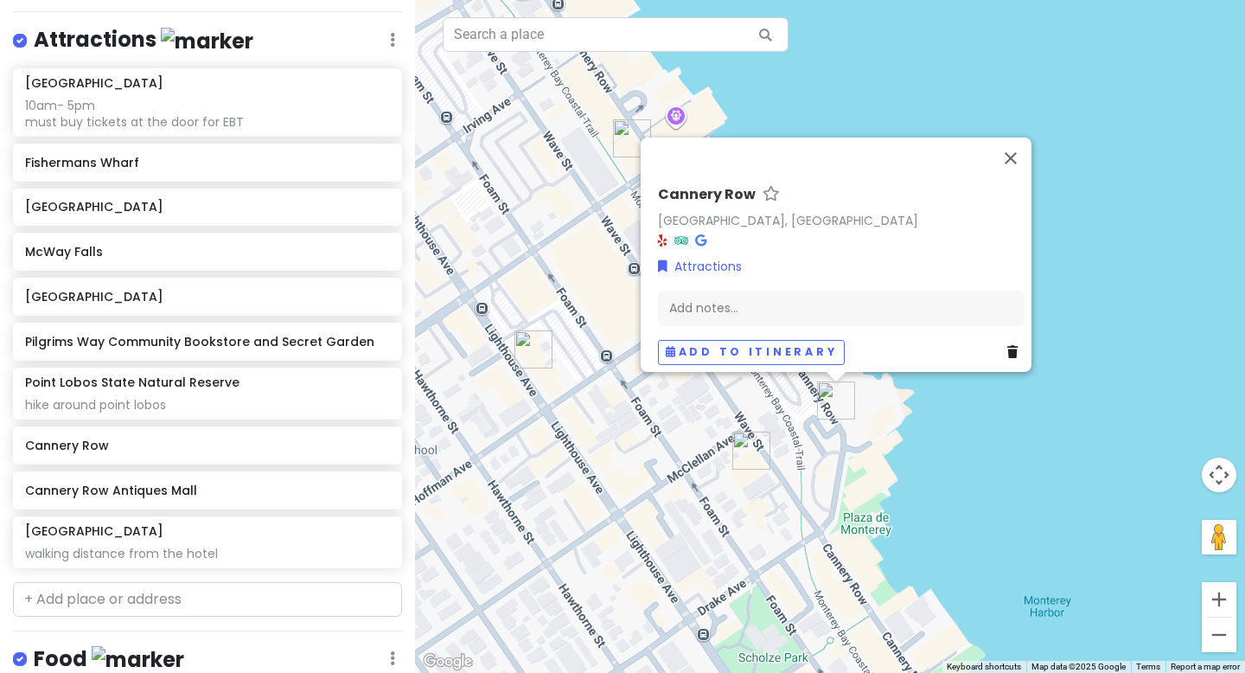
drag, startPoint x: 657, startPoint y: 262, endPoint x: 720, endPoint y: 560, distance: 304.9
click at [720, 560] on div "[GEOGRAPHIC_DATA], [GEOGRAPHIC_DATA] Attractions Add notes... Add to itinerary" at bounding box center [830, 336] width 830 height 673
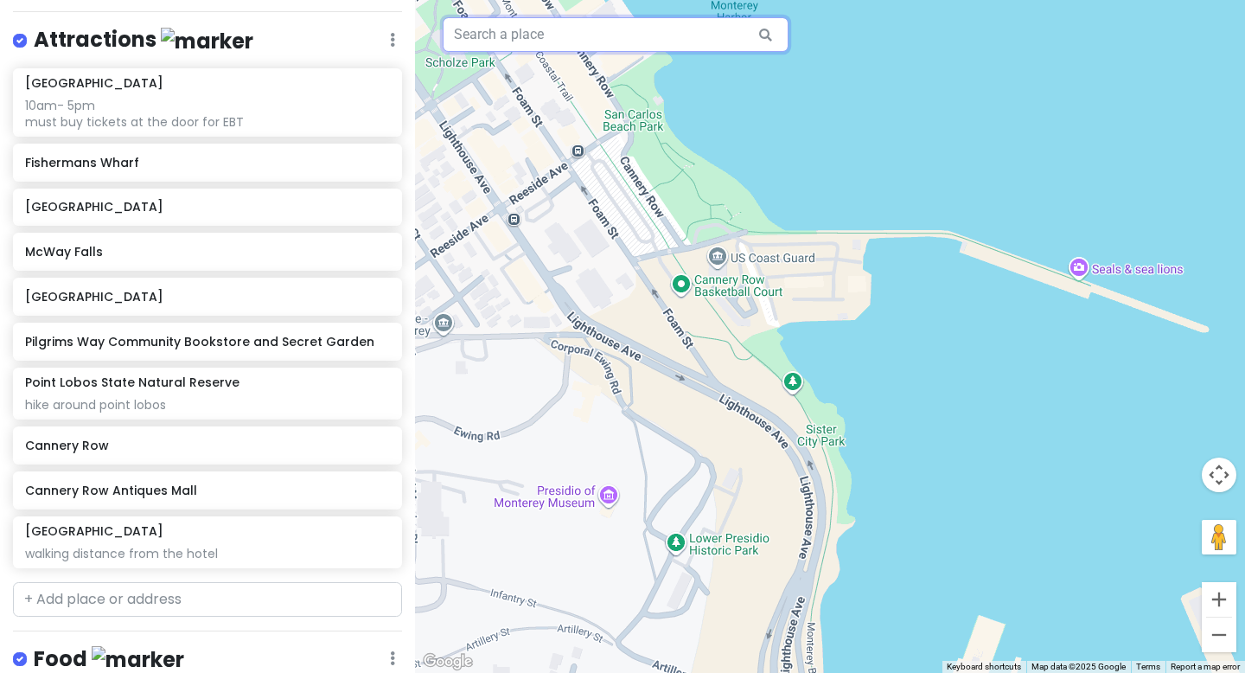
drag, startPoint x: 809, startPoint y: 502, endPoint x: 490, endPoint y: -105, distance: 685.0
click at [490, 0] on html "Monterey Trip Private Change Dates Make a Copy Delete Trip Go Pro ⚡️ Give Feedb…" at bounding box center [622, 336] width 1245 height 673
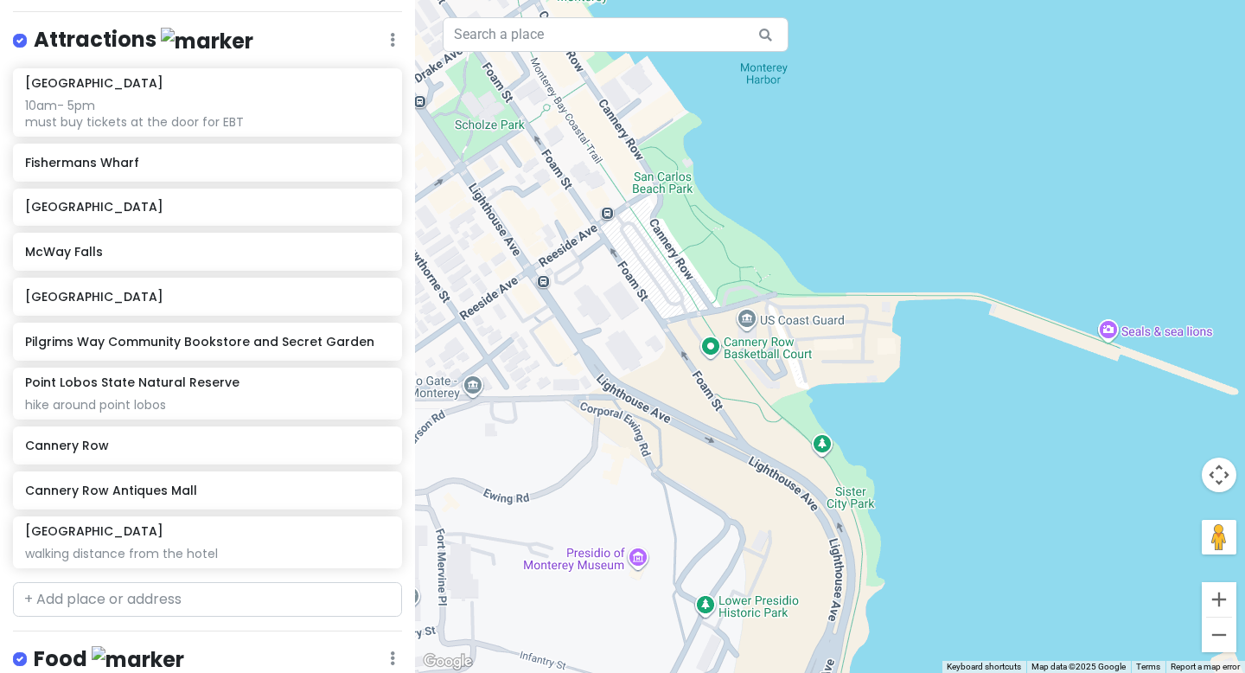
drag, startPoint x: 658, startPoint y: 367, endPoint x: 681, endPoint y: 427, distance: 64.1
click at [685, 426] on div "[GEOGRAPHIC_DATA], [GEOGRAPHIC_DATA] Attractions Add notes... Add to itinerary" at bounding box center [830, 336] width 830 height 673
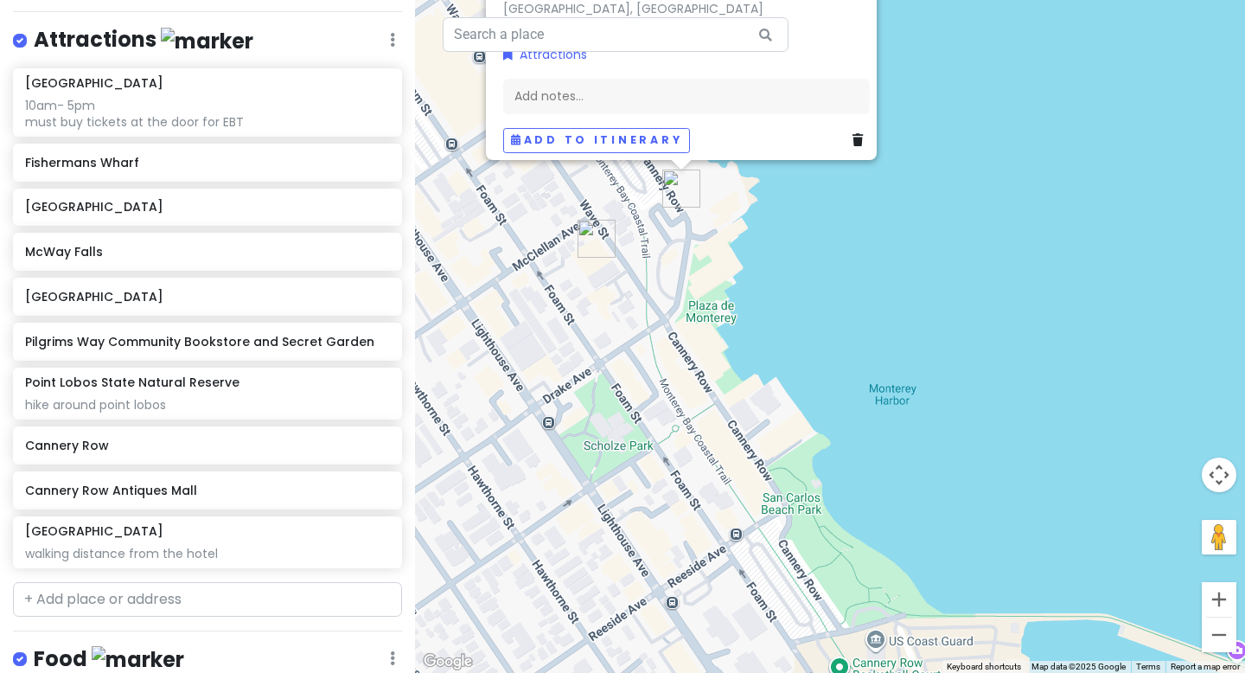
drag, startPoint x: 601, startPoint y: 227, endPoint x: 733, endPoint y: 590, distance: 386.5
click at [739, 568] on div "[GEOGRAPHIC_DATA], [GEOGRAPHIC_DATA] Attractions Add notes... Add to itinerary" at bounding box center [830, 336] width 830 height 673
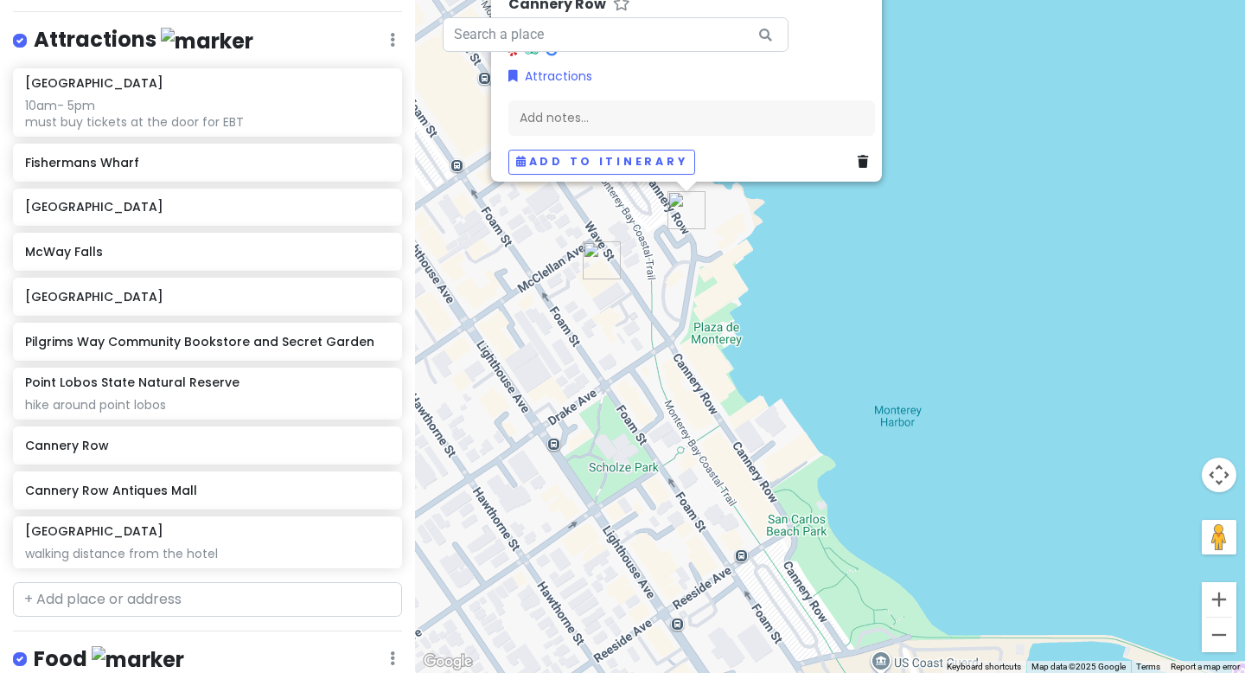
click at [700, 303] on div "[GEOGRAPHIC_DATA], [GEOGRAPHIC_DATA] Attractions Add notes... Add to itinerary" at bounding box center [830, 336] width 830 height 673
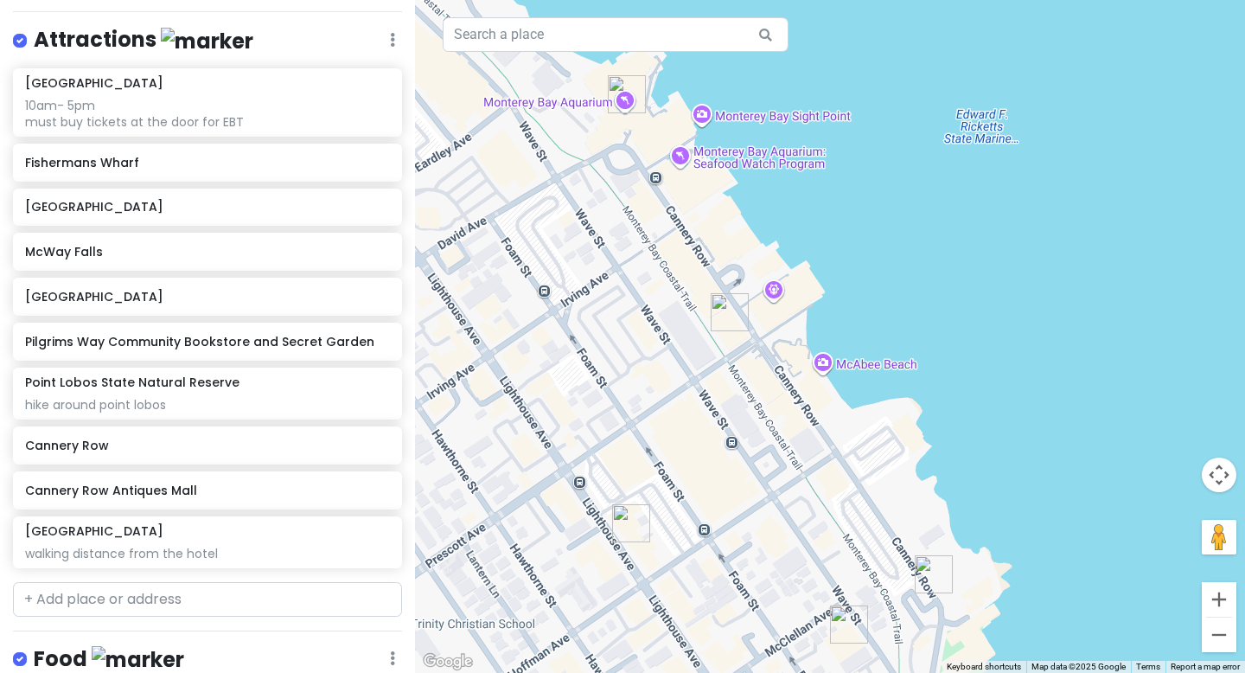
drag, startPoint x: 700, startPoint y: 303, endPoint x: 947, endPoint y: 671, distance: 442.9
click at [879, 610] on div "Keyboard shortcuts Map Data Map data ©2025 Google Map data ©2025 Google 50 m Cl…" at bounding box center [830, 336] width 830 height 673
click at [158, 495] on h6 "Cannery Row Antiques Mall" at bounding box center [201, 490] width 352 height 16
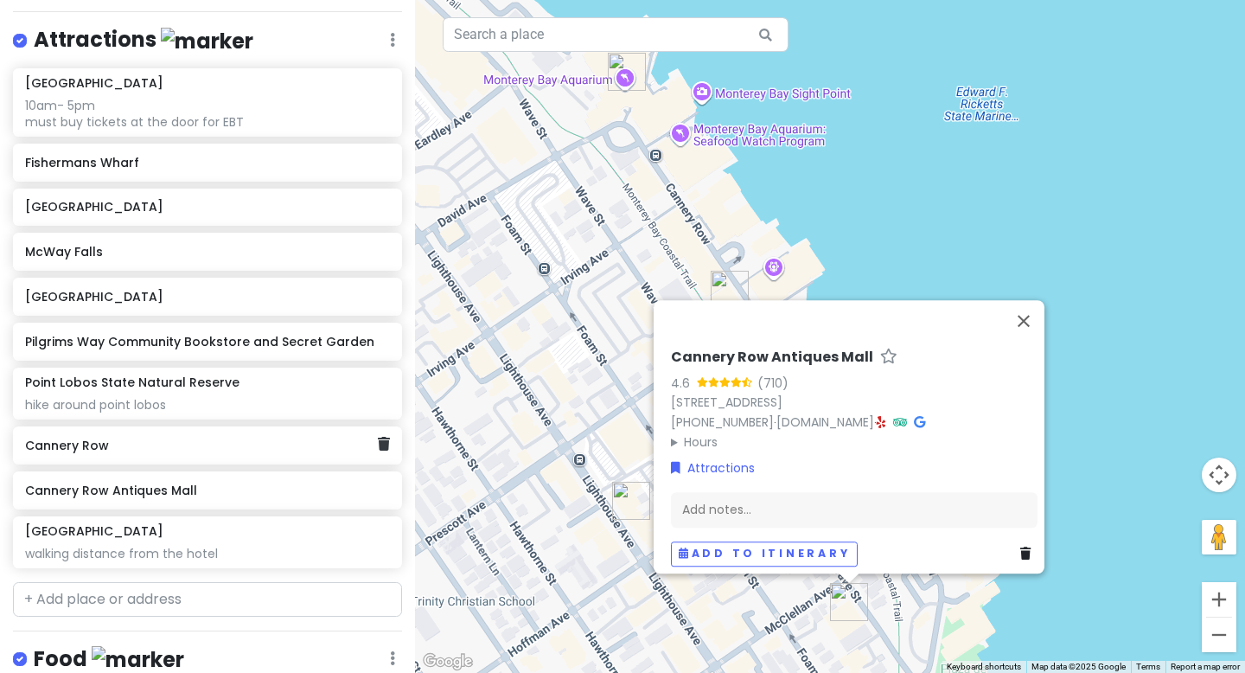
click at [134, 454] on div "Cannery Row" at bounding box center [201, 445] width 352 height 24
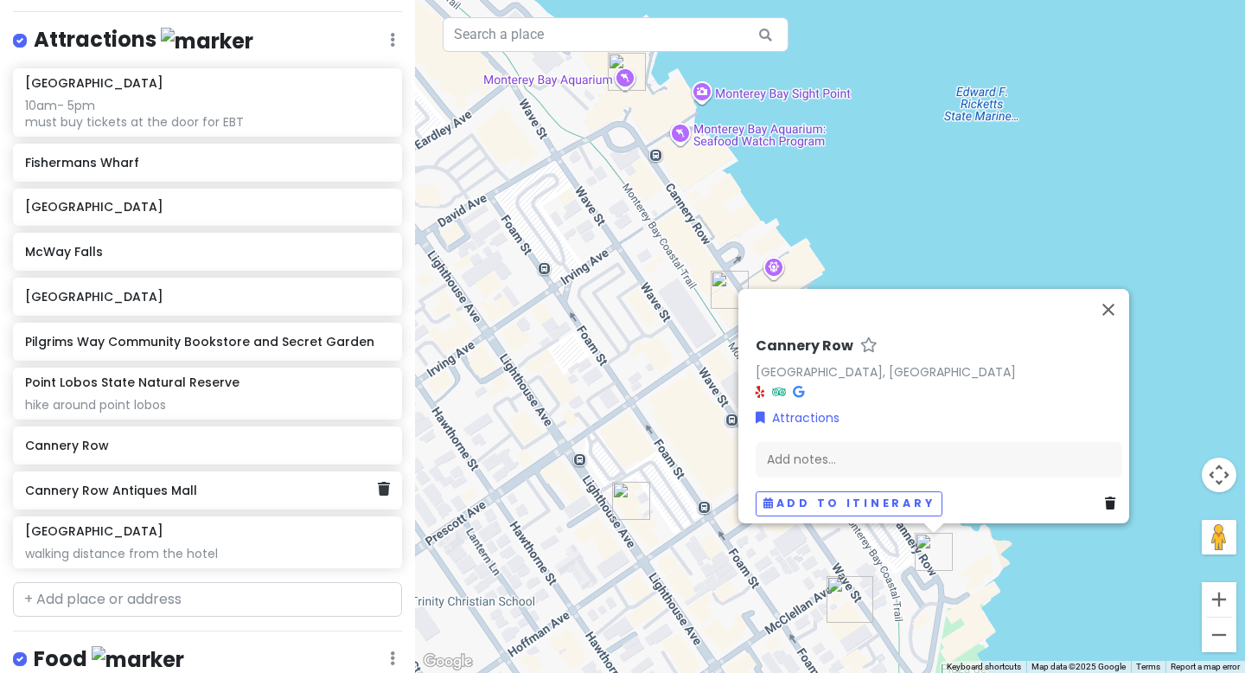
click at [171, 486] on h6 "Cannery Row Antiques Mall" at bounding box center [201, 490] width 352 height 16
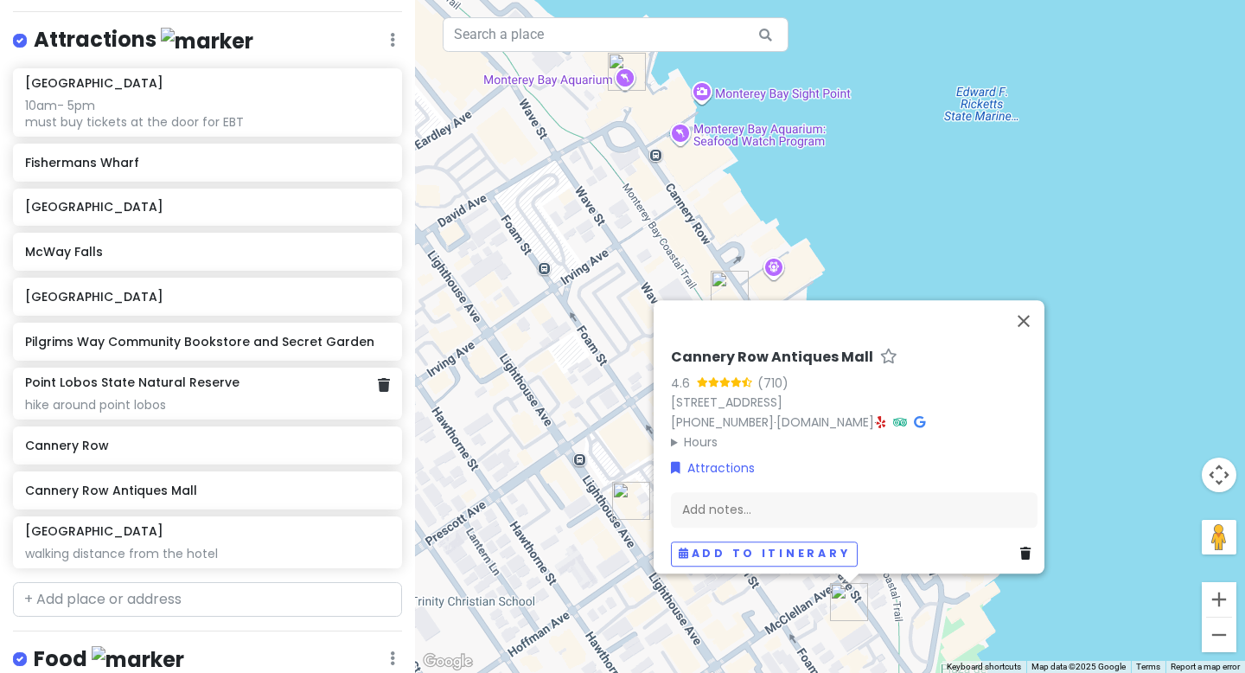
click at [158, 397] on div "hike around point lobos" at bounding box center [207, 405] width 364 height 16
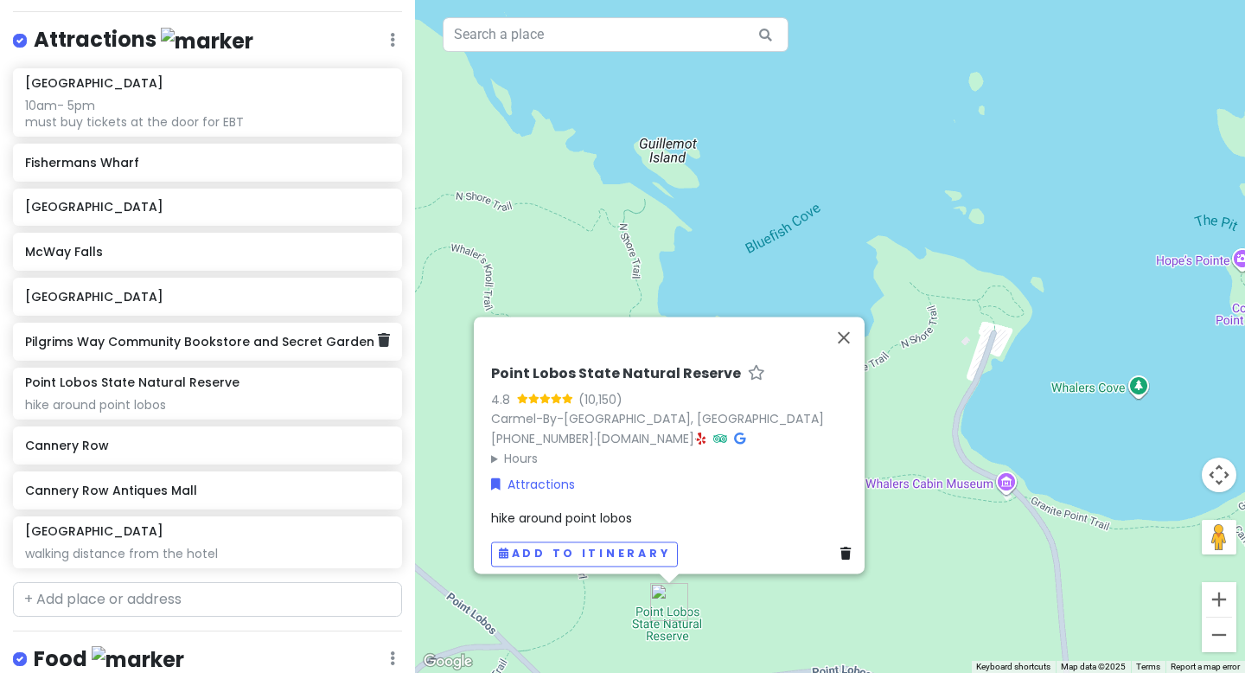
click at [155, 344] on h6 "Pilgrims Way Community Bookstore and Secret Garden" at bounding box center [201, 342] width 352 height 16
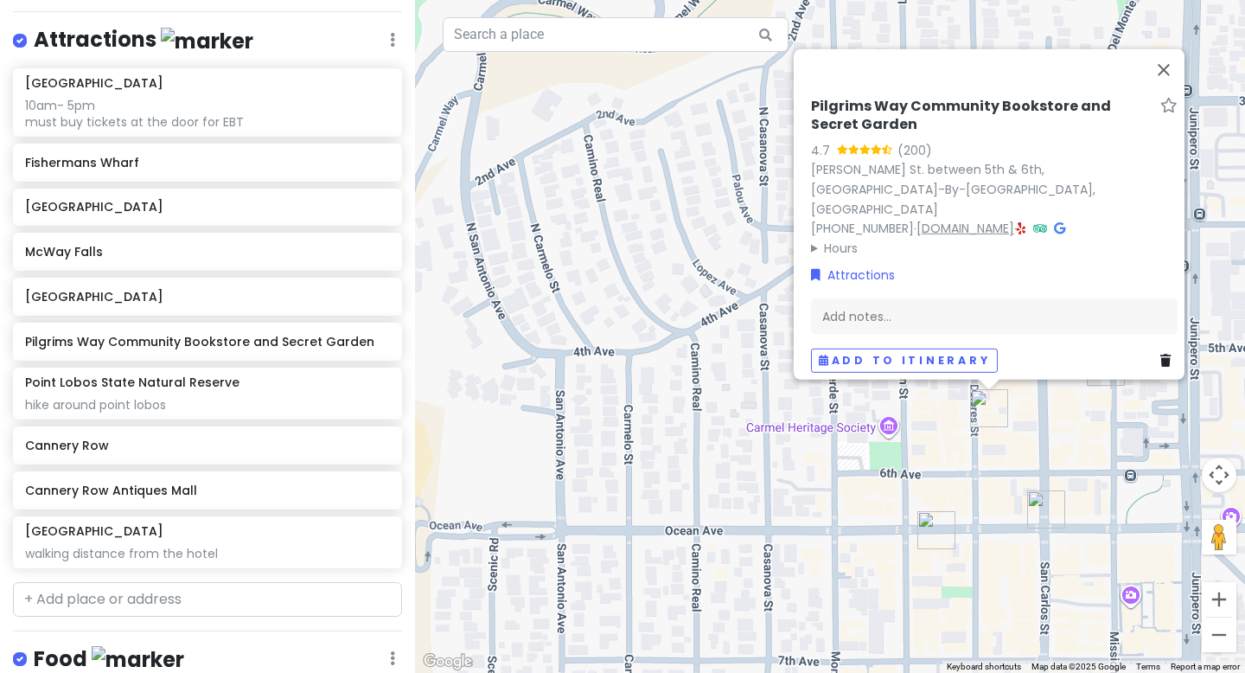
click at [879, 220] on link "[DOMAIN_NAME]" at bounding box center [966, 228] width 98 height 17
click at [879, 222] on icon at bounding box center [1022, 228] width 10 height 12
click at [879, 355] on icon at bounding box center [1165, 361] width 10 height 12
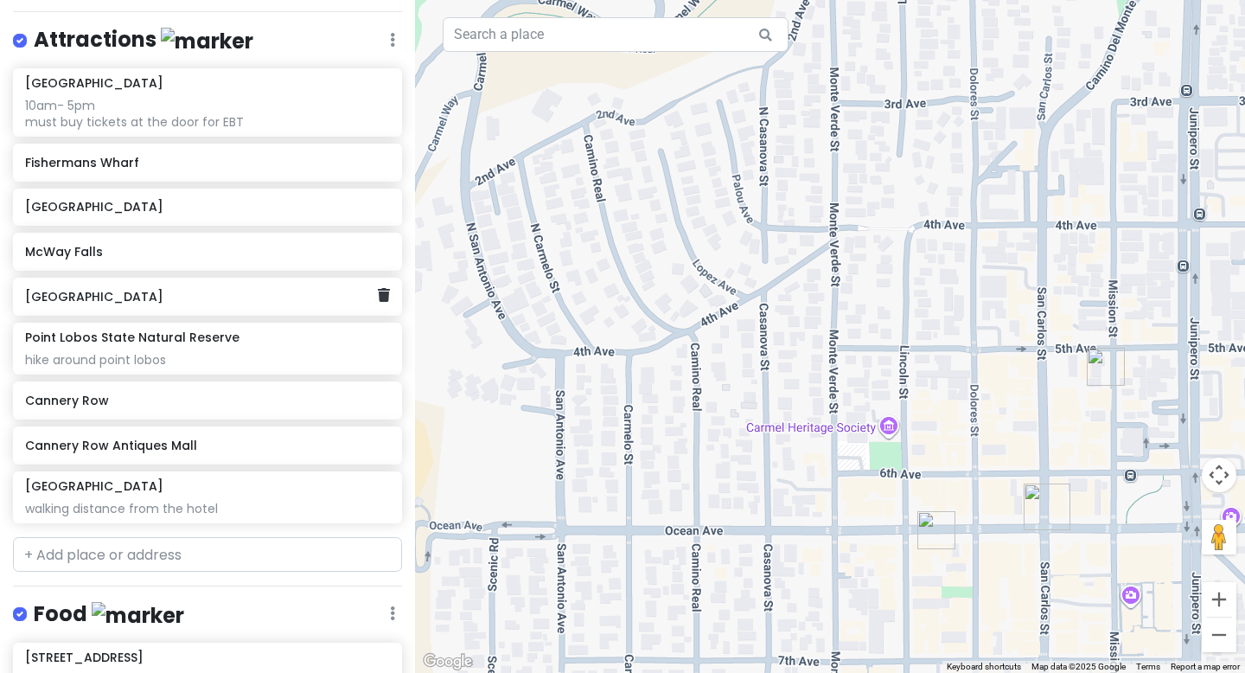
click at [149, 298] on h6 "[GEOGRAPHIC_DATA]" at bounding box center [201, 297] width 352 height 16
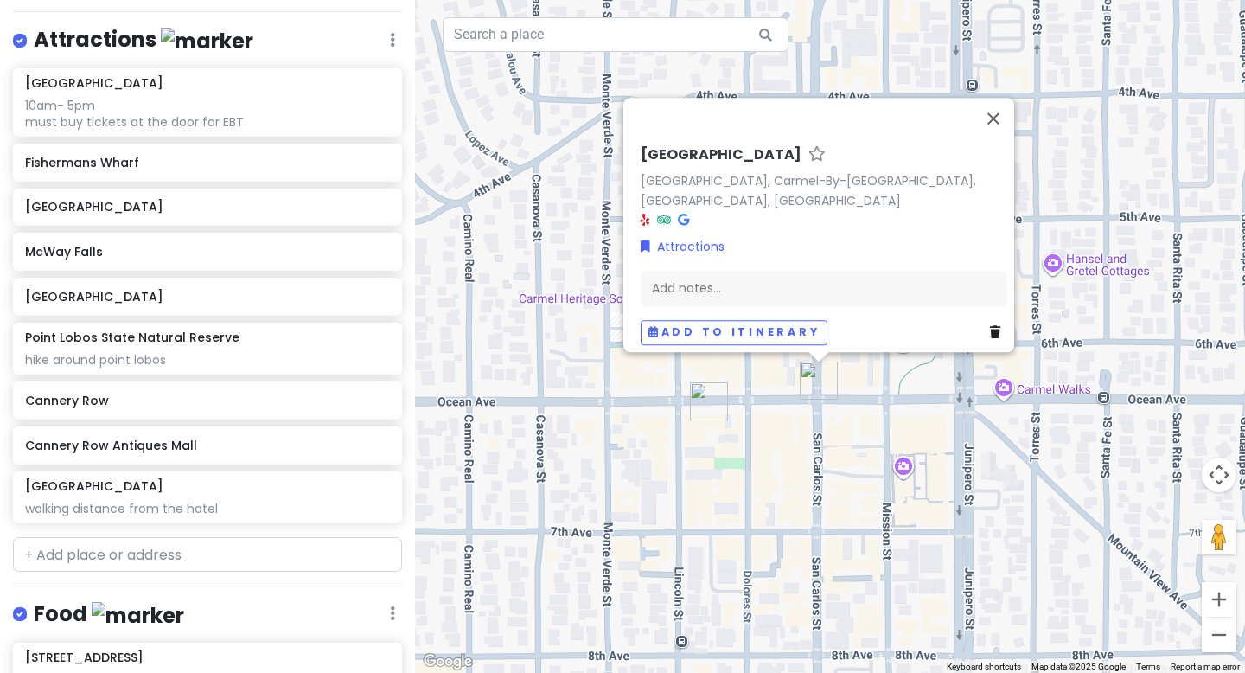
drag, startPoint x: 967, startPoint y: 561, endPoint x: 794, endPoint y: 433, distance: 215.1
click at [794, 433] on div "[GEOGRAPHIC_DATA], [GEOGRAPHIC_DATA]-By-[GEOGRAPHIC_DATA], [GEOGRAPHIC_DATA], […" at bounding box center [830, 336] width 830 height 673
click at [642, 215] on icon at bounding box center [647, 221] width 10 height 12
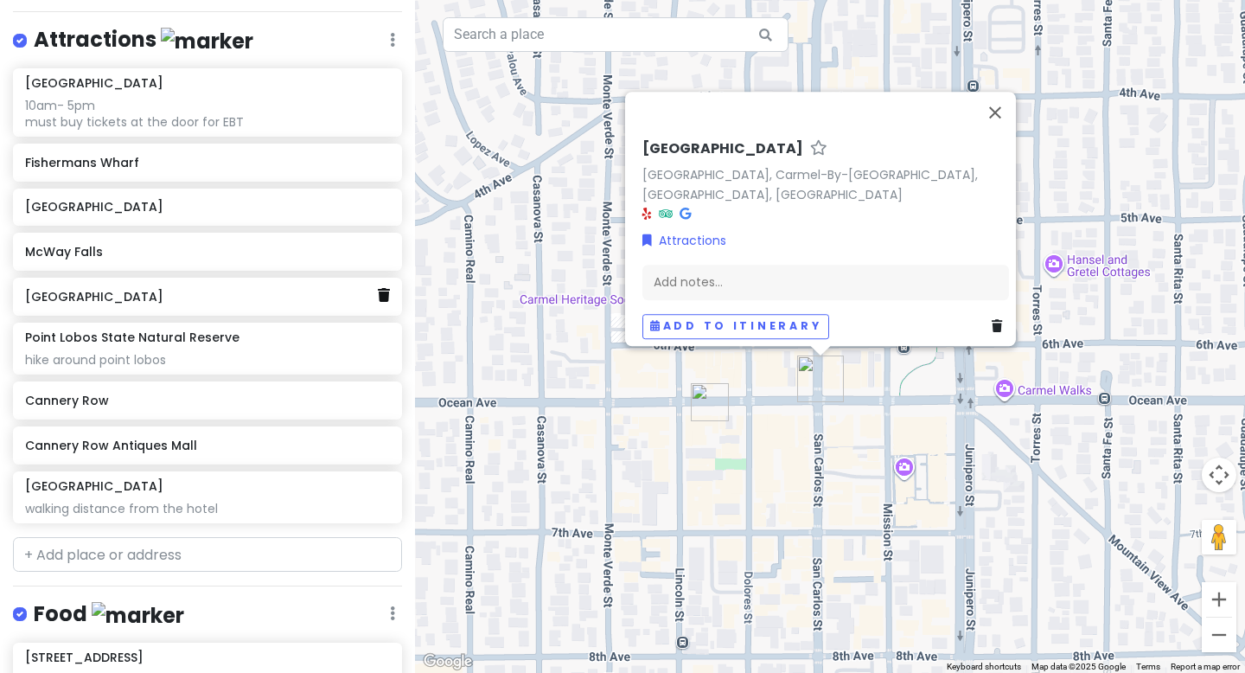
click at [387, 300] on icon at bounding box center [384, 295] width 12 height 14
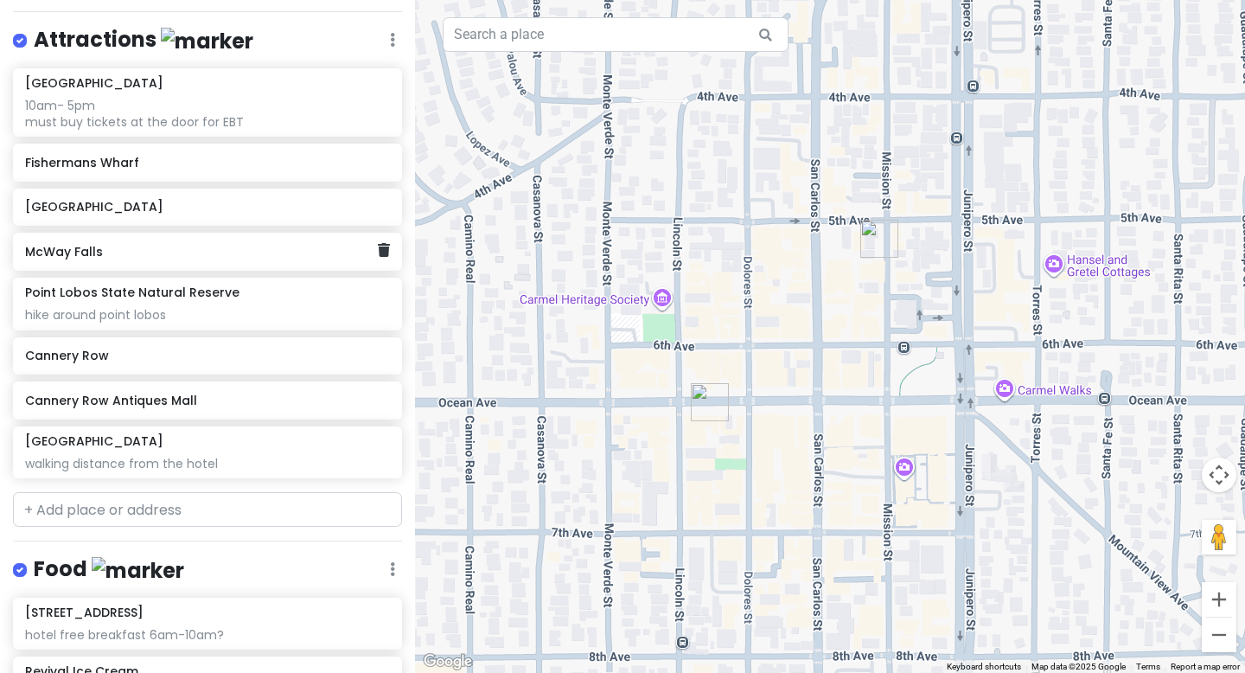
click at [261, 258] on h6 "McWay Falls" at bounding box center [201, 252] width 352 height 16
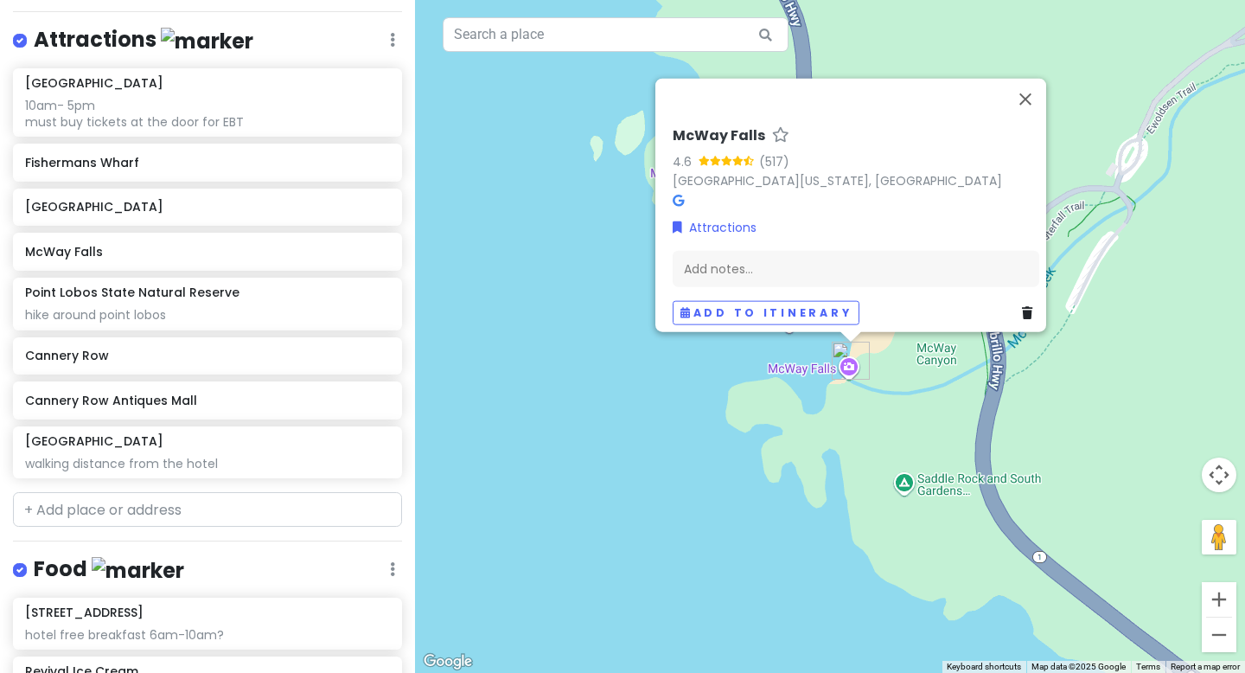
drag, startPoint x: 902, startPoint y: 612, endPoint x: 762, endPoint y: 369, distance: 280.5
click at [762, 369] on div "McWay Falls 4.6 (517) [GEOGRAPHIC_DATA][US_STATE], [GEOGRAPHIC_DATA] Attraction…" at bounding box center [830, 336] width 830 height 673
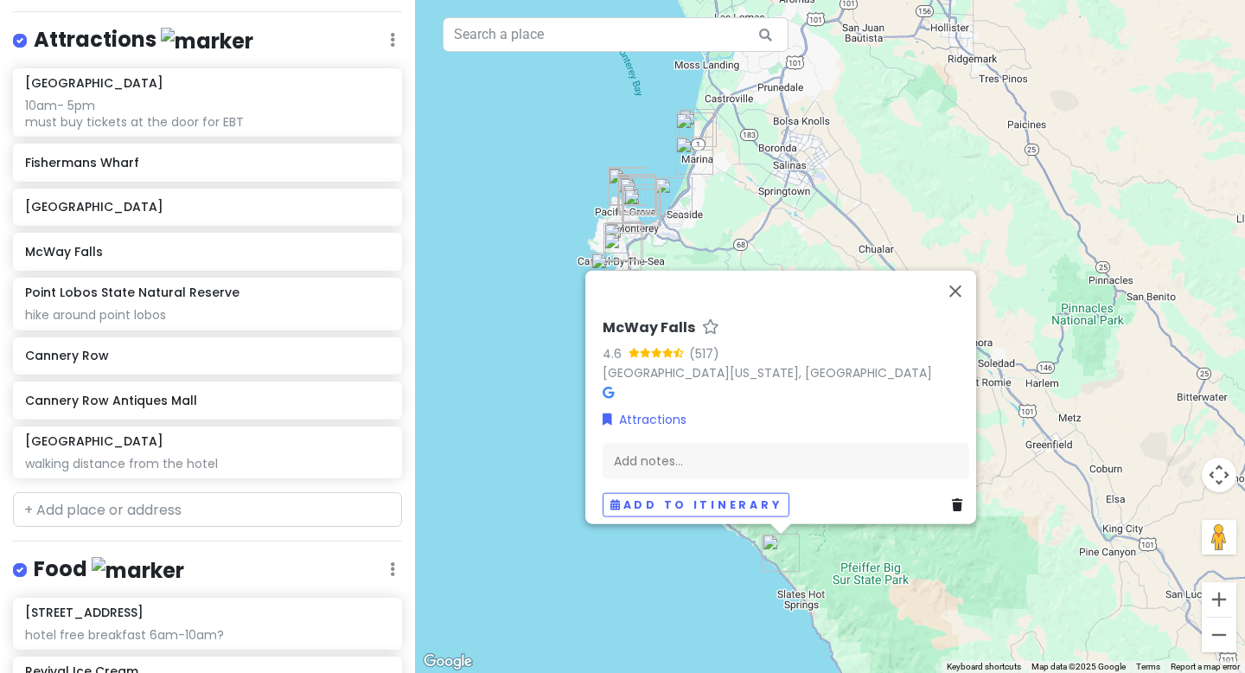
drag, startPoint x: 659, startPoint y: 366, endPoint x: 678, endPoint y: 576, distance: 211.0
click at [678, 576] on div "McWay Falls 4.6 (517) [GEOGRAPHIC_DATA][US_STATE], [GEOGRAPHIC_DATA] Attraction…" at bounding box center [830, 336] width 830 height 673
click at [879, 497] on icon at bounding box center [957, 503] width 10 height 12
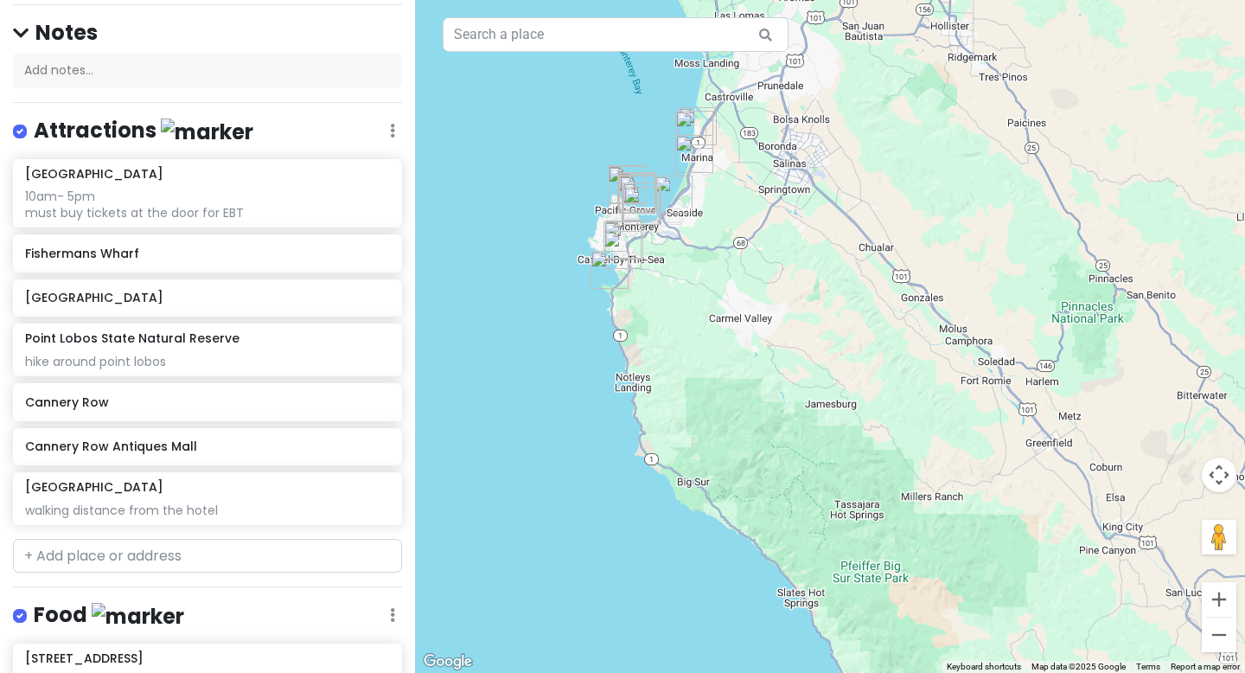
scroll to position [156, 0]
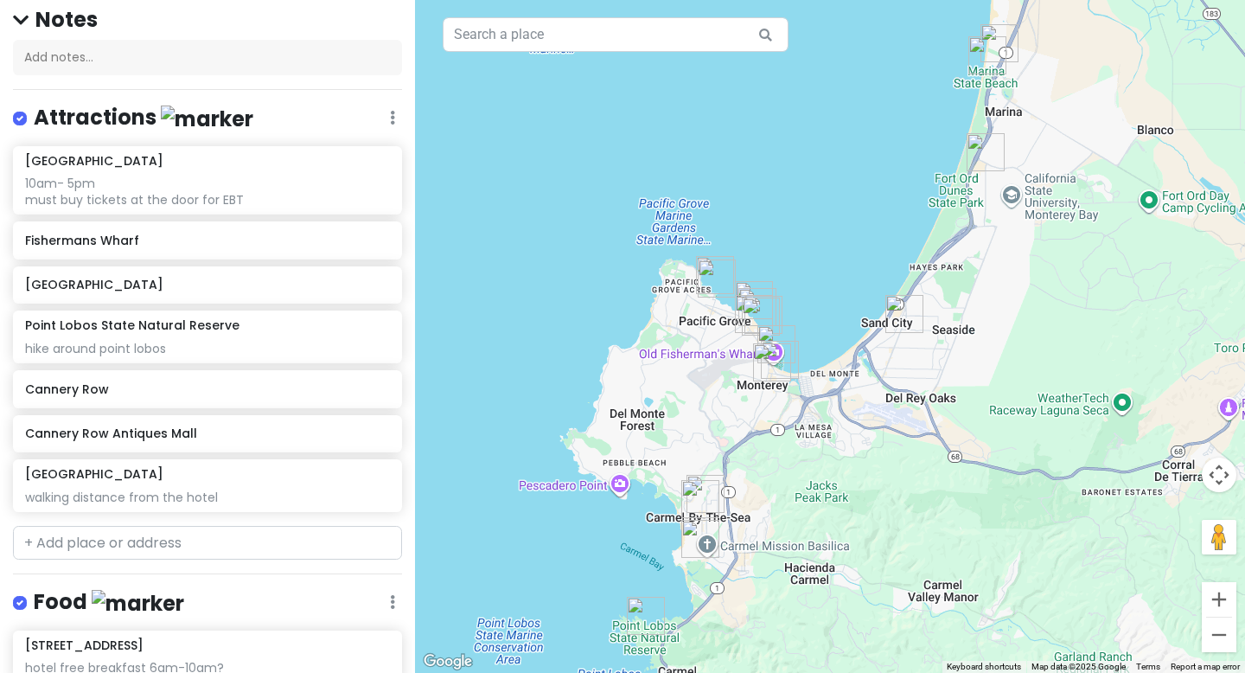
drag, startPoint x: 594, startPoint y: 442, endPoint x: 770, endPoint y: 597, distance: 234.6
click at [770, 597] on div at bounding box center [830, 336] width 830 height 673
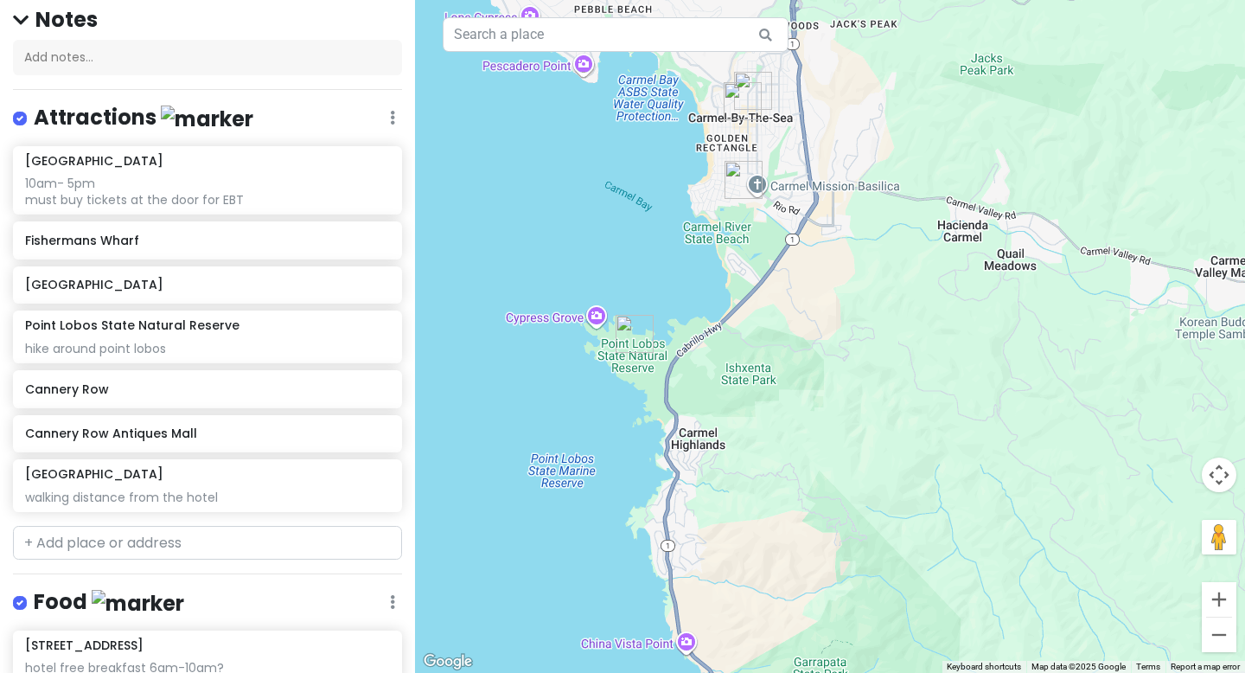
drag, startPoint x: 654, startPoint y: 614, endPoint x: 653, endPoint y: 310, distance: 303.5
click at [653, 310] on div at bounding box center [830, 336] width 830 height 673
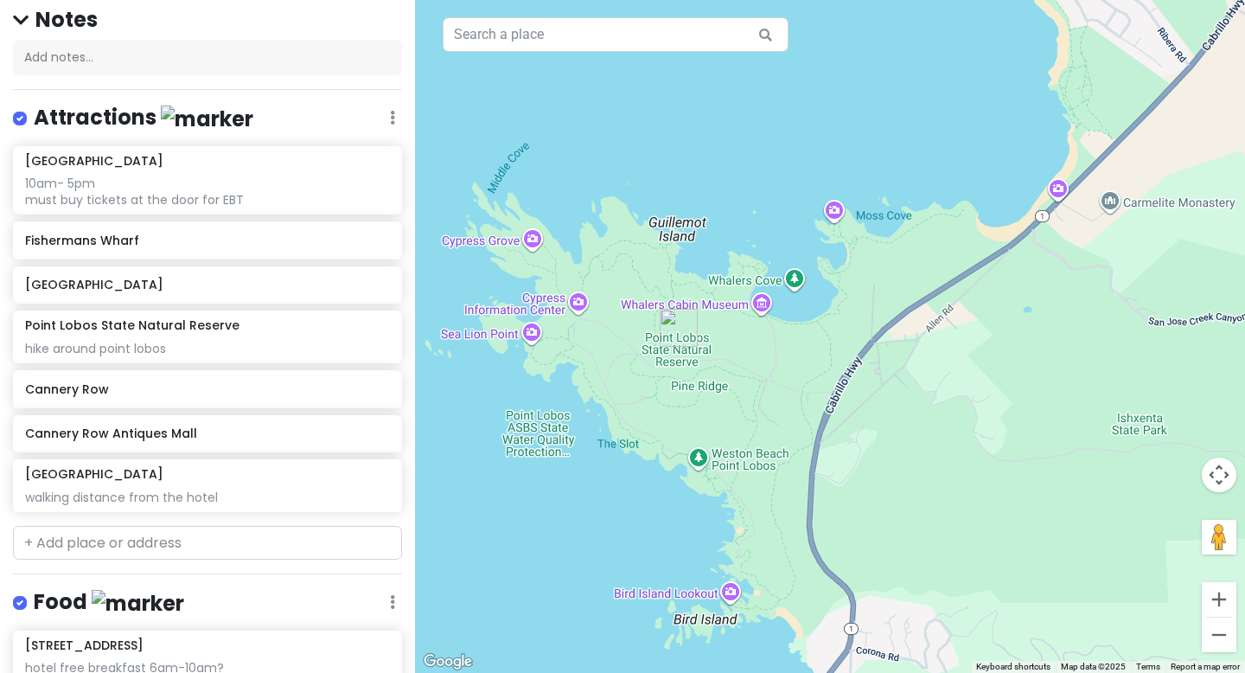
drag, startPoint x: 669, startPoint y: 493, endPoint x: 732, endPoint y: 462, distance: 69.6
click at [732, 462] on div at bounding box center [830, 336] width 830 height 673
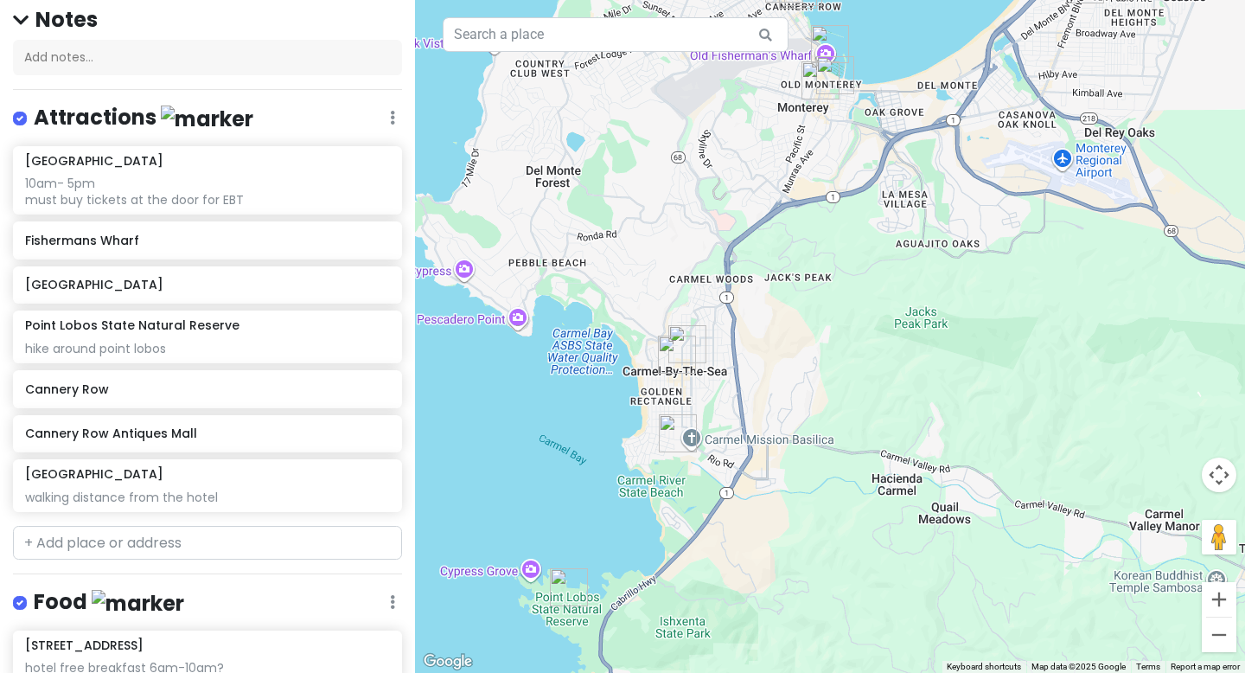
drag, startPoint x: 778, startPoint y: 378, endPoint x: 690, endPoint y: 672, distance: 306.9
click at [690, 610] on div at bounding box center [830, 336] width 830 height 673
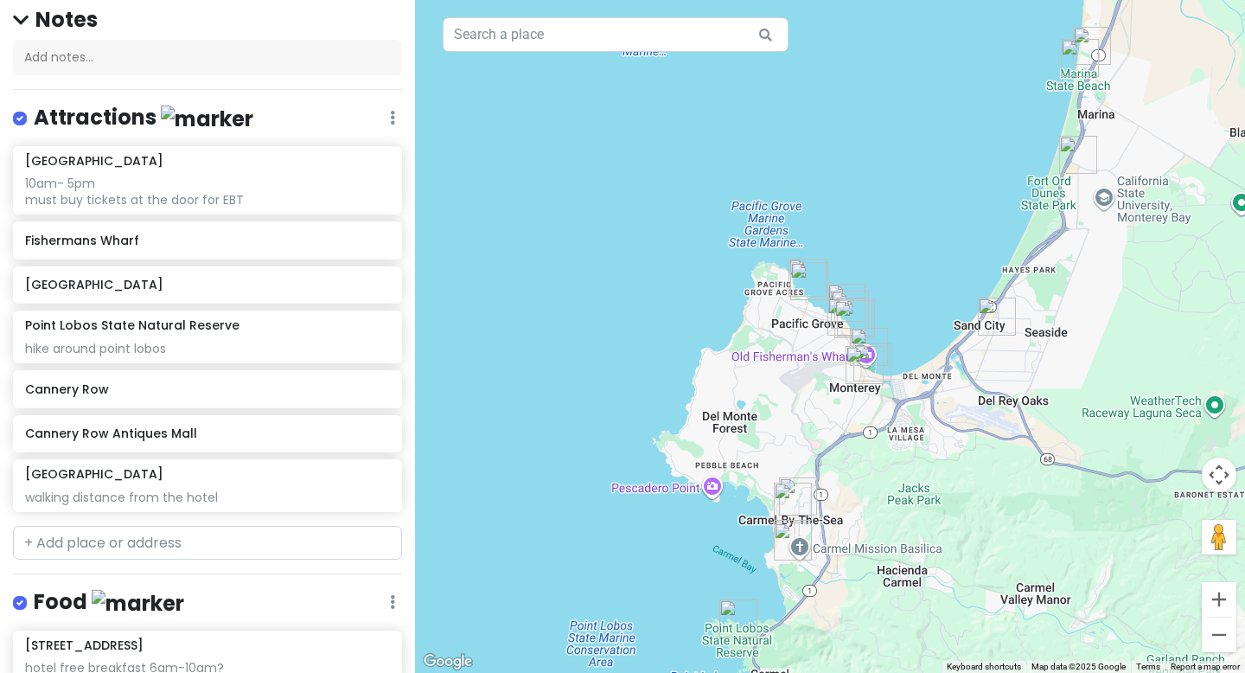
drag, startPoint x: 747, startPoint y: 349, endPoint x: 824, endPoint y: 517, distance: 184.6
click at [824, 517] on div at bounding box center [830, 336] width 830 height 673
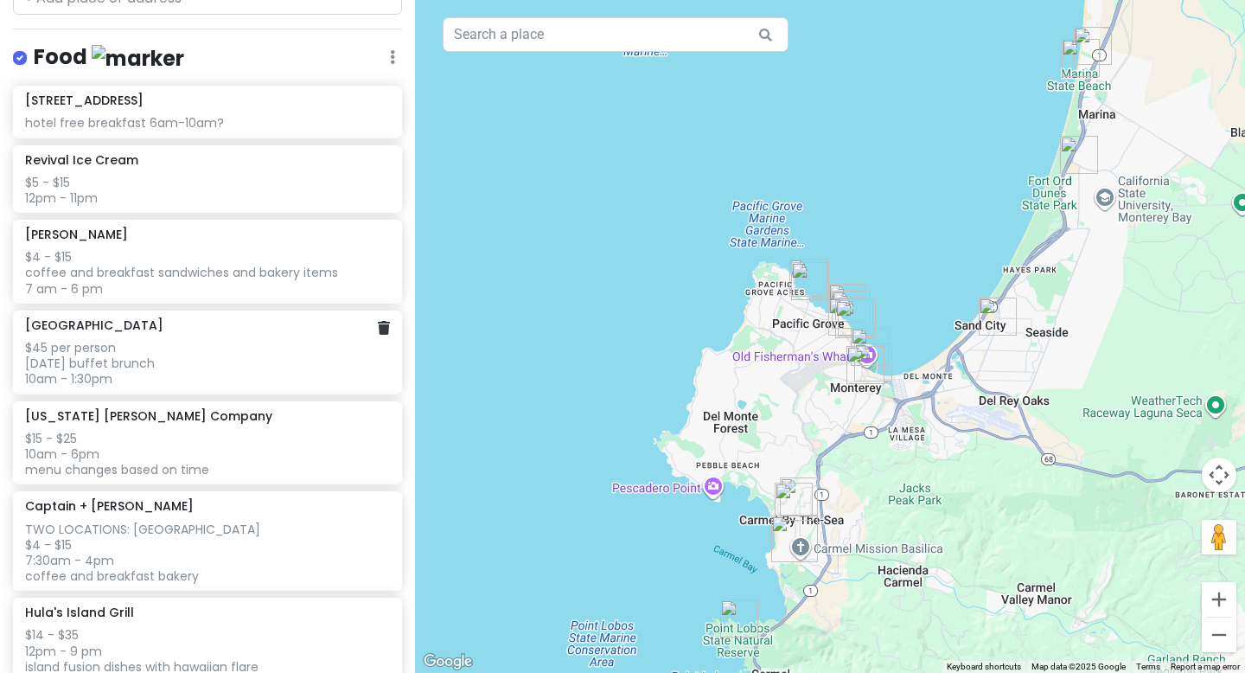
scroll to position [697, 0]
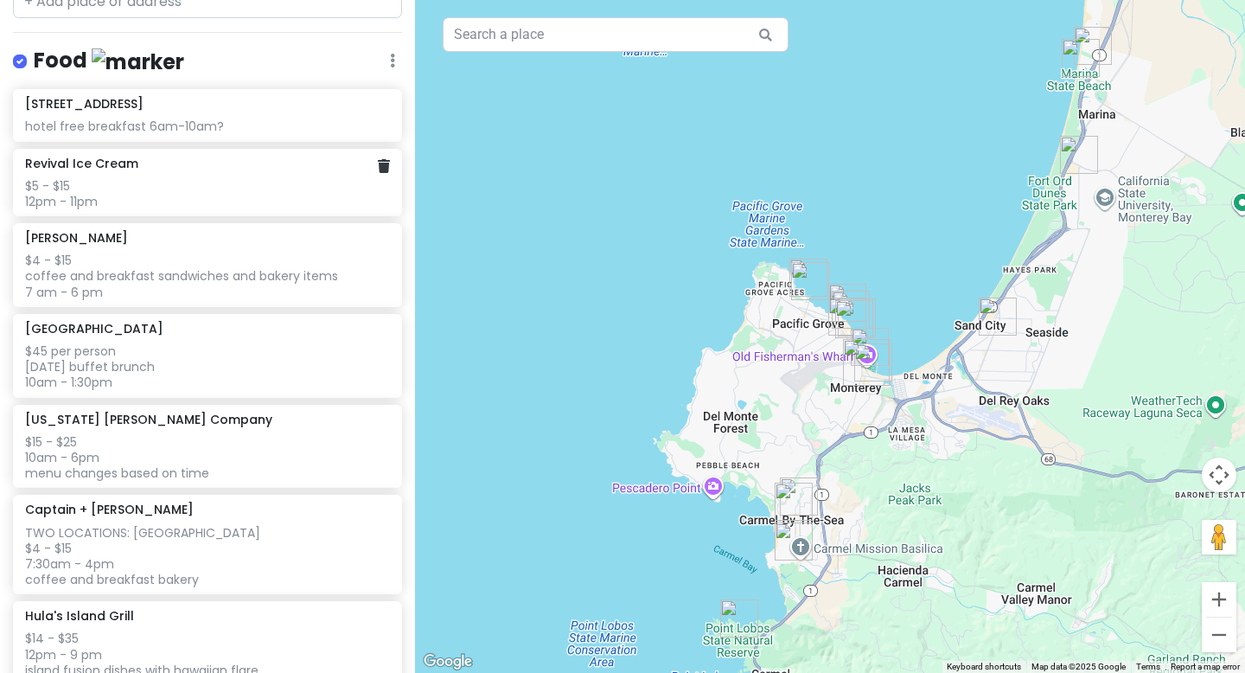
click at [151, 182] on div "$5 - $15 12pm - 11pm" at bounding box center [207, 193] width 364 height 31
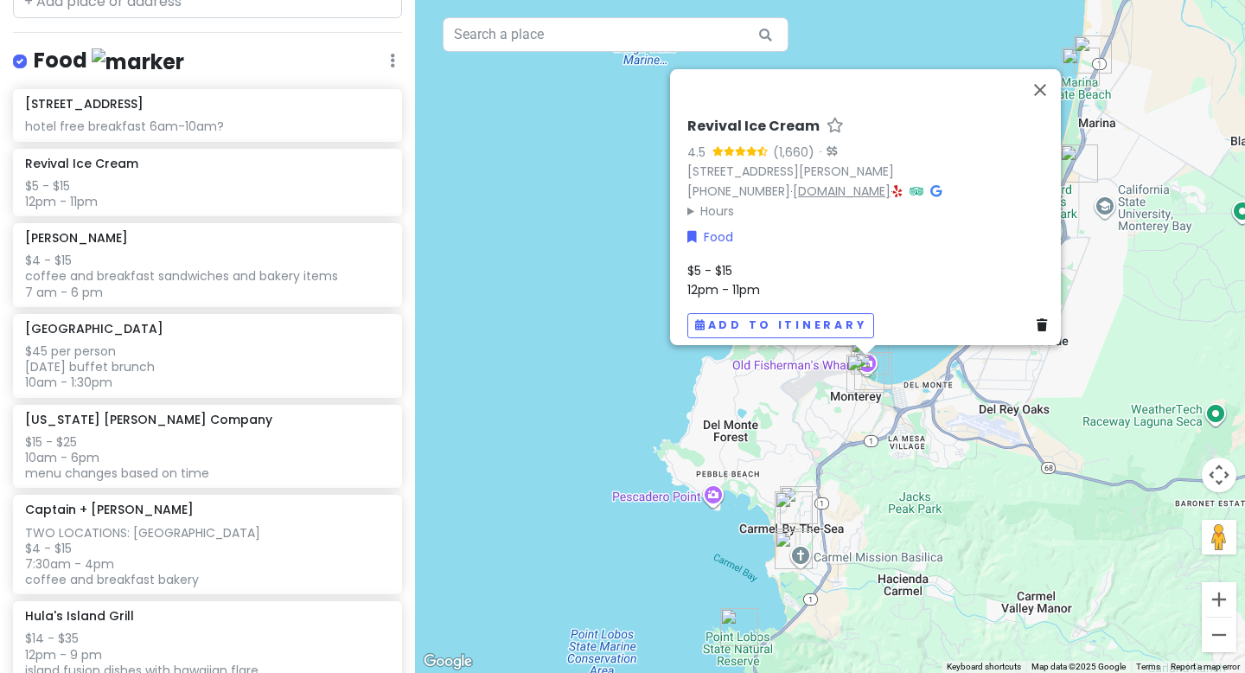
click at [836, 183] on link "[DOMAIN_NAME]" at bounding box center [842, 190] width 98 height 17
click at [220, 252] on div "$4 - $15 coffee and breakfast sandwiches and bakery items 7 am - 6 pm" at bounding box center [207, 276] width 364 height 48
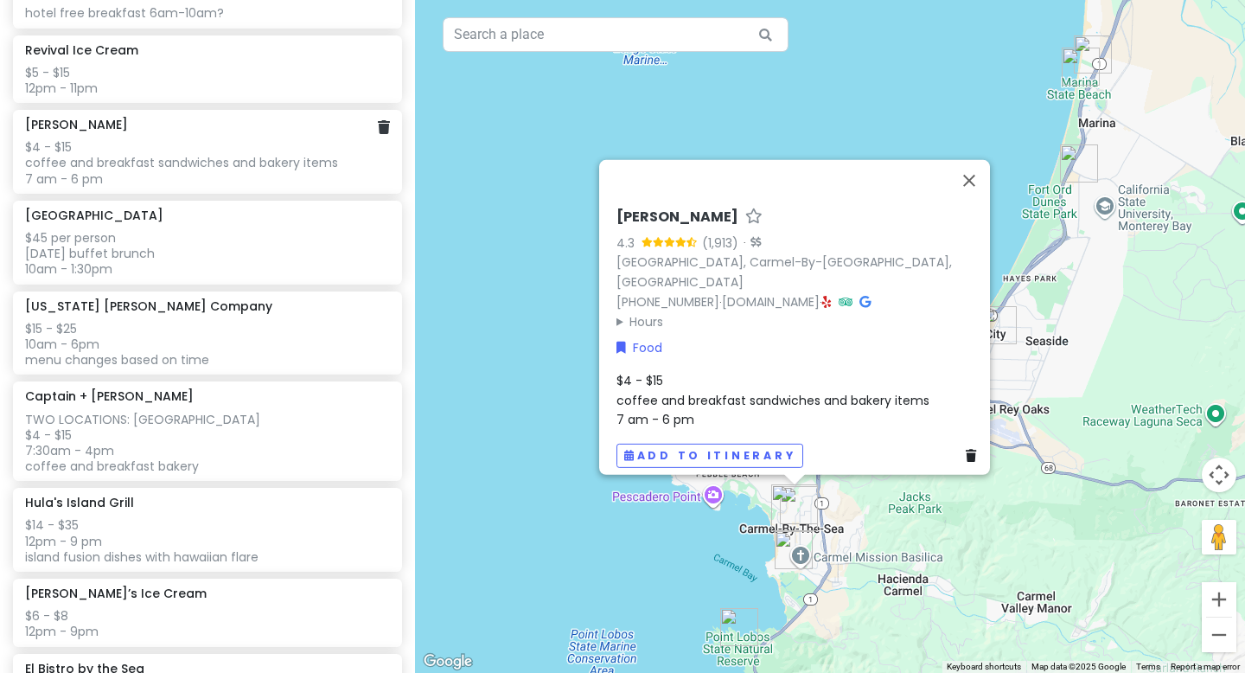
scroll to position [821, 0]
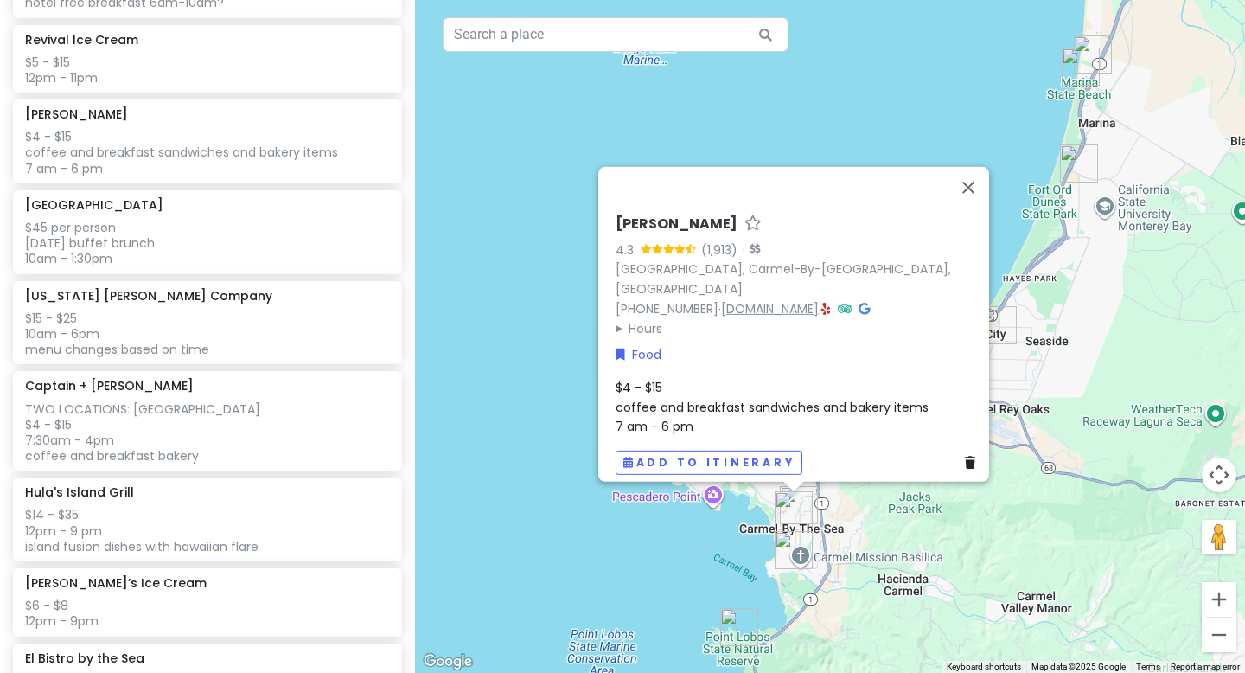
click at [757, 302] on link "[DOMAIN_NAME]" at bounding box center [770, 308] width 98 height 17
click at [130, 233] on div "$45 per person [DATE] buffet brunch 10am - 1:30pm" at bounding box center [207, 244] width 364 height 48
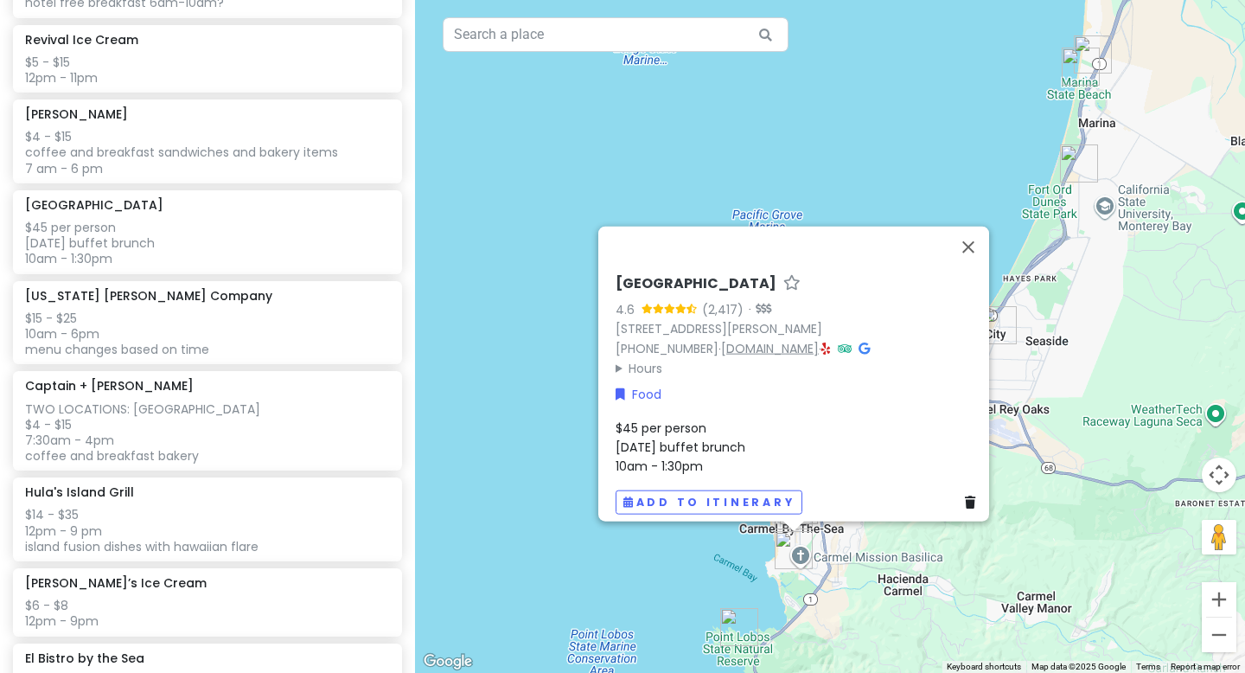
click at [778, 340] on link "[DOMAIN_NAME]" at bounding box center [770, 348] width 98 height 17
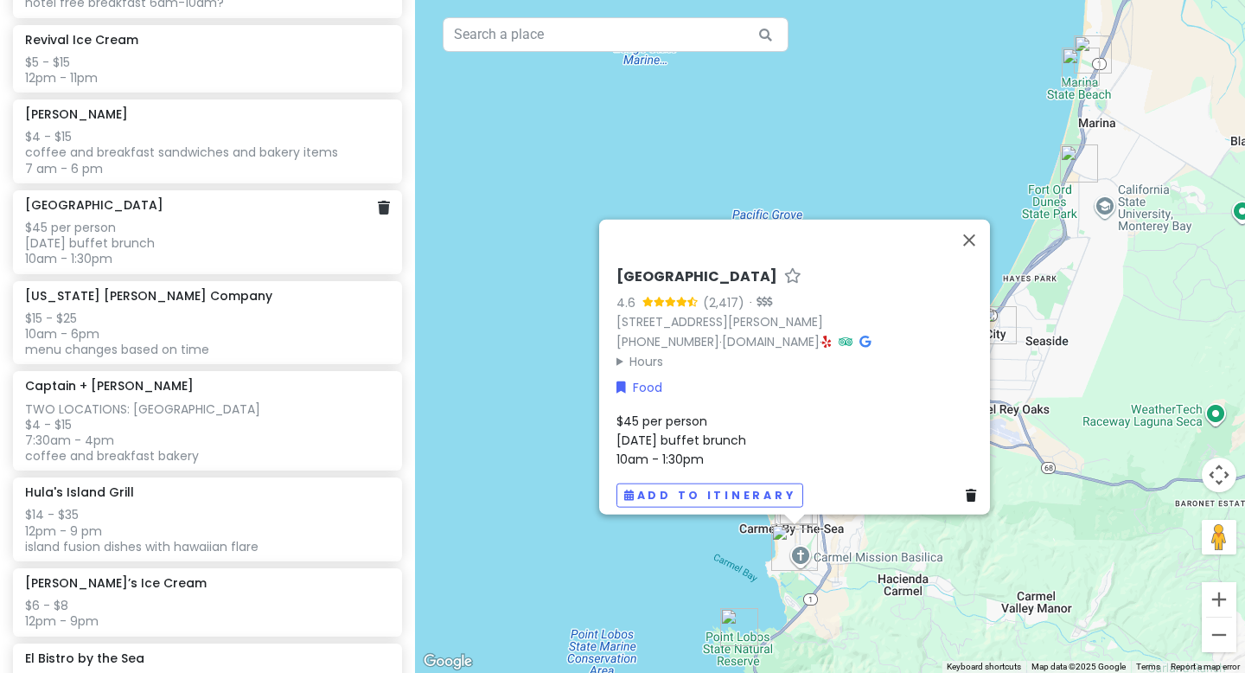
click at [197, 260] on div "$45 per person [DATE] buffet brunch 10am - 1:30pm" at bounding box center [207, 244] width 364 height 48
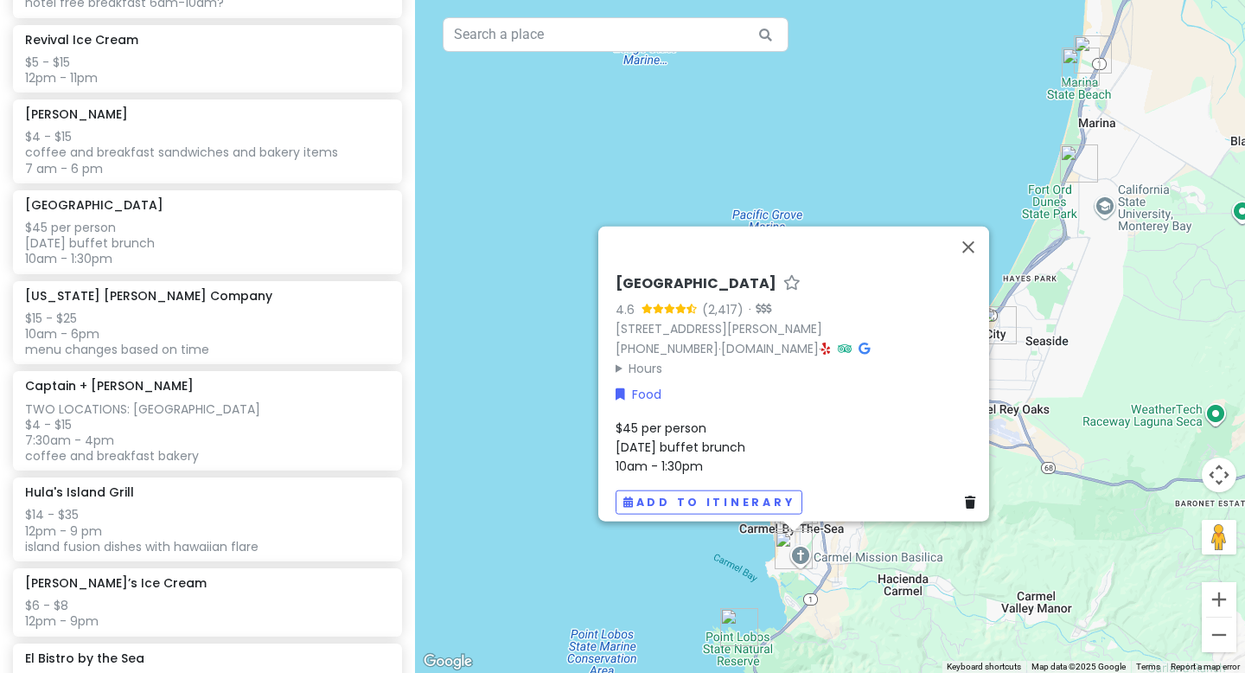
click at [677, 435] on span "$45 per person [DATE] buffet brunch 10am - 1:30pm" at bounding box center [681, 446] width 130 height 56
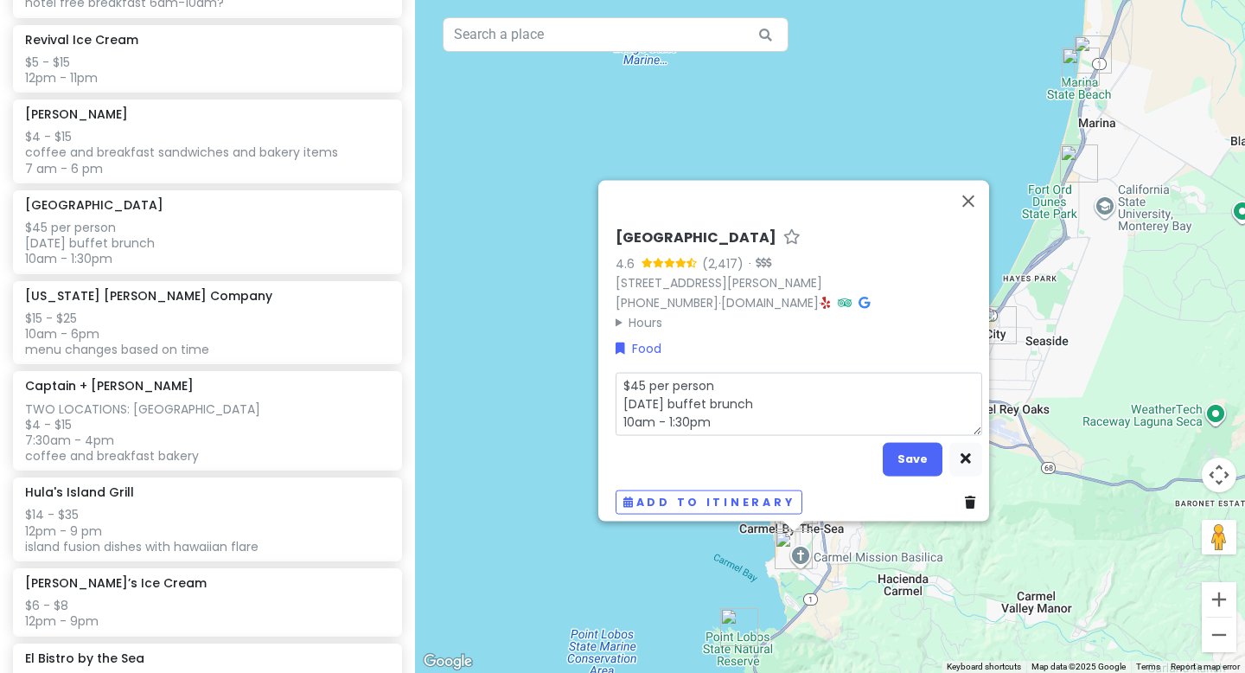
click at [728, 419] on textarea "$45 per person [DATE] buffet brunch 10am - 1:30pm" at bounding box center [799, 403] width 367 height 63
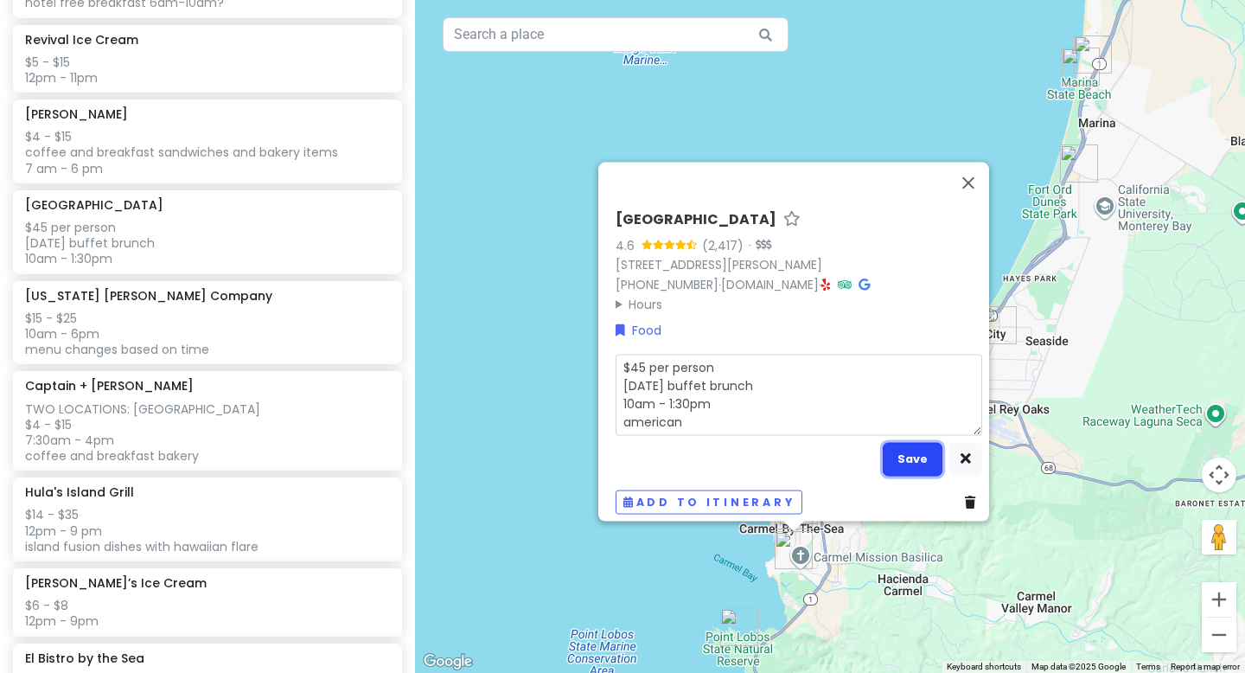
click at [879, 444] on button "Save" at bounding box center [913, 459] width 60 height 34
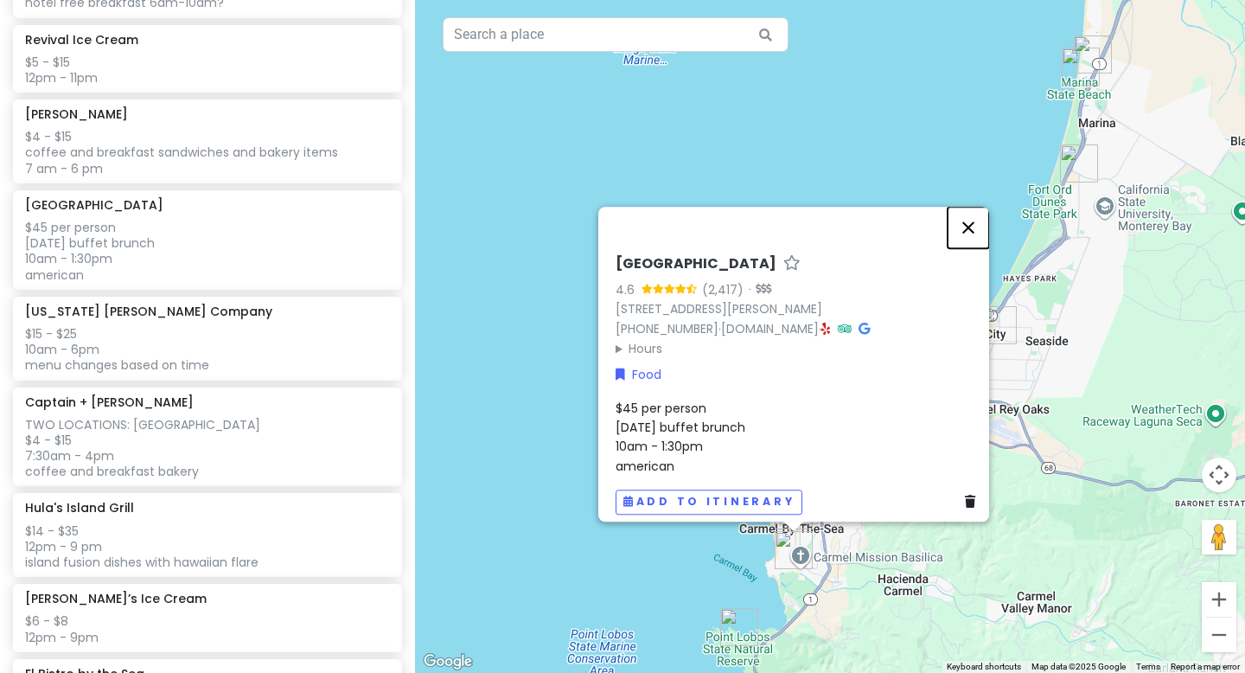
click at [879, 220] on button "Close" at bounding box center [969, 228] width 42 height 42
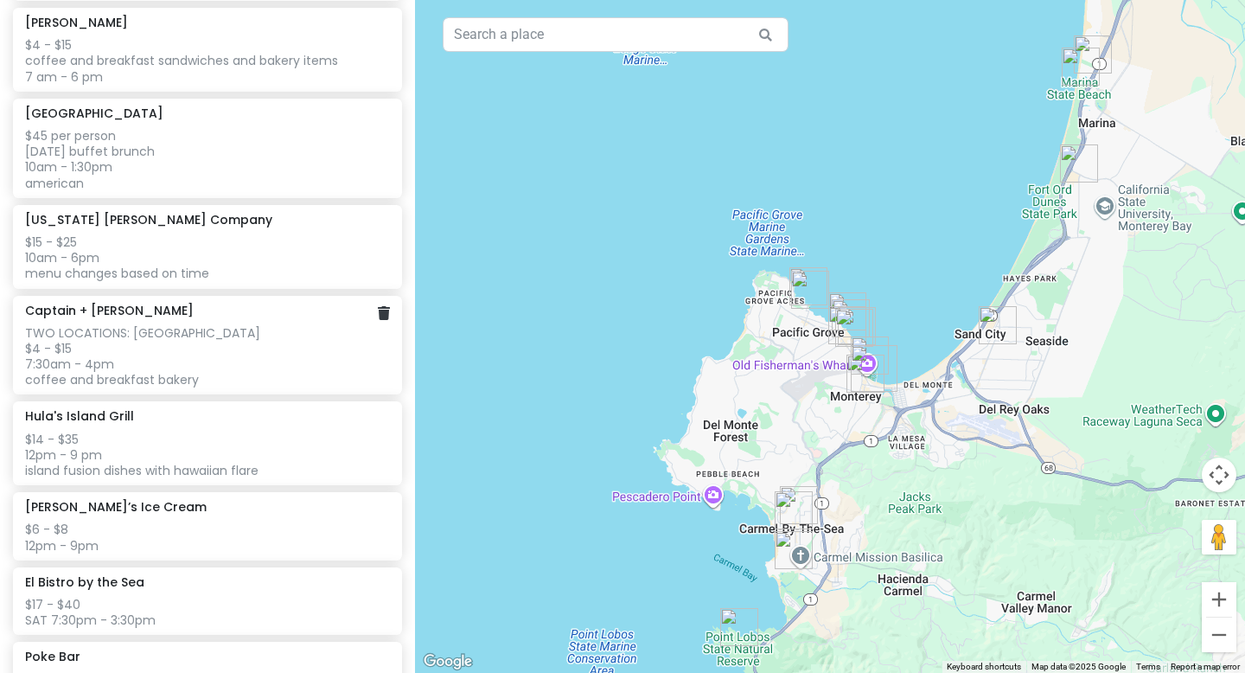
scroll to position [913, 0]
click at [173, 241] on div "$15 - $25 10am - 6pm menu changes based on time" at bounding box center [207, 257] width 364 height 48
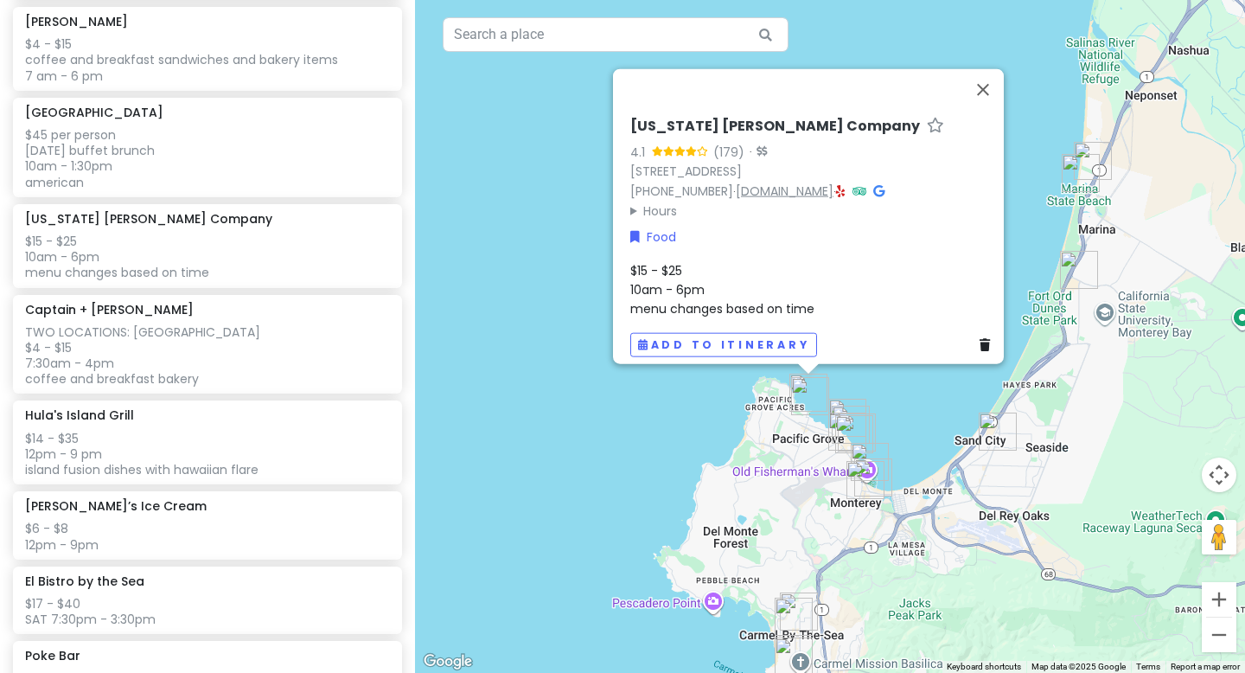
click at [790, 182] on link "[DOMAIN_NAME]" at bounding box center [785, 190] width 98 height 17
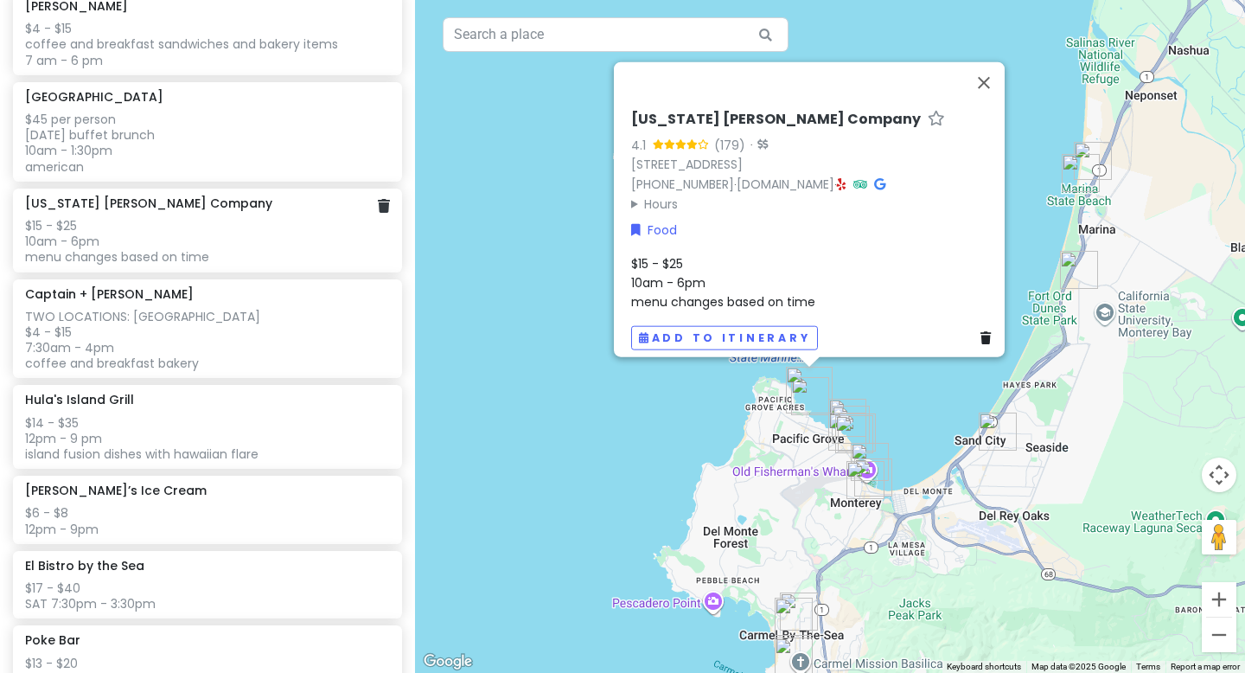
scroll to position [944, 0]
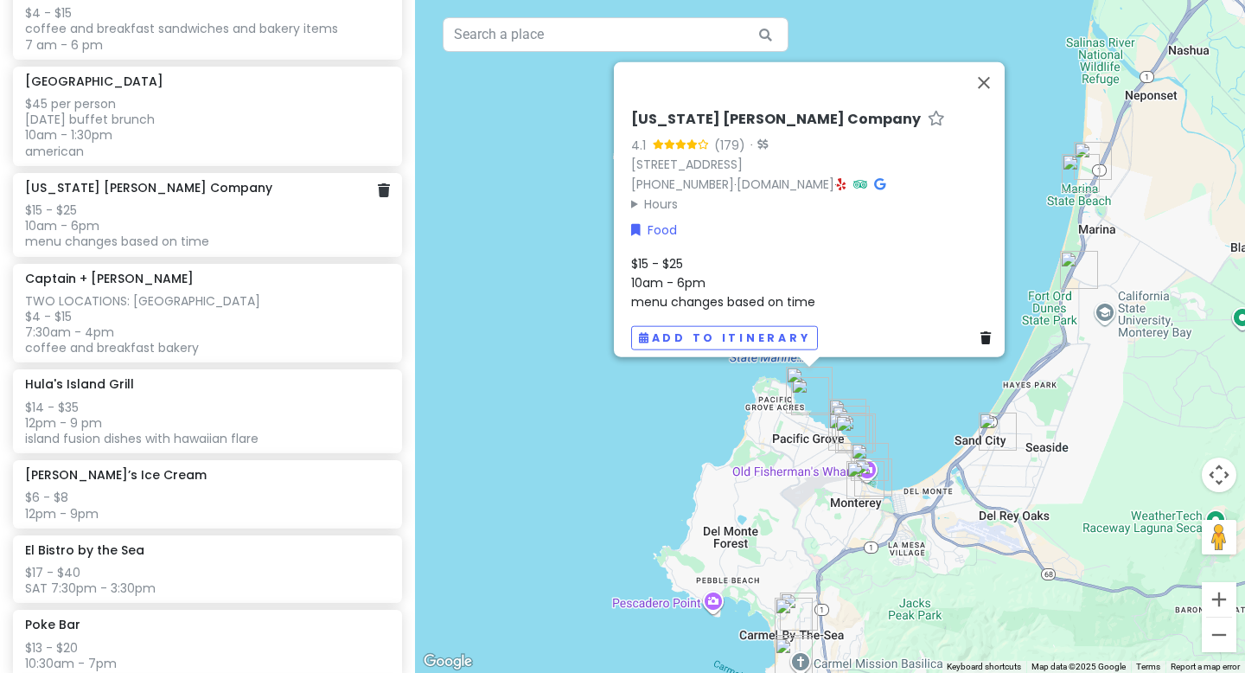
click at [241, 223] on div "$15 - $25 10am - 6pm menu changes based on time" at bounding box center [207, 226] width 364 height 48
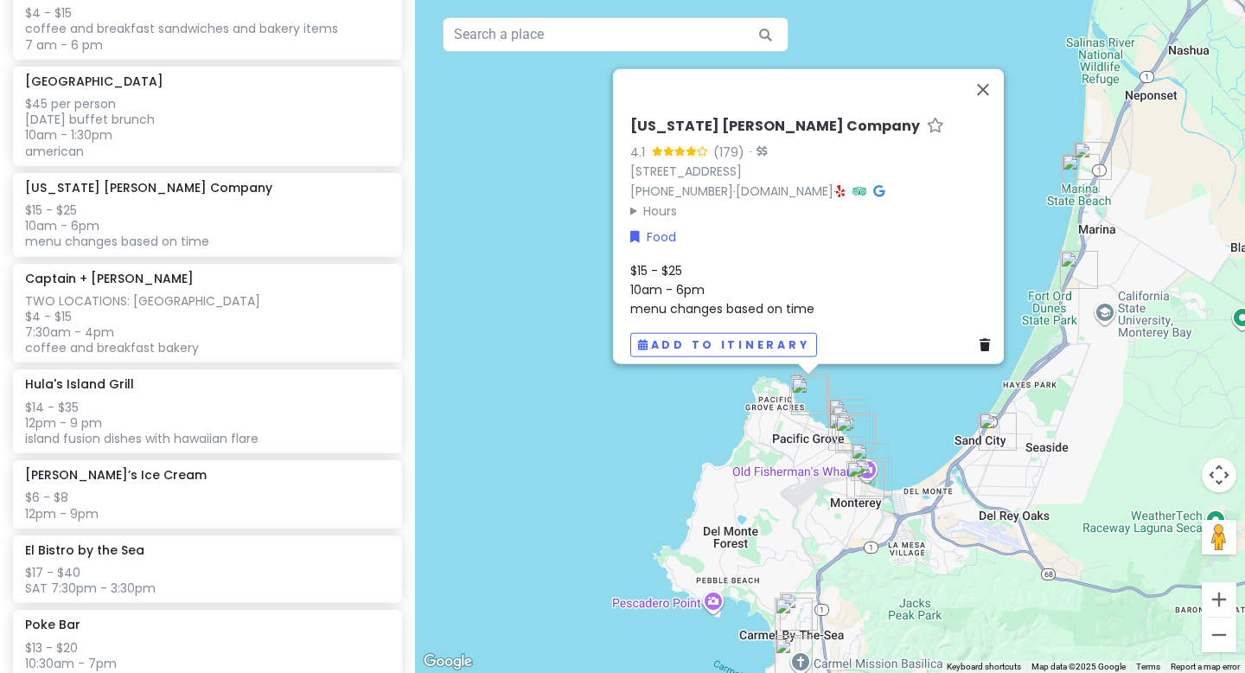
click at [770, 293] on span "$15 - $25 10am - 6pm menu changes based on time" at bounding box center [722, 289] width 184 height 56
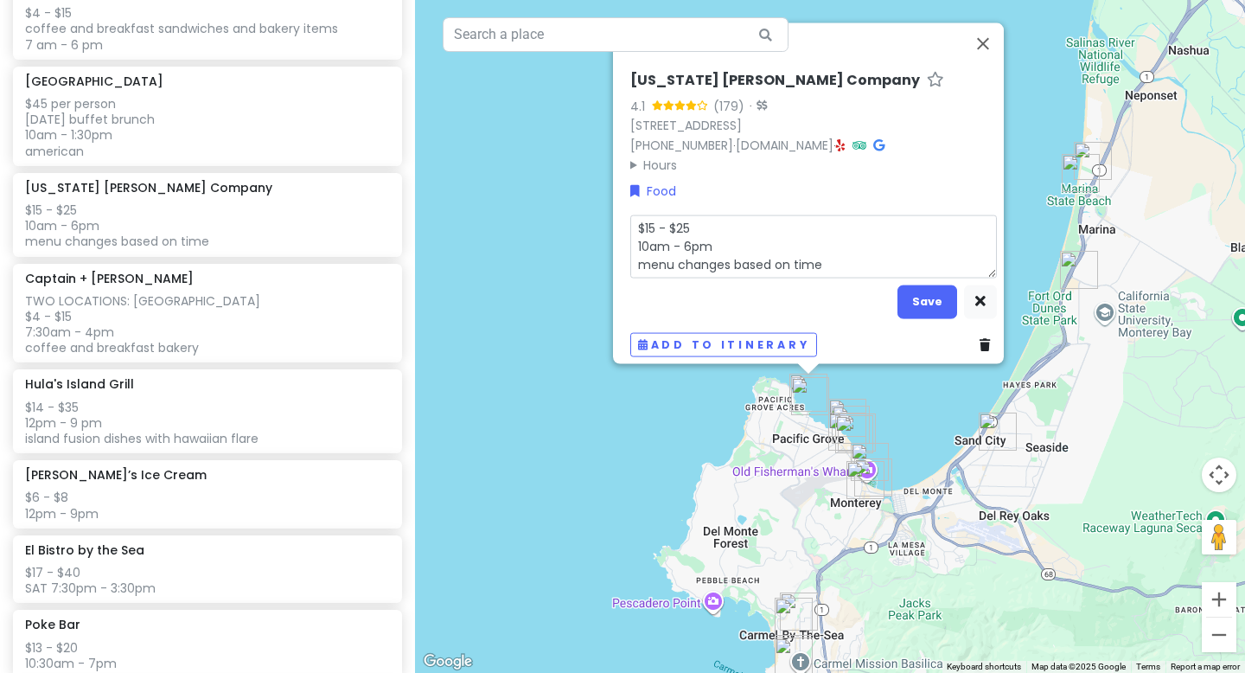
click at [630, 258] on textarea "$15 - $25 10am - 6pm menu changes based on time" at bounding box center [813, 245] width 367 height 63
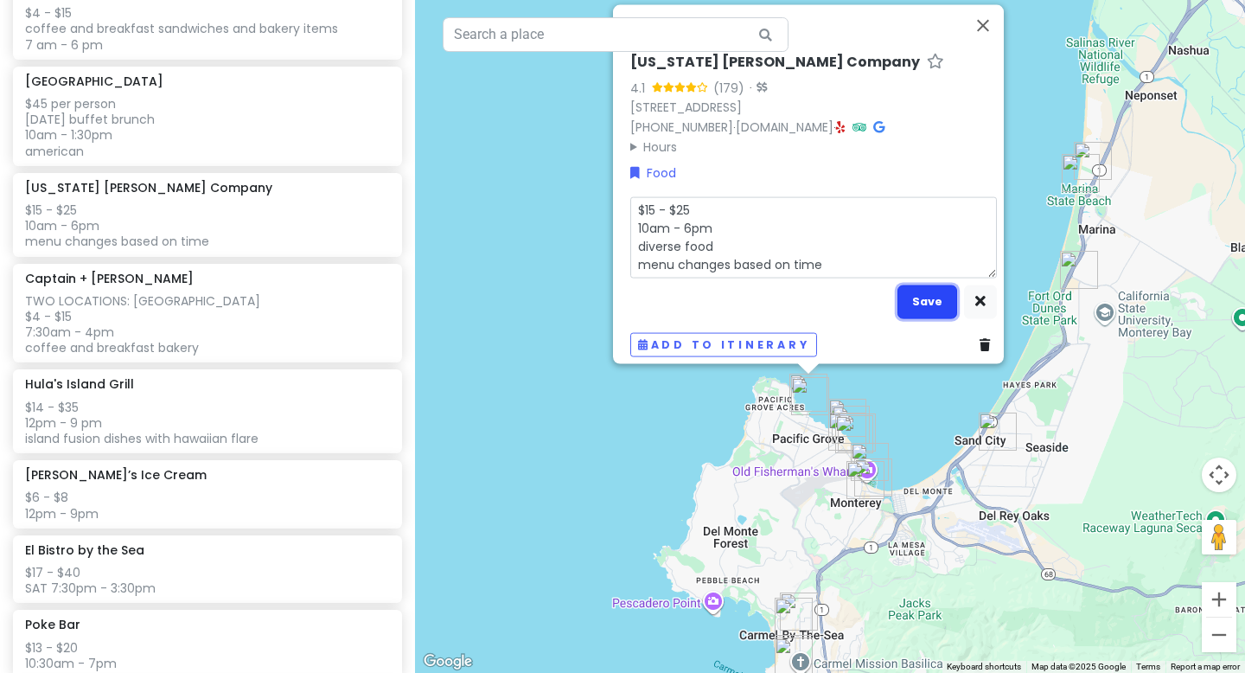
click at [879, 290] on button "Save" at bounding box center [928, 301] width 60 height 34
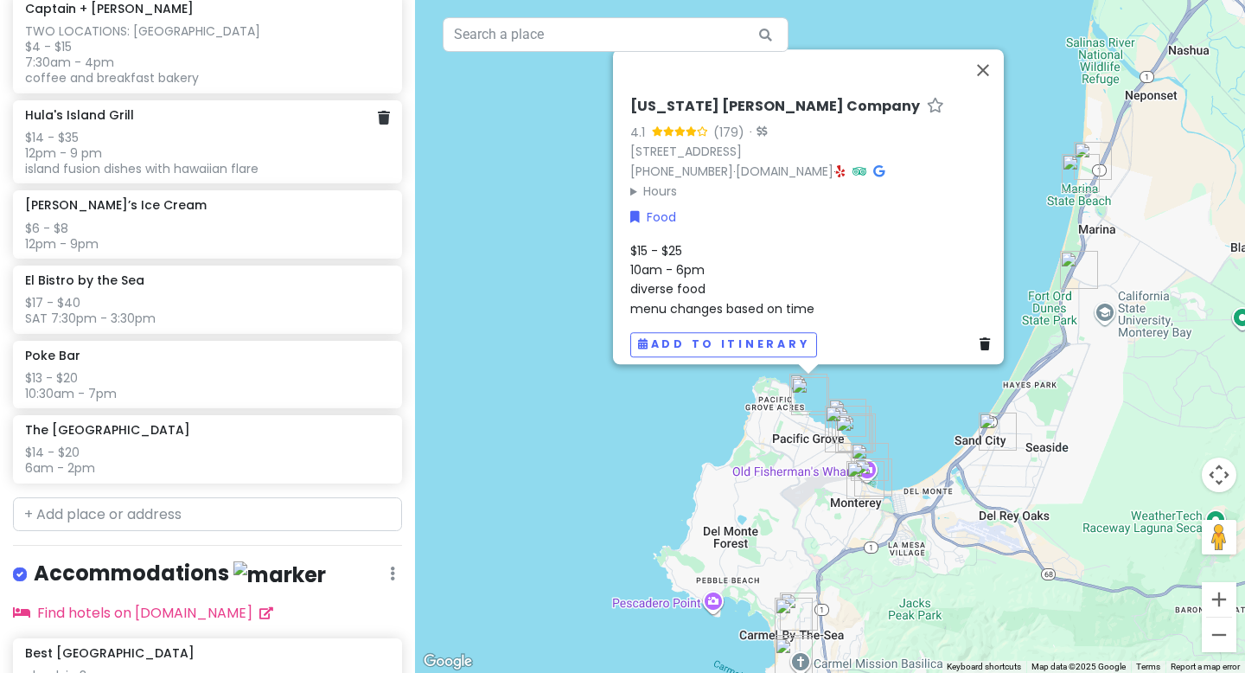
scroll to position [1248, 0]
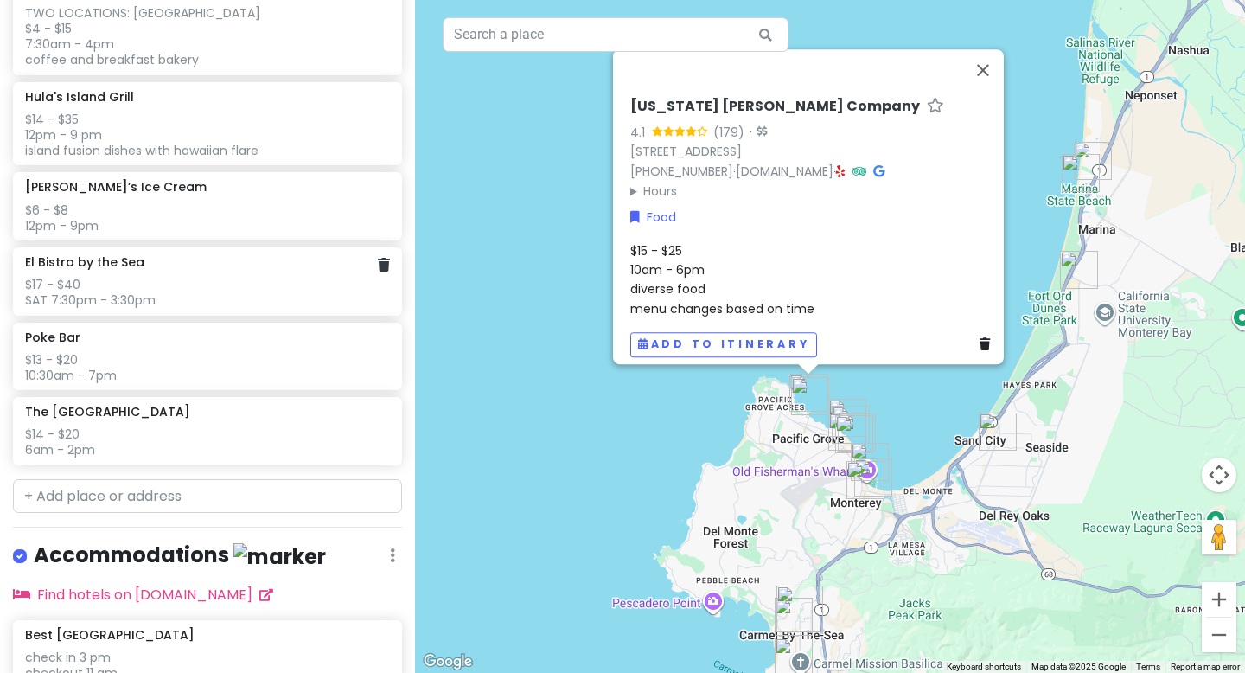
click at [194, 284] on div "$17 - $40 SAT 7:30pm - 3:30pm" at bounding box center [207, 292] width 364 height 31
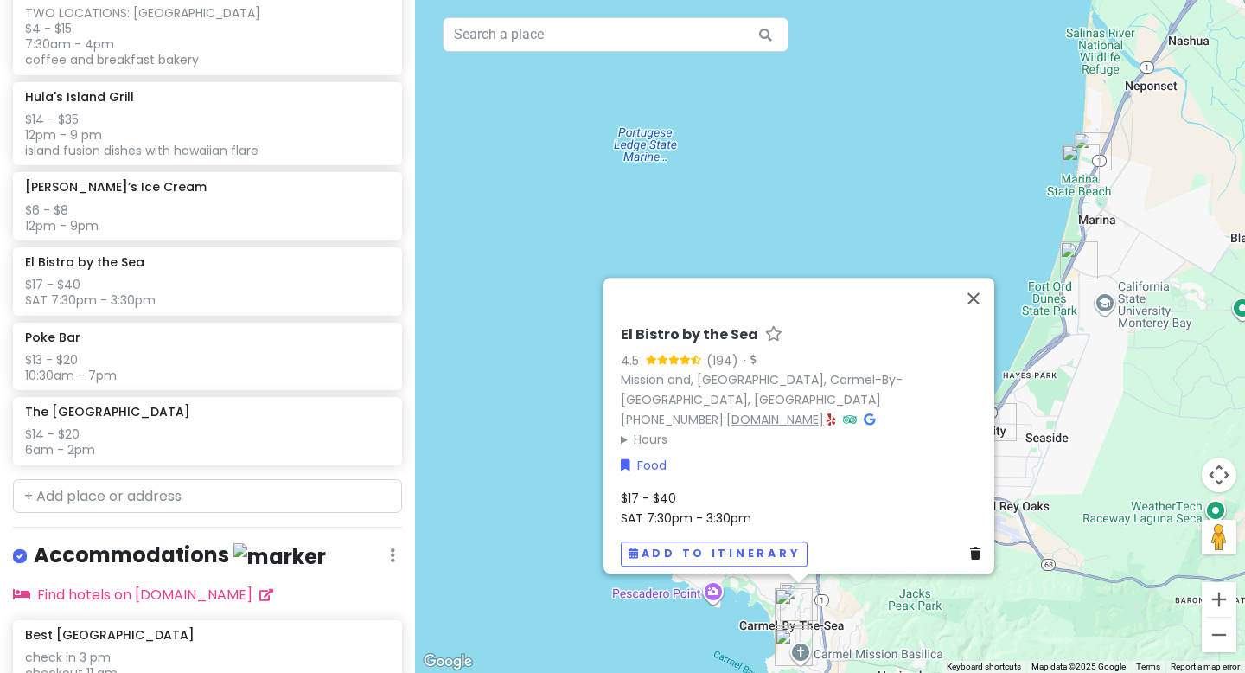
click at [734, 411] on link "[DOMAIN_NAME]" at bounding box center [775, 419] width 98 height 17
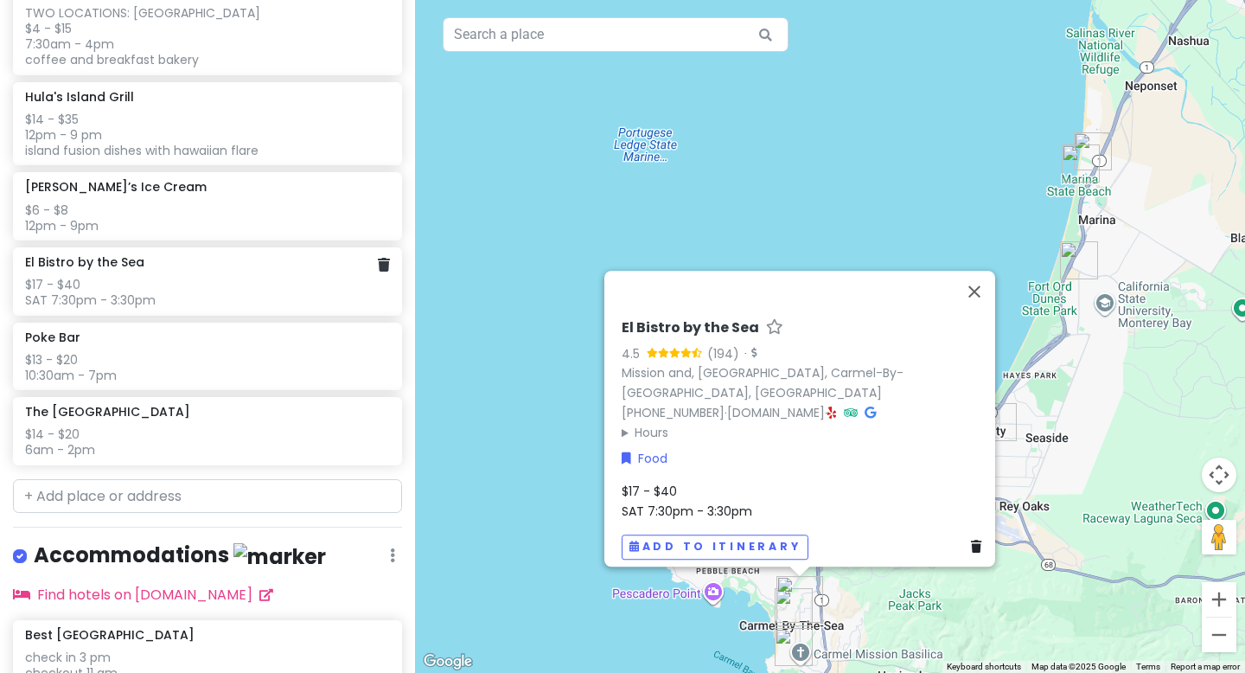
click at [207, 287] on div "$17 - $40 SAT 7:30pm - 3:30pm" at bounding box center [207, 292] width 364 height 31
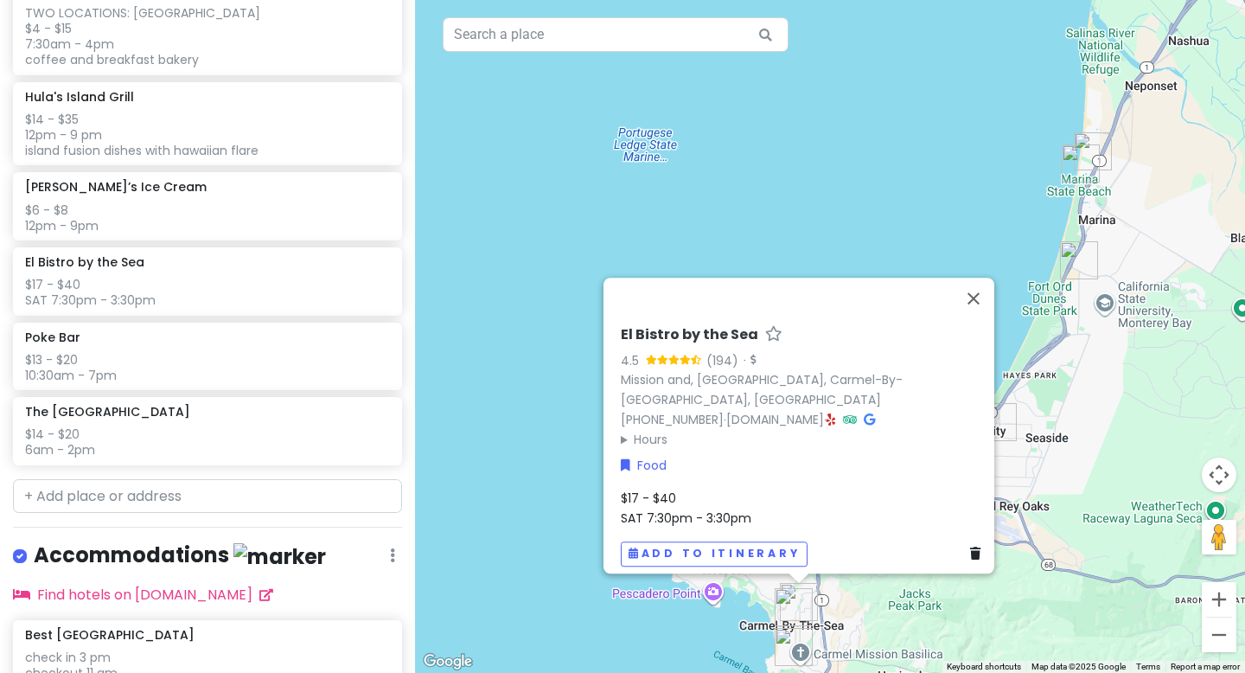
click at [696, 500] on span "$17 - $40 SAT 7:30pm - 3:30pm" at bounding box center [686, 508] width 131 height 36
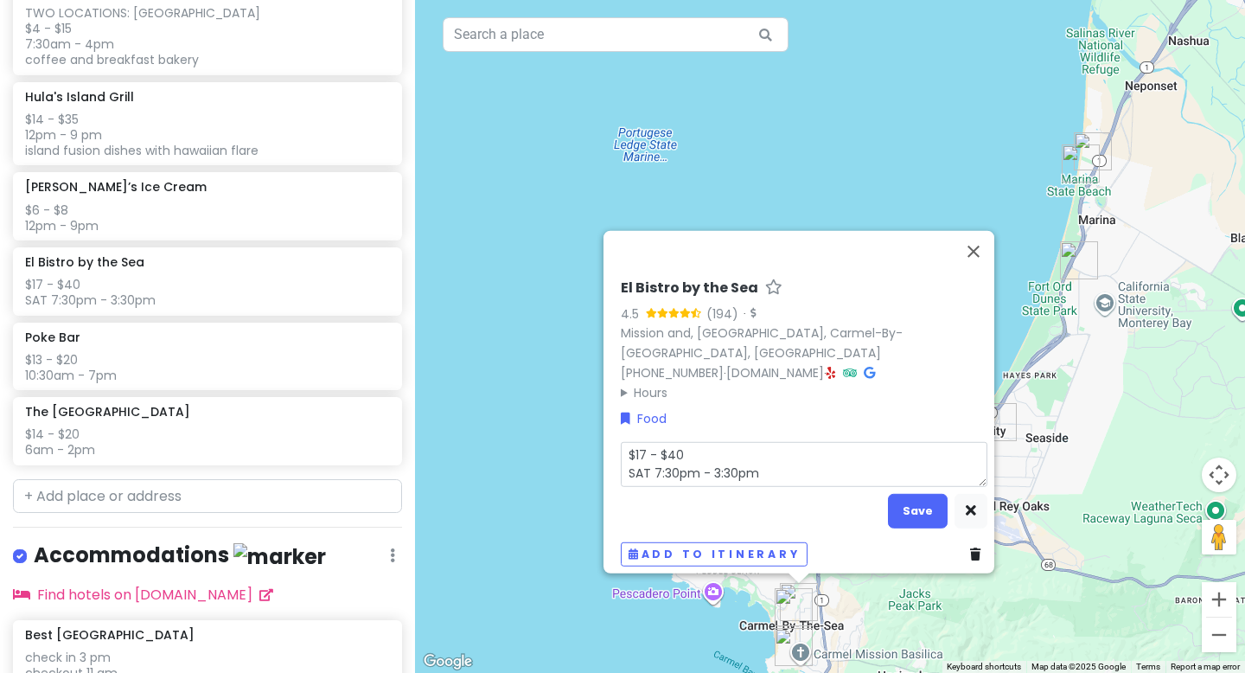
click at [775, 472] on textarea "$17 - $40 SAT 7:30pm - 3:30pm" at bounding box center [804, 464] width 367 height 45
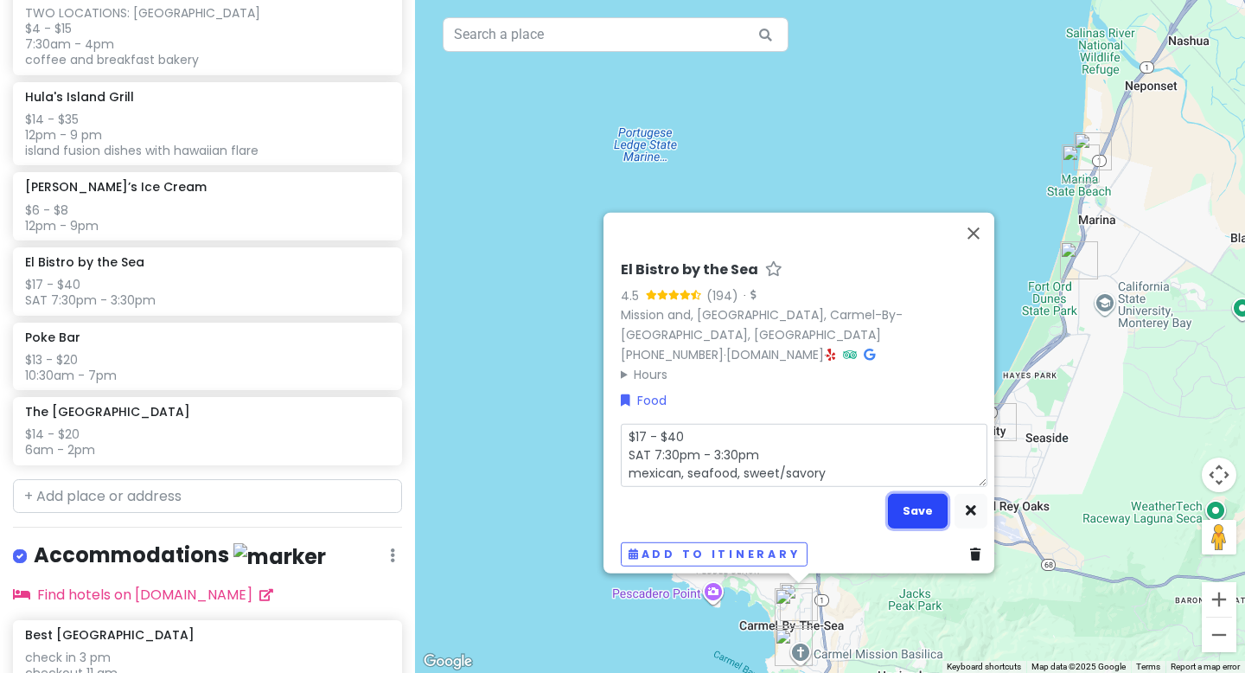
click at [879, 502] on button "Save" at bounding box center [918, 511] width 60 height 34
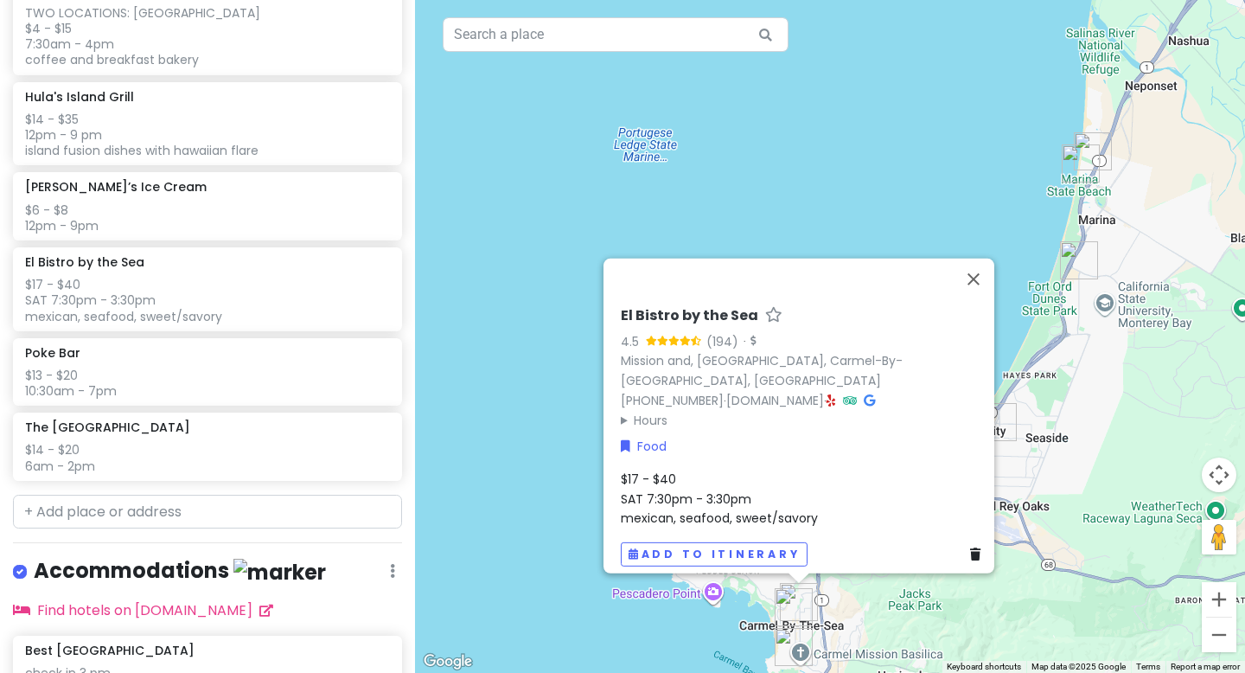
scroll to position [1263, 0]
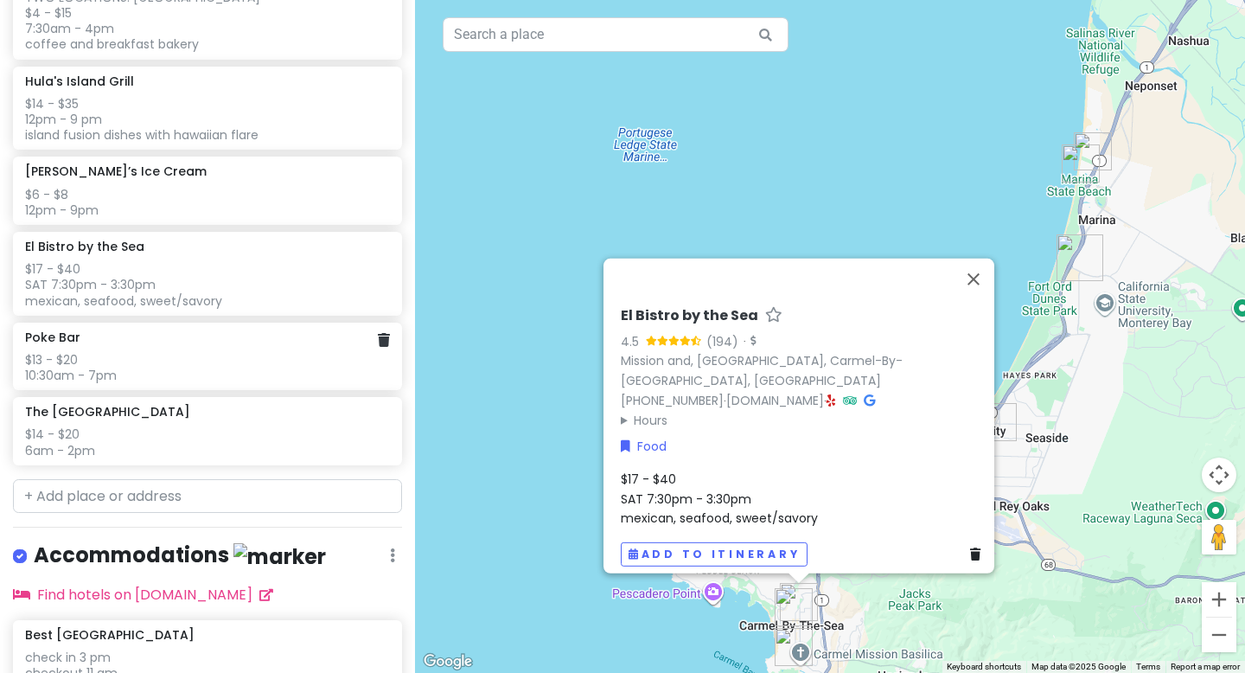
click at [191, 369] on div "$13 - $20 10:30am - 7pm" at bounding box center [207, 367] width 364 height 31
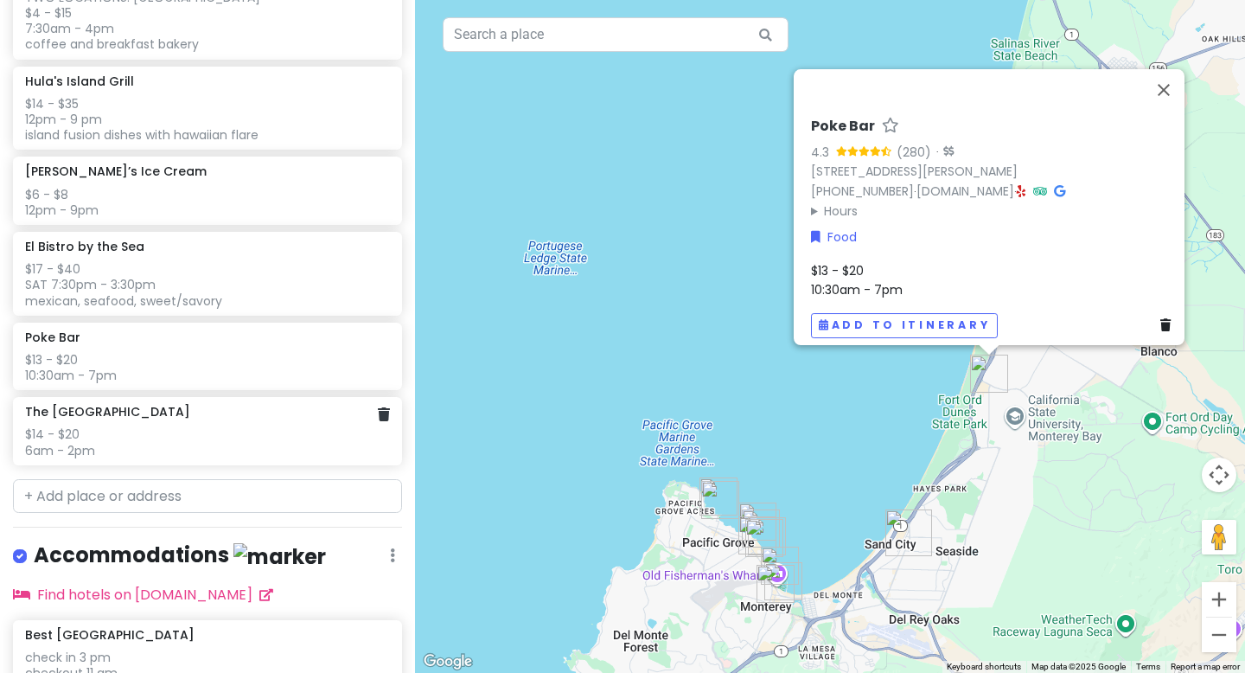
click at [166, 432] on div "$14 - $20 6am - 2pm" at bounding box center [207, 441] width 364 height 31
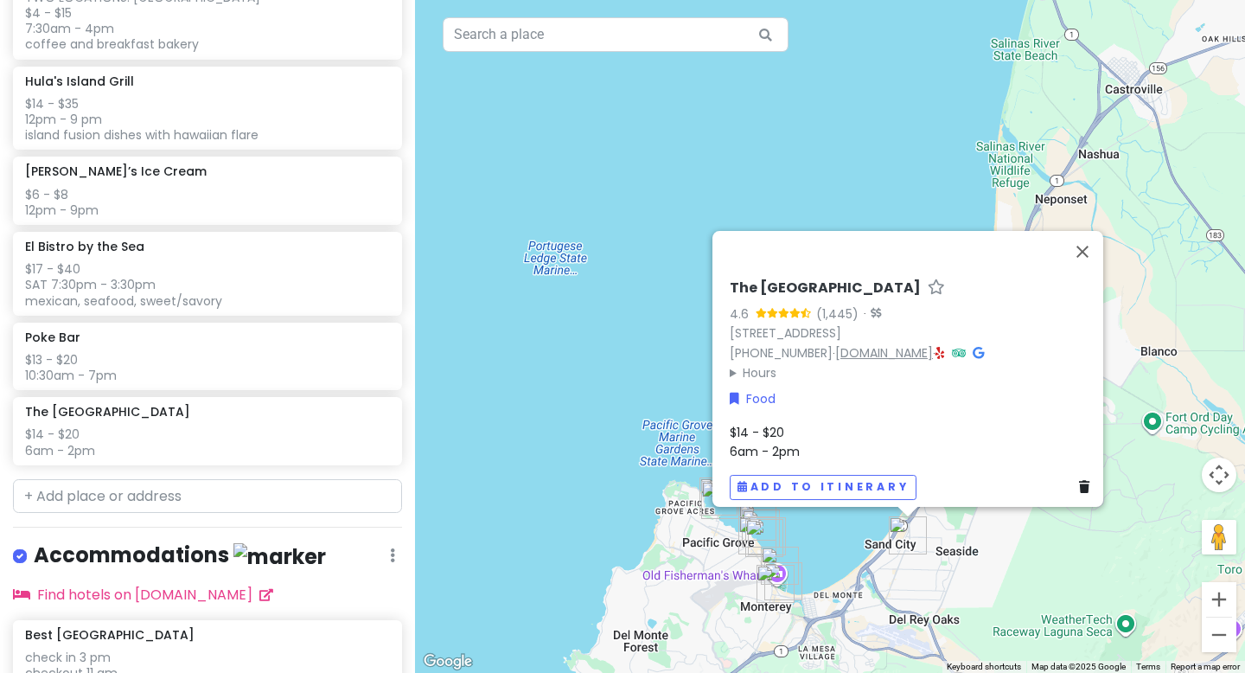
click at [879, 344] on link "[DOMAIN_NAME]" at bounding box center [884, 352] width 98 height 17
click at [815, 427] on div "$14 - $20 6am - 2pm" at bounding box center [913, 442] width 367 height 39
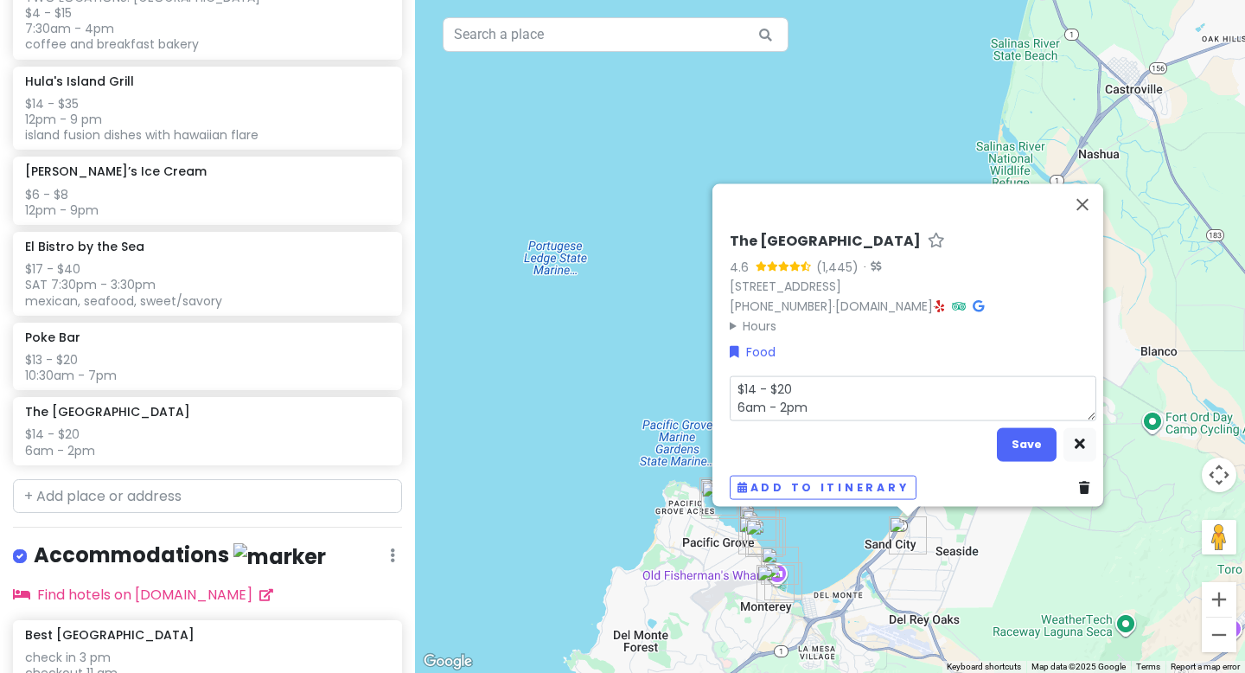
click at [824, 403] on textarea "$14 - $20 6am - 2pm" at bounding box center [913, 397] width 367 height 45
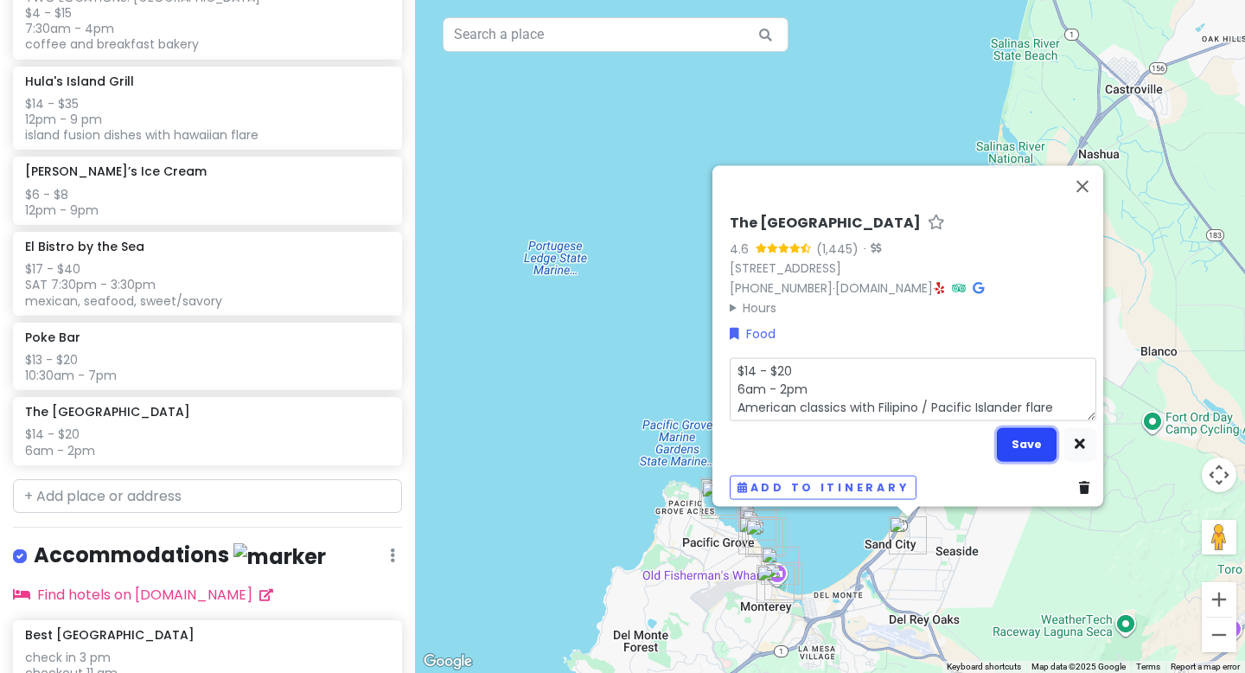
click at [879, 430] on button "Save" at bounding box center [1027, 444] width 60 height 34
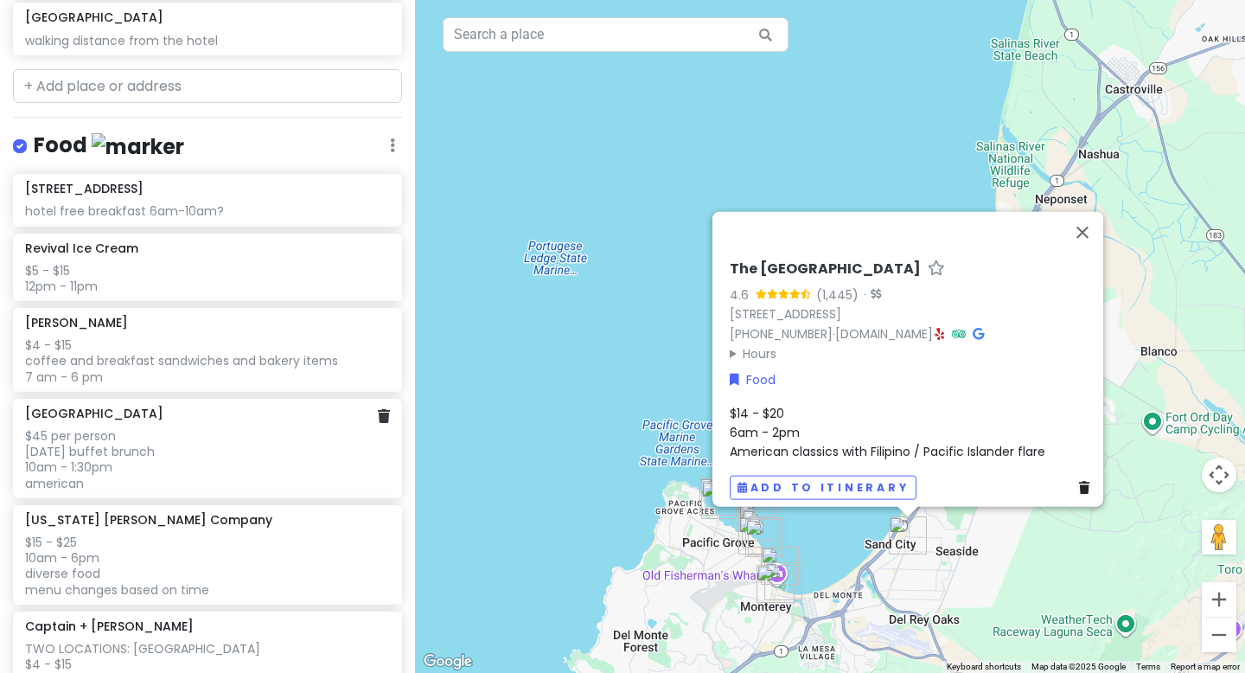
scroll to position [578, 0]
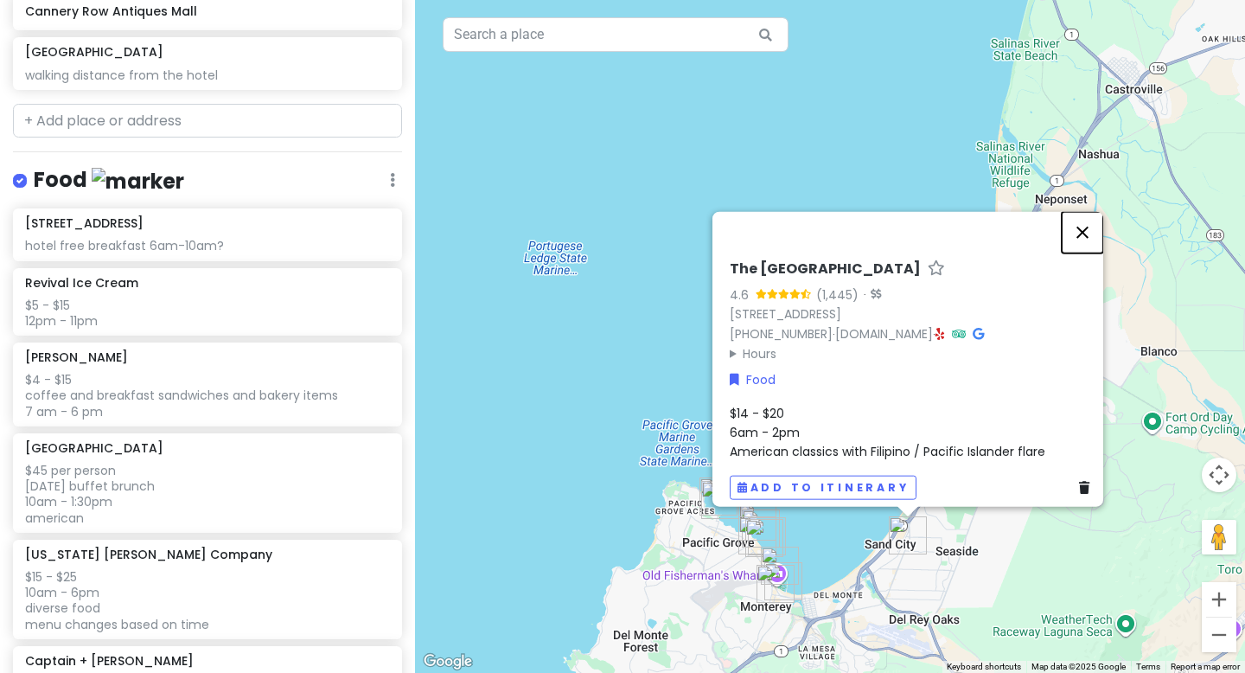
click at [879, 220] on button "Close" at bounding box center [1083, 233] width 42 height 42
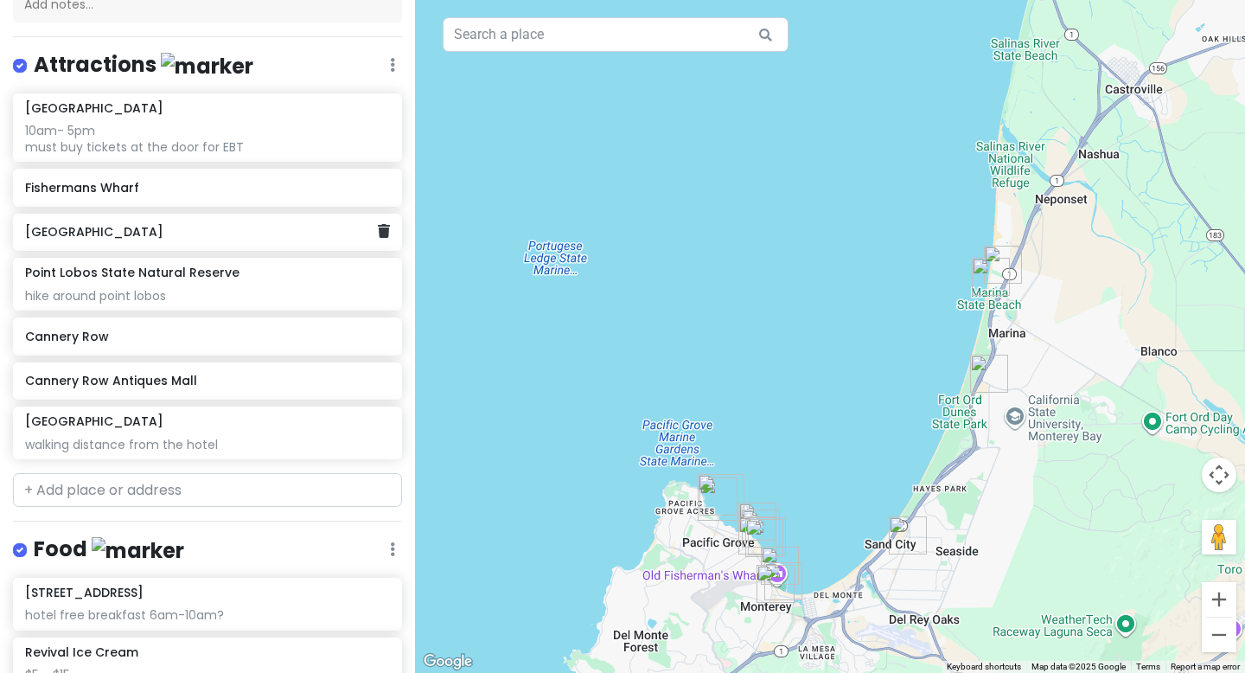
scroll to position [241, 0]
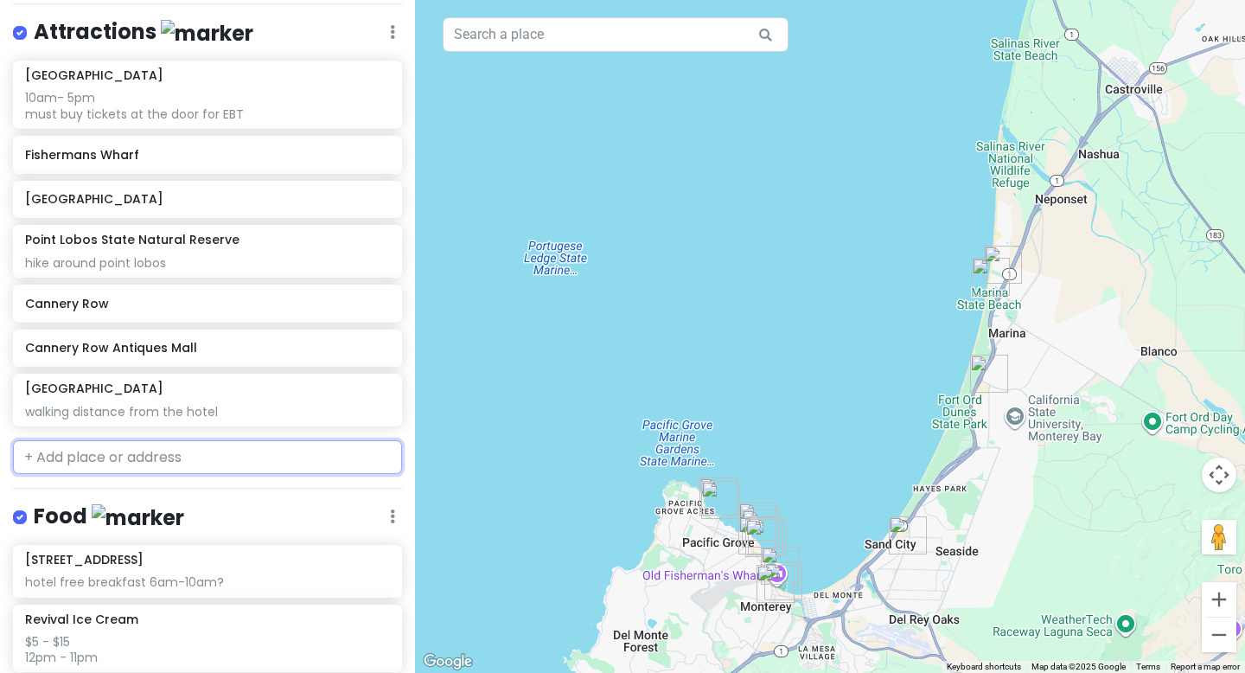
click at [184, 455] on input "text" at bounding box center [207, 457] width 389 height 35
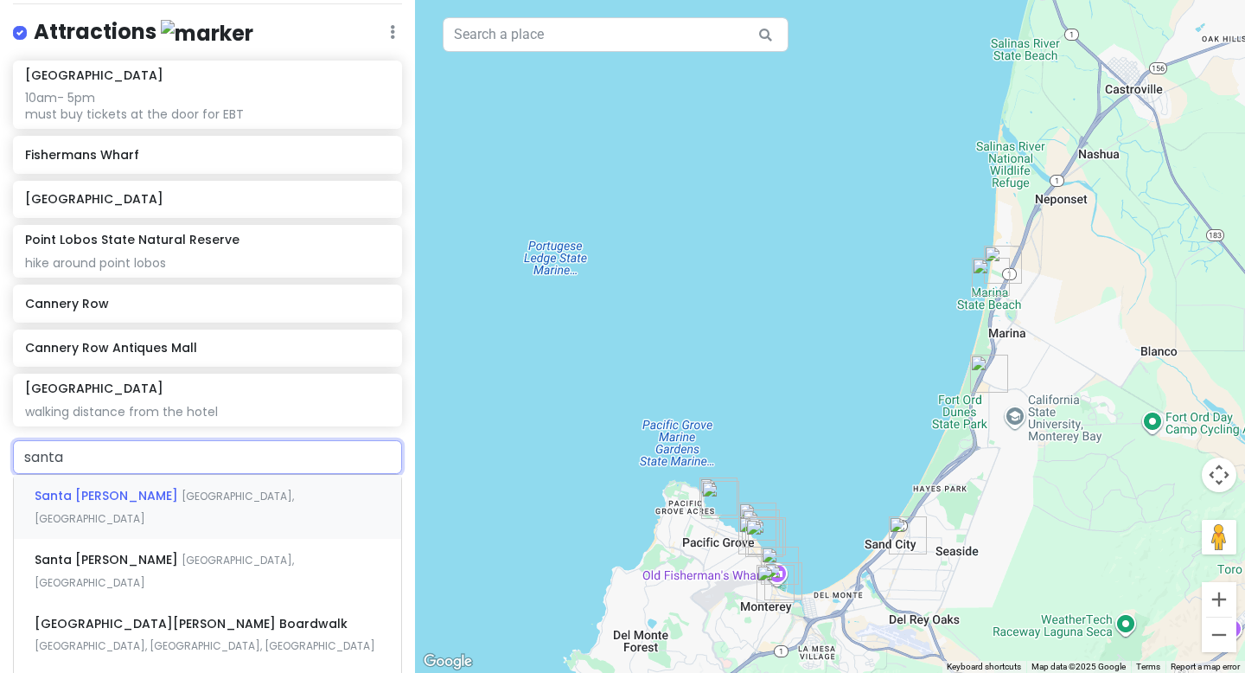
click at [173, 494] on div "[GEOGRAPHIC_DATA] [GEOGRAPHIC_DATA], [GEOGRAPHIC_DATA]" at bounding box center [207, 507] width 387 height 64
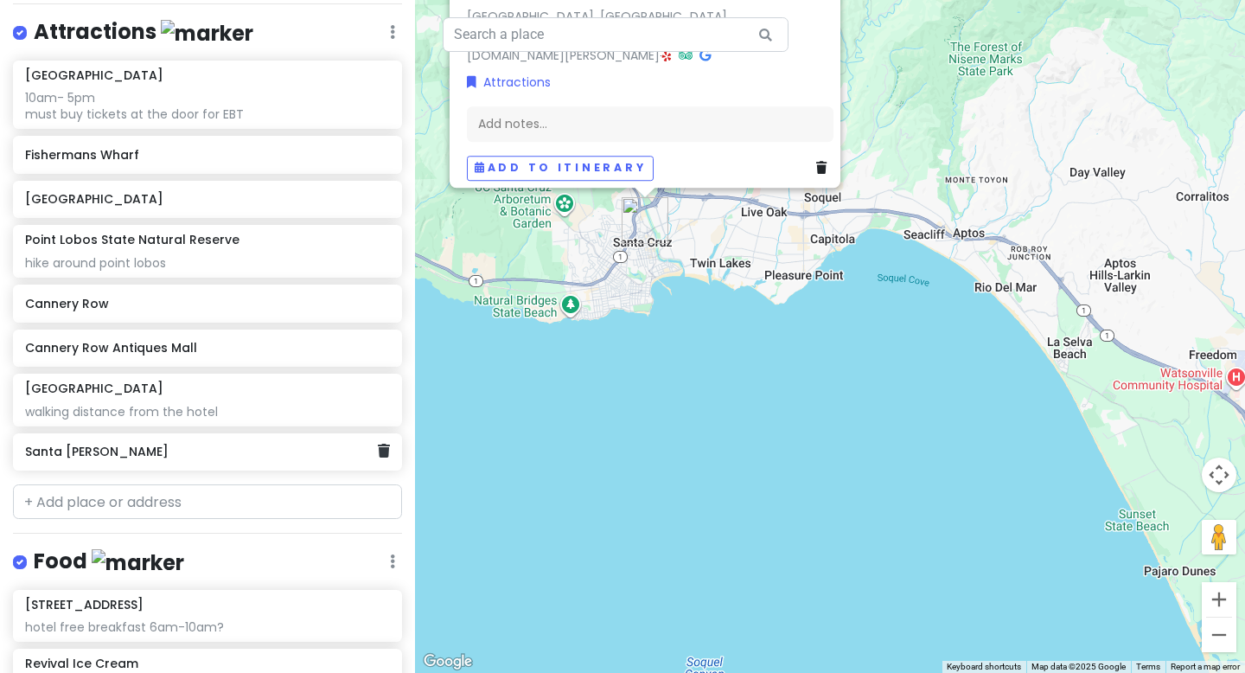
click at [115, 464] on div "Santa [PERSON_NAME]" at bounding box center [207, 452] width 389 height 38
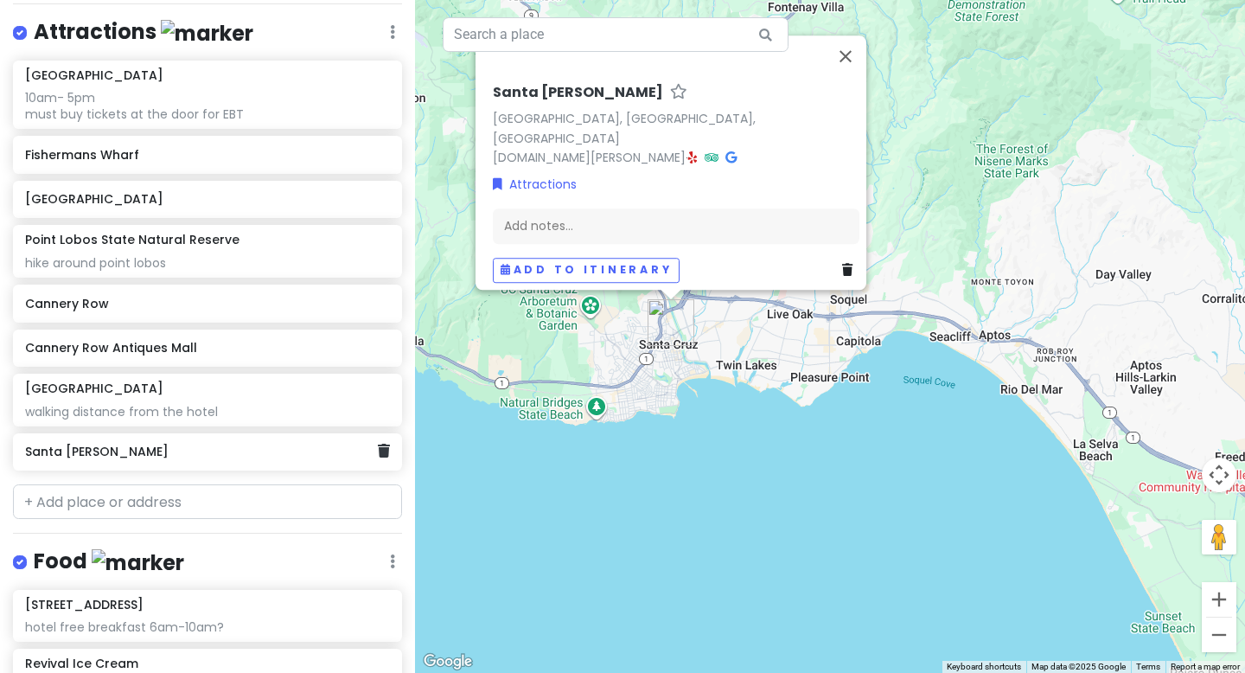
click at [139, 463] on div "Santa [PERSON_NAME]" at bounding box center [207, 452] width 389 height 38
click at [253, 448] on h6 "Santa [PERSON_NAME]" at bounding box center [201, 452] width 352 height 16
